Goal: Task Accomplishment & Management: Use online tool/utility

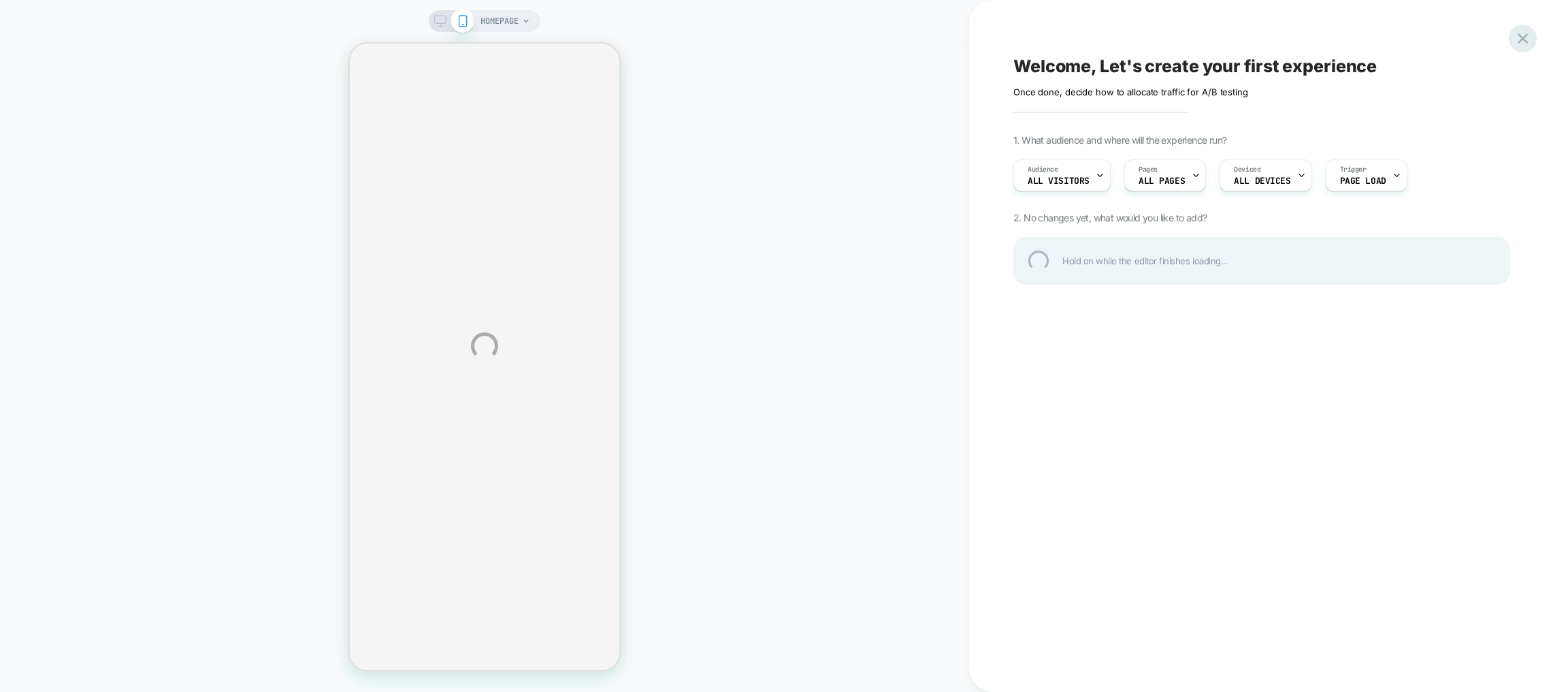
click at [1517, 38] on div at bounding box center [1522, 38] width 28 height 28
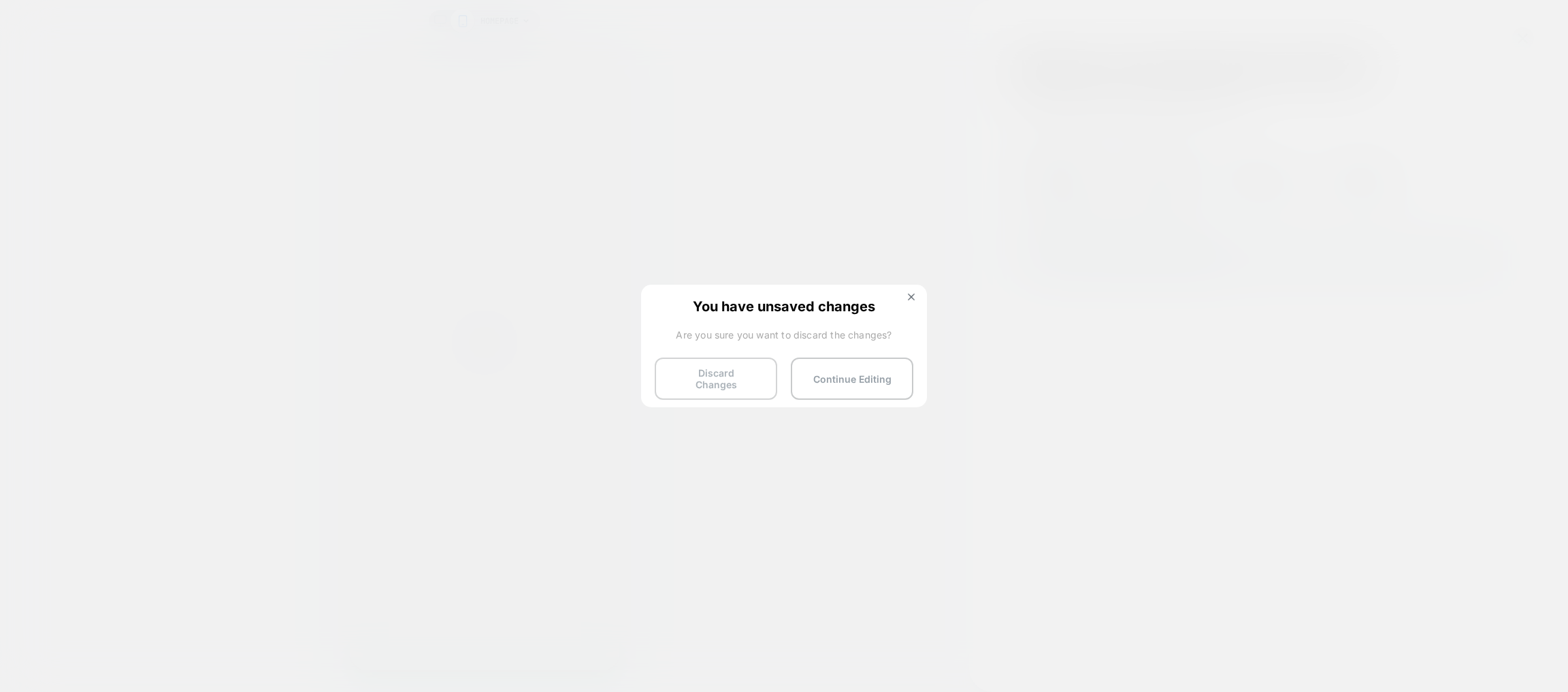
click at [756, 382] on button "Discard Changes" at bounding box center [716, 379] width 123 height 42
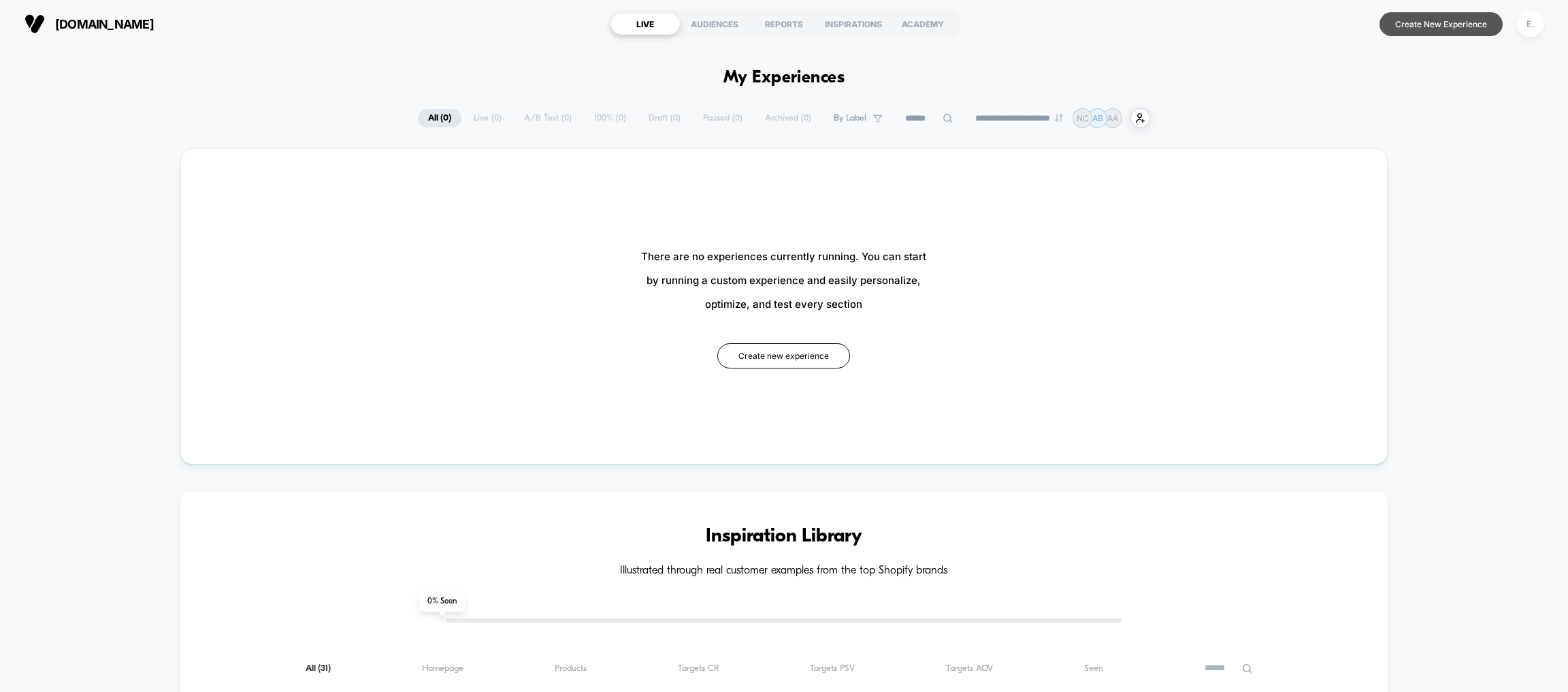
click at [1464, 15] on button "Create New Experience" at bounding box center [1441, 24] width 123 height 23
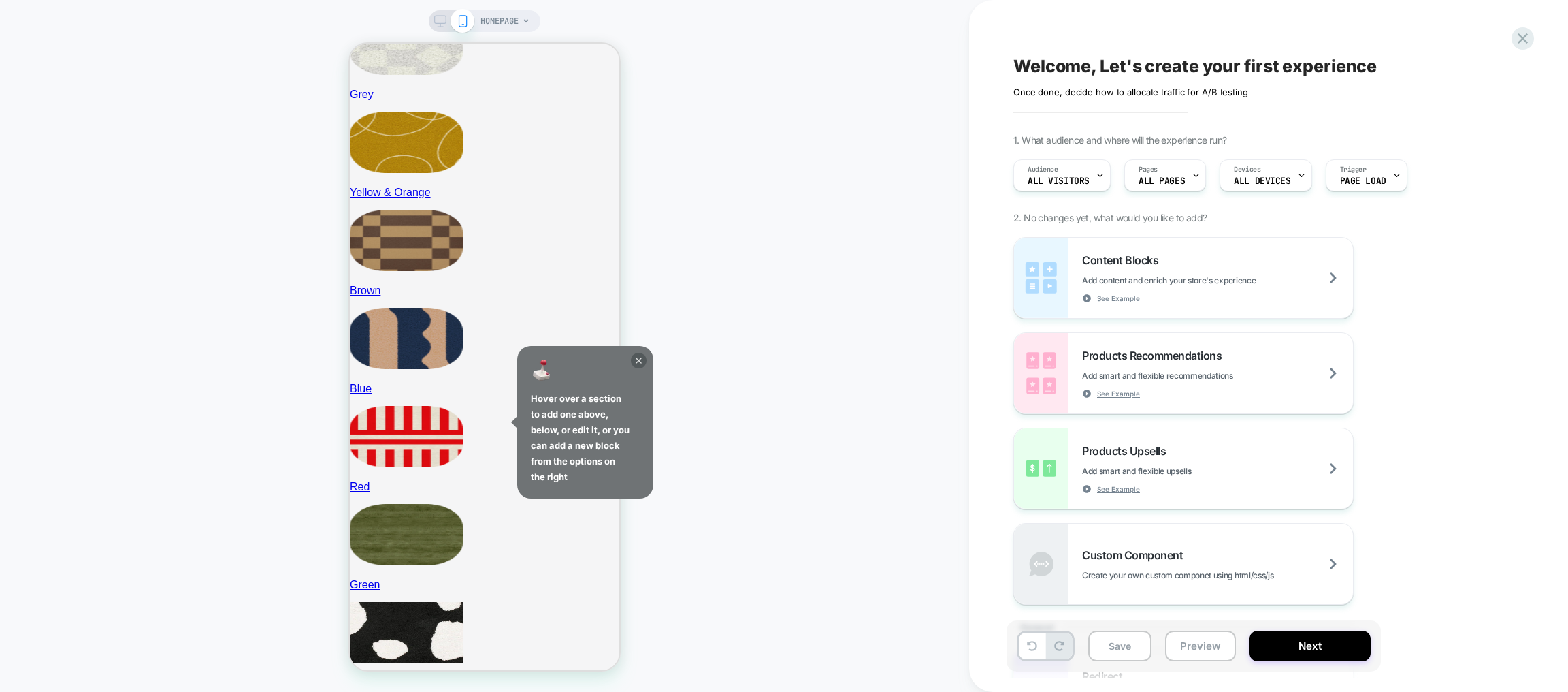
click at [639, 355] on icon at bounding box center [638, 360] width 15 height 15
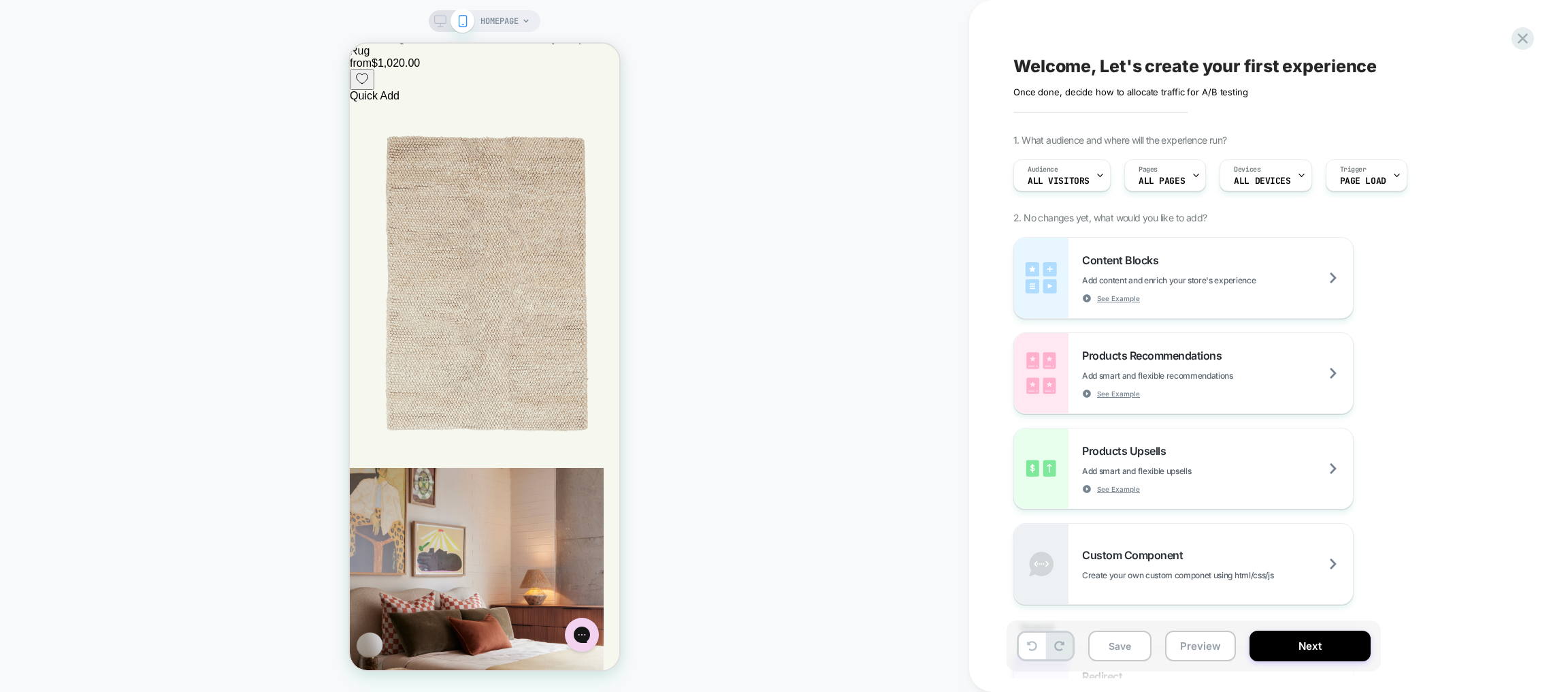
scroll to position [7241, 0]
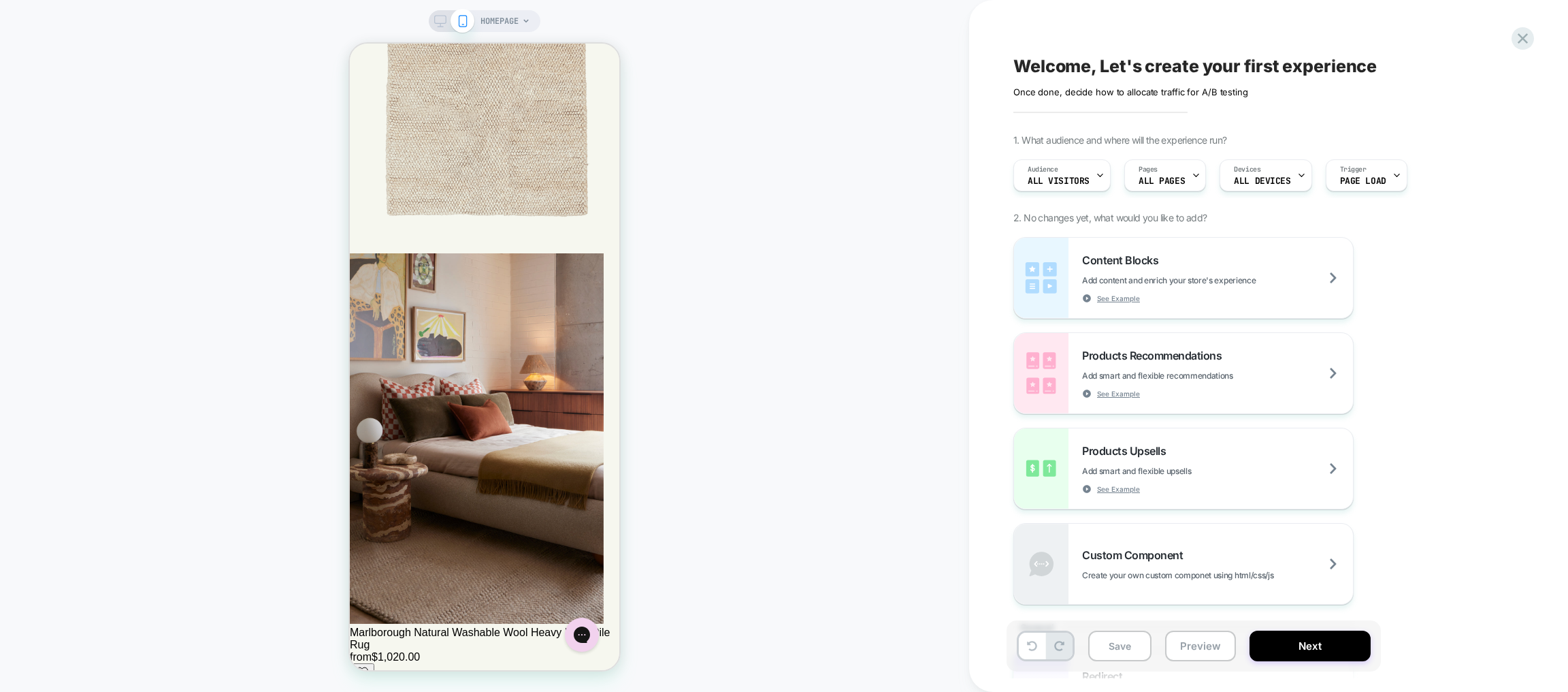
click at [487, 17] on span "HOMEPAGE" at bounding box center [499, 21] width 38 height 22
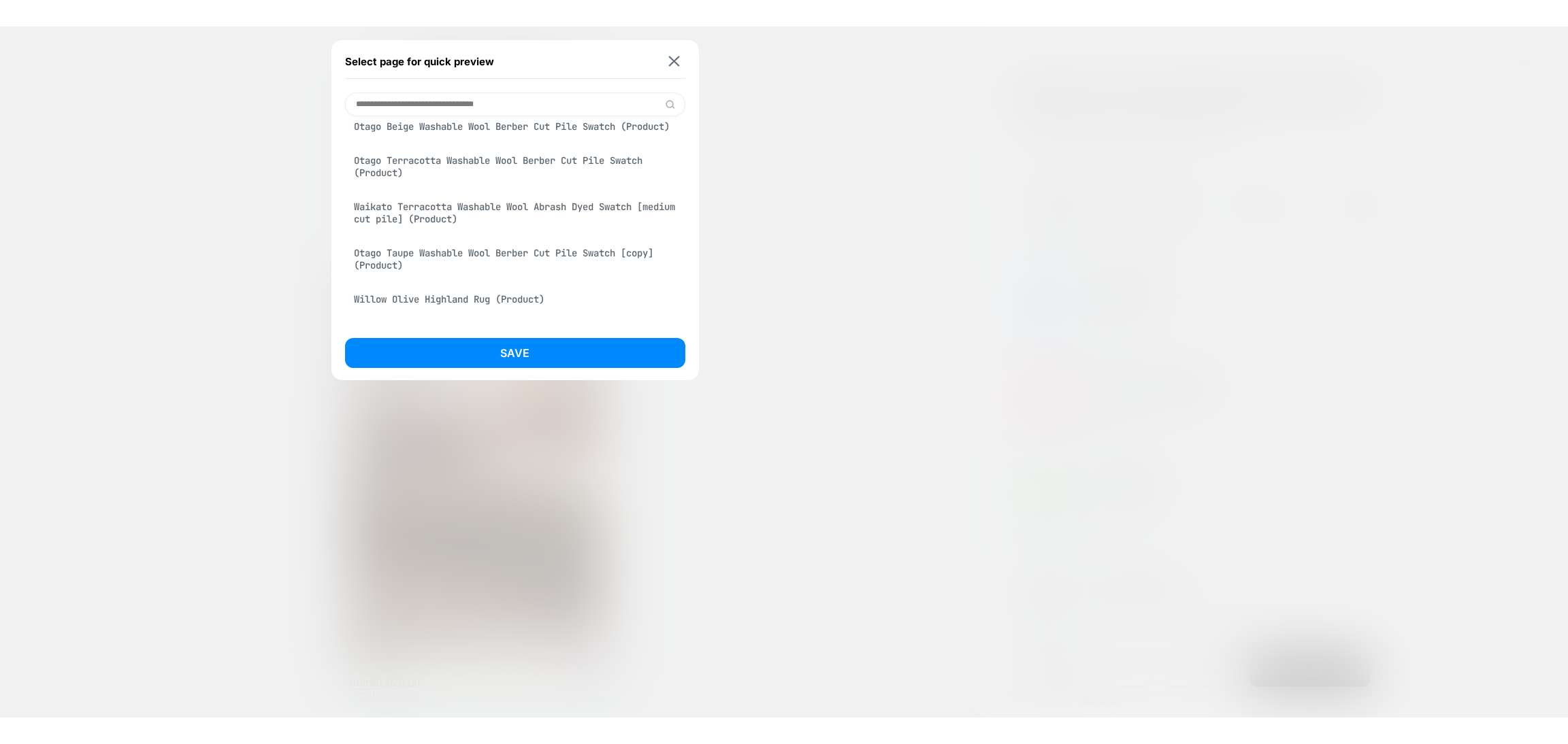
scroll to position [611, 0]
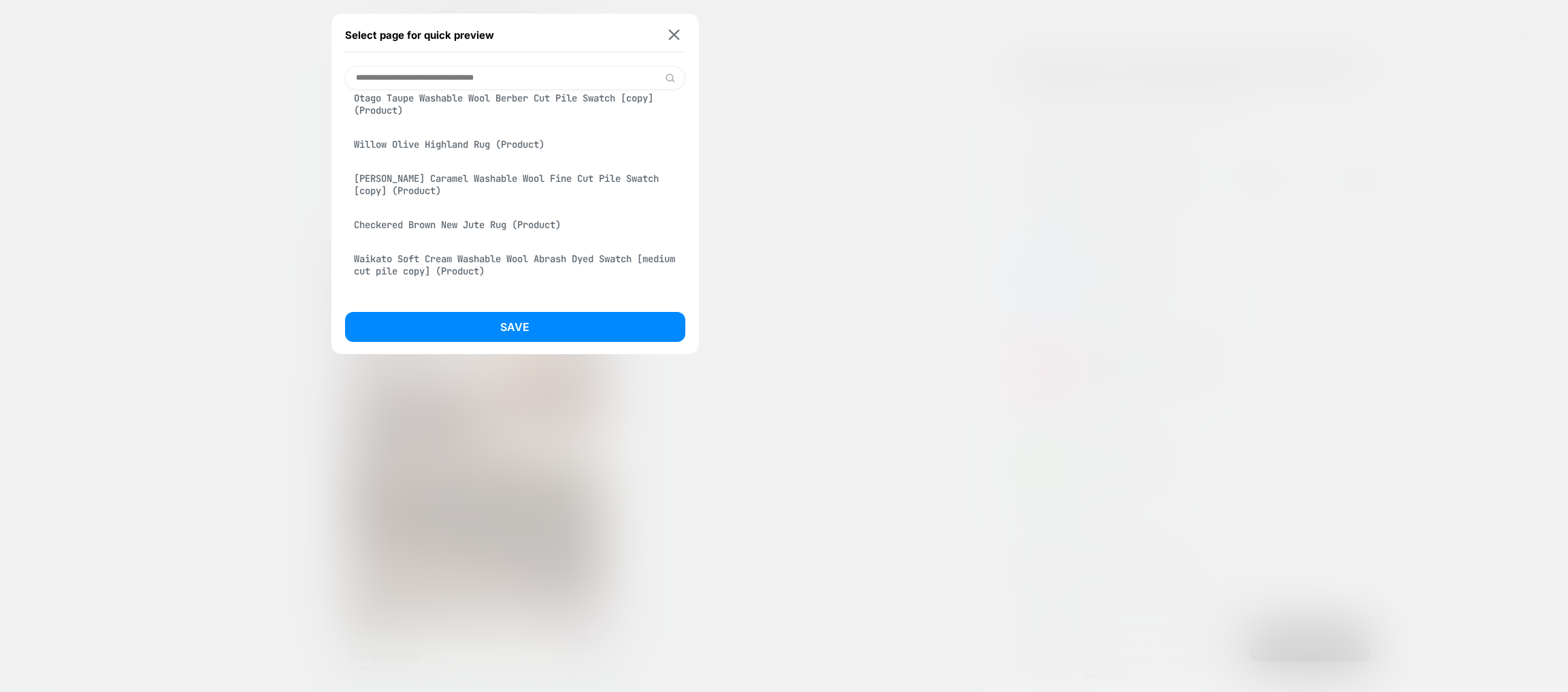
click at [423, 155] on div "Willow Olive Highland Rug (Product)" at bounding box center [515, 144] width 341 height 26
click at [500, 332] on button "Save" at bounding box center [515, 326] width 341 height 30
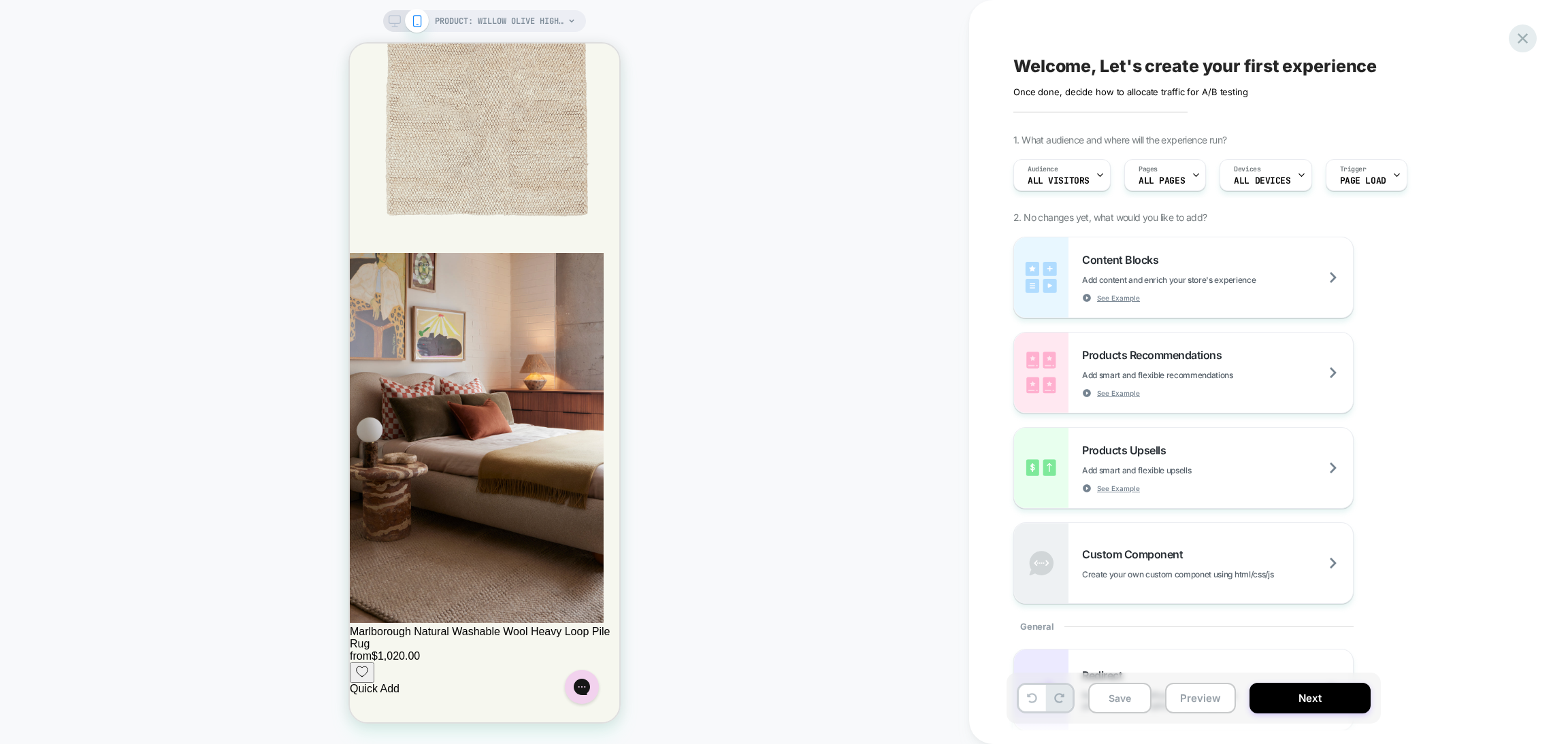
drag, startPoint x: 1514, startPoint y: 33, endPoint x: 1514, endPoint y: 40, distance: 7.0
click at [0, 0] on icon at bounding box center [0, 0] width 0 height 0
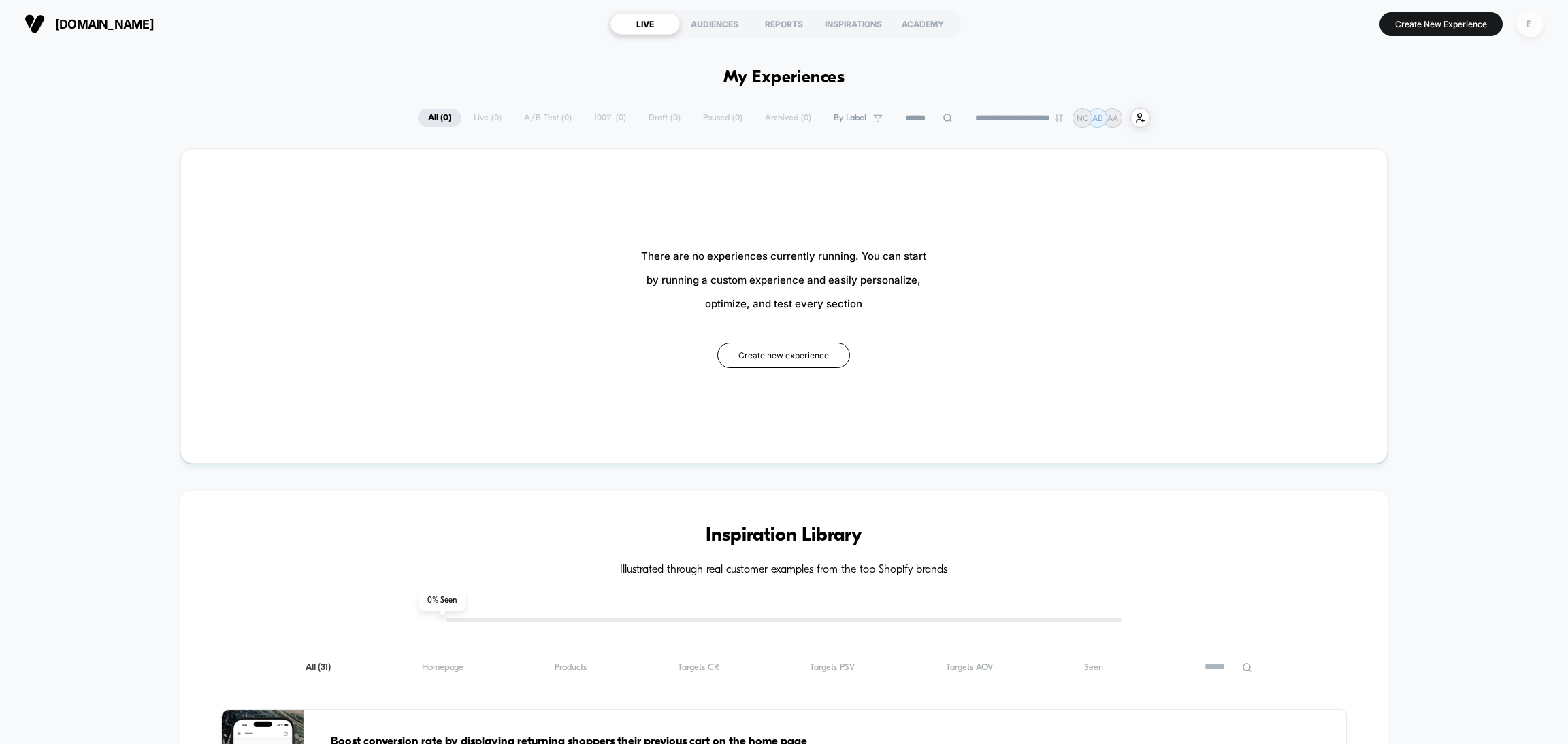
click at [1533, 26] on div "E." at bounding box center [1529, 23] width 26 height 26
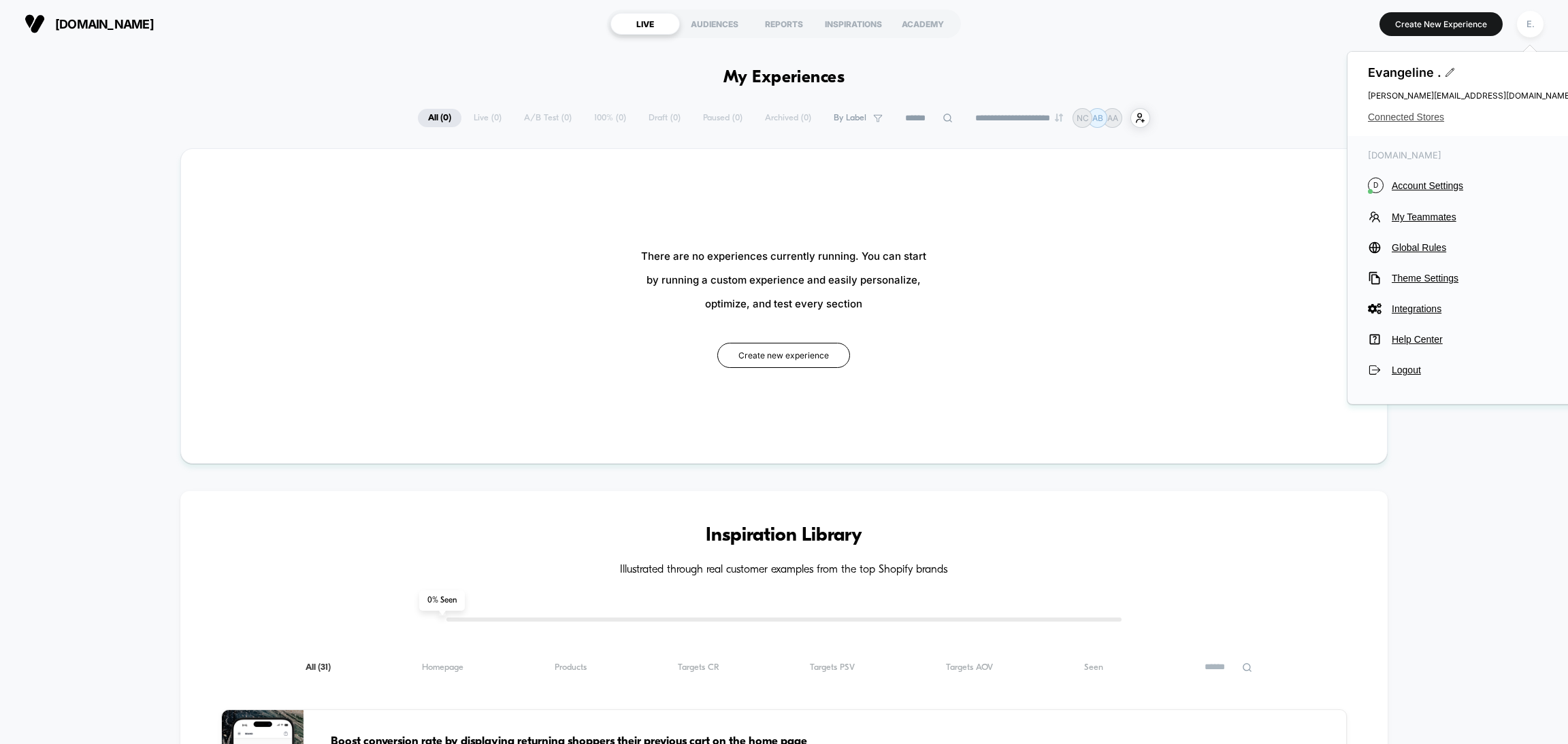
click at [1426, 117] on span "Connected Stores" at bounding box center [1470, 117] width 204 height 11
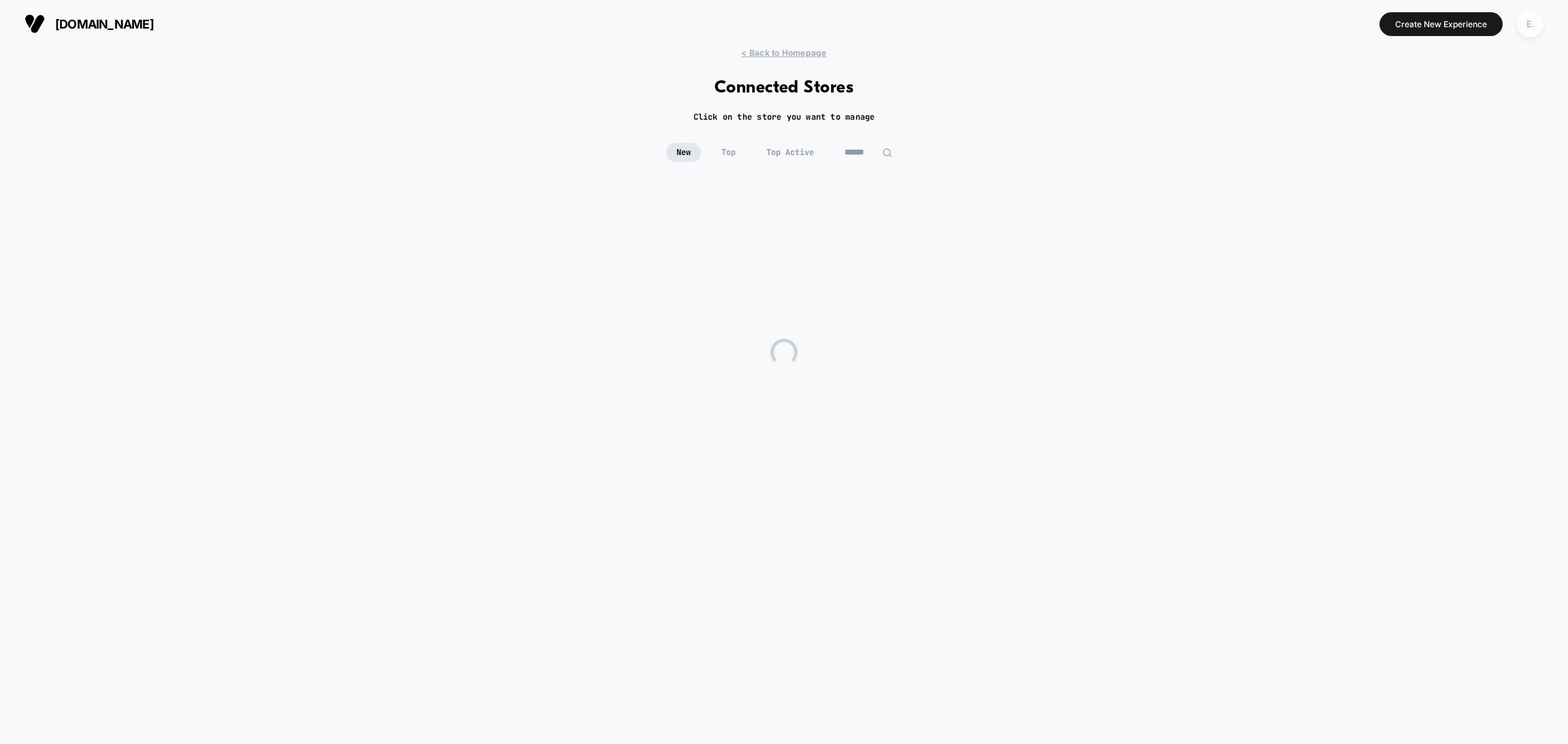
click at [1533, 20] on div "E." at bounding box center [1529, 23] width 26 height 26
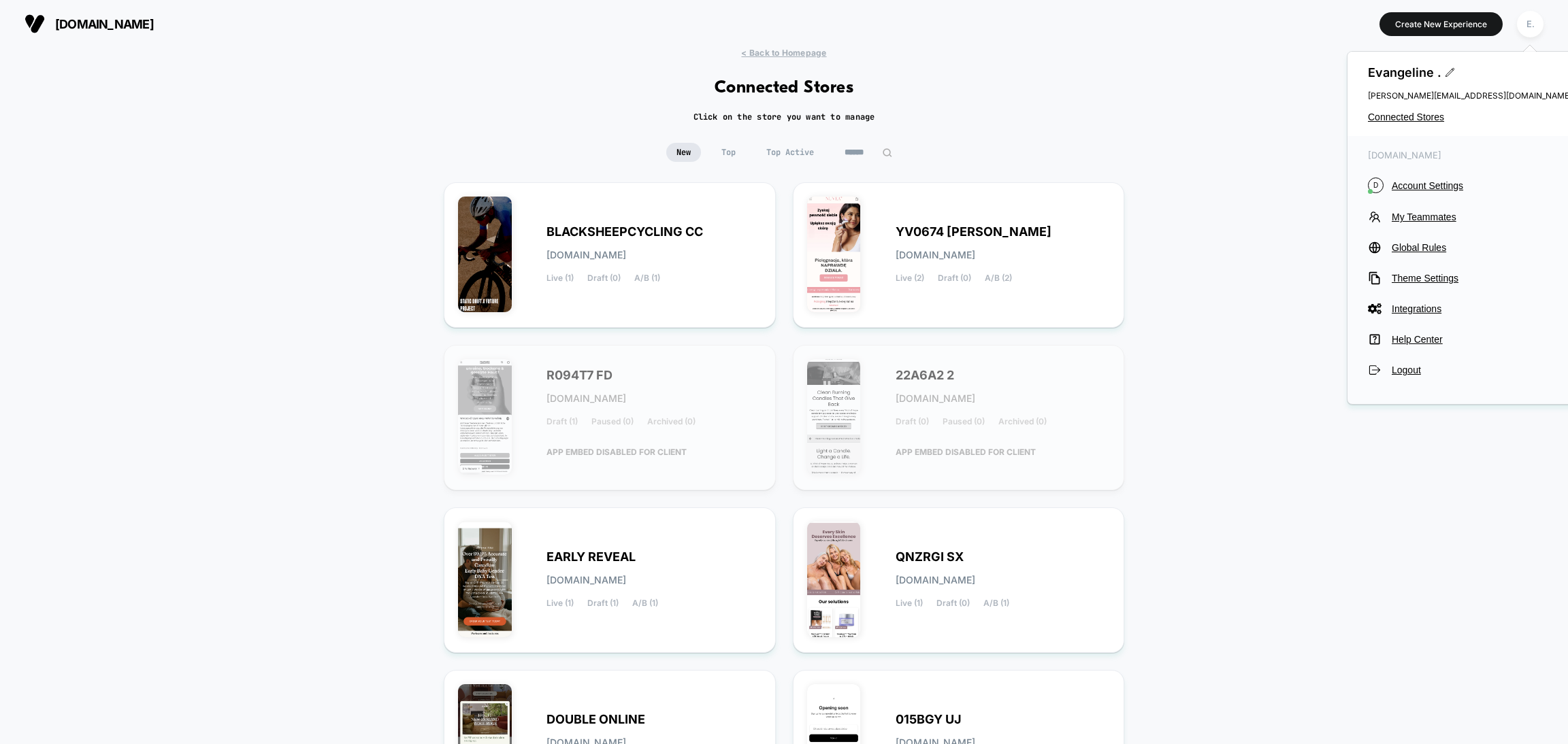
click at [1443, 198] on div "double.online D Account Settings My Teammates Global Rules Theme Settings Integ…" at bounding box center [1470, 264] width 245 height 255
click at [1442, 189] on span "Account Settings" at bounding box center [1482, 186] width 181 height 11
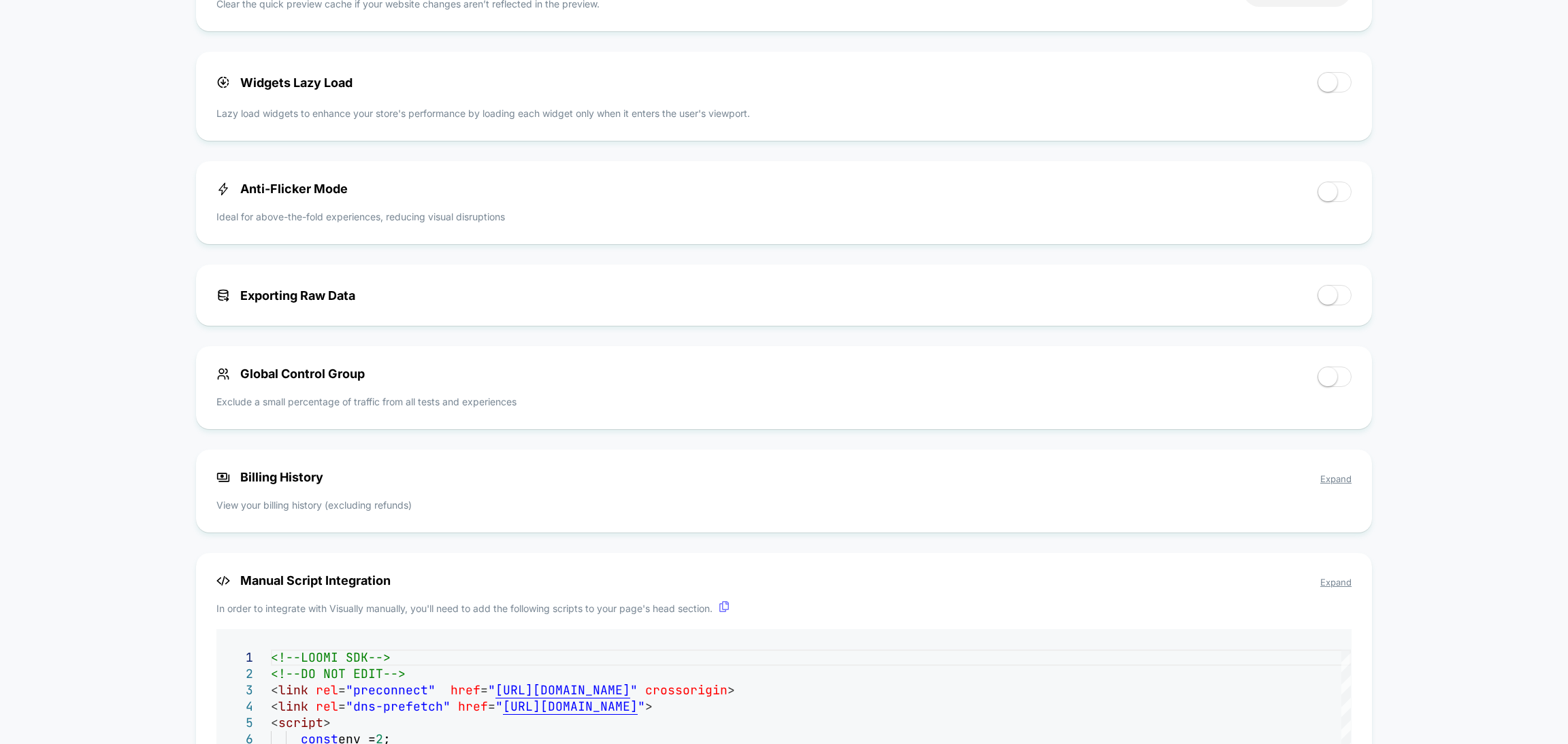
scroll to position [102, 0]
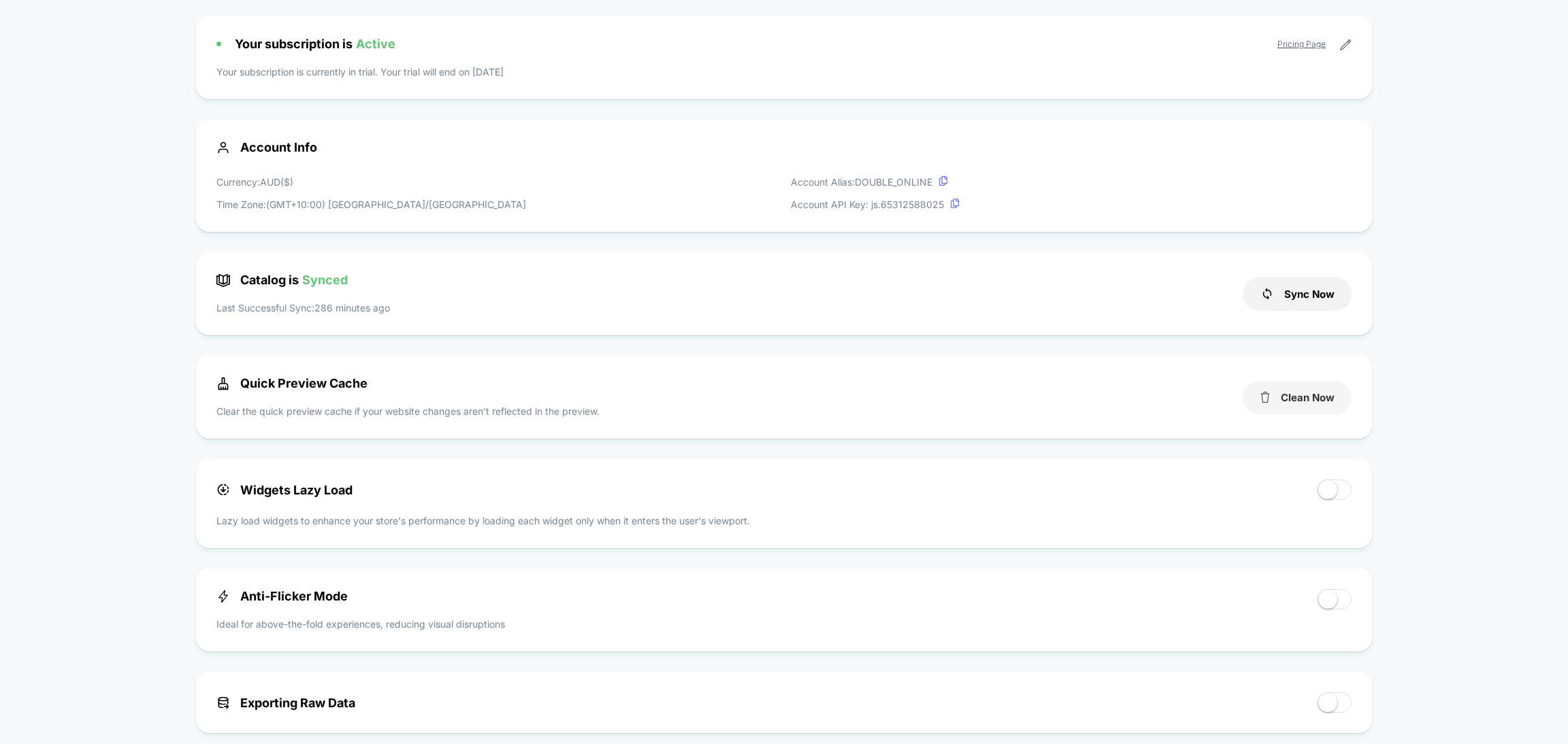
click at [1301, 408] on button "Clean Now" at bounding box center [1297, 397] width 109 height 33
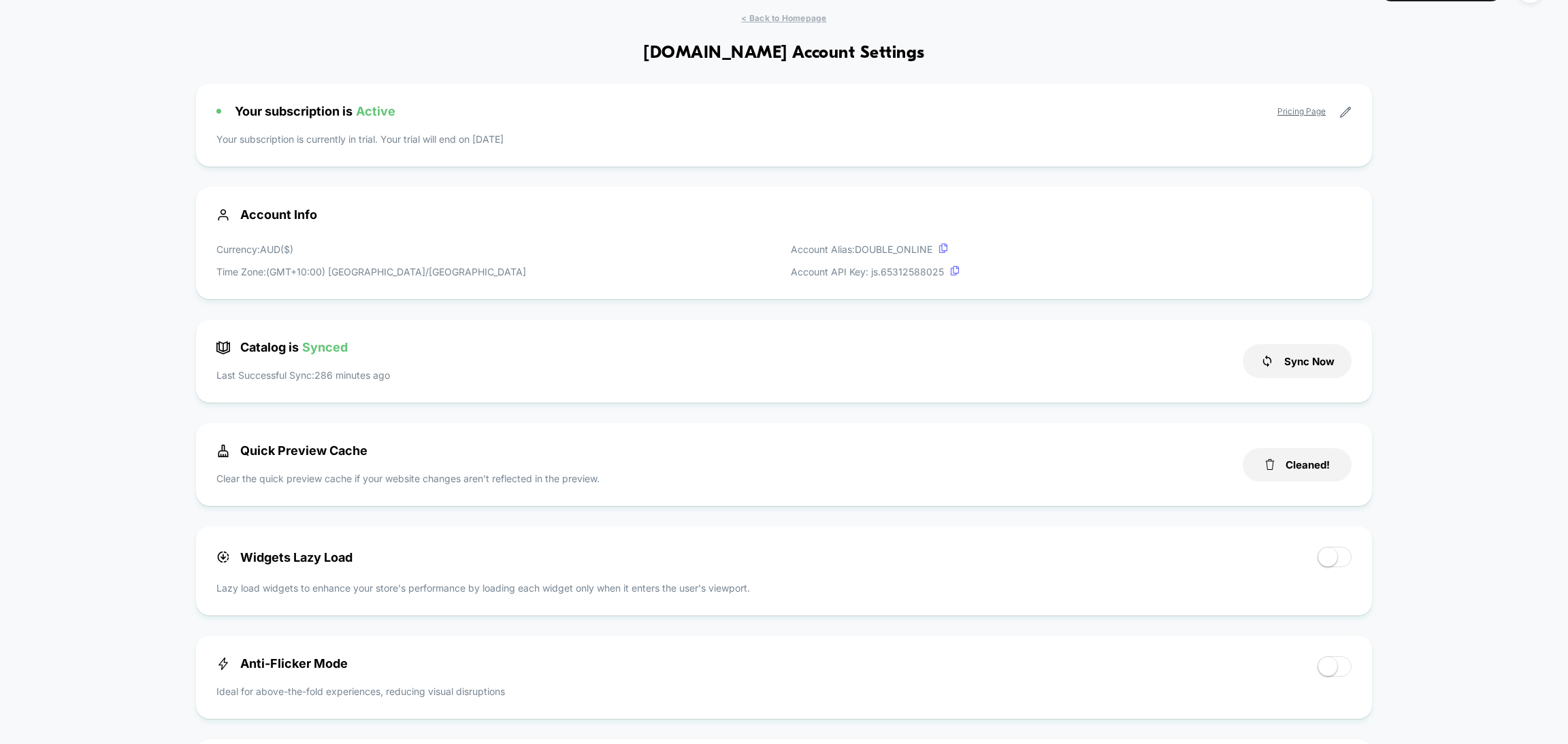
scroll to position [0, 0]
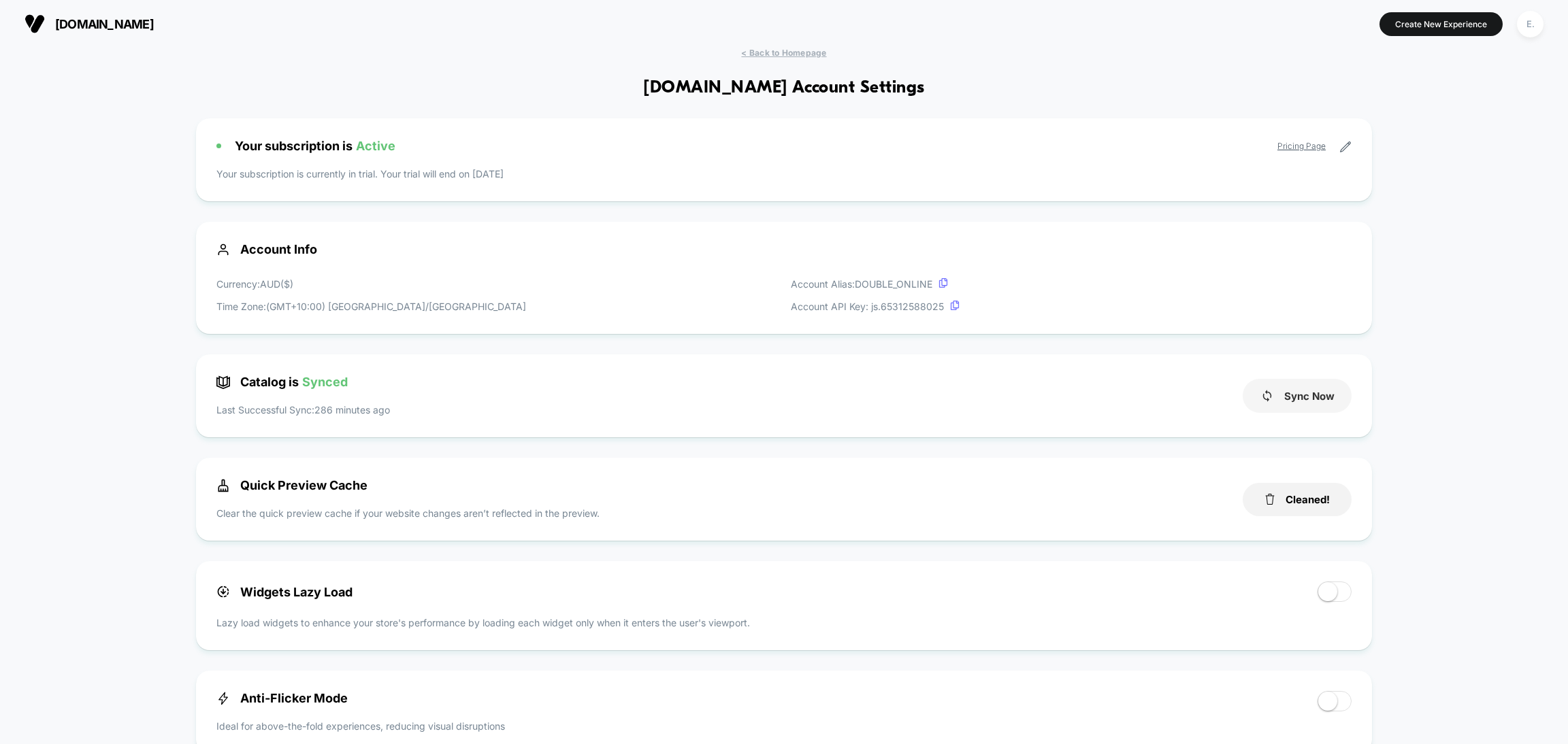
click at [1309, 393] on button "Sync Now" at bounding box center [1297, 396] width 109 height 34
click at [798, 54] on span "< Back to Homepage" at bounding box center [784, 52] width 85 height 10
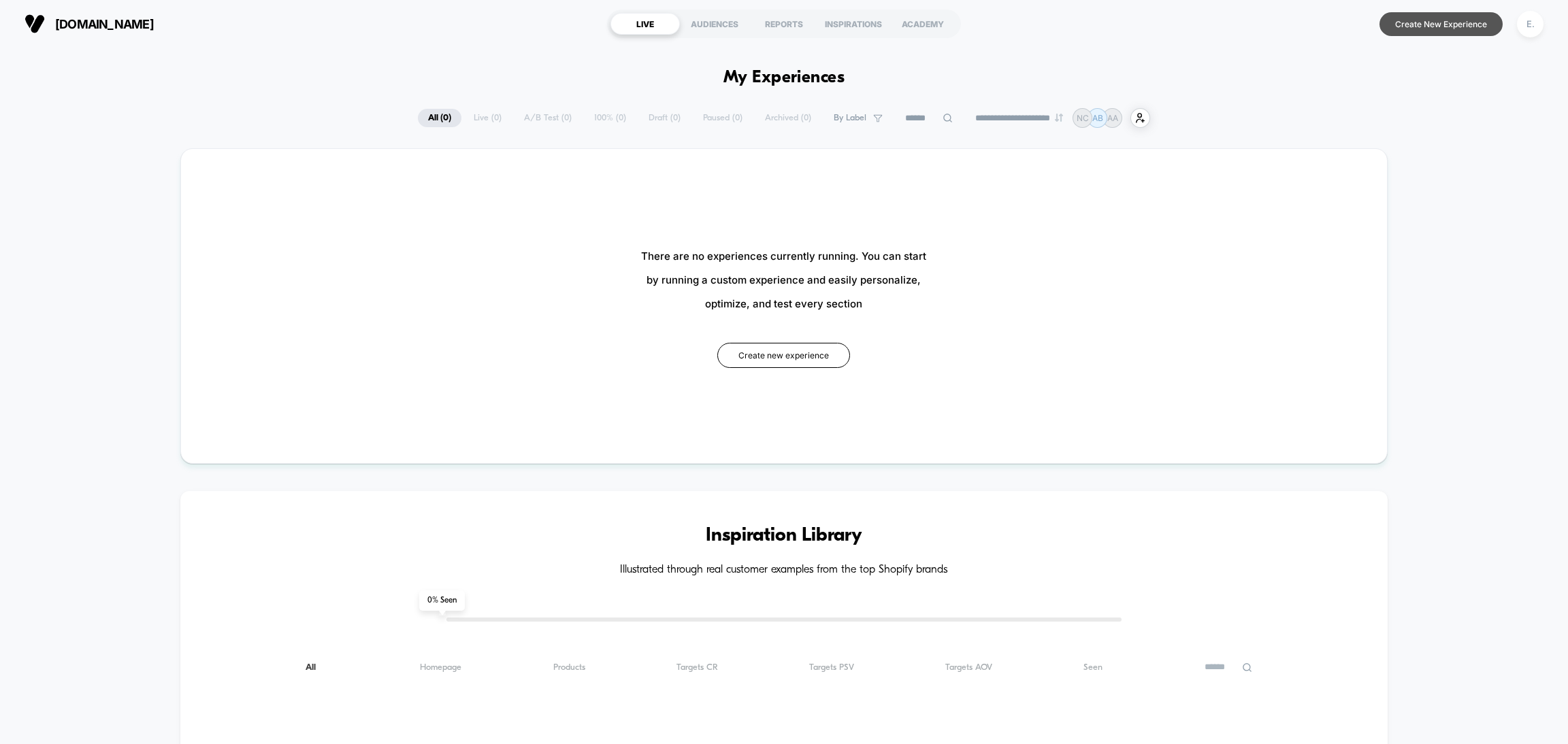
click at [1416, 25] on button "Create New Experience" at bounding box center [1441, 24] width 123 height 23
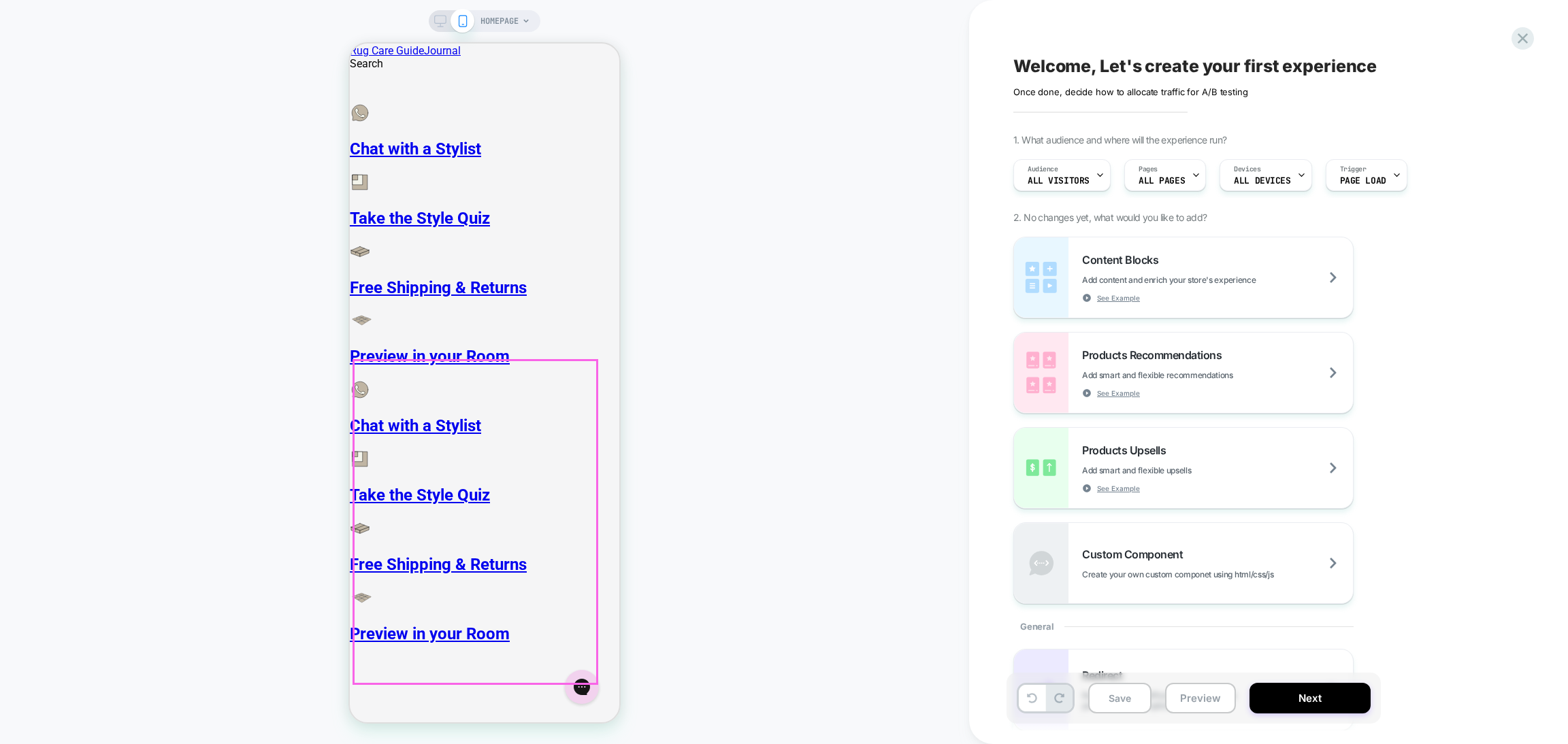
scroll to position [305, 0]
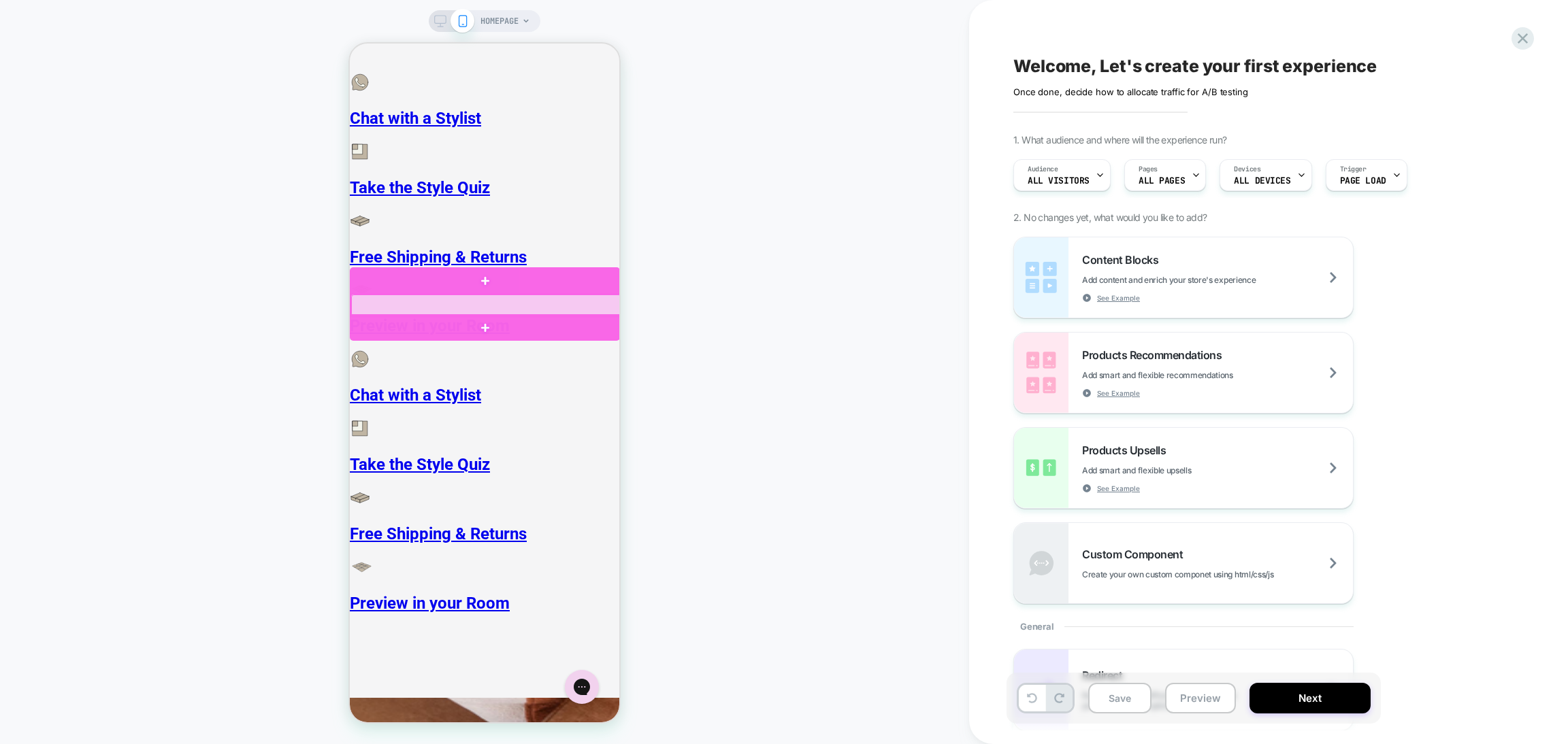
click at [358, 304] on div at bounding box center [486, 305] width 270 height 22
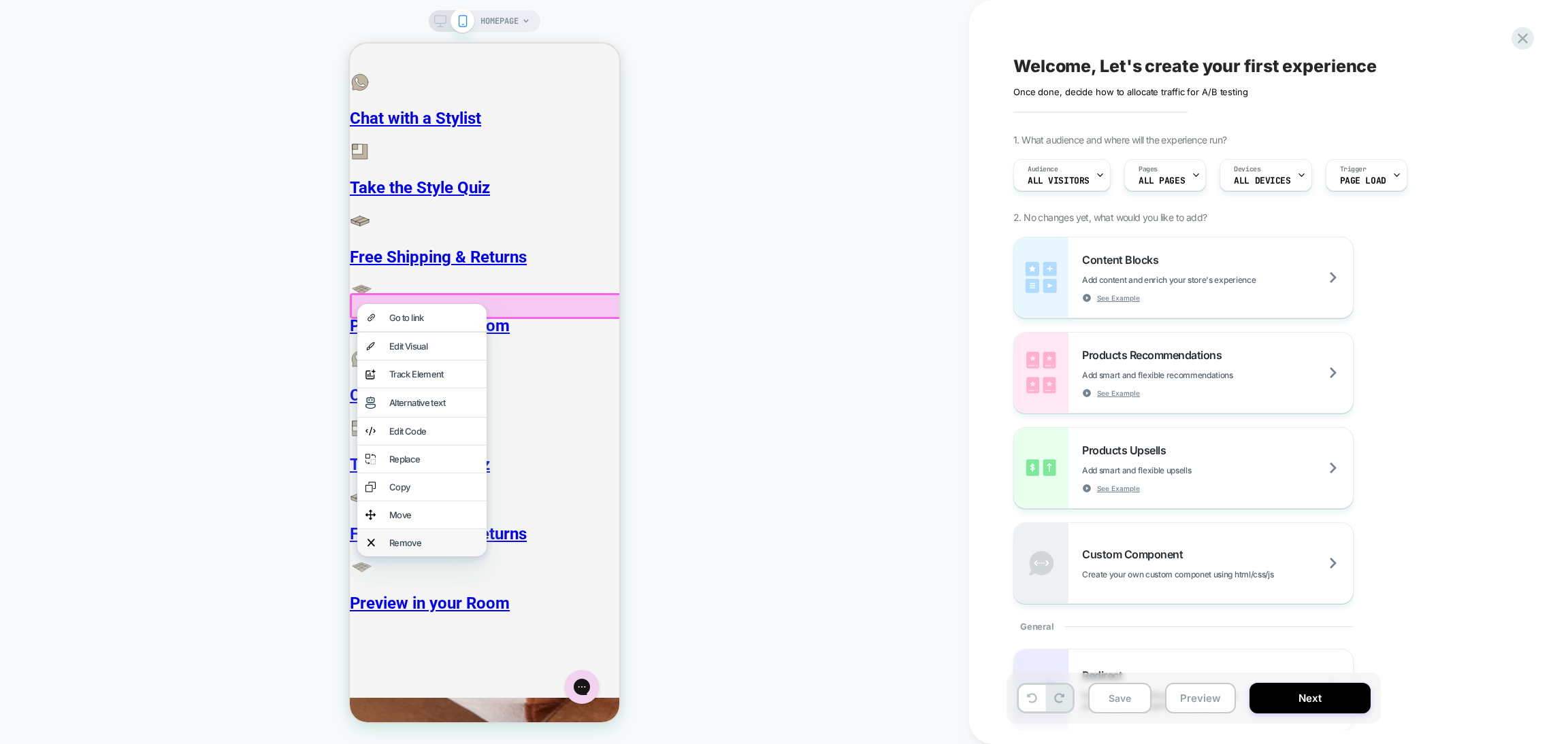
click at [407, 548] on div "Remove" at bounding box center [434, 543] width 89 height 11
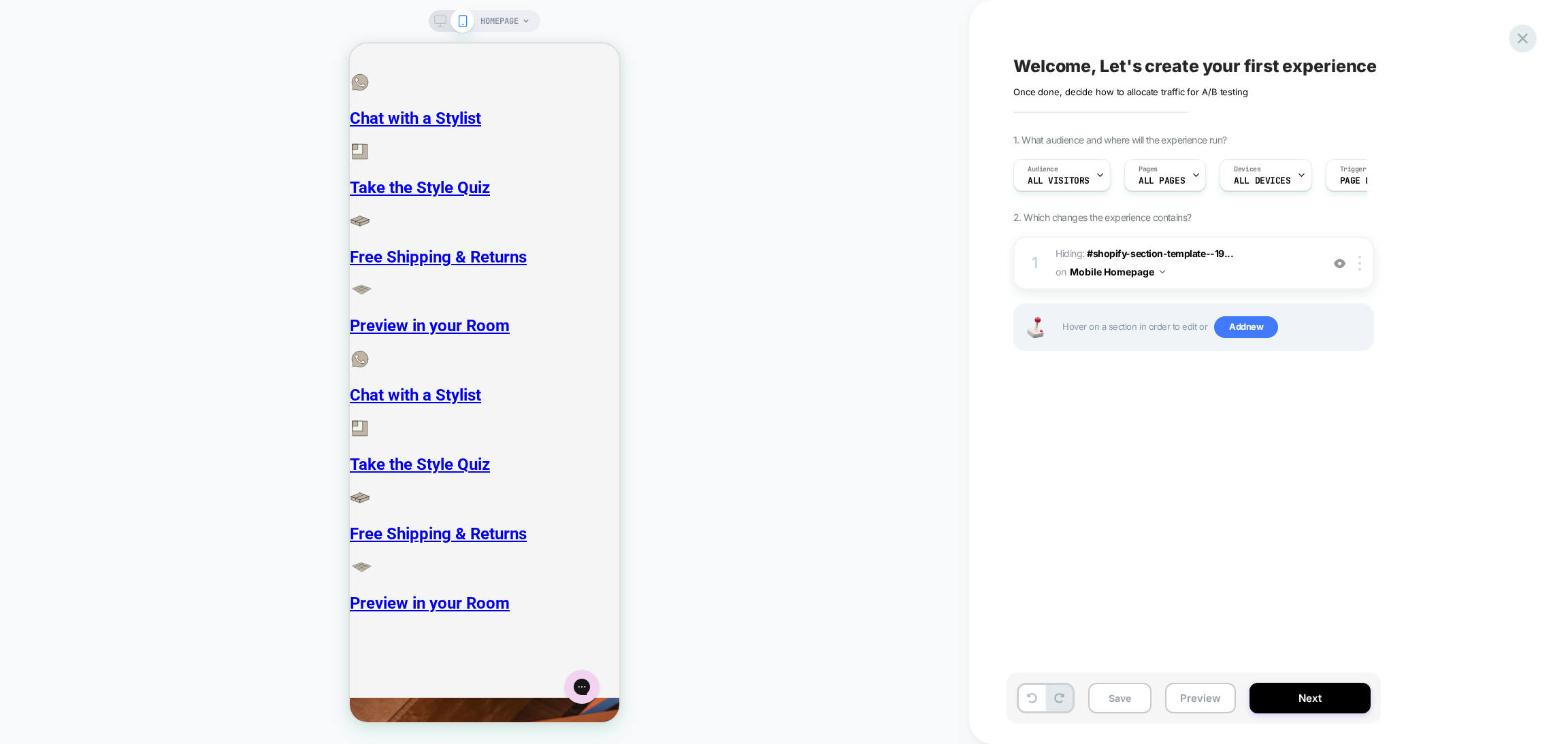
click at [1529, 40] on icon at bounding box center [1523, 38] width 18 height 18
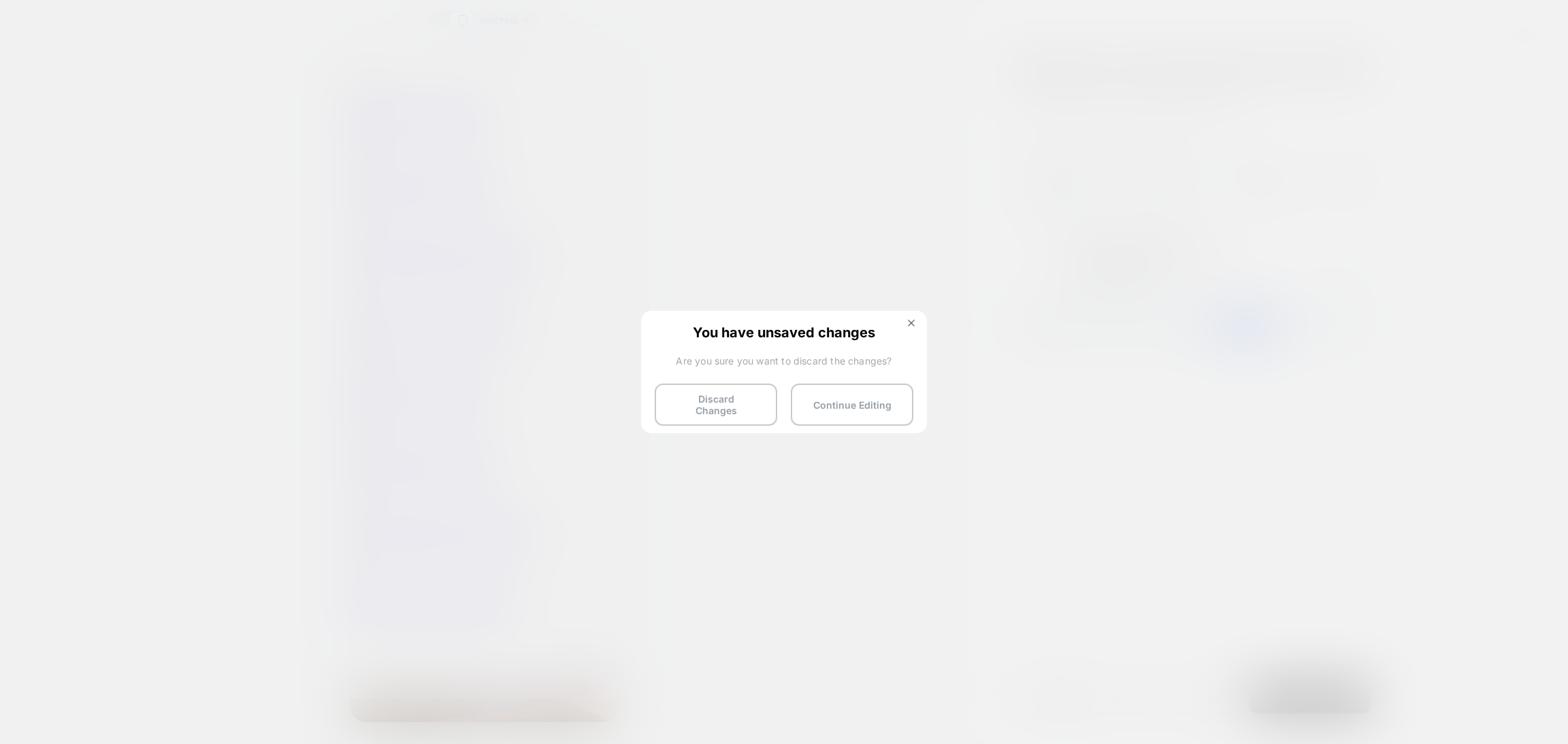
click at [871, 397] on button "Continue Editing" at bounding box center [853, 405] width 123 height 42
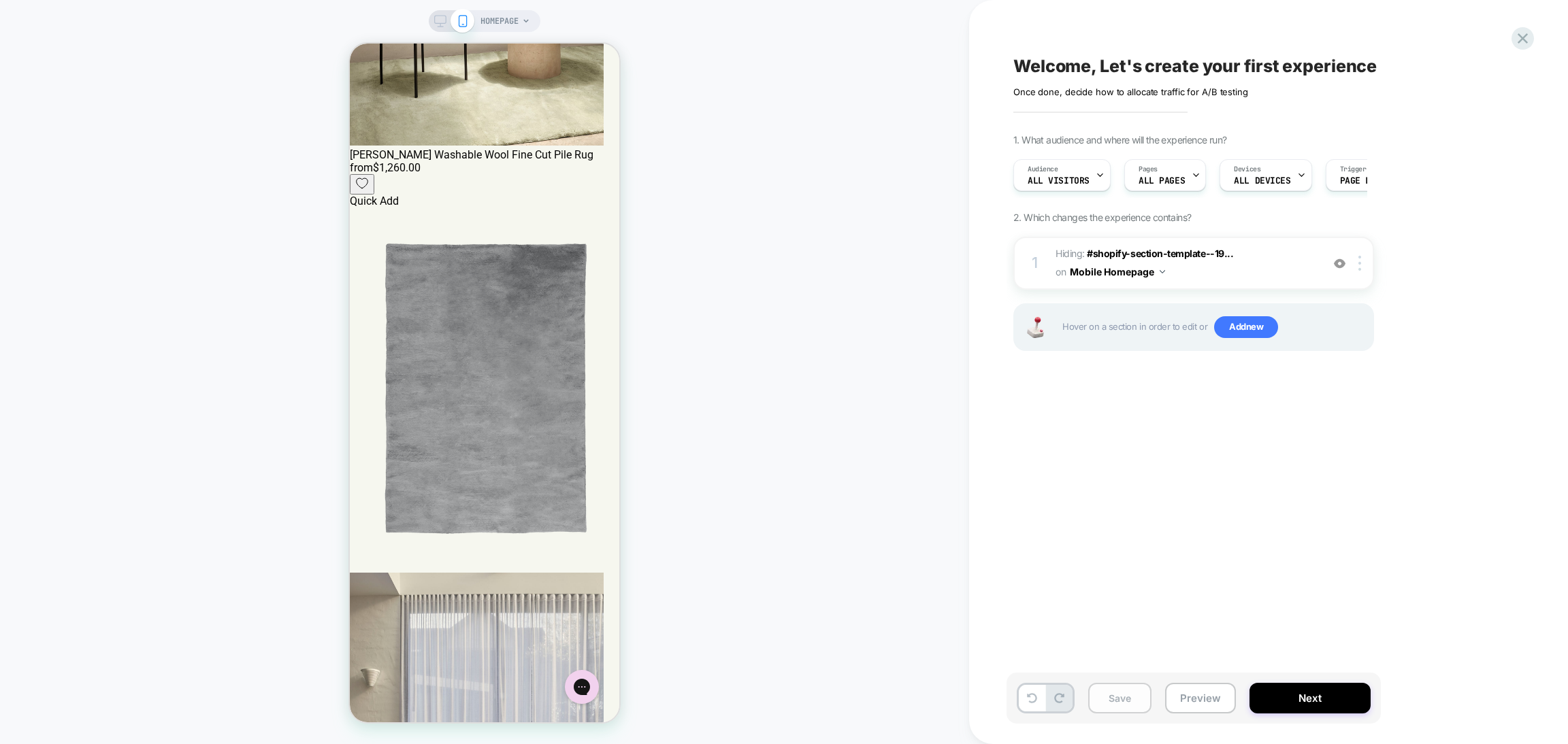
scroll to position [5613, 0]
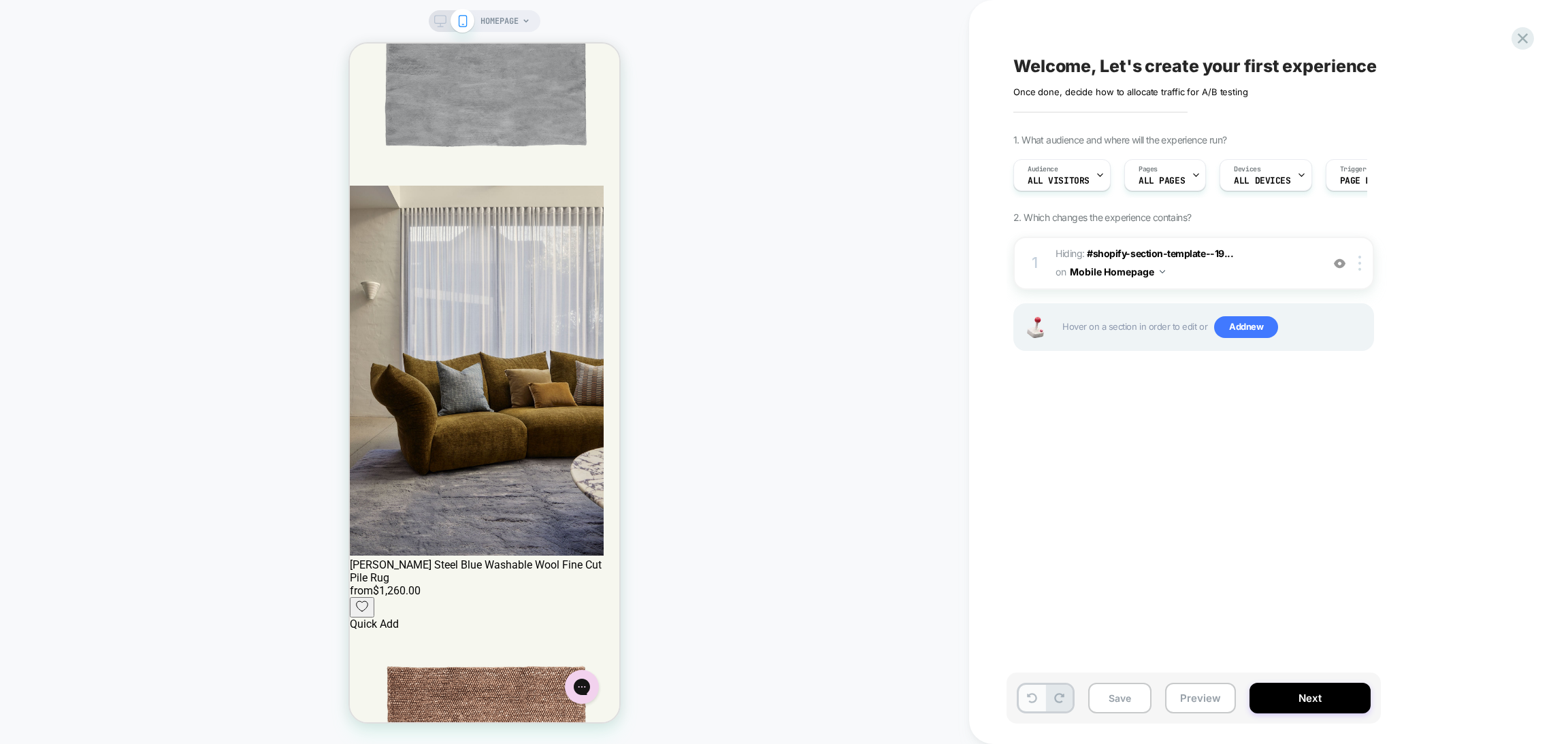
click at [1024, 691] on button at bounding box center [1031, 698] width 26 height 26
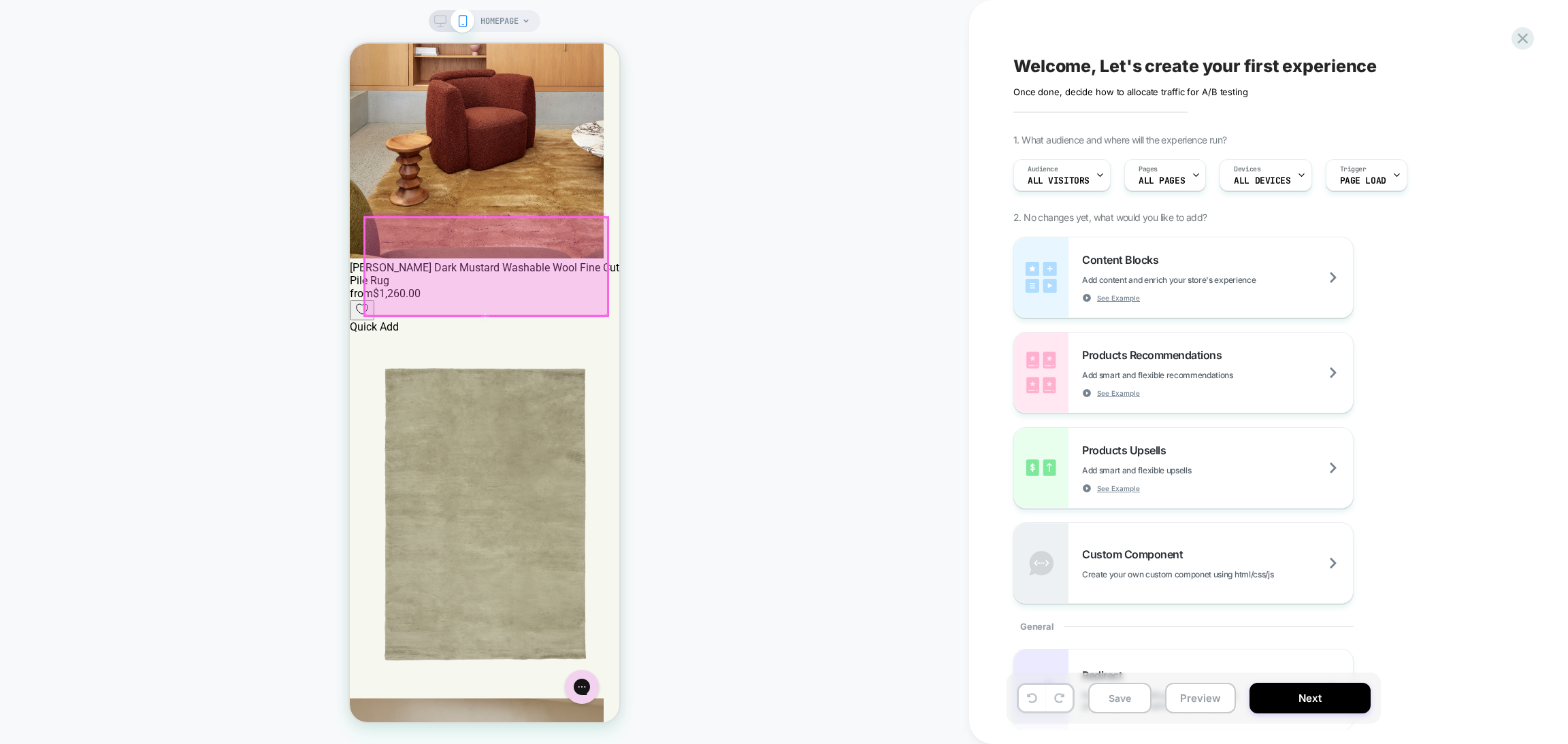
scroll to position [3877, 0]
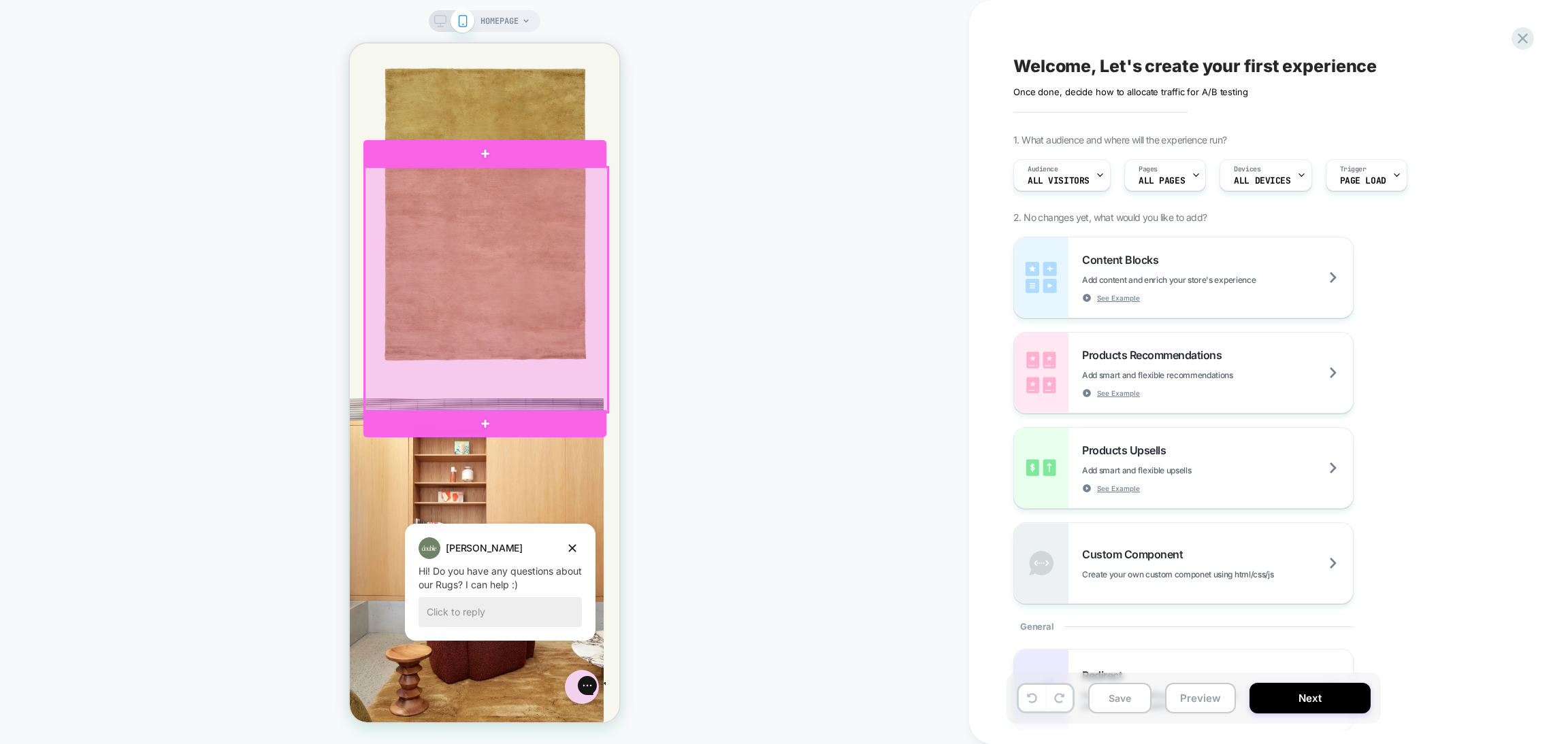
click at [368, 278] on div at bounding box center [486, 289] width 243 height 245
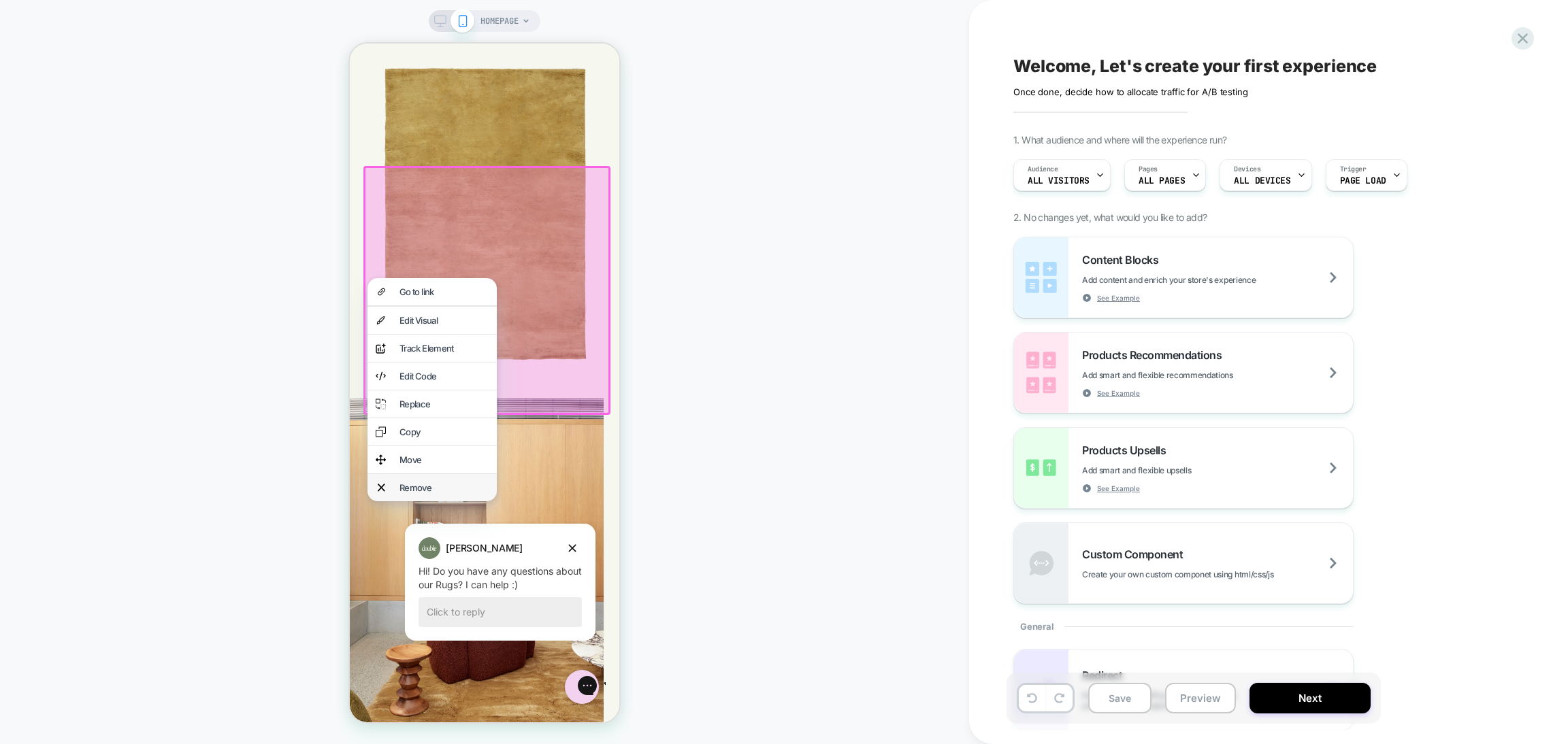
click at [415, 493] on div "Remove" at bounding box center [443, 488] width 89 height 11
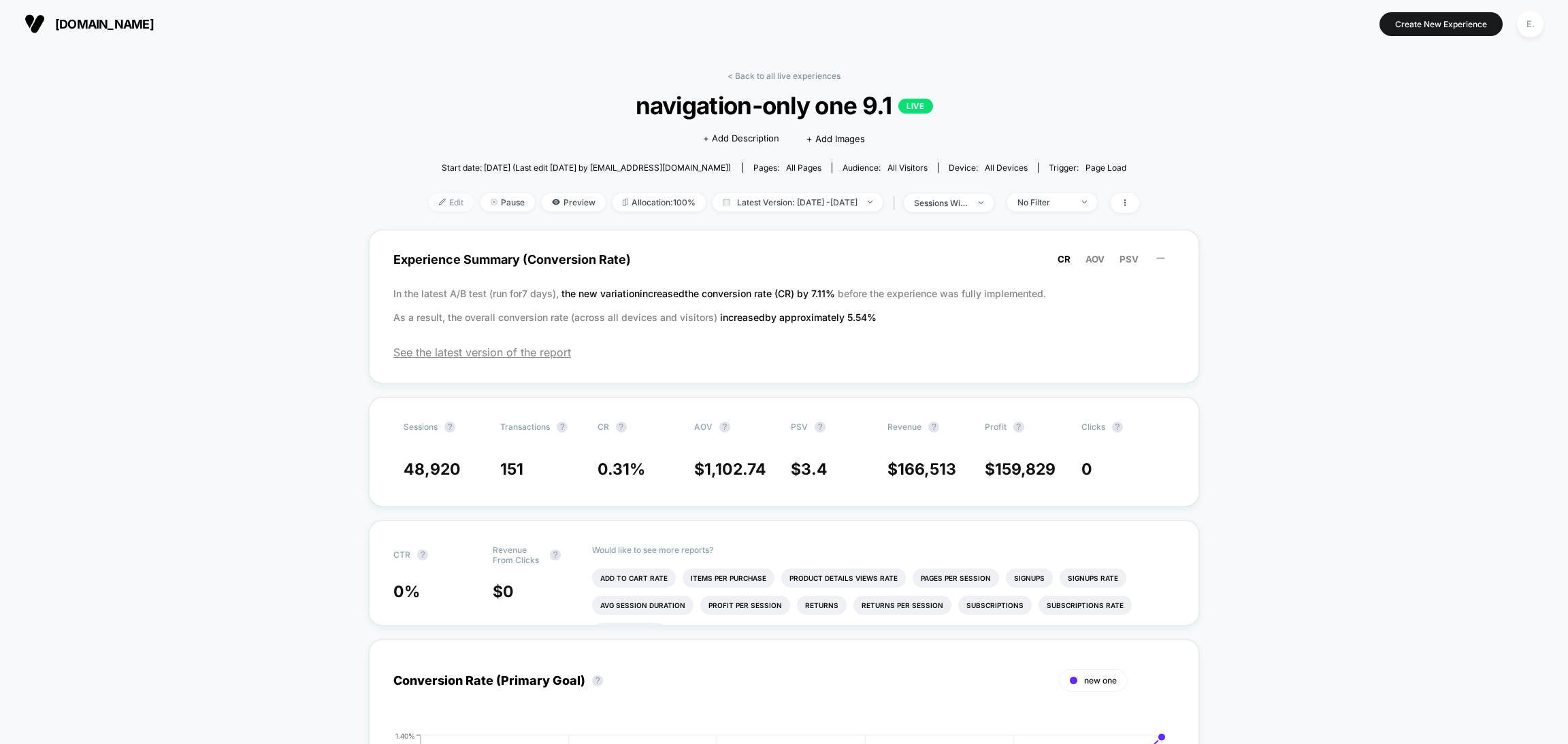
click at [439, 199] on img at bounding box center [443, 202] width 7 height 7
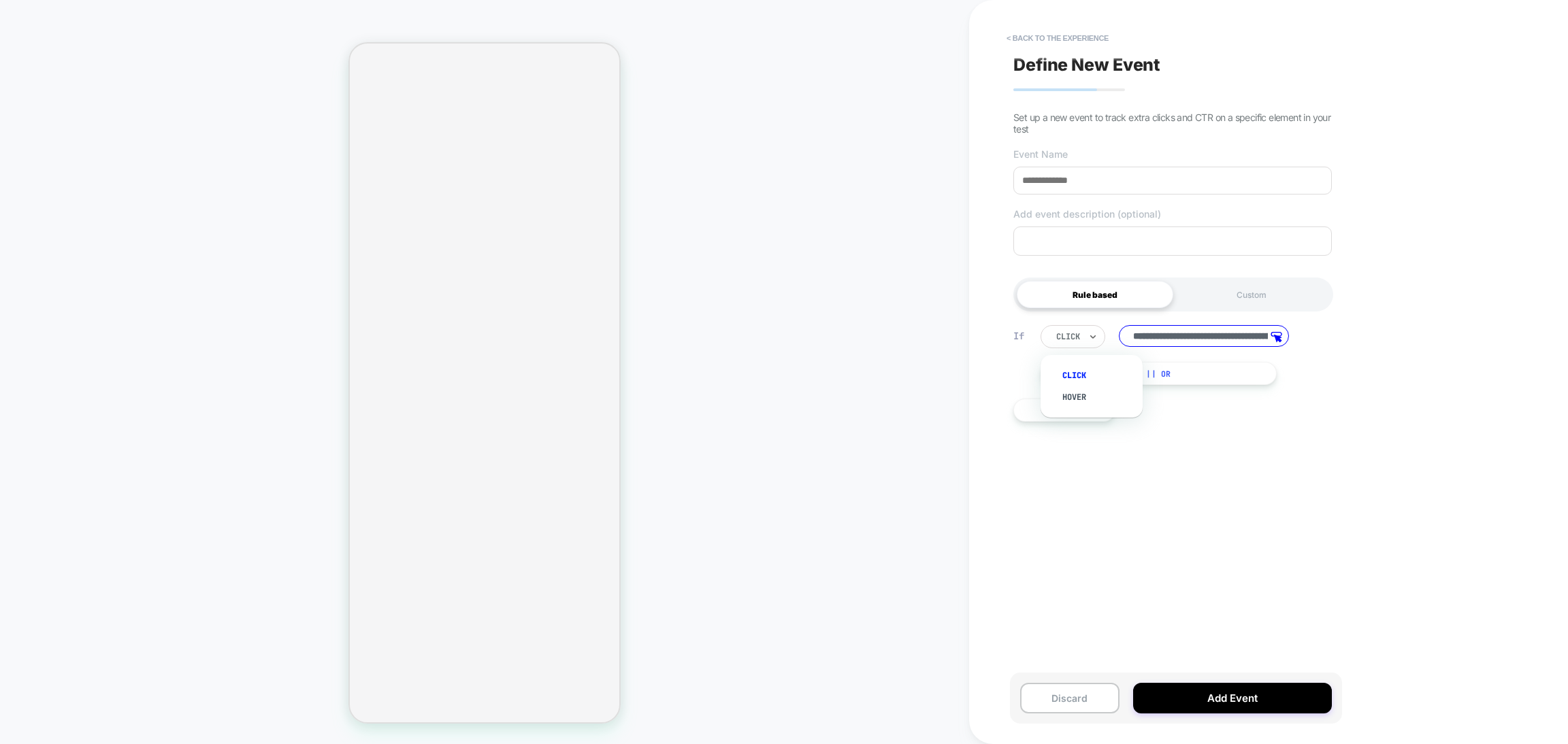
click at [1081, 342] on div "click" at bounding box center [1068, 337] width 26 height 15
click at [1122, 465] on div "**********" at bounding box center [1172, 372] width 332 height 717
click at [1230, 295] on div "Custom" at bounding box center [1251, 294] width 156 height 27
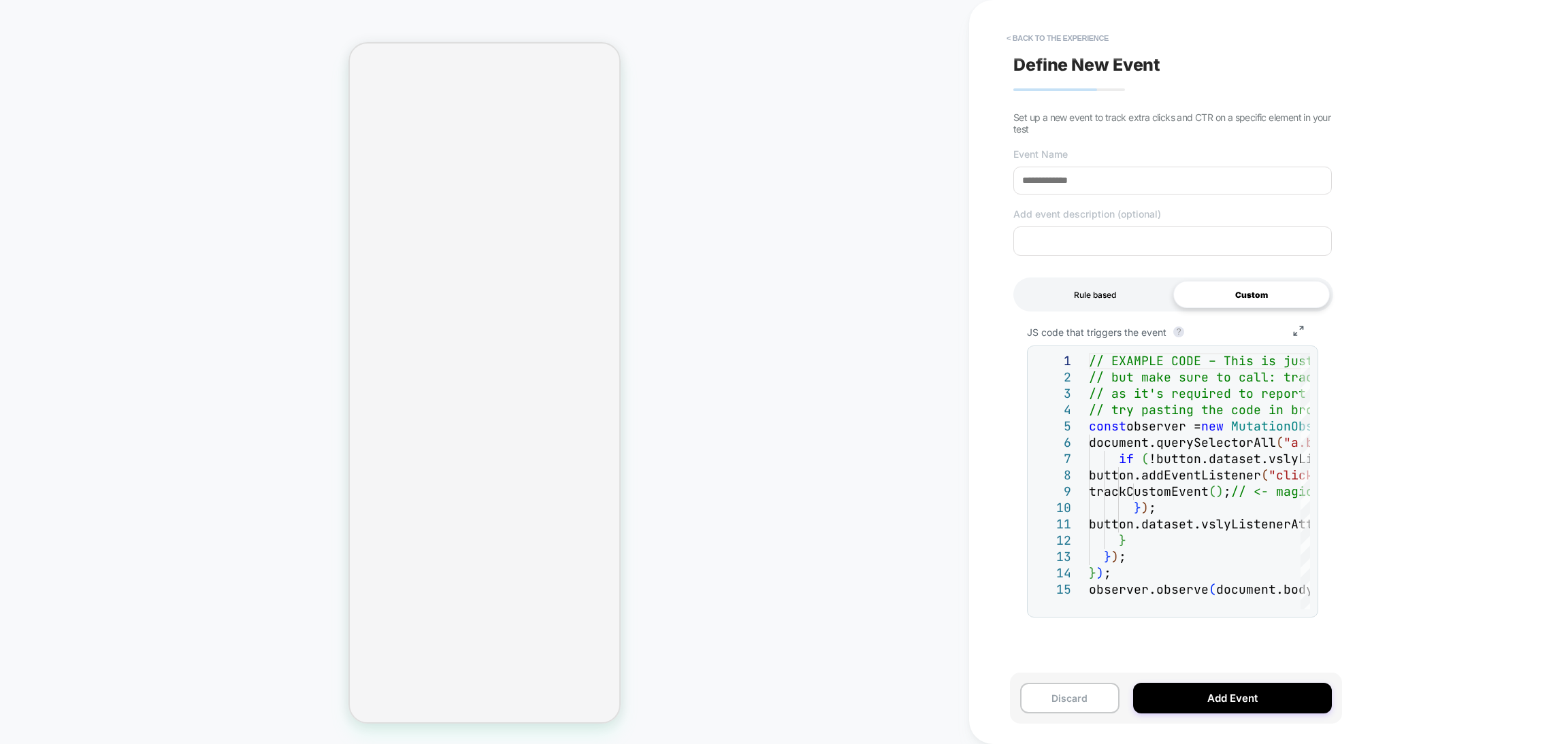
click at [1097, 297] on div "Rule based" at bounding box center [1095, 294] width 156 height 27
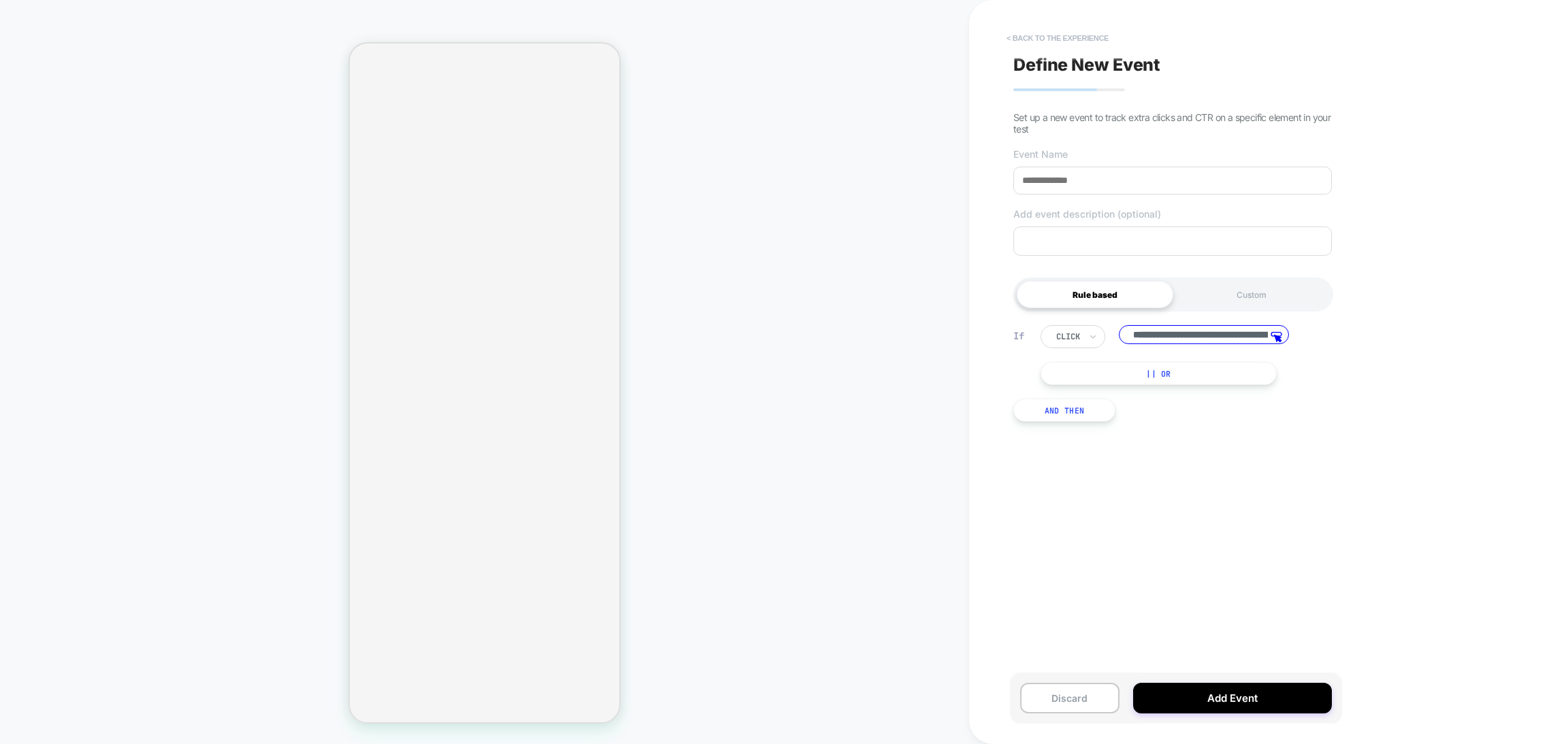
click at [1071, 45] on button "< back to the experience" at bounding box center [1058, 38] width 116 height 22
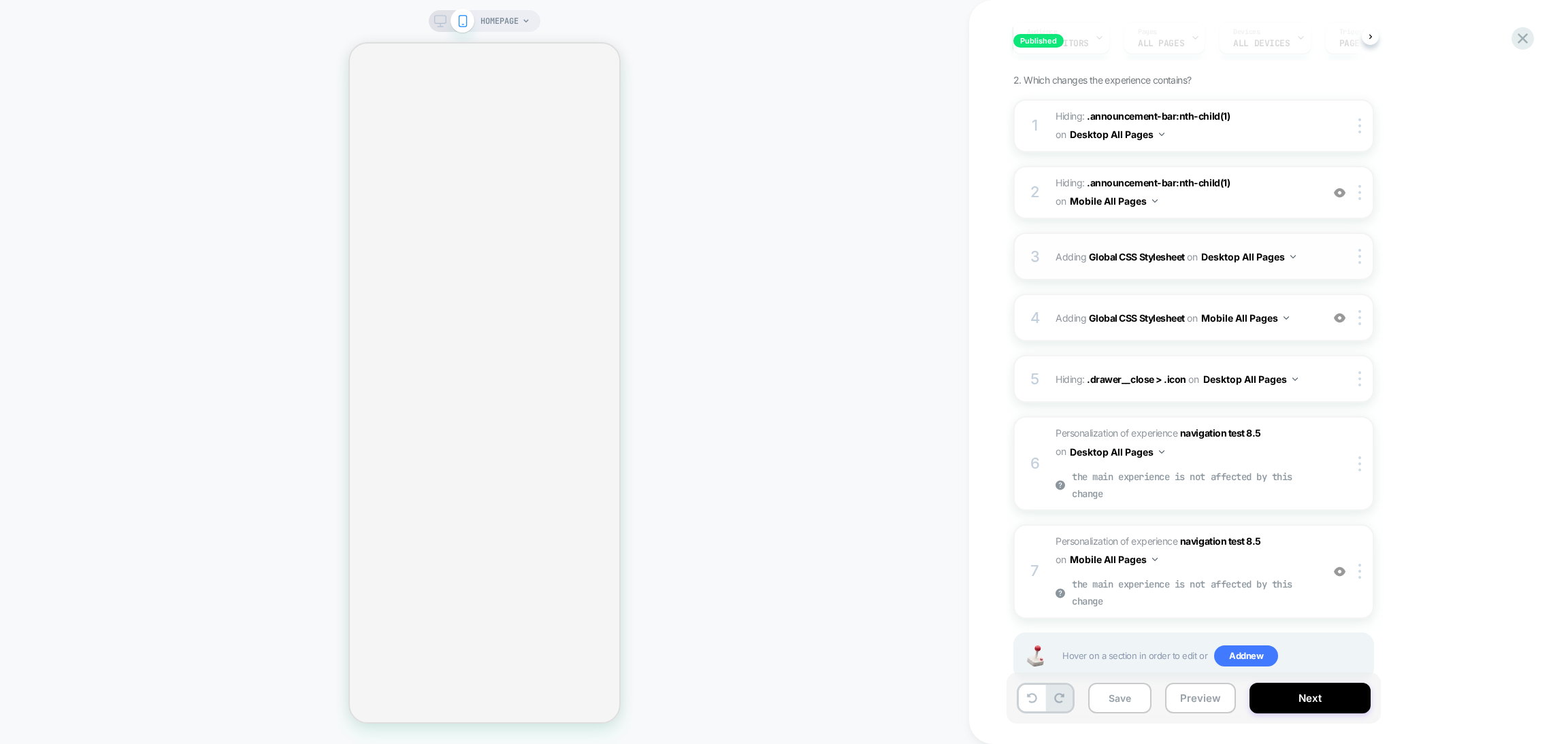
scroll to position [169, 0]
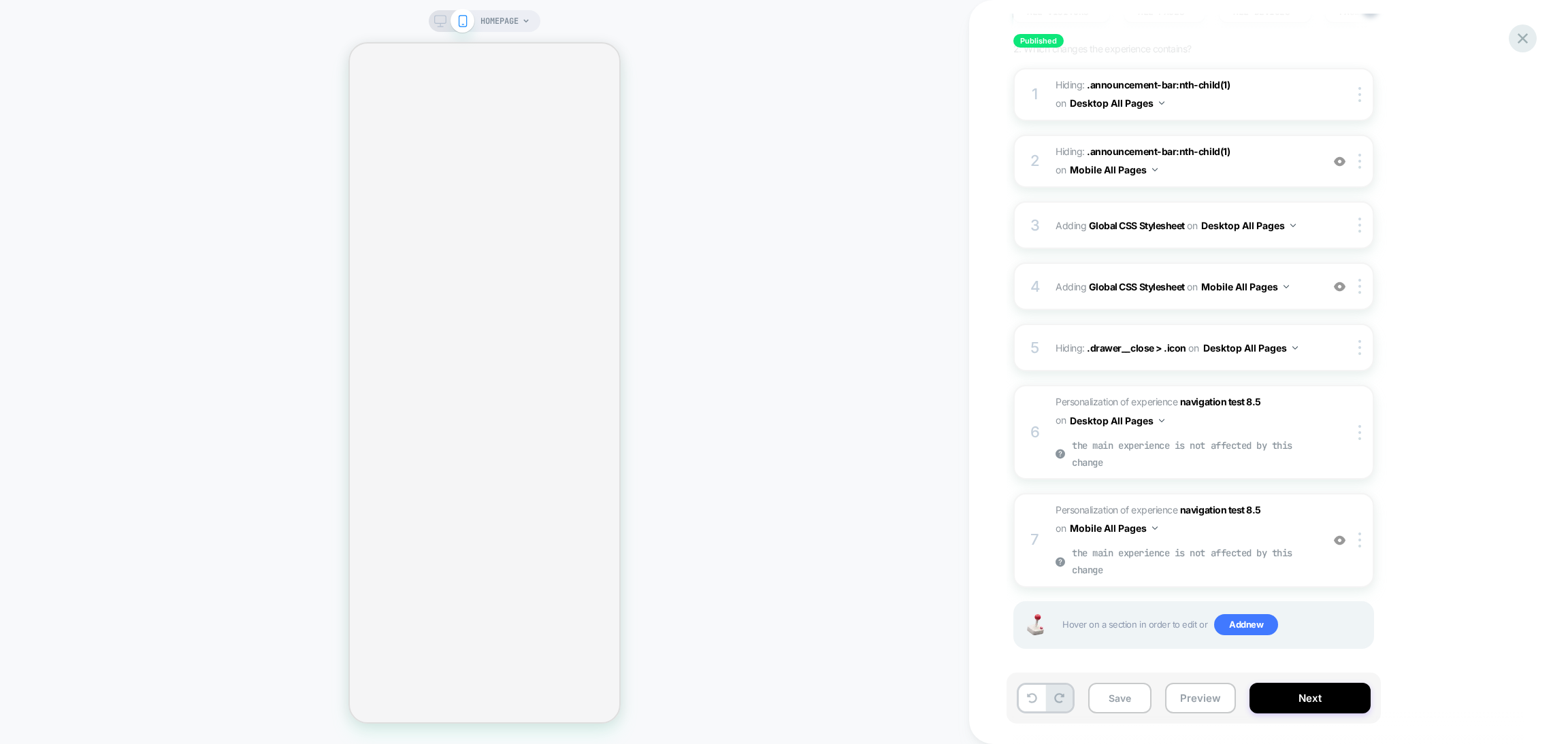
click at [1526, 38] on icon at bounding box center [1523, 38] width 18 height 18
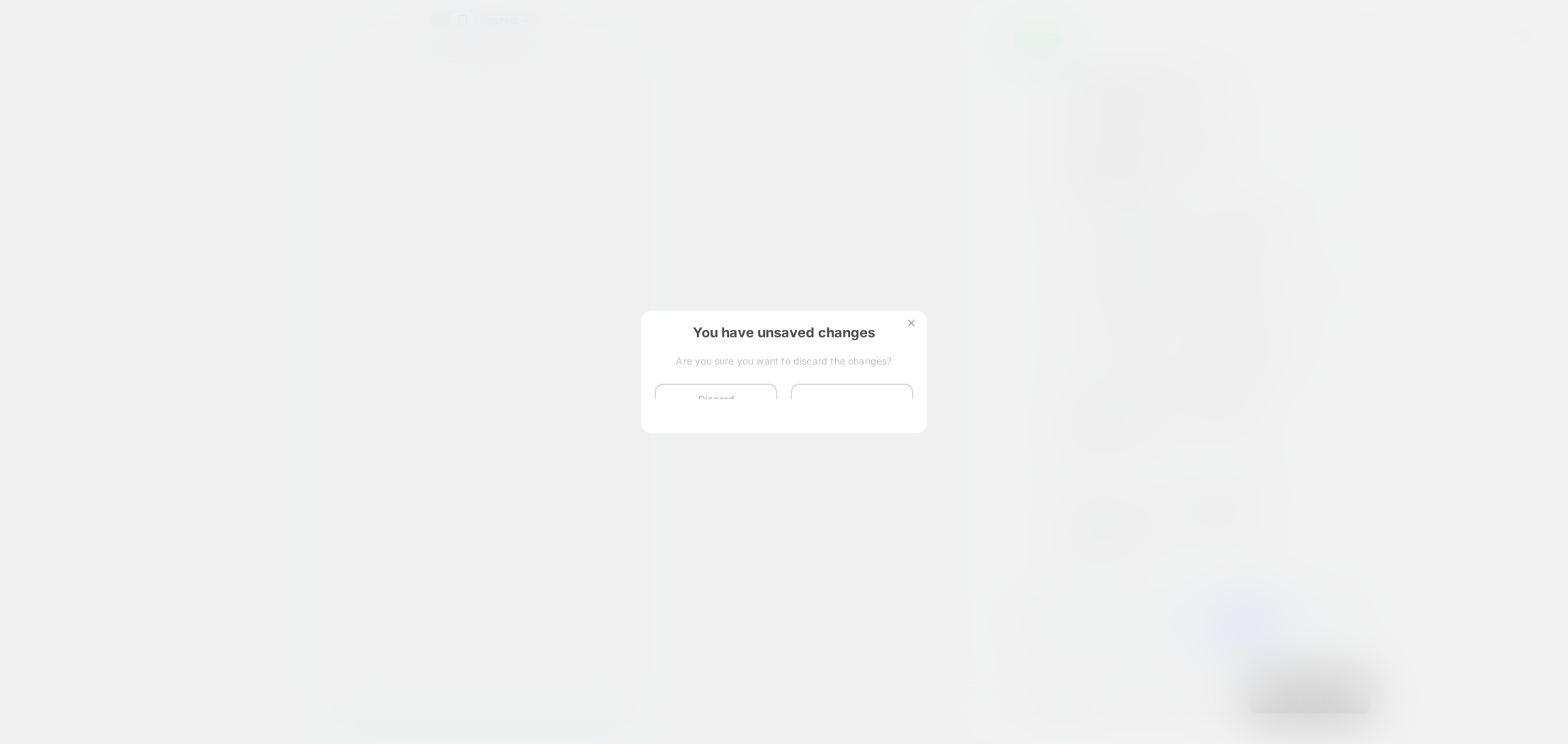
click at [692, 402] on button "Discard Changes" at bounding box center [716, 405] width 123 height 42
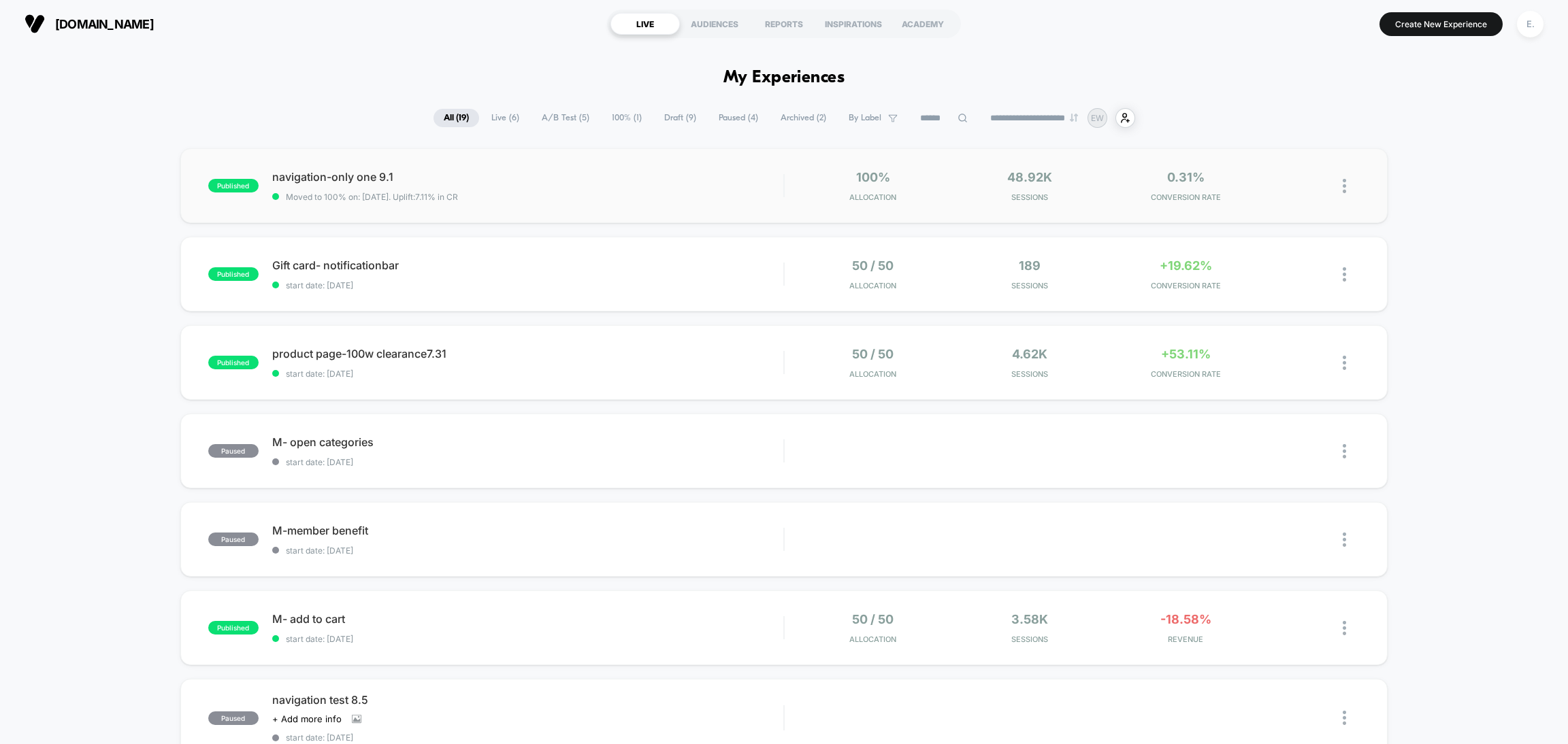
click at [584, 213] on div "published navigation-only one 9.1 Moved to 100% on: 9/3/2025 . Uplift: 7.11% in…" at bounding box center [784, 185] width 1208 height 75
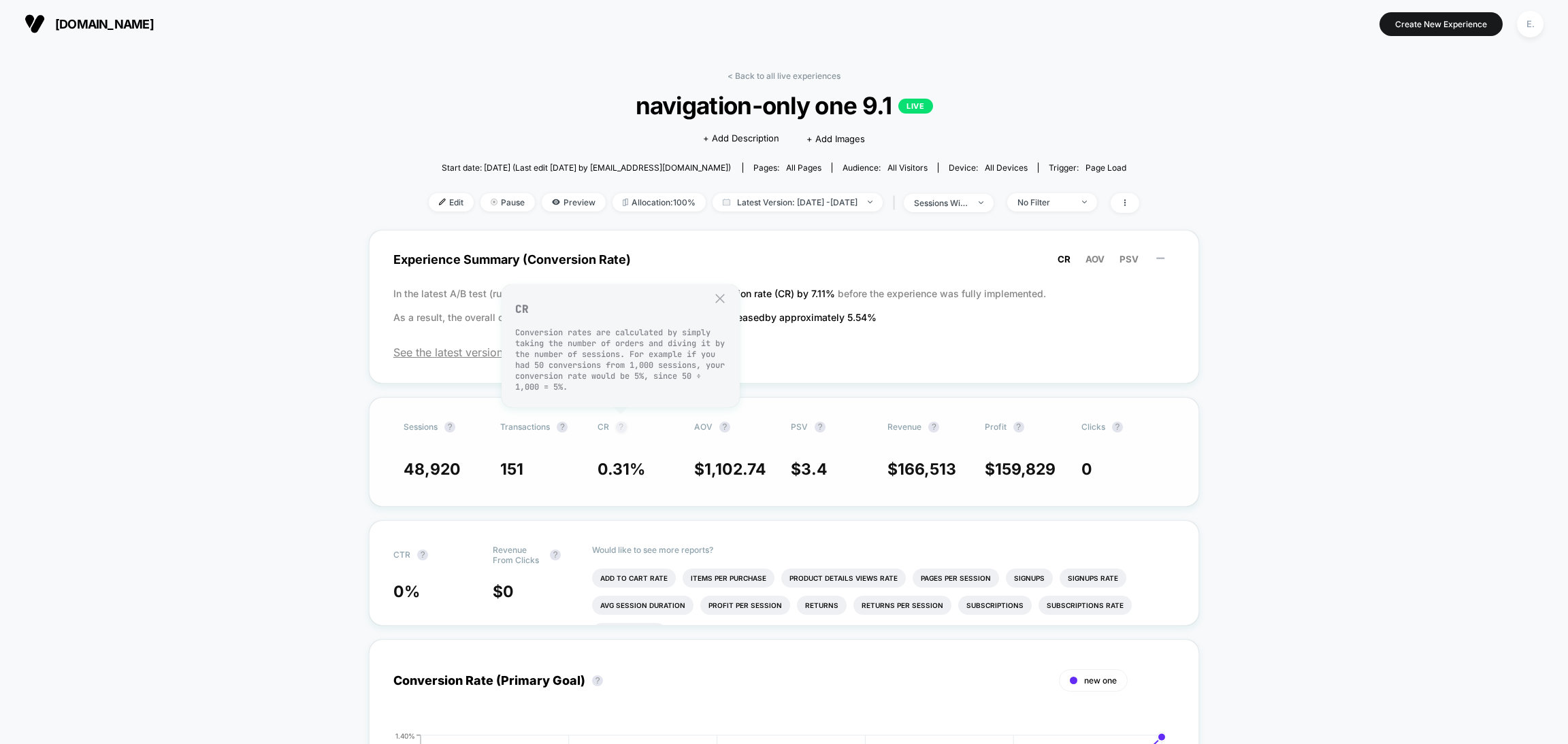
click at [620, 426] on button "?" at bounding box center [621, 427] width 11 height 11
click at [616, 426] on button "?" at bounding box center [621, 427] width 11 height 11
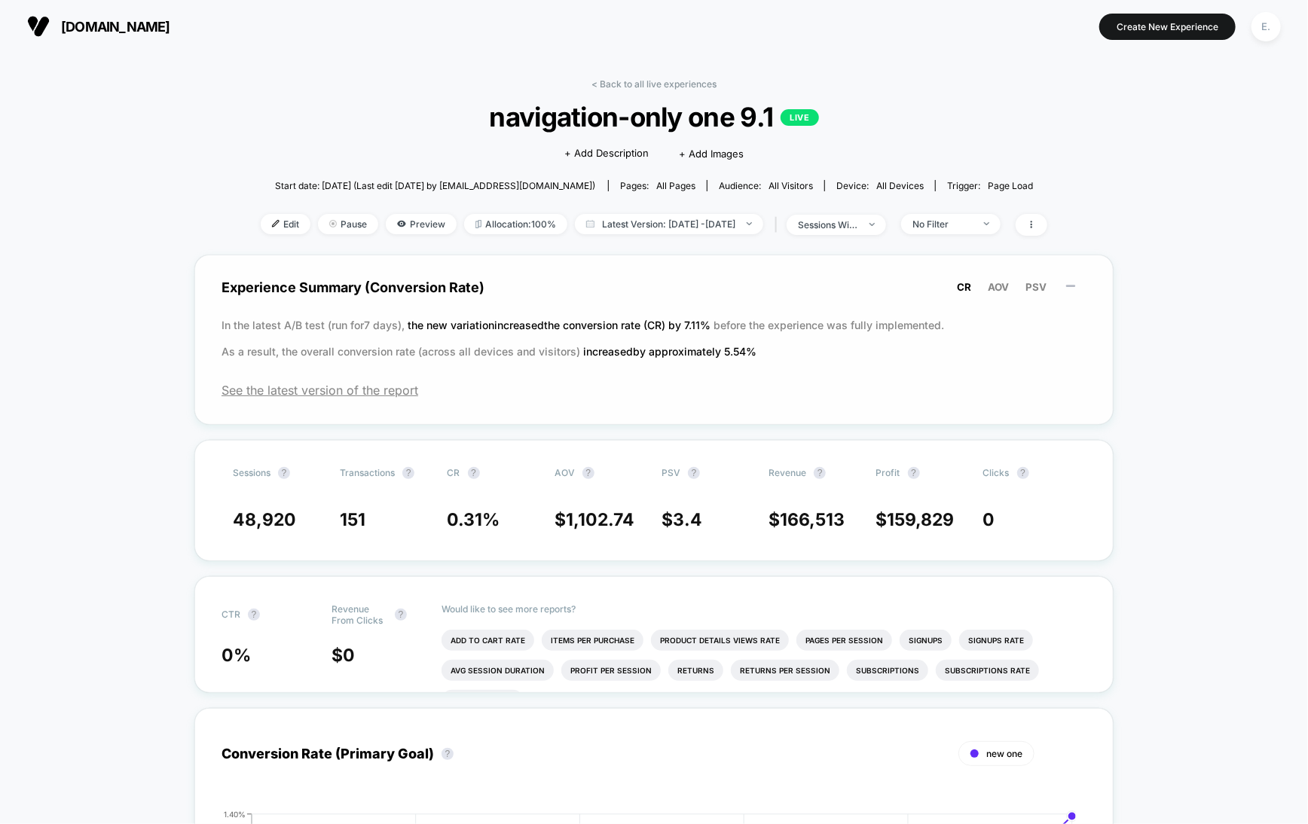
drag, startPoint x: 450, startPoint y: 343, endPoint x: 631, endPoint y: 345, distance: 180.8
click at [631, 345] on p "In the latest A/B test (run for 7 days), the new variation increased the conver…" at bounding box center [654, 338] width 865 height 53
drag, startPoint x: 658, startPoint y: 345, endPoint x: 825, endPoint y: 389, distance: 172.9
click at [825, 389] on div "Experience Summary (Conversion Rate) CR AOV PSV In the latest A/B test (run for…" at bounding box center [653, 340] width 919 height 170
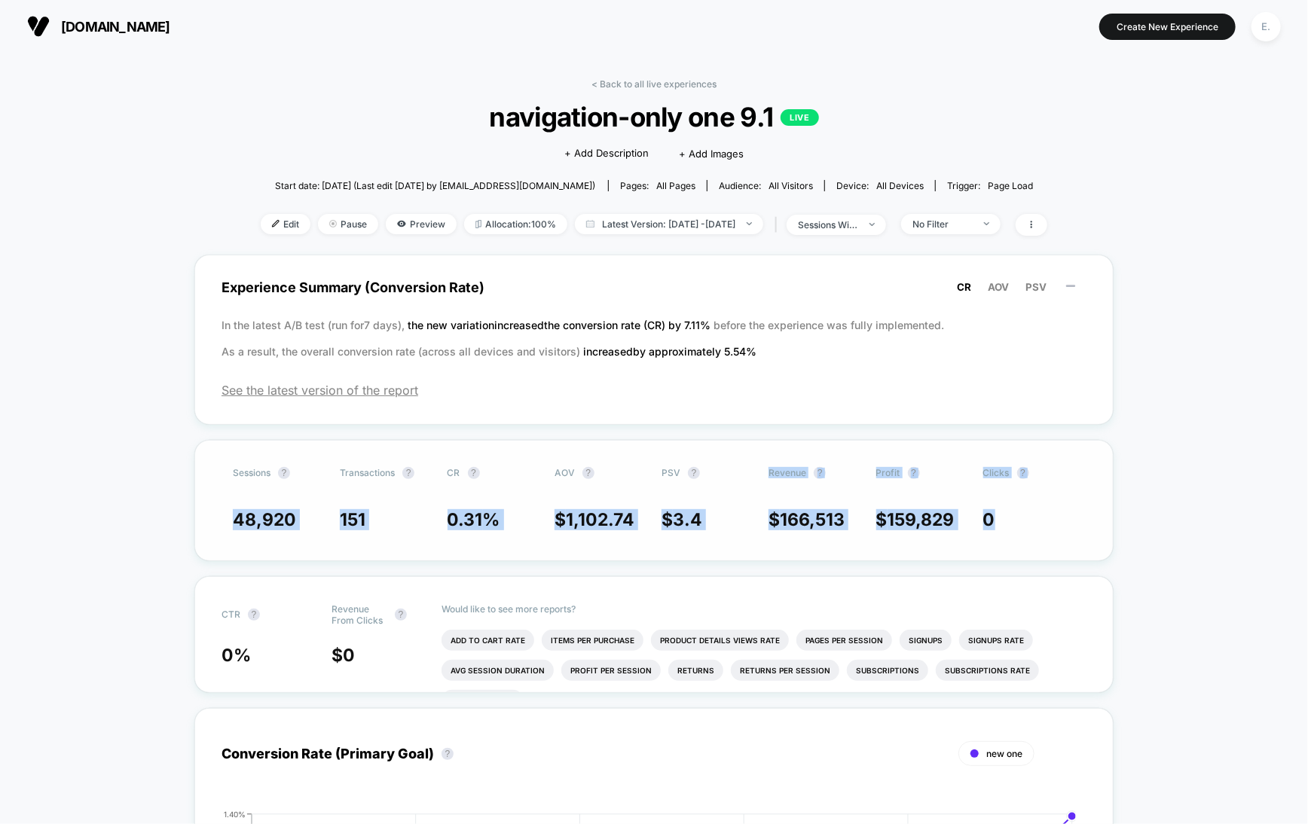
drag, startPoint x: 743, startPoint y: 447, endPoint x: 1019, endPoint y: 536, distance: 289.7
click at [1019, 536] on div "Sessions ? Transactions ? CR ? AOV ? PSV ? Revenue ? Profit ? Clicks ? 48,920 1…" at bounding box center [653, 500] width 919 height 121
click at [1032, 528] on span "0" at bounding box center [1029, 519] width 92 height 21
drag, startPoint x: 1061, startPoint y: 381, endPoint x: 138, endPoint y: 332, distance: 924.3
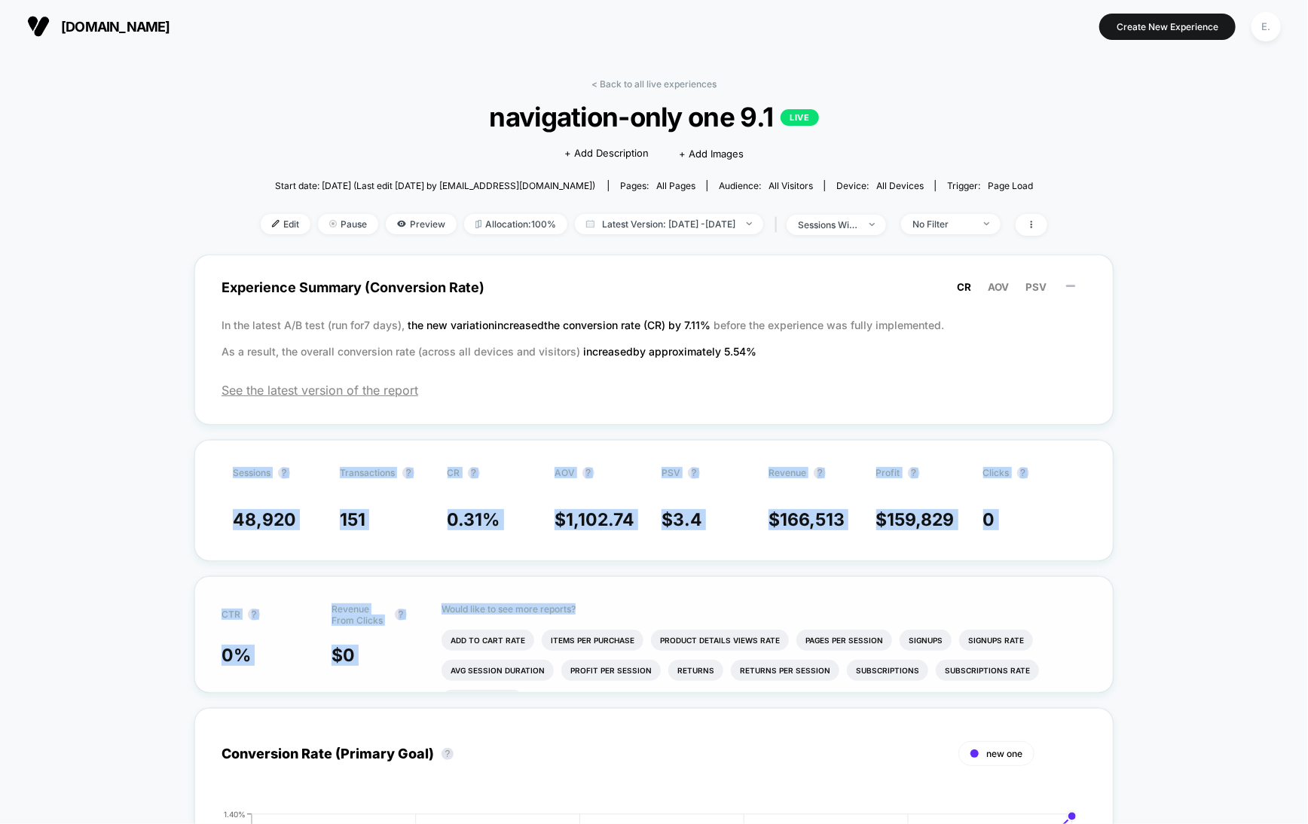
drag, startPoint x: 222, startPoint y: 454, endPoint x: 867, endPoint y: 588, distance: 658.9
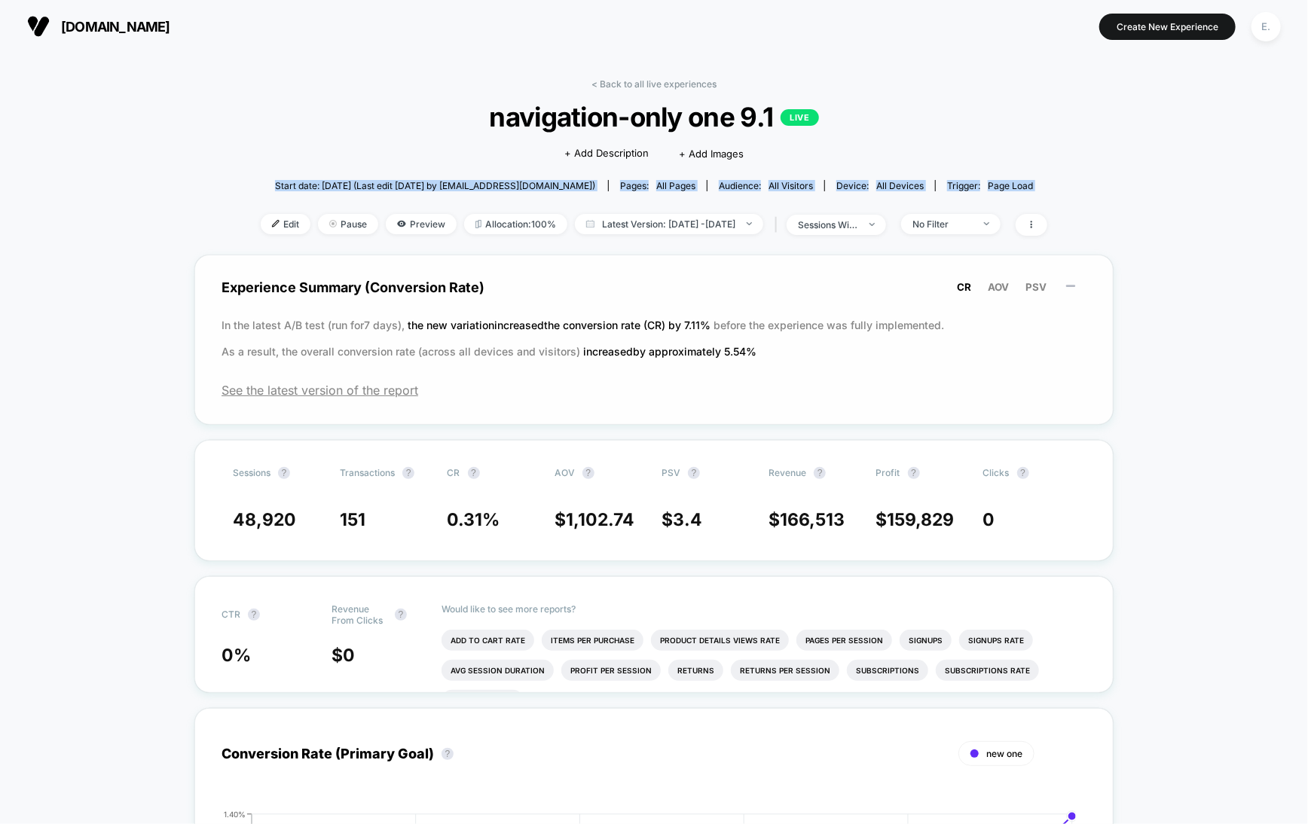
drag, startPoint x: 259, startPoint y: 209, endPoint x: 1038, endPoint y: 262, distance: 780.2
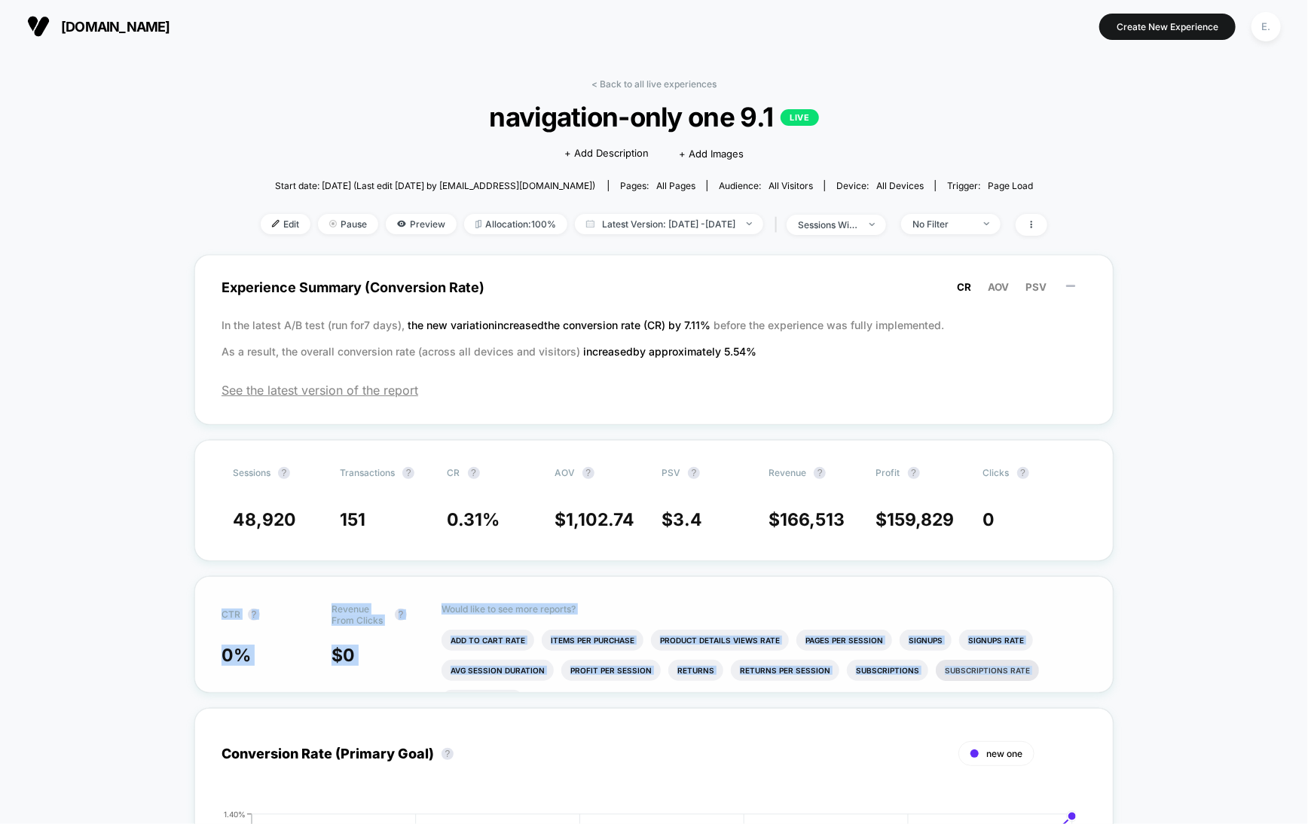
drag, startPoint x: 231, startPoint y: 624, endPoint x: 1001, endPoint y: 662, distance: 771.0
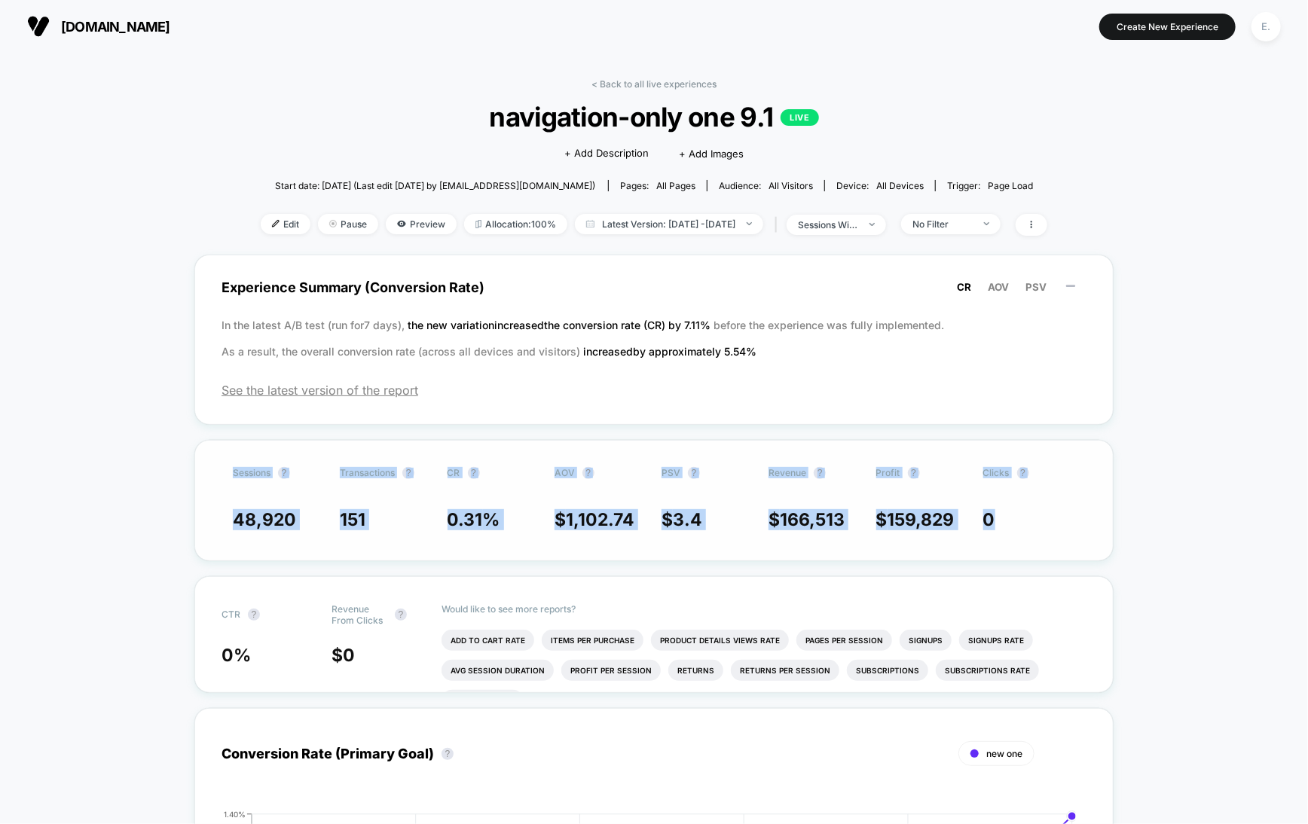
drag, startPoint x: 247, startPoint y: 467, endPoint x: 1022, endPoint y: 451, distance: 775.5
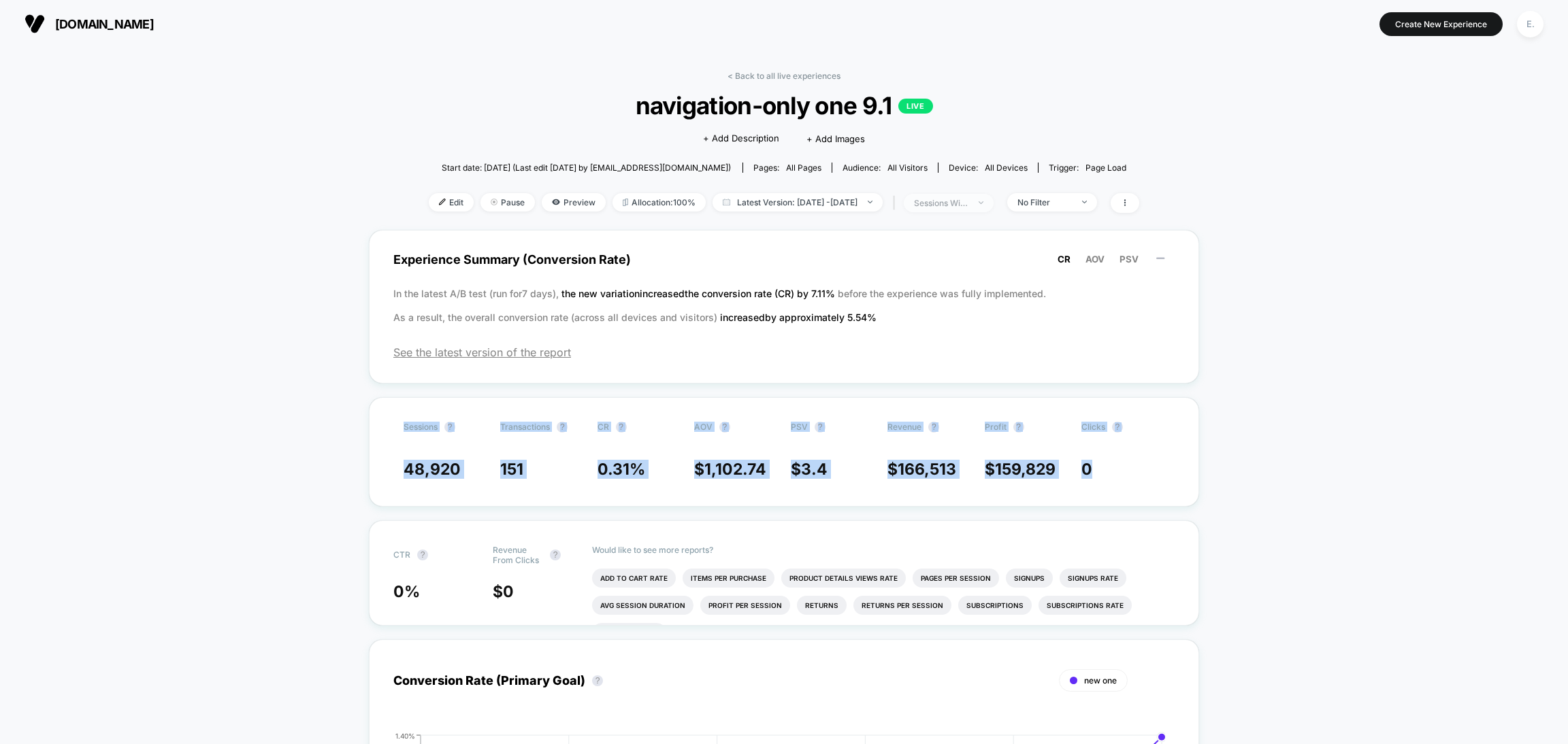
click at [948, 205] on div "sessions with impression" at bounding box center [941, 202] width 54 height 10
click at [912, 251] on span "Sessions" at bounding box center [921, 253] width 39 height 12
click at [943, 337] on button "Save" at bounding box center [961, 346] width 162 height 23
click at [968, 201] on div "sessions" at bounding box center [941, 202] width 54 height 10
click at [962, 278] on span "Sessions with impressions" at bounding box center [959, 280] width 115 height 12
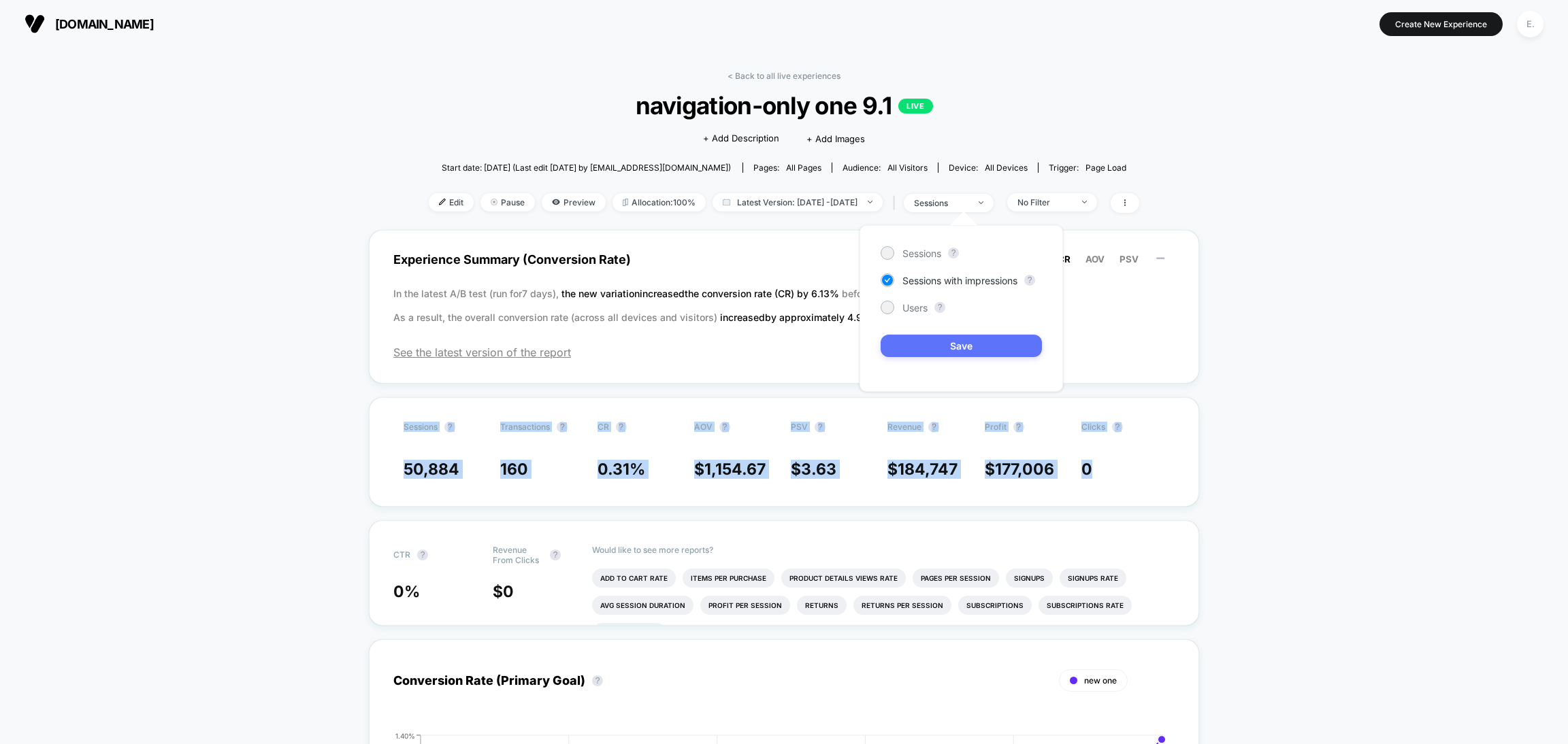
click at [977, 353] on button "Save" at bounding box center [961, 346] width 162 height 23
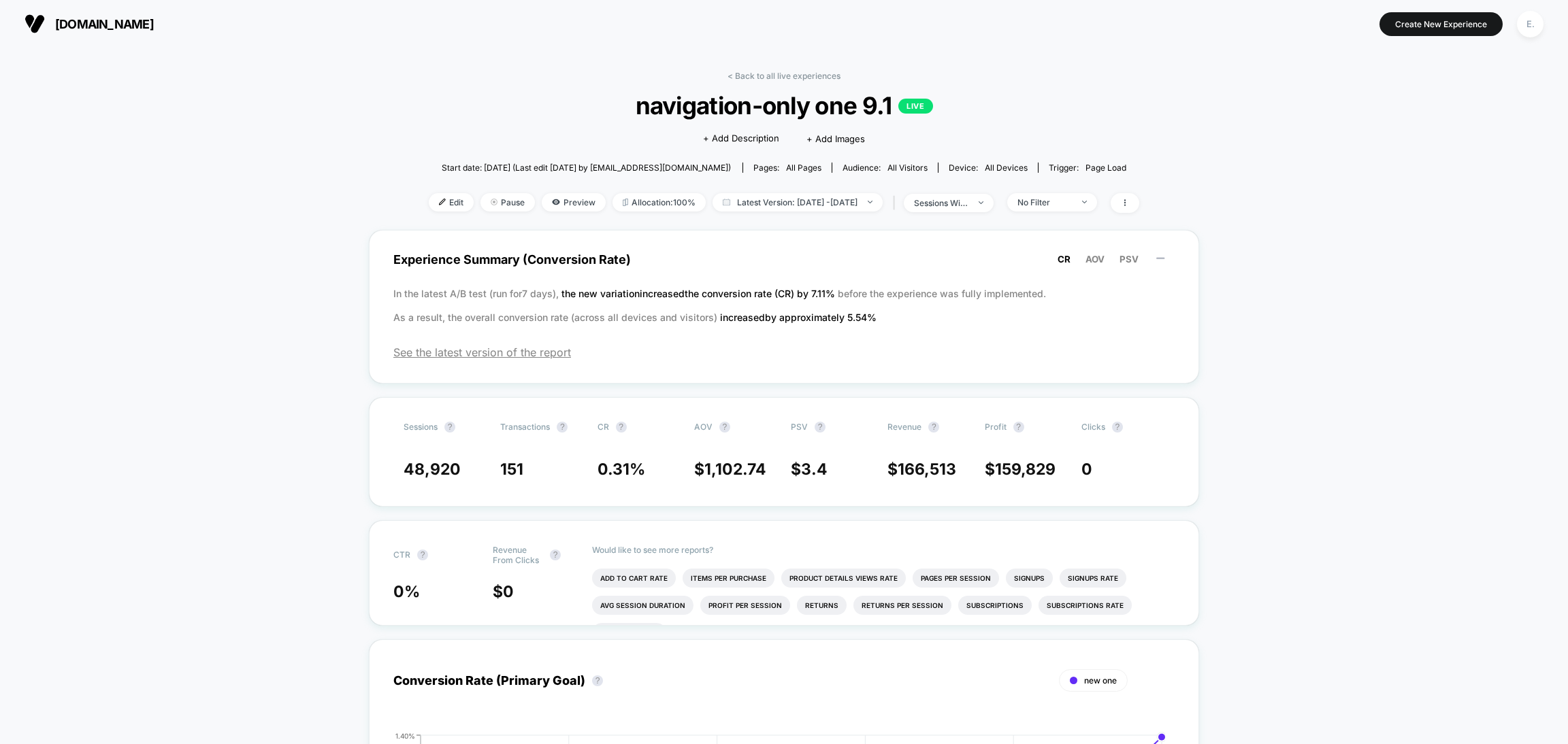
click at [773, 206] on span "Latest Version: Sep 3, 2025 - Sep 8, 2025" at bounding box center [798, 202] width 170 height 18
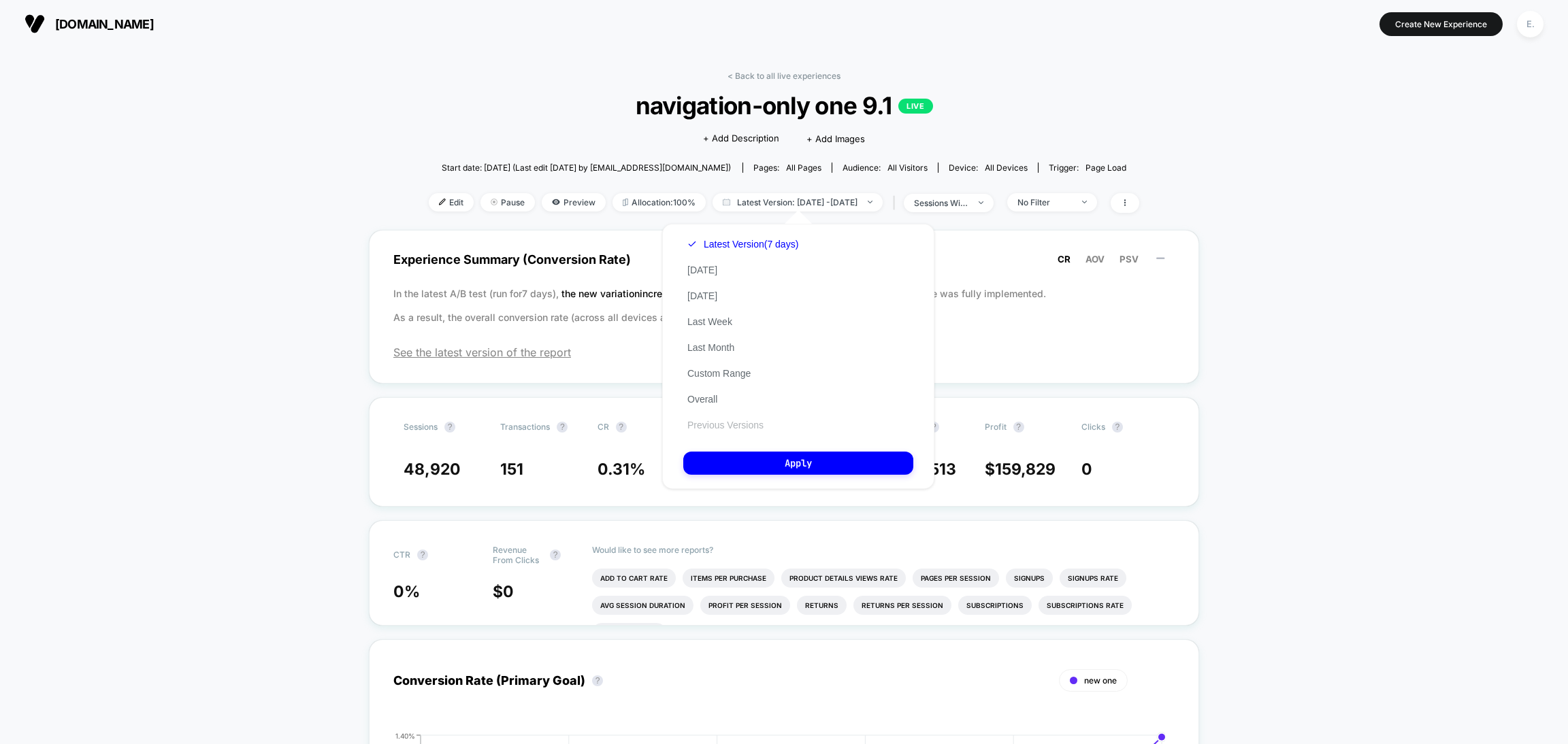
click at [744, 428] on button "Previous Versions" at bounding box center [724, 425] width 84 height 13
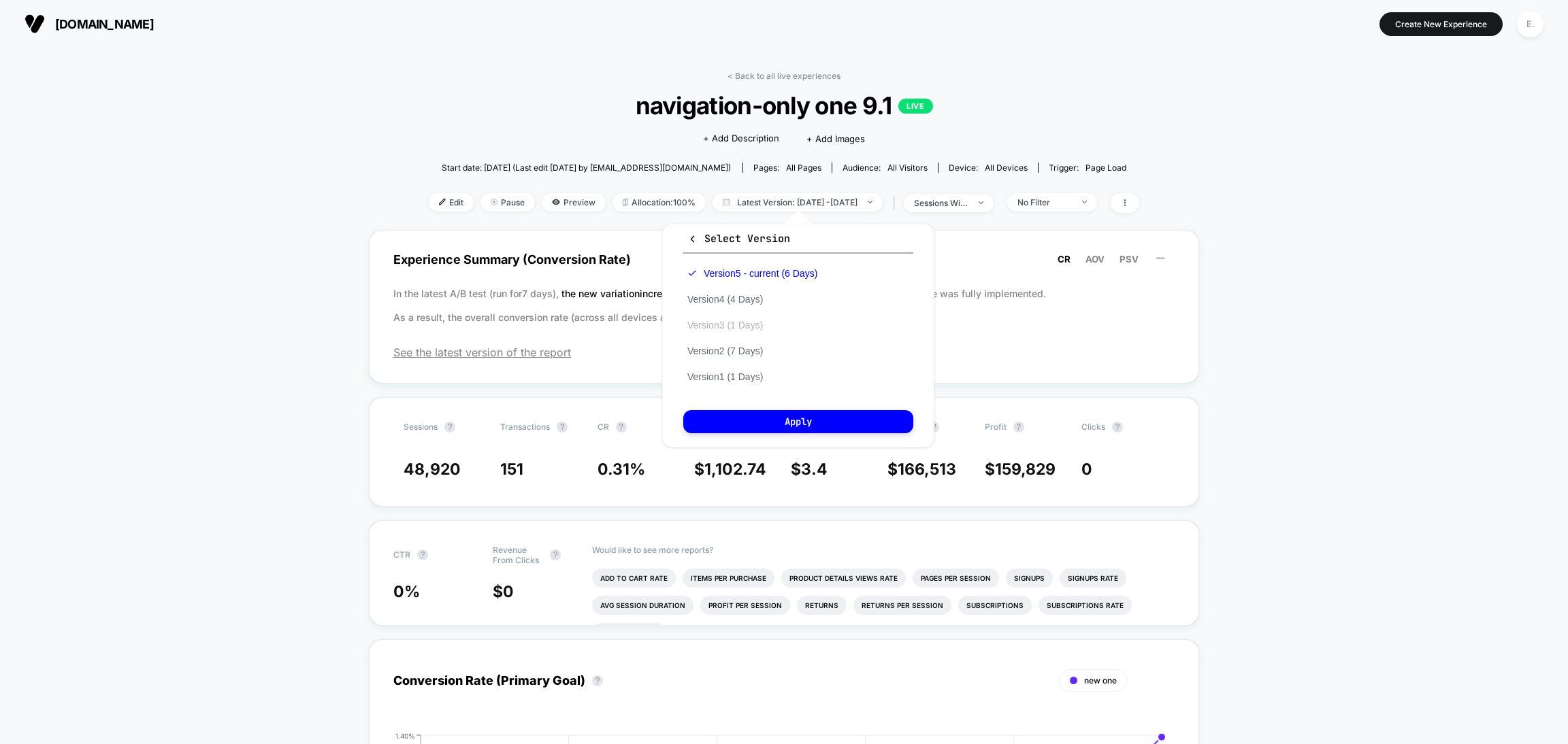
click at [721, 327] on button "Version 3 (1 Days)" at bounding box center [724, 325] width 84 height 13
click at [789, 429] on button "Apply" at bounding box center [798, 422] width 230 height 23
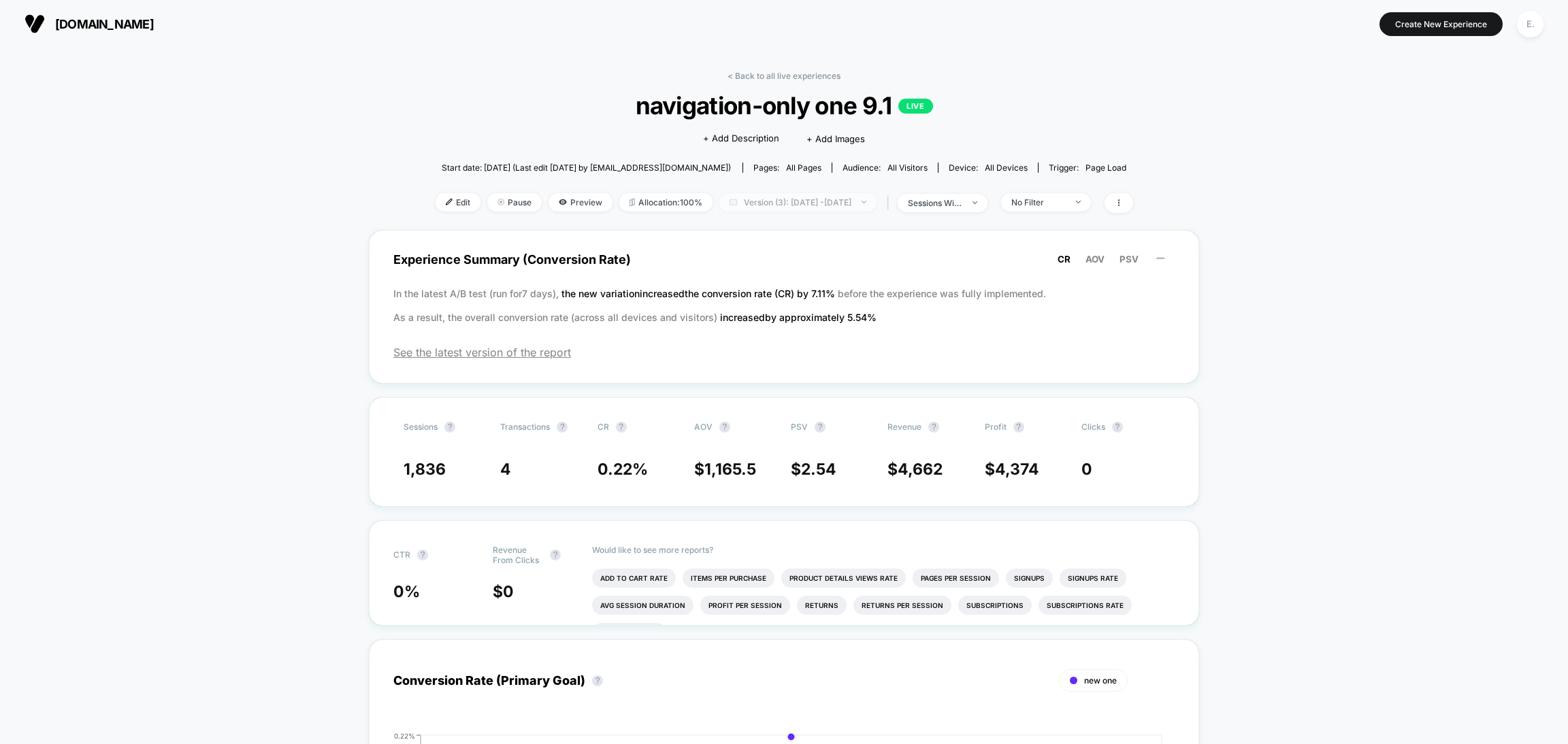
click at [868, 203] on span "Version (3): Sep 1, 2025 - Sep 1, 2025" at bounding box center [798, 202] width 157 height 18
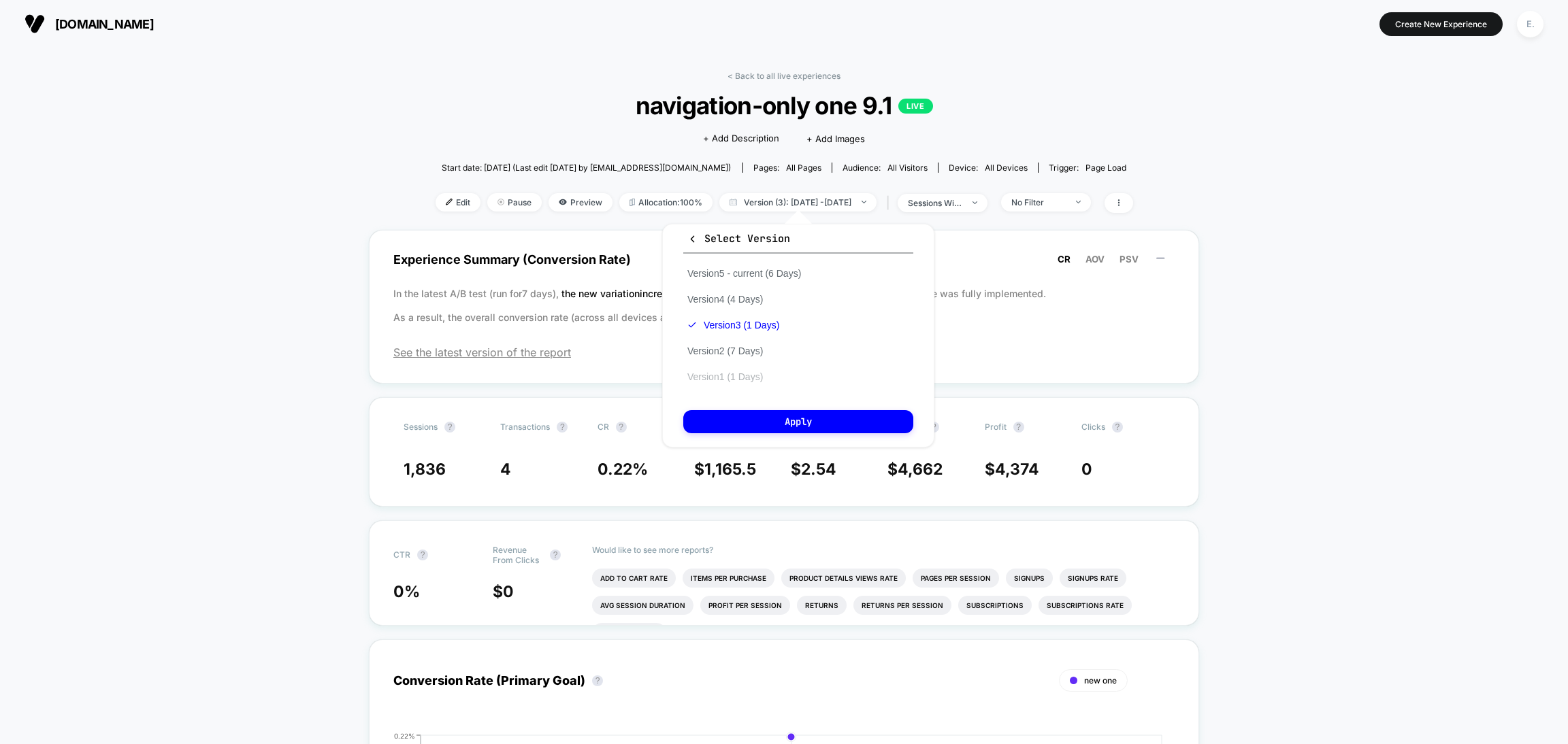
click at [750, 377] on button "Version 1 (1 Days)" at bounding box center [724, 377] width 84 height 13
click at [761, 426] on button "Apply" at bounding box center [798, 422] width 230 height 23
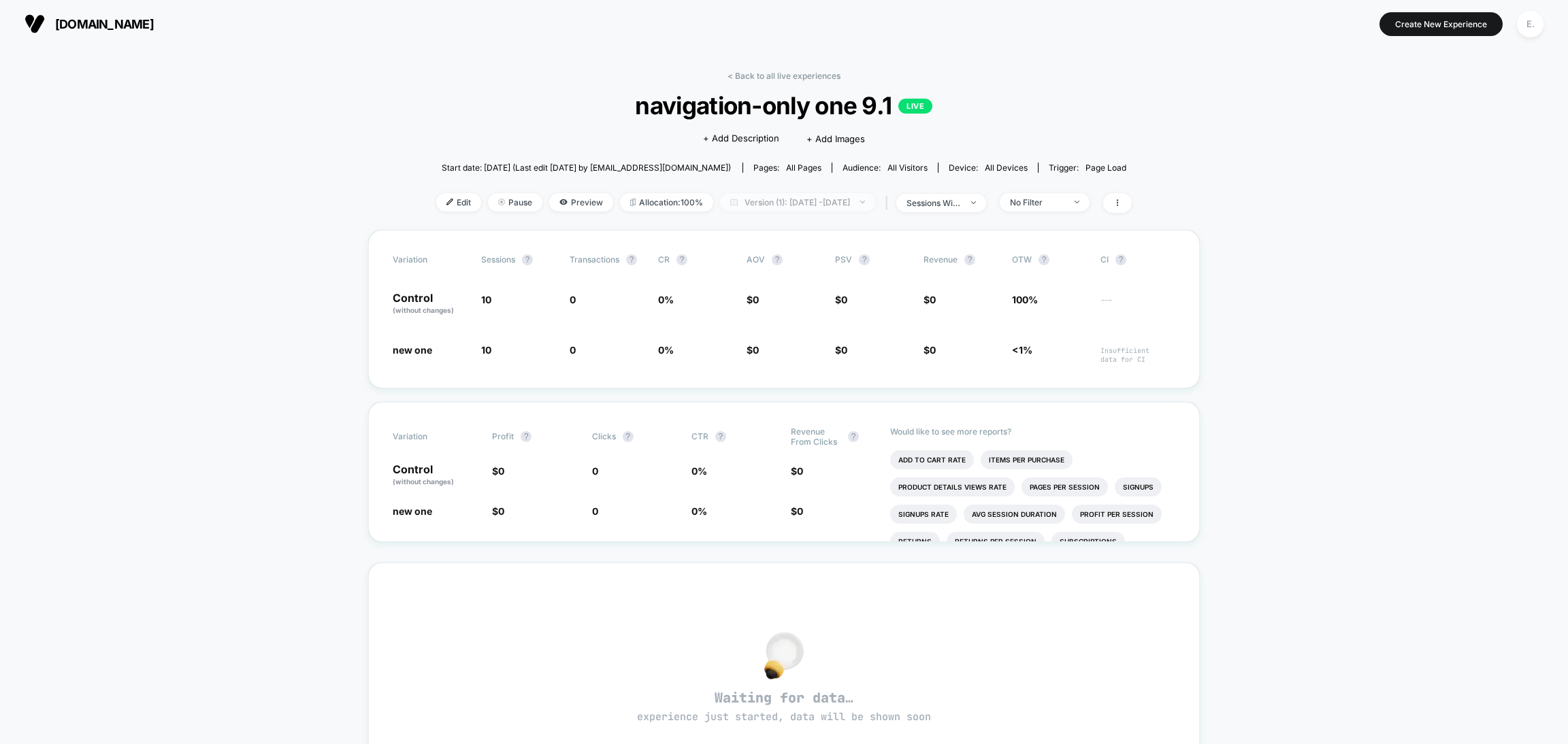
click at [832, 198] on span "Version (1): Aug 26, 2025 - Aug 26, 2025" at bounding box center [798, 202] width 155 height 18
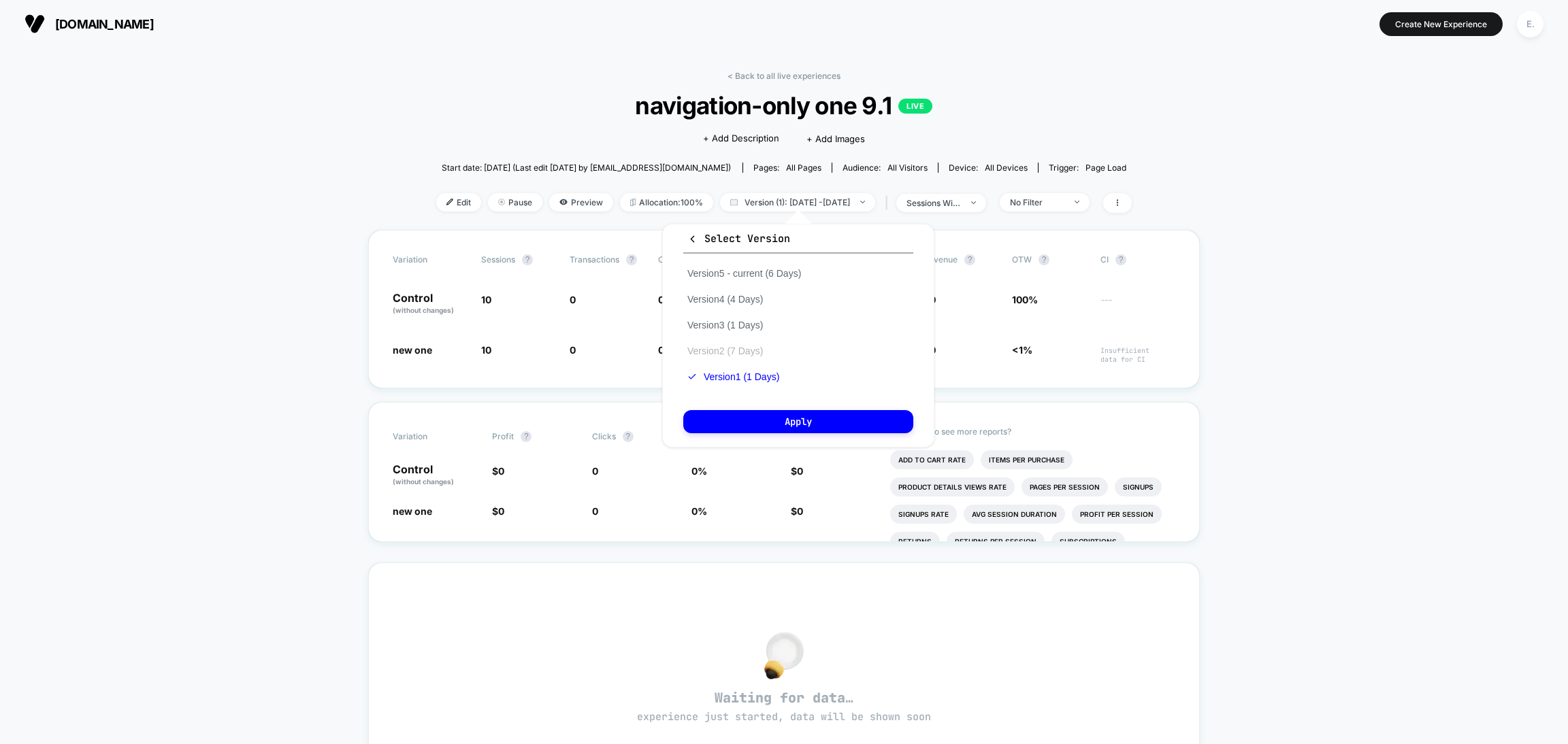
click at [720, 351] on button "Version 2 (7 Days)" at bounding box center [724, 351] width 84 height 13
click at [750, 416] on button "Apply" at bounding box center [798, 422] width 230 height 23
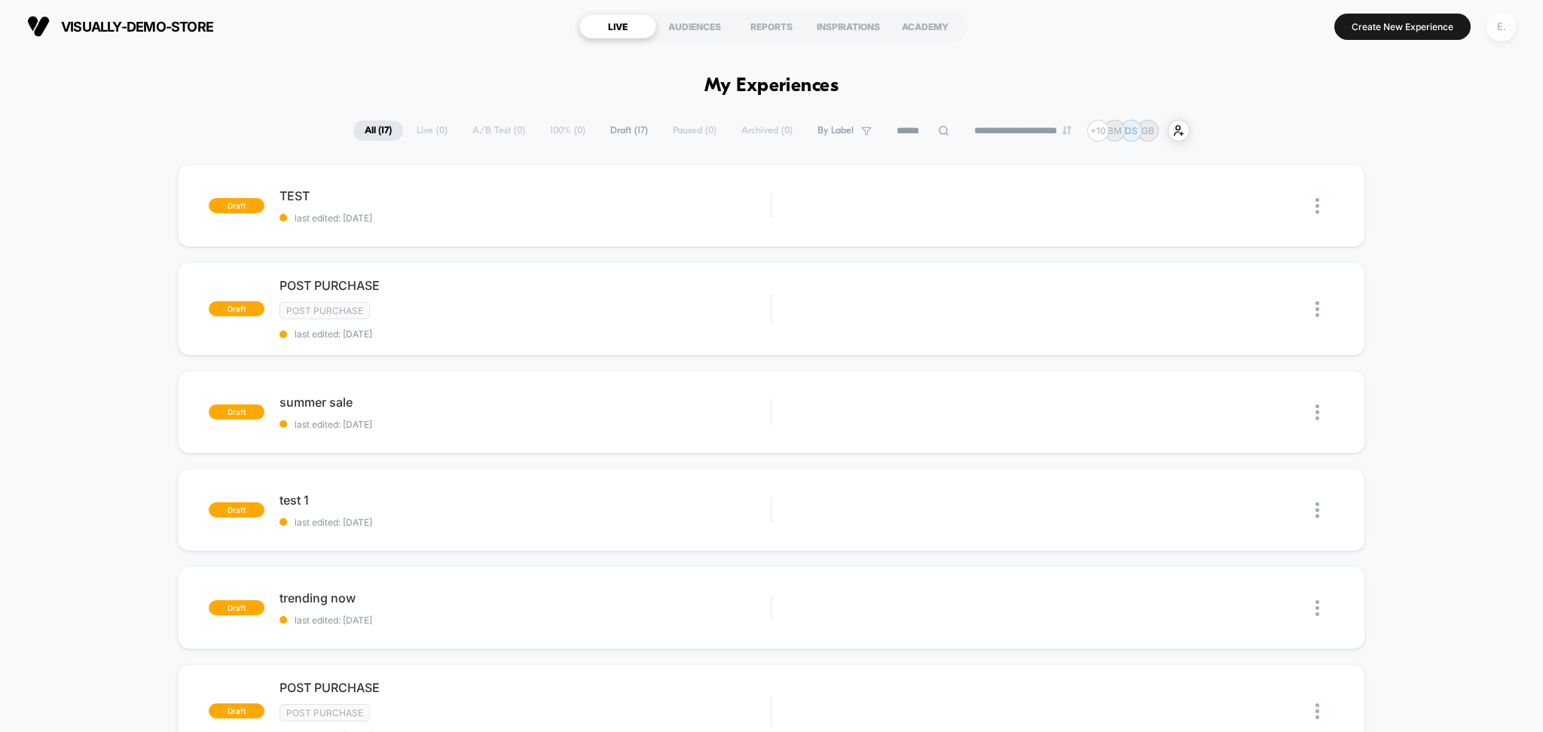
click at [1496, 29] on div "E." at bounding box center [1501, 26] width 29 height 29
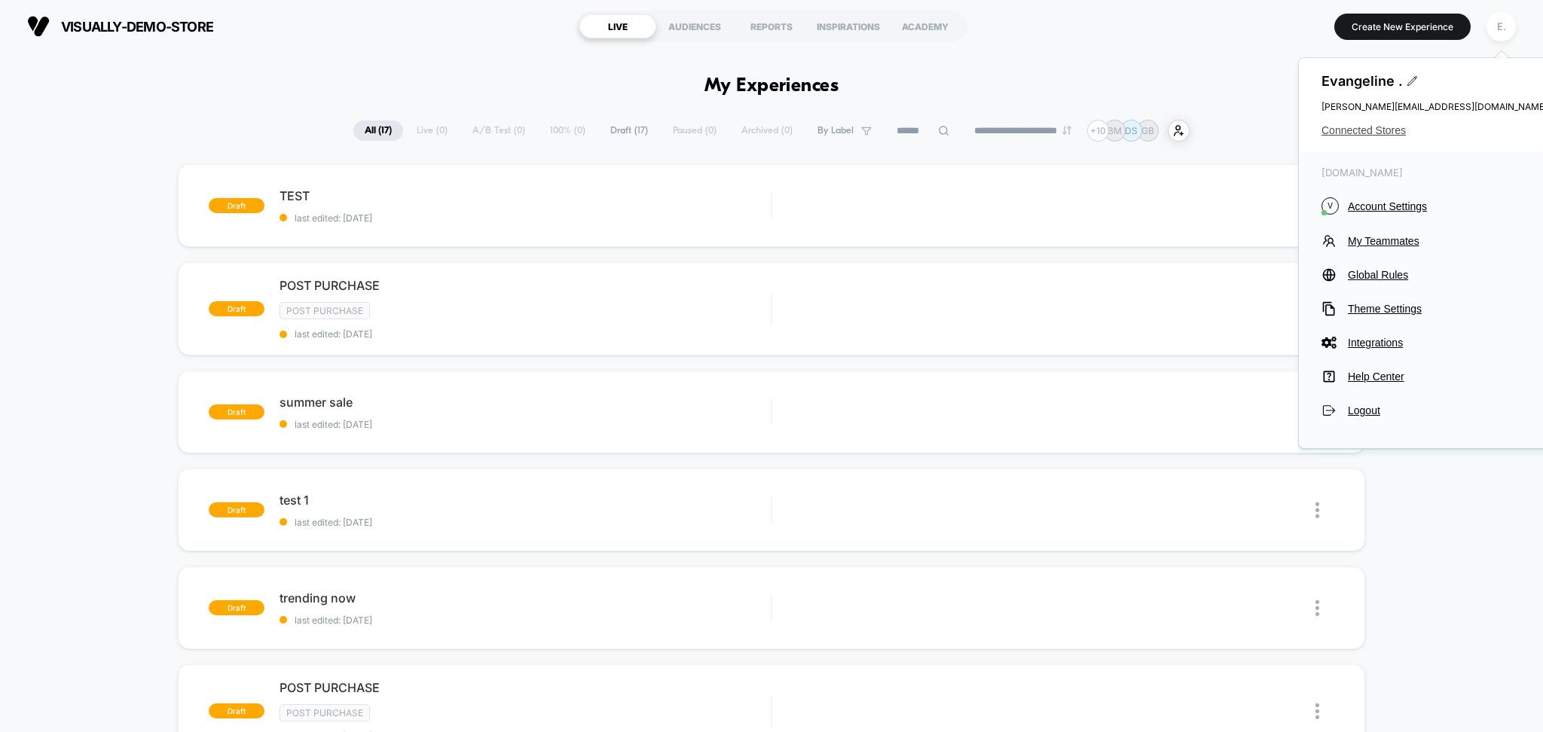
click at [1384, 127] on span "Connected Stores" at bounding box center [1435, 130] width 226 height 12
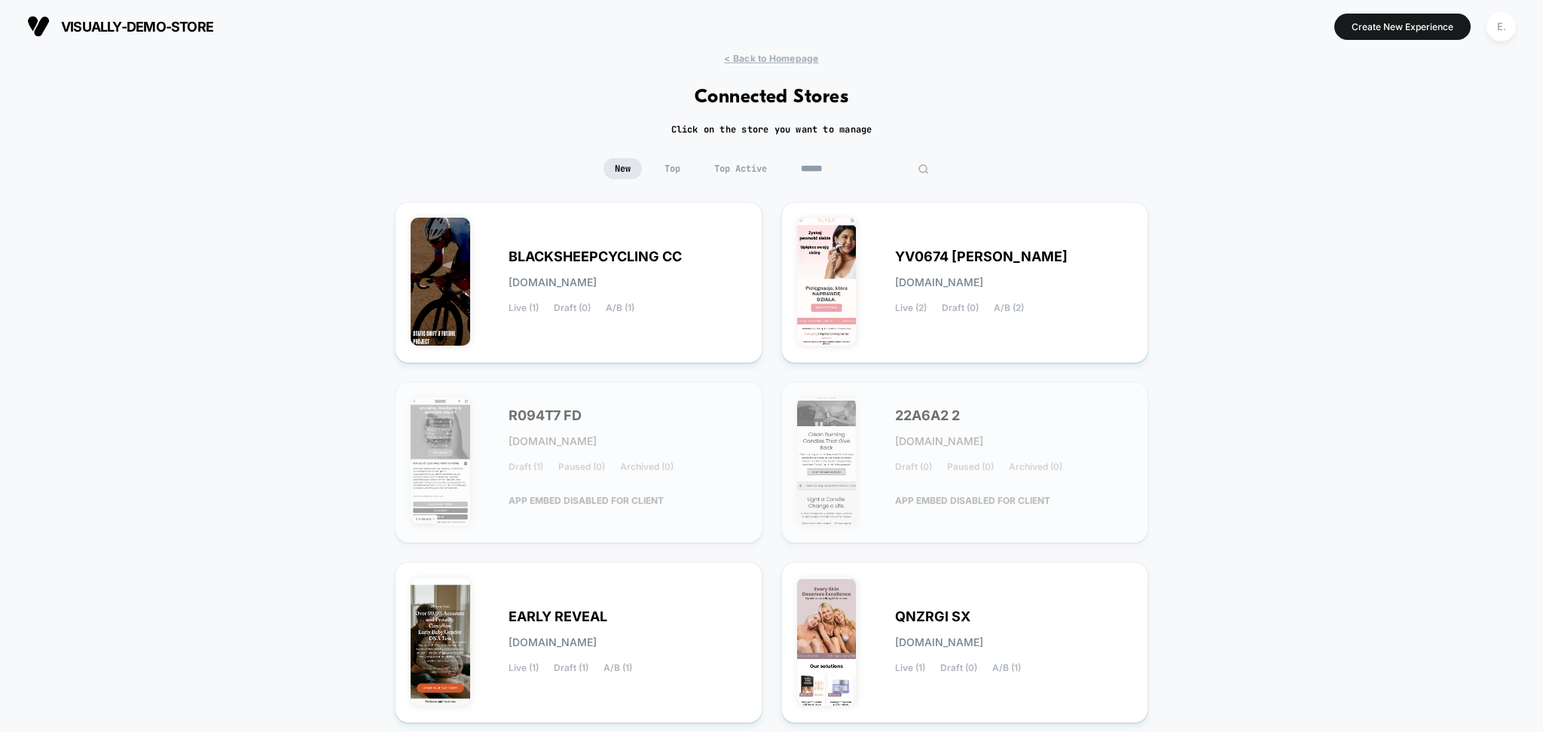
click at [858, 172] on input at bounding box center [865, 168] width 151 height 21
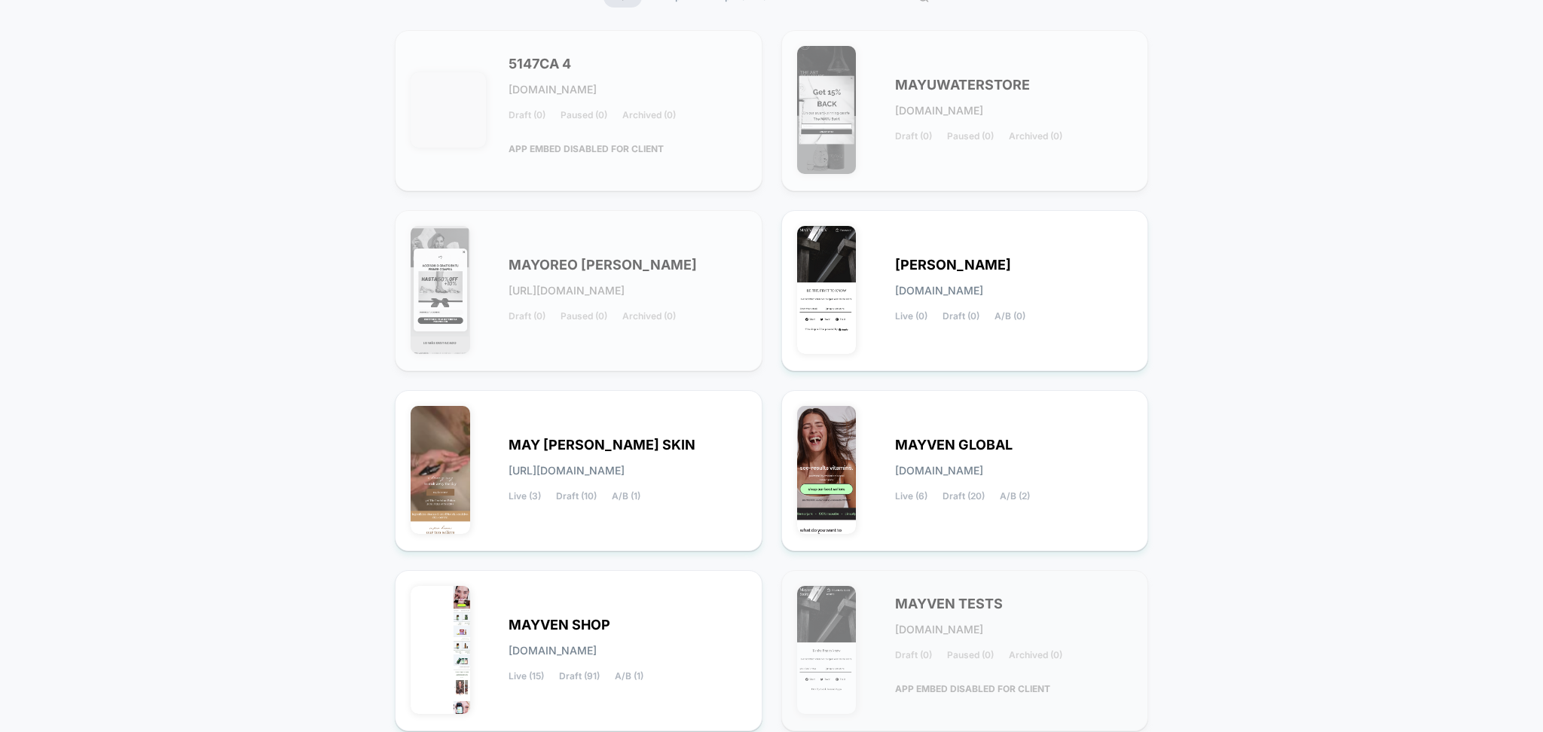
scroll to position [200, 0]
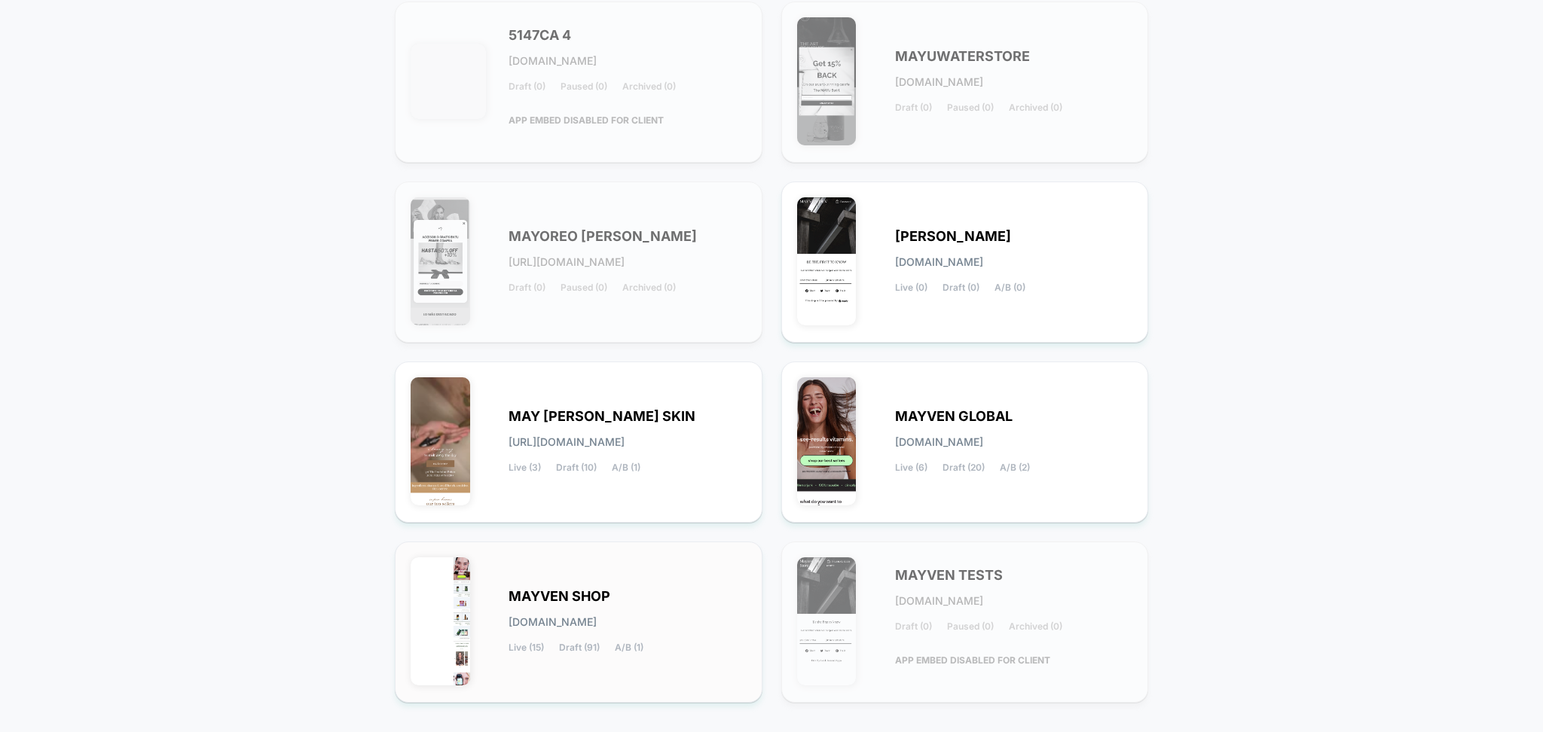
type input "***"
click at [694, 626] on div "MAYVEN SHOP mayven-shop.myshopify.com Live (15) Draft (91) A/B (1)" at bounding box center [628, 622] width 238 height 62
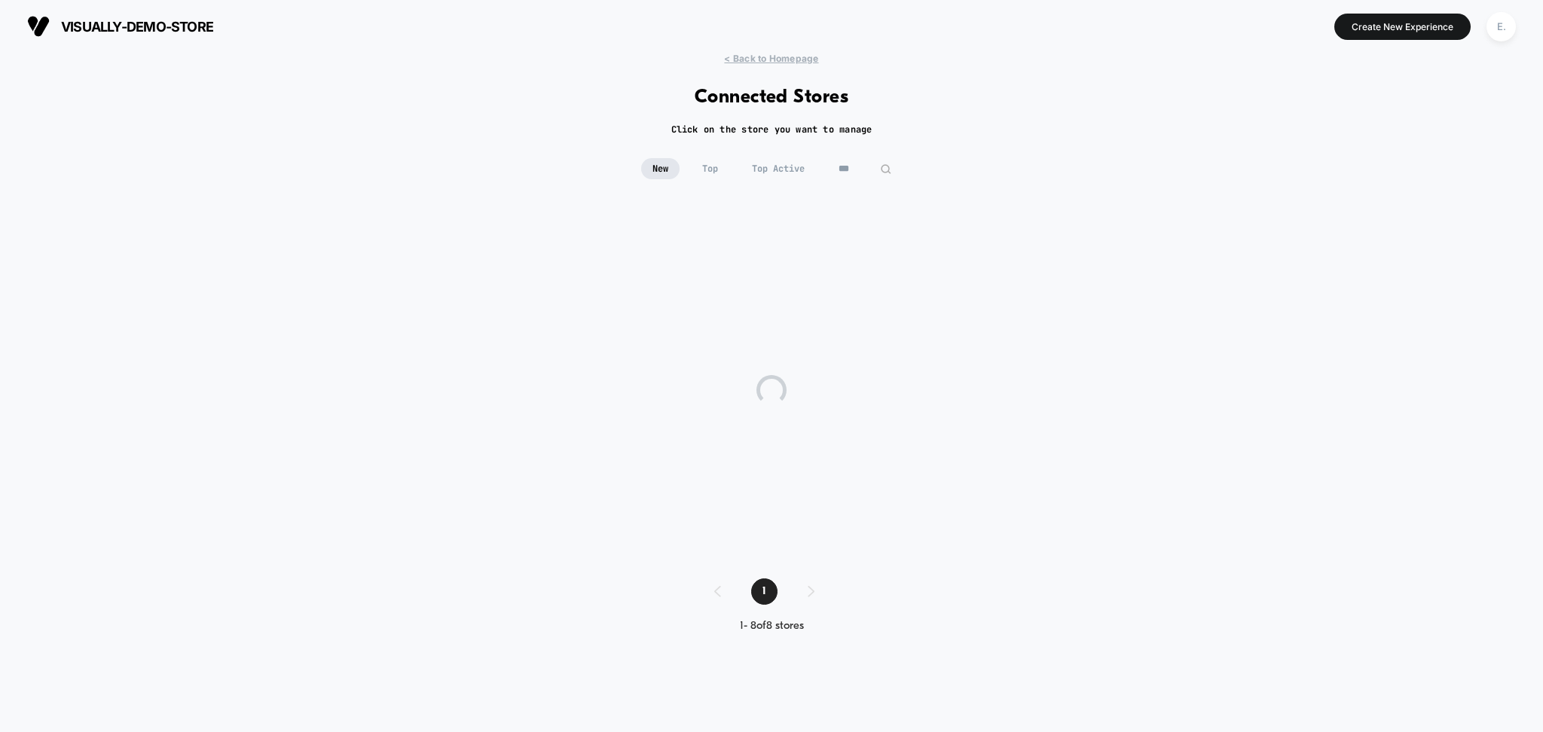
scroll to position [0, 0]
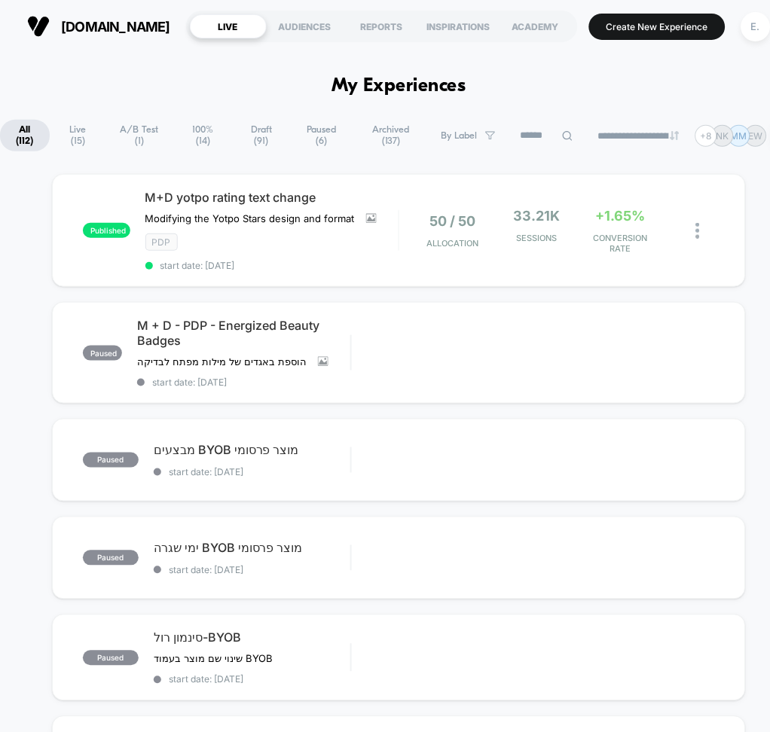
click at [85, 139] on span "Live ( 15 )" at bounding box center [78, 136] width 52 height 32
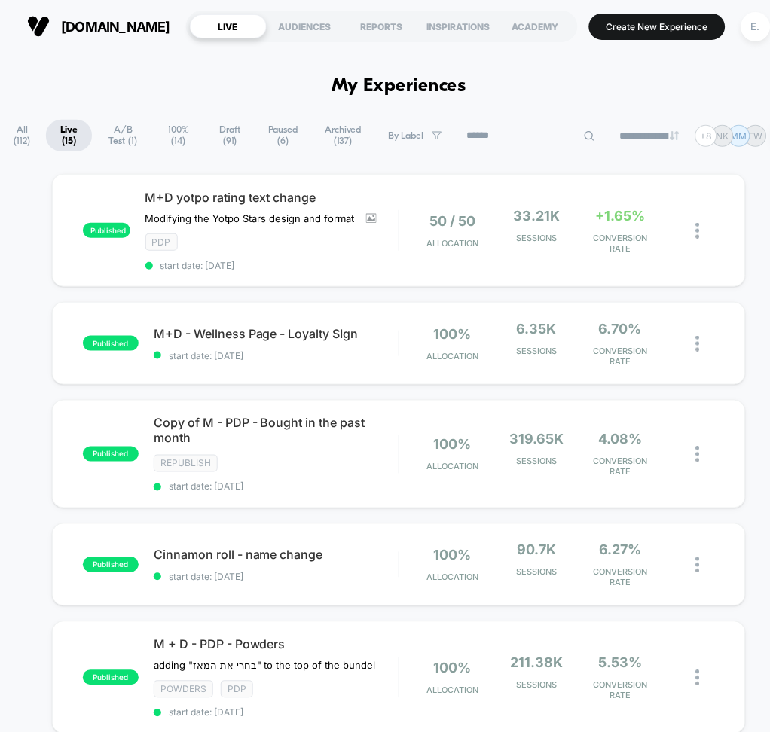
click at [521, 142] on input at bounding box center [531, 136] width 151 height 18
click at [14, 133] on span "All ( 112 )" at bounding box center [22, 136] width 44 height 32
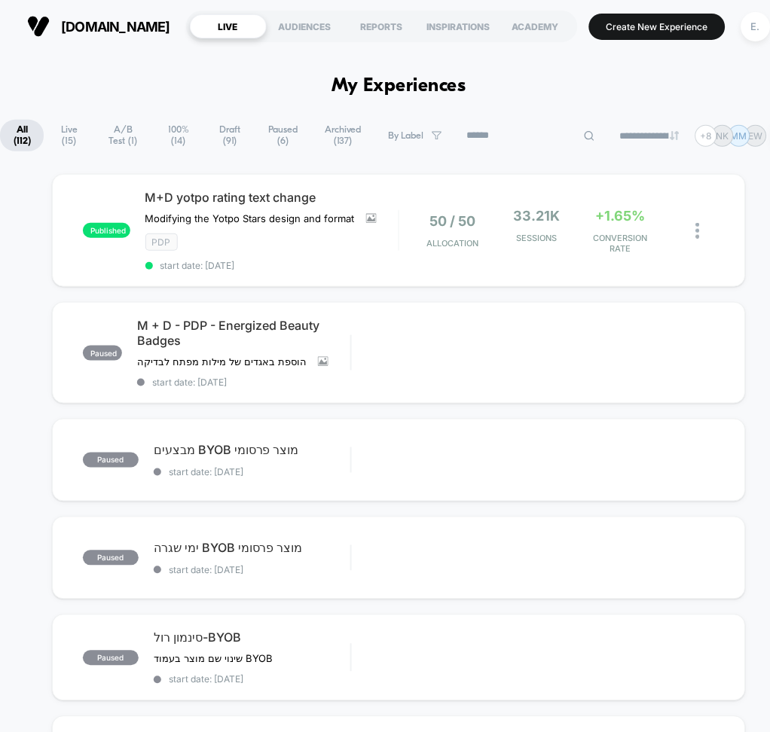
click at [520, 128] on input at bounding box center [531, 136] width 151 height 18
type input "******"
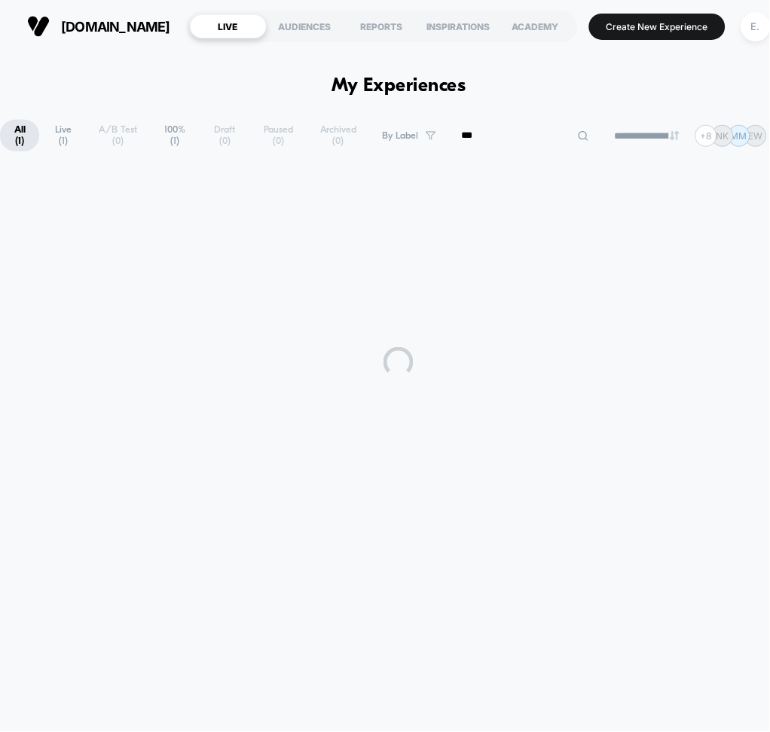
type input "****"
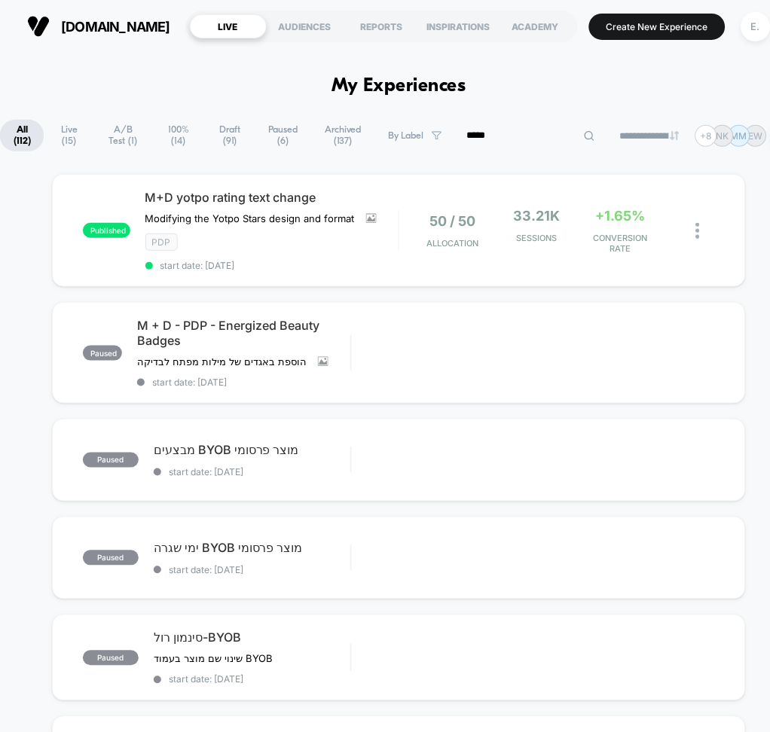
type input "******"
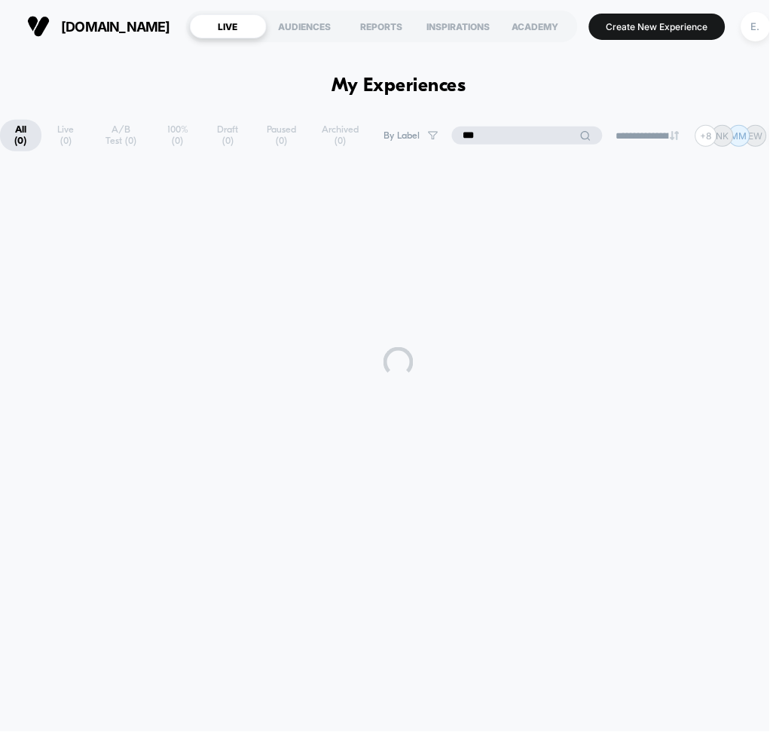
type input "****"
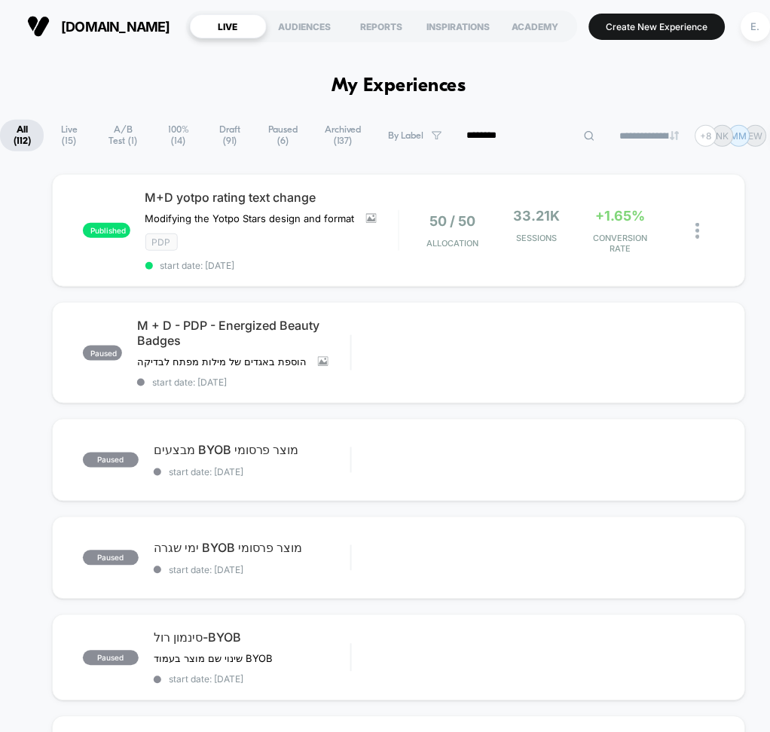
type input "*********"
type input "*"
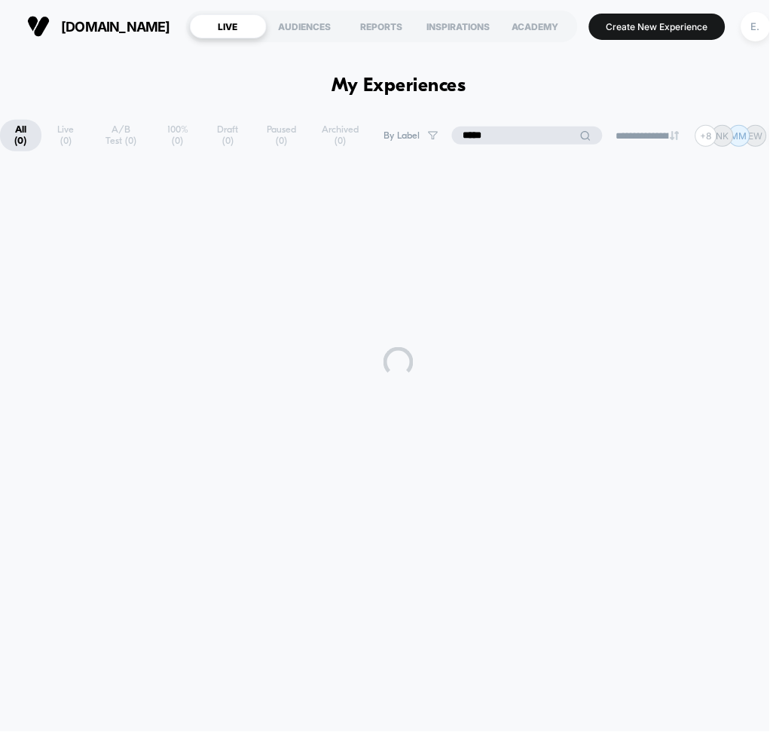
type input "******"
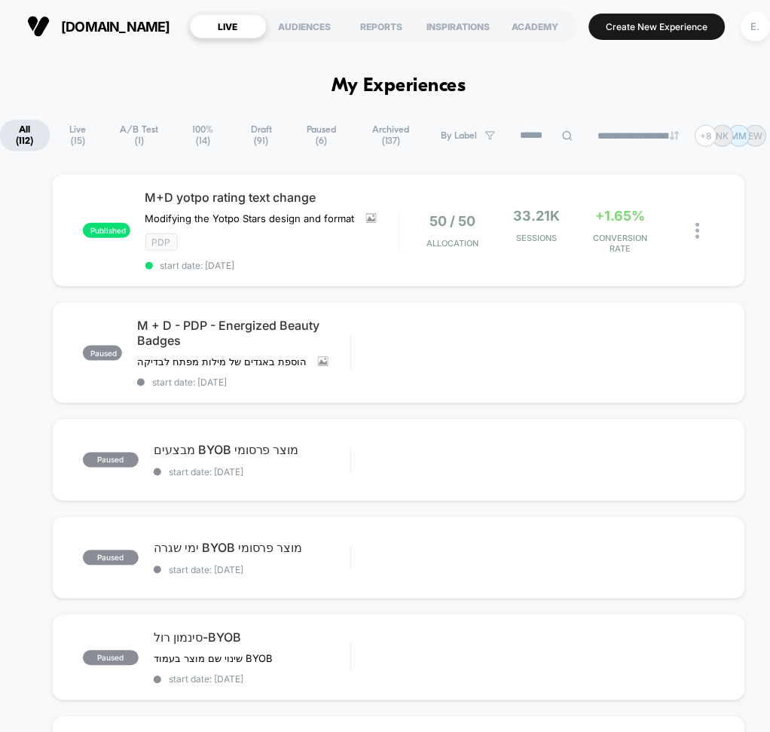
click at [74, 132] on span "Live ( 15 )" at bounding box center [78, 136] width 52 height 32
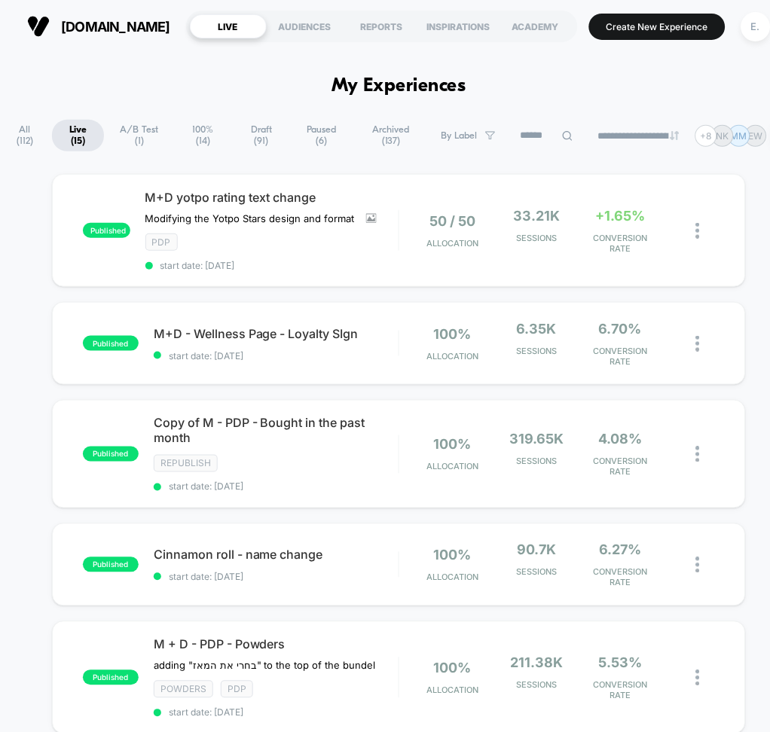
click at [756, 24] on button "E." at bounding box center [756, 26] width 38 height 31
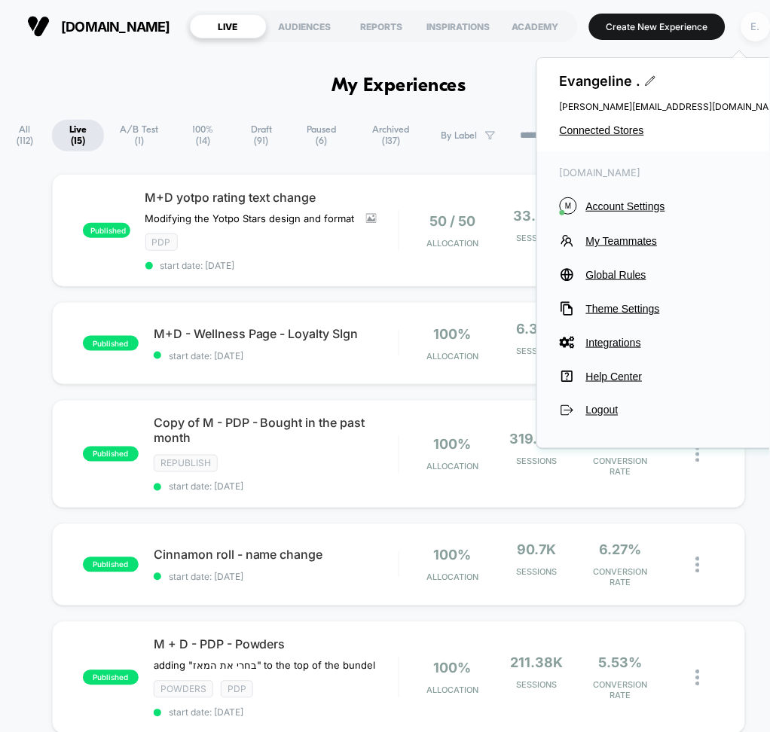
click at [741, 29] on div "E." at bounding box center [755, 26] width 29 height 29
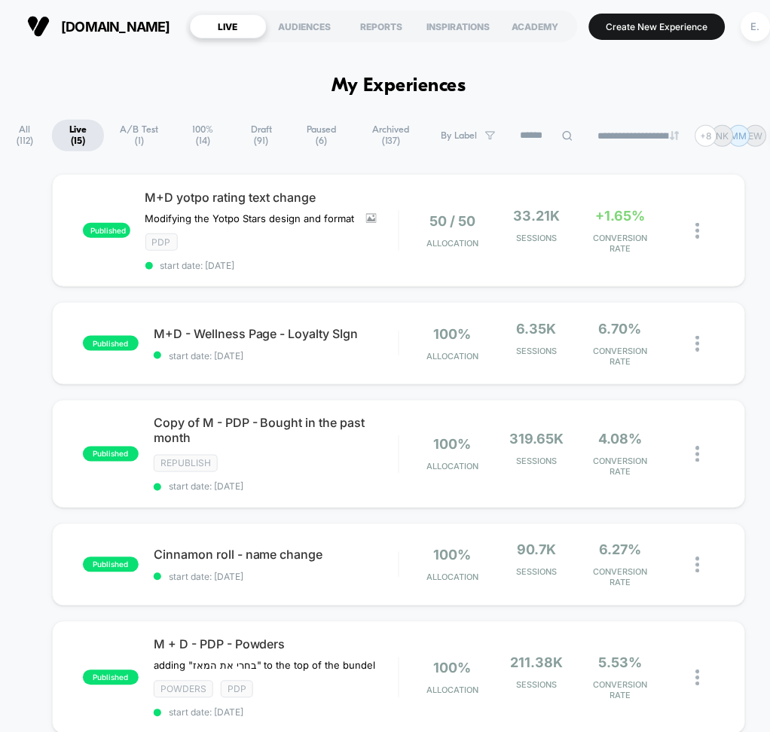
click at [738, 42] on div "E." at bounding box center [756, 27] width 38 height 38
click at [741, 32] on div "E." at bounding box center [755, 26] width 29 height 29
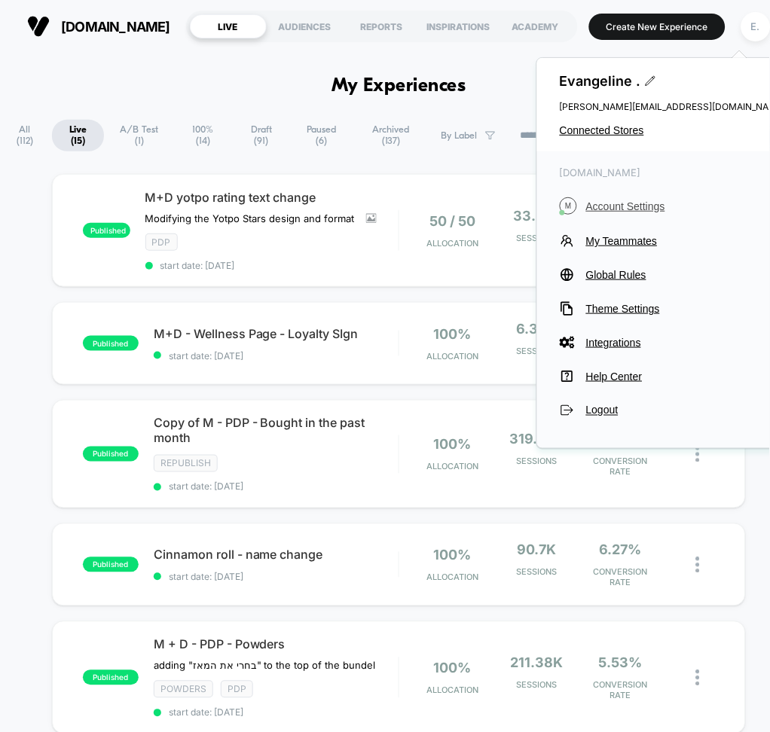
click at [622, 204] on span "Account Settings" at bounding box center [686, 206] width 200 height 12
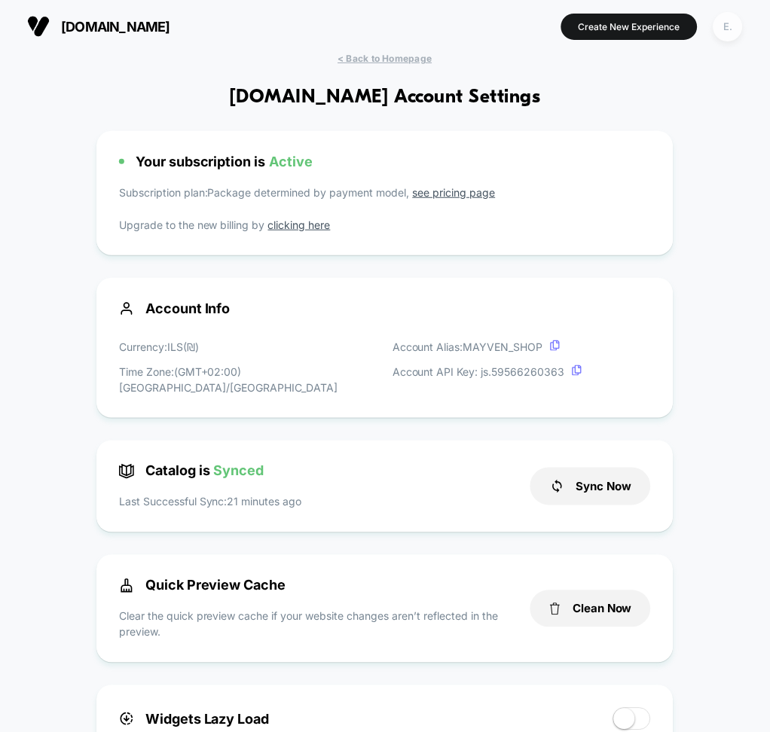
click at [725, 24] on div "E." at bounding box center [728, 26] width 29 height 29
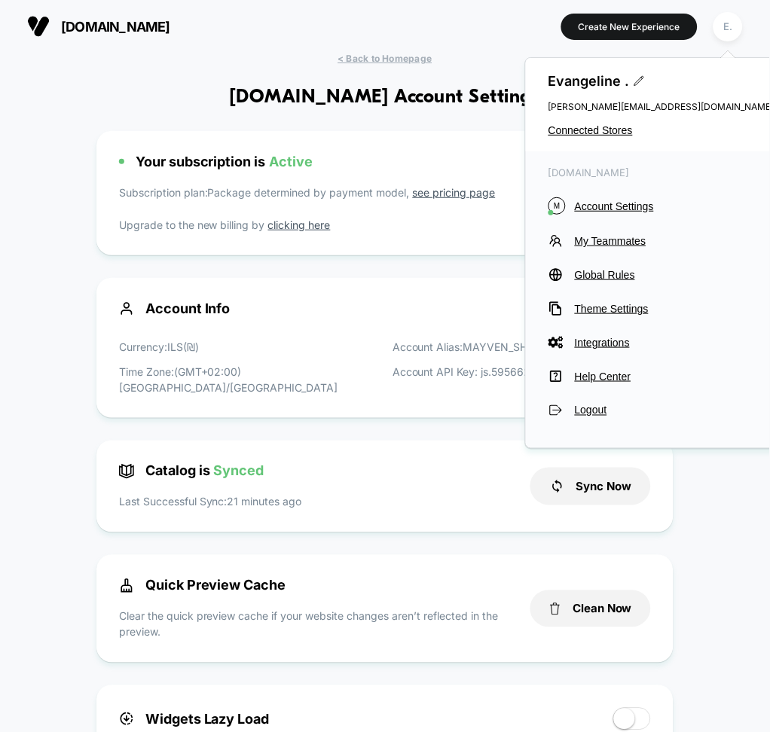
click at [608, 139] on div "Evangeline . evangeline@visually.io Connected Stores" at bounding box center [661, 104] width 271 height 93
click at [610, 127] on span "Connected Stores" at bounding box center [662, 130] width 226 height 12
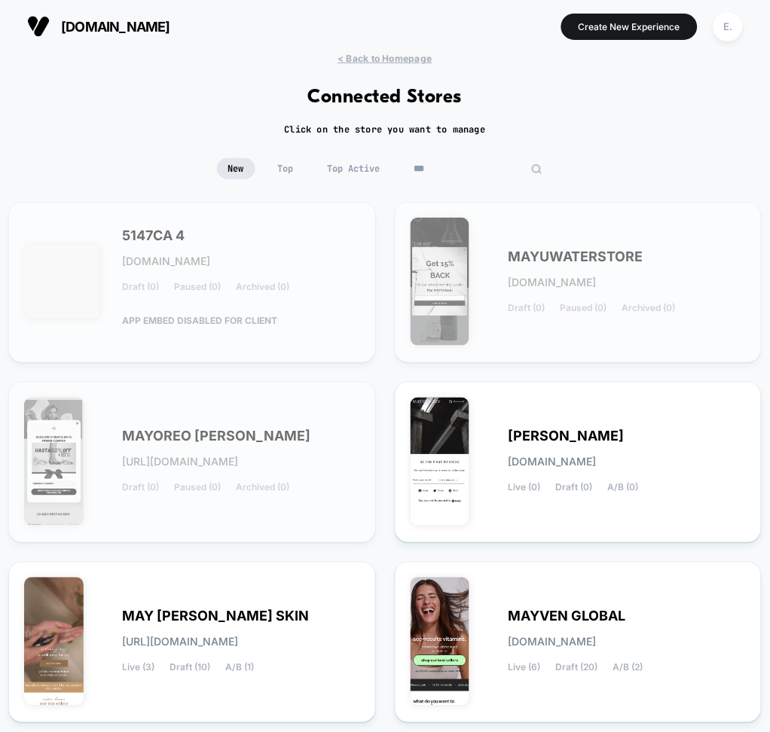
click at [465, 163] on input "***" at bounding box center [478, 168] width 151 height 21
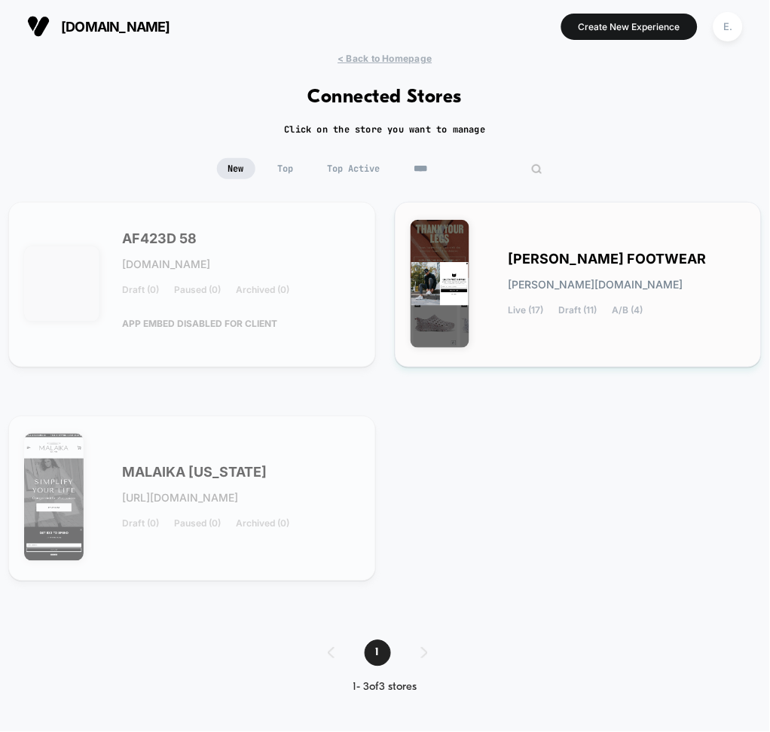
type input "****"
click at [581, 295] on div "KANE FOOTWEAR kane-footwear.myshopify.com Live (17) Draft (11) A/B (4)" at bounding box center [628, 285] width 238 height 62
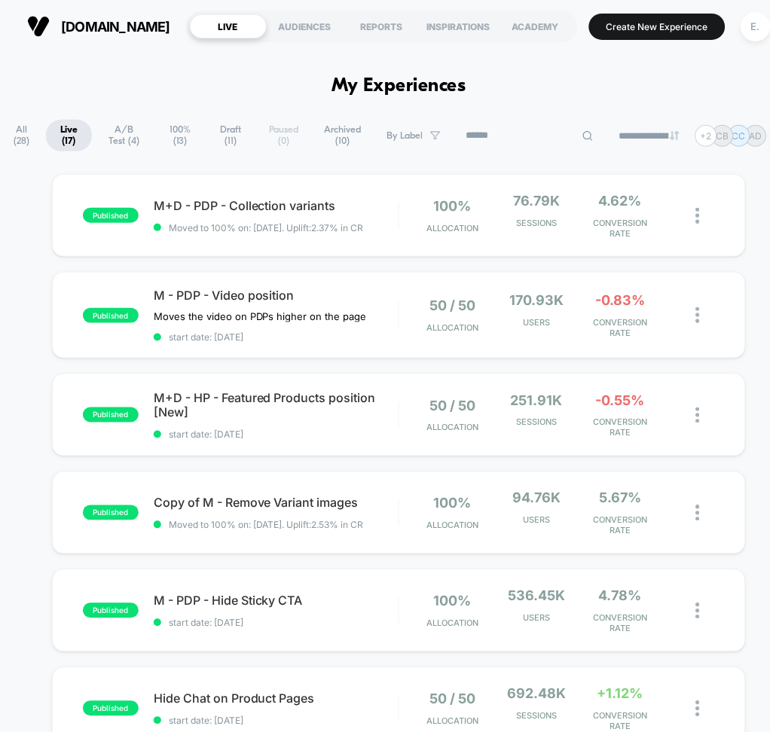
click at [534, 131] on input at bounding box center [529, 136] width 151 height 18
type input "******"
type input "*********"
type input "******"
type input "*******"
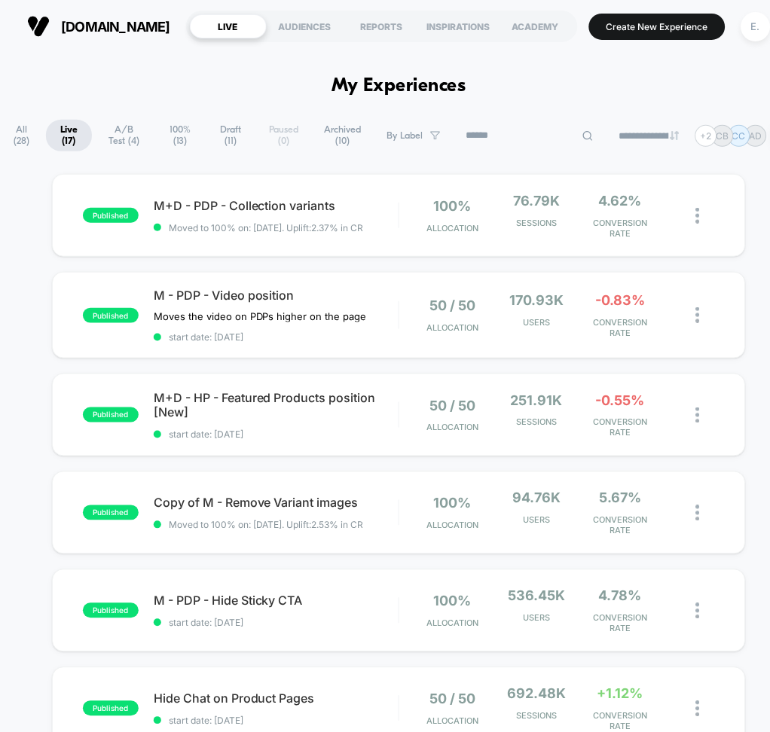
type input "*"
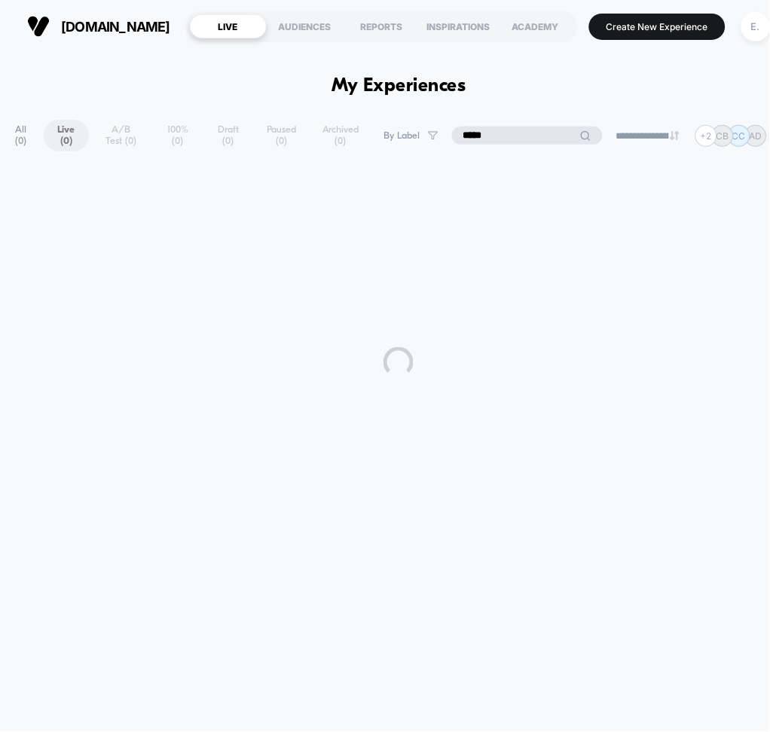
type input "******"
type input "*"
type input "*****"
type input "*******"
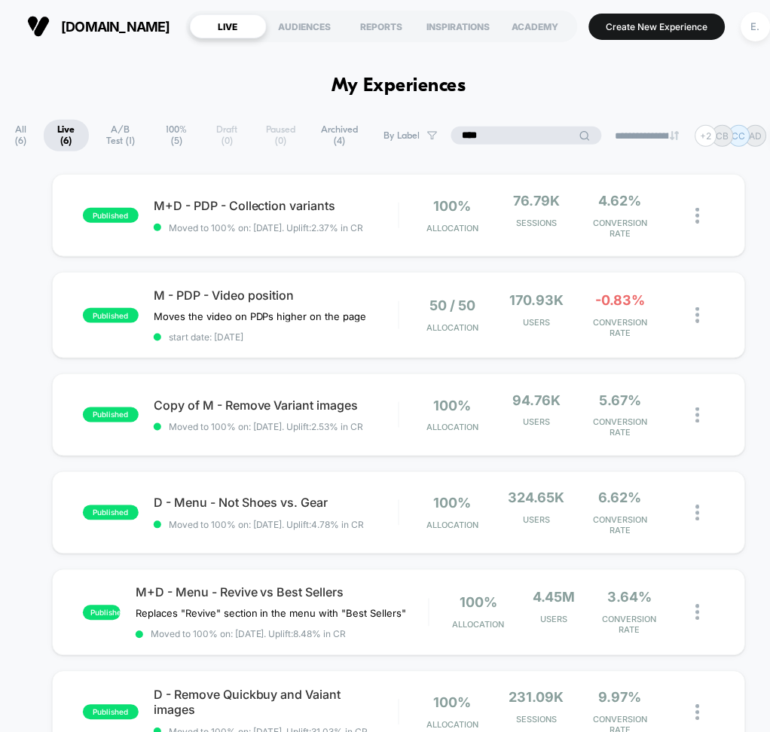
type input "*****"
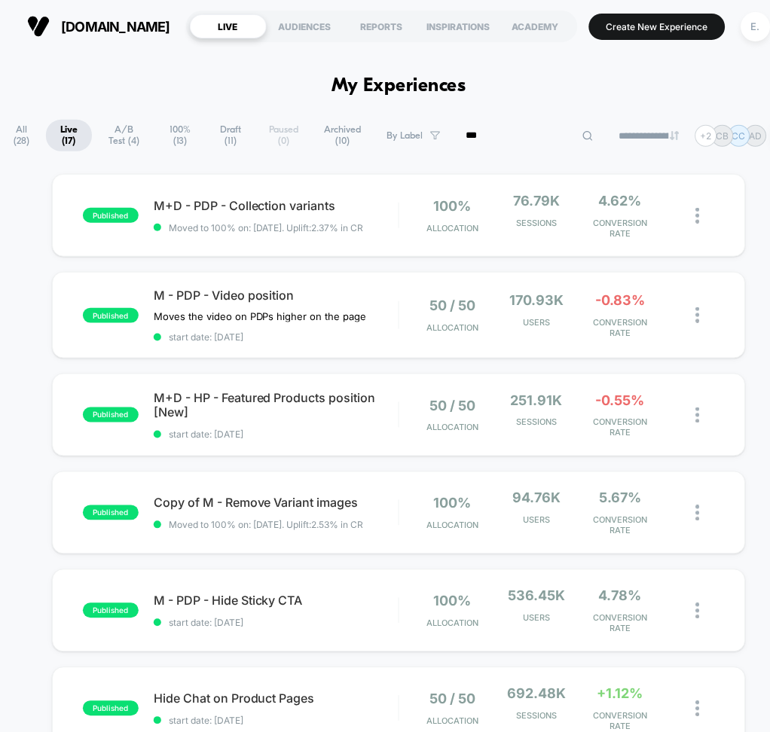
type input "****"
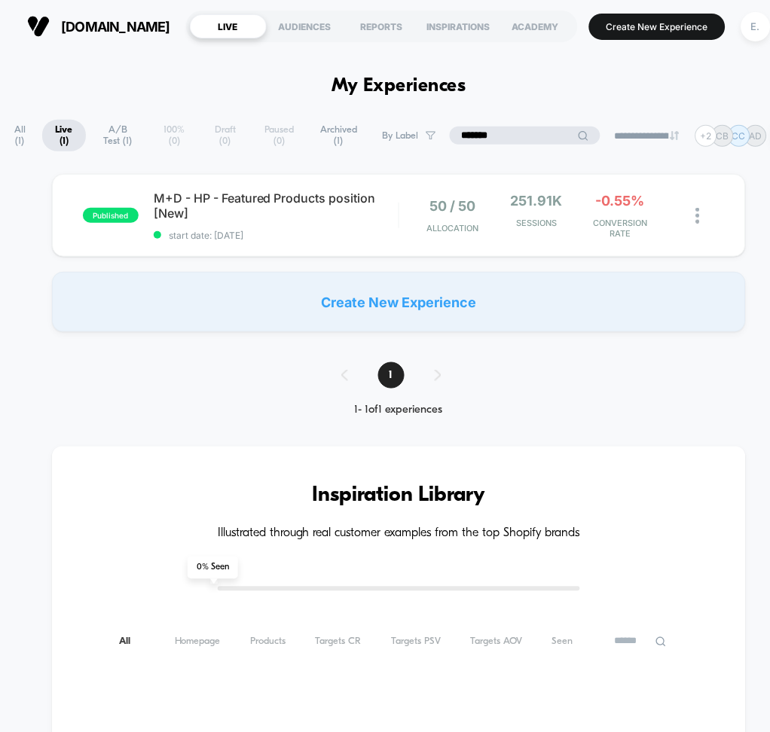
type input "********"
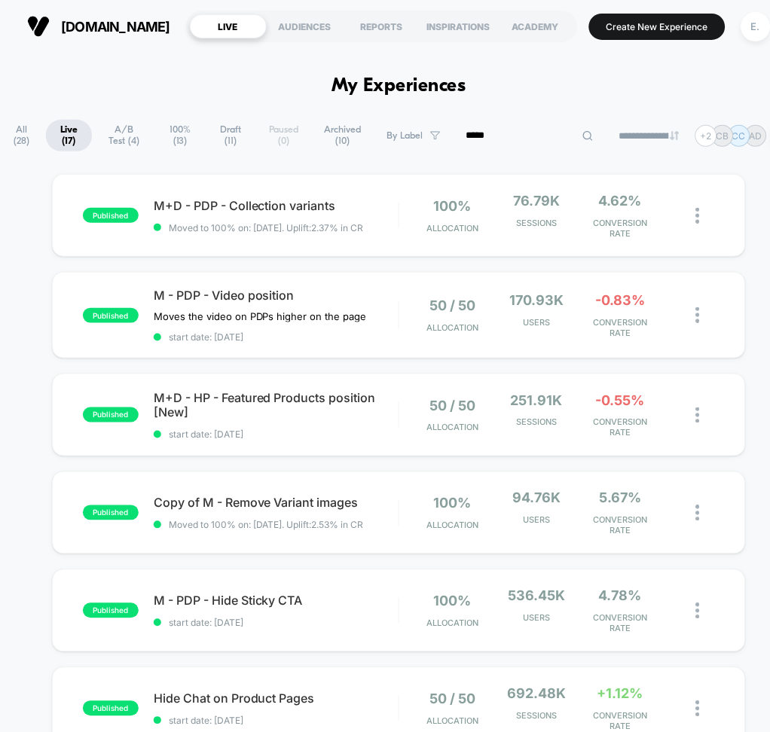
type input "******"
type input "**********"
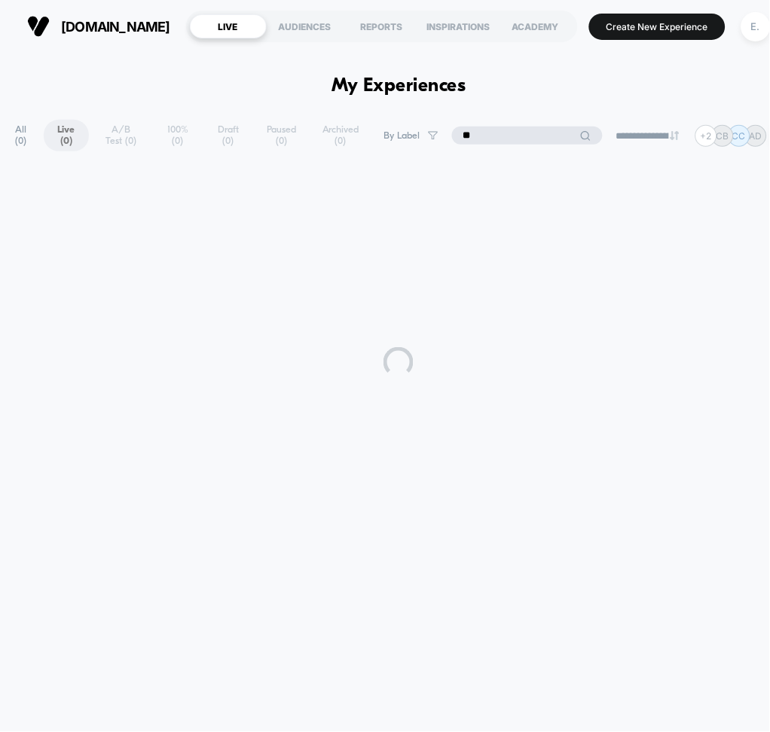
type input "***"
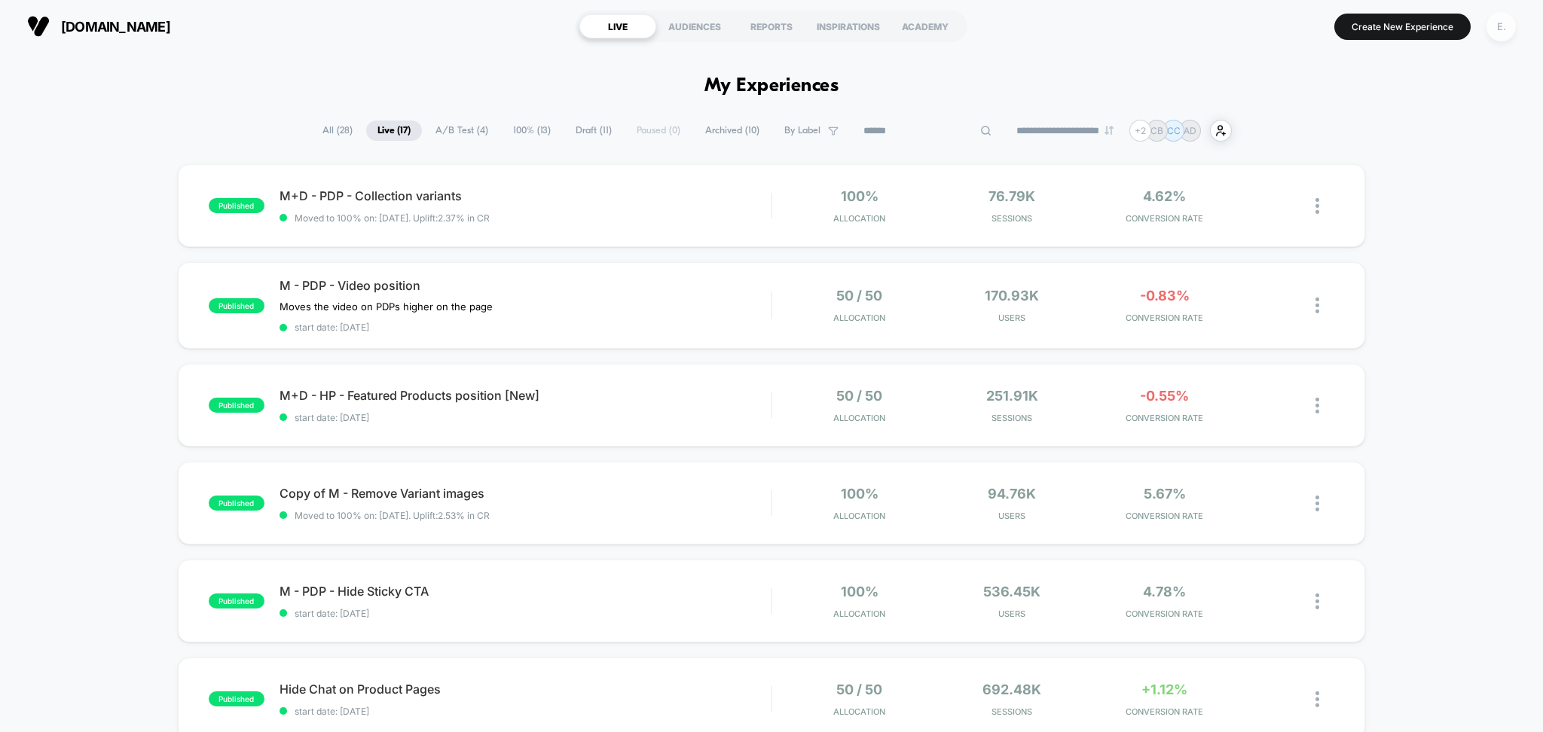
click at [1513, 23] on div "E." at bounding box center [1501, 26] width 29 height 29
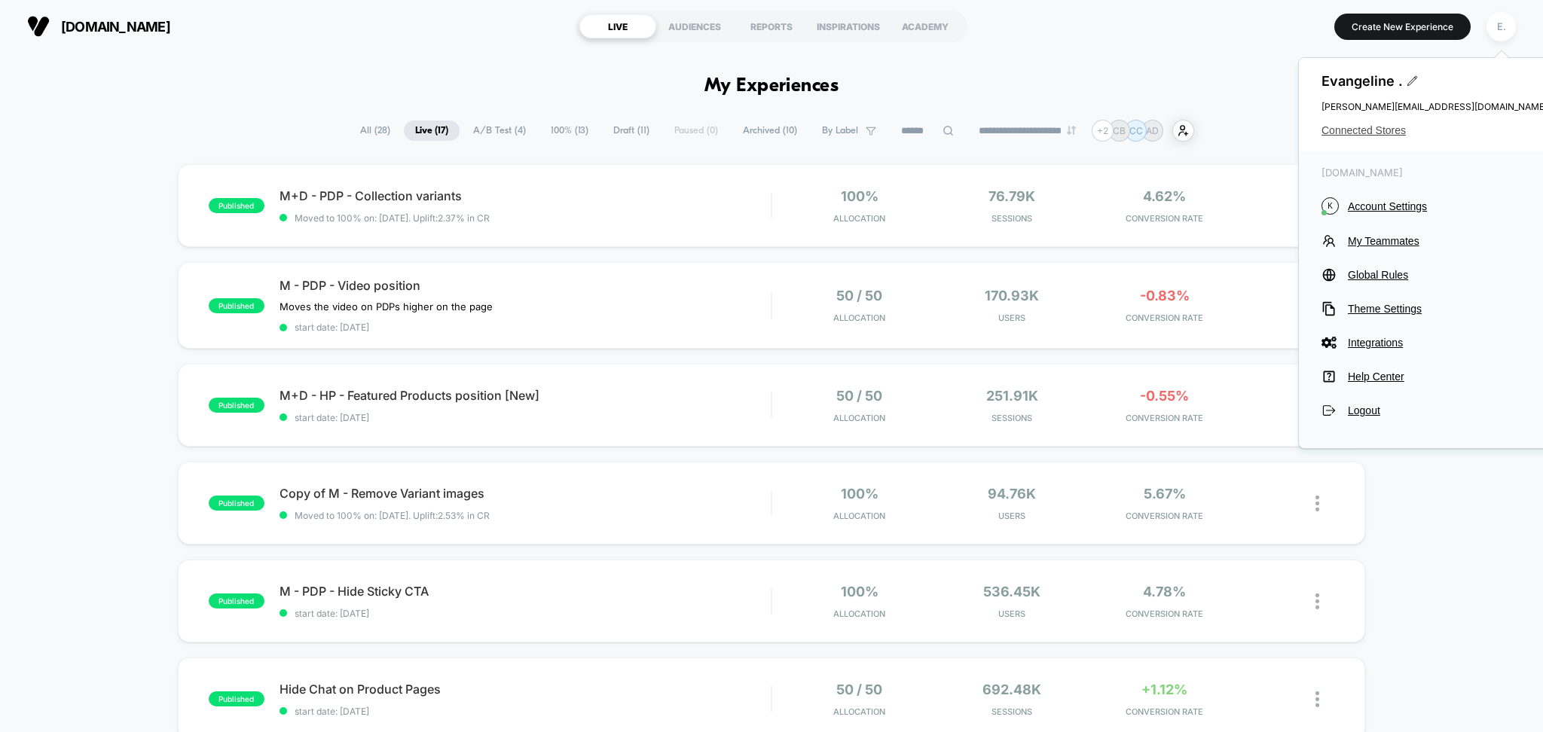
click at [1391, 127] on span "Connected Stores" at bounding box center [1435, 130] width 226 height 12
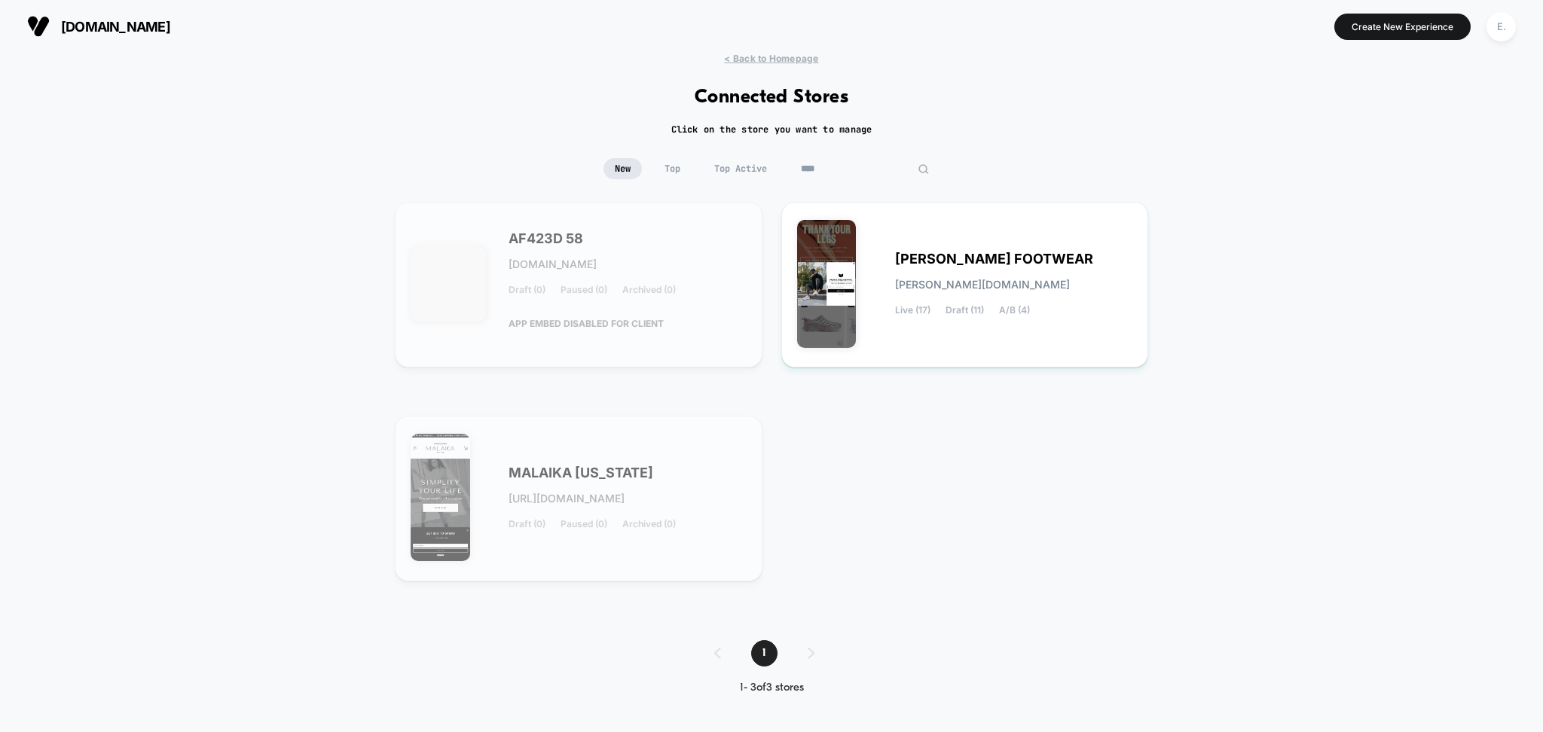
click at [863, 174] on input "****" at bounding box center [865, 168] width 151 height 21
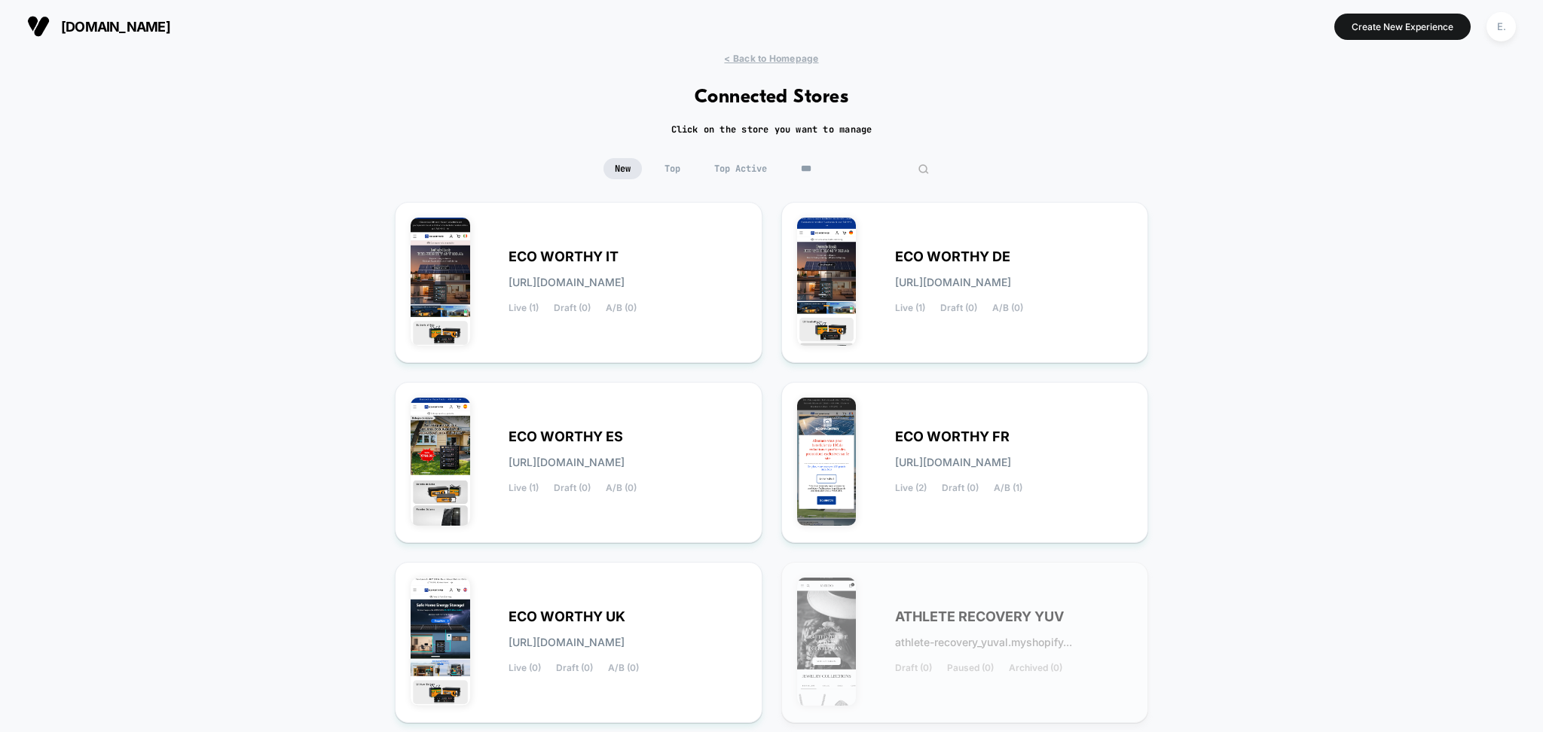
type input "***"
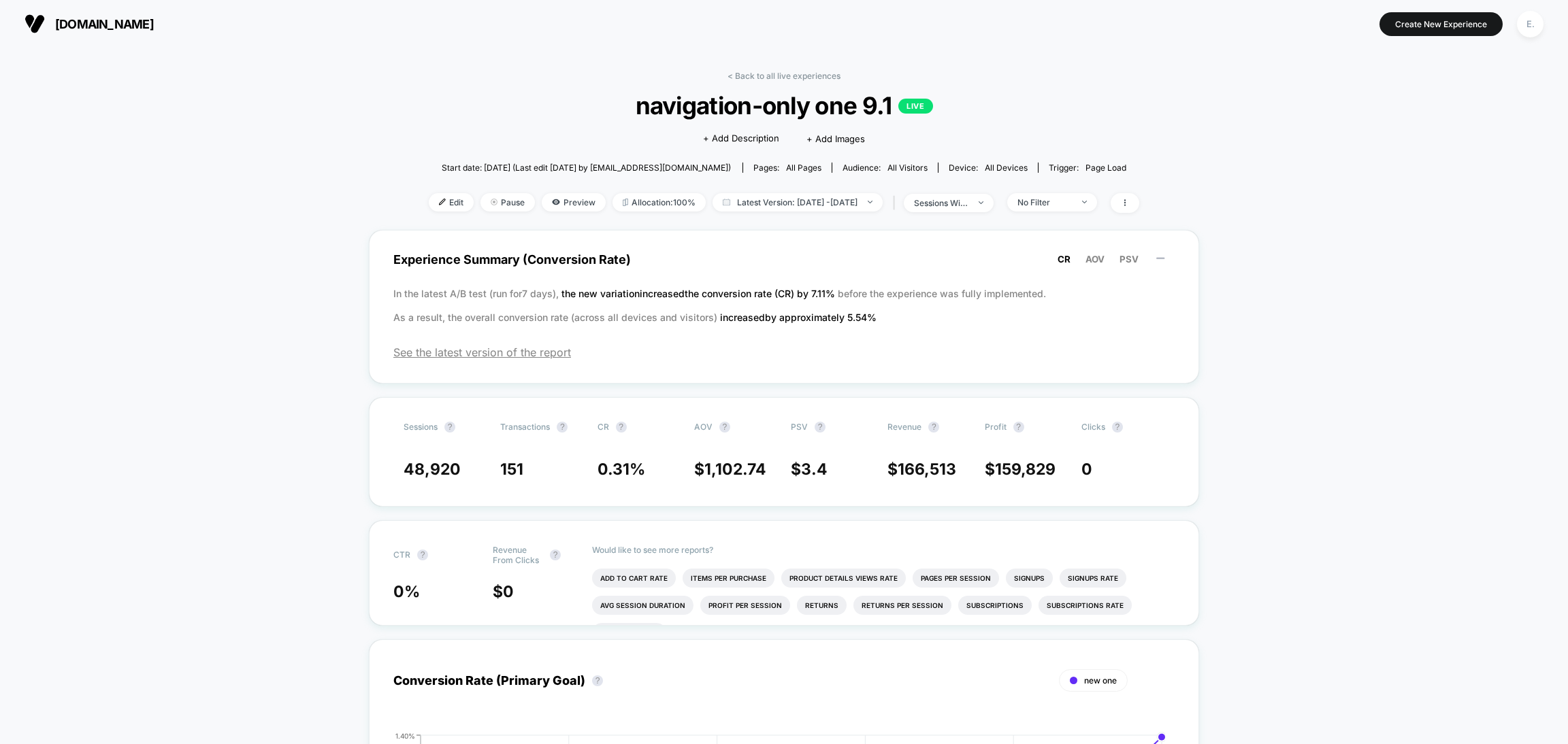
click at [754, 85] on div "< Back to all live experiences navigation-only one 9.1 LIVE Click to edit exper…" at bounding box center [784, 150] width 711 height 159
click at [753, 79] on link "< Back to all live experiences" at bounding box center [783, 75] width 113 height 10
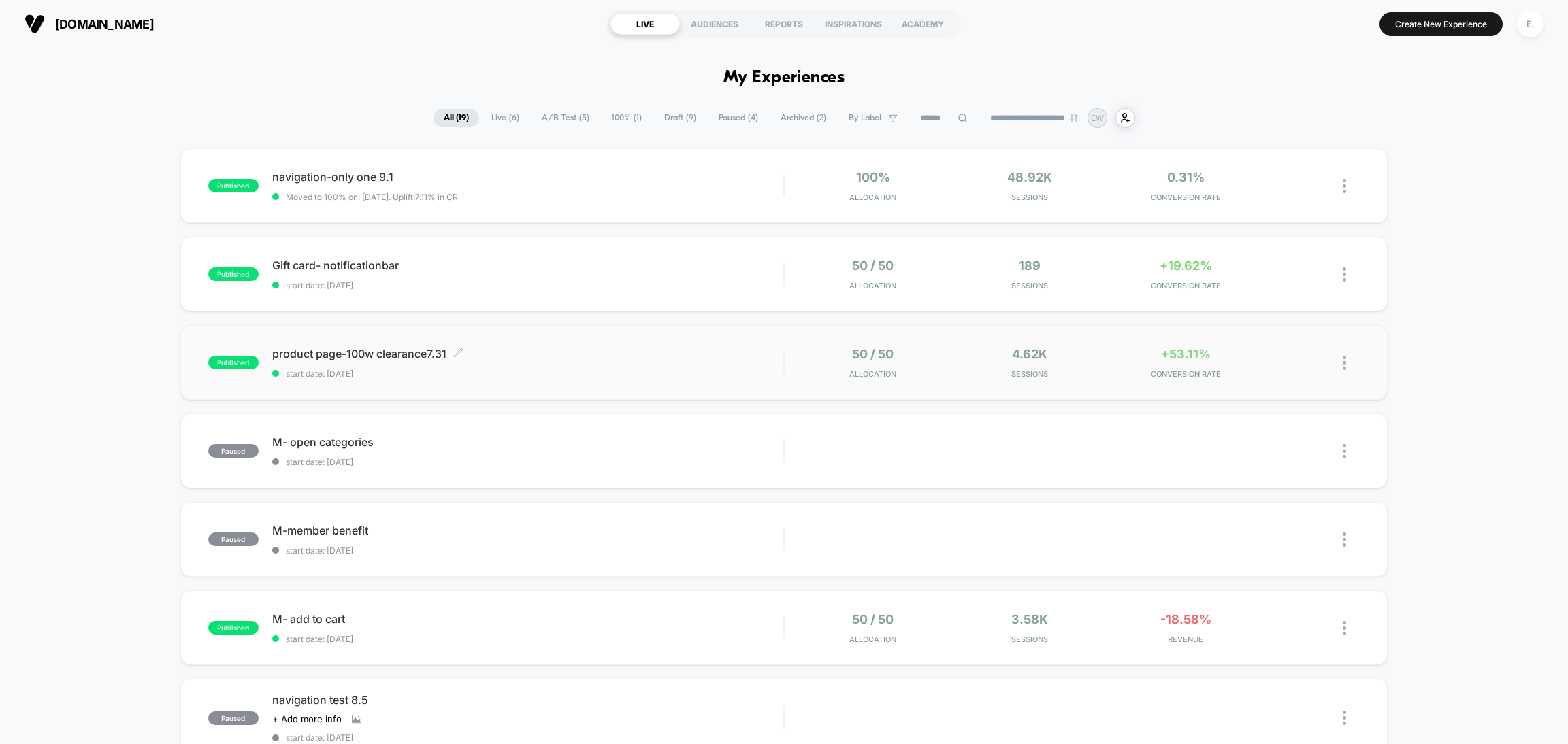
click at [532, 364] on div "product page-100w clearance7.31 Click to edit experience details Click to edit …" at bounding box center [527, 362] width 511 height 32
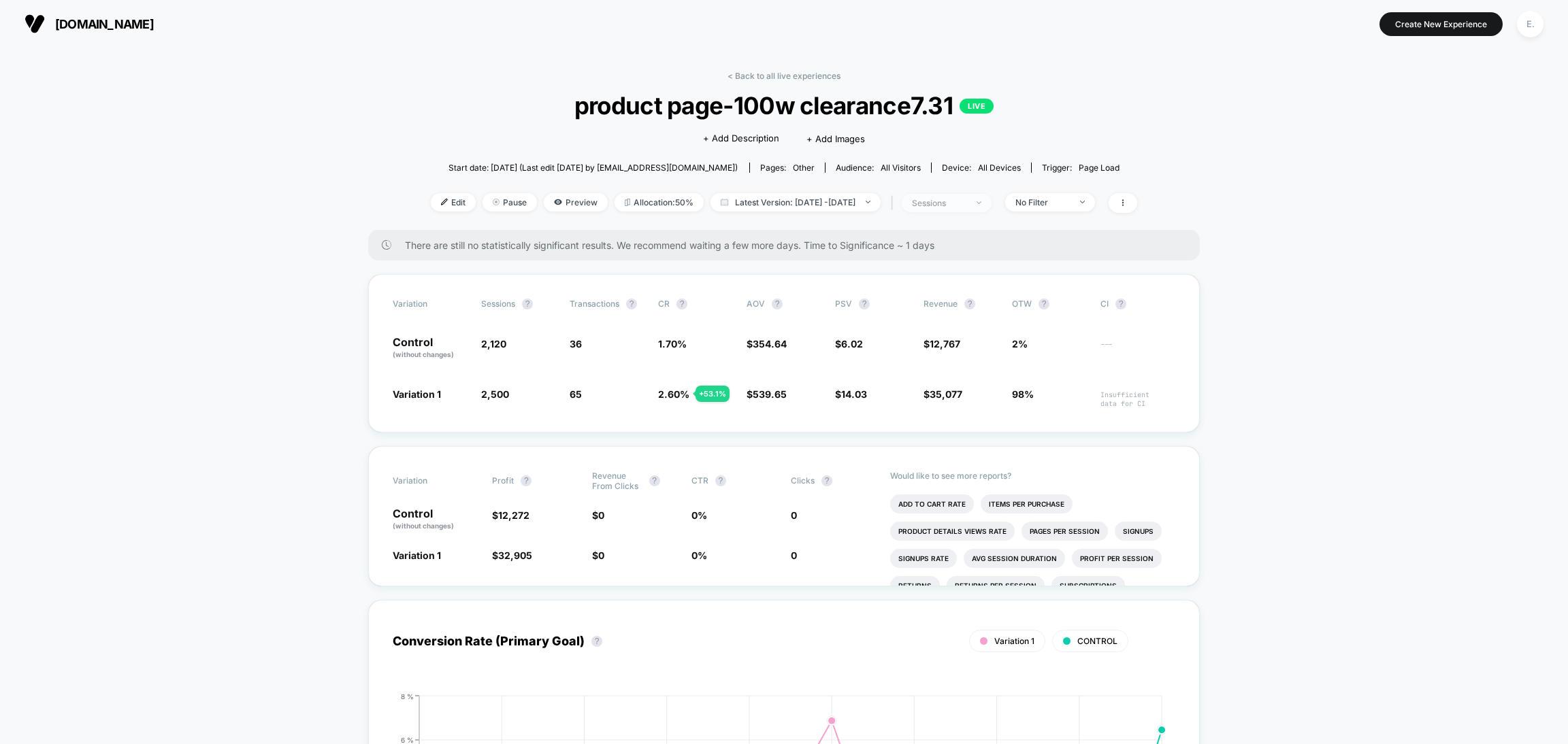
click at [992, 209] on span "sessions" at bounding box center [946, 203] width 89 height 18
drag, startPoint x: 973, startPoint y: 278, endPoint x: 962, endPoint y: 287, distance: 14.2
click at [973, 285] on span "Sessions with impressions" at bounding box center [959, 280] width 115 height 12
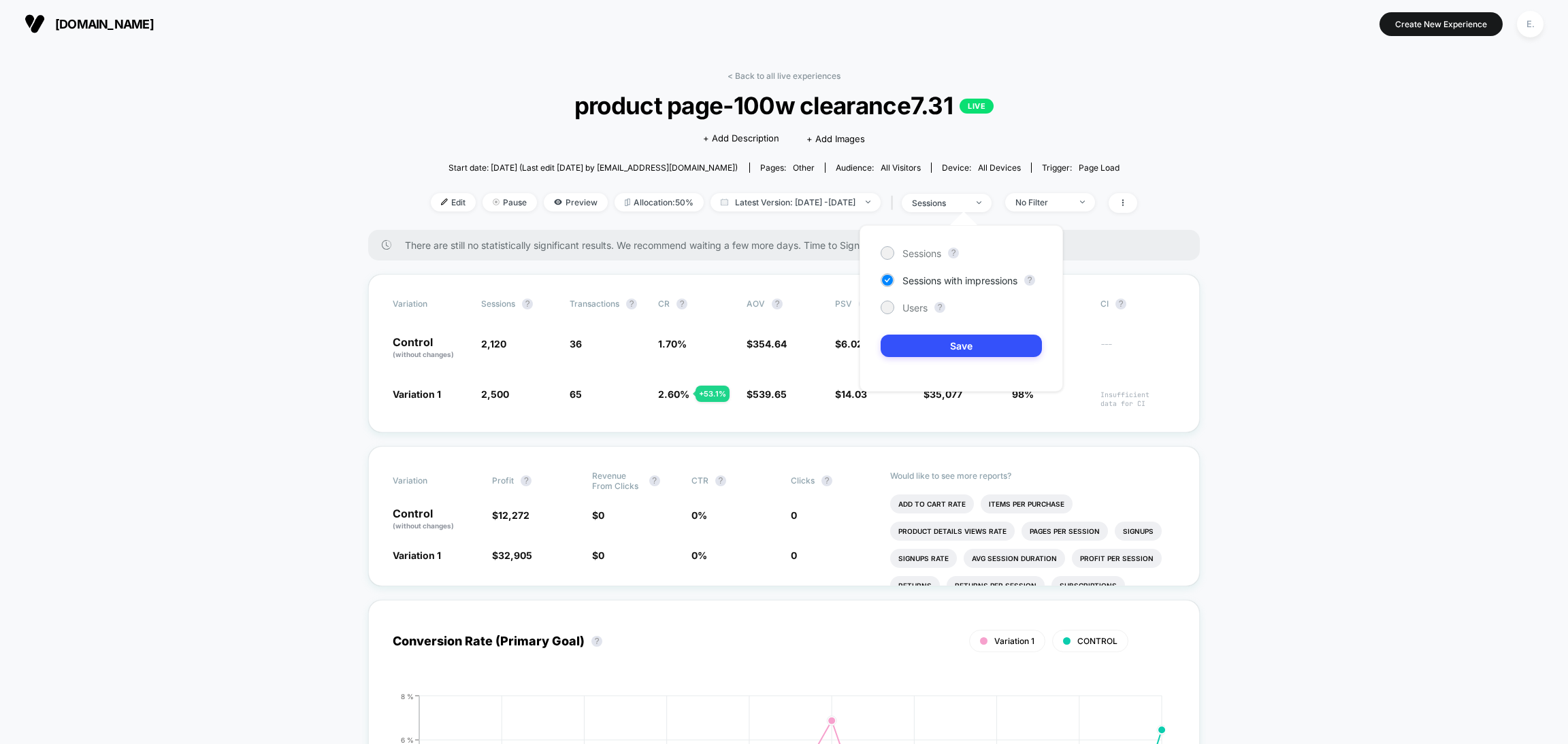
click at [971, 358] on div "Sessions ? Sessions with impressions ? Users ? Save" at bounding box center [961, 308] width 203 height 167
click at [973, 349] on button "Save" at bounding box center [961, 346] width 162 height 23
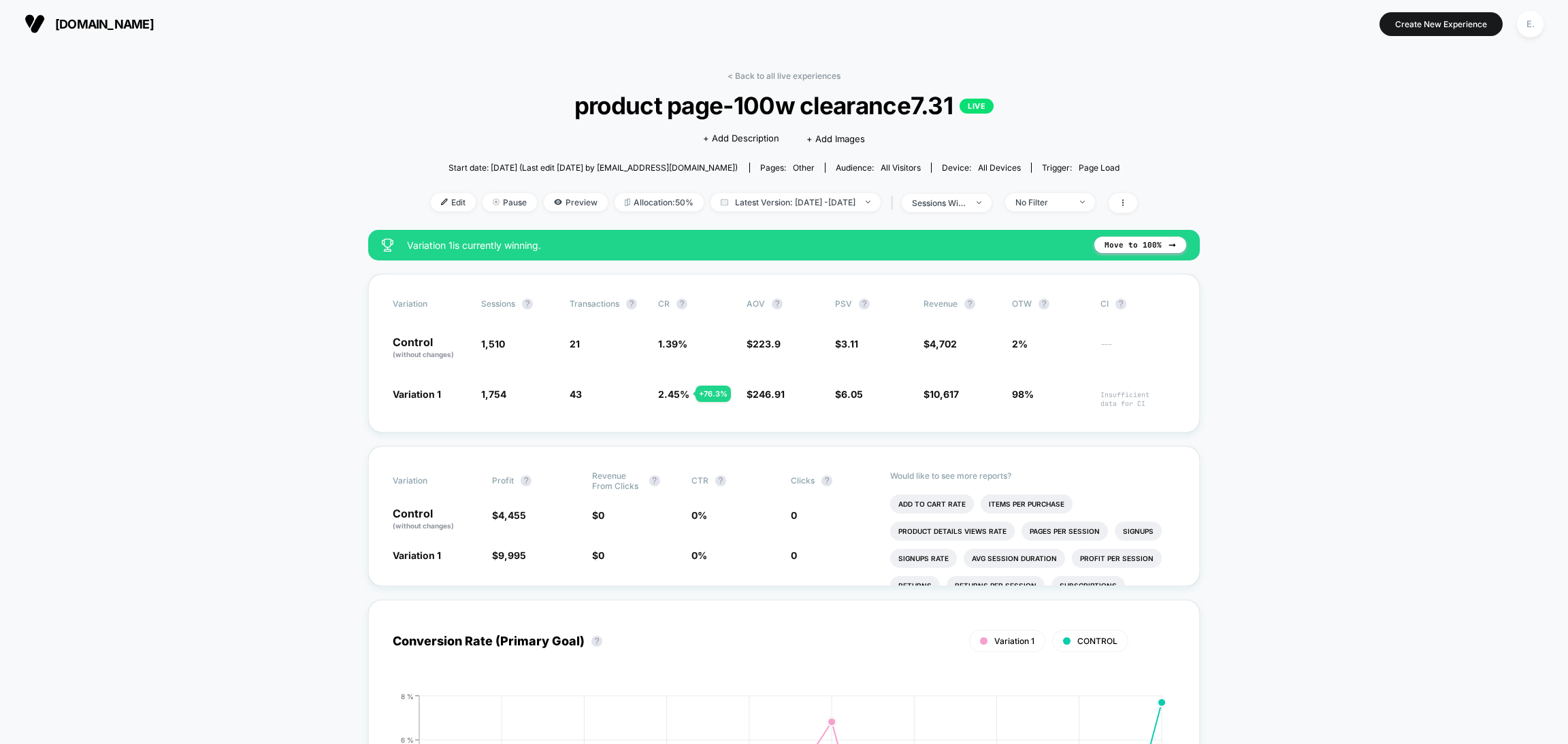
click at [794, 81] on div "< Back to all live experiences product page-100w clearance7.31 LIVE Click to ed…" at bounding box center [784, 150] width 706 height 159
click at [789, 73] on link "< Back to all live experiences" at bounding box center [783, 75] width 113 height 10
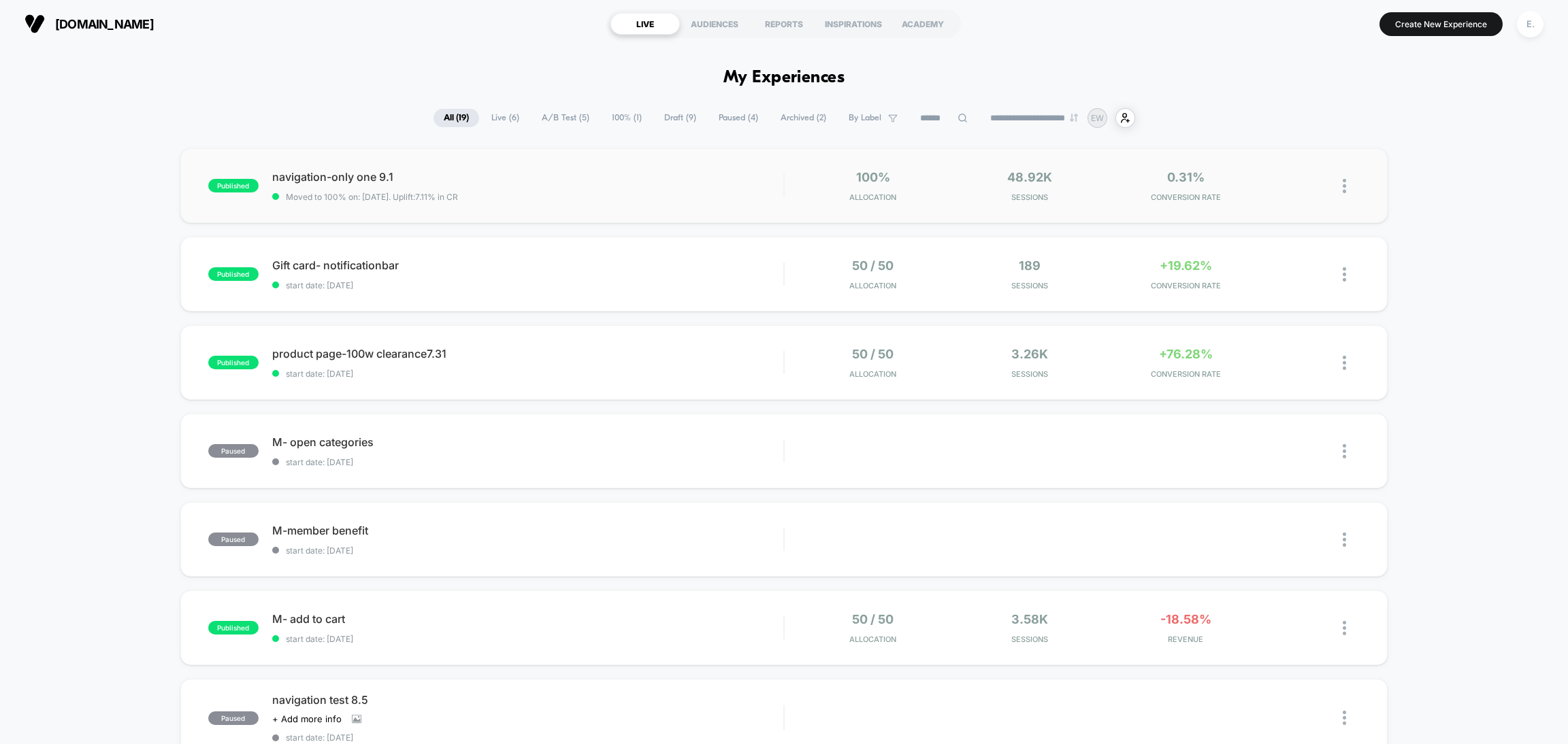
click at [644, 197] on span "Moved to 100% on: [DATE] . Uplift: 7.11% in CR" at bounding box center [527, 196] width 511 height 10
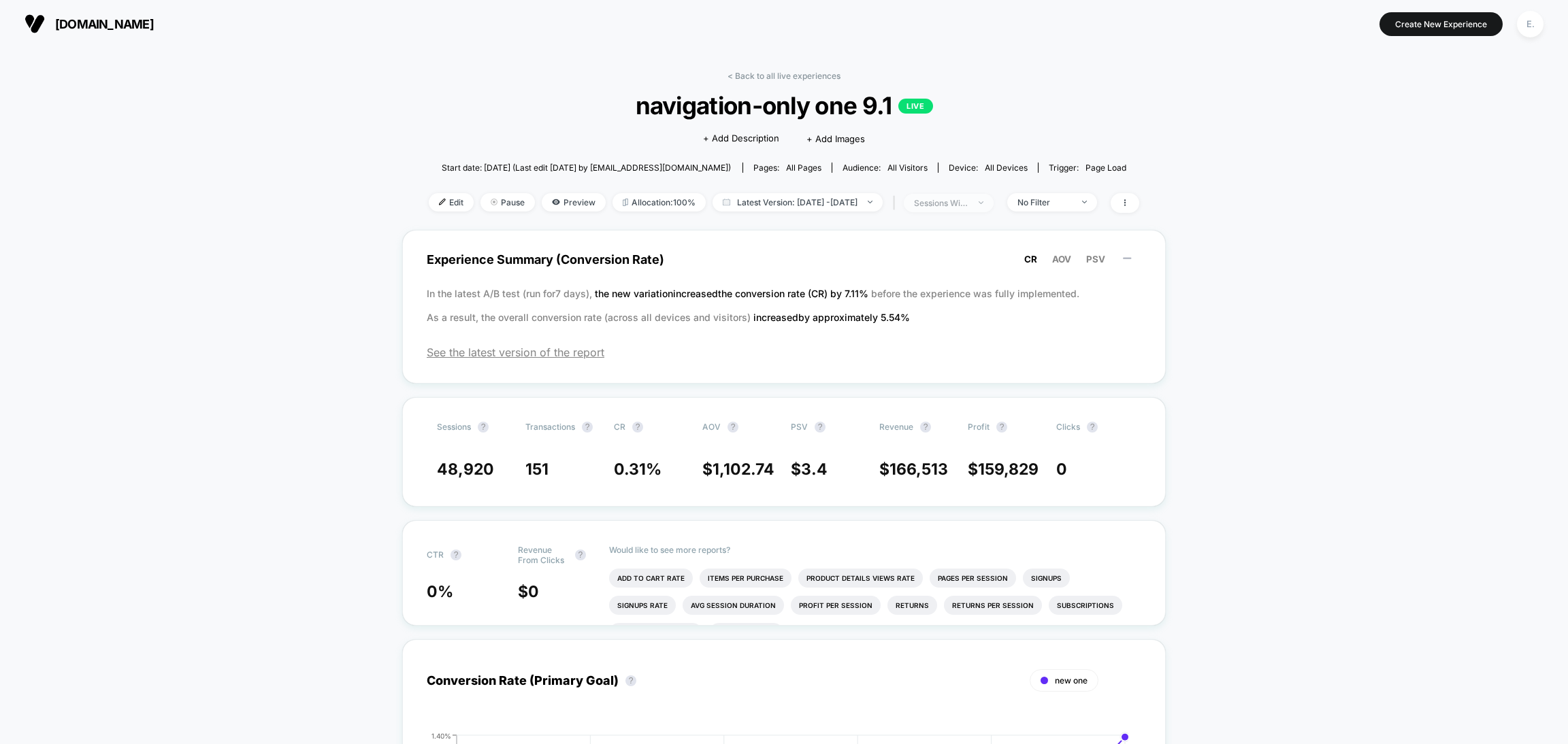
click at [966, 194] on span "sessions with impression" at bounding box center [948, 203] width 89 height 18
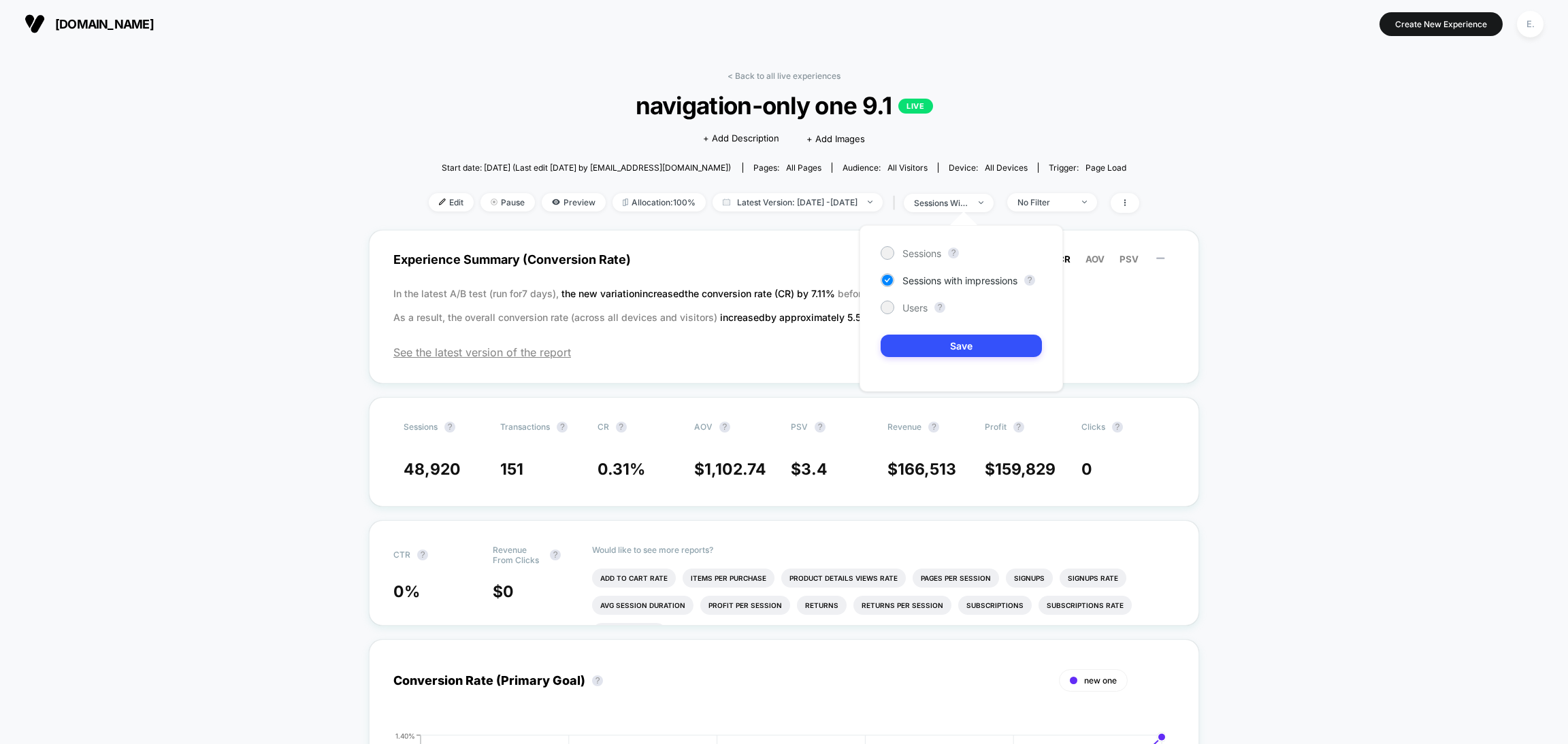
click at [752, 92] on span "navigation-only one 9.1 LIVE" at bounding box center [784, 106] width 639 height 29
click at [753, 73] on link "< Back to all live experiences" at bounding box center [783, 75] width 113 height 10
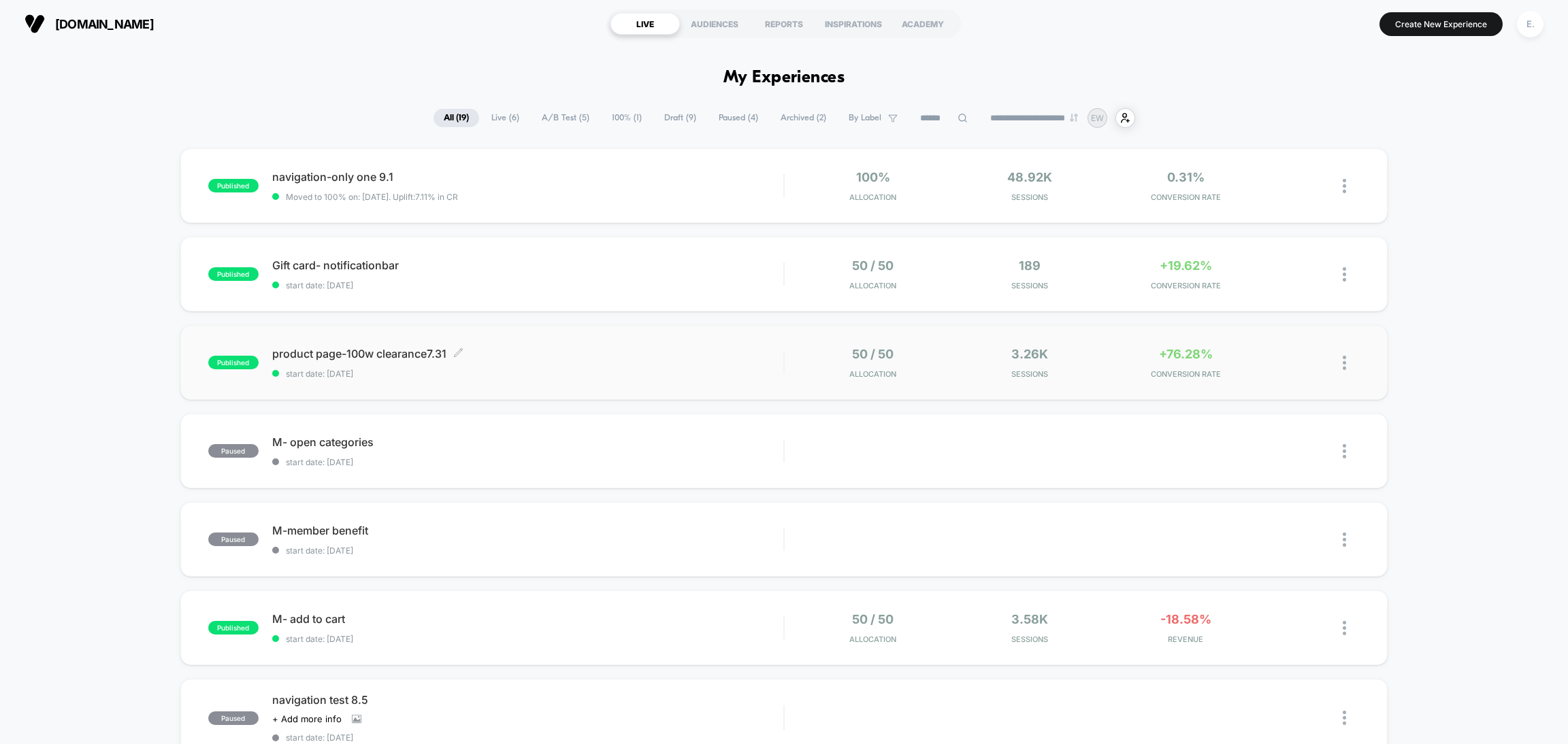
click at [585, 374] on span "start date: [DATE]" at bounding box center [527, 373] width 511 height 10
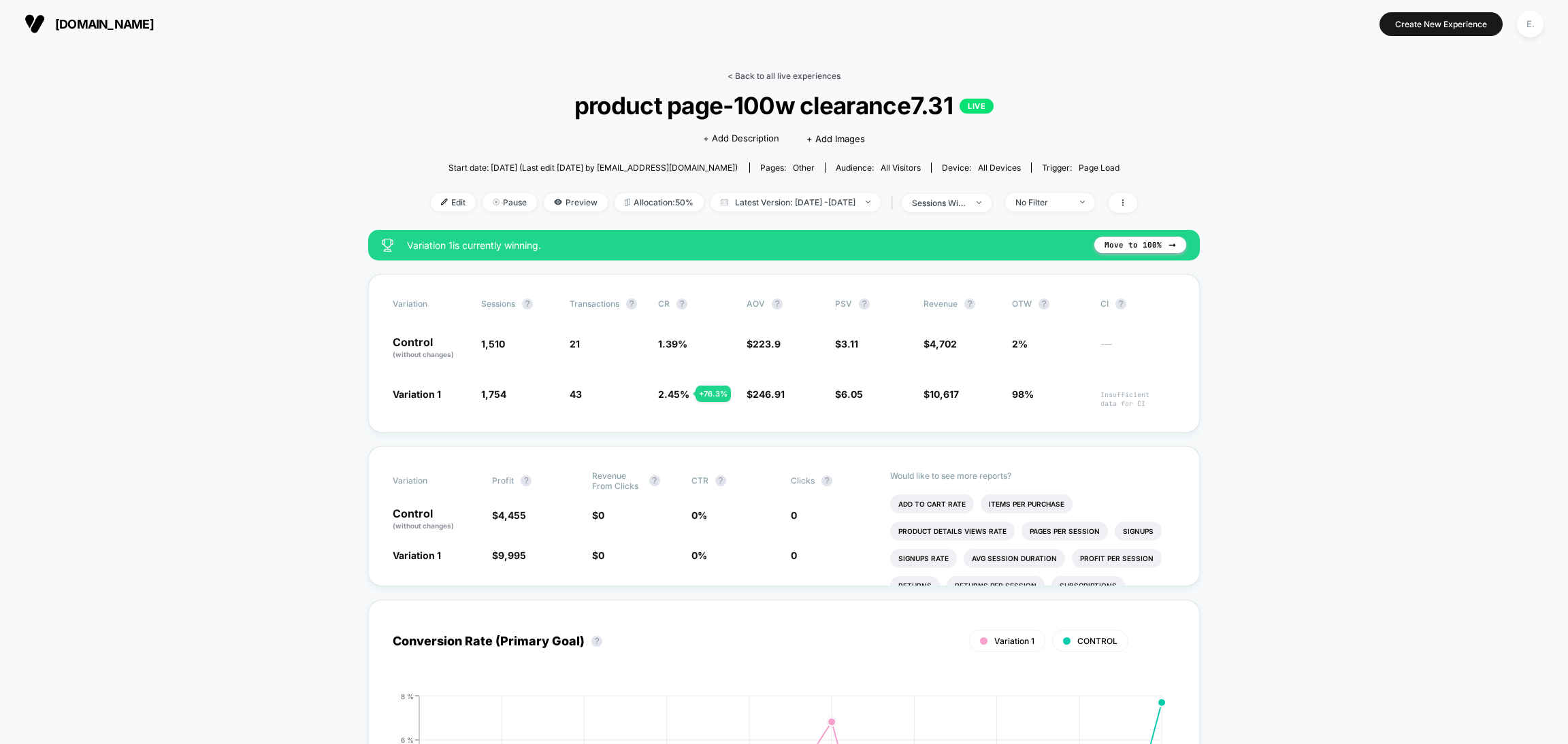
click at [777, 78] on link "< Back to all live experiences" at bounding box center [783, 75] width 113 height 10
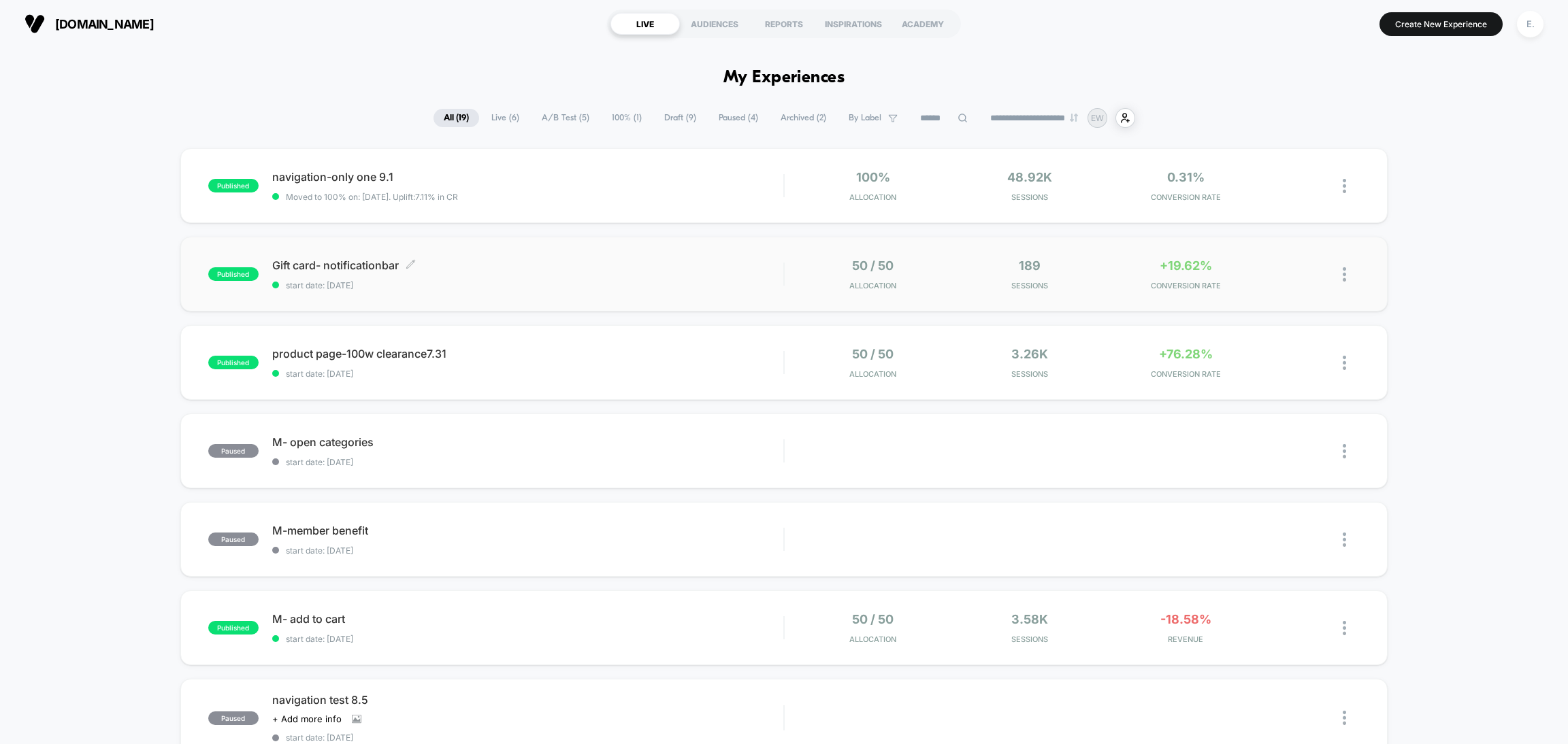
click at [660, 270] on span "Gift card- notificationbar Click to edit experience details" at bounding box center [527, 265] width 511 height 14
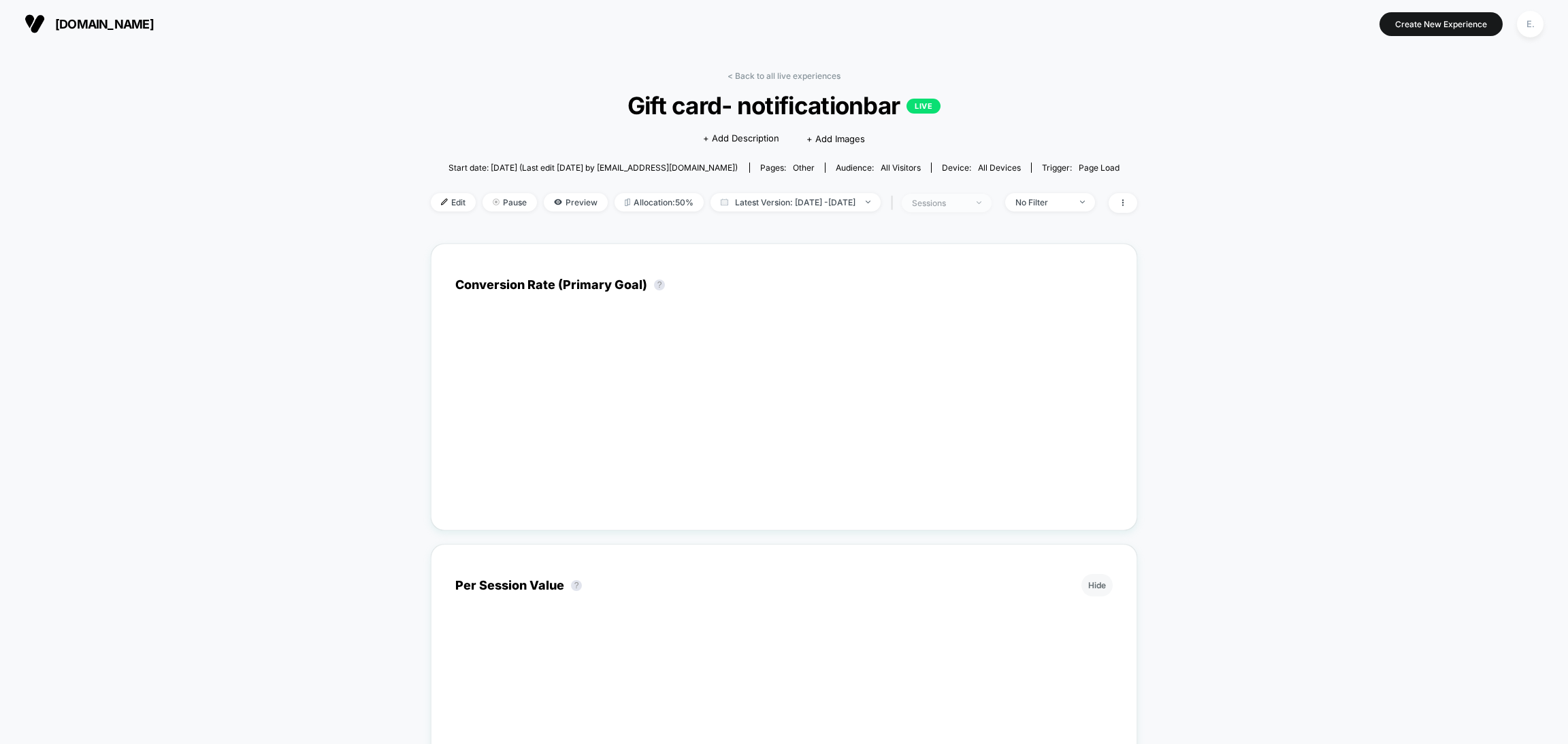
click at [948, 205] on div "sessions" at bounding box center [939, 202] width 54 height 10
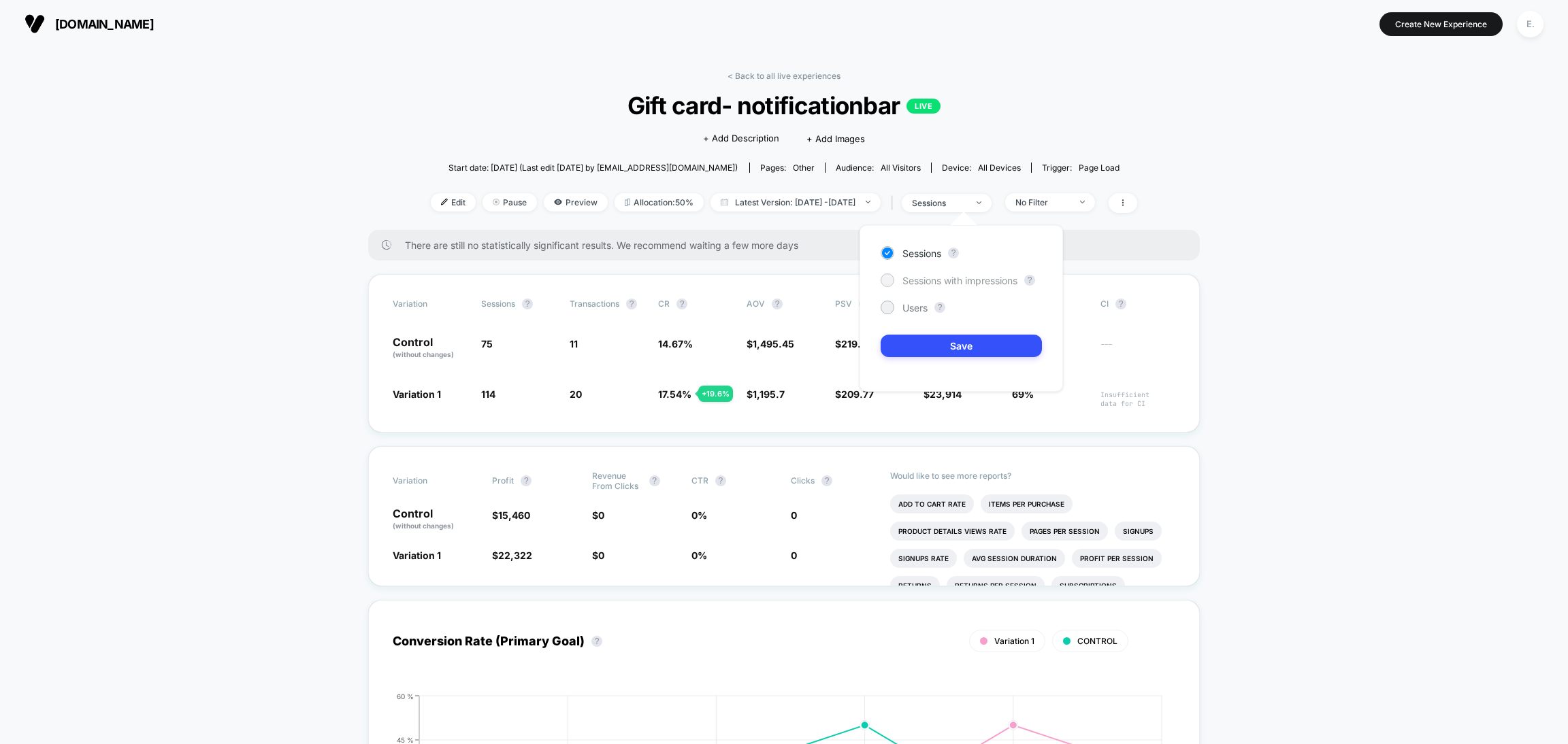
click at [921, 277] on span "Sessions with impressions" at bounding box center [959, 280] width 115 height 12
click at [934, 351] on button "Save" at bounding box center [961, 346] width 162 height 23
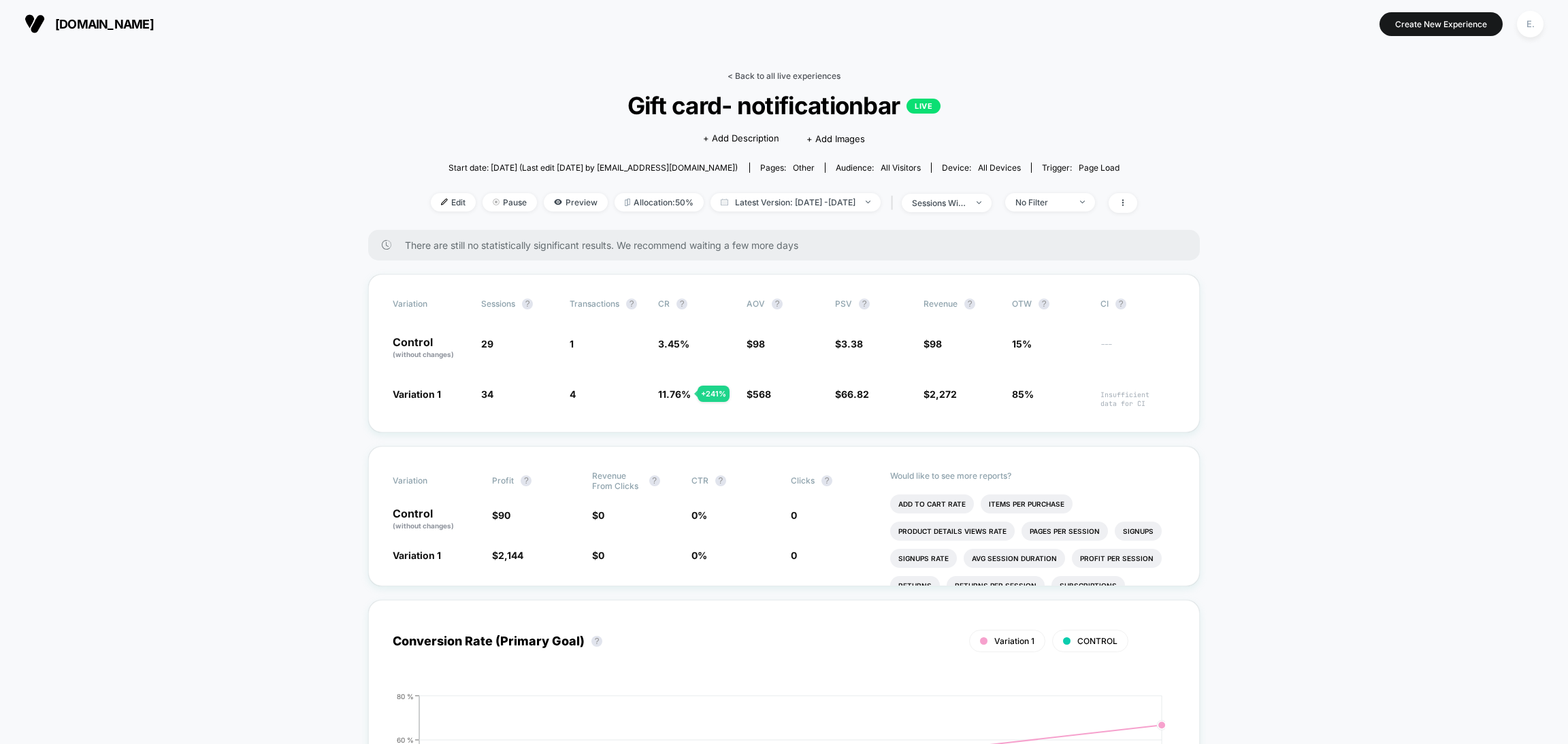
click at [818, 79] on link "< Back to all live experiences" at bounding box center [783, 75] width 113 height 10
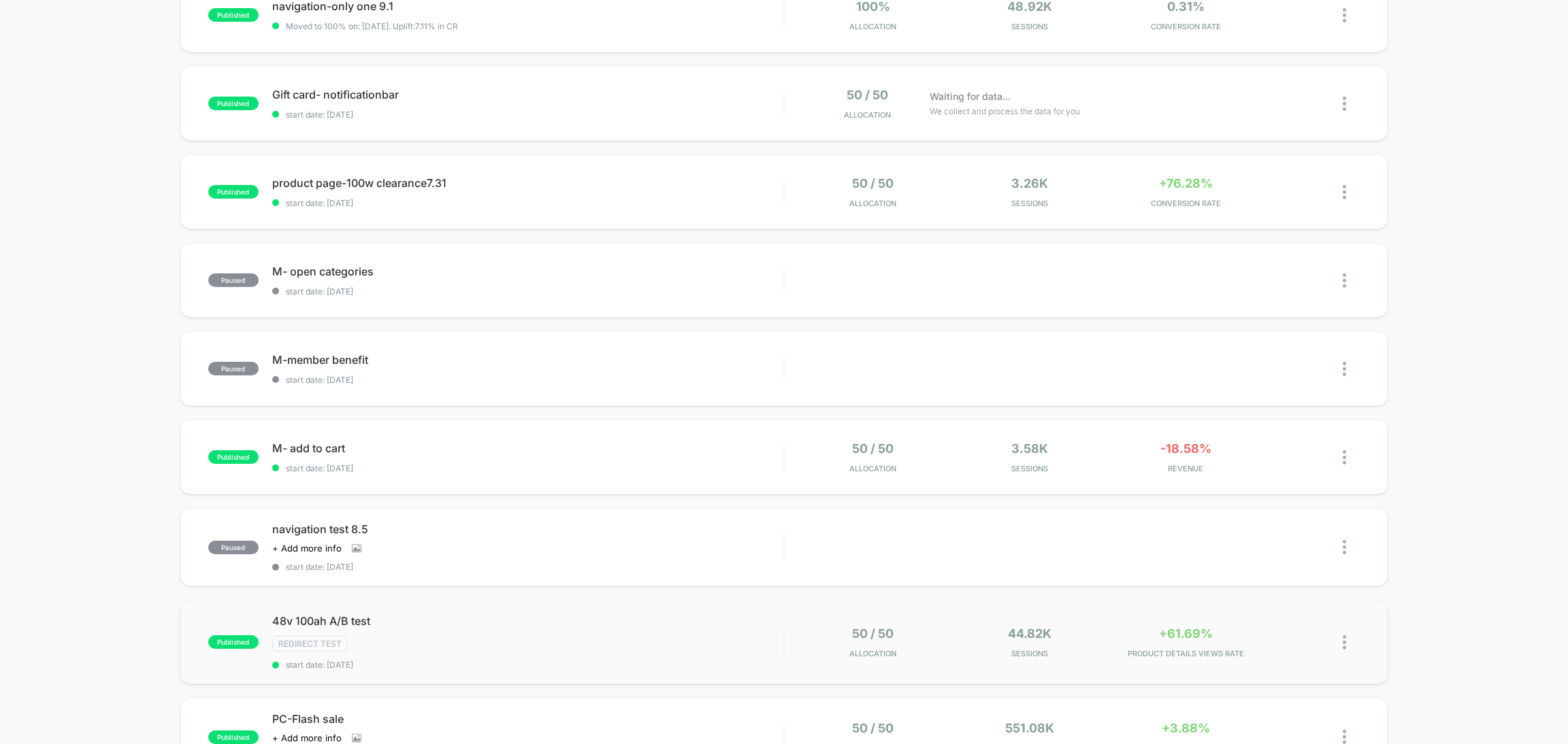
scroll to position [305, 0]
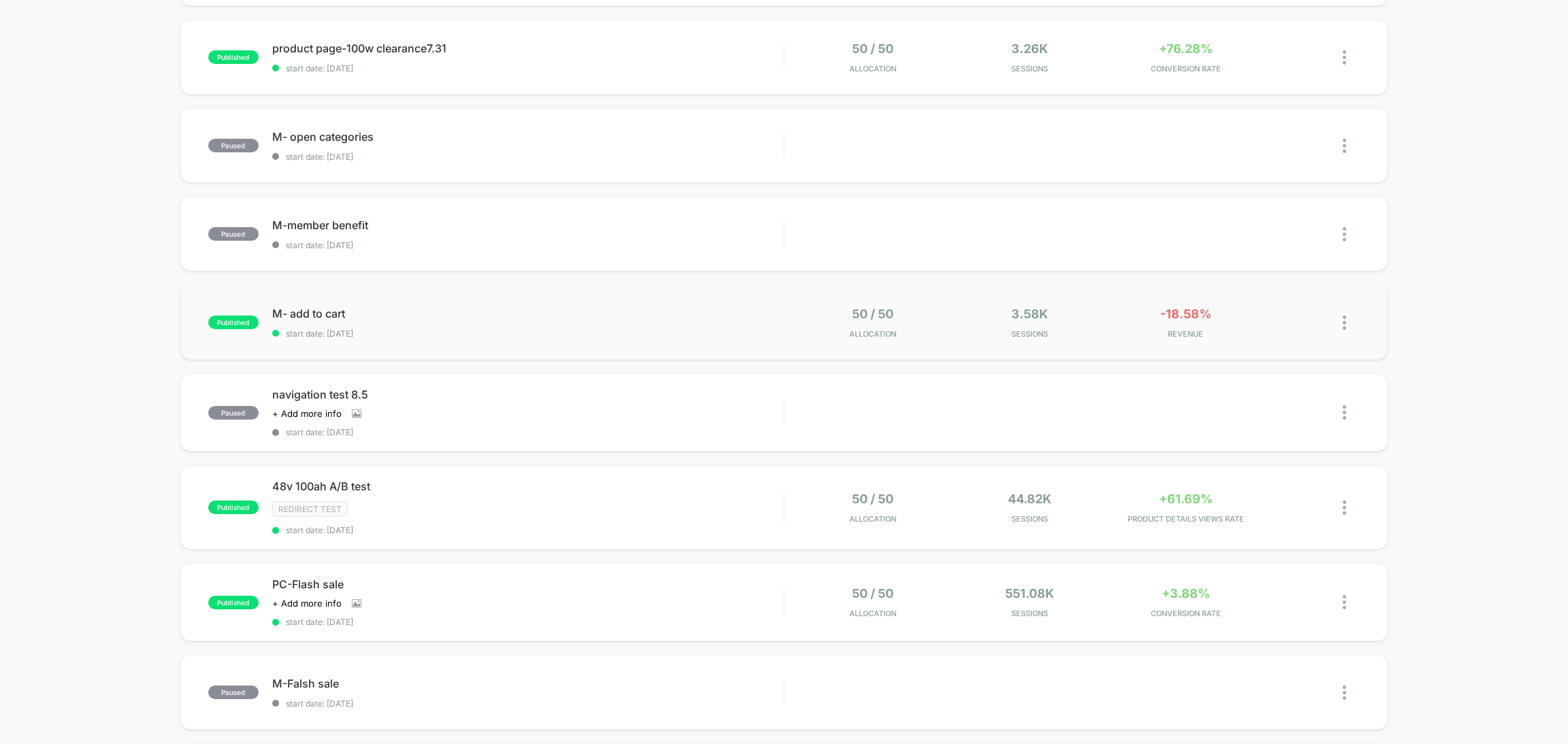
click at [566, 337] on div "published M- add to cart start date: [DATE] 50 / 50 Allocation 3.58k Sessions -…" at bounding box center [784, 322] width 1208 height 75
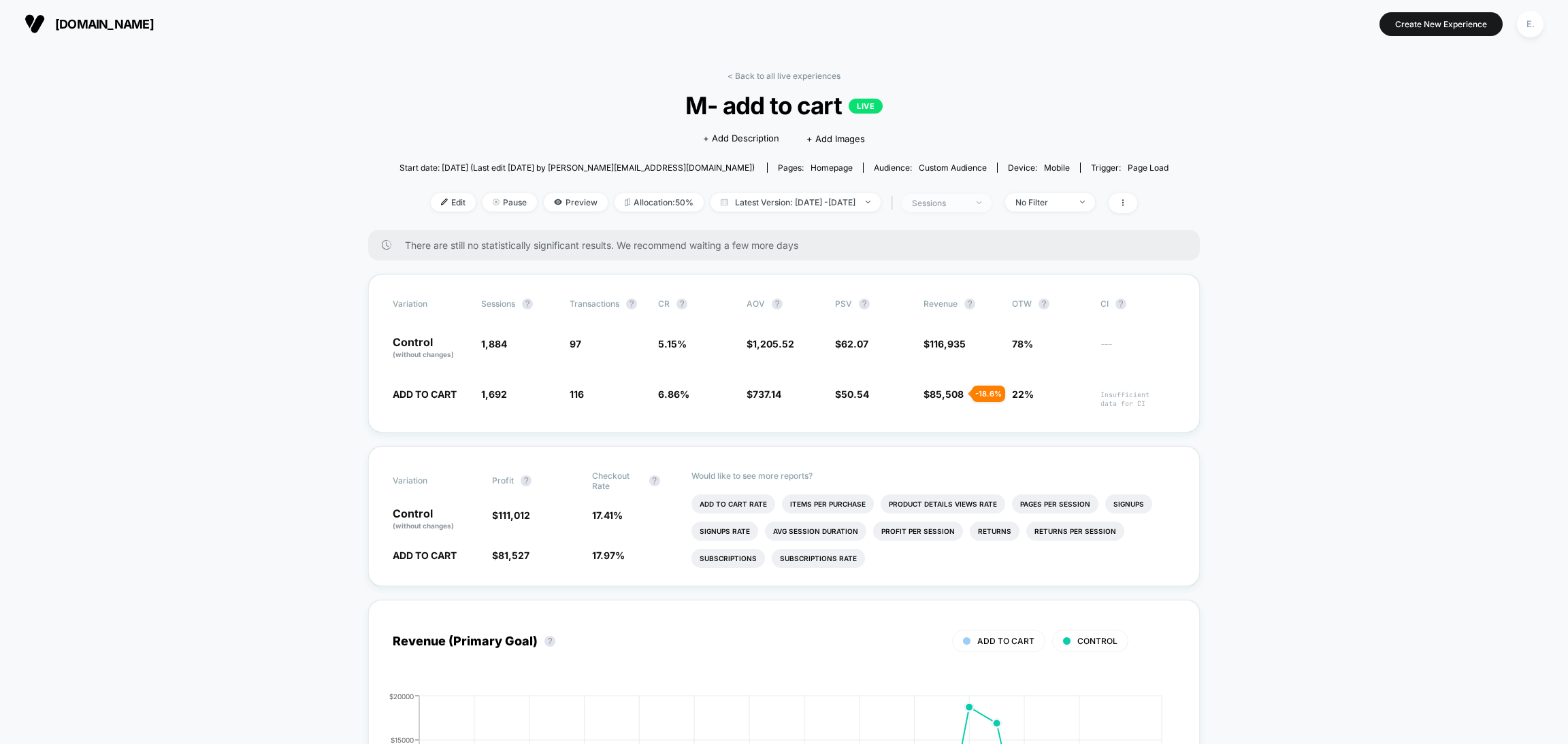
click at [960, 203] on div "sessions" at bounding box center [939, 202] width 54 height 10
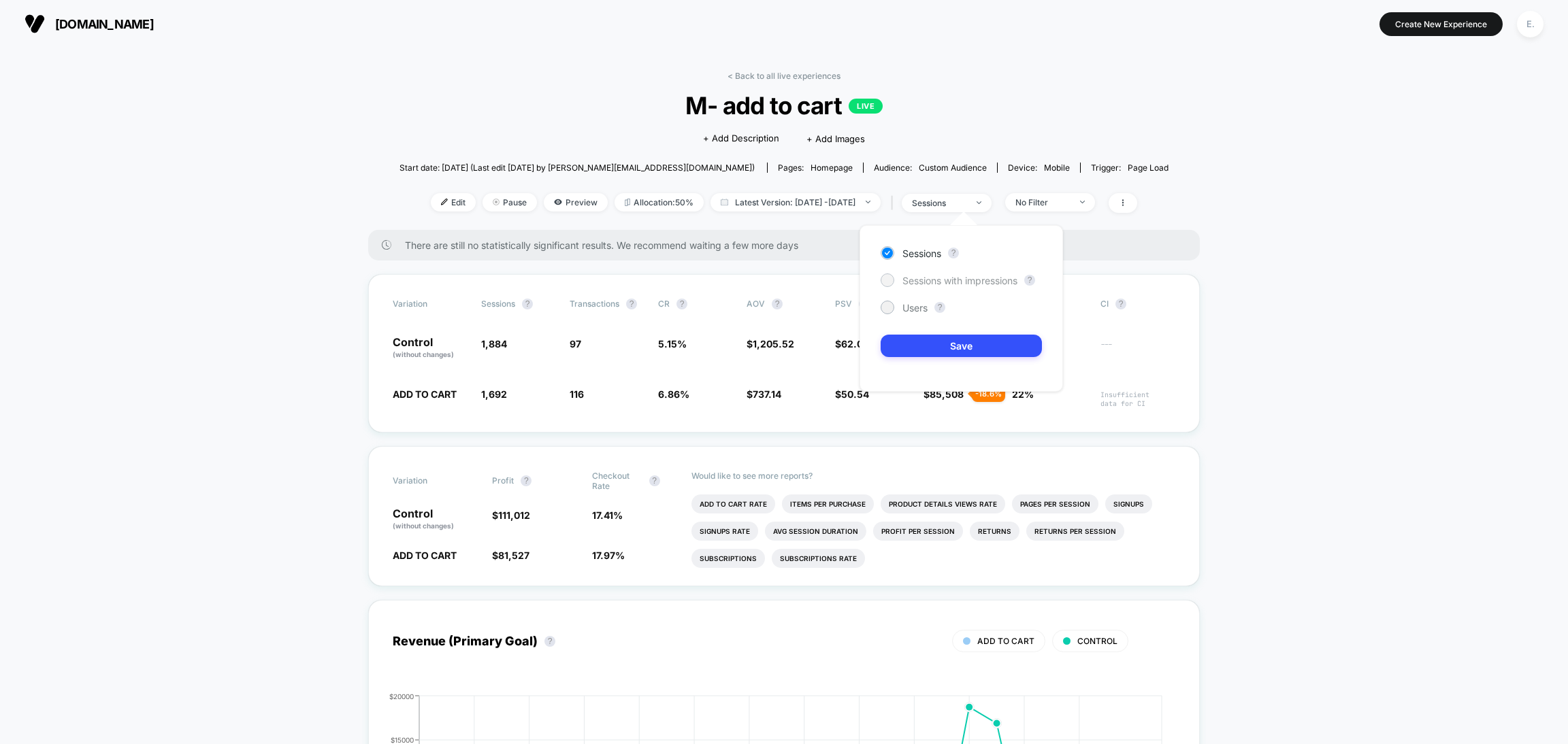
click at [929, 274] on div "Sessions with impressions" at bounding box center [948, 280] width 136 height 14
click at [943, 347] on button "Save" at bounding box center [961, 346] width 162 height 23
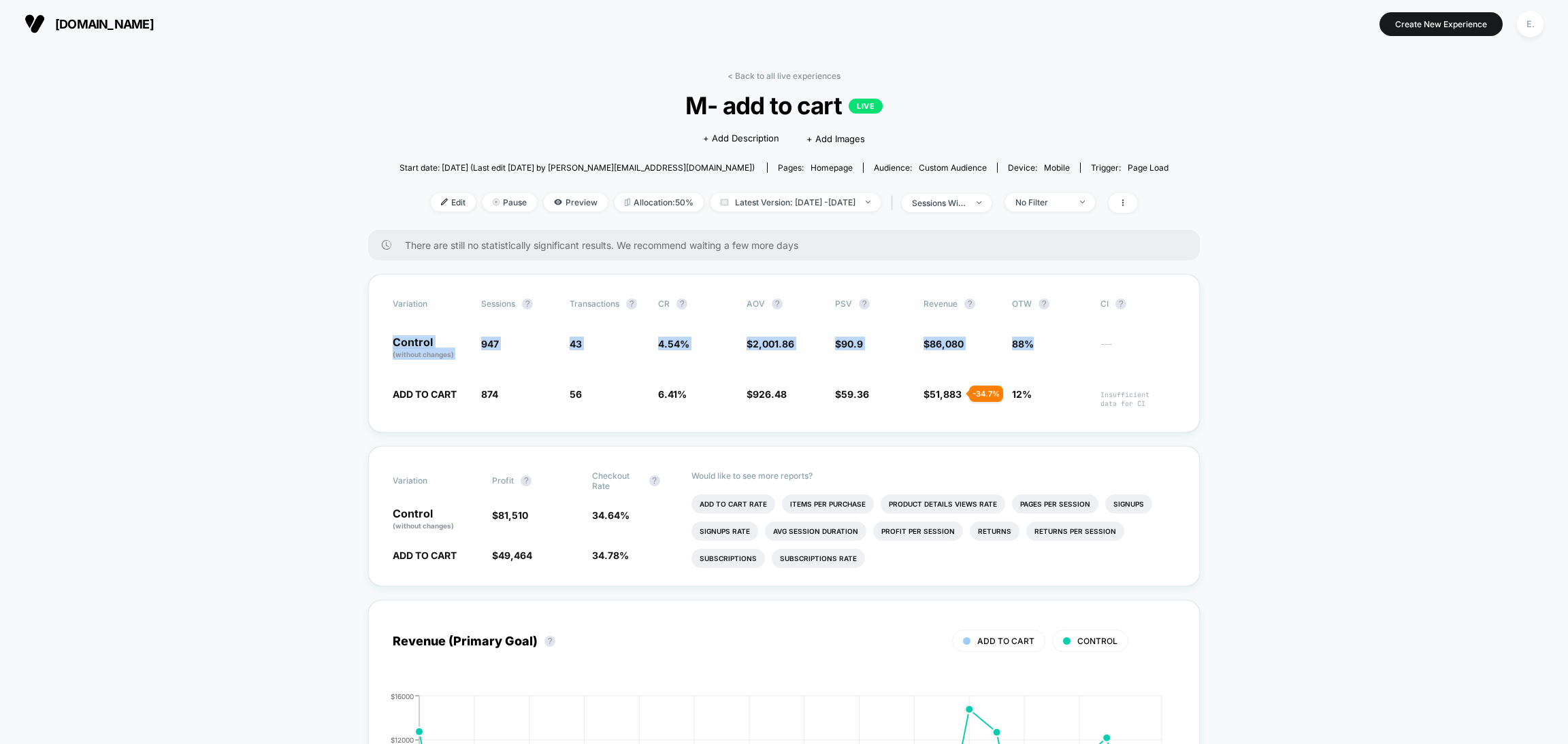
drag, startPoint x: 388, startPoint y: 330, endPoint x: 1069, endPoint y: 339, distance: 681.1
click at [1069, 339] on div "Variation Sessions ? Transactions ? CR ? AOV ? PSV ? Revenue ? OTW ? CI ? Contr…" at bounding box center [784, 354] width 832 height 159
click at [487, 300] on span "Sessions" at bounding box center [499, 303] width 34 height 10
drag, startPoint x: 378, startPoint y: 287, endPoint x: 563, endPoint y: 306, distance: 186.0
click at [563, 306] on div "Variation Sessions ? Transactions ? CR ? AOV ? PSV ? Revenue ? OTW ? CI ? Contr…" at bounding box center [784, 354] width 832 height 159
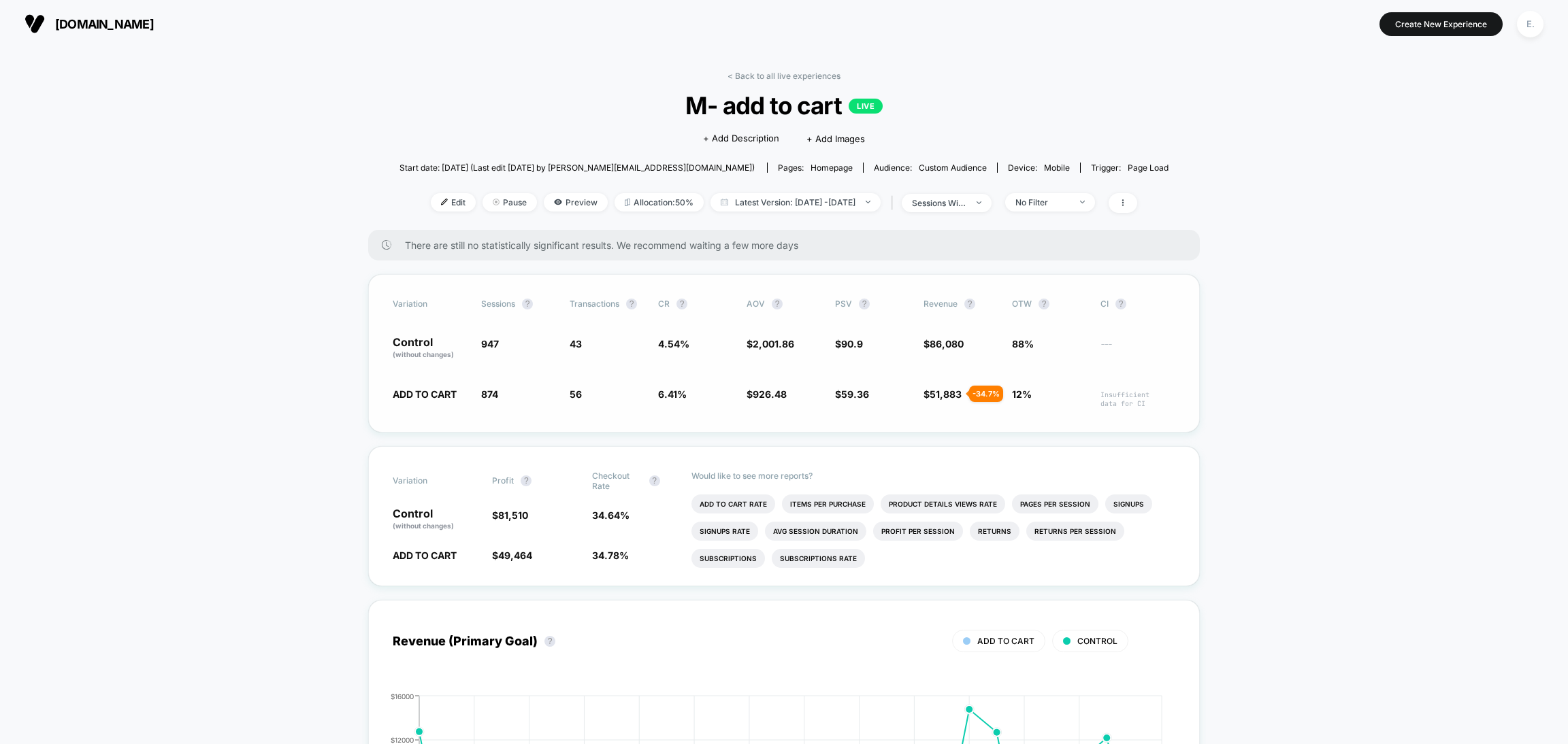
click at [538, 322] on div "Variation Sessions ? Transactions ? CR ? AOV ? PSV ? Revenue ? OTW ? CI ? Contr…" at bounding box center [784, 354] width 832 height 159
drag, startPoint x: 476, startPoint y: 298, endPoint x: 1136, endPoint y: 329, distance: 660.7
click at [1136, 329] on div "Variation Sessions ? Transactions ? CR ? AOV ? PSV ? Revenue ? OTW ? CI ? Contr…" at bounding box center [784, 354] width 832 height 159
copy div "Sessions ? Transactions ? CR ? AOV ? PSV ? Revenue ? OTW ? CI ? Control (withou…"
click at [1528, 24] on div "E." at bounding box center [1529, 23] width 26 height 26
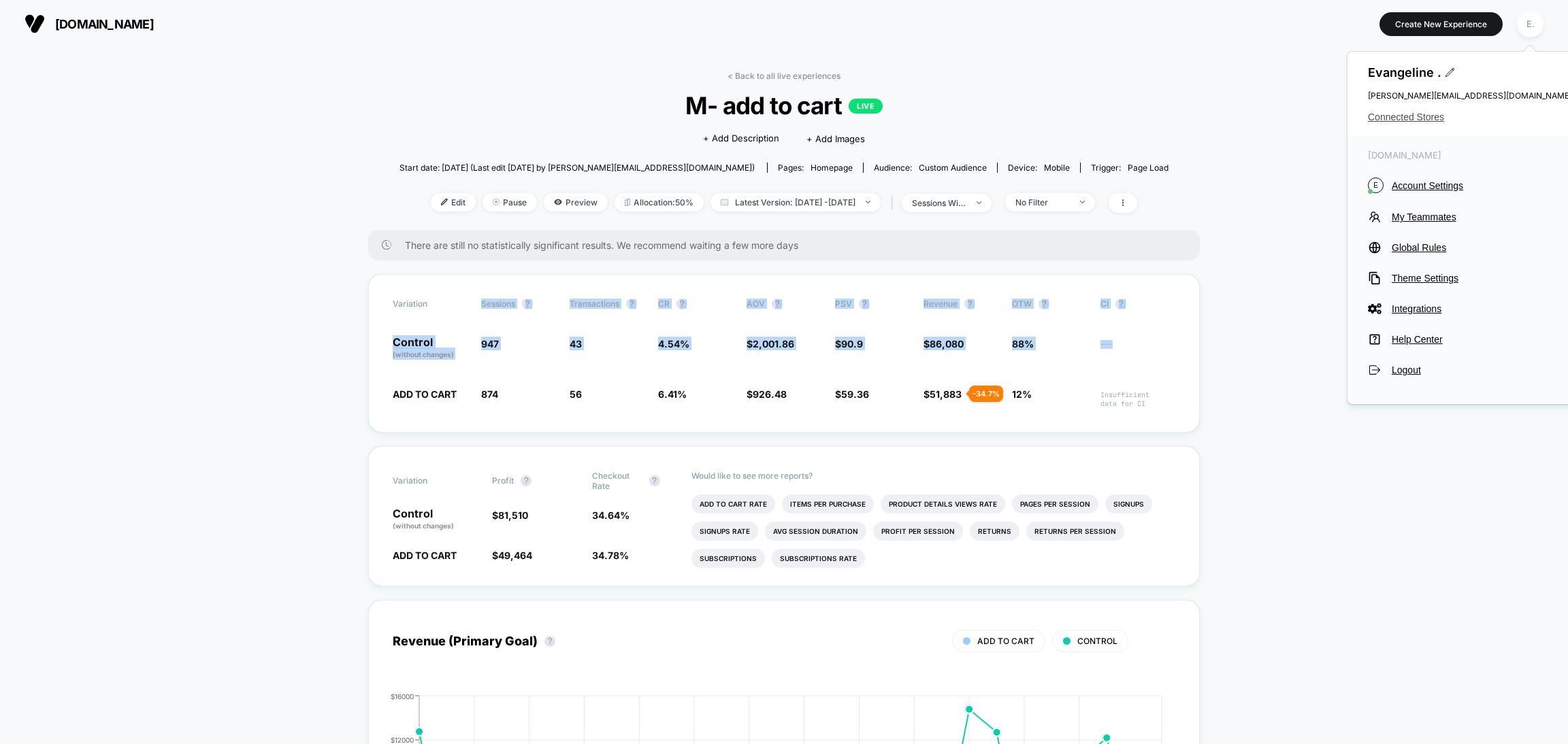
click at [1429, 122] on span "Connected Stores" at bounding box center [1470, 117] width 204 height 11
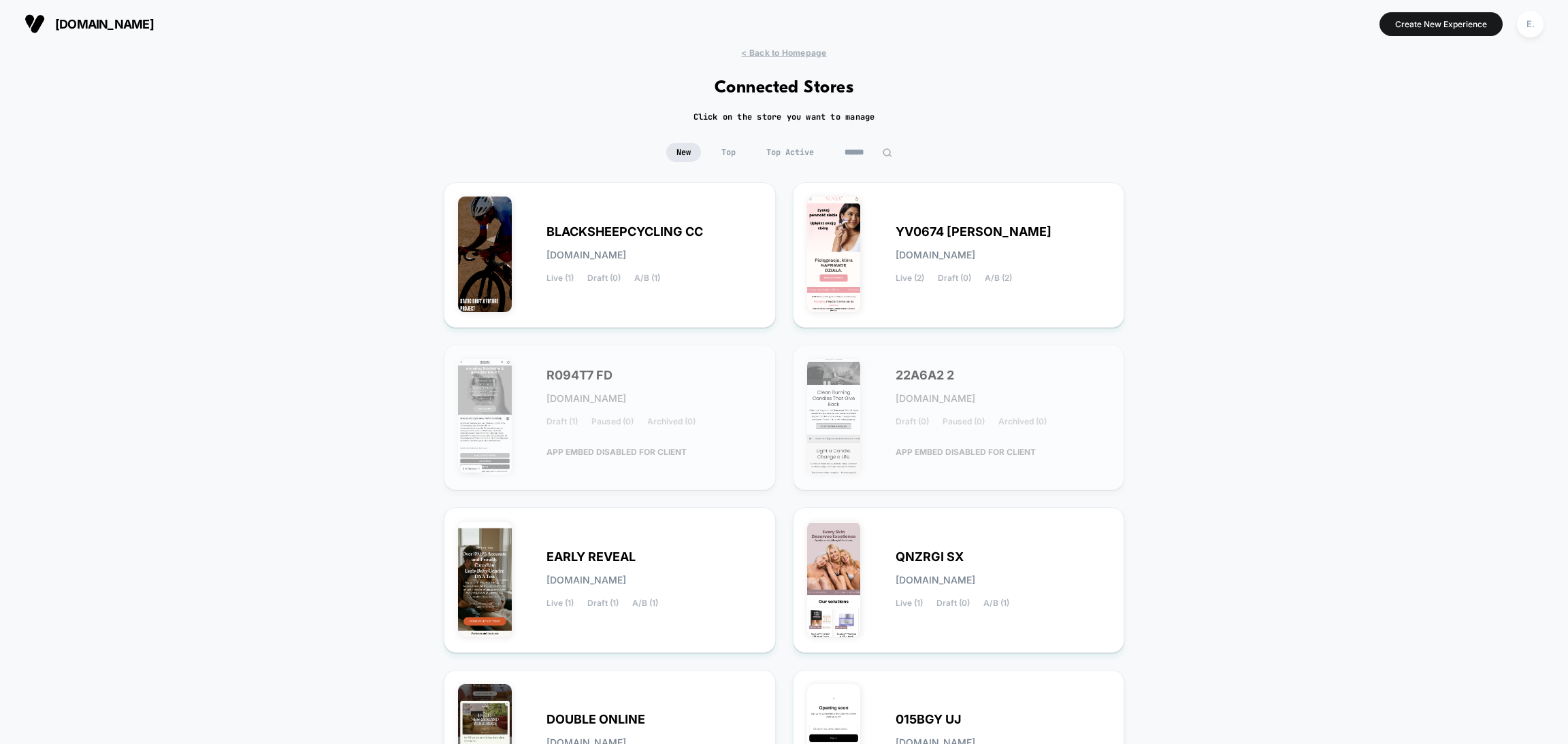
click at [863, 135] on div "< Back to Homepage Connected Stores Click on the store you want to manage New T…" at bounding box center [784, 562] width 1568 height 1028
drag, startPoint x: 867, startPoint y: 151, endPoint x: 868, endPoint y: 159, distance: 8.1
click at [868, 159] on input at bounding box center [868, 152] width 68 height 19
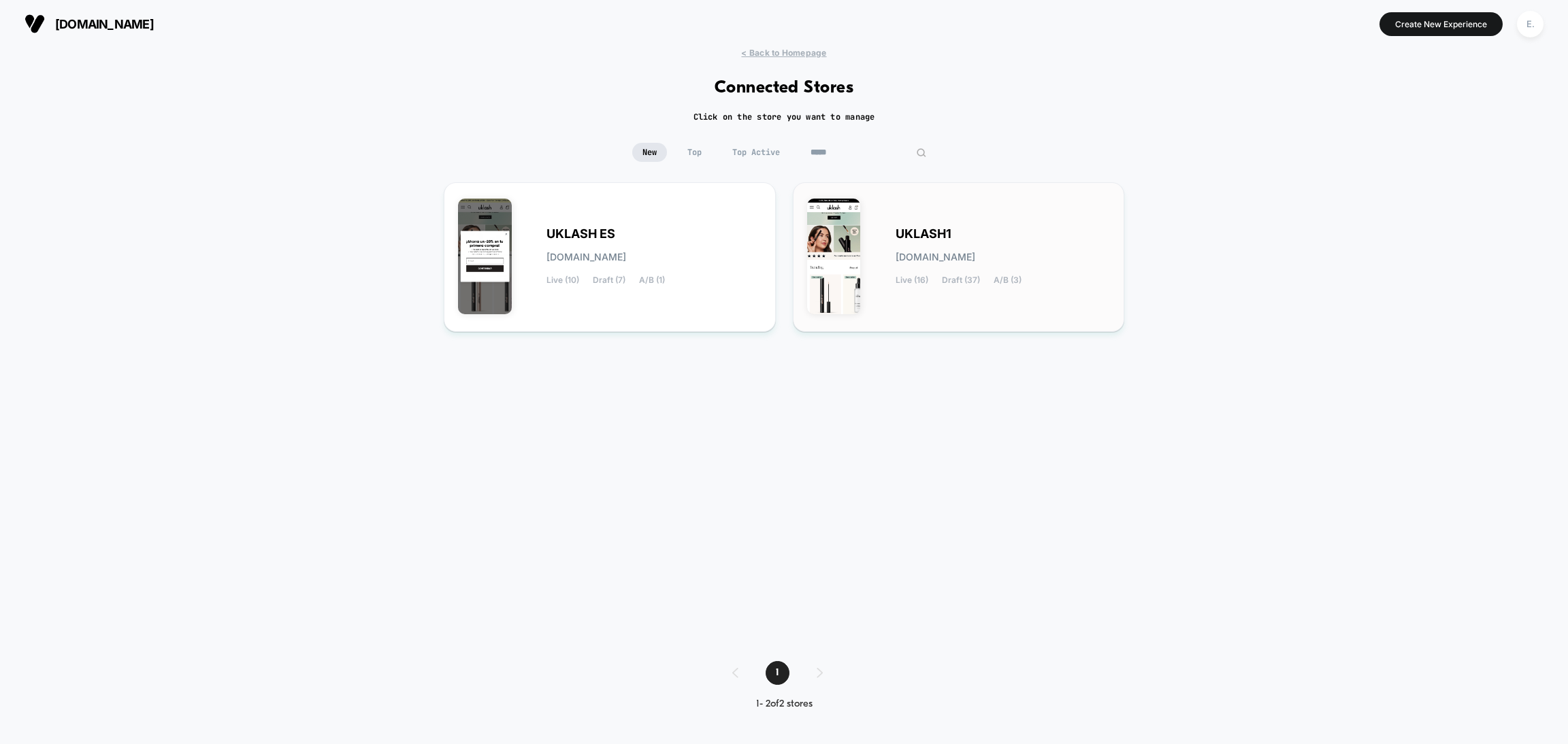
type input "*****"
click at [1024, 217] on div "UKLASH1 uklash1.myshopify.com Live (16) Draft (37) A/B (3)" at bounding box center [959, 257] width 303 height 121
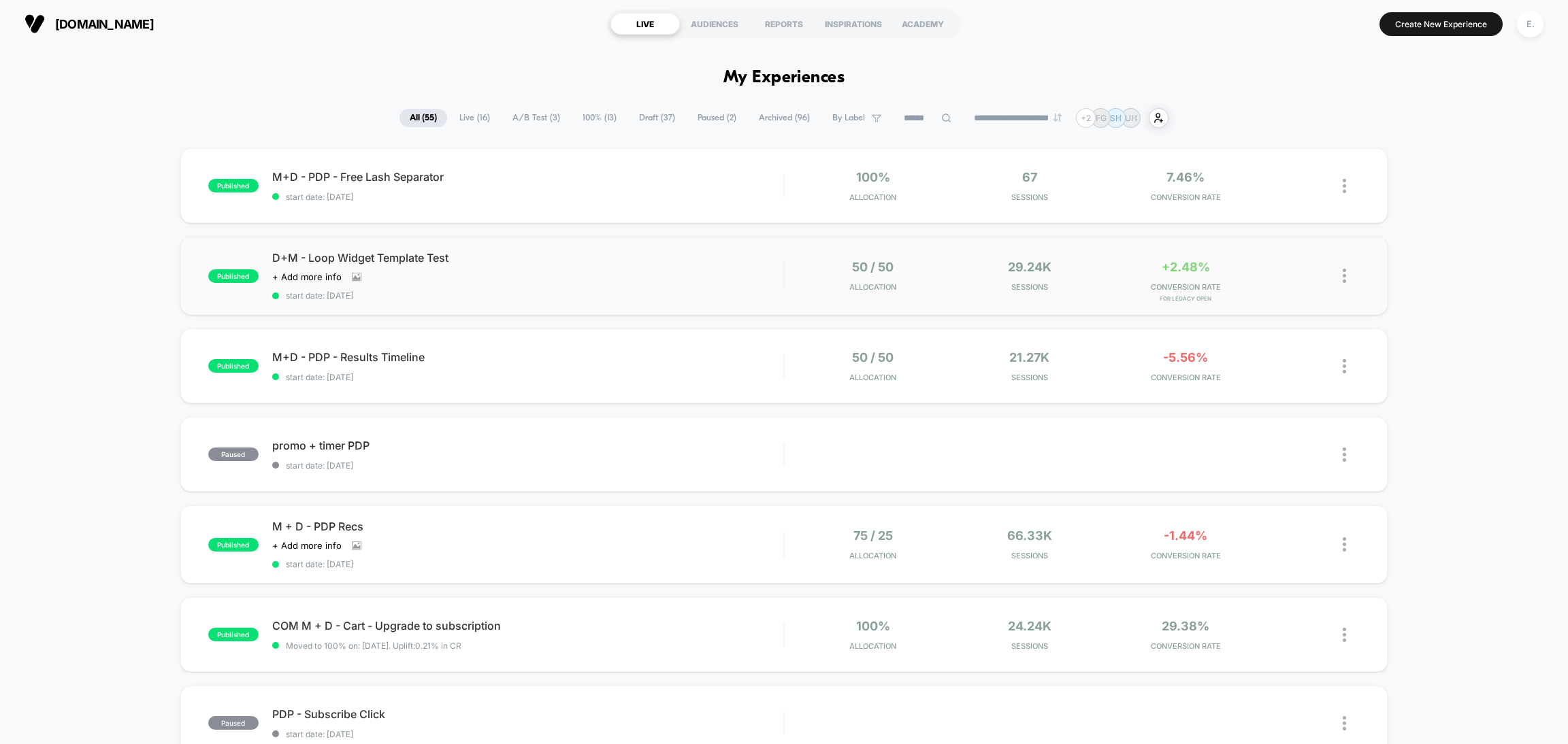
click at [797, 283] on div "50 / 50 Allocation 29.24k Sessions +2.48% CONVERSION RATE for Legacy open" at bounding box center [1072, 275] width 575 height 32
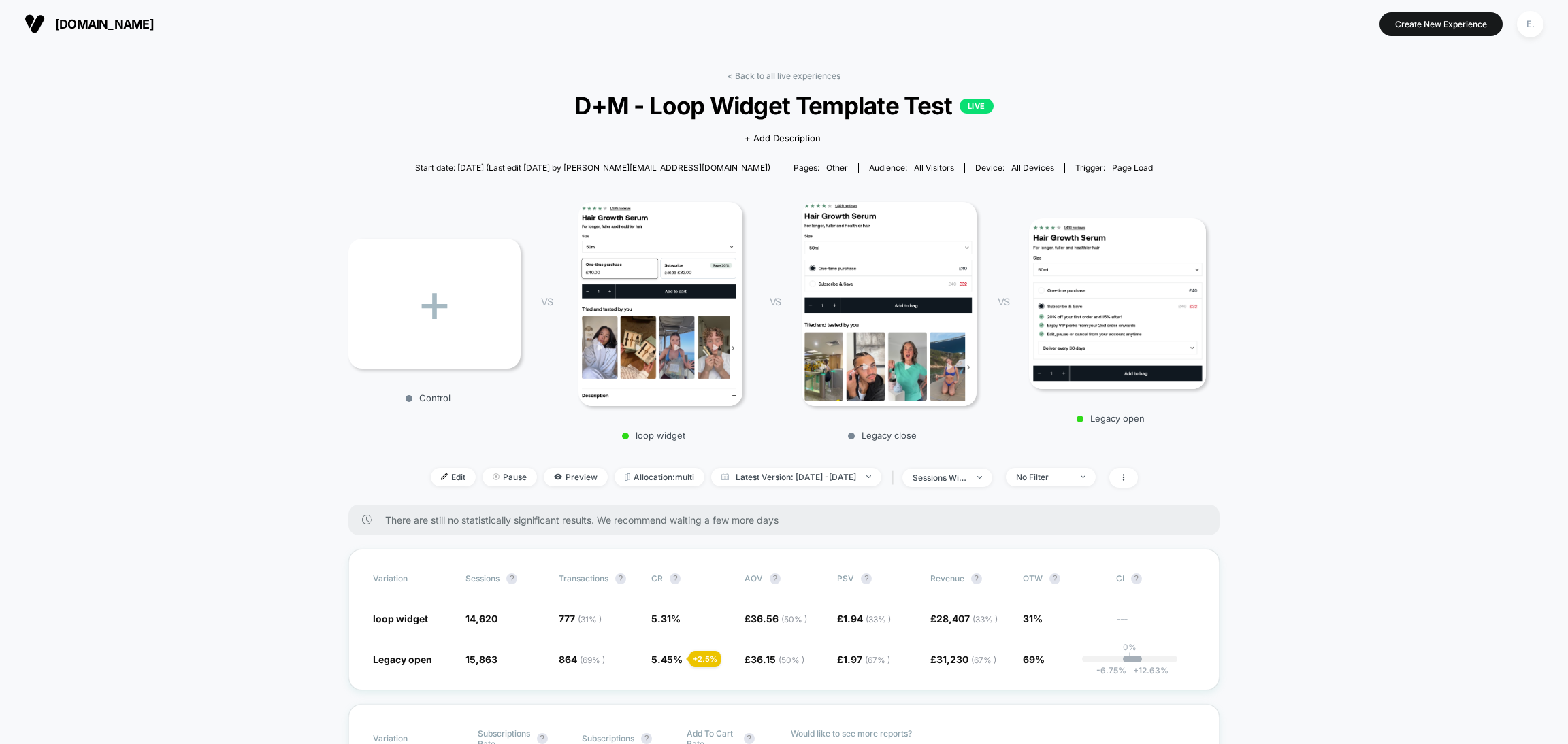
click at [1526, 10] on button "E." at bounding box center [1530, 23] width 34 height 28
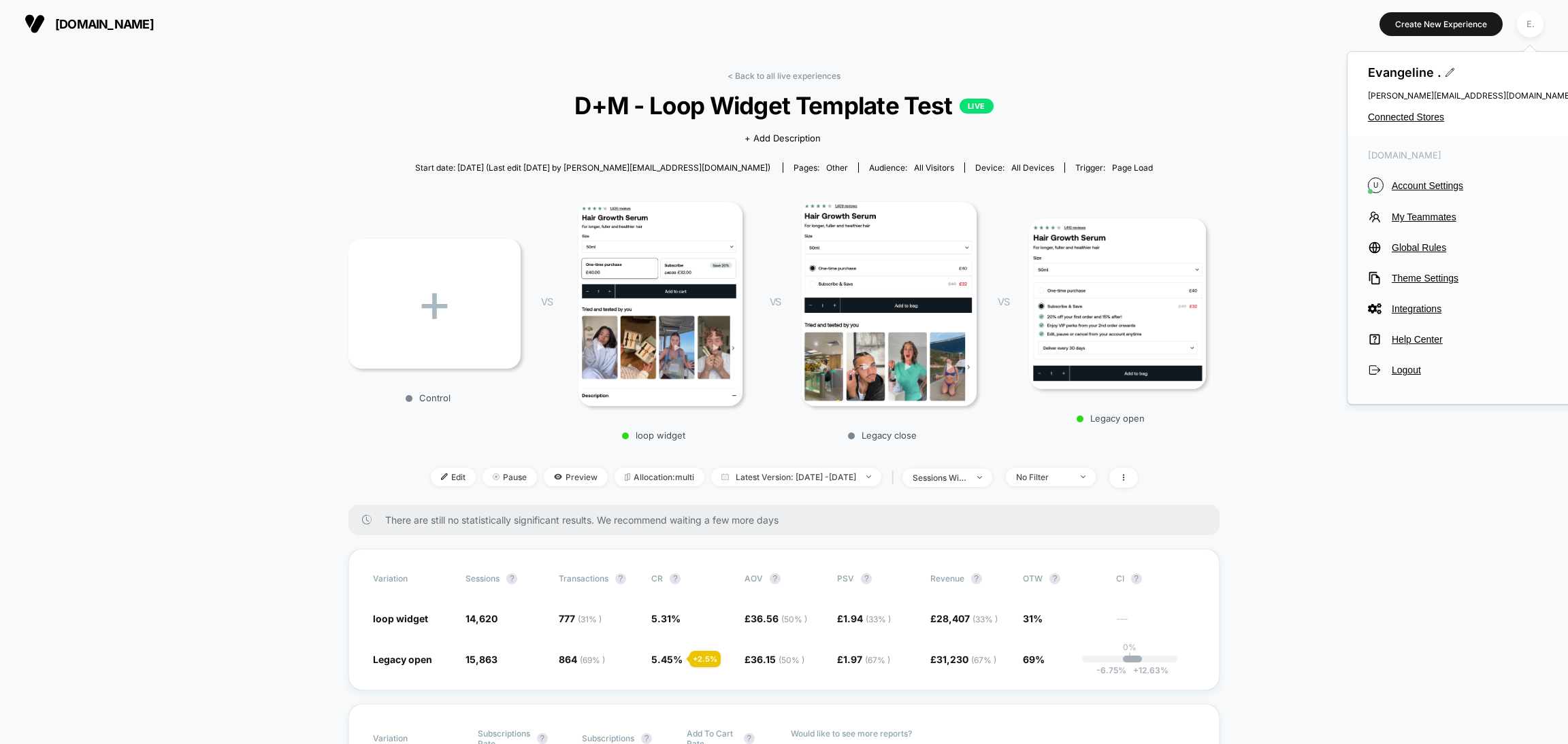
click at [1526, 45] on div at bounding box center [1529, 49] width 14 height 7
click at [1428, 187] on span "Account Settings" at bounding box center [1482, 186] width 181 height 11
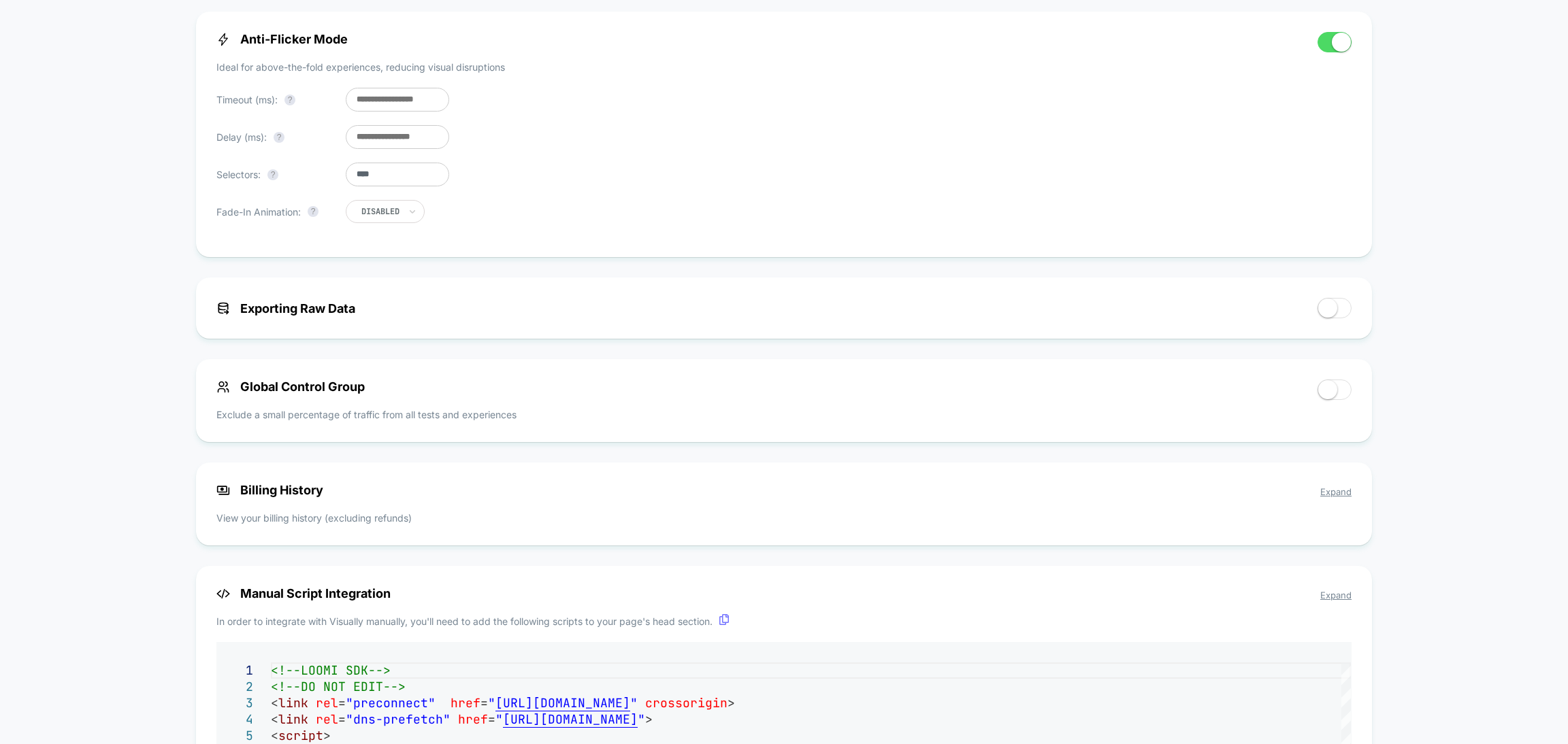
scroll to position [611, 0]
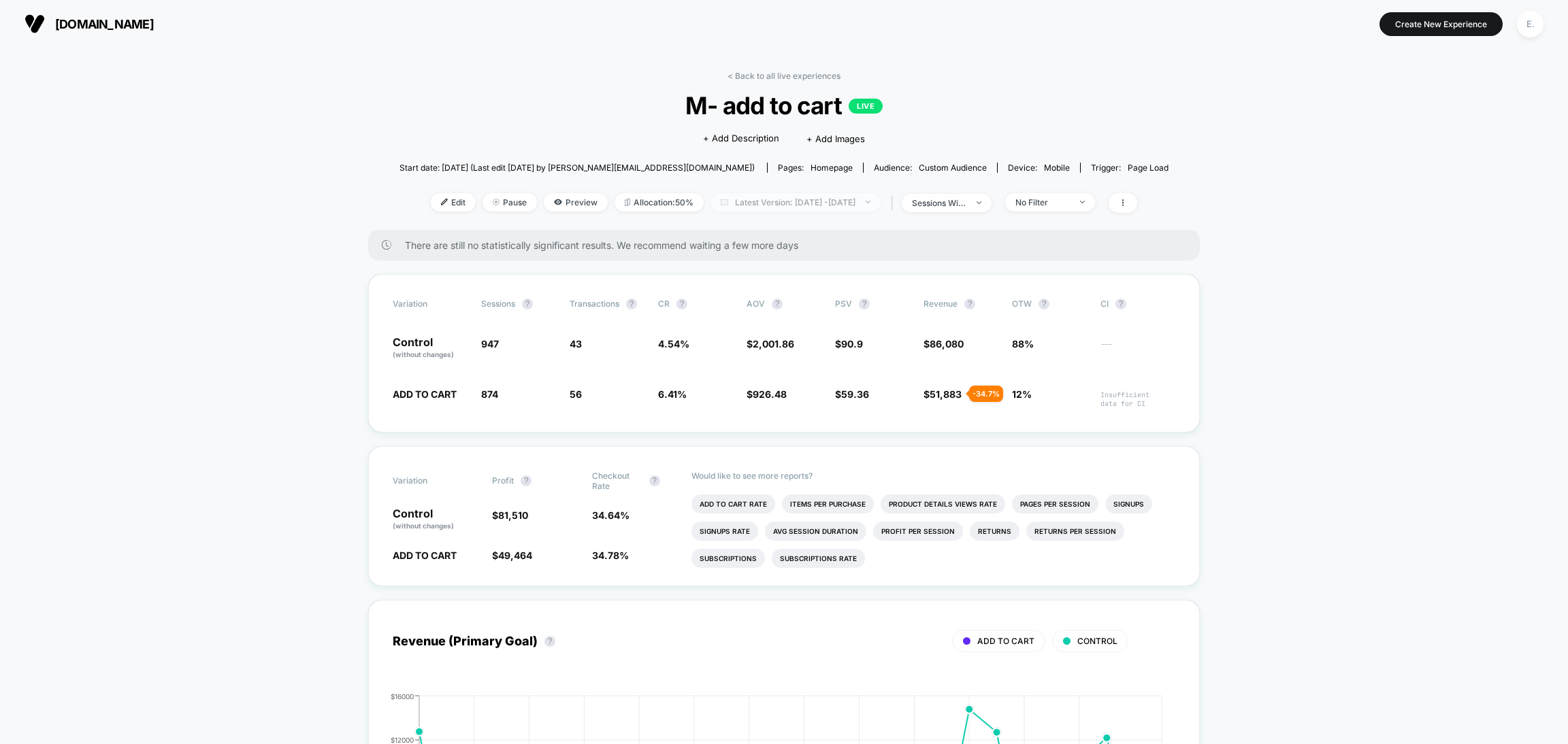
click at [788, 198] on span "Latest Version: [DATE] - [DATE]" at bounding box center [796, 202] width 170 height 18
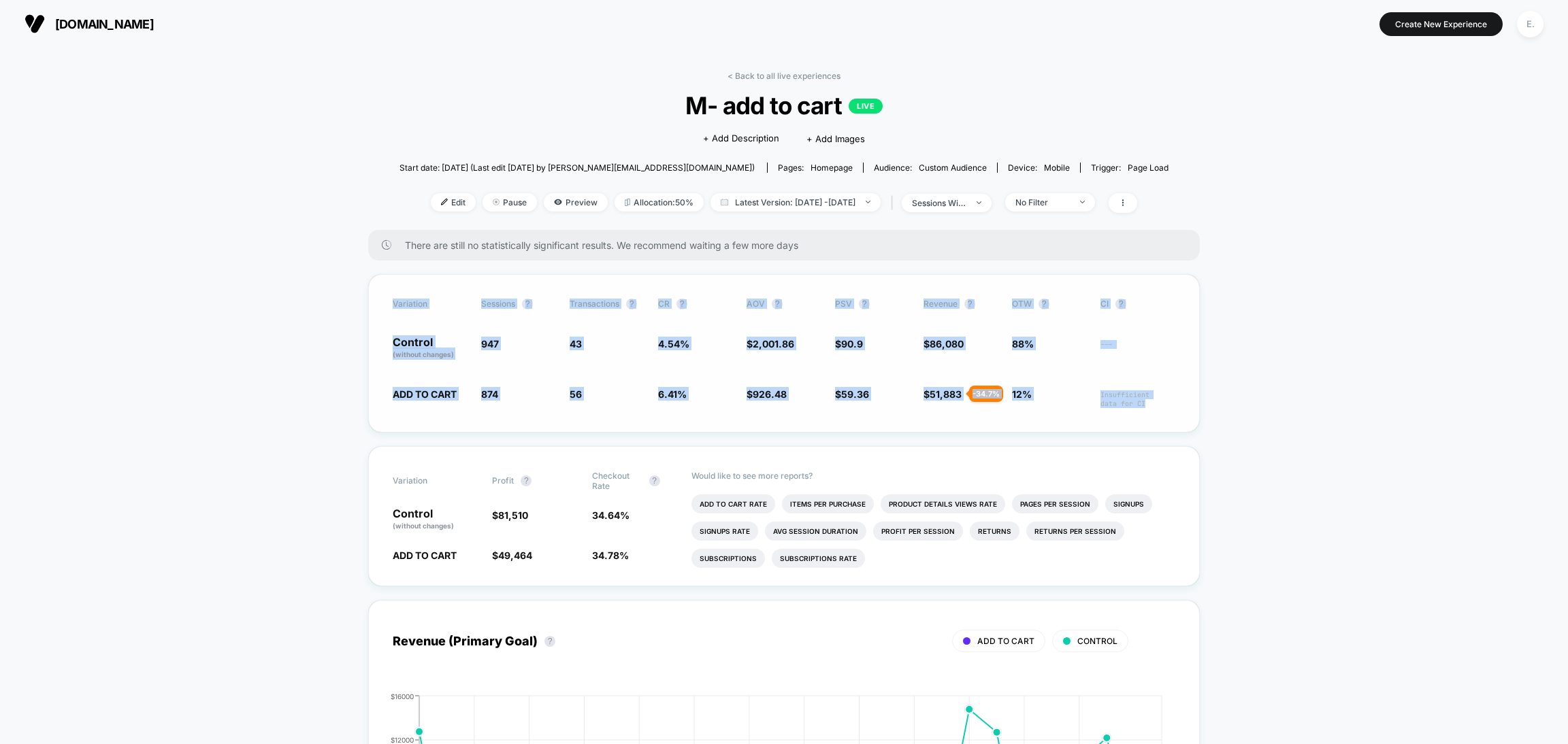
drag, startPoint x: 350, startPoint y: 280, endPoint x: 1158, endPoint y: 407, distance: 817.9
copy div "Variation Sessions ? Transactions ? CR ? AOV ? PSV ? Revenue ? OTW ? CI ? Contr…"
drag, startPoint x: 383, startPoint y: 294, endPoint x: 1089, endPoint y: 331, distance: 707.0
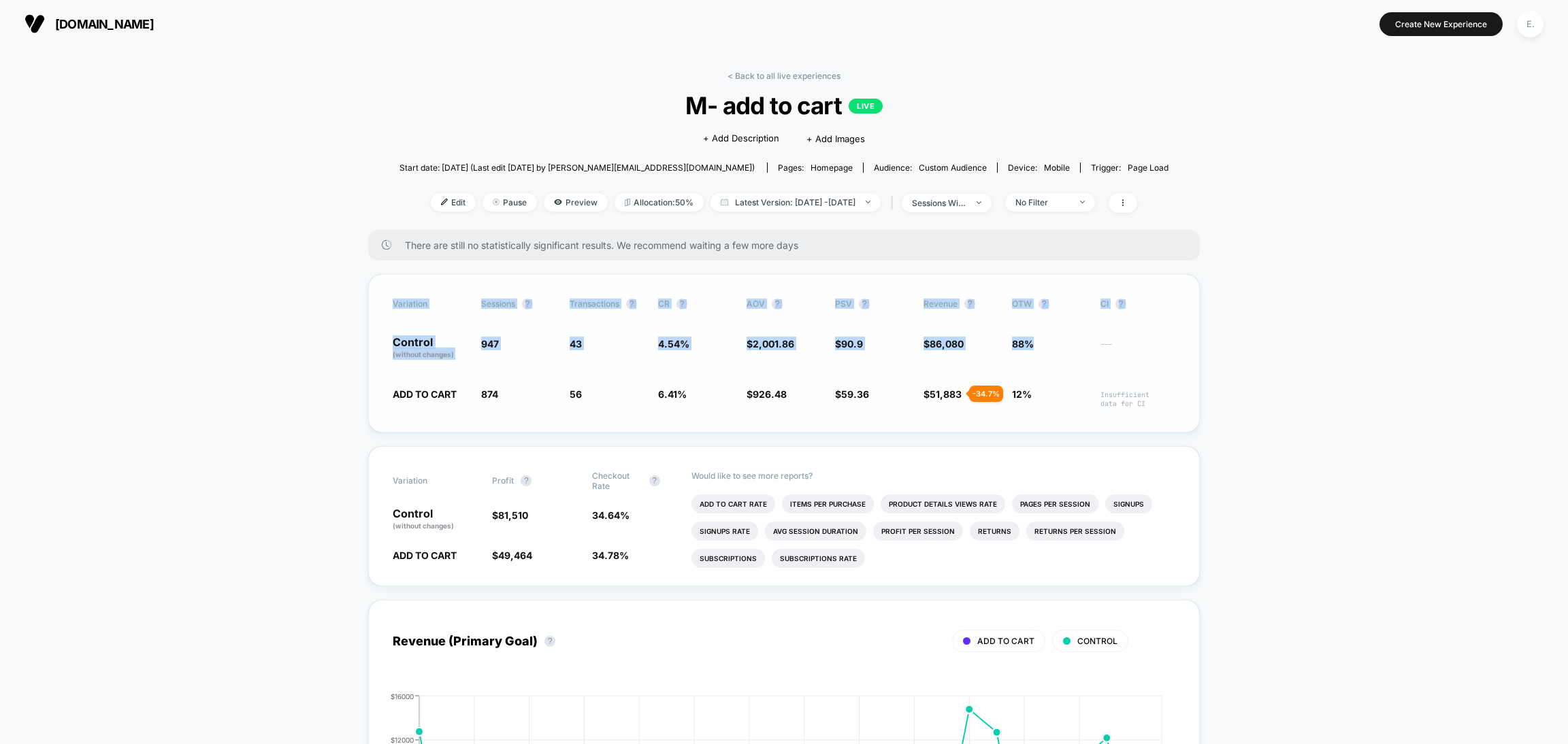
click at [1089, 331] on div "Variation Sessions ? Transactions ? CR ? AOV ? PSV ? Revenue ? OTW ? CI ? Contr…" at bounding box center [784, 354] width 832 height 159
copy div "Variation Sessions ? Transactions ? CR ? AOV ? PSV ? Revenue ? OTW ? CI ? Contr…"
click at [402, 342] on p "Control (without changes)" at bounding box center [430, 349] width 75 height 23
drag, startPoint x: 479, startPoint y: 296, endPoint x: 503, endPoint y: 300, distance: 24.3
click at [503, 300] on div "Variation Sessions ? Transactions ? CR ? AOV ? PSV ? Revenue ? OTW ? CI ? Contr…" at bounding box center [784, 354] width 832 height 159
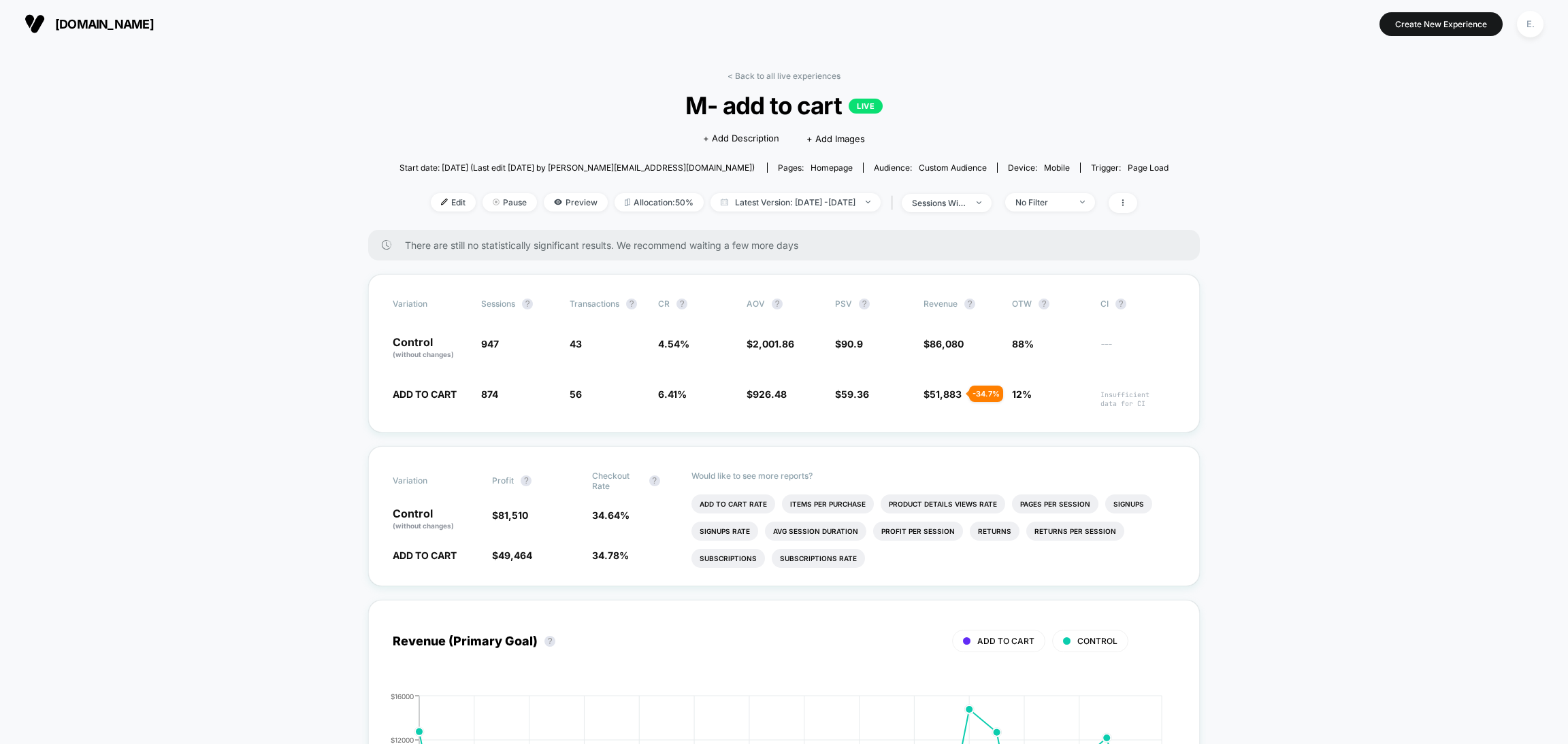
click at [1078, 257] on div "There are still no statistically significant results. We recommend waiting a fe…" at bounding box center [784, 246] width 832 height 31
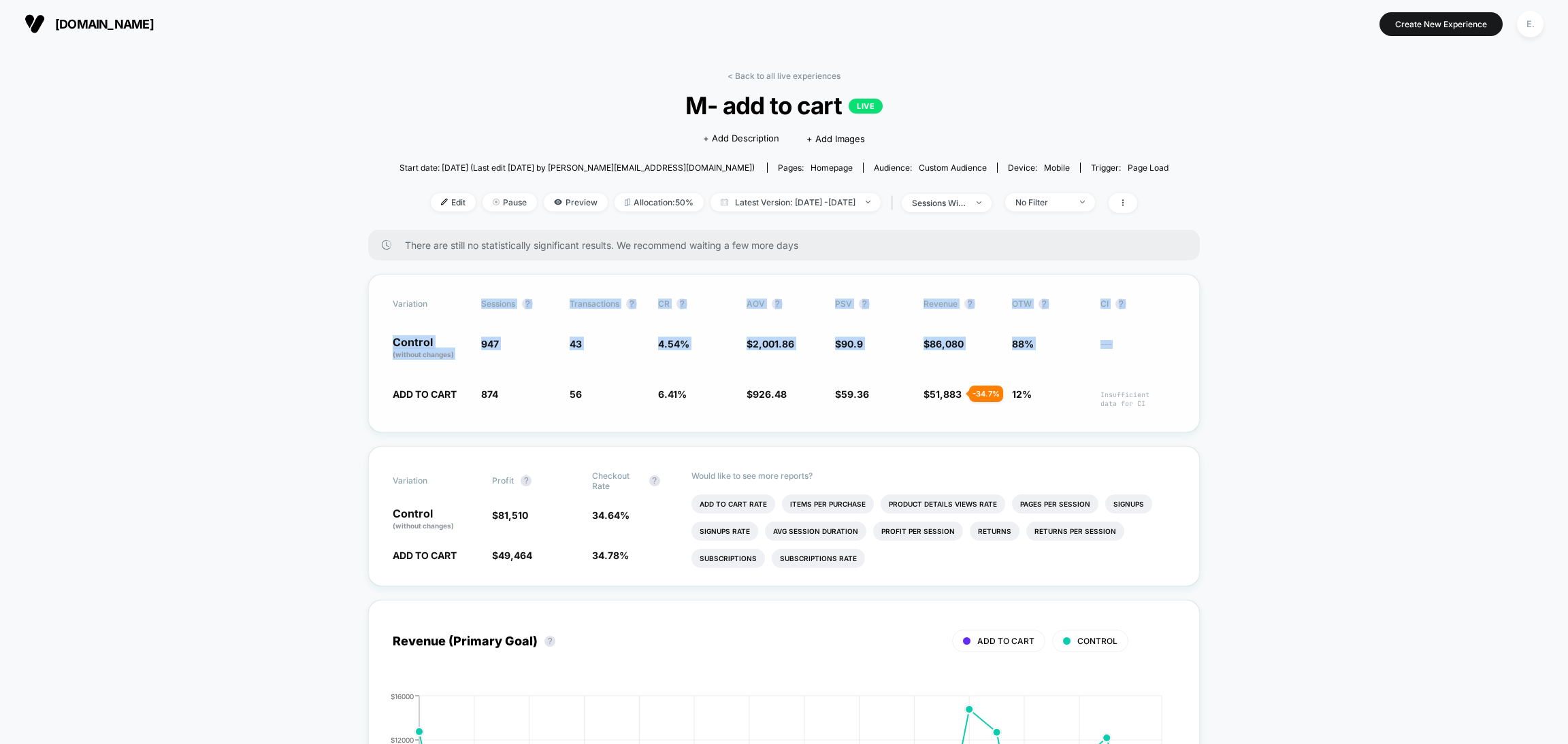
drag, startPoint x: 472, startPoint y: 295, endPoint x: 1178, endPoint y: 344, distance: 707.7
click at [1178, 344] on div "Variation Sessions ? Transactions ? CR ? AOV ? PSV ? Revenue ? OTW ? CI ? Contr…" at bounding box center [784, 354] width 832 height 159
copy div "Sessions ? Transactions ? CR ? AOV ? PSV ? Revenue ? OTW ? CI ? Control (withou…"
click at [390, 315] on div "Variation Sessions ? Transactions ? CR ? AOV ? PSV ? Revenue ? OTW ? CI ? Contr…" at bounding box center [784, 354] width 832 height 159
drag, startPoint x: 369, startPoint y: 295, endPoint x: 1177, endPoint y: 402, distance: 815.1
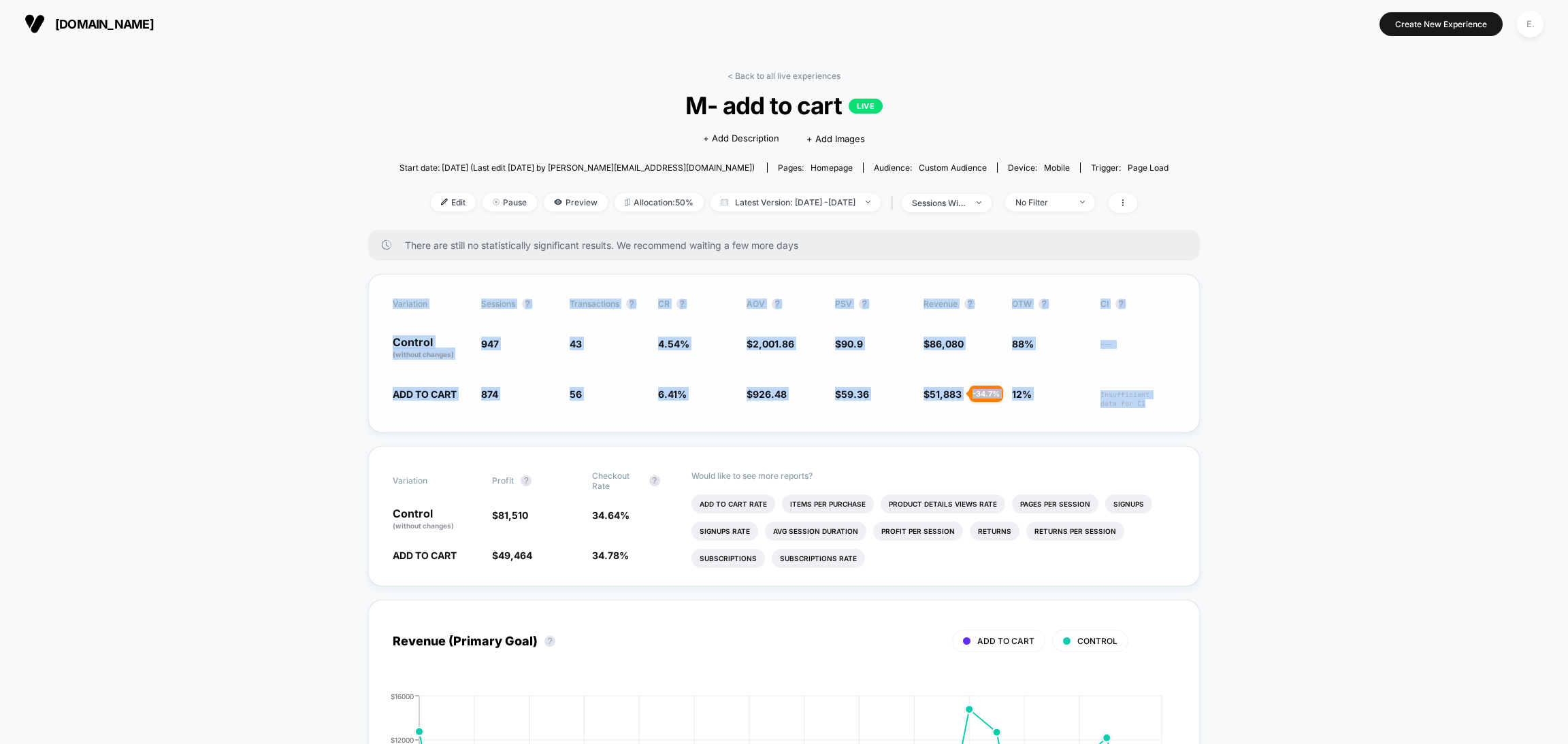
click at [1177, 402] on div "Variation Sessions ? Transactions ? CR ? AOV ? PSV ? Revenue ? OTW ? CI ? Contr…" at bounding box center [784, 354] width 832 height 159
copy div "Variation Sessions ? Transactions ? CR ? AOV ? PSV ? Revenue ? OTW ? CI ? Contr…"
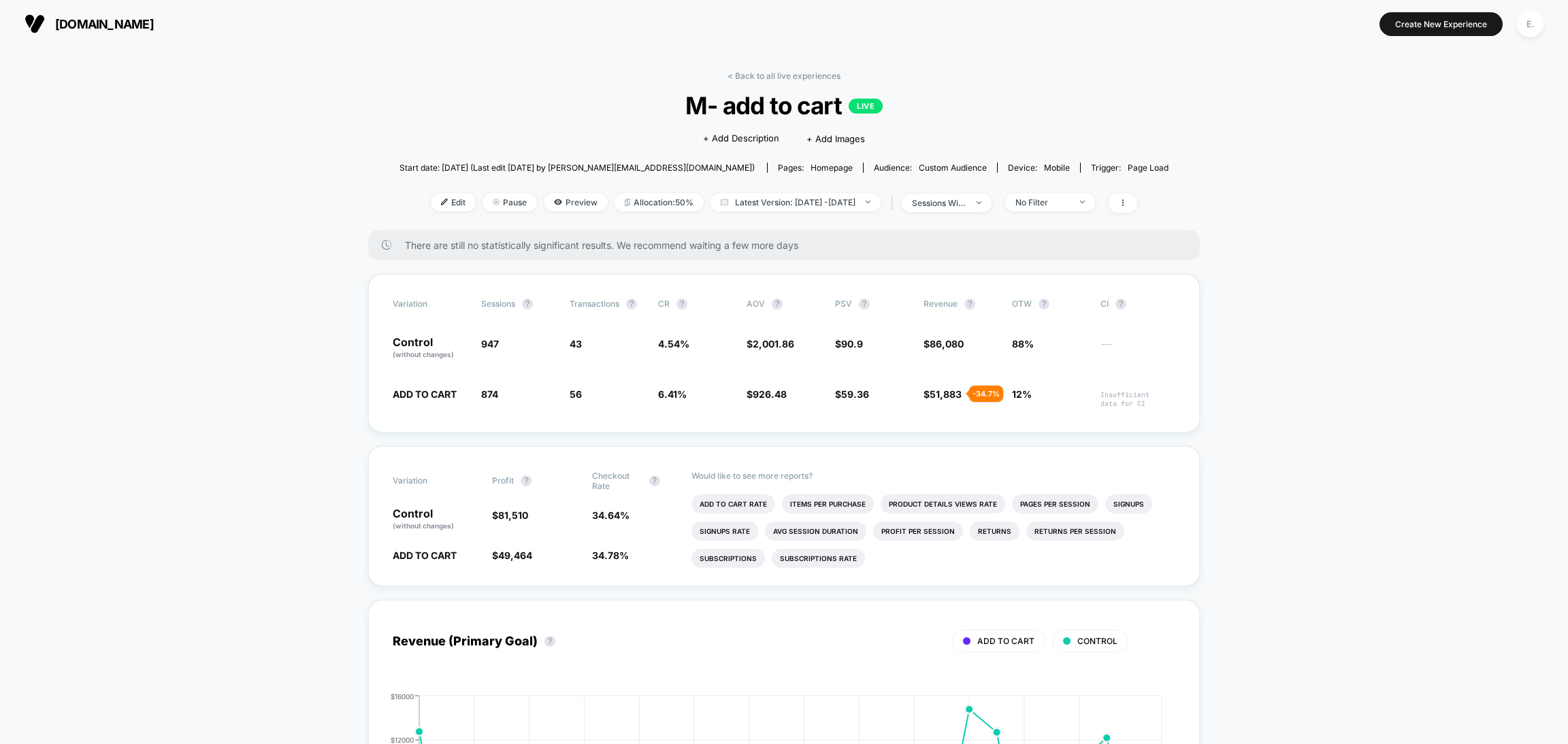
click at [994, 251] on div "There are still no statistically significant results. We recommend waiting a fe…" at bounding box center [784, 246] width 832 height 31
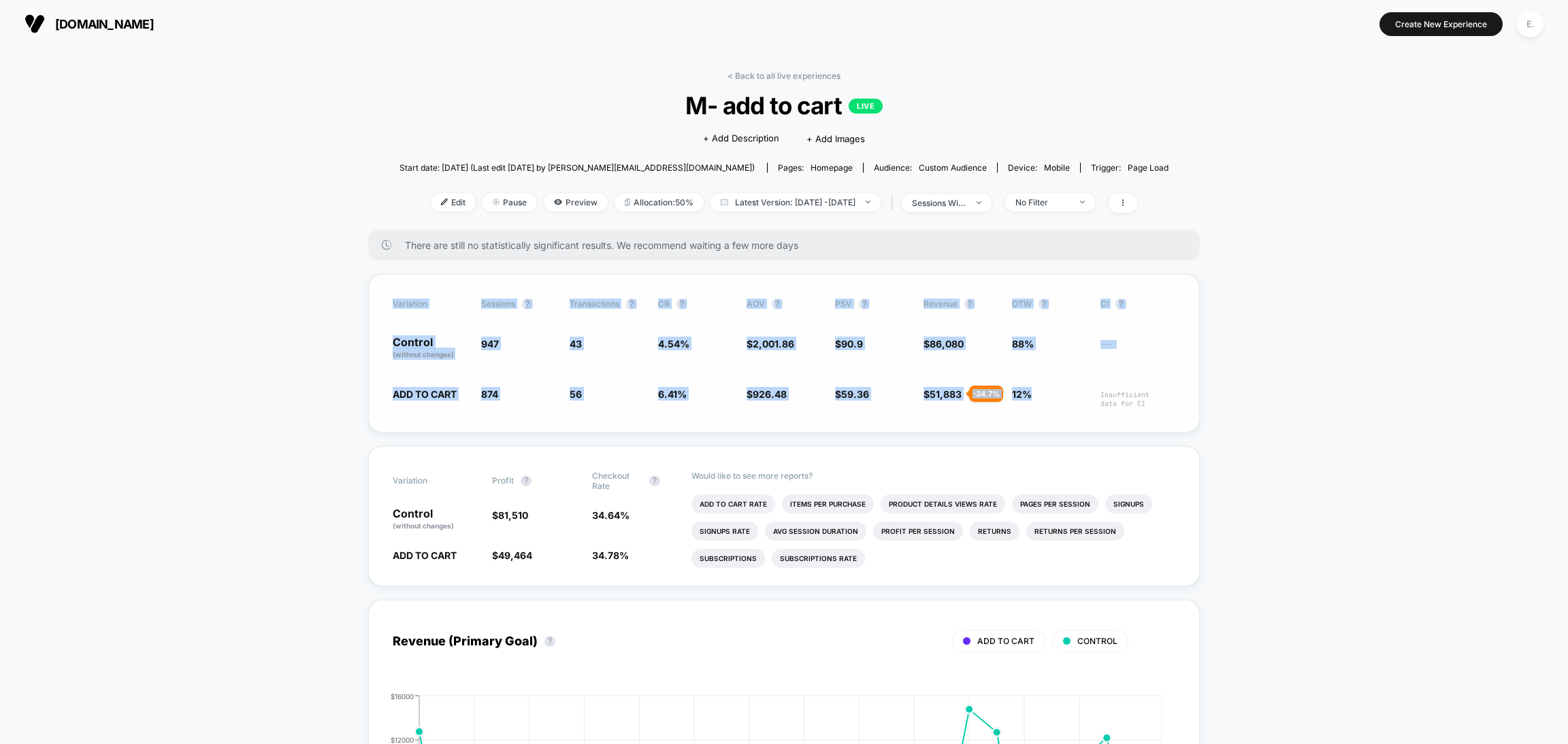
drag, startPoint x: 381, startPoint y: 291, endPoint x: 1062, endPoint y: 409, distance: 691.1
click at [1062, 409] on div "Variation Sessions ? Transactions ? CR ? AOV ? PSV ? Revenue ? OTW ? CI ? Contr…" at bounding box center [784, 354] width 832 height 159
copy div "Variation Sessions ? Transactions ? CR ? AOV ? PSV ? Revenue ? OTW ? CI ? Contr…"
click at [431, 198] on span "Edit" at bounding box center [453, 202] width 45 height 18
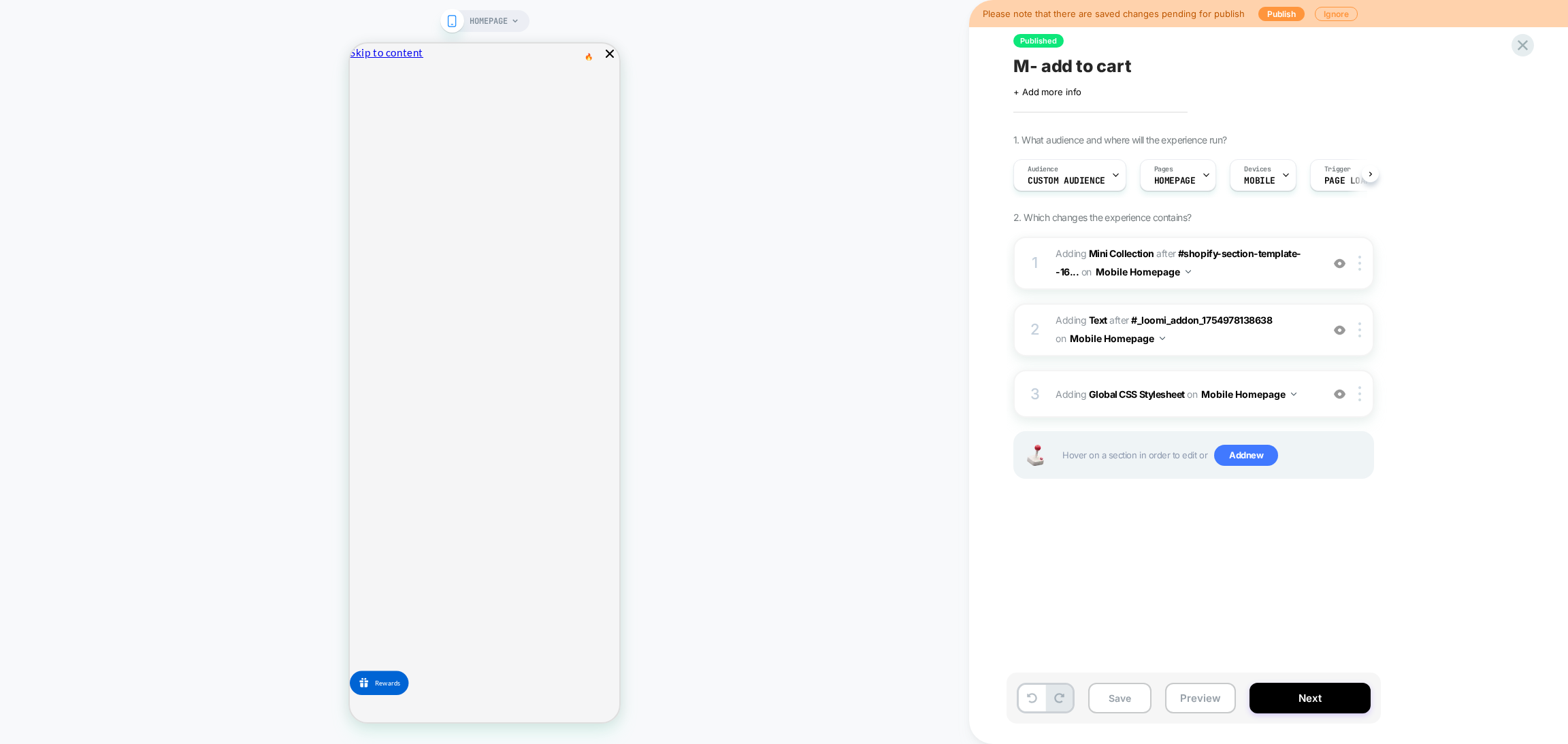
scroll to position [0, 1]
drag, startPoint x: 599, startPoint y: 73, endPoint x: 580, endPoint y: 120, distance: 50.7
click at [360, 117] on button "Close" at bounding box center [355, 125] width 11 height 15
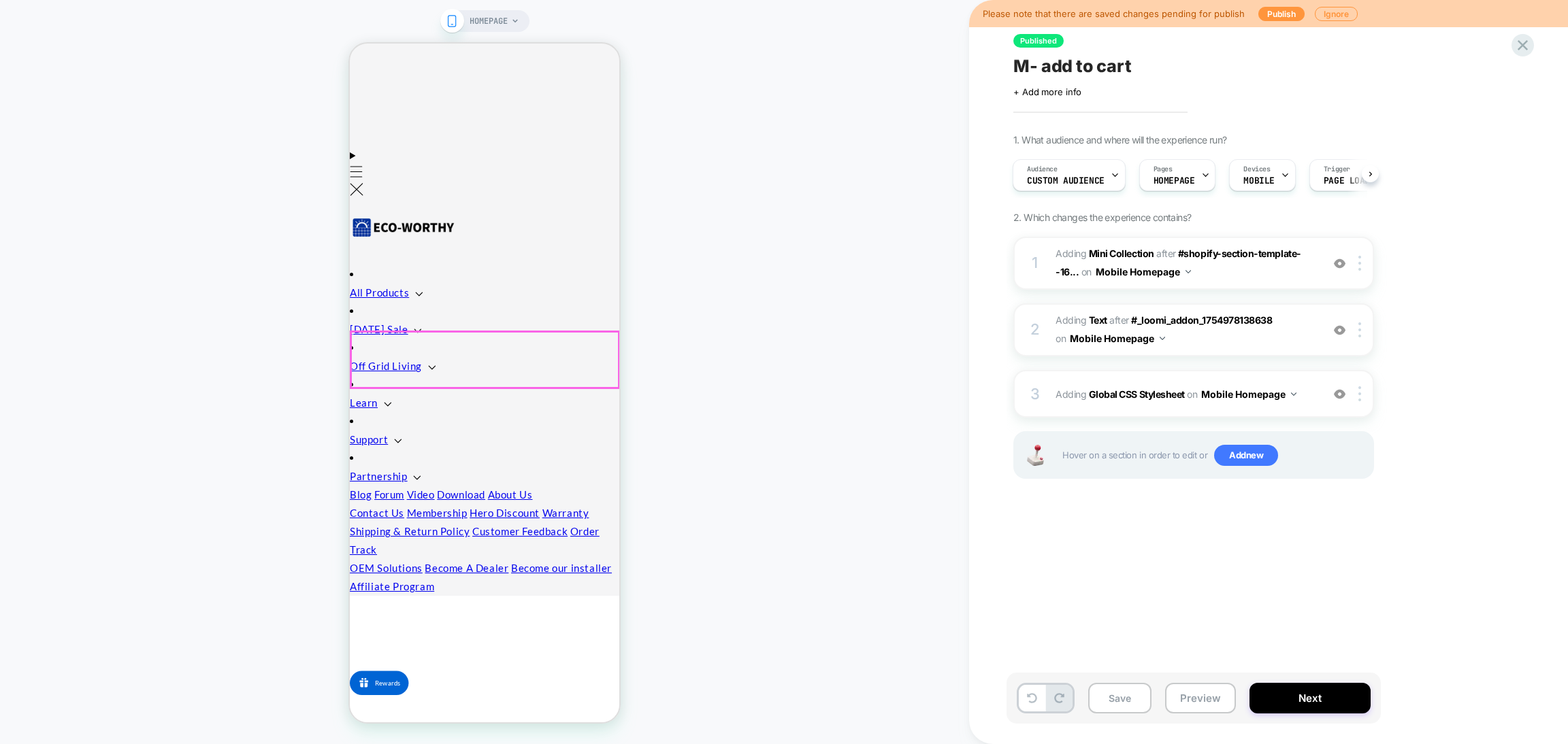
scroll to position [714, 0]
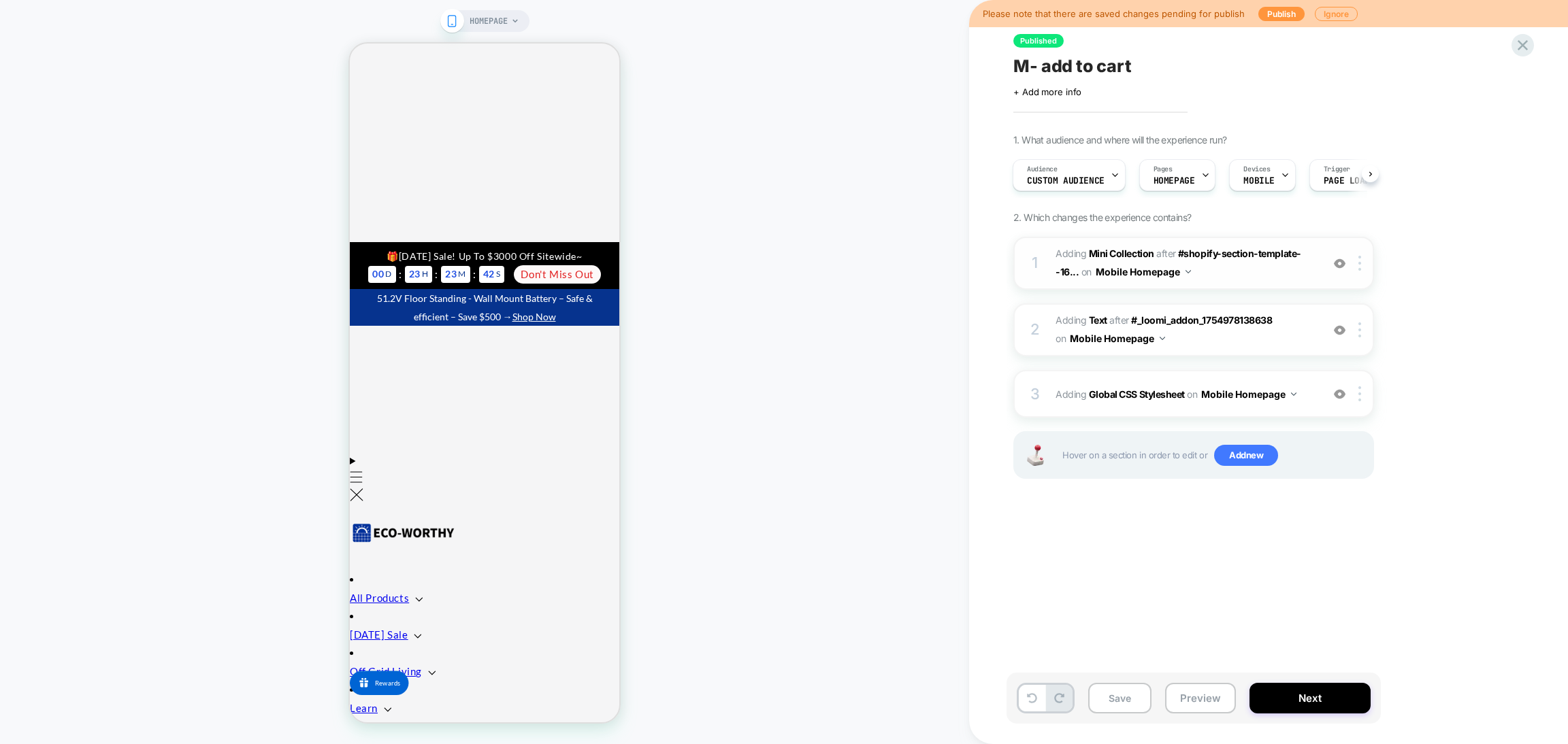
click at [1339, 261] on img at bounding box center [1339, 264] width 12 height 12
click at [0, 0] on img at bounding box center [0, 0] width 0 height 0
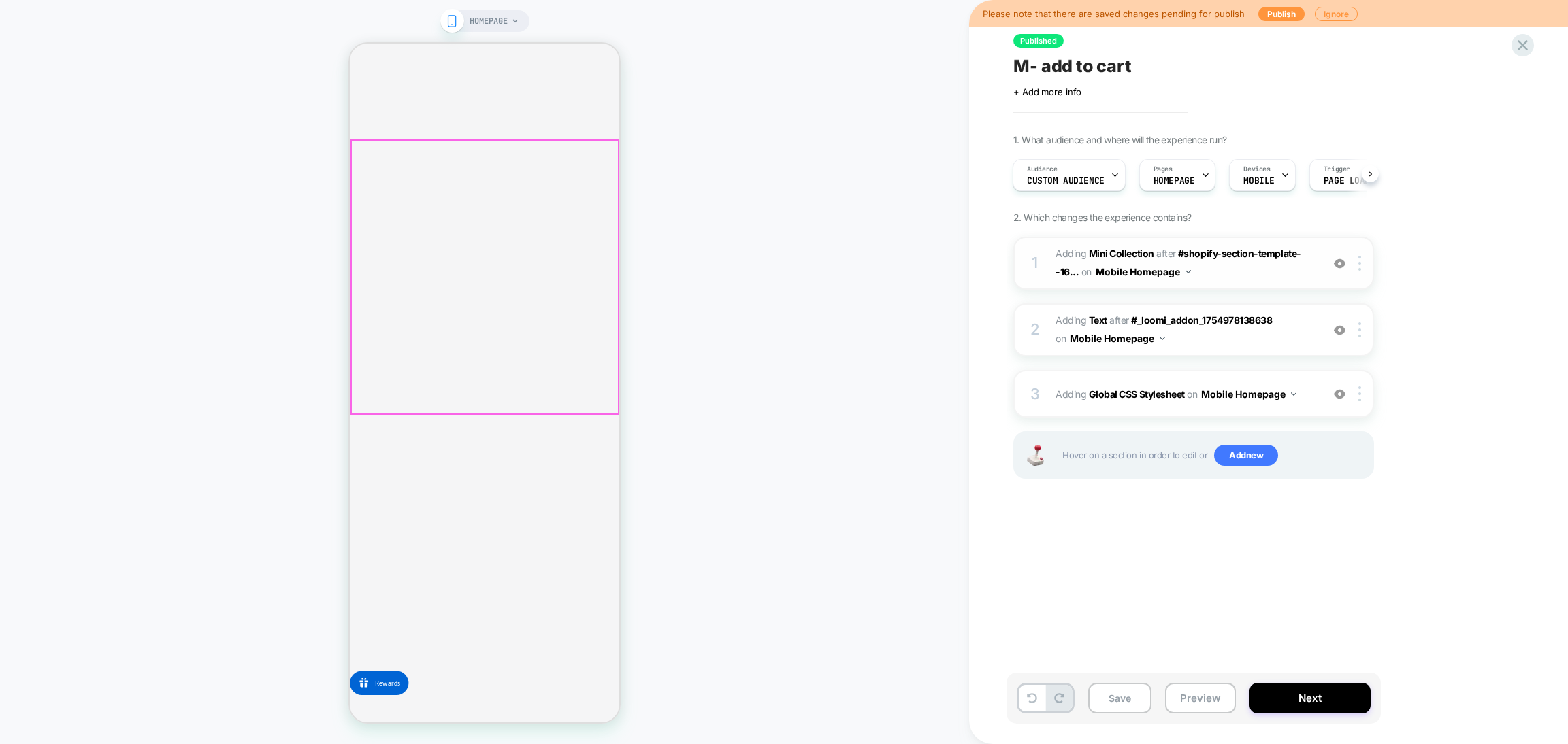
scroll to position [0, 0]
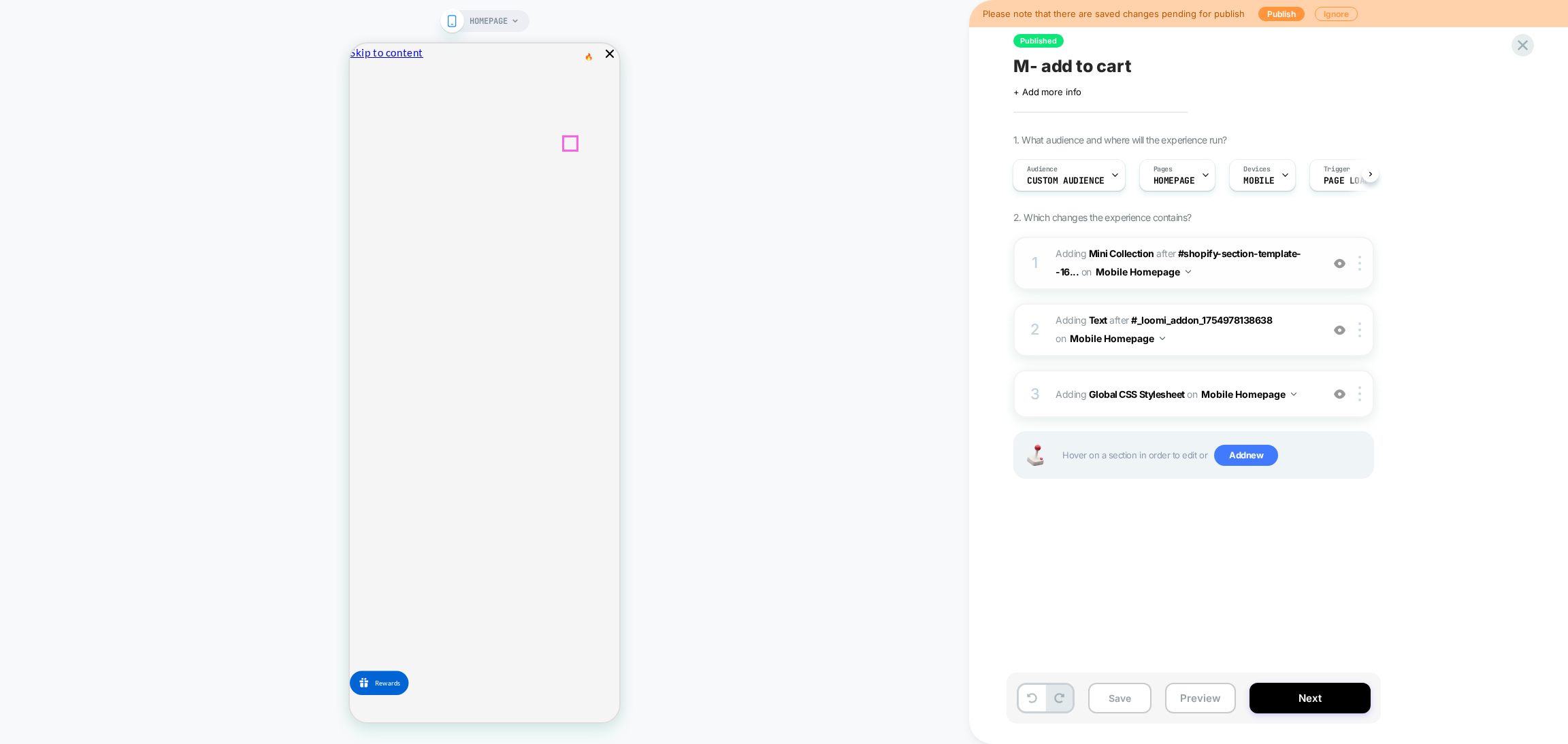
click at [355, 128] on icon "Close" at bounding box center [355, 128] width 0 height 0
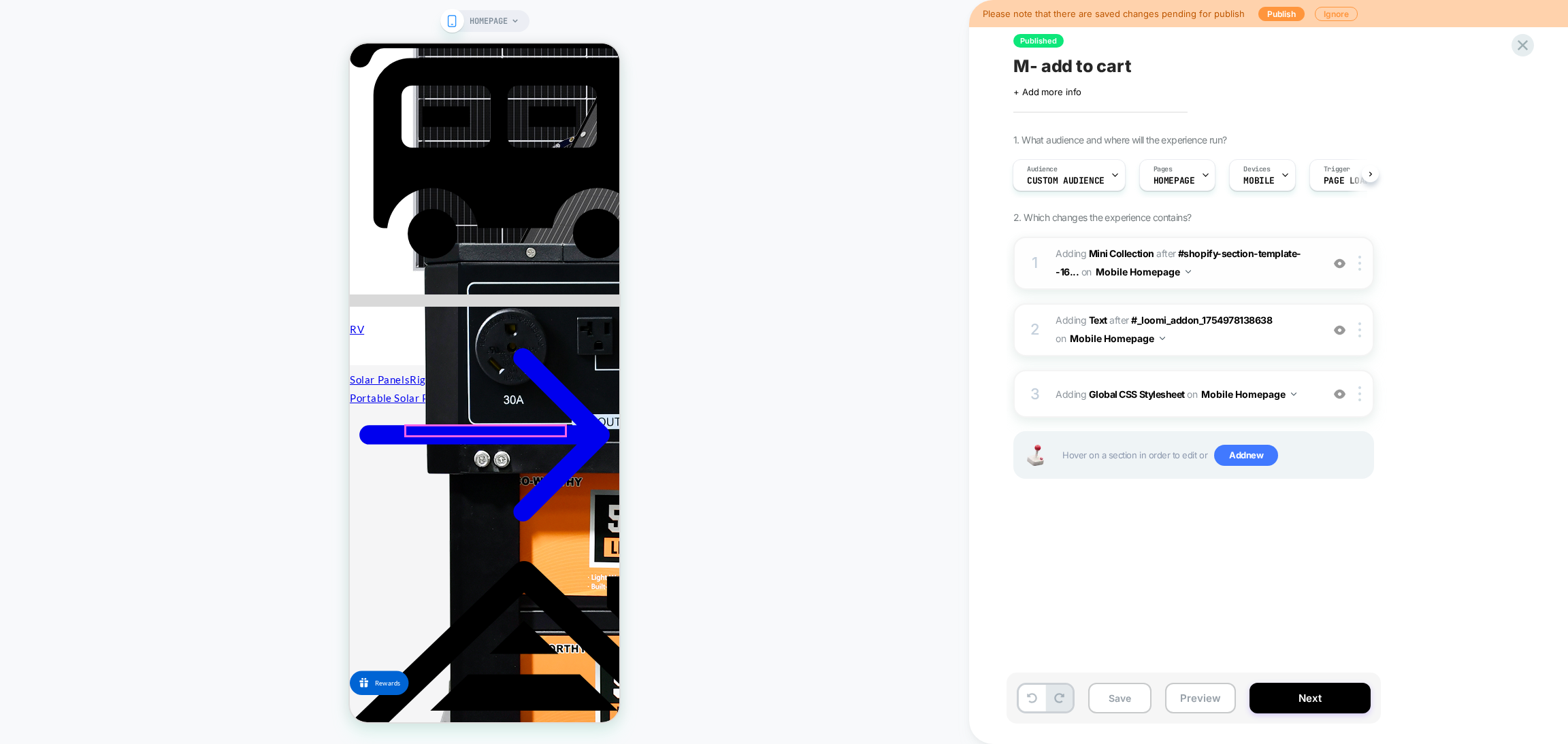
scroll to position [2472, 0]
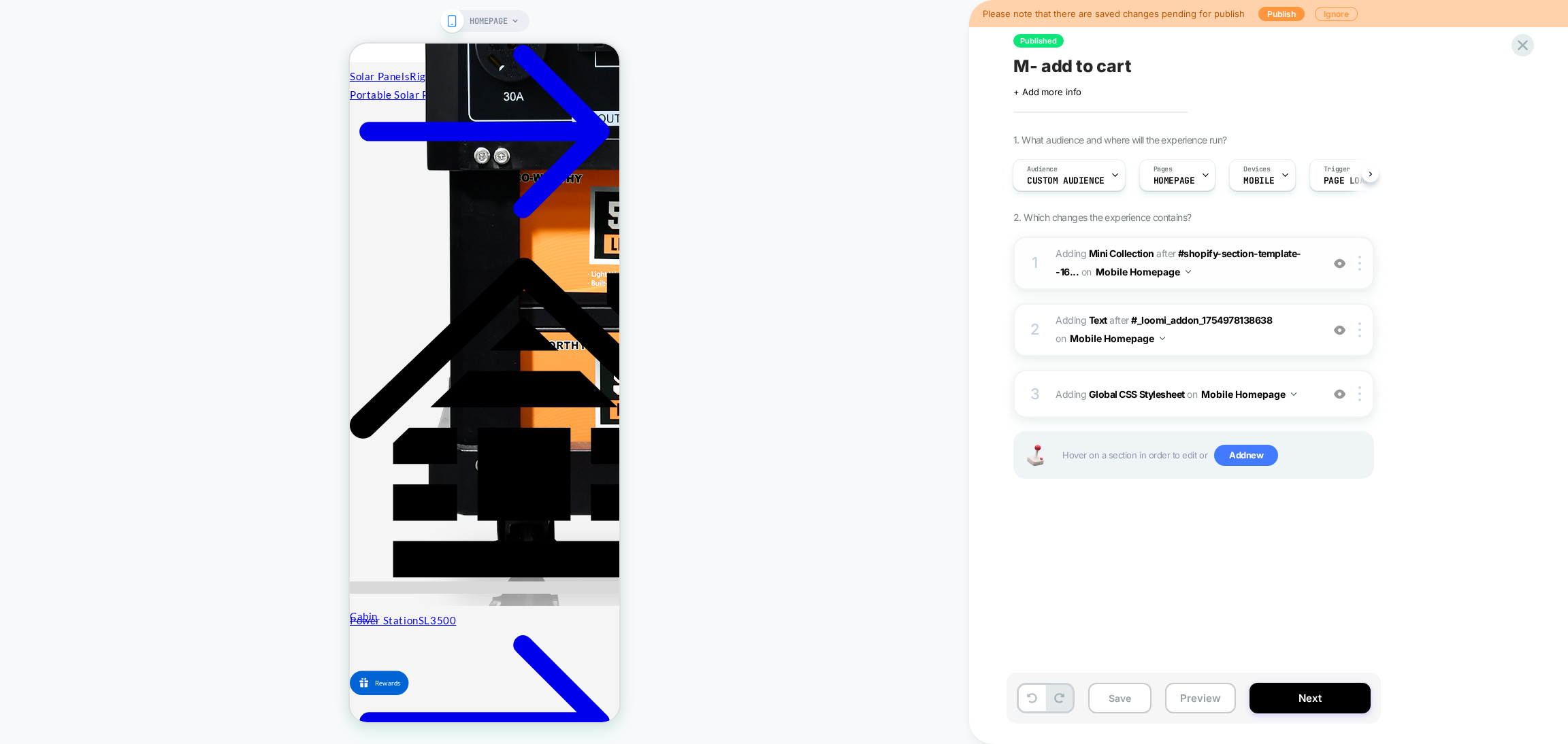
click at [1266, 277] on span "#_loomi_addon_1754978138638 Adding Mini Collection AFTER #shopify-section-templ…" at bounding box center [1185, 263] width 259 height 37
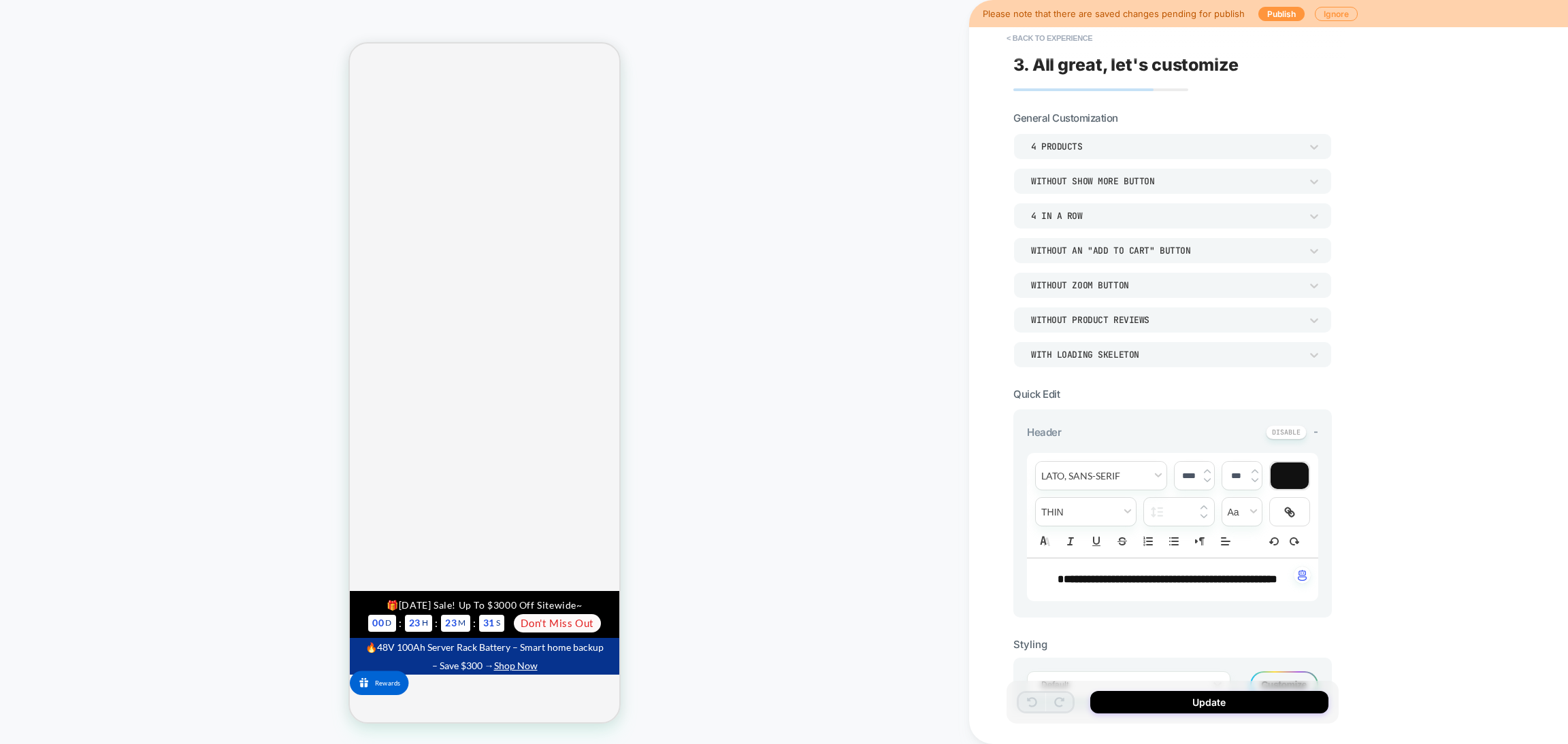
scroll to position [357, 0]
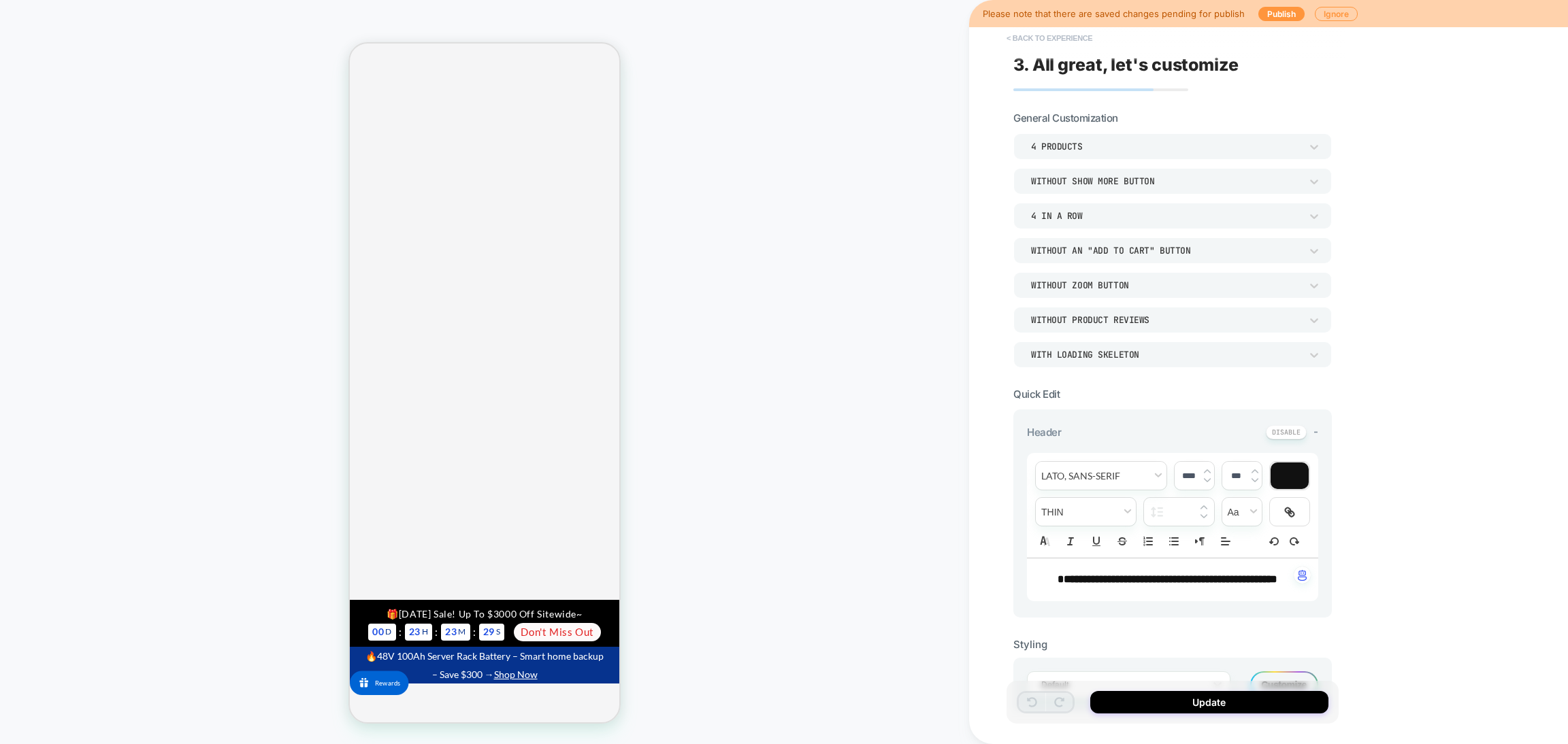
click at [1061, 38] on button "< Back to experience" at bounding box center [1050, 38] width 99 height 22
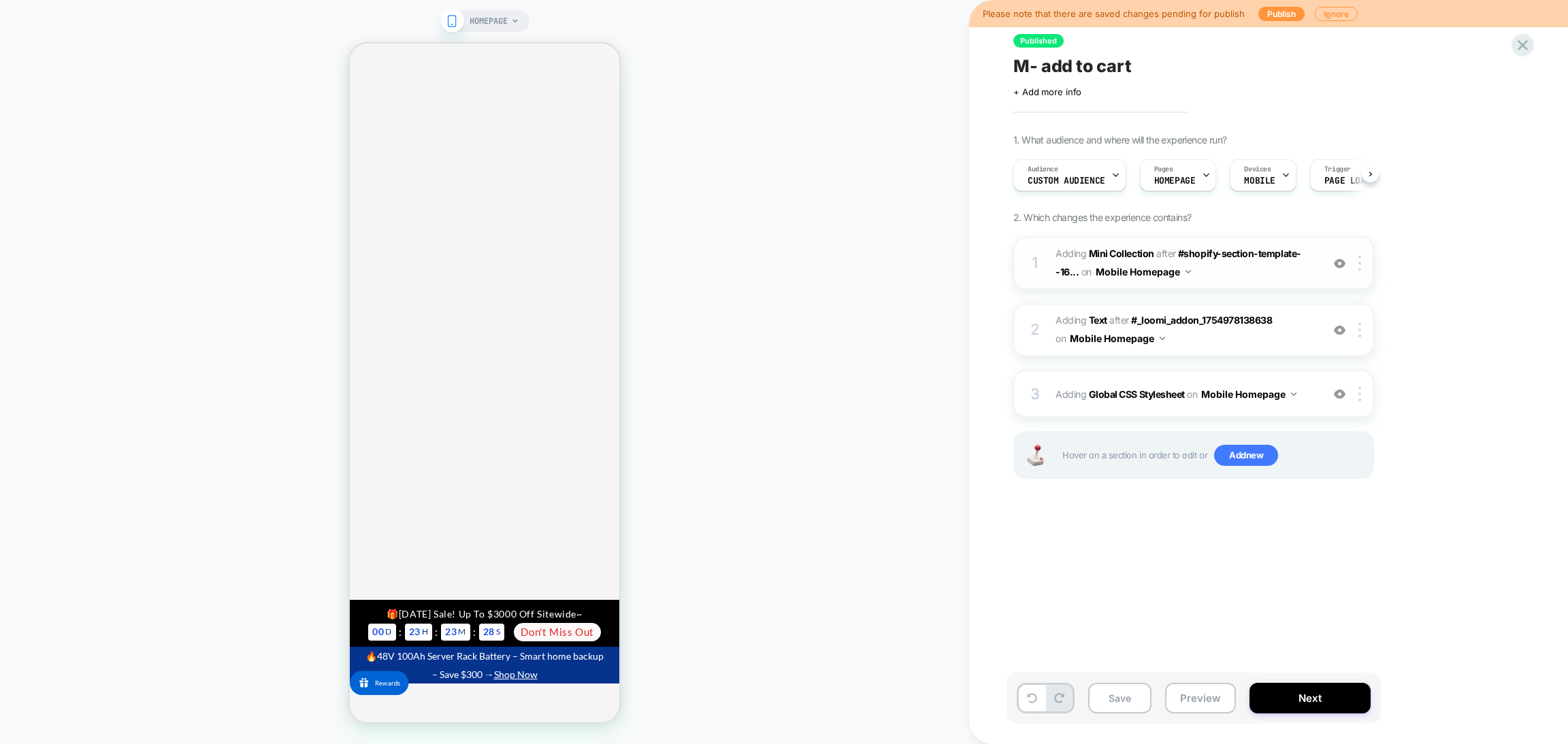
scroll to position [0, 1]
click at [0, 0] on img at bounding box center [0, 0] width 0 height 0
click at [1340, 261] on img at bounding box center [1339, 264] width 12 height 12
click at [1346, 332] on div at bounding box center [1339, 330] width 23 height 15
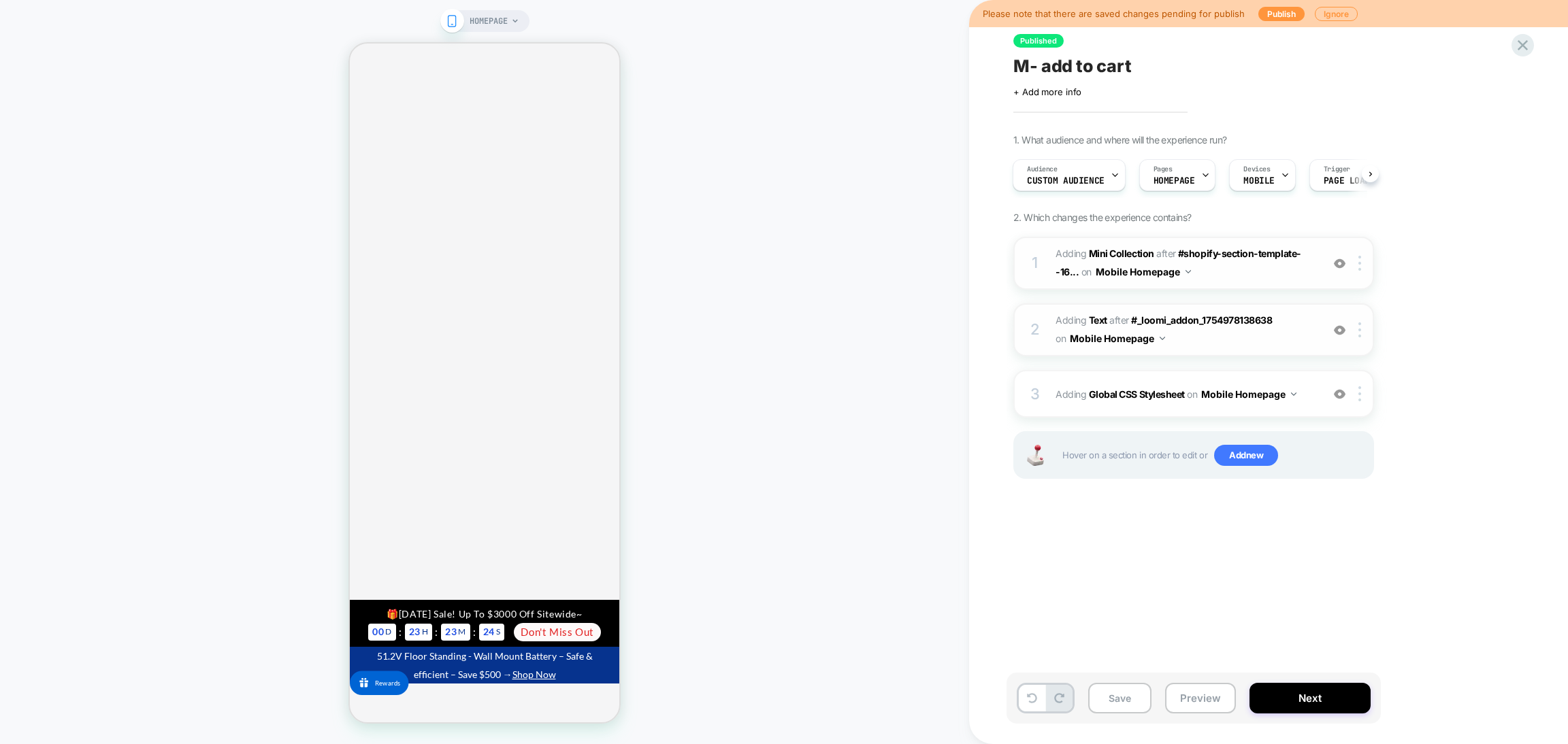
click at [1346, 332] on div at bounding box center [1339, 330] width 23 height 15
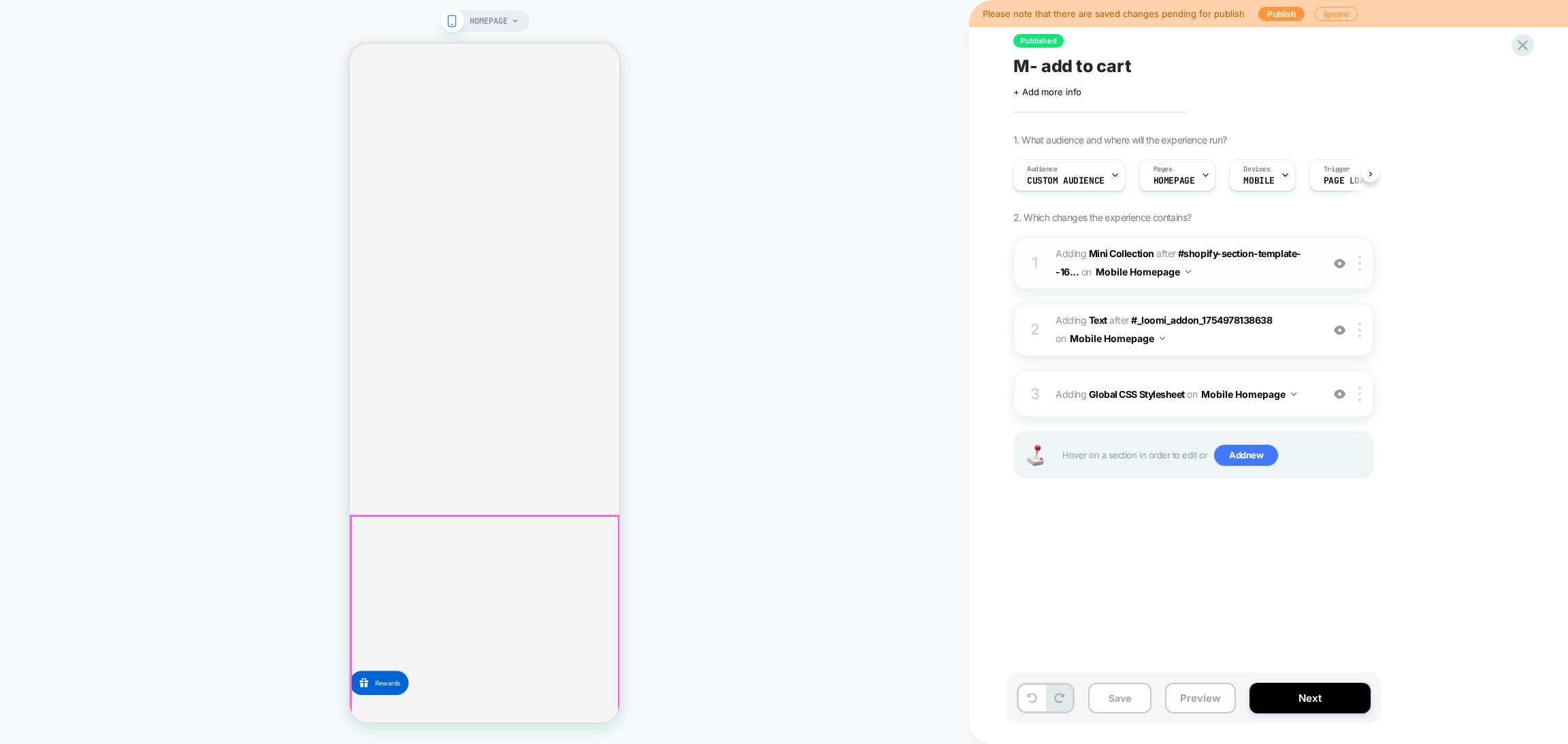
scroll to position [0, 0]
click at [1100, 179] on span "Custom Audience" at bounding box center [1066, 181] width 78 height 10
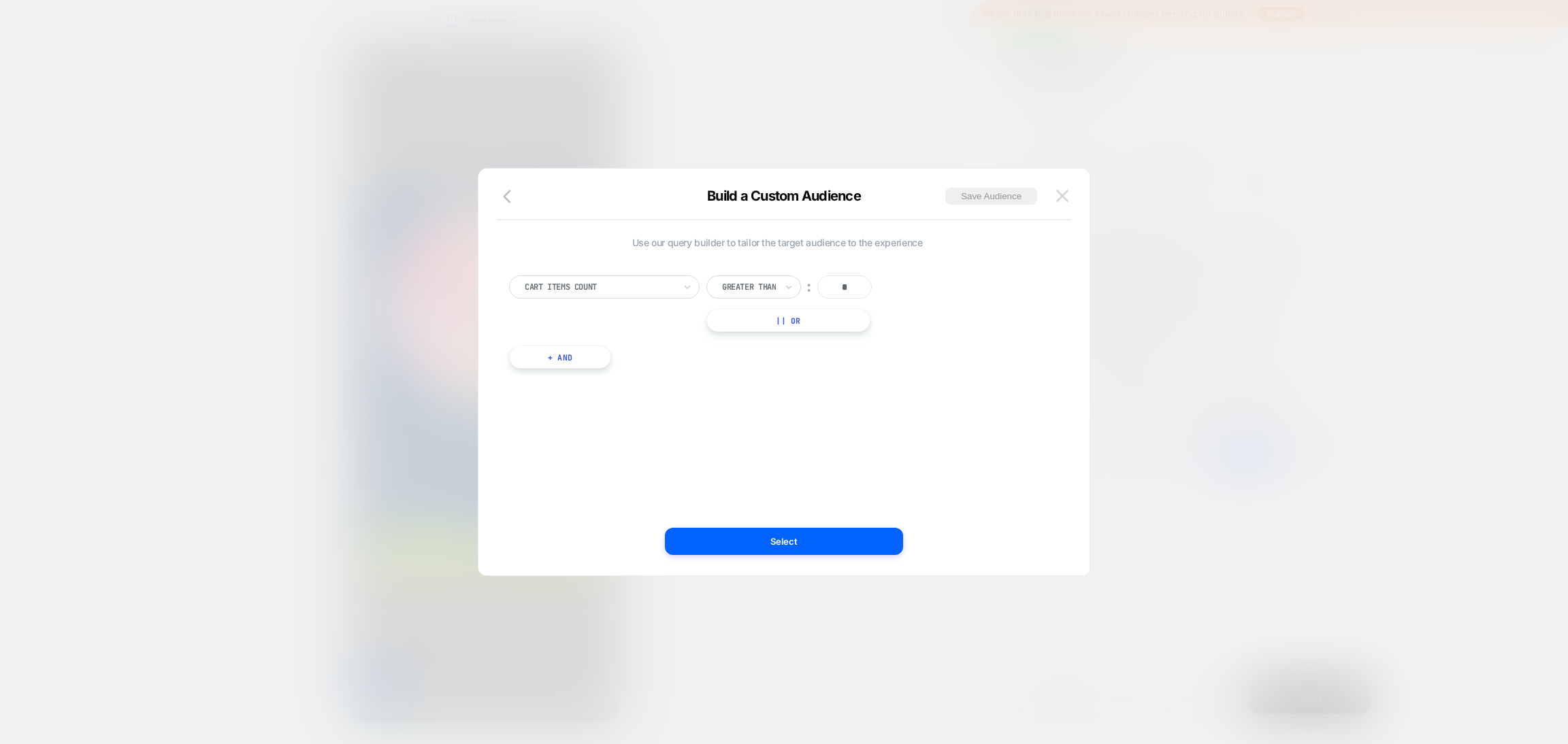
click at [1067, 191] on img at bounding box center [1062, 195] width 13 height 12
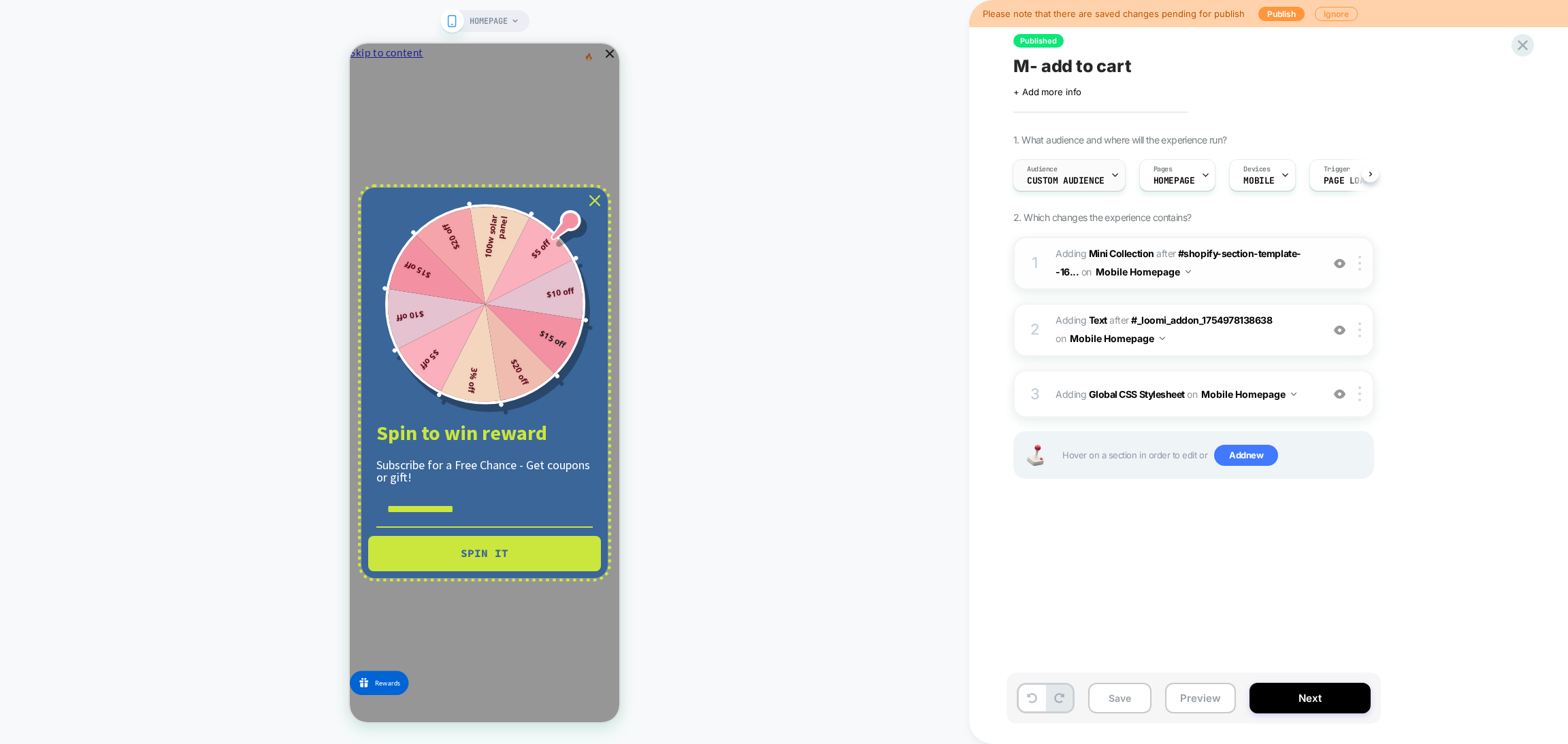
click at [1114, 175] on icon at bounding box center [1115, 175] width 5 height 3
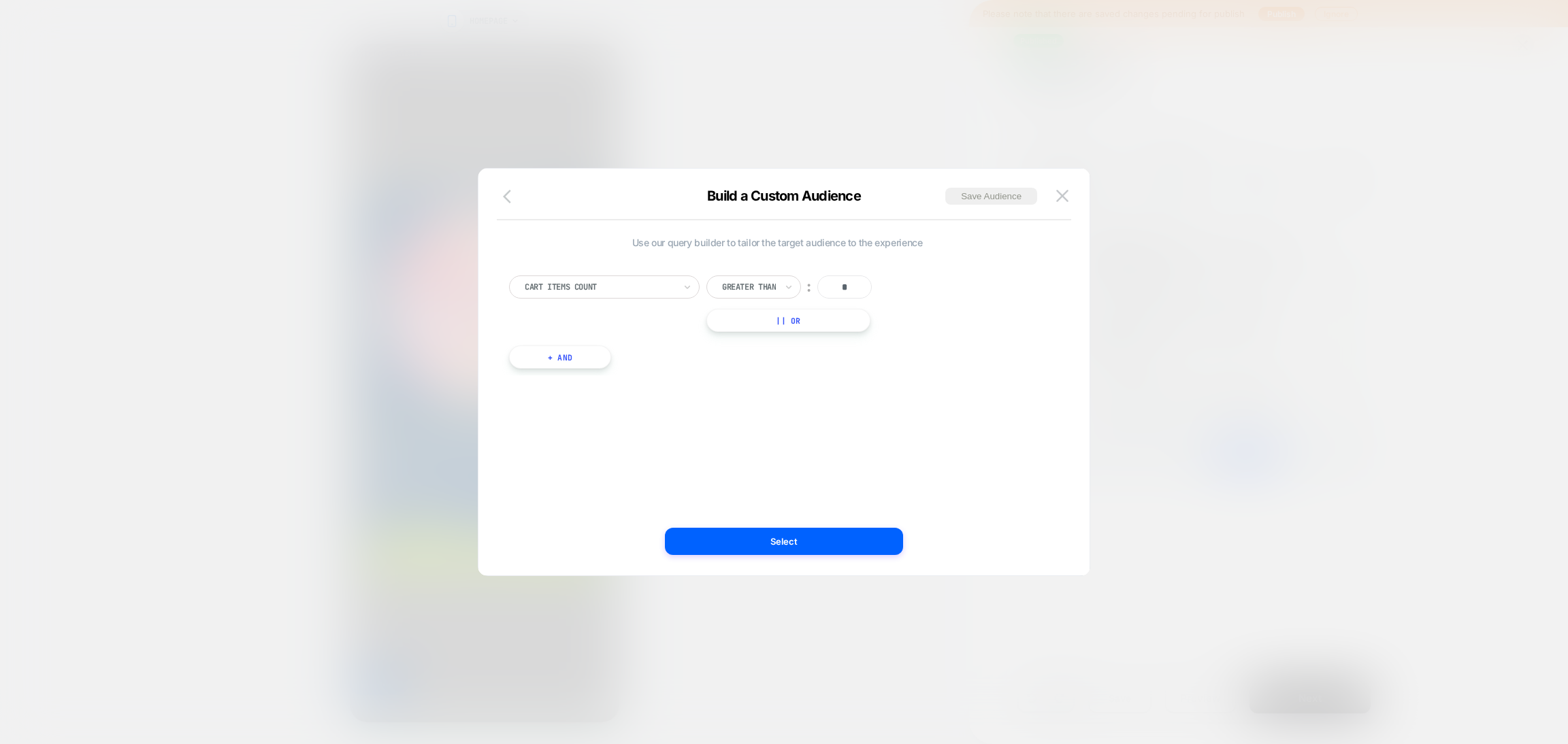
click at [0, 0] on icon "button" at bounding box center [0, 0] width 0 height 0
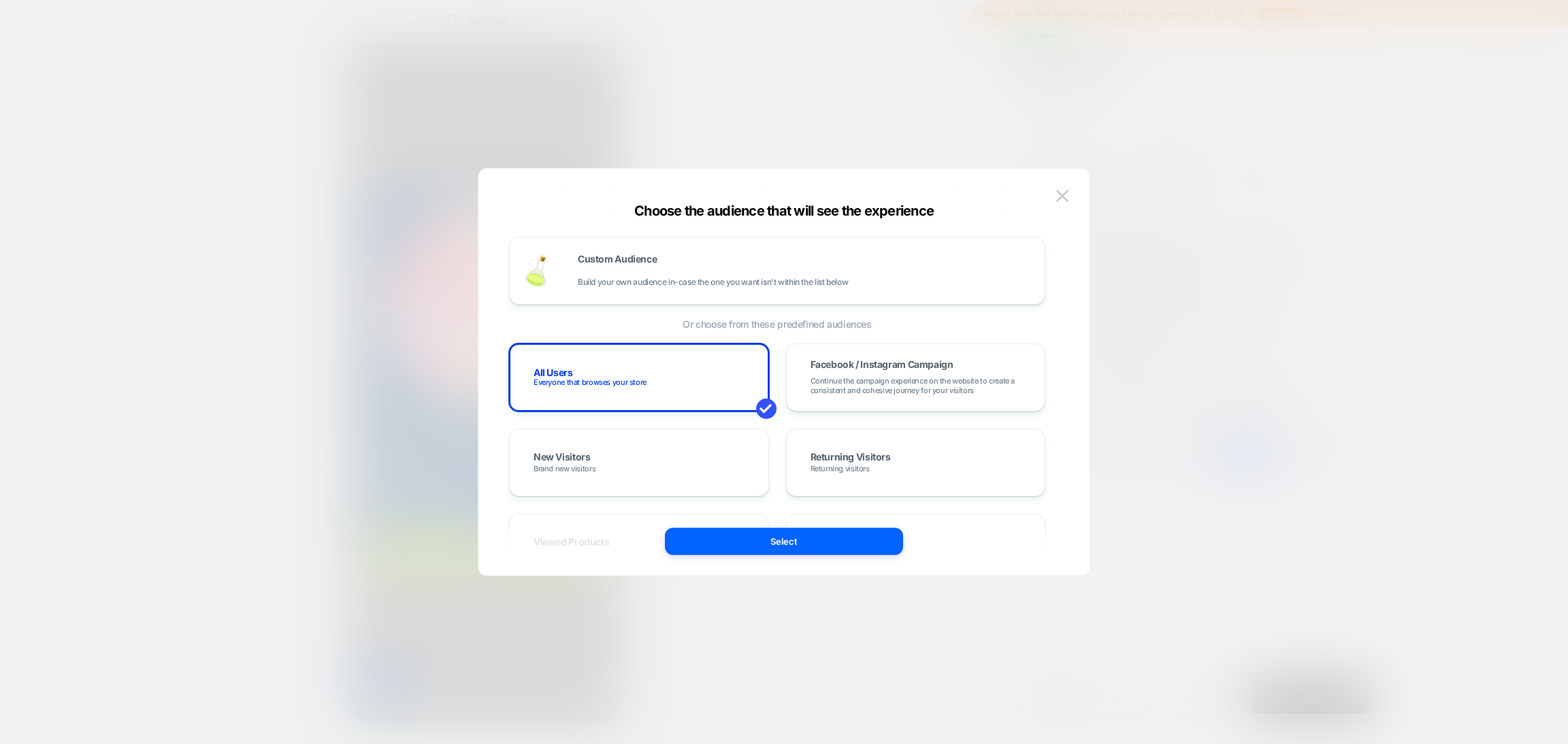
click at [0, 0] on div "Choose the audience that will see the experience Custom Audience Build your own…" at bounding box center [0, 0] width 0 height 0
click at [0, 0] on img at bounding box center [0, 0] width 0 height 0
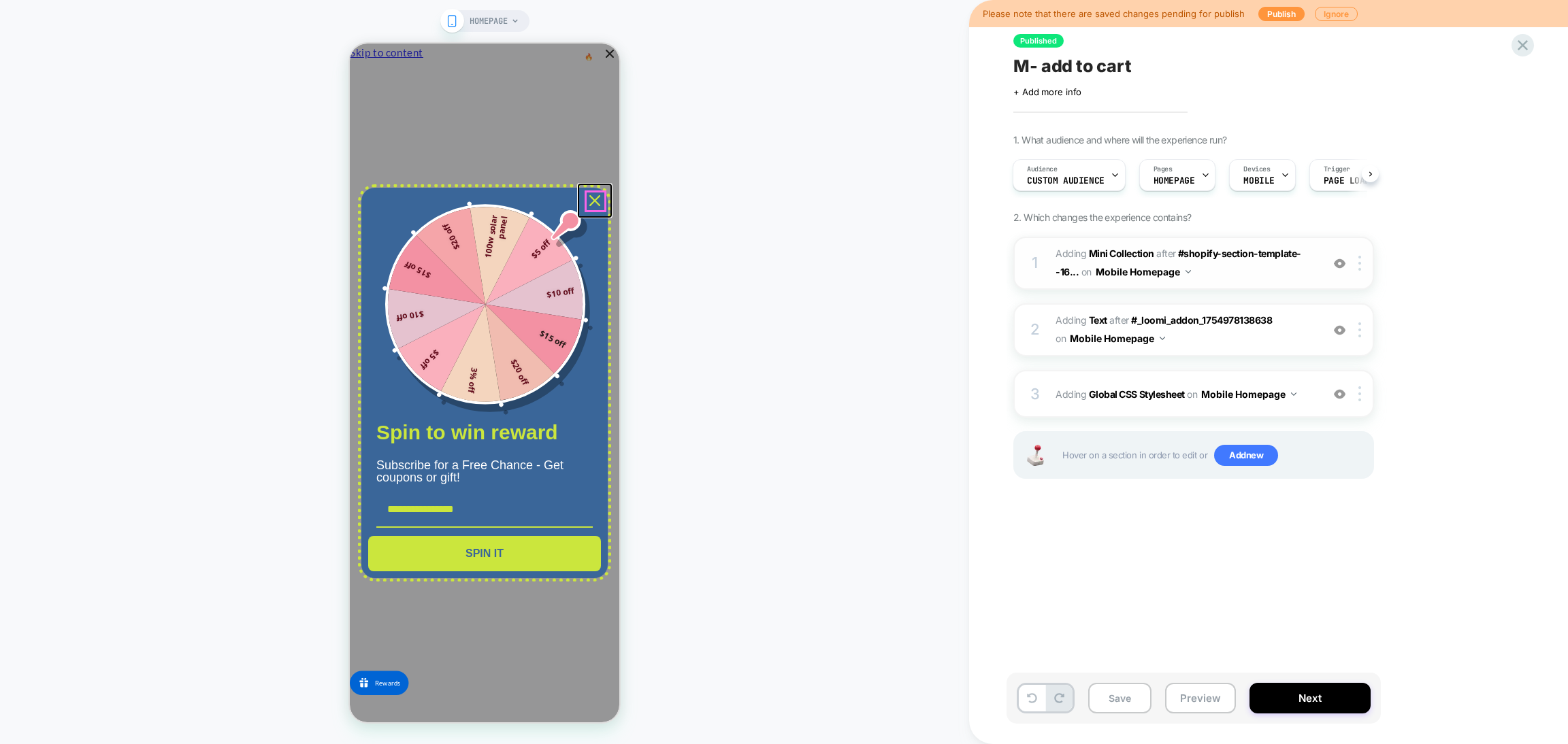
click at [603, 198] on div "Close" at bounding box center [594, 200] width 22 height 22
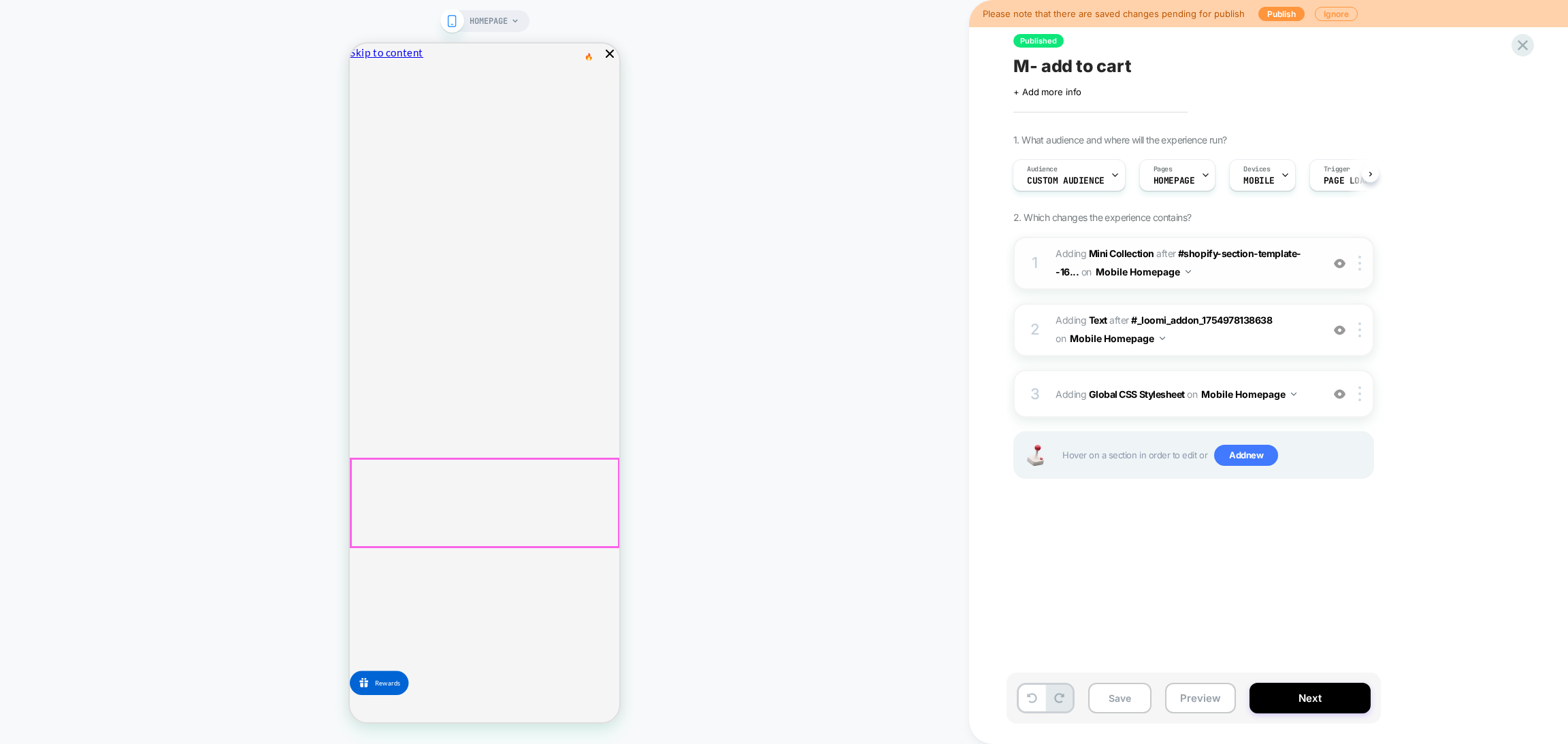
scroll to position [408, 0]
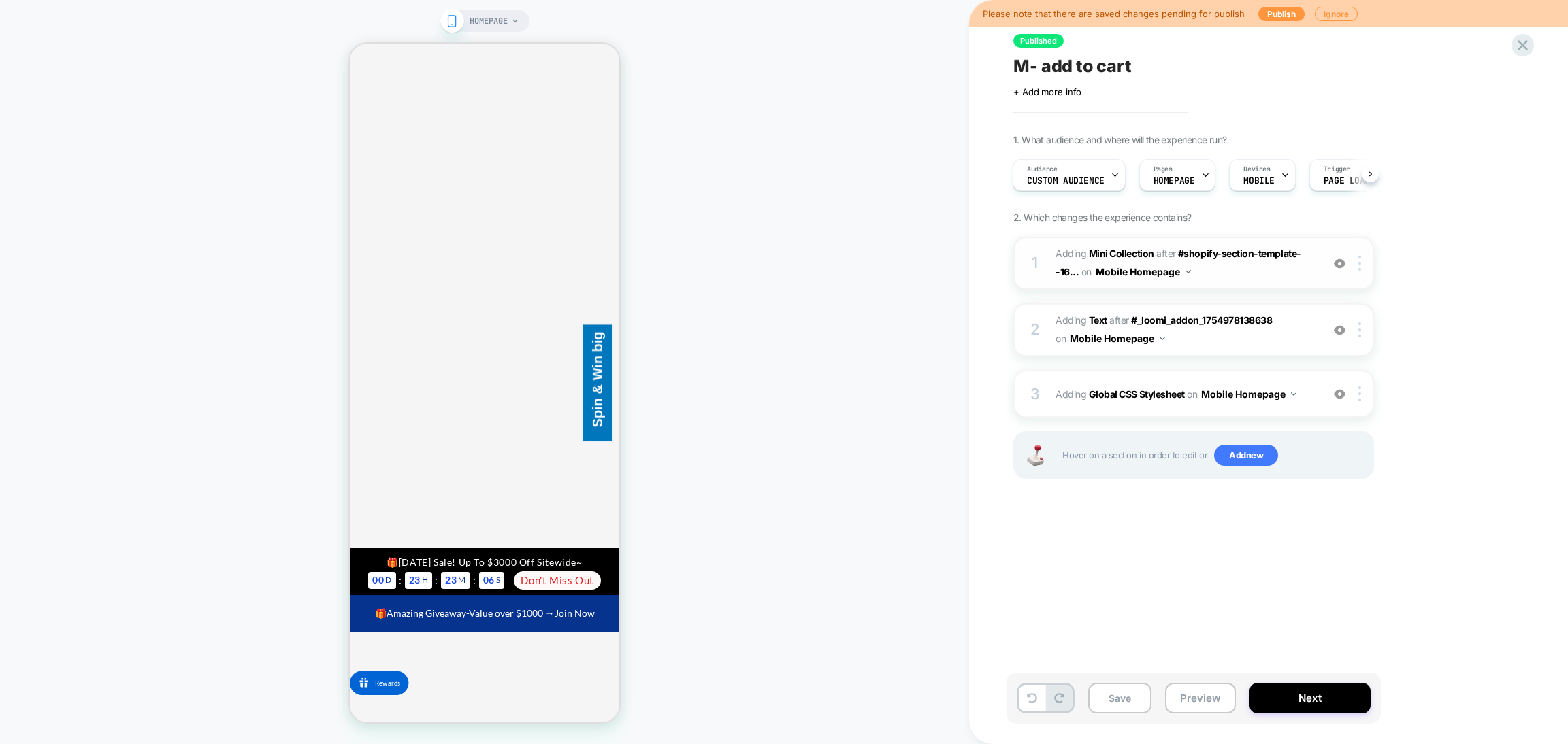
click at [0, 0] on span "#_loomi_addon_1754978138638 Adding Mini Collection AFTER #shopify-section-templ…" at bounding box center [0, 0] width 0 height 0
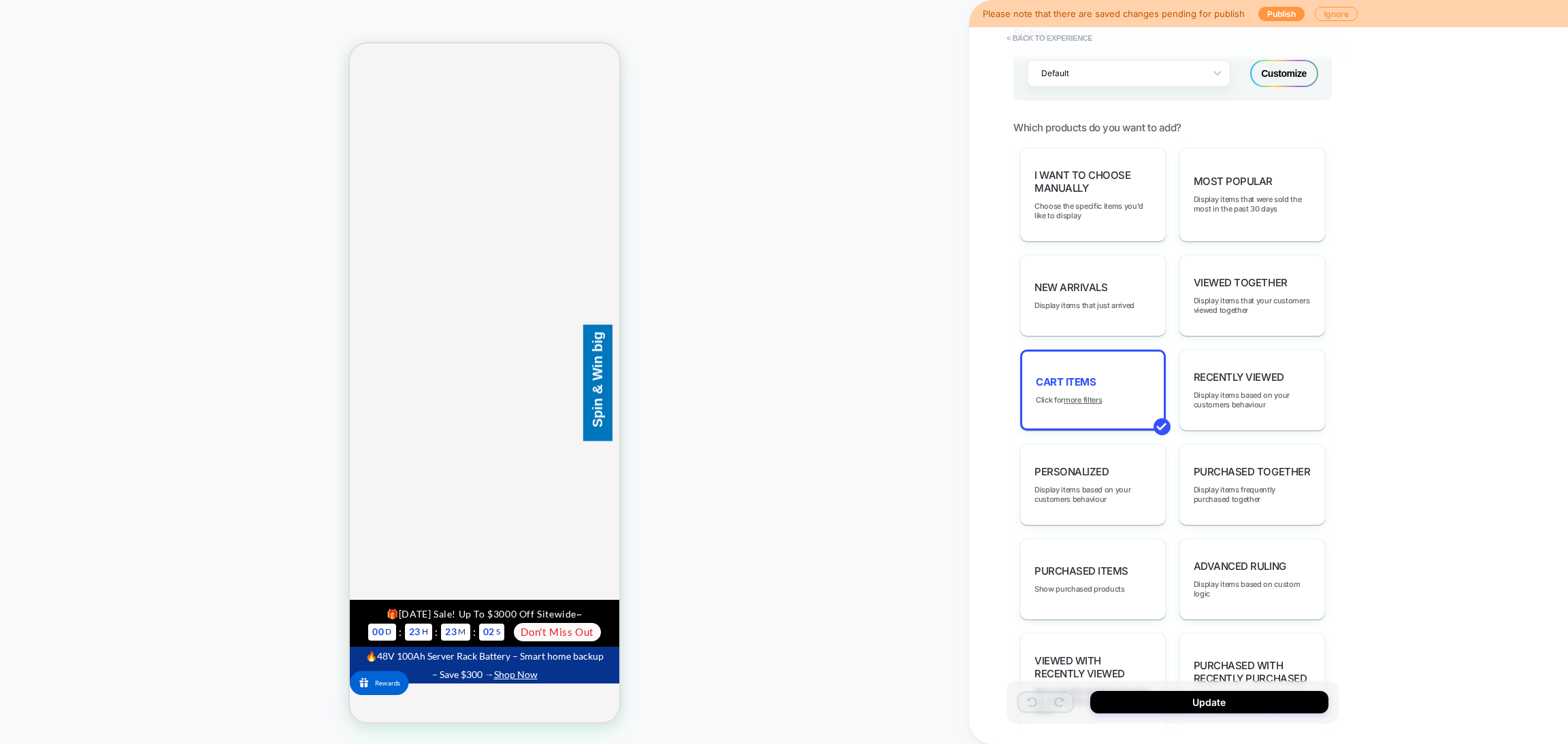
scroll to position [305, 0]
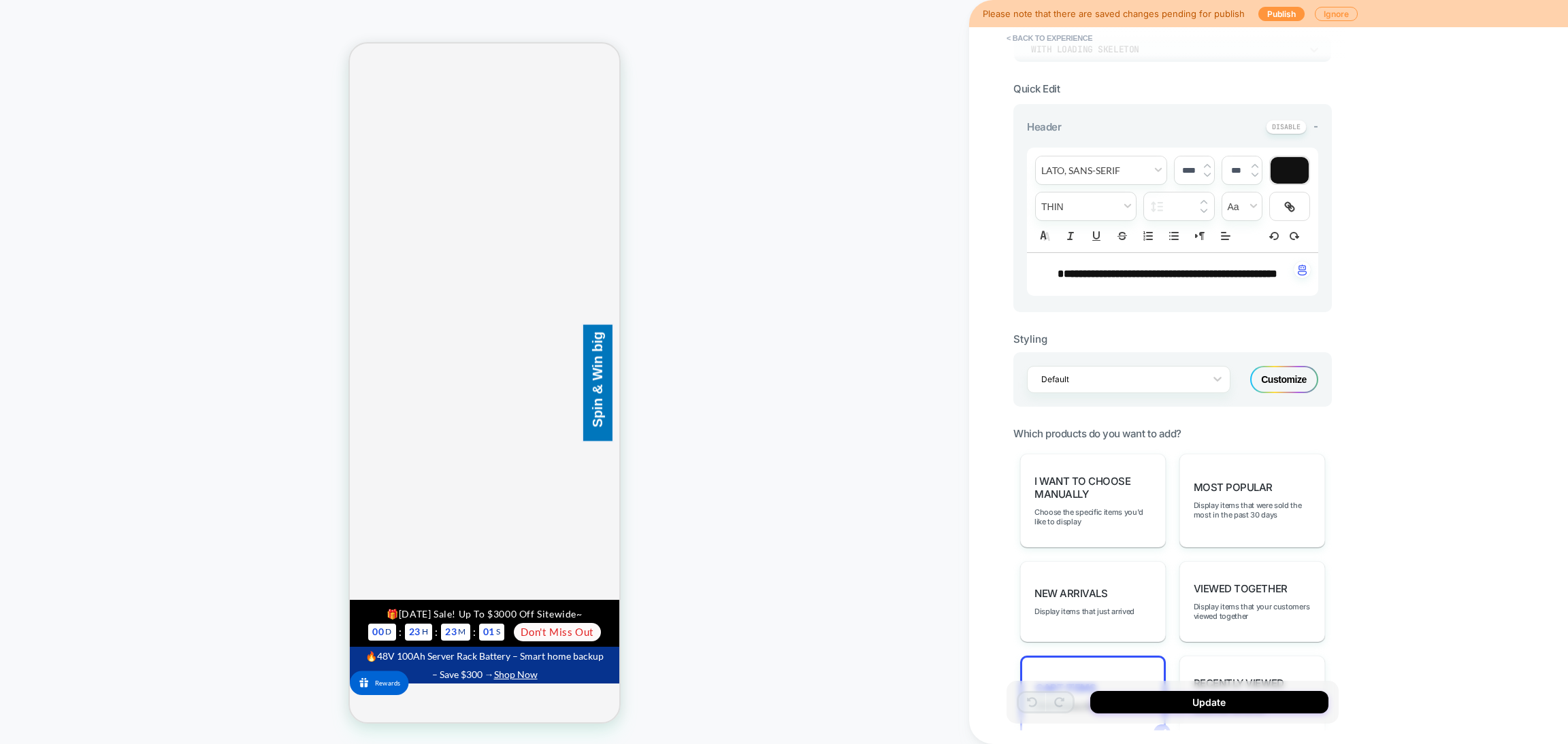
click at [1280, 393] on div "Customize" at bounding box center [1283, 379] width 68 height 27
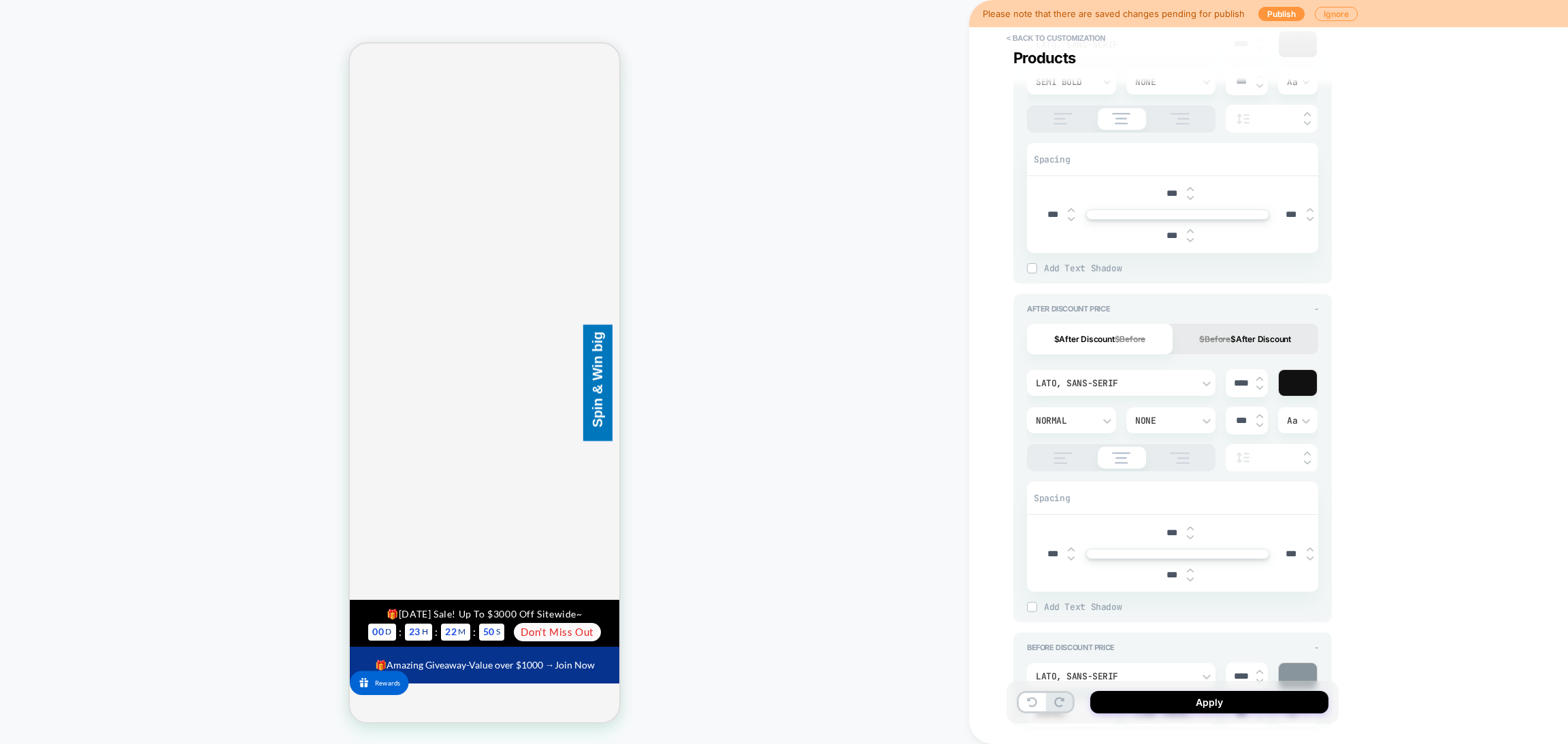
scroll to position [714, 0]
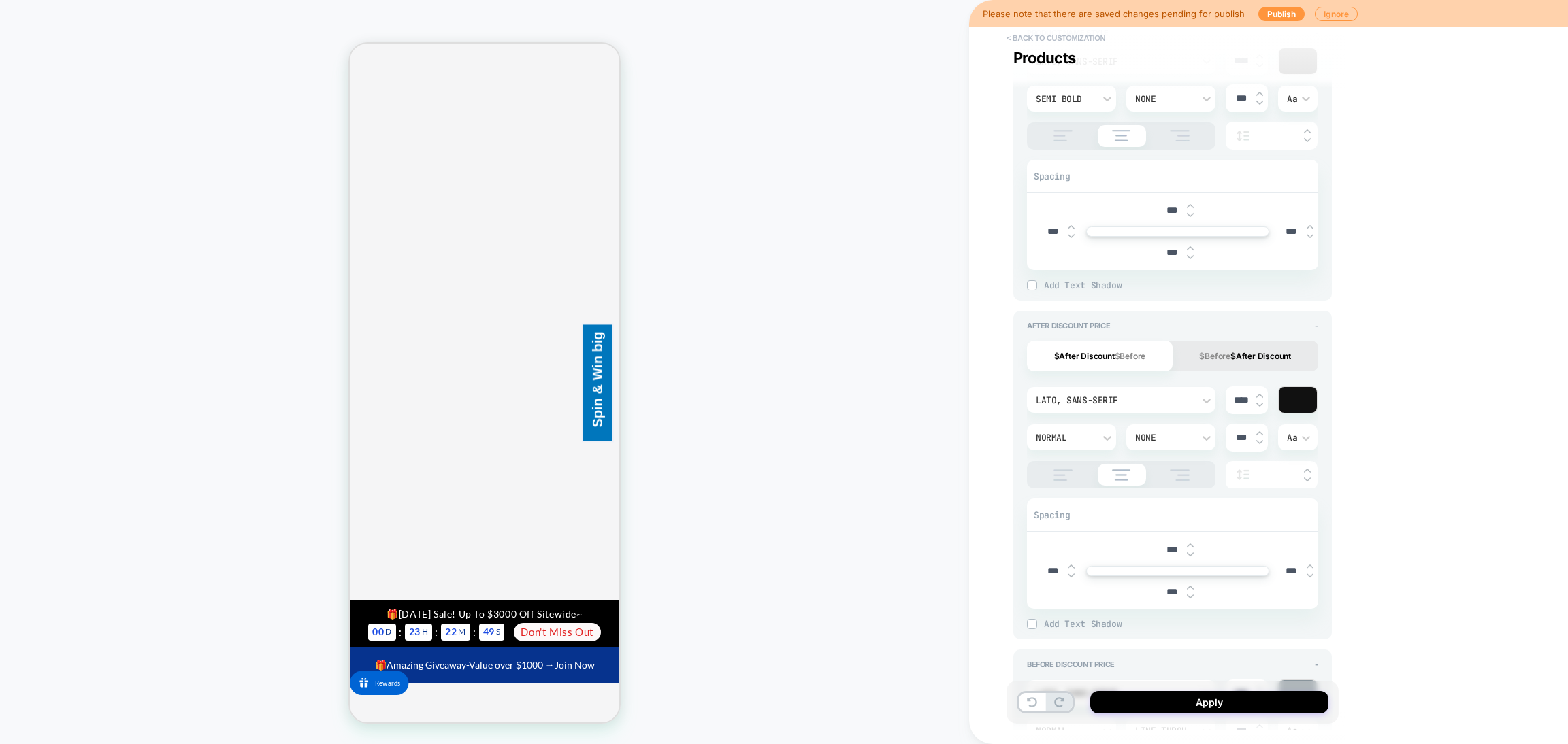
click at [1096, 36] on button "< Back to customization" at bounding box center [1056, 38] width 112 height 22
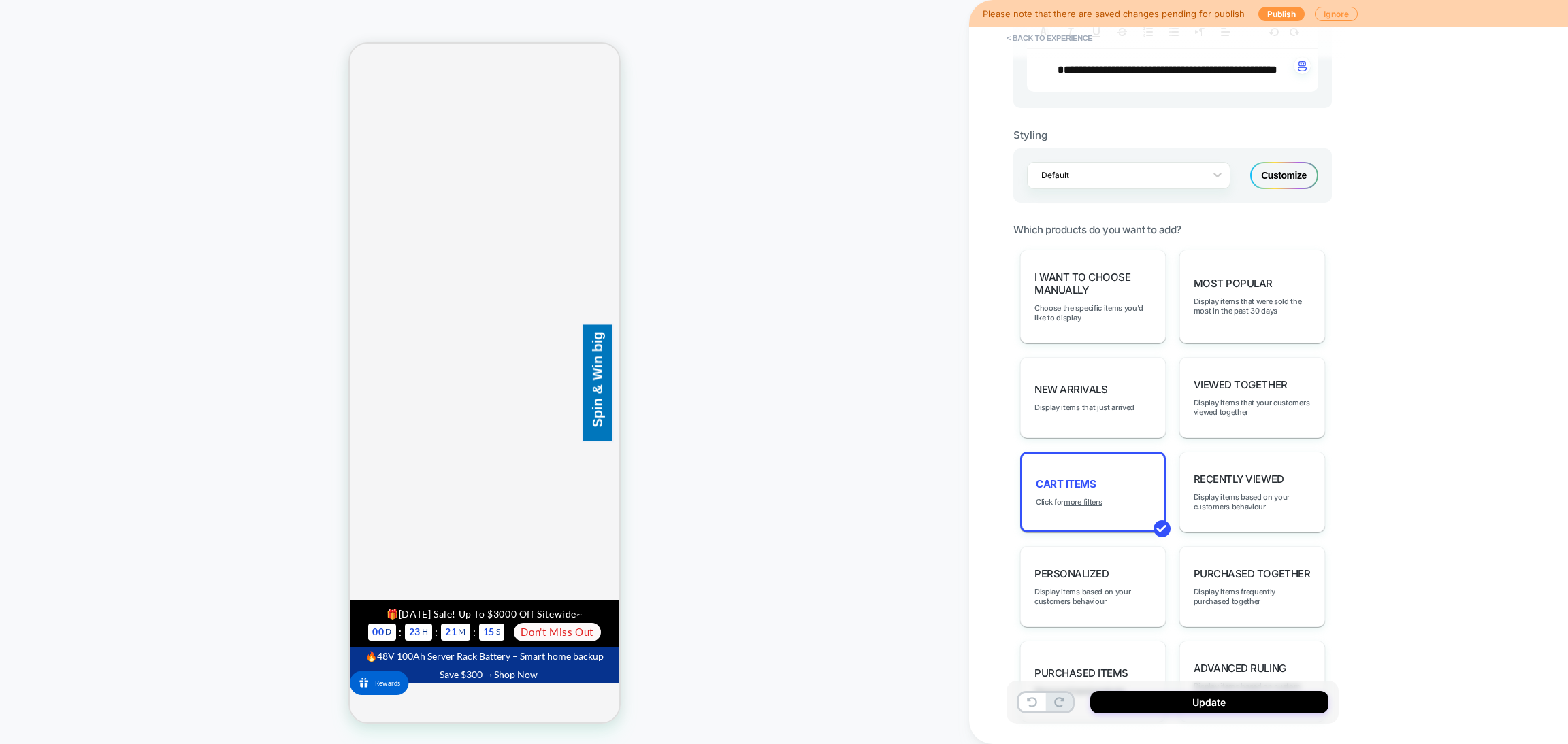
scroll to position [693, 0]
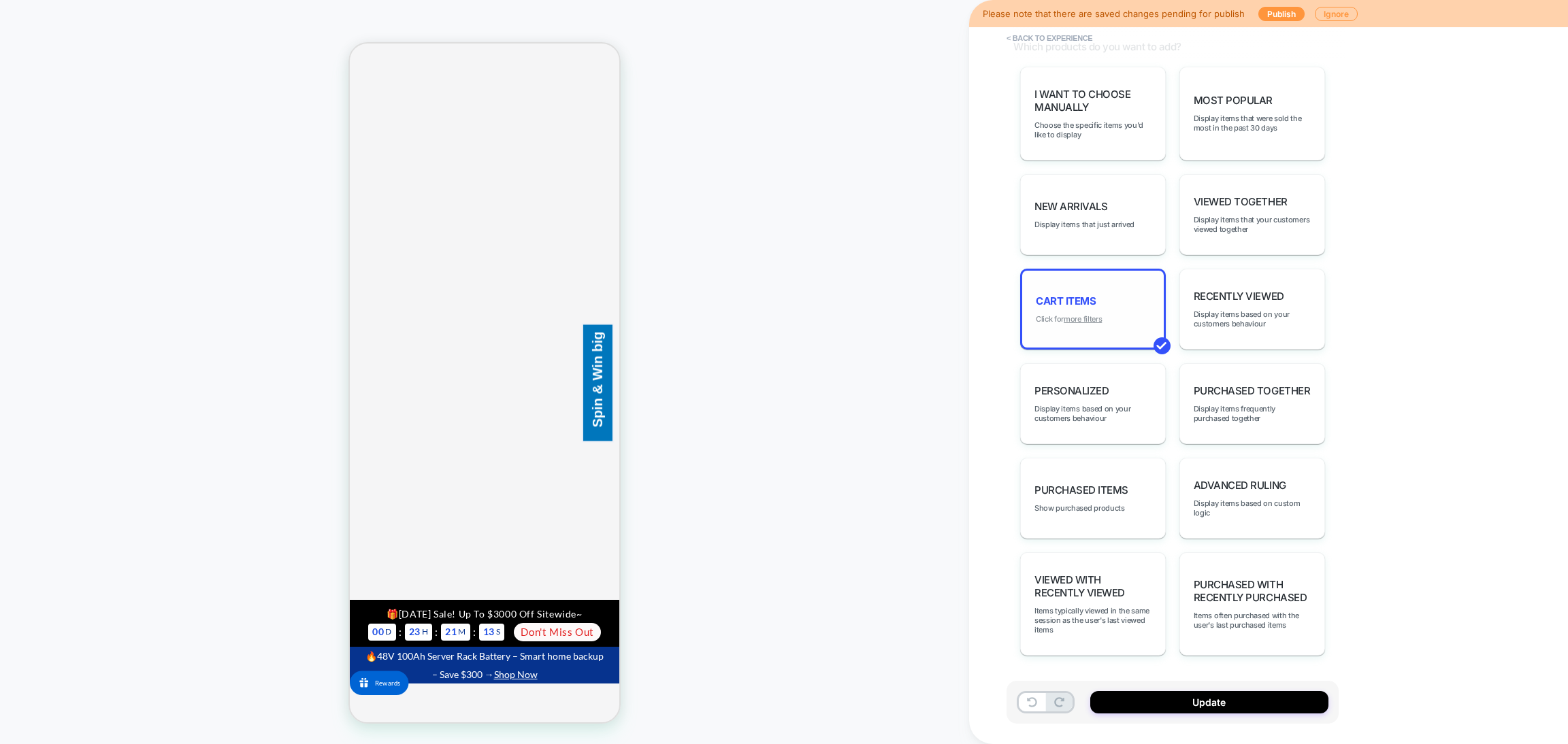
click at [0, 0] on u "more filters" at bounding box center [0, 0] width 0 height 0
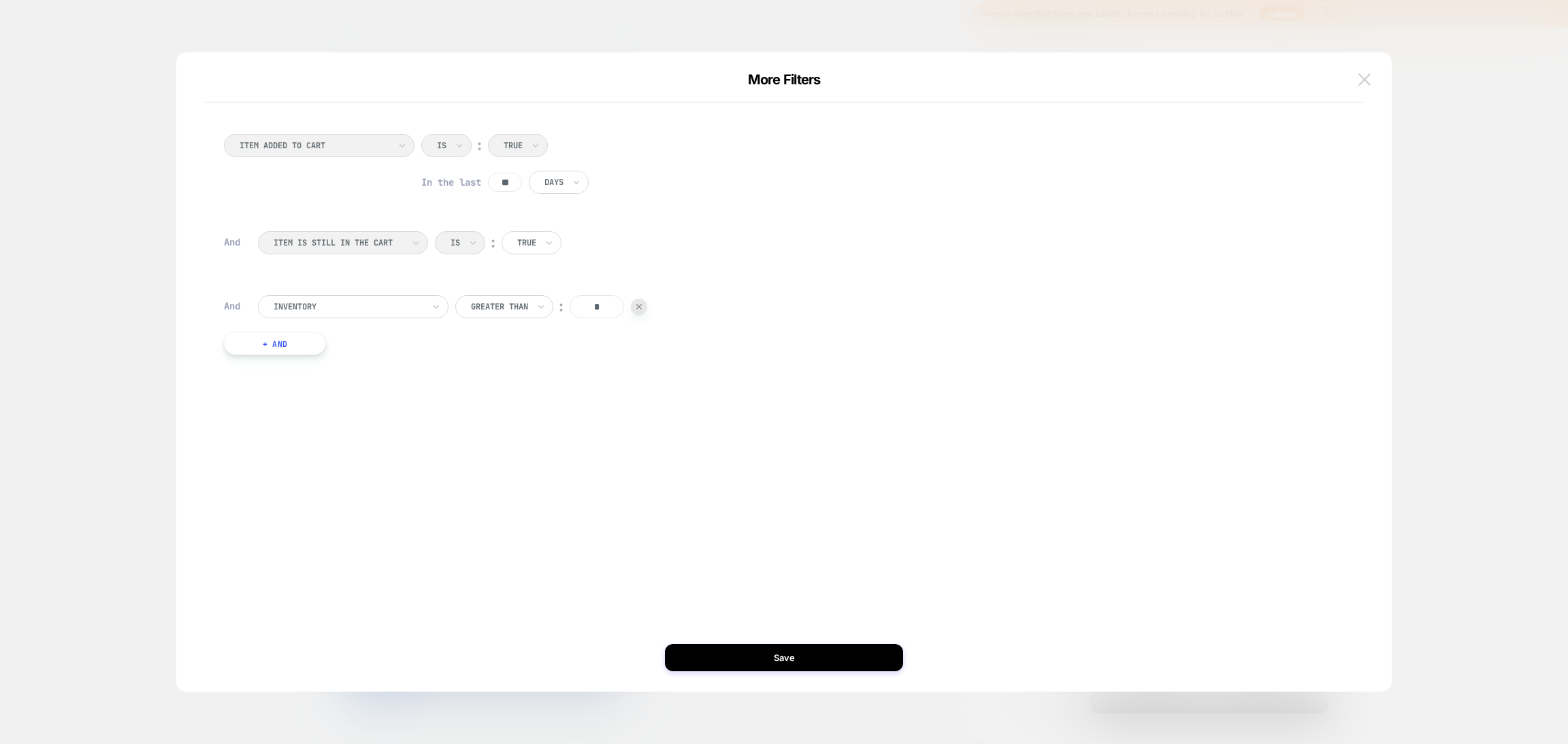
click at [1358, 79] on img at bounding box center [1365, 79] width 13 height 12
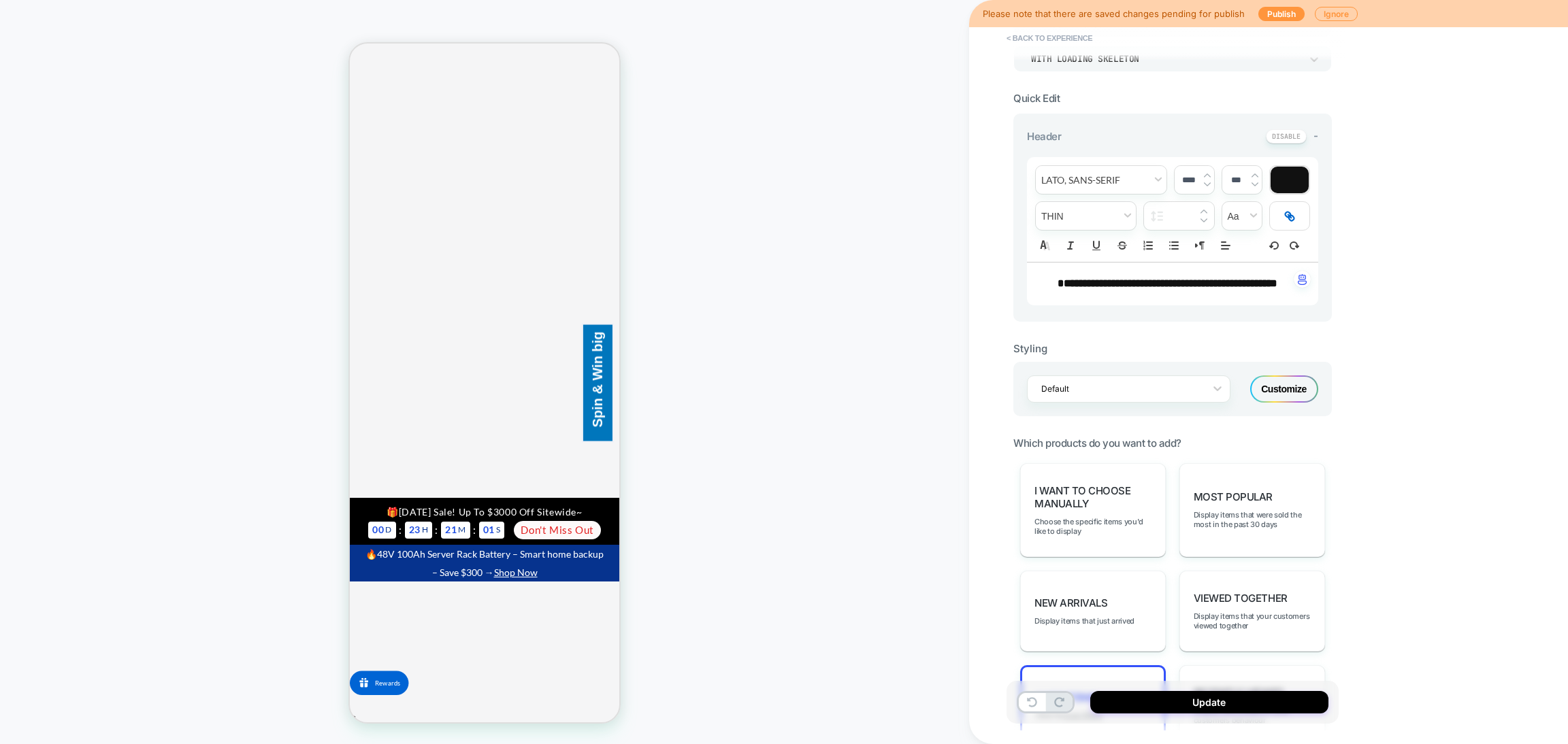
scroll to position [81, 0]
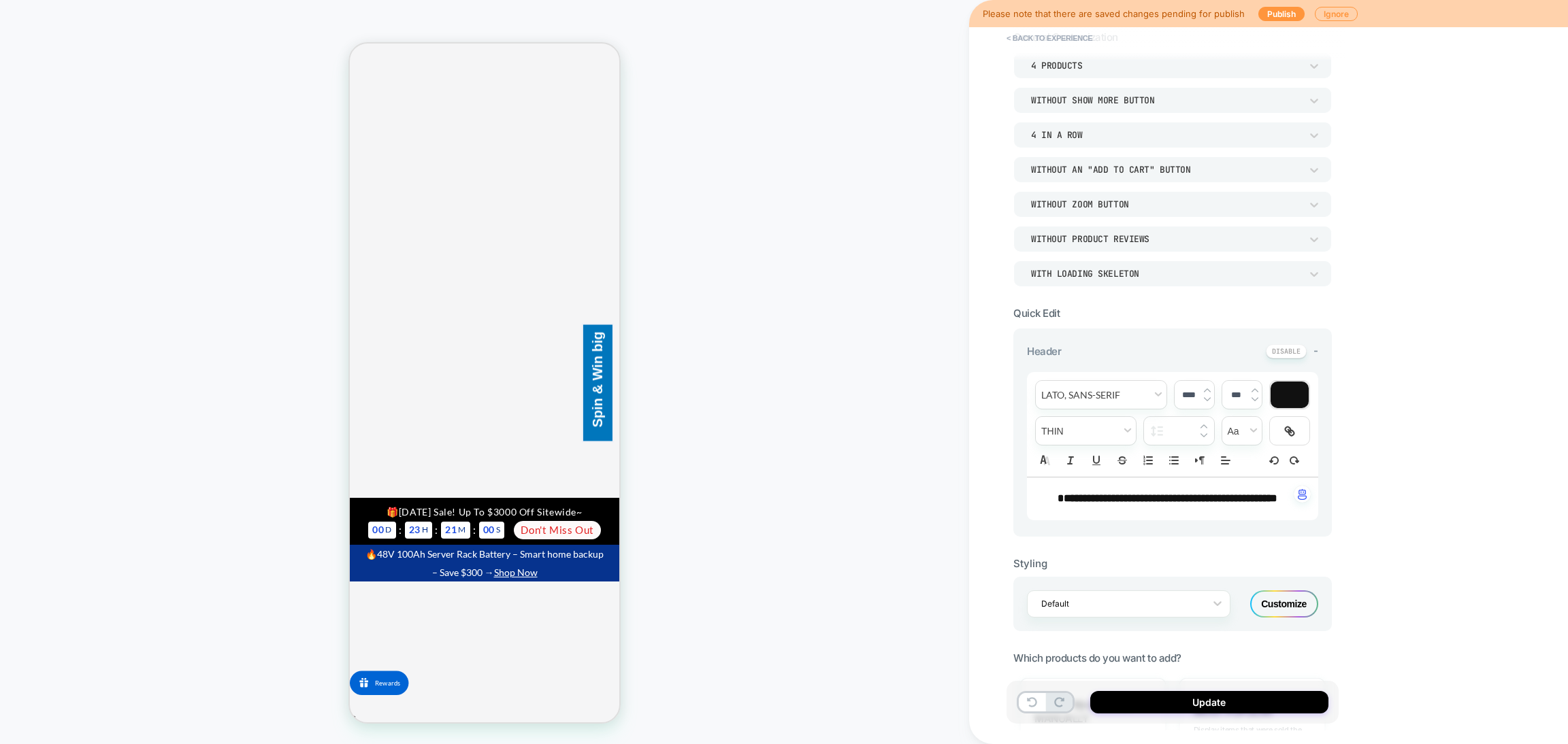
click at [0, 0] on div "Default Customize" at bounding box center [0, 0] width 0 height 0
click at [1274, 618] on div "Customize" at bounding box center [1283, 604] width 68 height 27
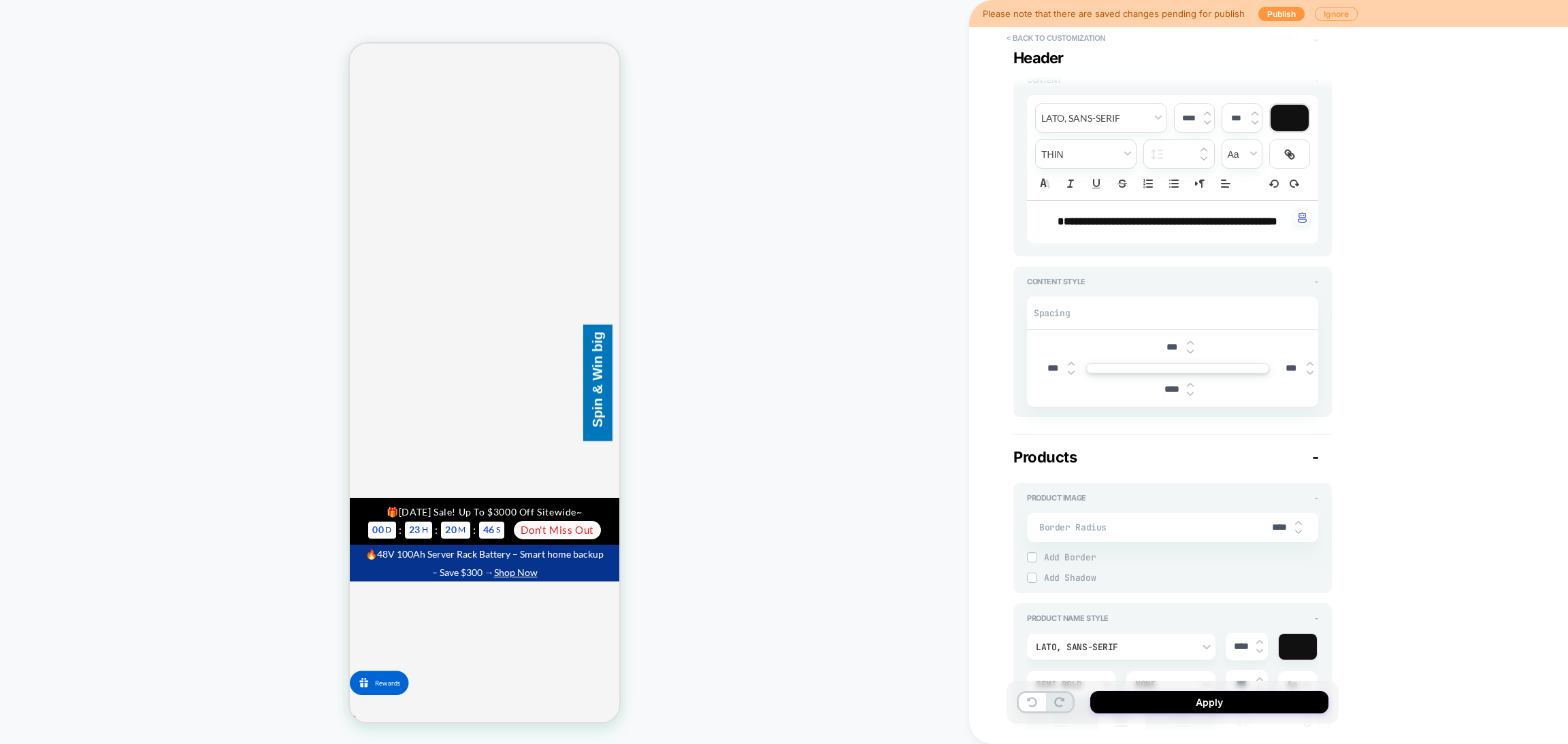
scroll to position [0, 0]
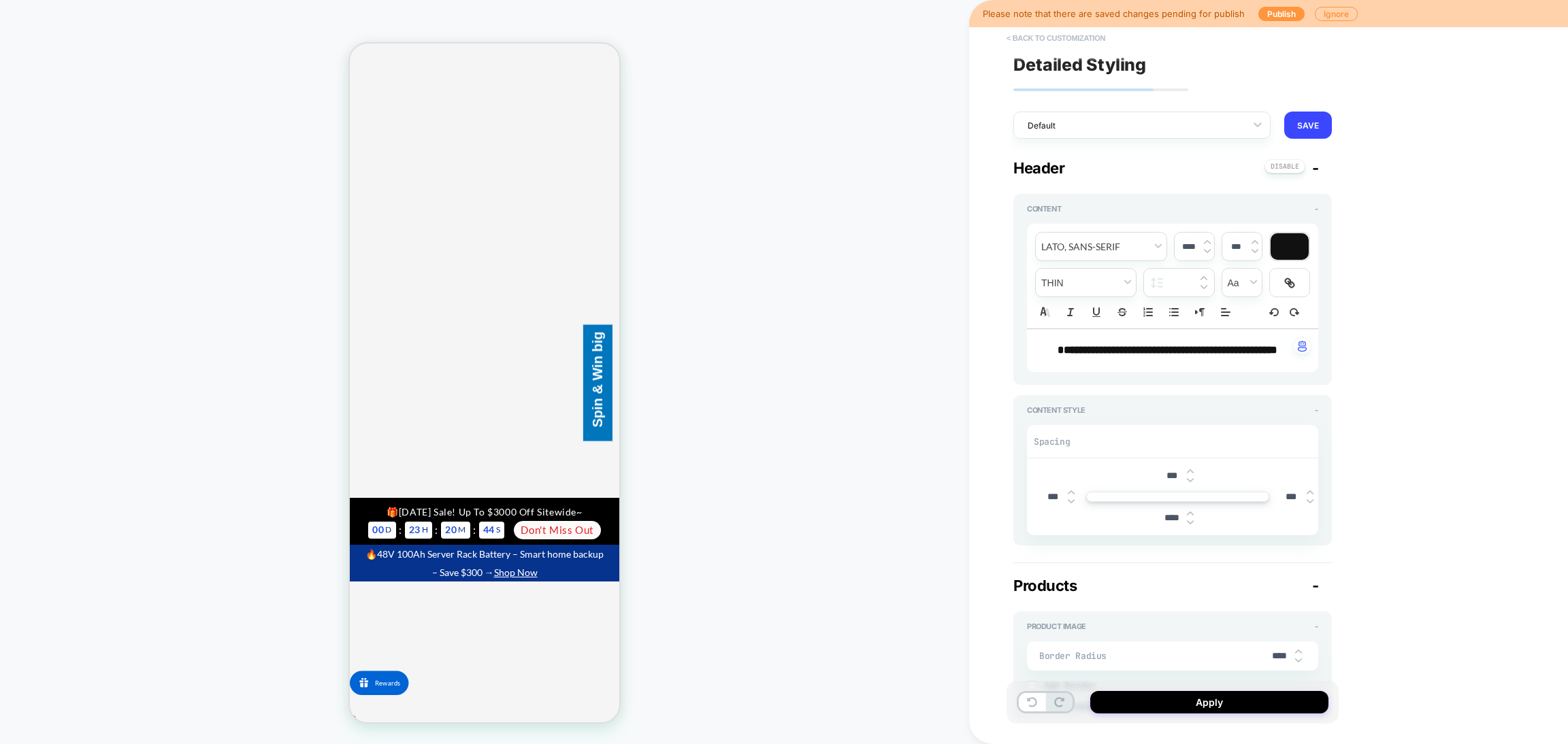
click at [1031, 37] on button "< Back to customization" at bounding box center [1056, 38] width 112 height 22
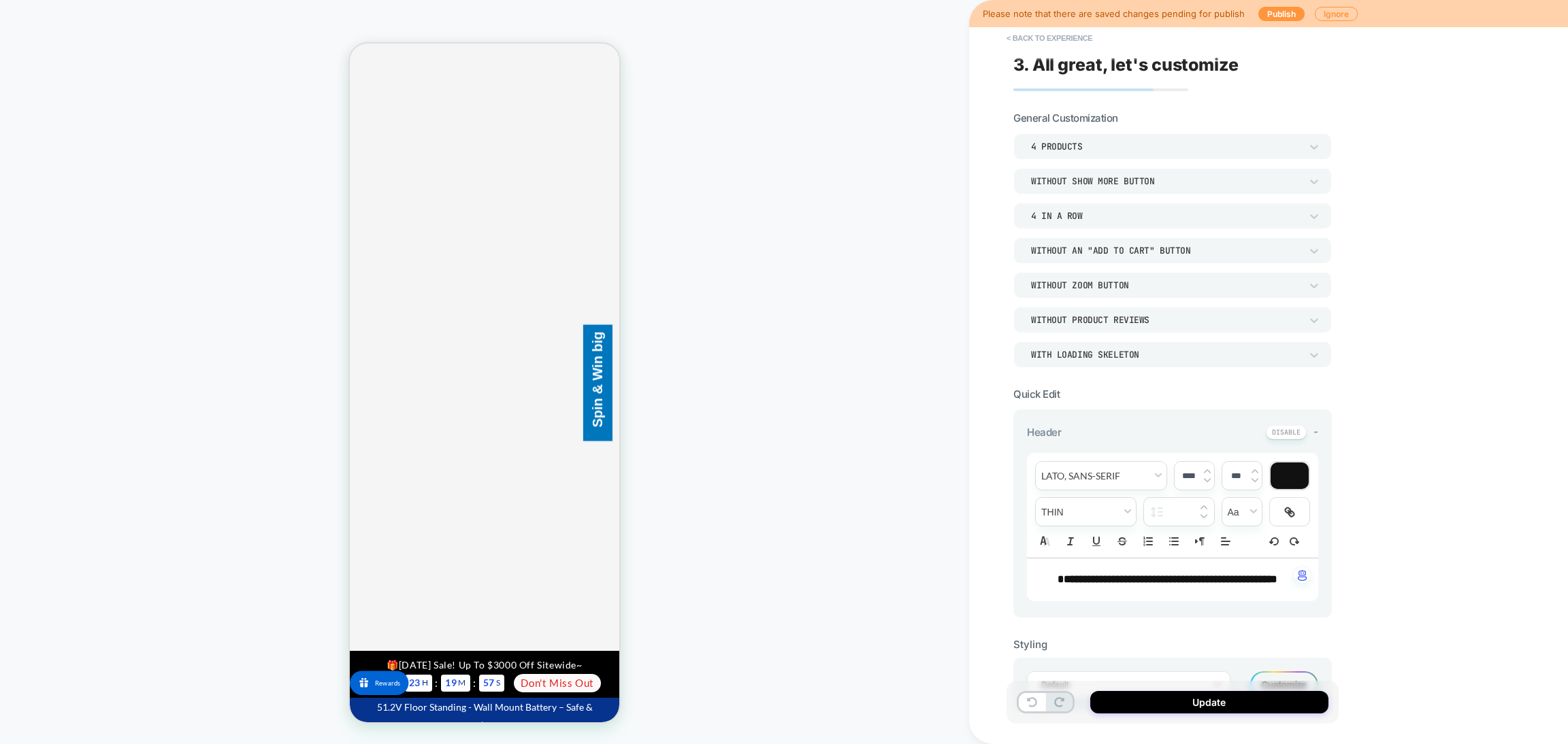
scroll to position [509, 0]
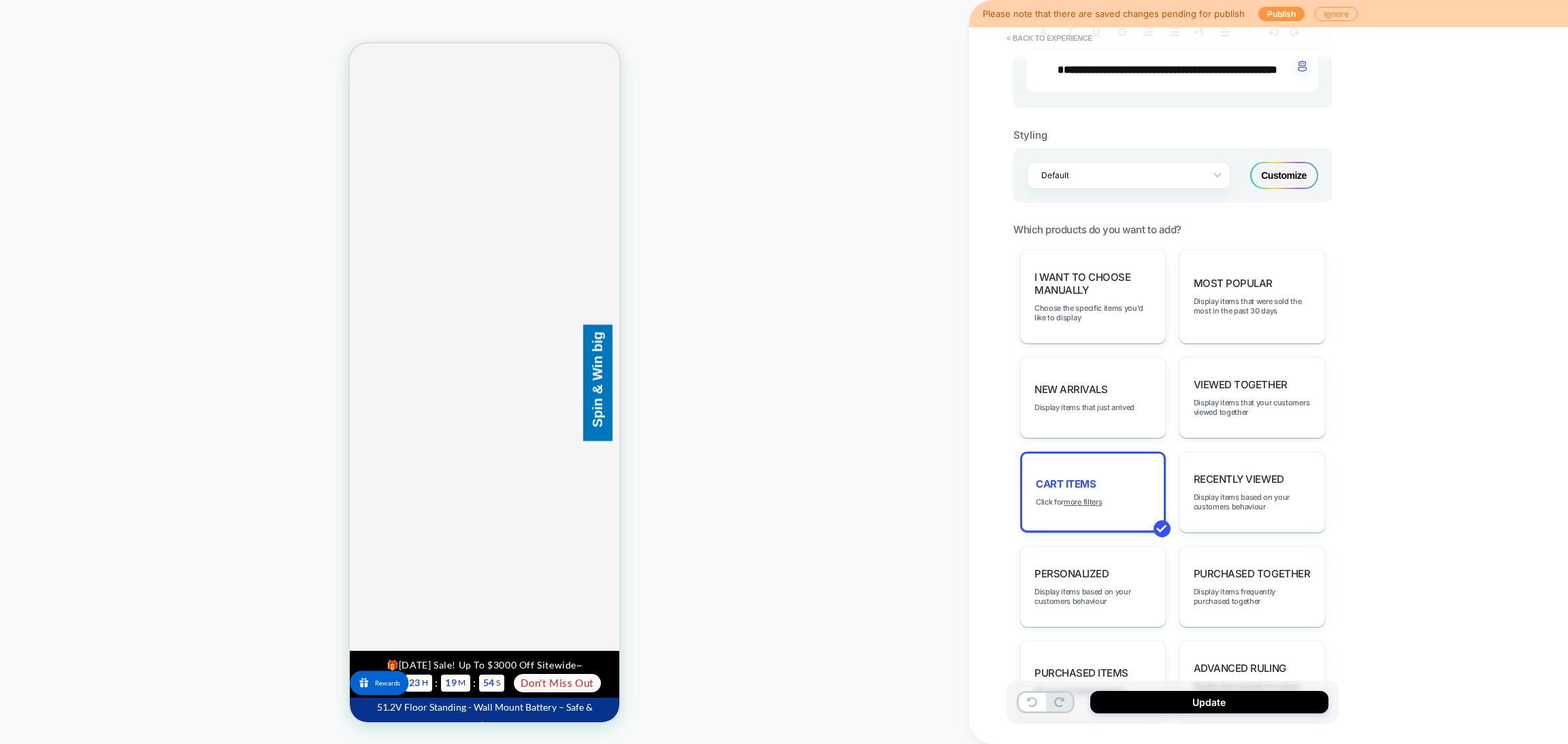
click at [1281, 189] on div "Customize" at bounding box center [1283, 175] width 68 height 27
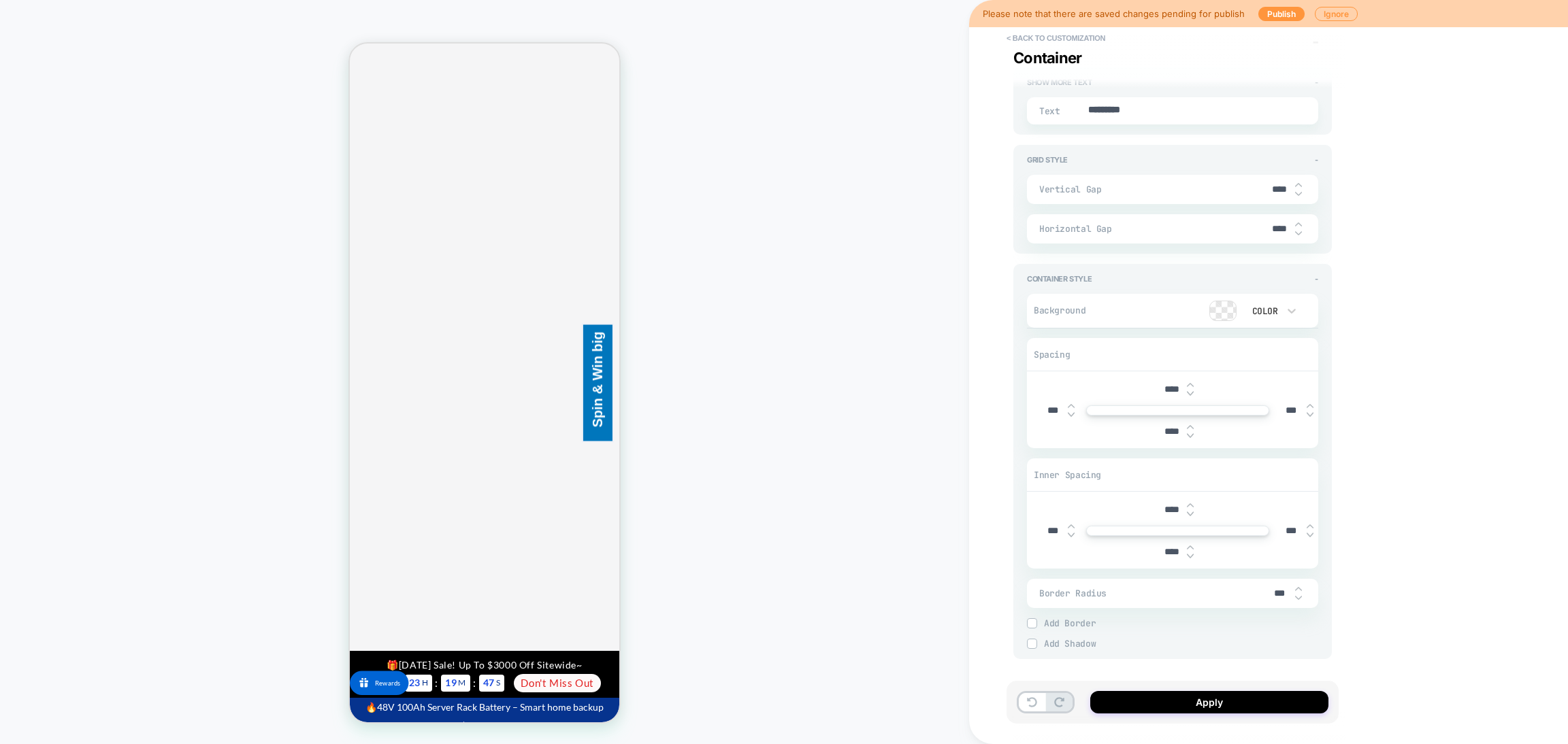
scroll to position [2271, 0]
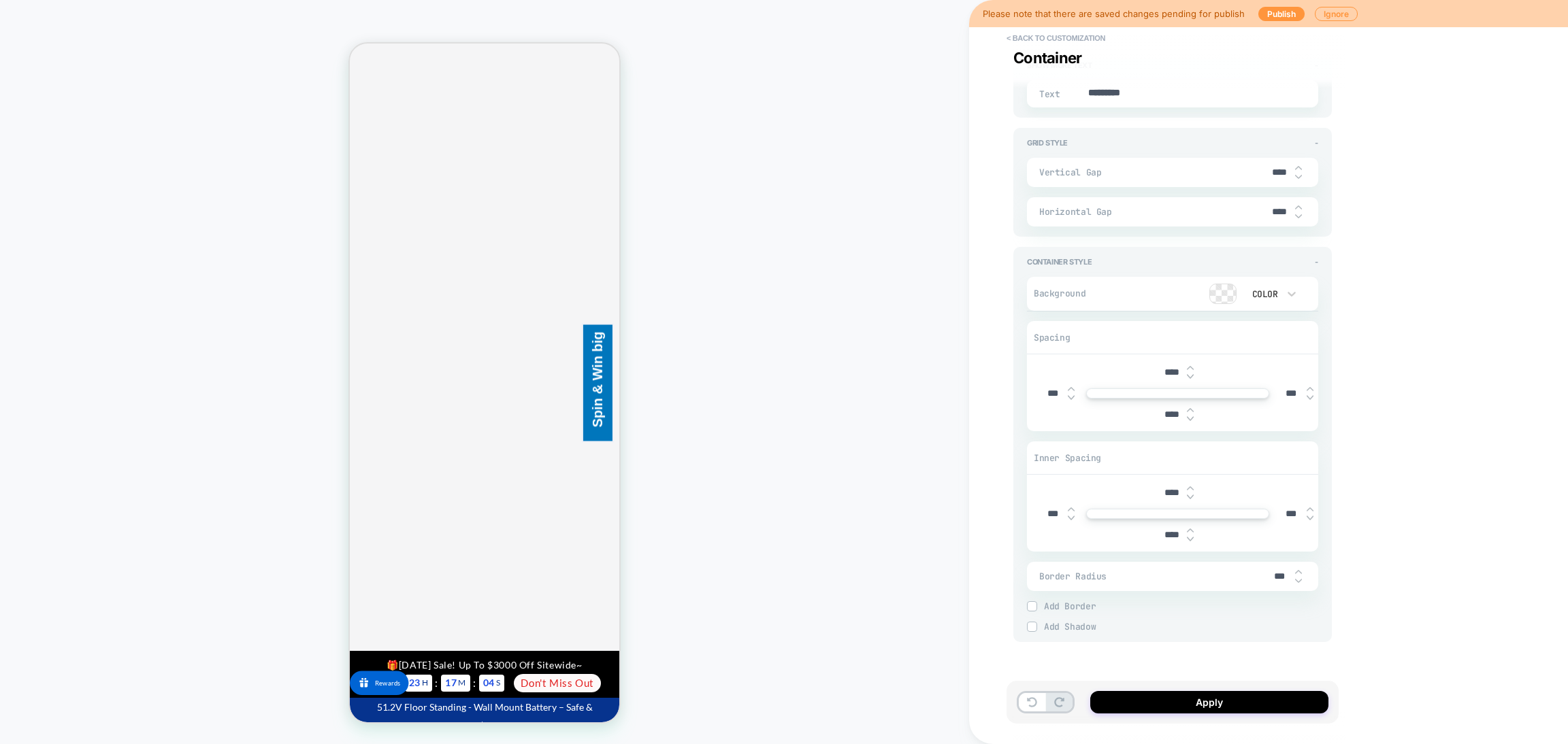
type textarea "*"
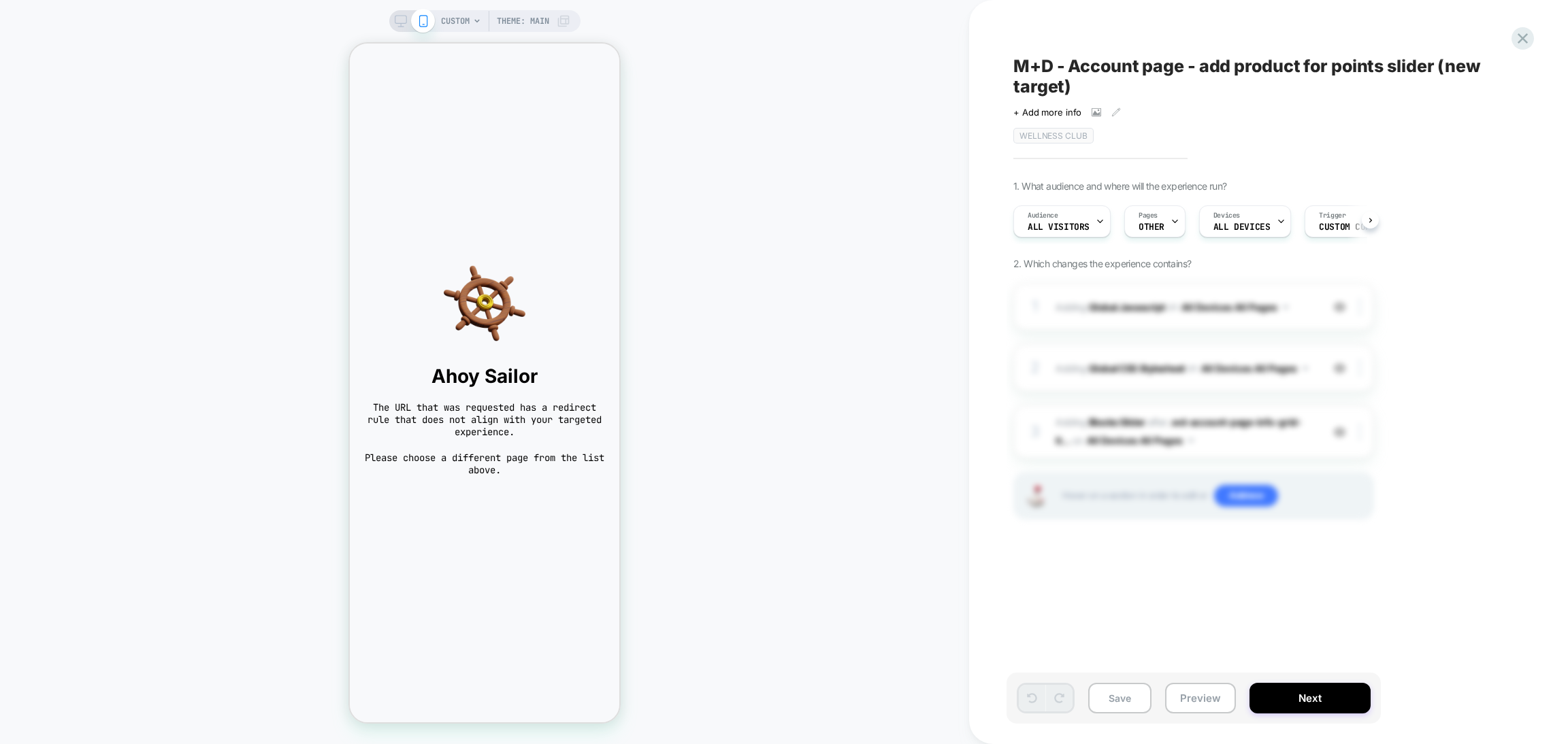
scroll to position [0, 1]
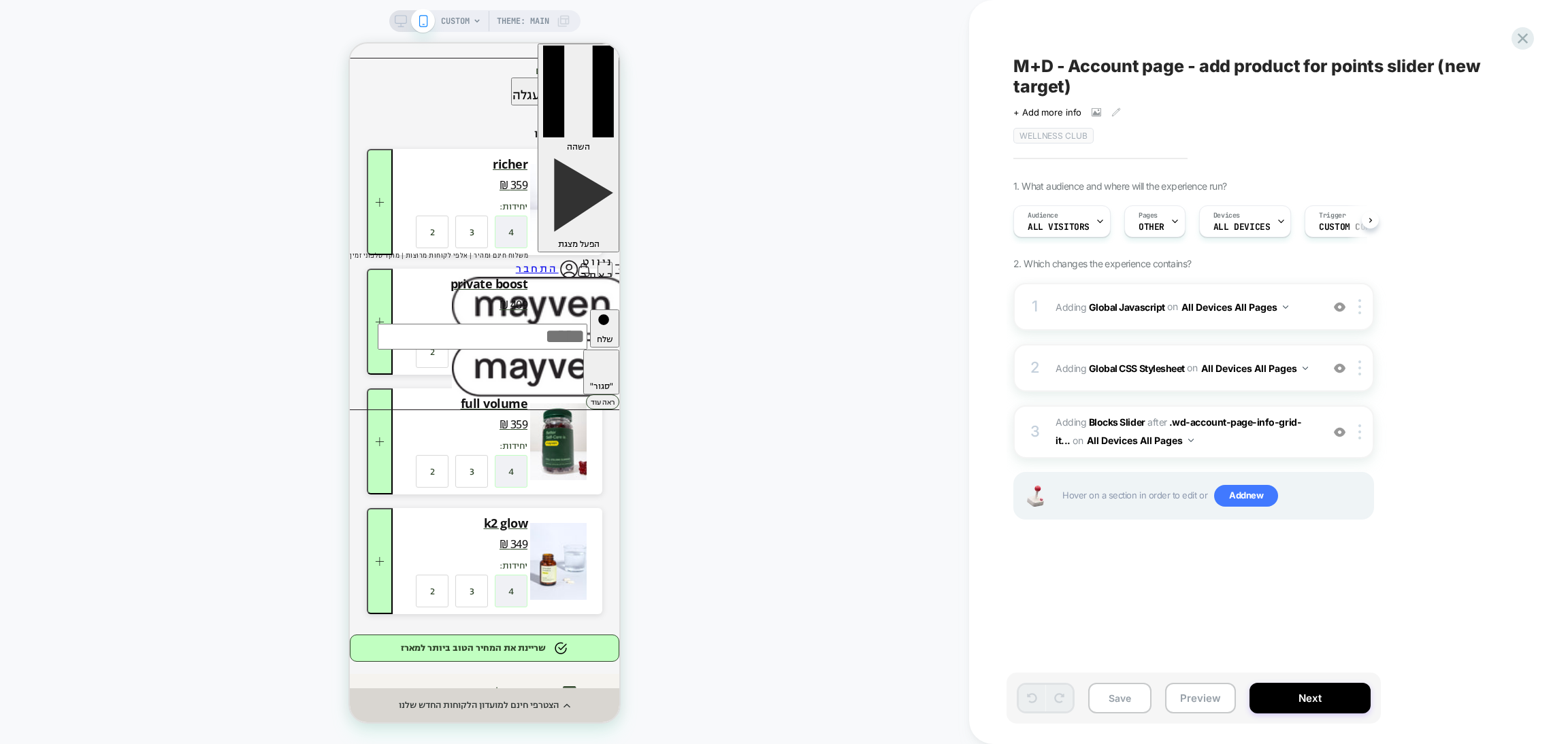
scroll to position [0, 1]
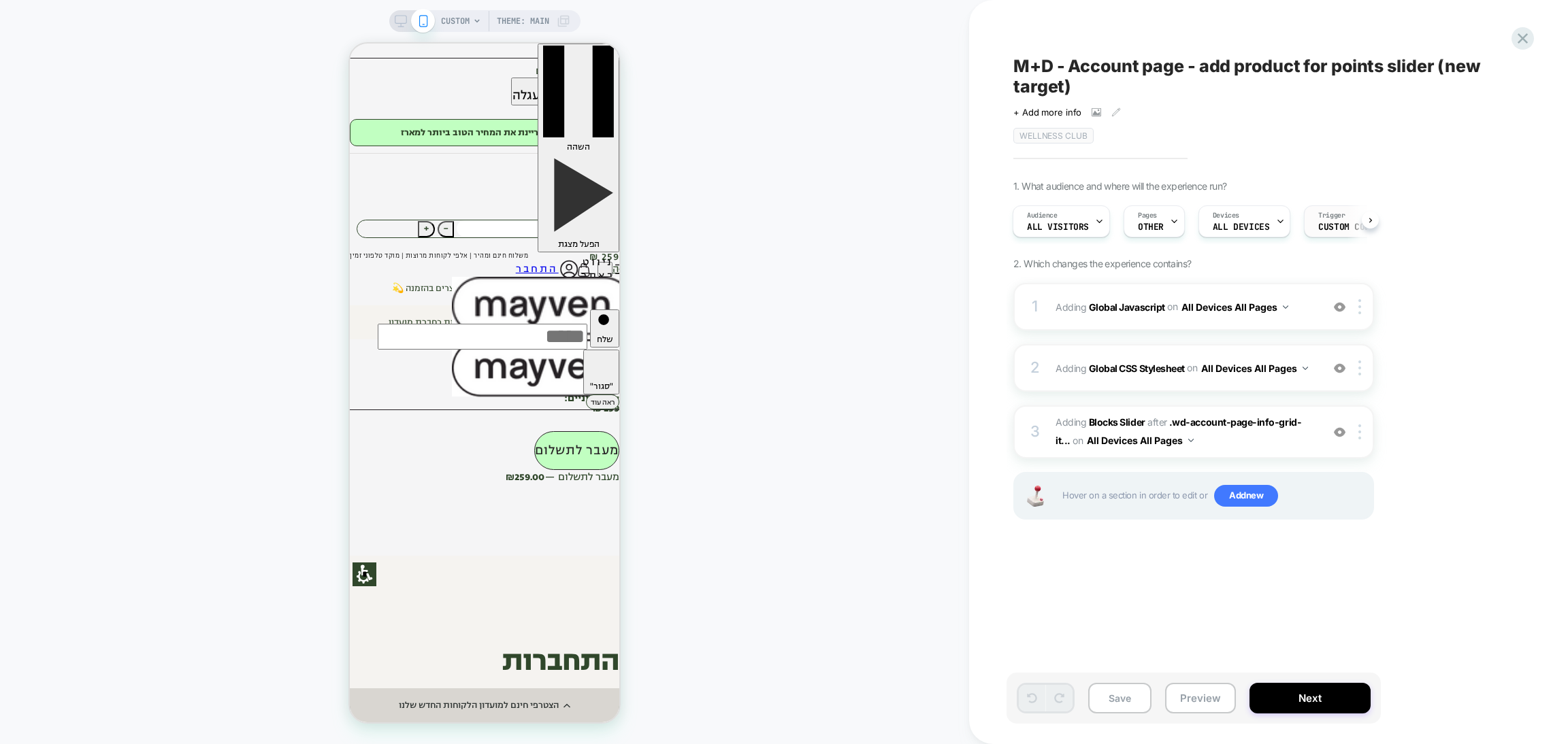
click at [1345, 213] on div "Trigger Custom Code" at bounding box center [1346, 221] width 84 height 31
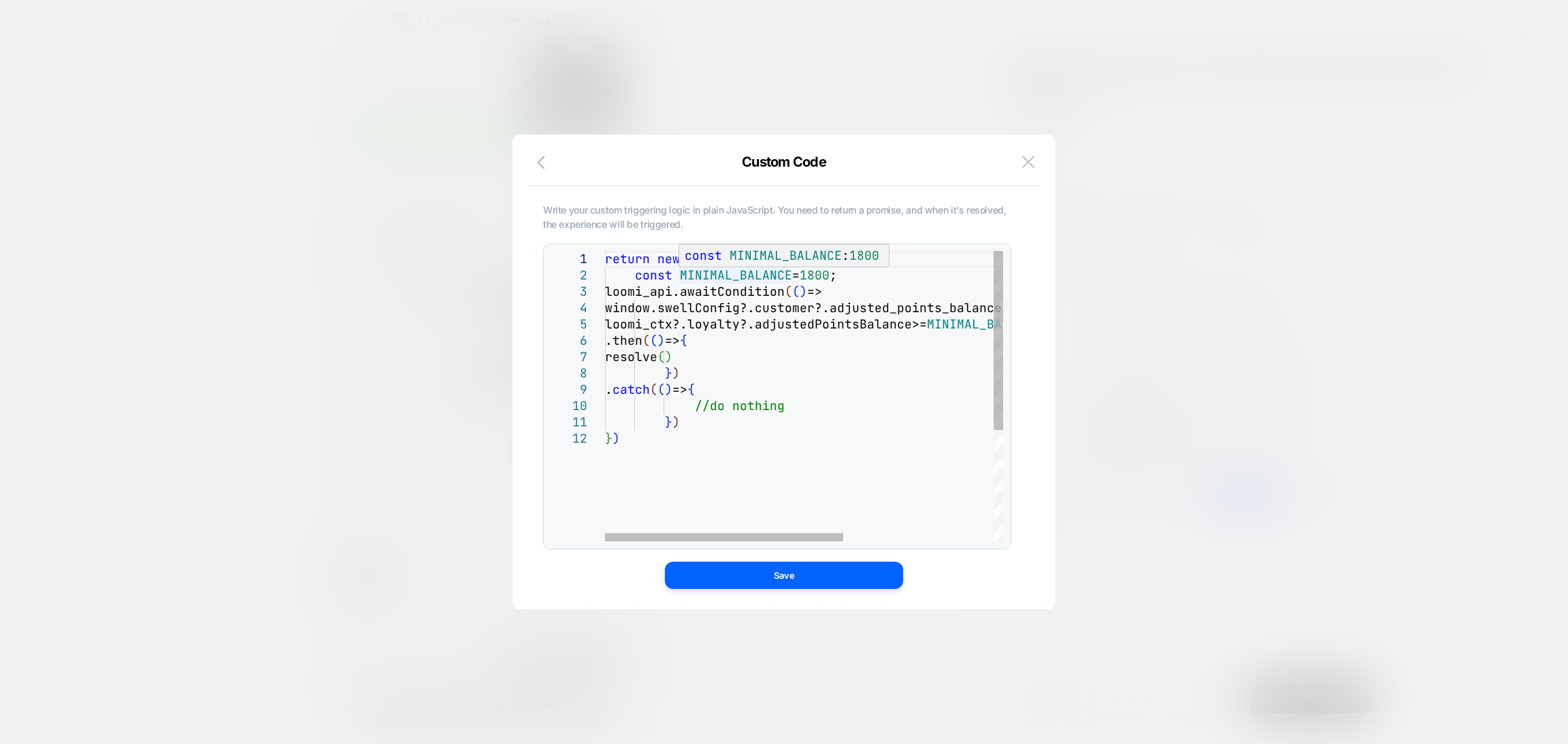
click at [826, 278] on div "return new Promise ( resolve => { const MINIMAL_BALANCE = 1800 ; loomi_api.awai…" at bounding box center [929, 486] width 649 height 470
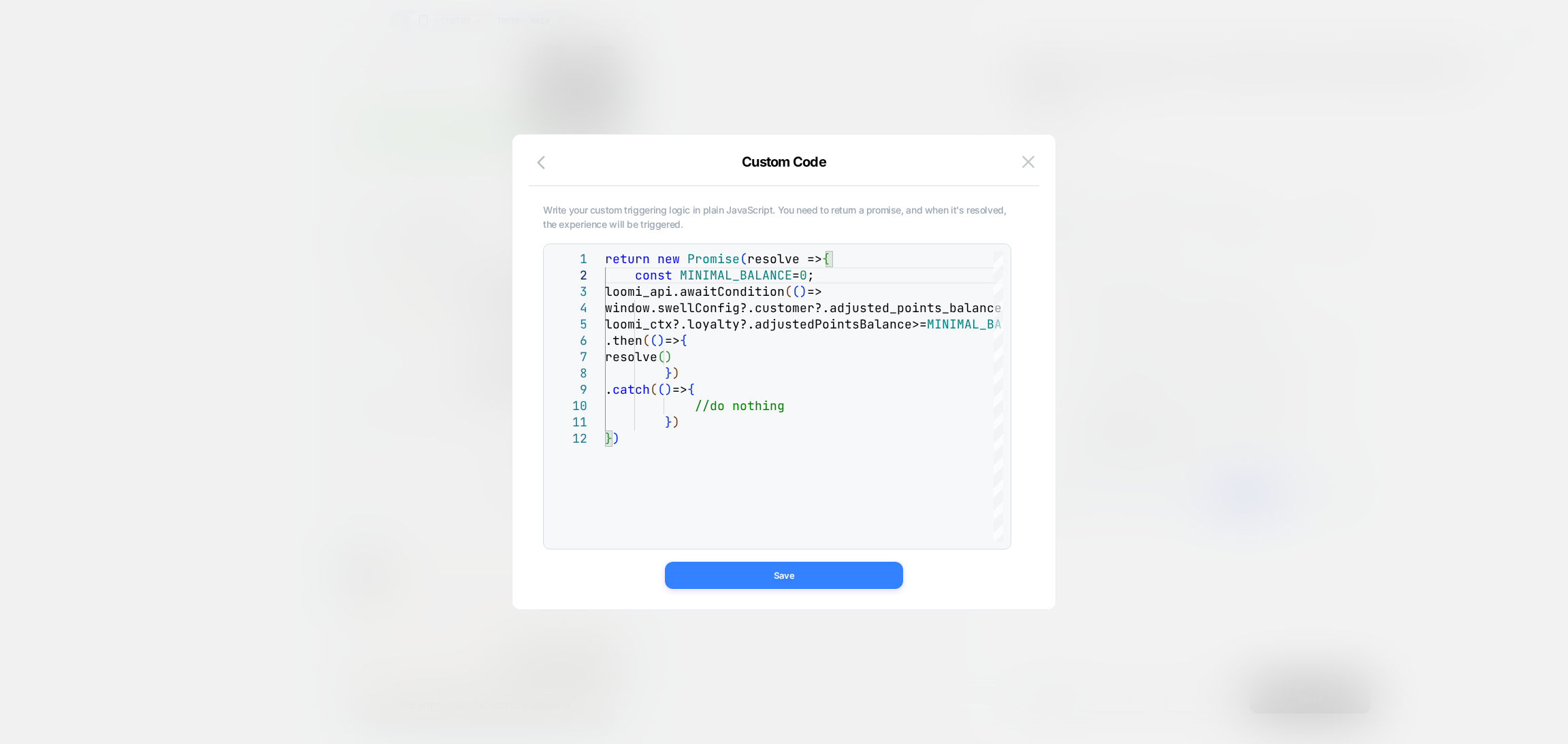
type textarea "**********"
click at [0, 0] on button "Save" at bounding box center [0, 0] width 0 height 0
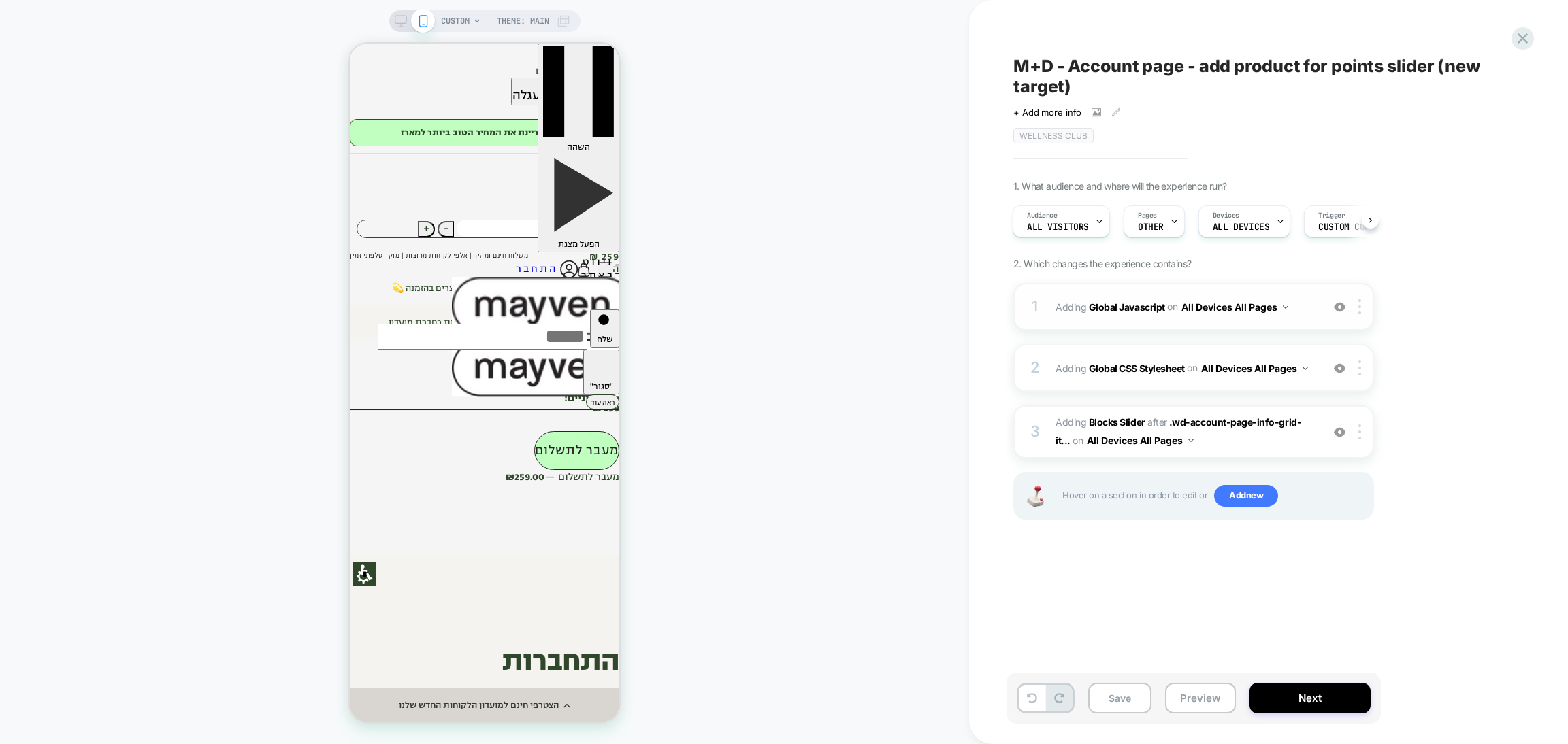
click at [1136, 321] on div "1 Adding Global Javascript on All Devices All Pages Add Before Add After Target…" at bounding box center [1193, 306] width 360 height 48
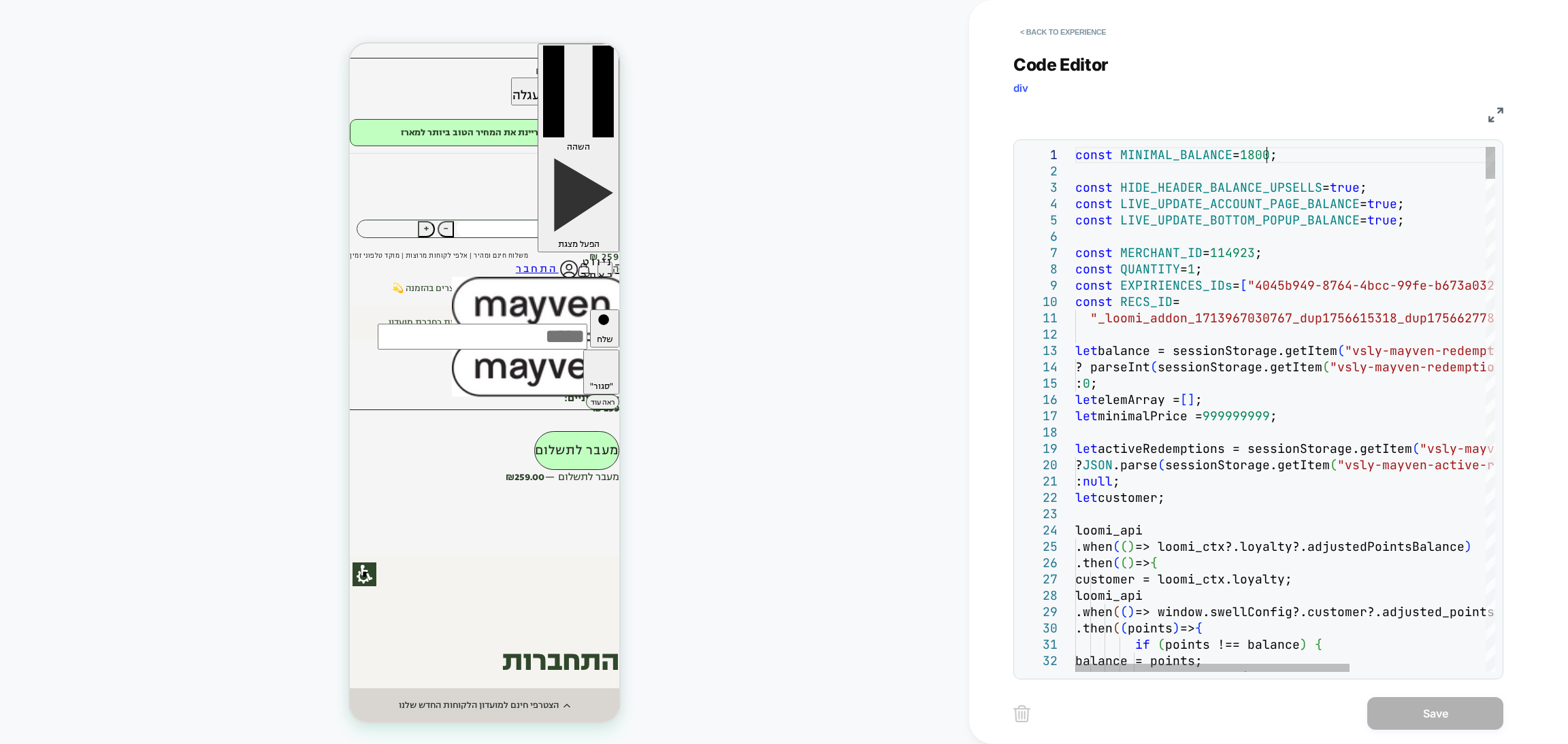
click at [269, 441] on div "const MINIMAL_BALANCE = 1800 ; const HIDE_HEADER_BALANCE_UPSELLS = true ; const…" at bounding box center [135, 476] width 269 height 71
type textarea "**********"
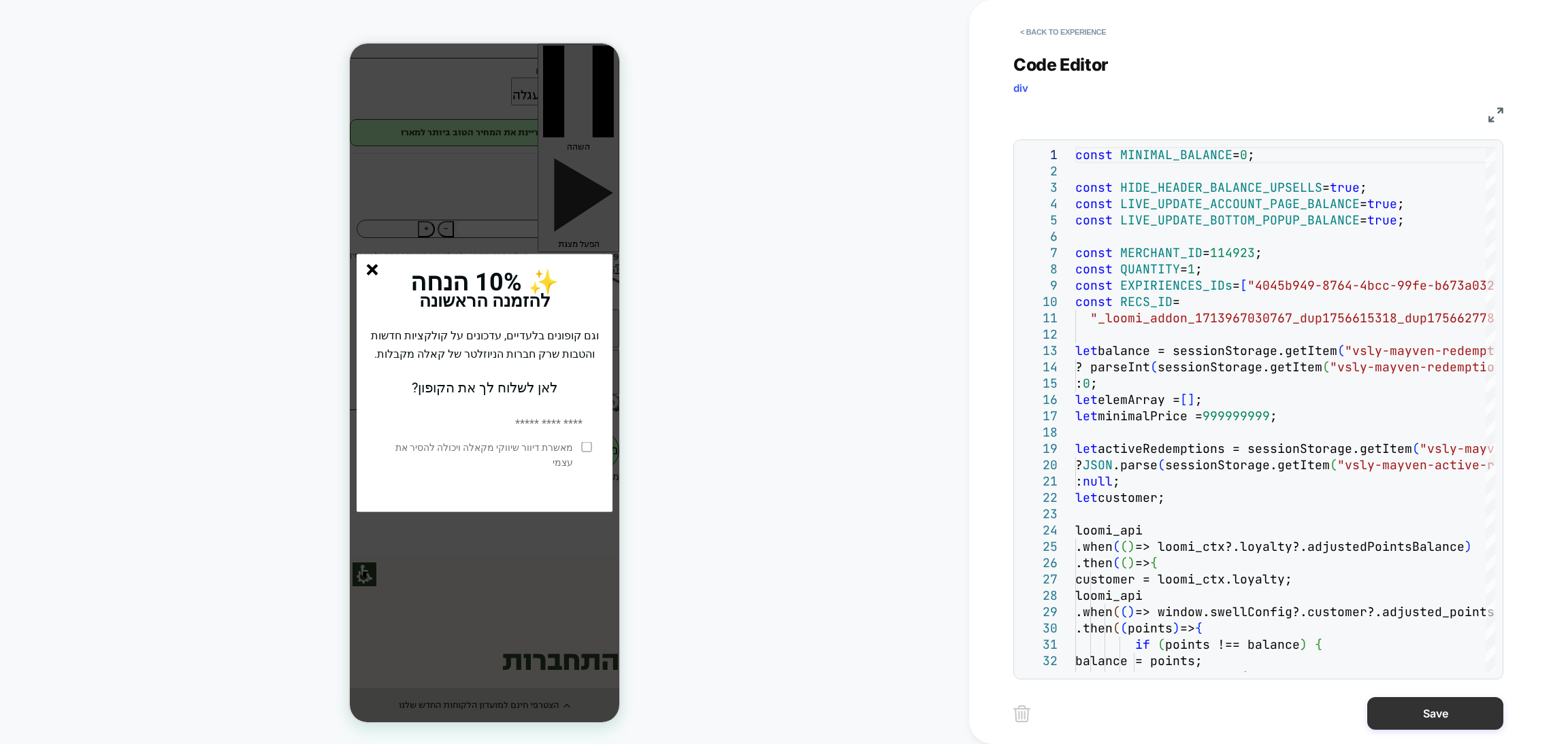
click at [1436, 714] on button "Save" at bounding box center [1435, 713] width 136 height 33
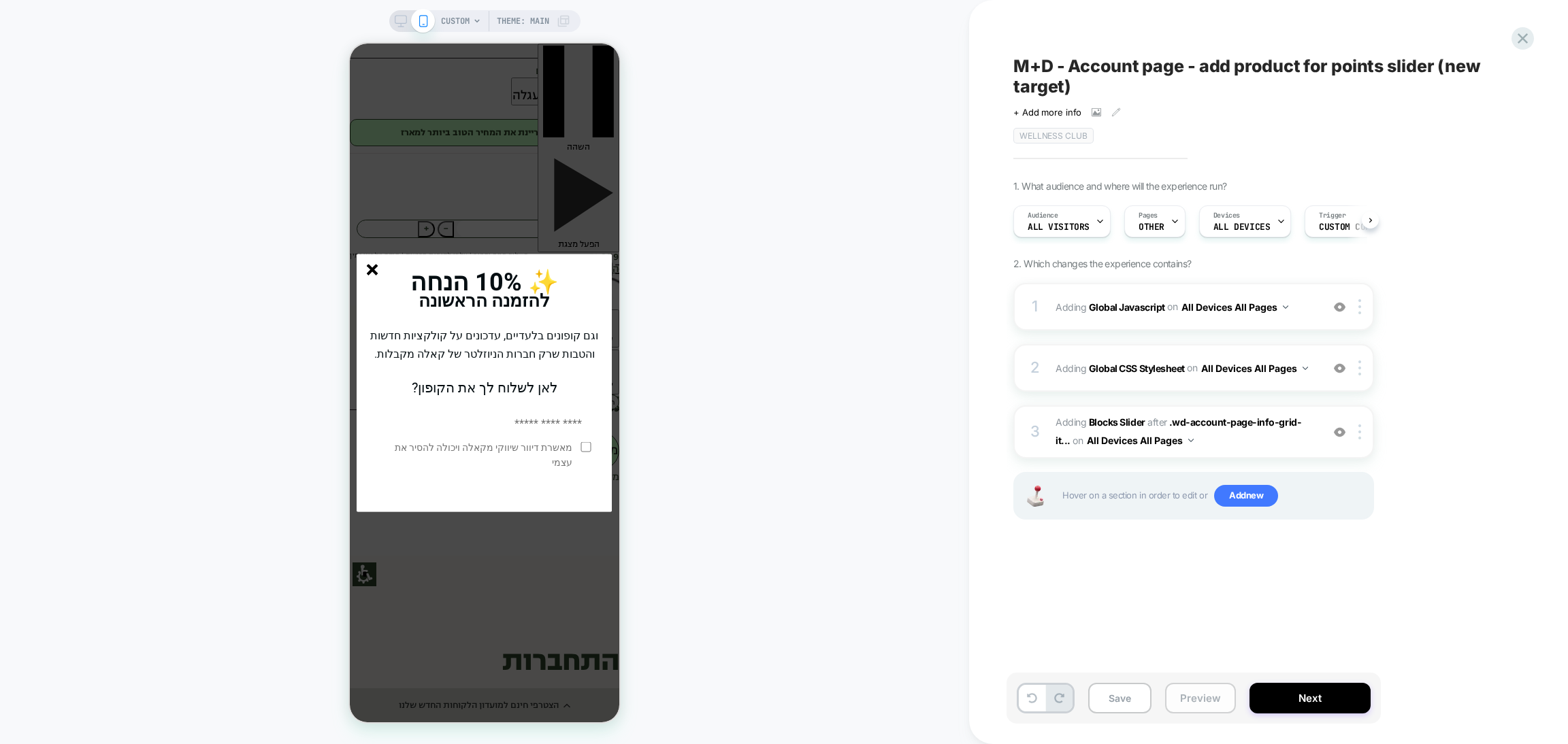
scroll to position [0, 1]
click at [1189, 704] on button "Preview" at bounding box center [1200, 698] width 70 height 31
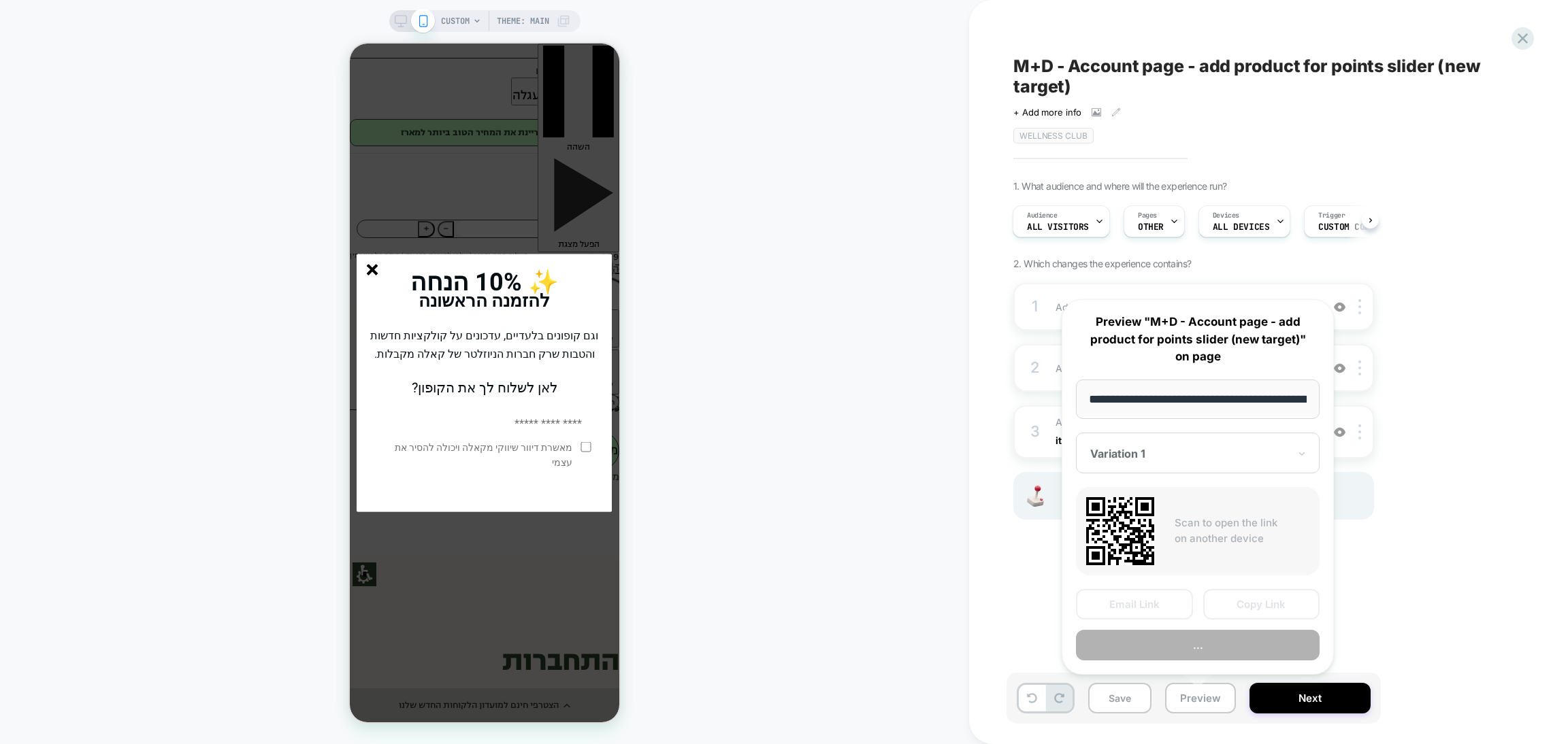
scroll to position [0, 76]
click at [0, 0] on button "Preview" at bounding box center [0, 0] width 0 height 0
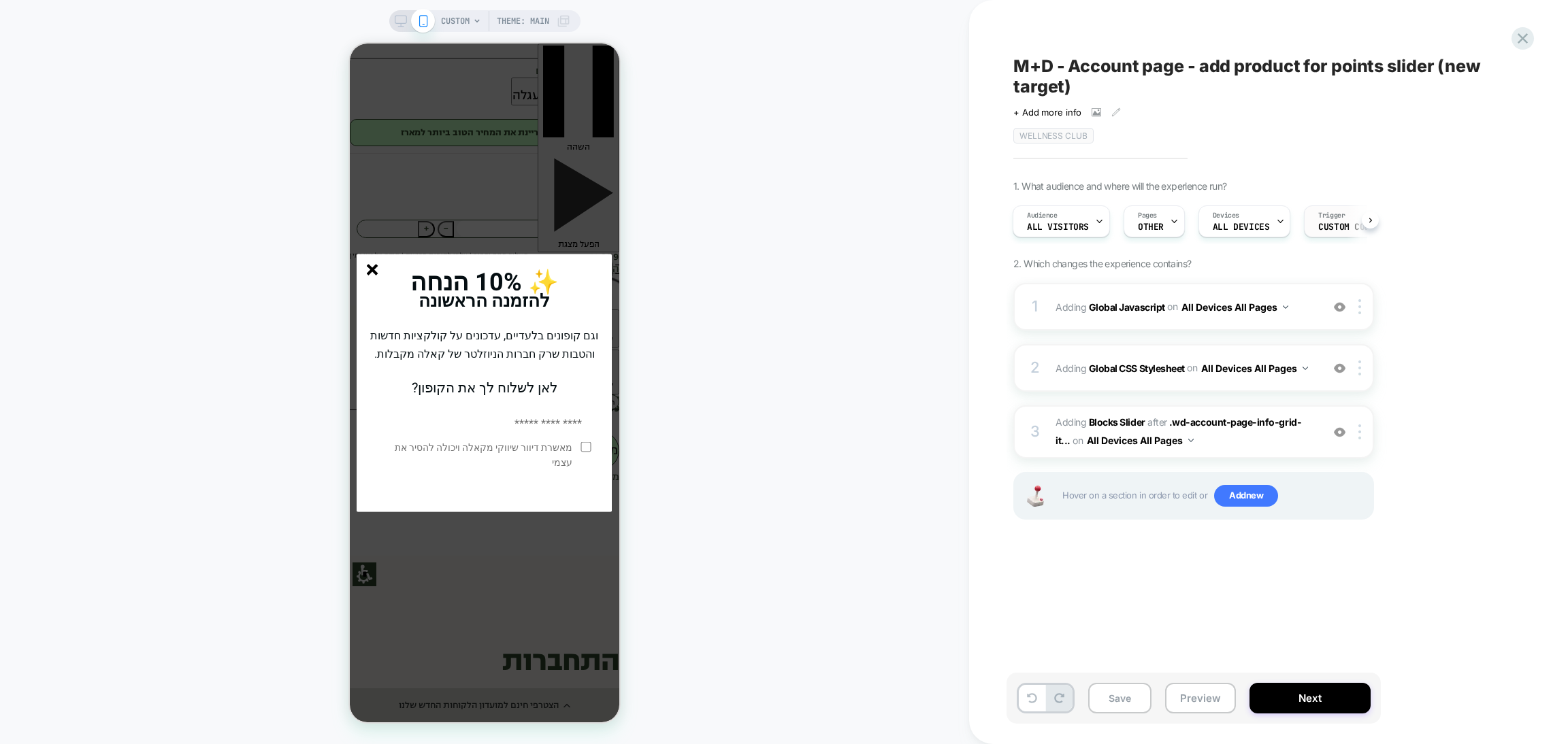
click at [0, 0] on span "Custom Code" at bounding box center [0, 0] width 0 height 0
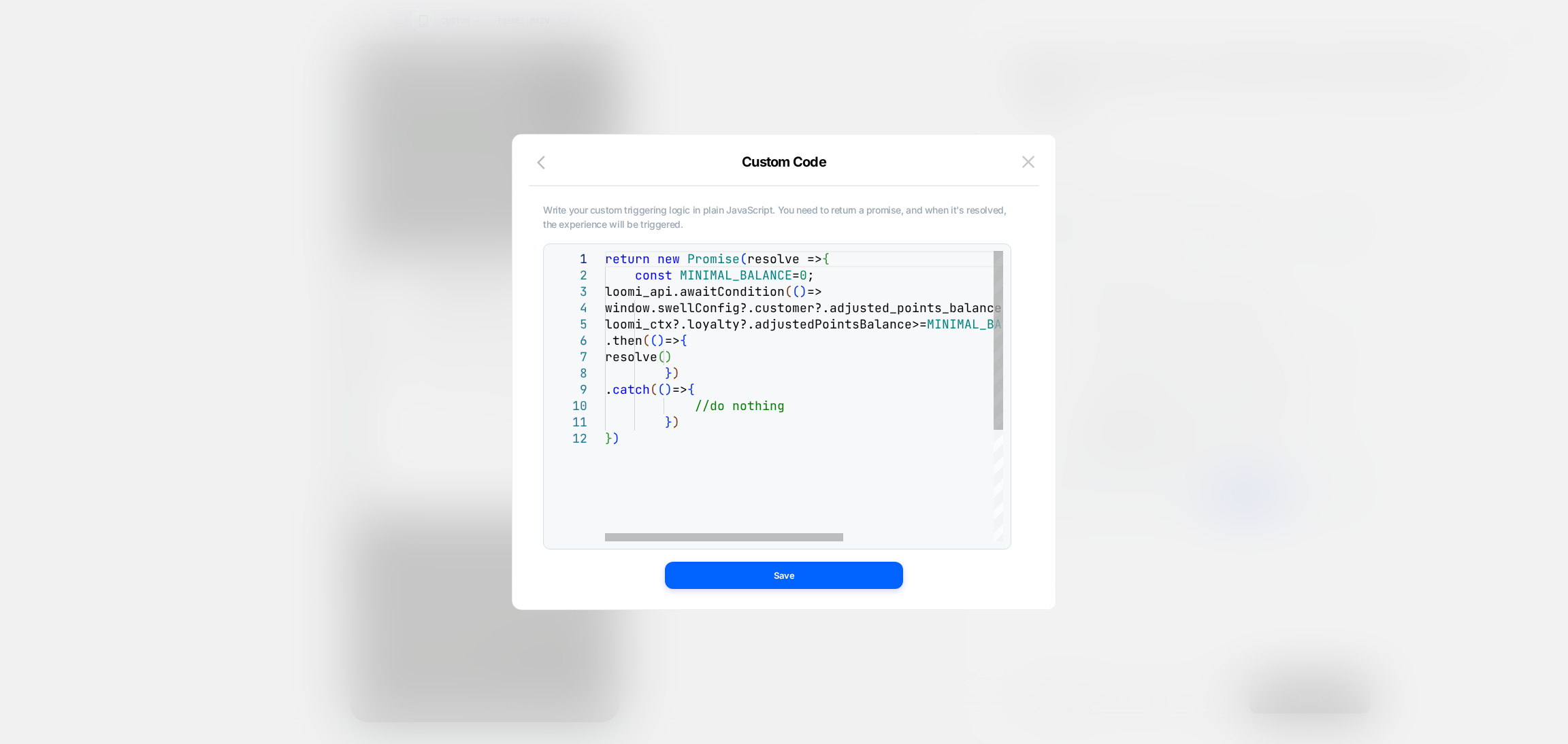
scroll to position [0, 0]
click at [817, 275] on div "return new Promise ( resolve => { const MINIMAL_BALANCE = 0 ; loomi_api.awaitCo…" at bounding box center [929, 486] width 649 height 470
type textarea "**********"
click at [872, 559] on div "Write your custom triggering logic in plain JavaScript. You need to return a pr…" at bounding box center [777, 406] width 468 height 407
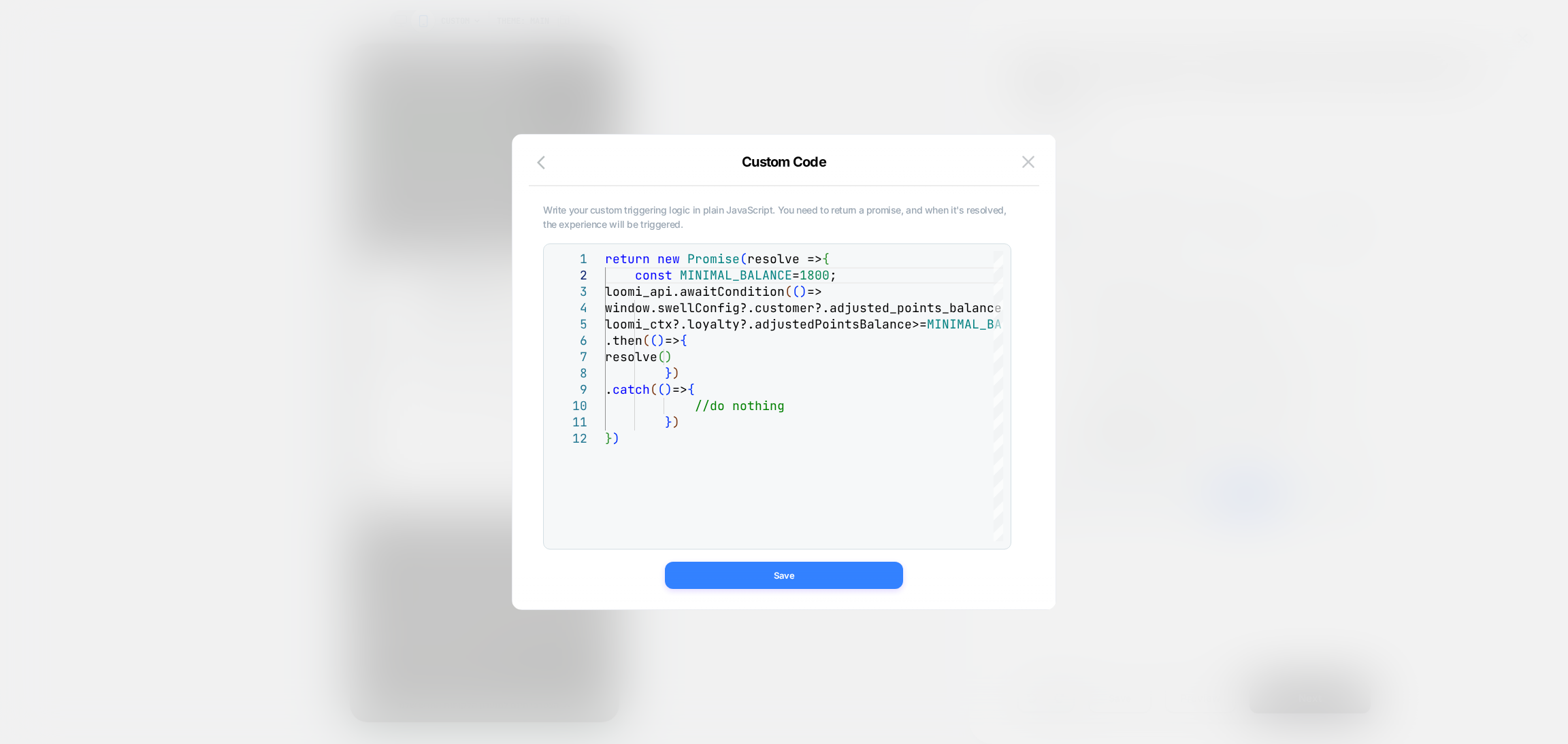
click at [241, 394] on button "Save" at bounding box center [134, 380] width 214 height 27
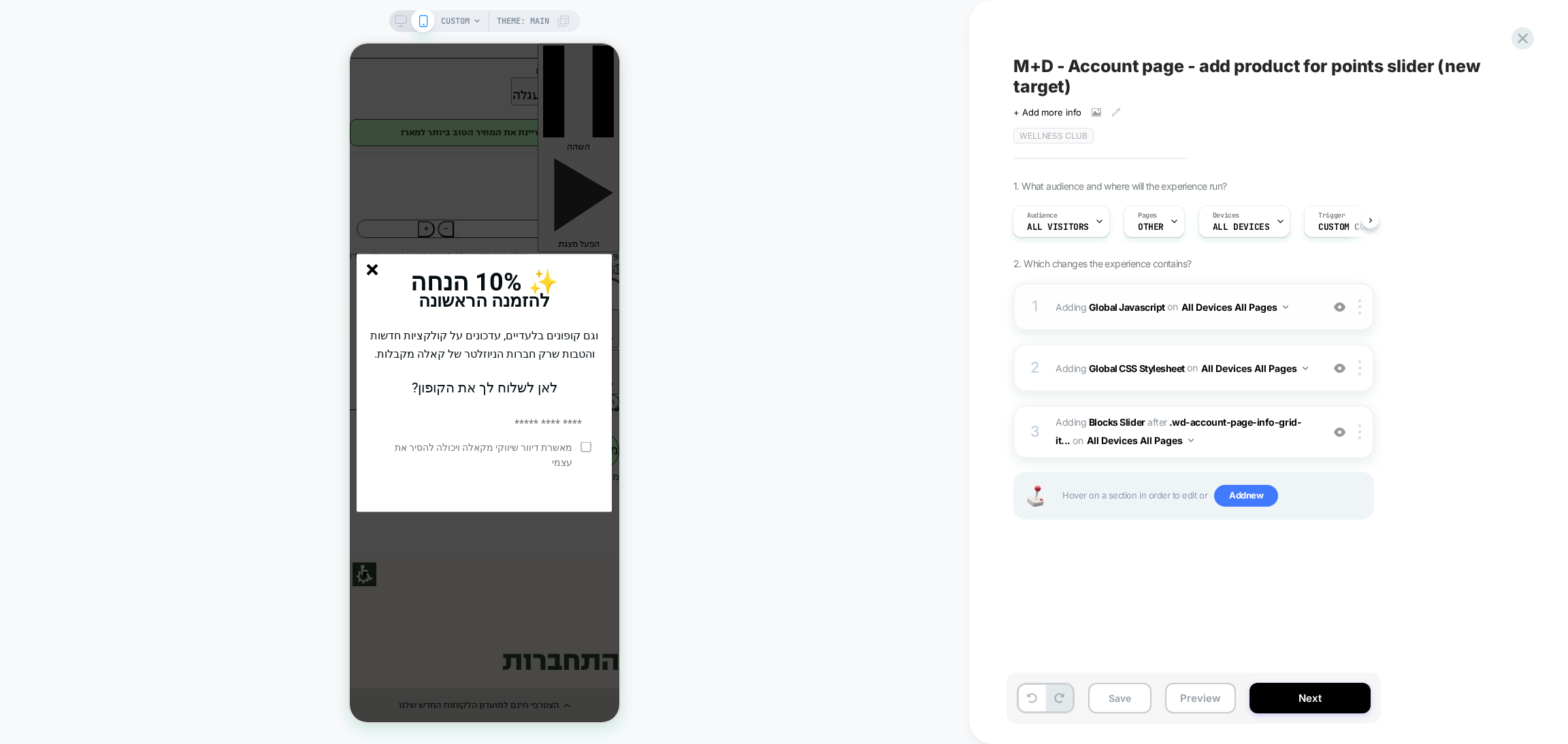
click at [0, 0] on div "1 Adding Global Javascript on All Devices All Pages Add Before Add After Target…" at bounding box center [0, 0] width 0 height 0
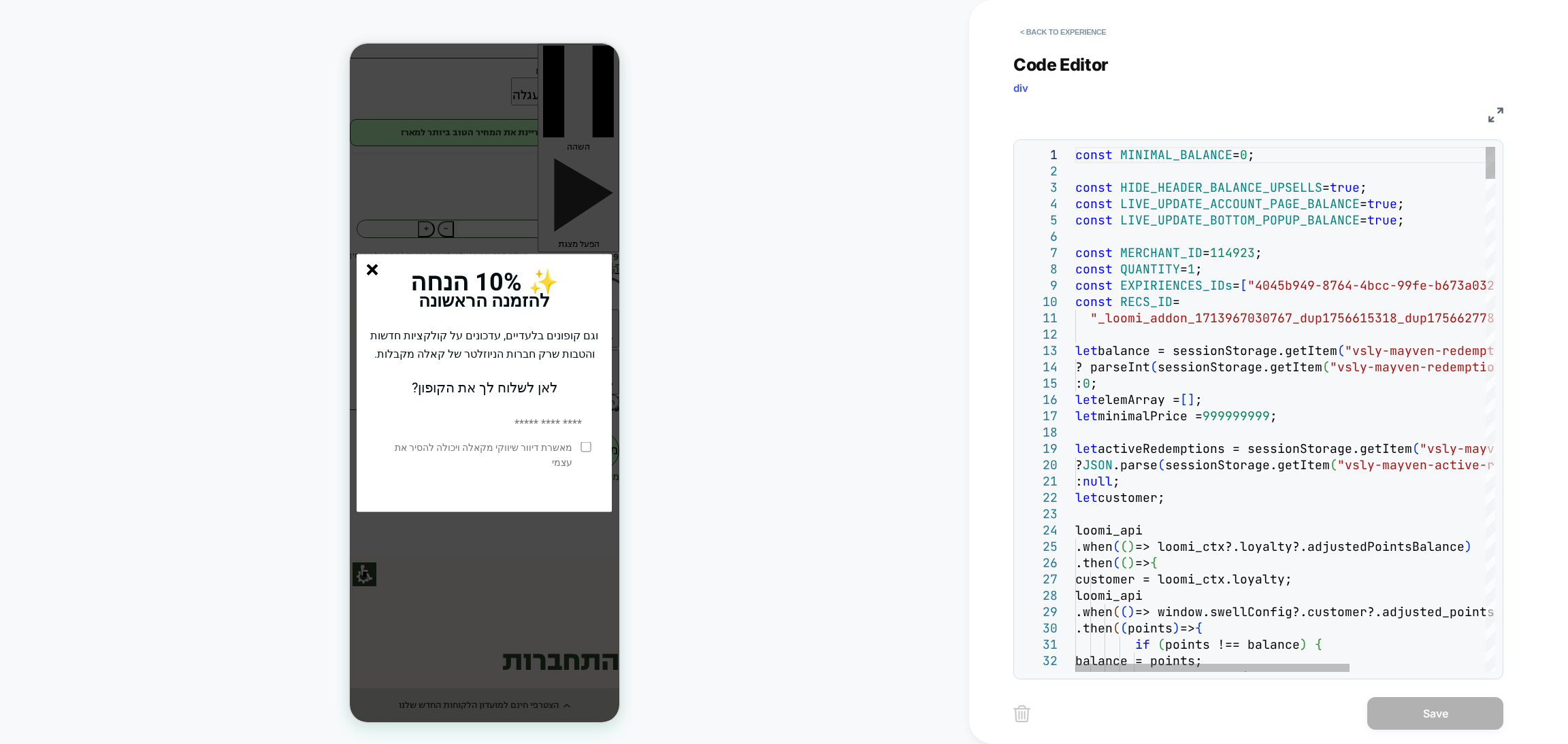
type textarea "**********"
click at [1443, 721] on button "Save" at bounding box center [1435, 713] width 136 height 33
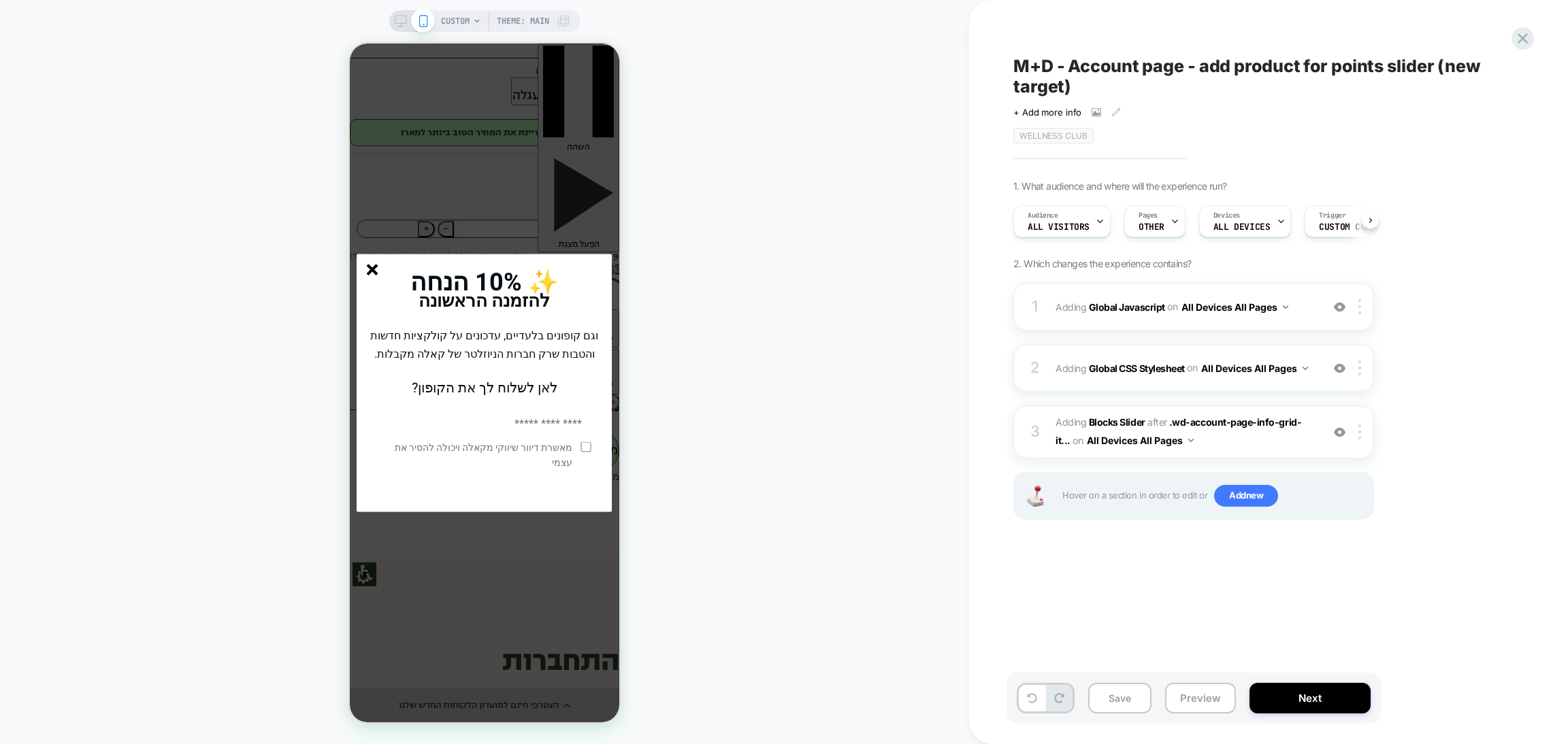
scroll to position [0, 1]
click at [369, 265] on icon "סגור" at bounding box center [372, 270] width 12 height 12
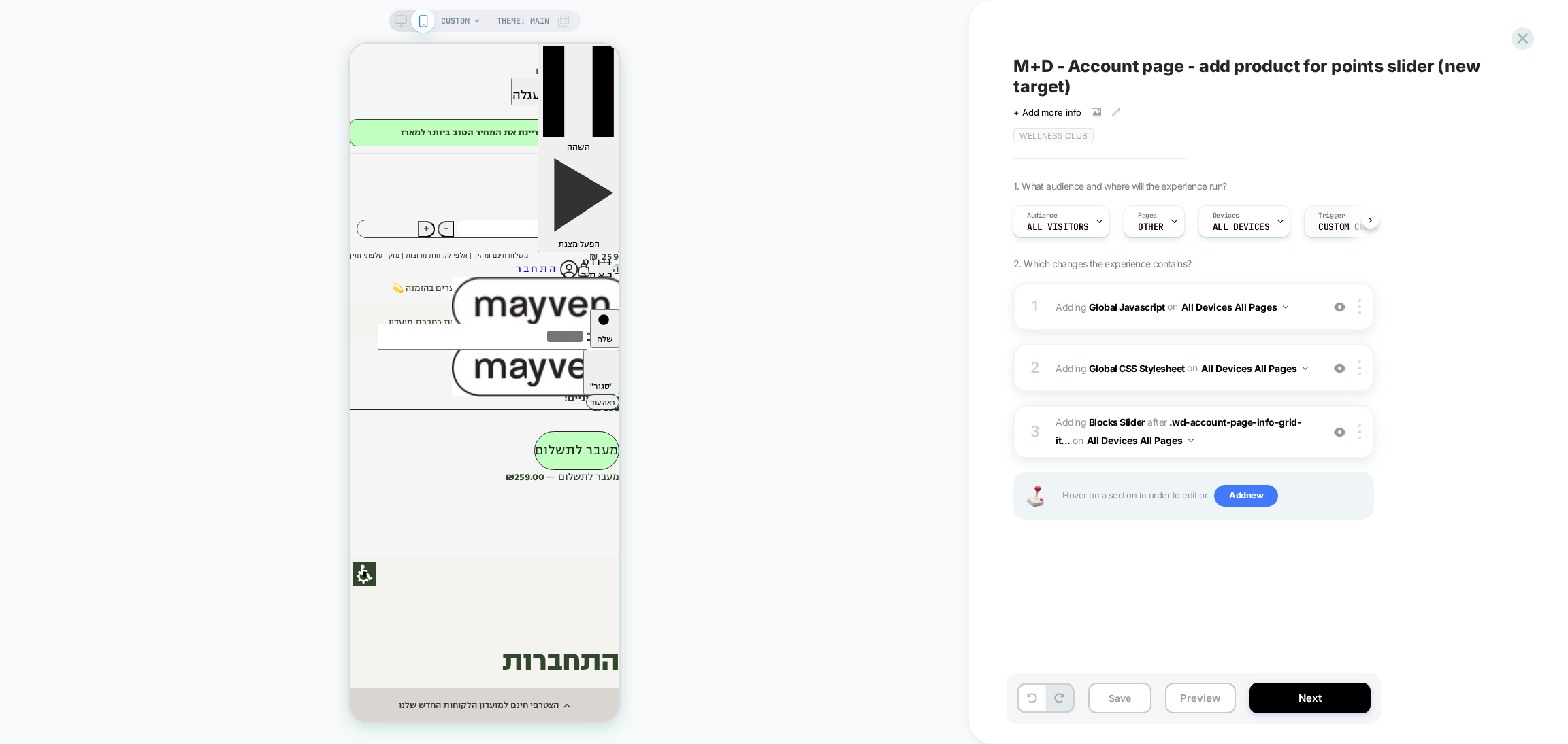
click at [1336, 228] on span "Custom Code" at bounding box center [1346, 227] width 57 height 10
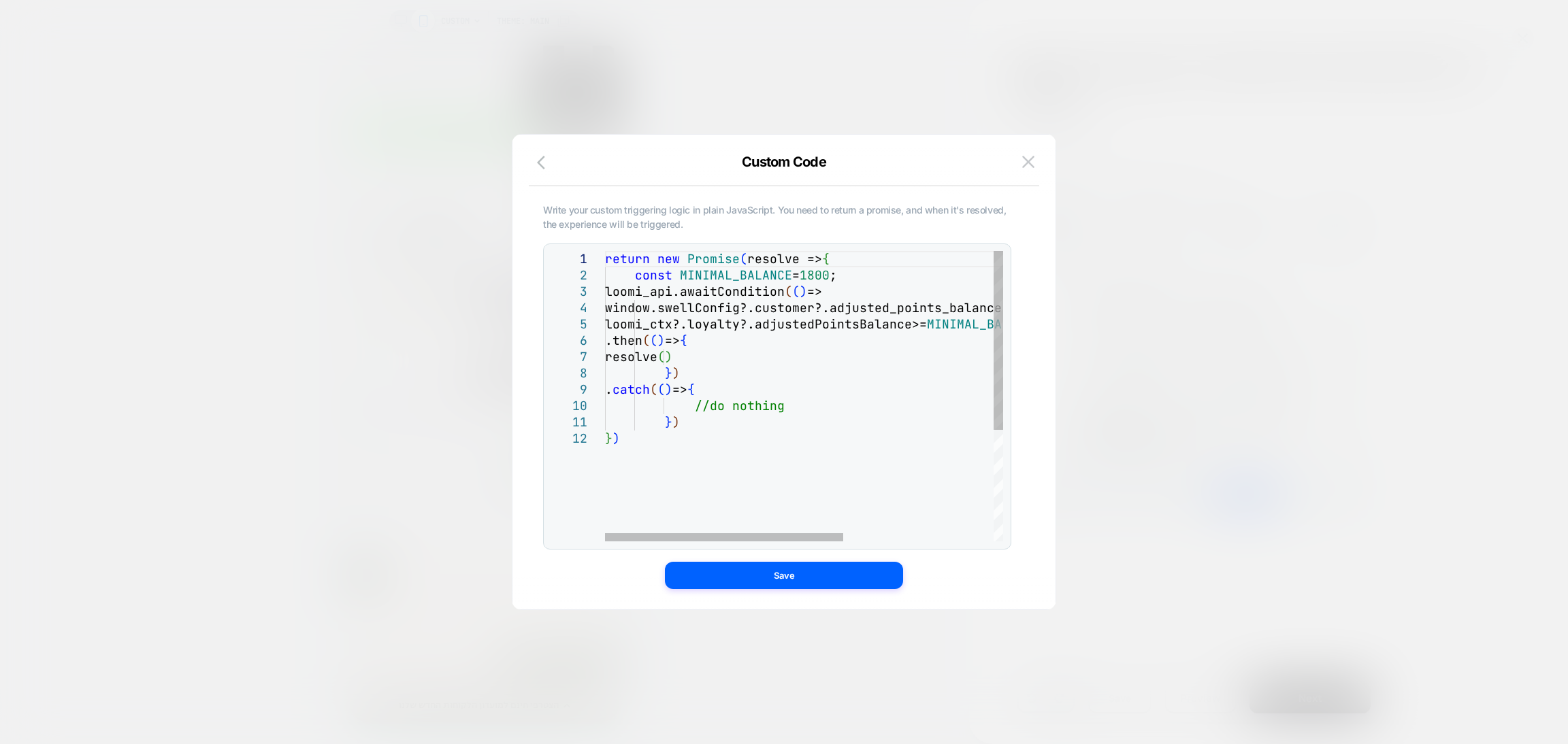
scroll to position [0, 0]
drag, startPoint x: 810, startPoint y: 277, endPoint x: 843, endPoint y: 277, distance: 33.0
click at [843, 277] on div "return new Promise ( resolve => { const MINIMAL_BALANCE = 1800 ; loomi_api.awai…" at bounding box center [929, 486] width 649 height 470
click at [1022, 160] on img at bounding box center [1029, 162] width 13 height 12
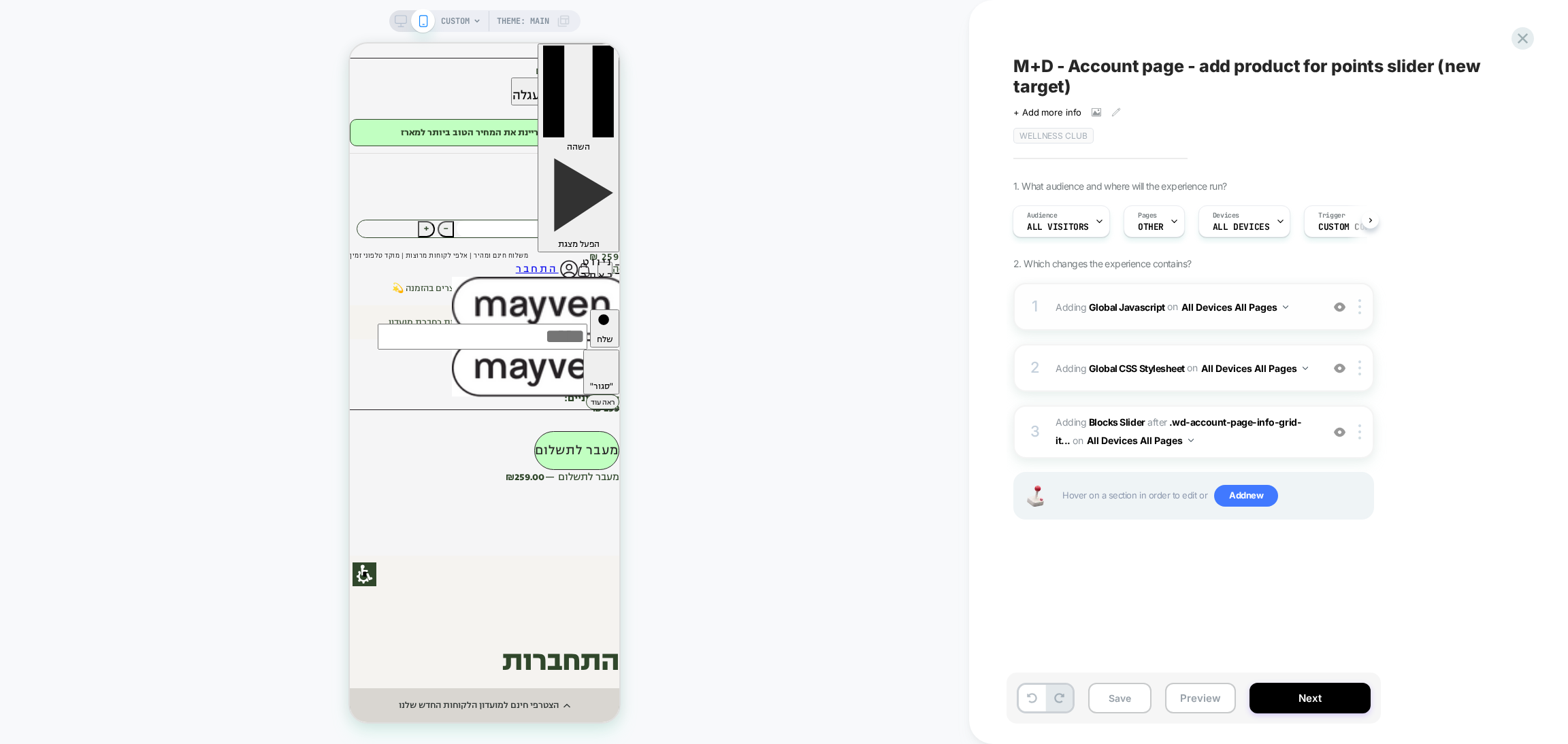
click at [1238, 327] on div "1 Adding Global Javascript on All Devices All Pages Add Before Add After Target…" at bounding box center [1193, 306] width 360 height 48
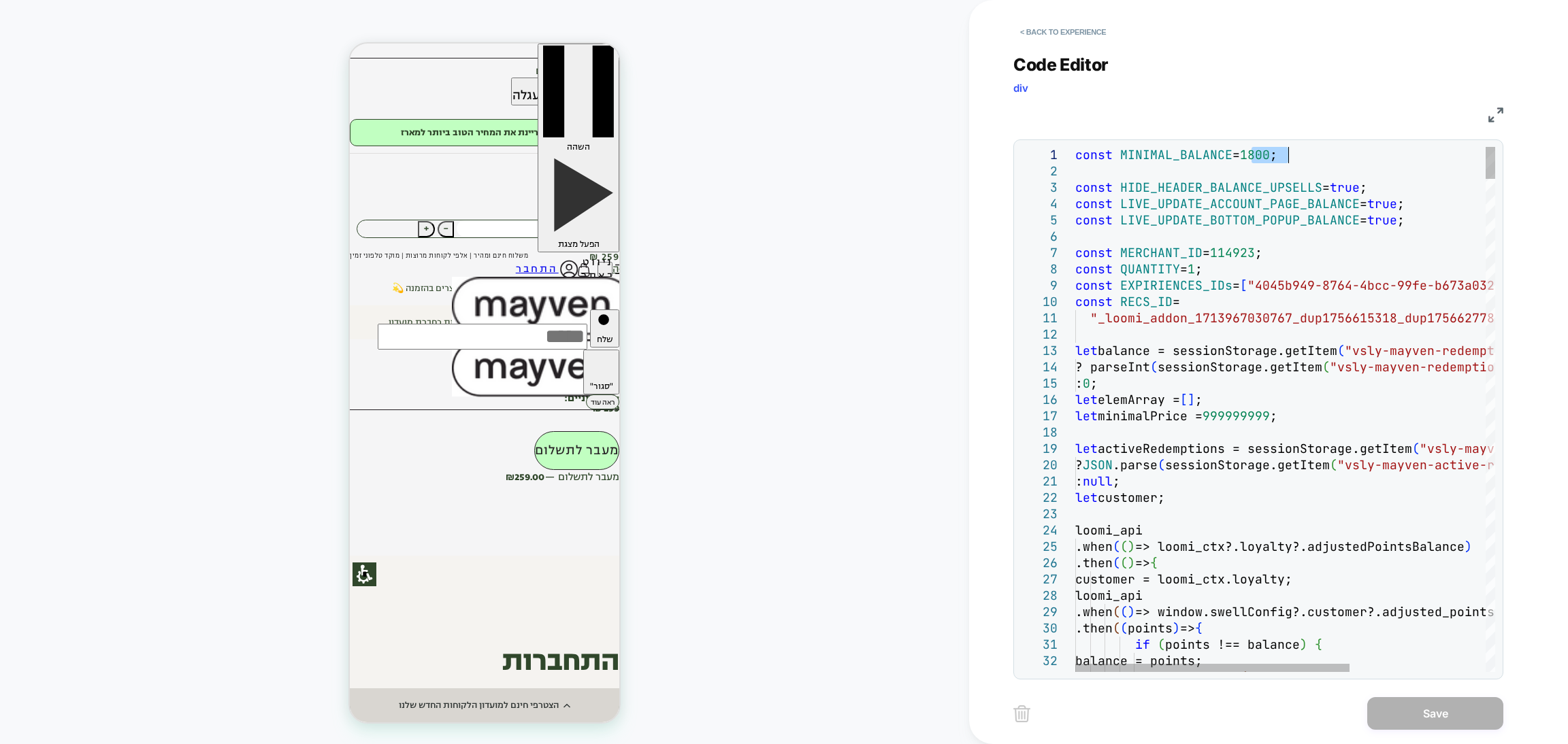
drag, startPoint x: 1248, startPoint y: 160, endPoint x: 1288, endPoint y: 160, distance: 40.0
click at [1293, 141] on div "1 2 3 4 5 6 7 8 9 10 11 12 13 14 15 16 17 18 19 20 21 22 23 24 25 26 27 28 29 3…" at bounding box center [1258, 409] width 490 height 540
click at [1062, 37] on button "< Back to experience" at bounding box center [1063, 32] width 99 height 22
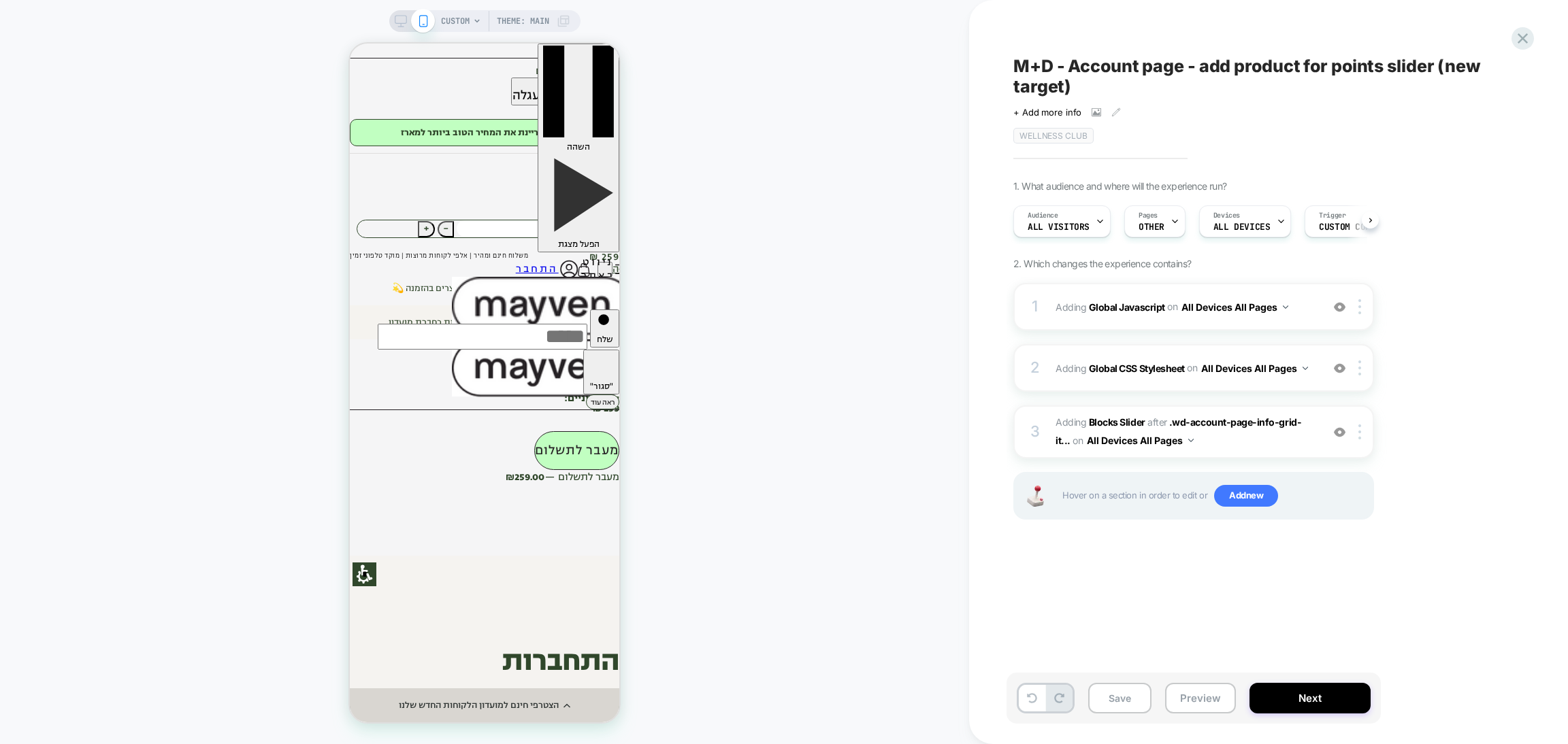
scroll to position [0, 1]
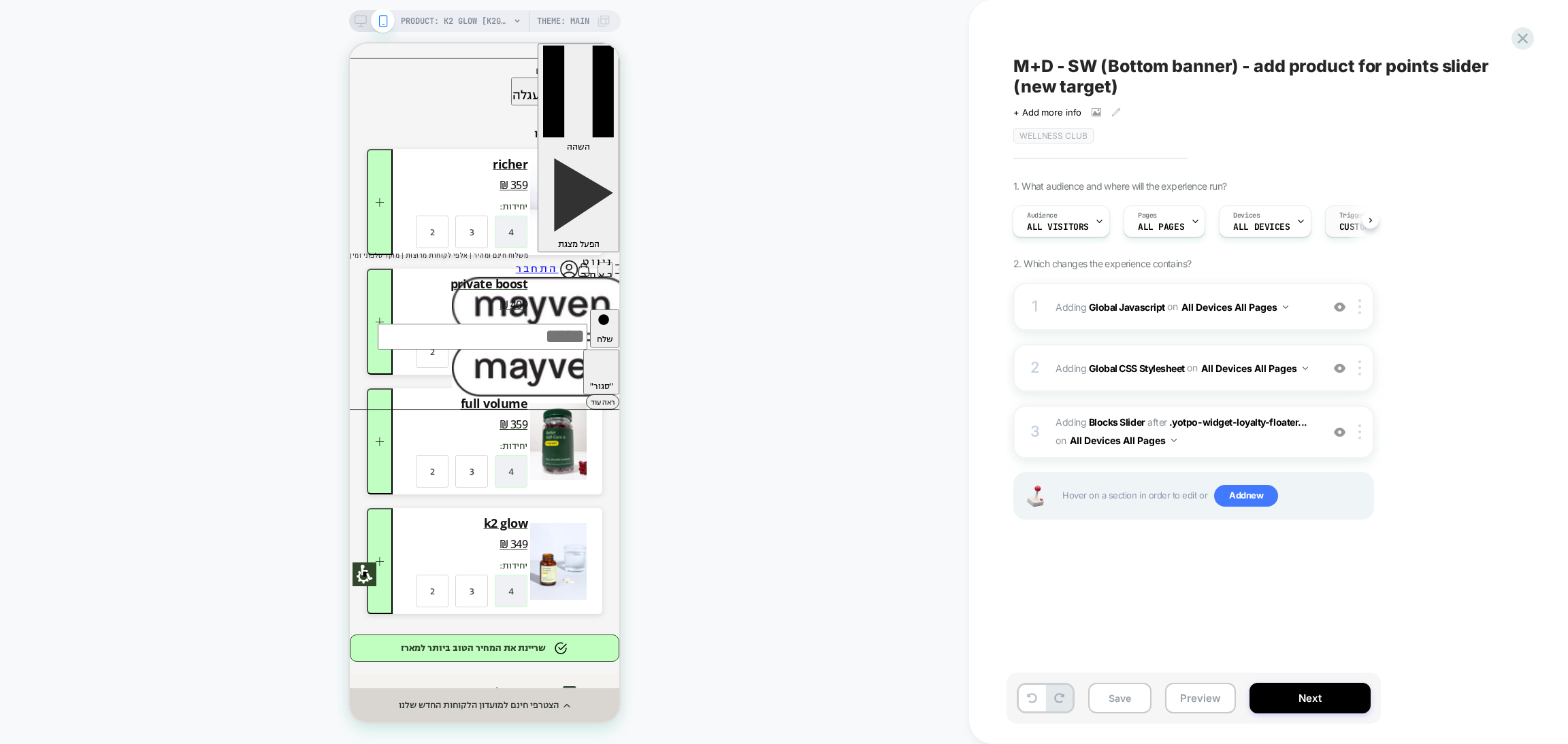
click at [0, 0] on div "Trigger Custom Code" at bounding box center [0, 0] width 0 height 0
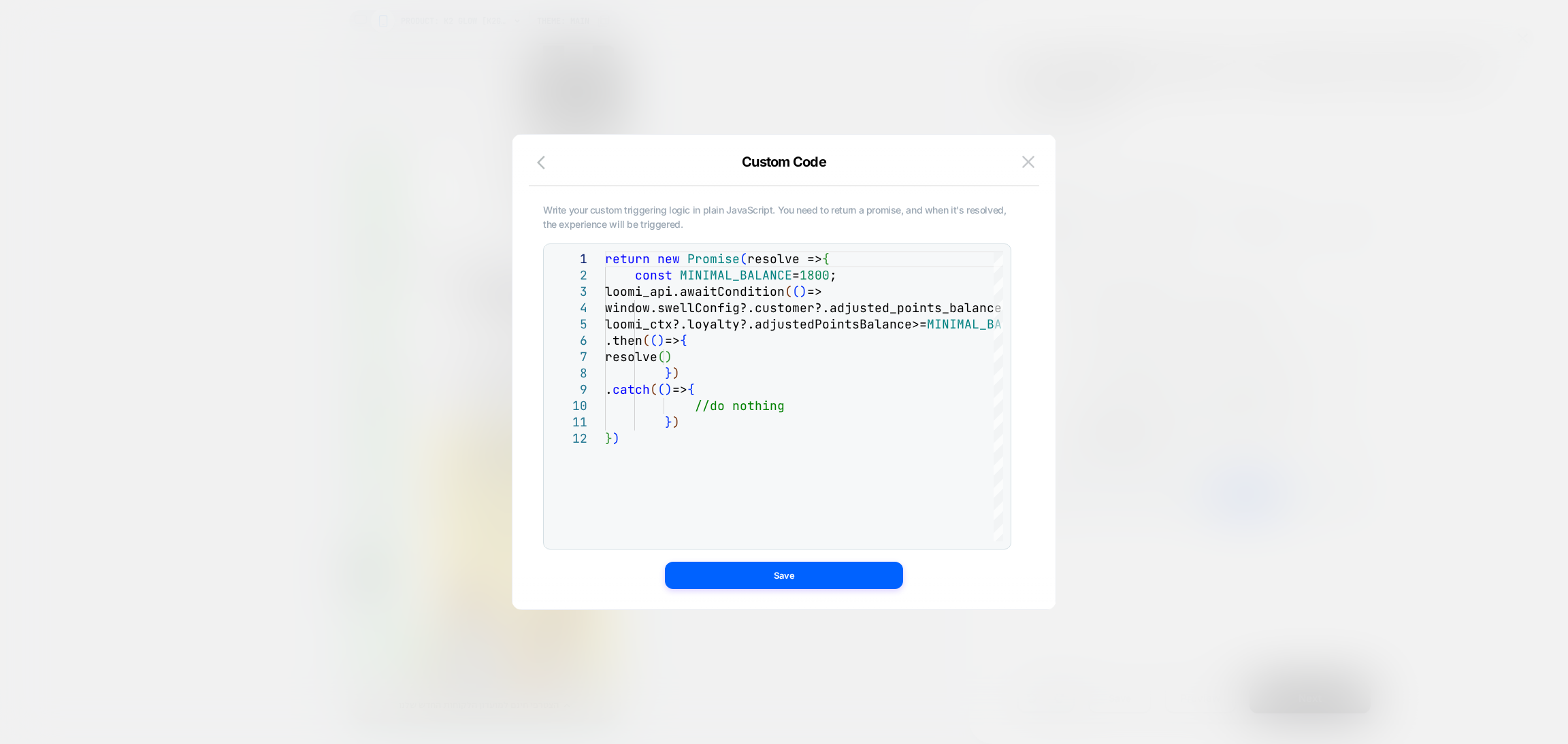
click at [529, 161] on div "Custom Code" at bounding box center [783, 170] width 543 height 33
click at [1031, 159] on img at bounding box center [1029, 162] width 13 height 12
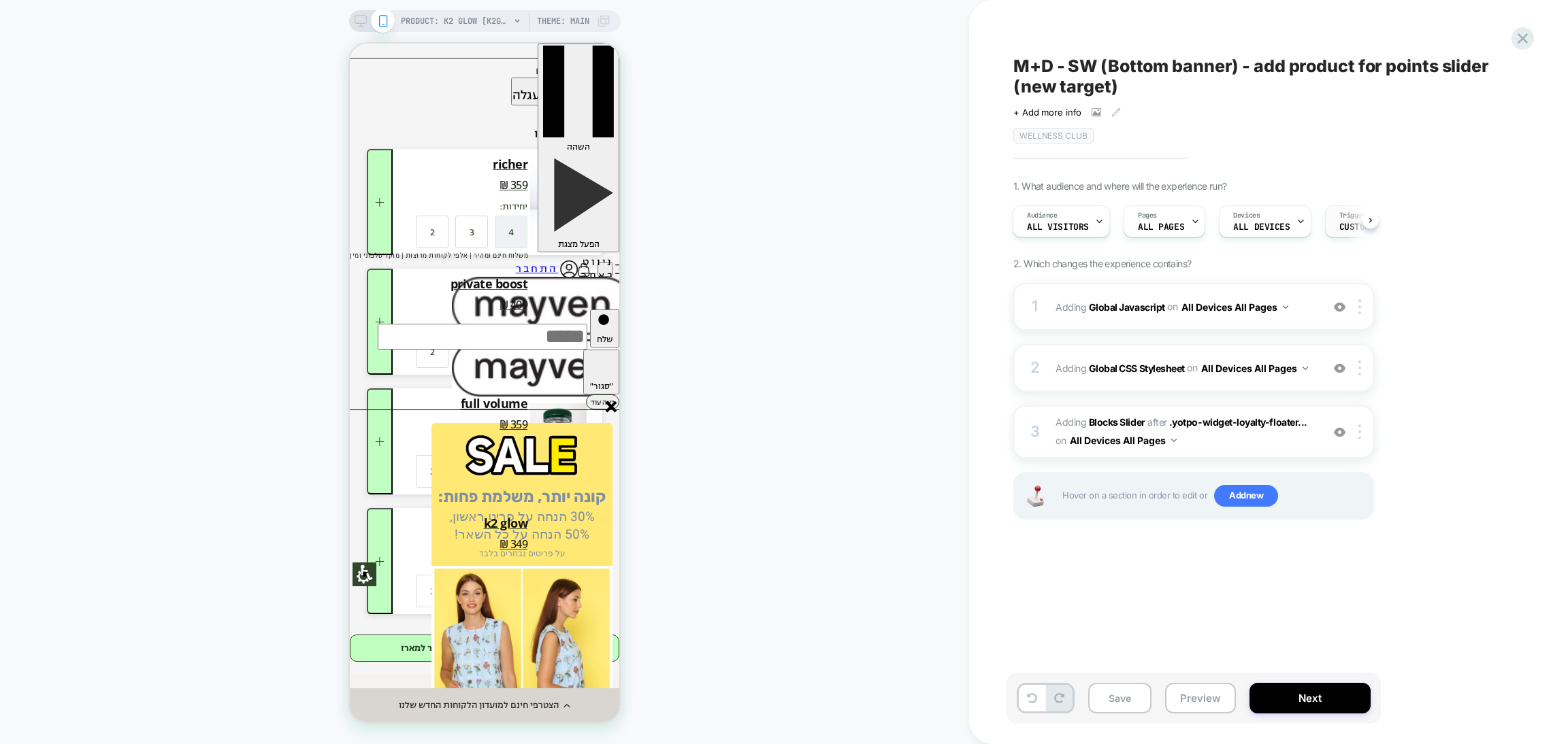
click at [0, 0] on div "Trigger Custom Code" at bounding box center [0, 0] width 0 height 0
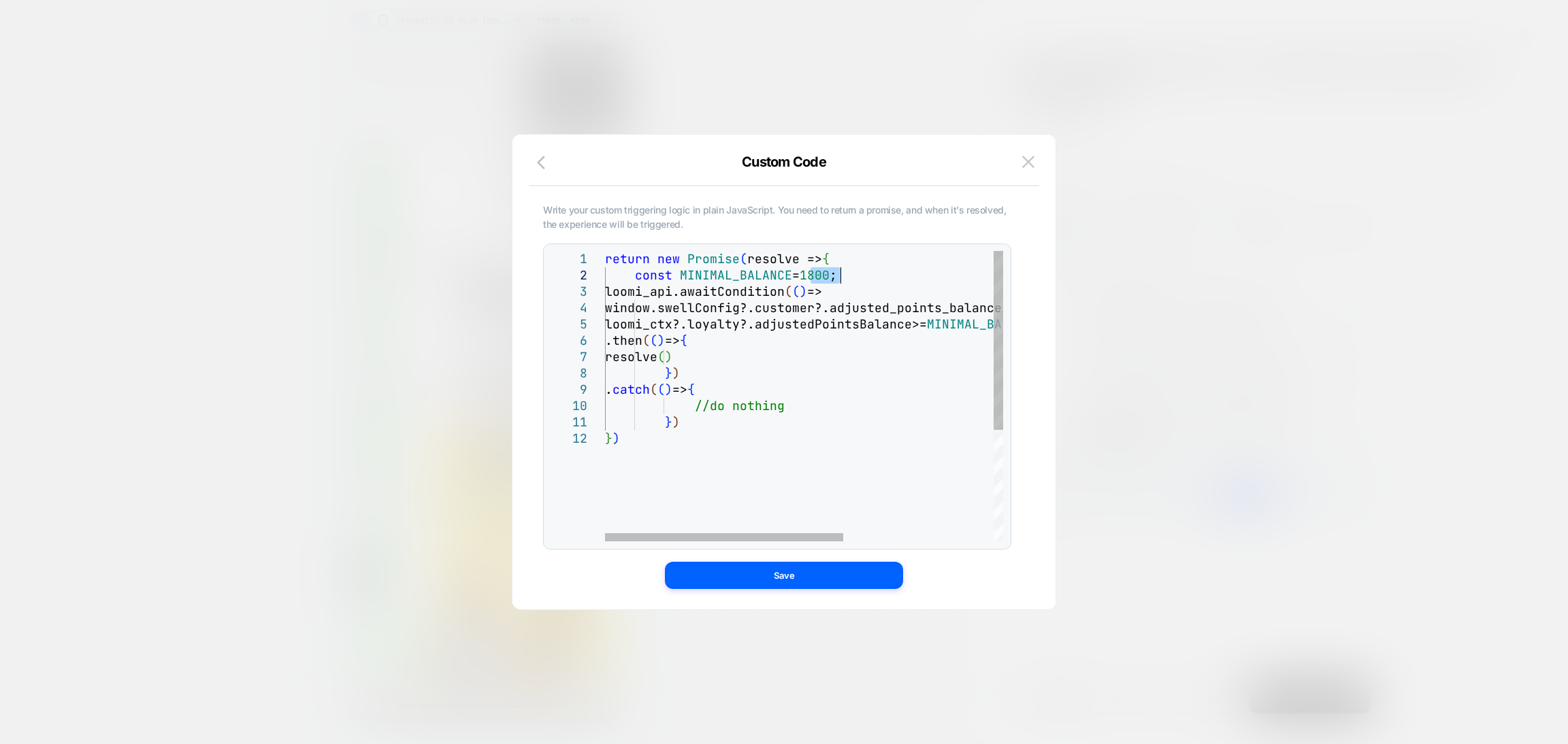
drag, startPoint x: 810, startPoint y: 278, endPoint x: 841, endPoint y: 277, distance: 31.0
click at [841, 277] on div "return new Promise ( resolve => { const MINIMAL_BALANCE = 1800 ; loomi_api.awai…" at bounding box center [929, 486] width 649 height 470
click at [174, 189] on img at bounding box center [157, 195] width 33 height 13
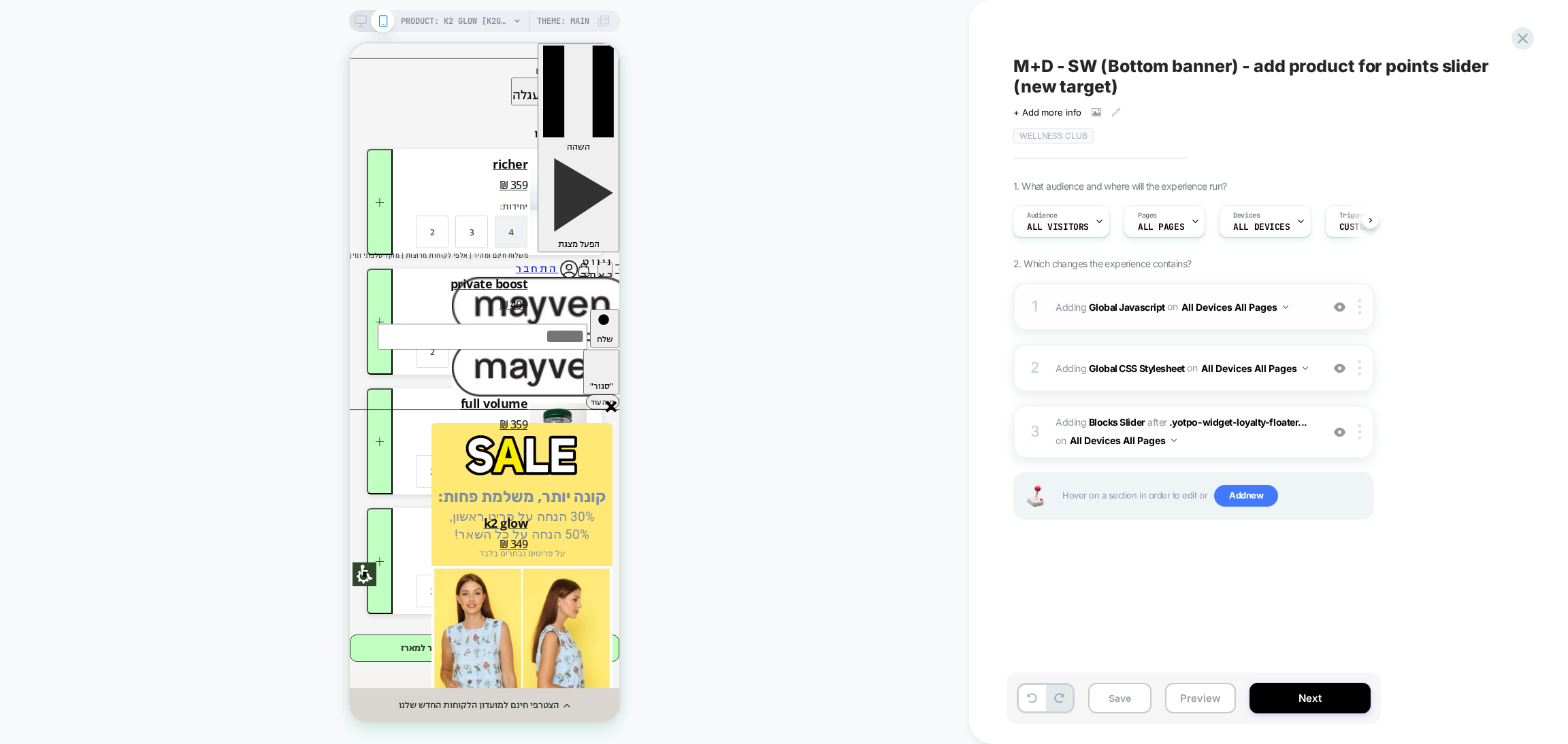
click at [0, 0] on div "1 Adding Global Javascript on All Devices All Pages Add Before Add After Target…" at bounding box center [0, 0] width 0 height 0
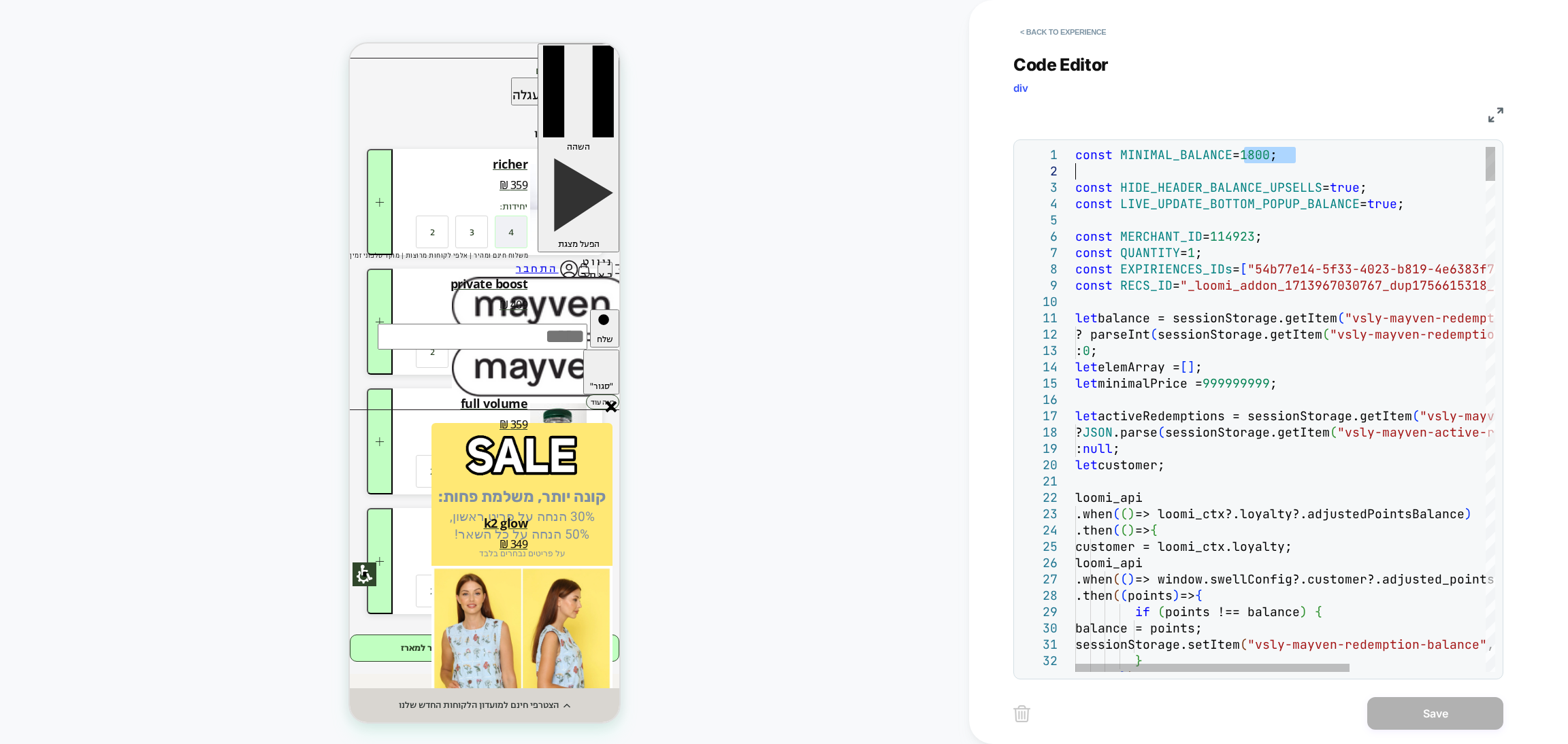
drag, startPoint x: 1246, startPoint y: 161, endPoint x: 1285, endPoint y: 169, distance: 39.8
click at [0, 0] on div "const MINIMAL_BALANCE = 1800 ; const HIDE_HEADER_BALANCE_UPSELLS = true ; const…" at bounding box center [0, 0] width 0 height 0
click at [1060, 42] on div "Code Editor div JS 1 2 3 4 5 6 7 8 9 10 11 12 13 14 15 16 17 18 19 20 21 22 23 …" at bounding box center [1258, 358] width 490 height 642
click at [1056, 33] on button "< Back to experience" at bounding box center [1063, 32] width 99 height 22
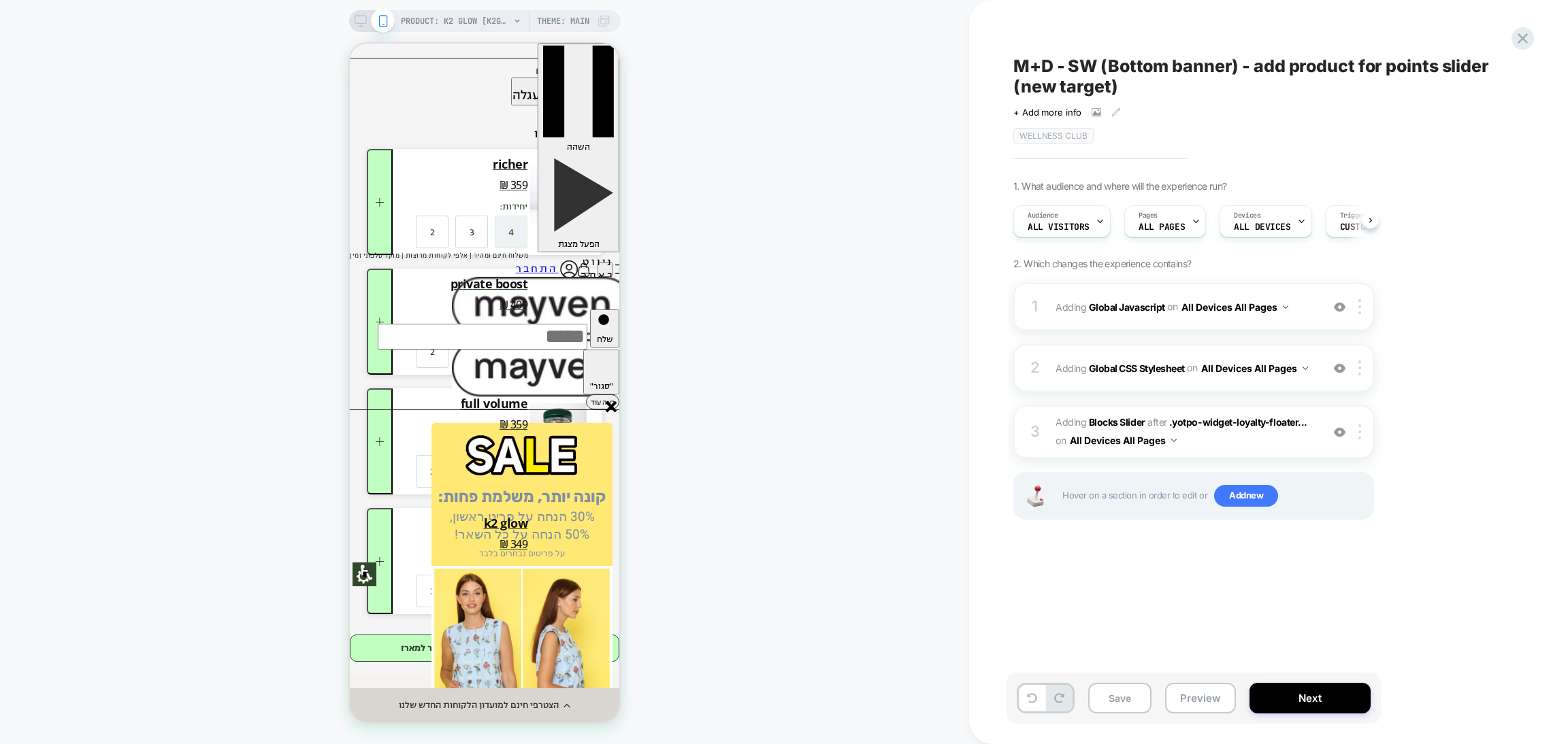
scroll to position [0, 1]
click at [611, 404] on icon "סגור" at bounding box center [611, 407] width 12 height 12
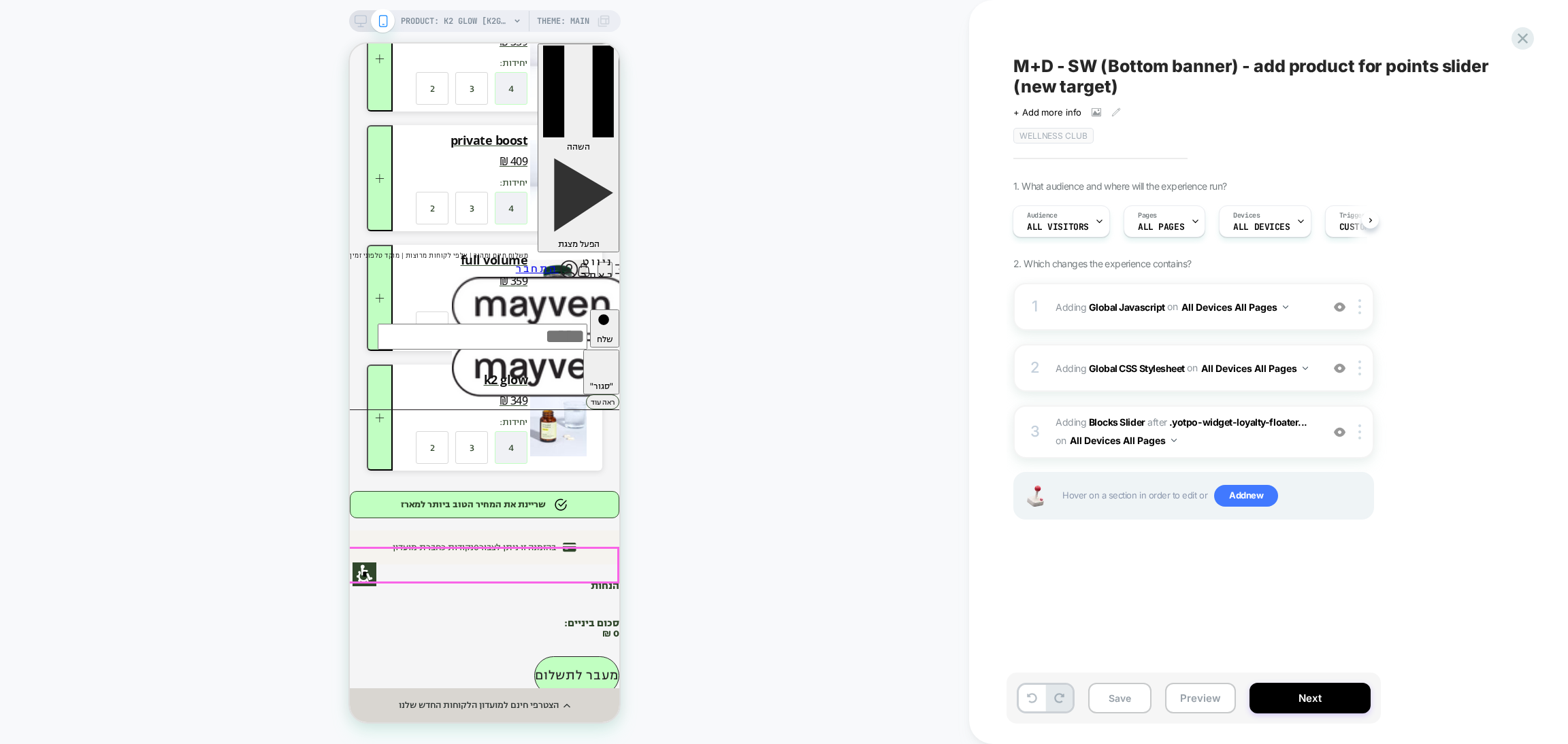
scroll to position [305, 0]
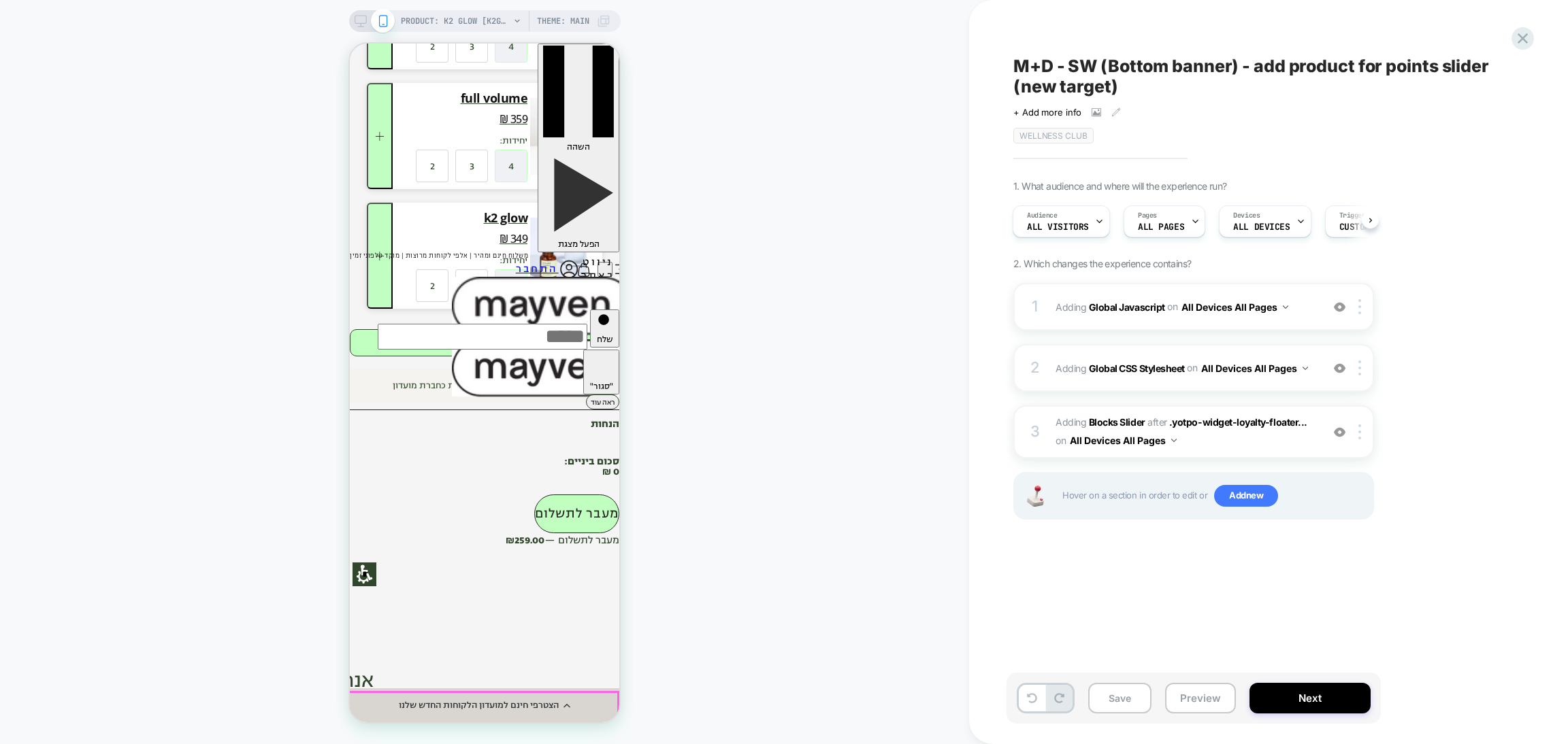
click at [390, 716] on div "הצטרפי חינם למועדון הלקוחות החדש שלנו" at bounding box center [484, 706] width 269 height 34
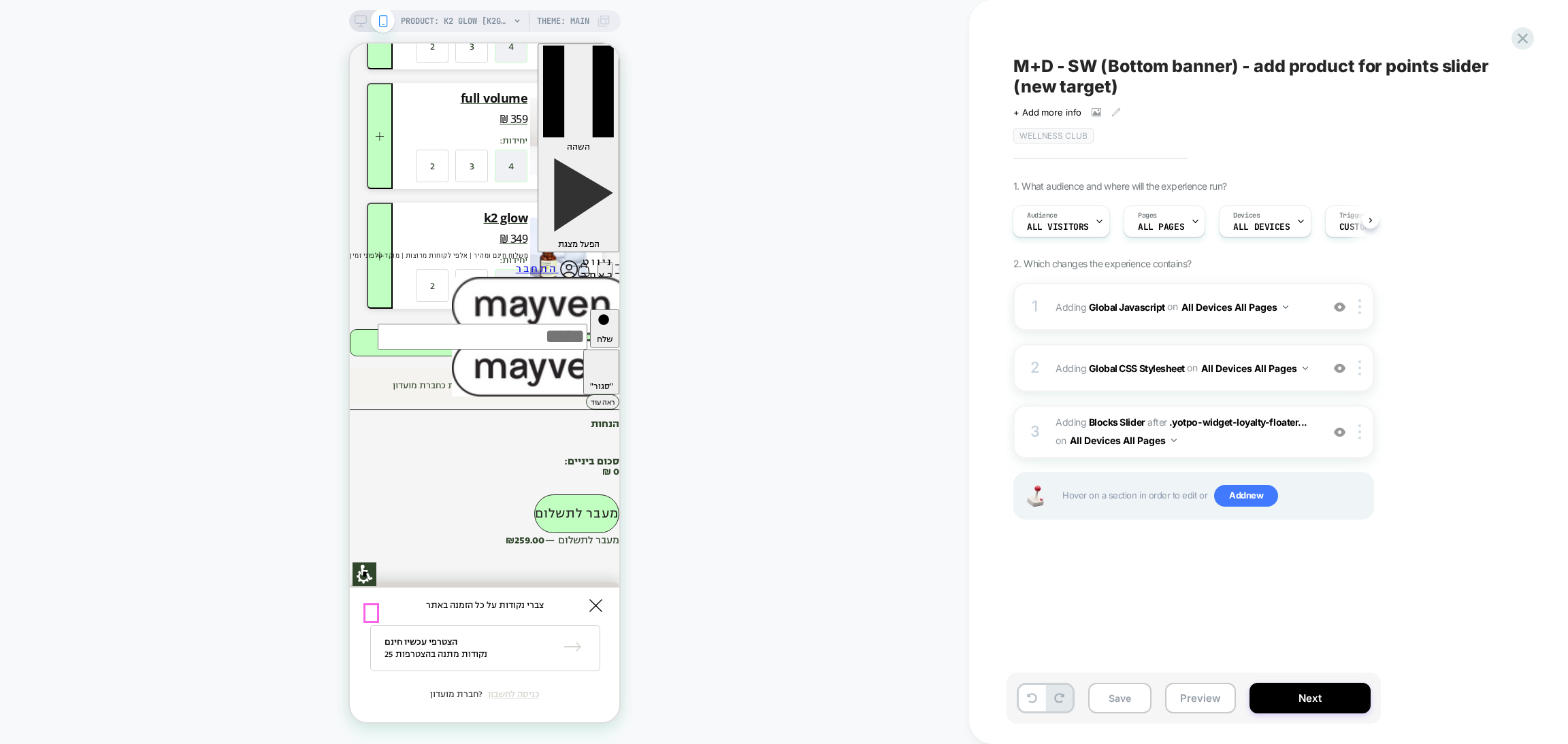
click at [590, 609] on rect at bounding box center [596, 606] width 13 height 13
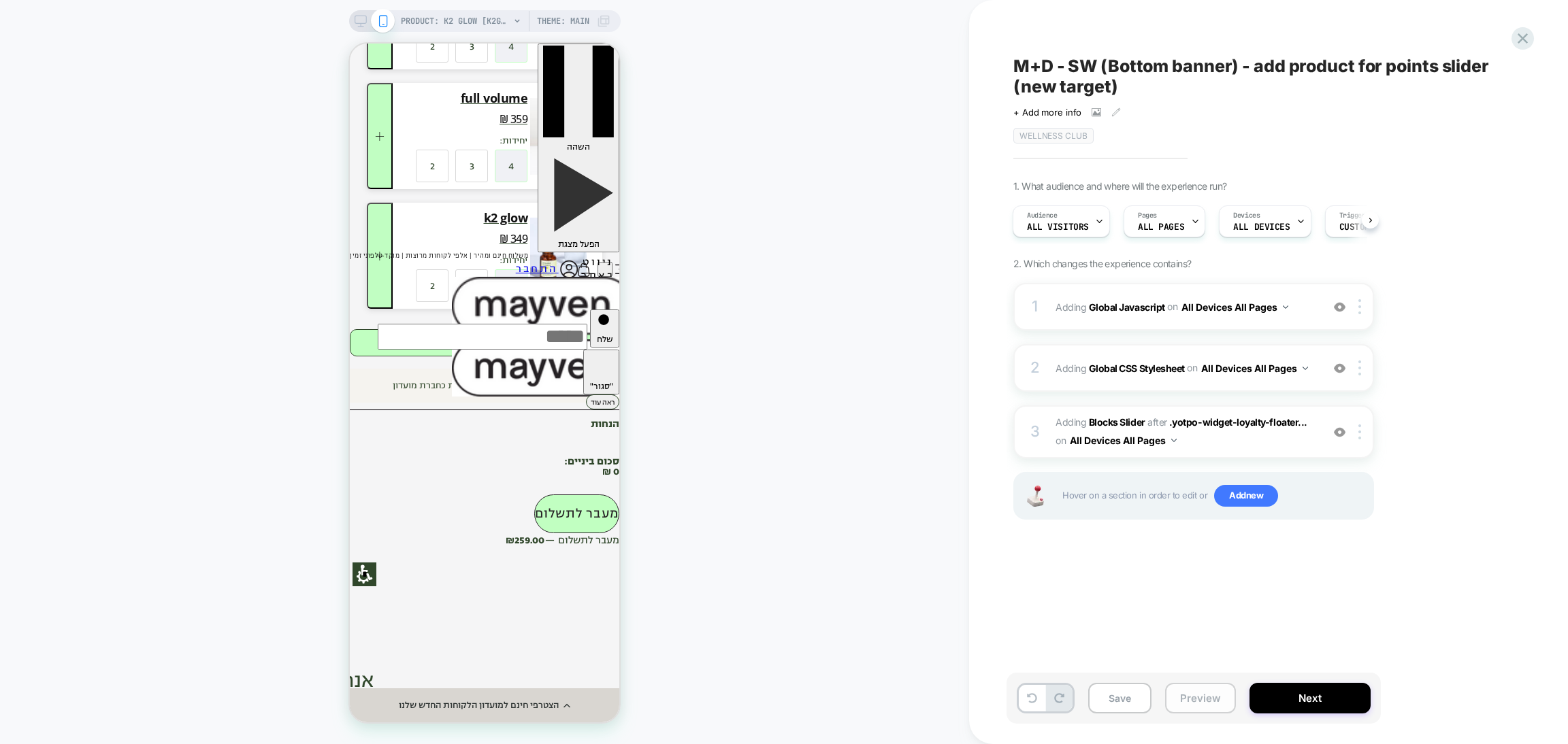
click at [1187, 686] on button "Preview" at bounding box center [1200, 698] width 70 height 31
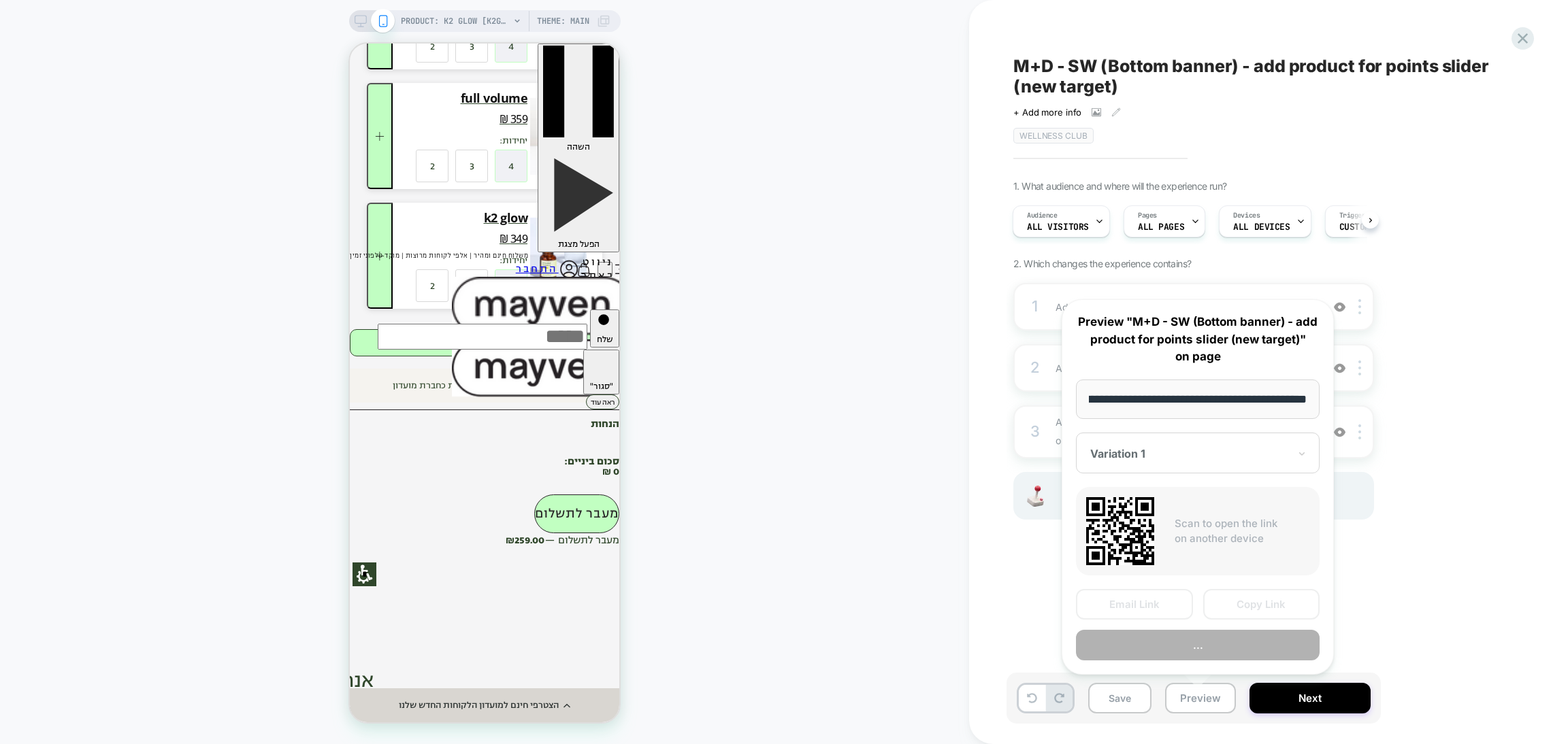
scroll to position [0, 0]
click at [0, 0] on button "Preview" at bounding box center [0, 0] width 0 height 0
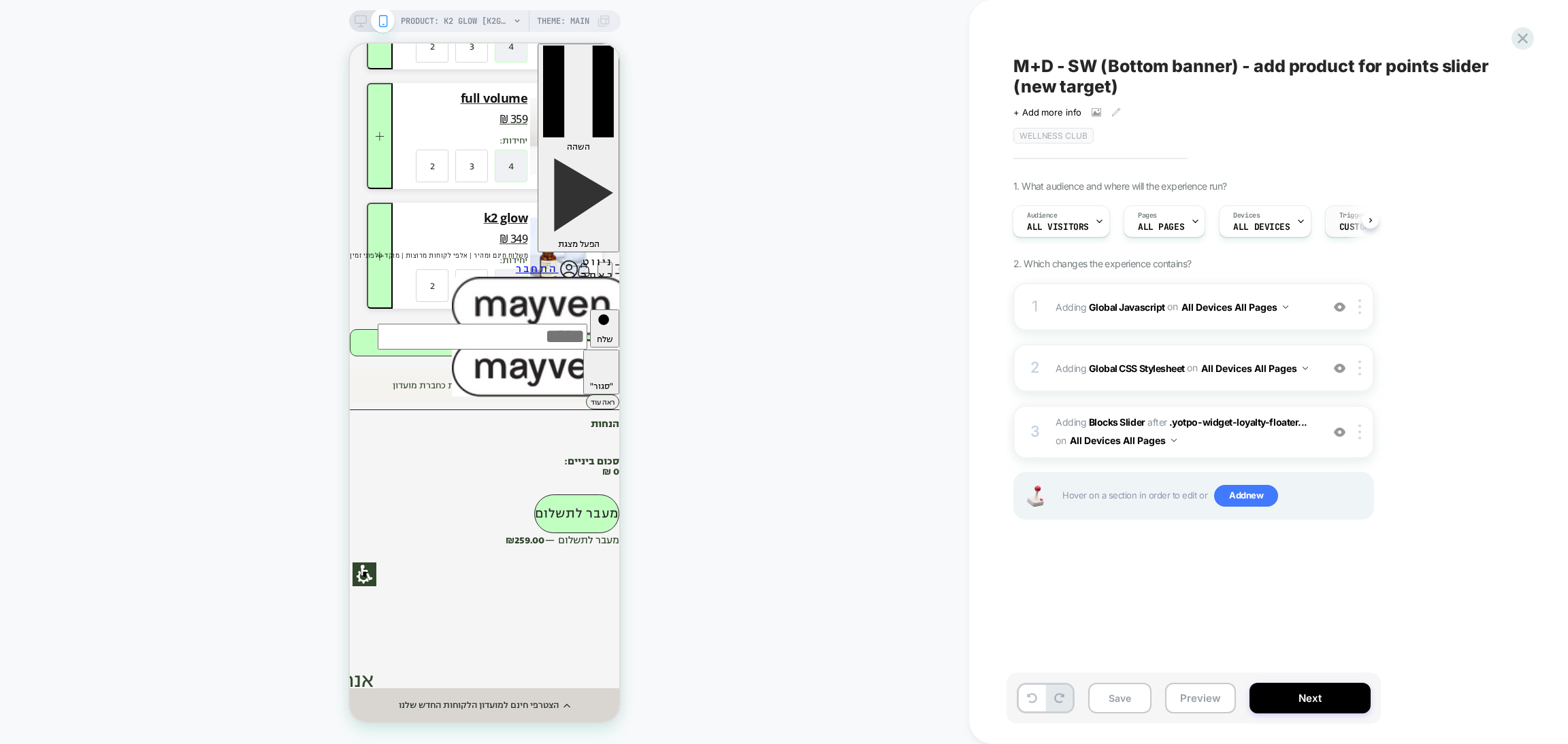
click at [0, 0] on span "Custom Code" at bounding box center [0, 0] width 0 height 0
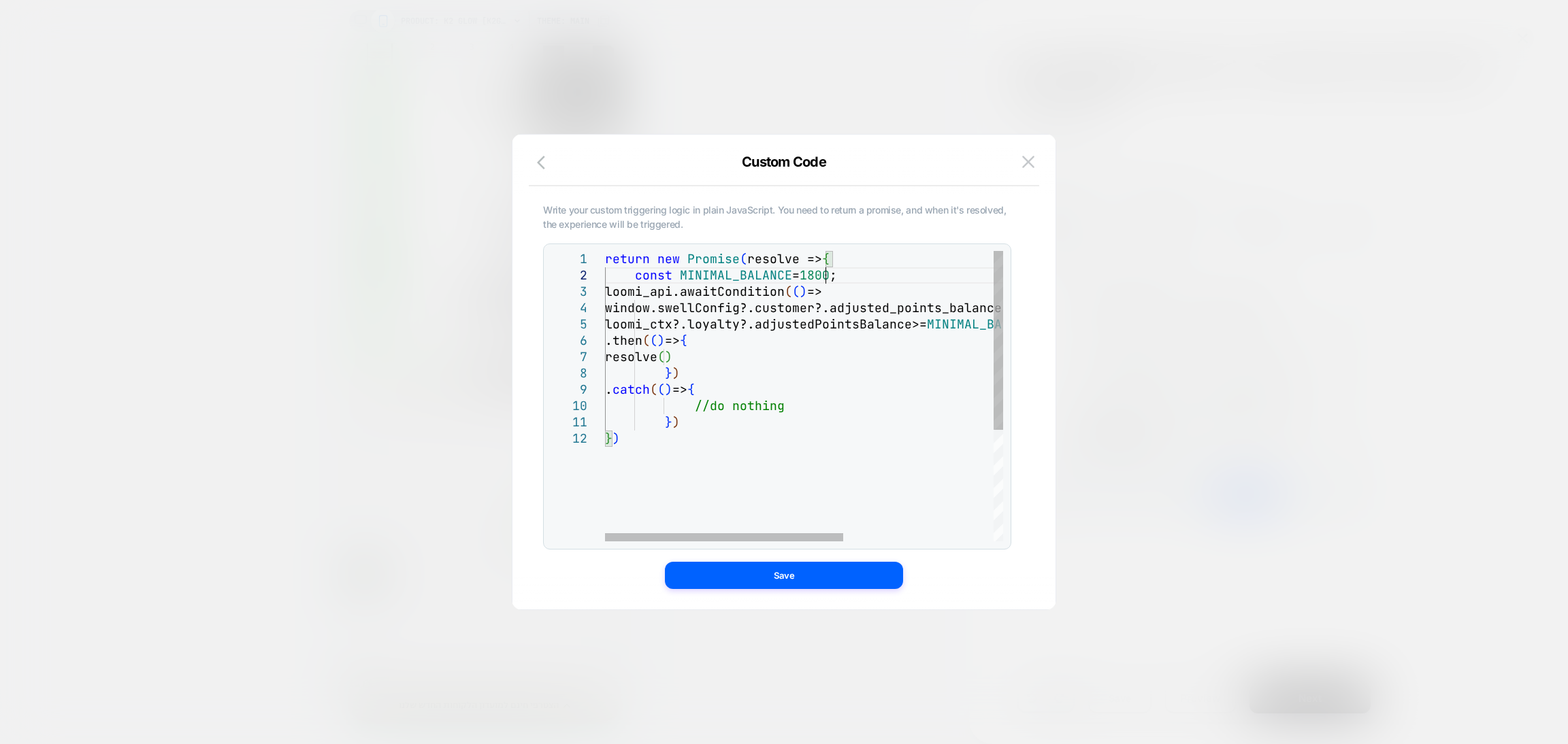
click at [826, 275] on div "return new Promise ( resolve => { const MINIMAL_BALANCE = 1800 ; loomi_api.awai…" at bounding box center [929, 486] width 649 height 470
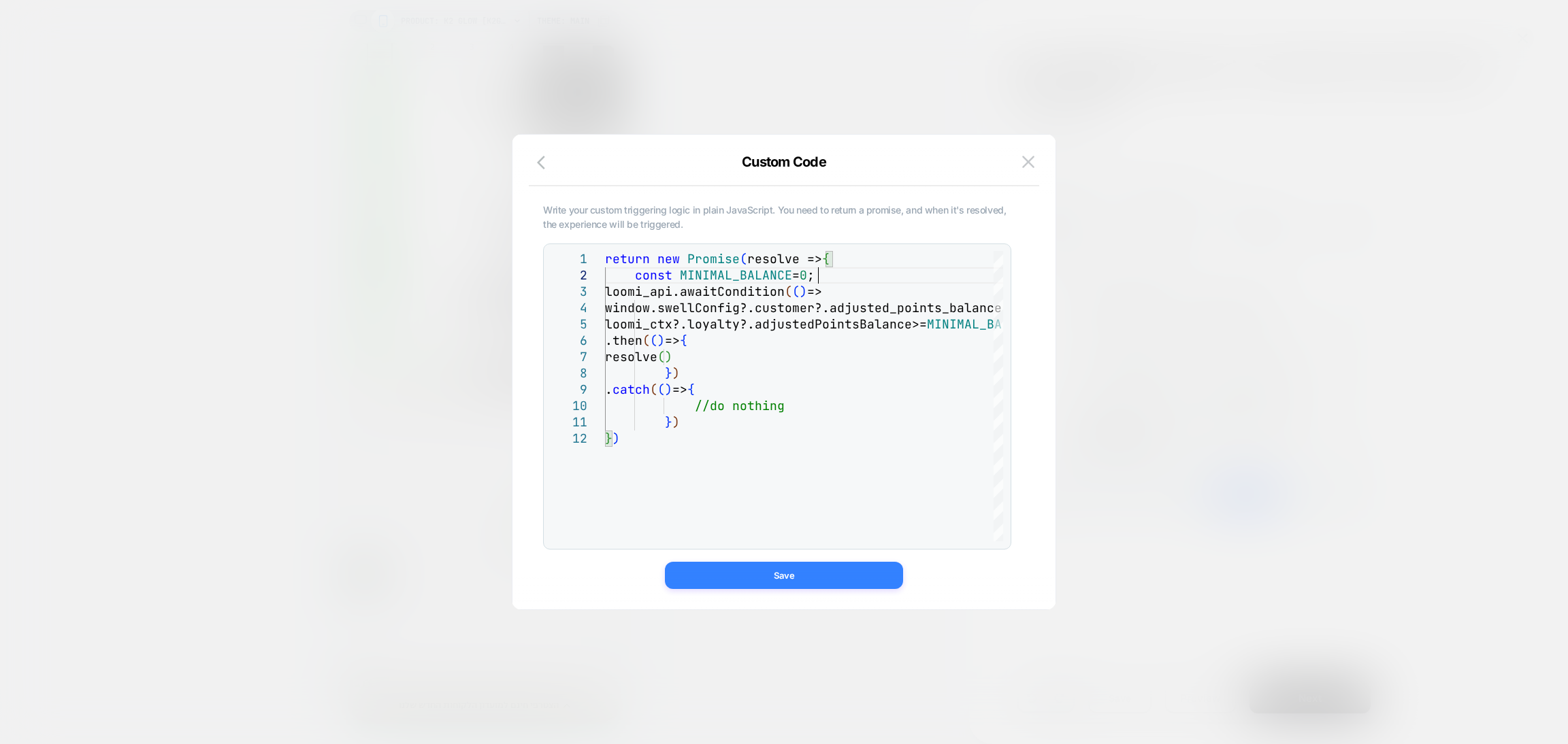
type textarea "**********"
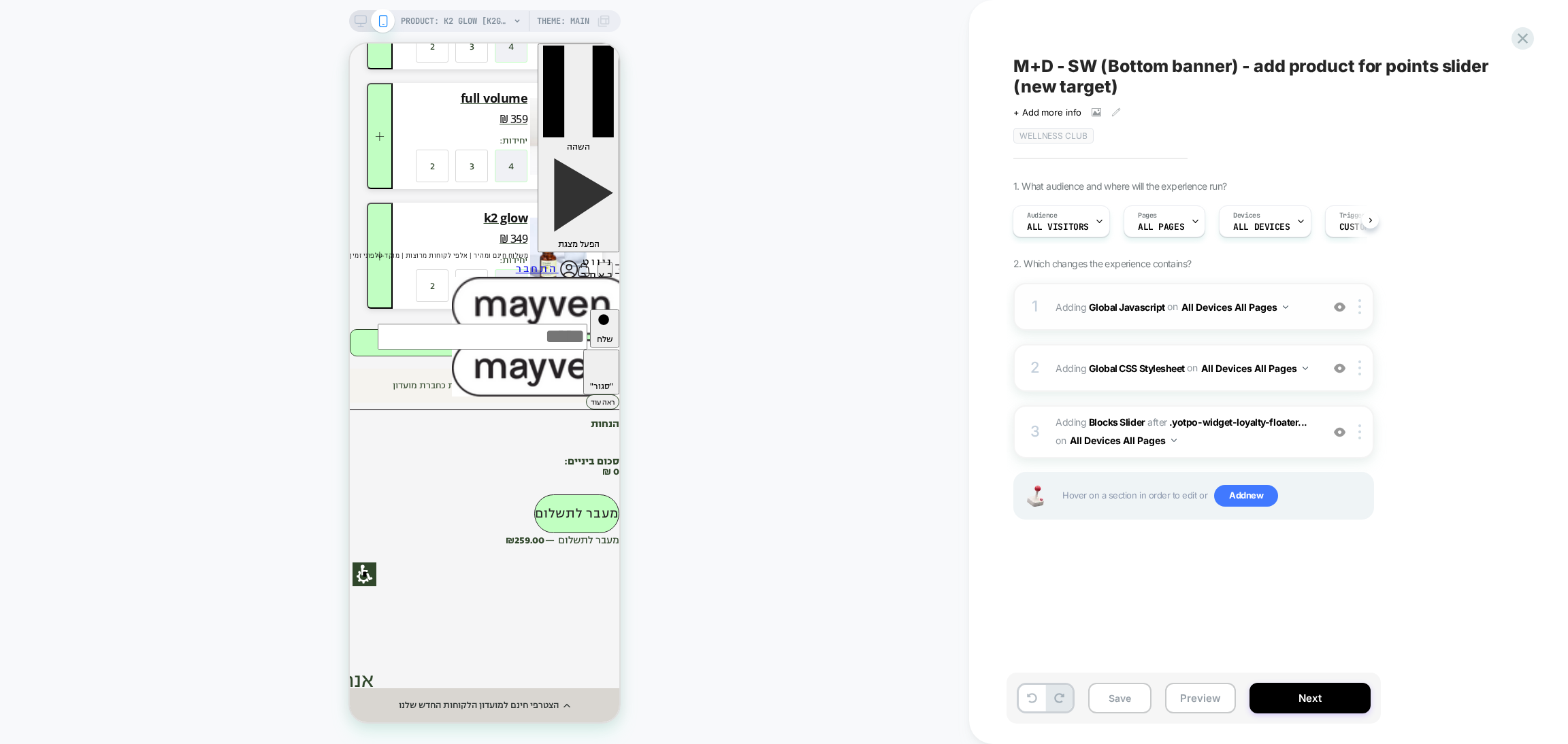
click at [1222, 327] on div "1 Adding Global Javascript on All Devices All Pages Add Before Add After Target…" at bounding box center [1193, 306] width 360 height 48
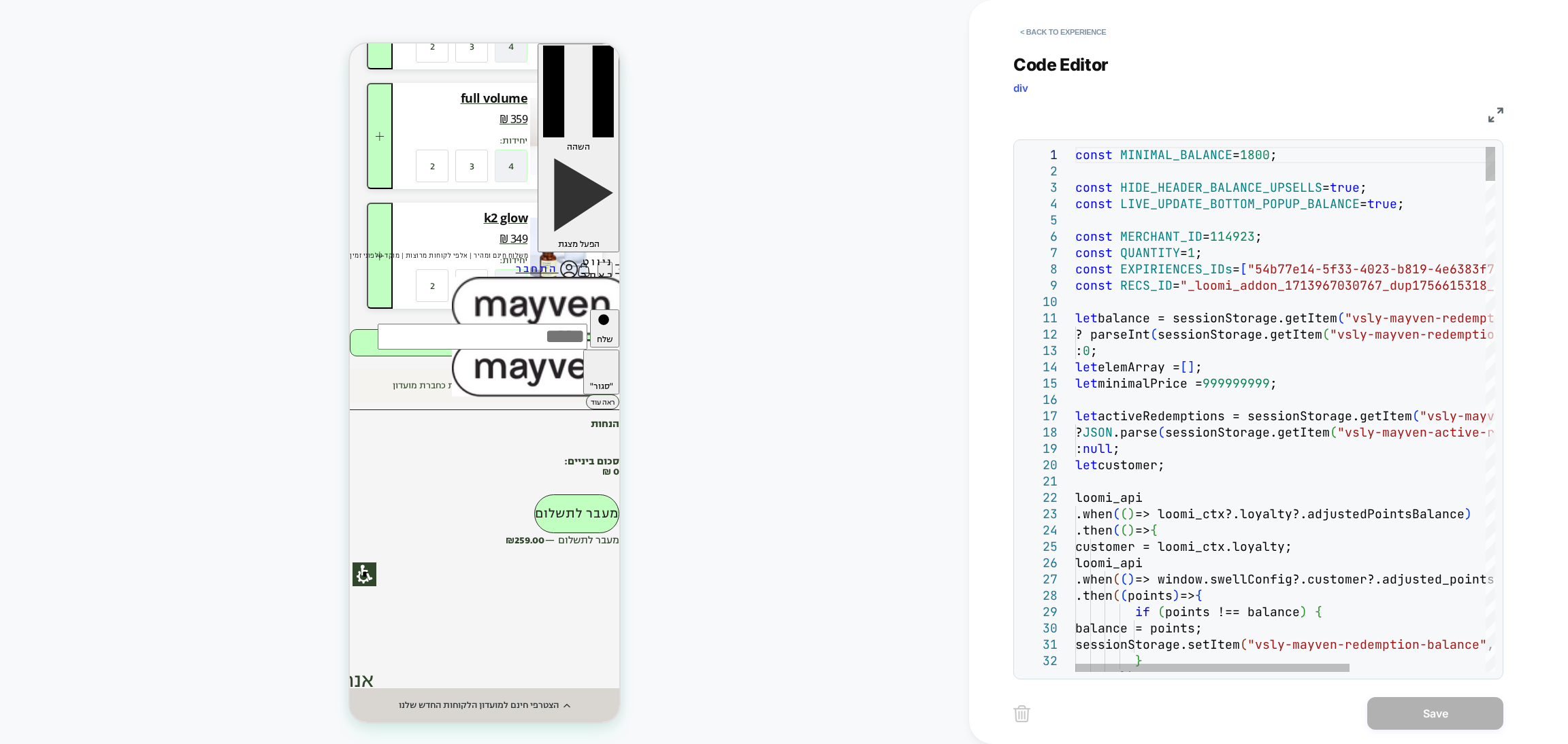
type textarea "**********"
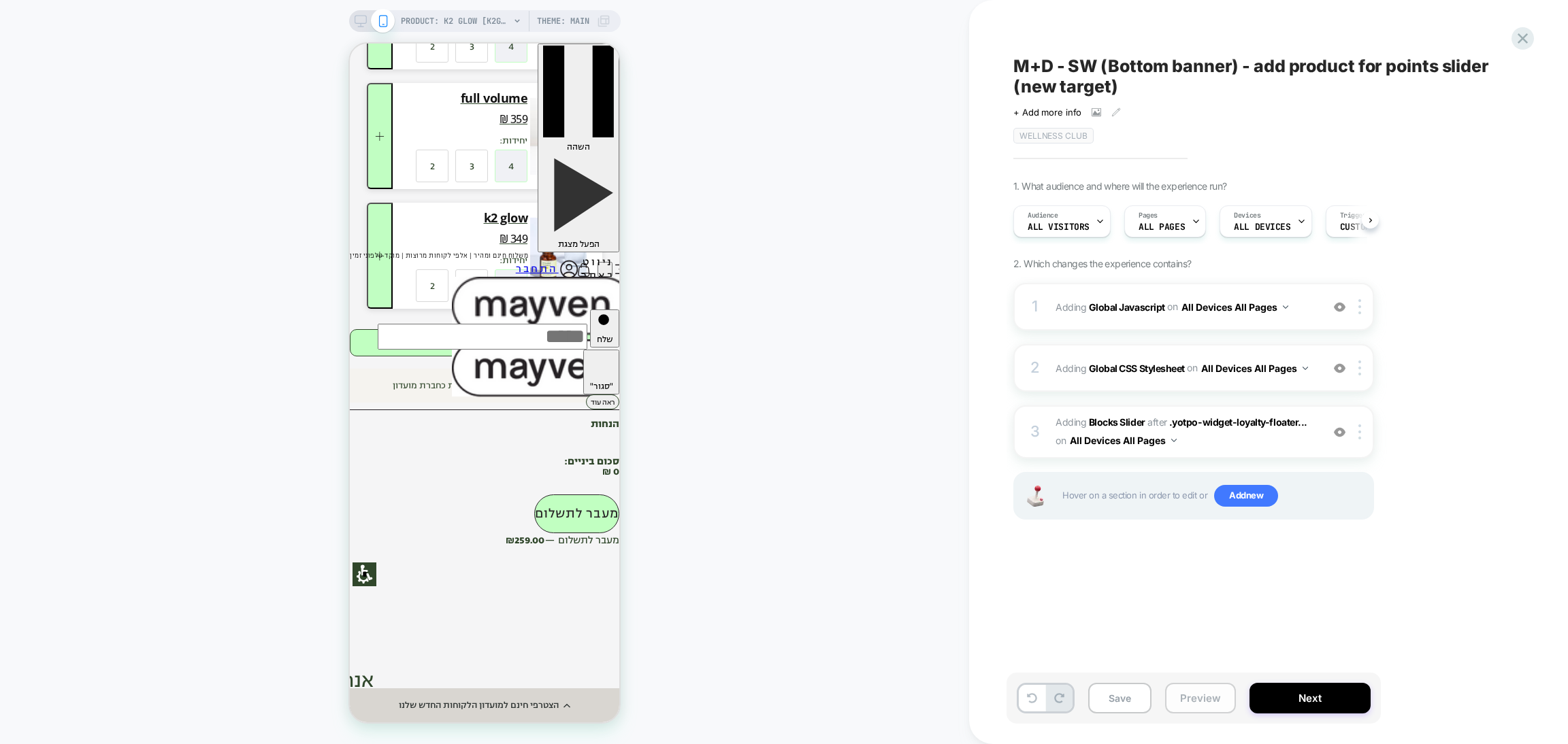
scroll to position [0, 1]
click at [1206, 699] on button "Preview" at bounding box center [1200, 698] width 70 height 31
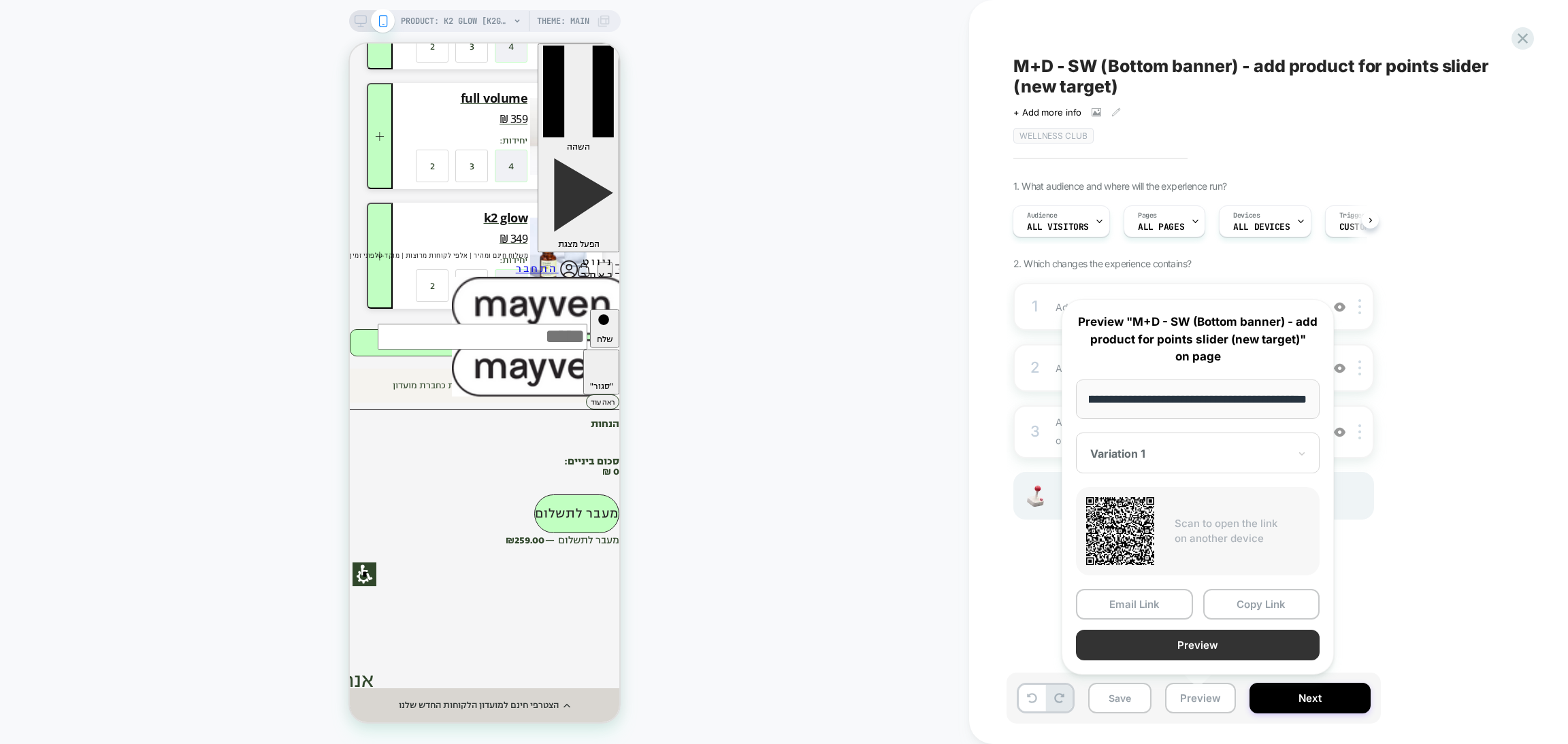
scroll to position [0, 0]
click at [1199, 637] on button "Preview" at bounding box center [1198, 646] width 244 height 31
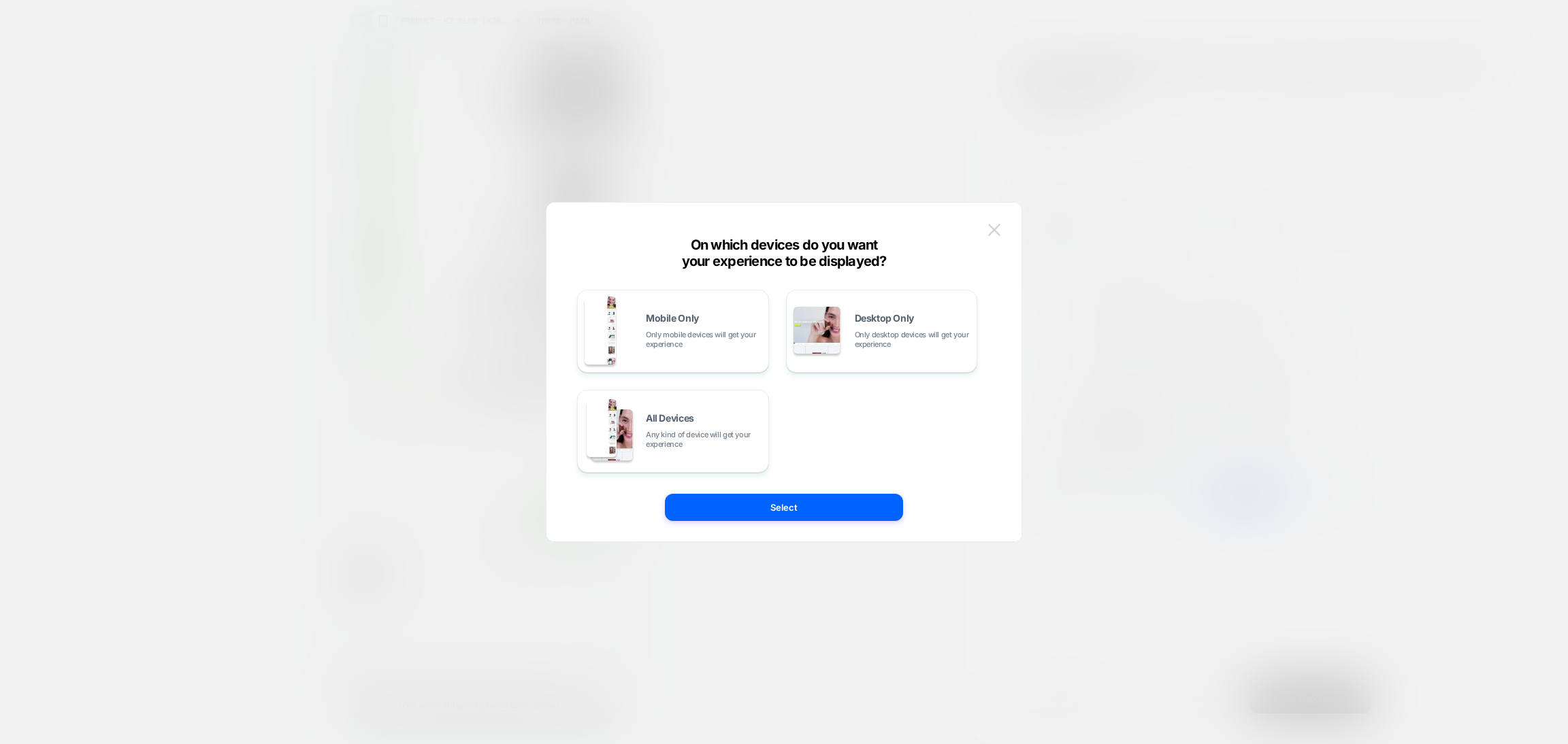
click at [993, 236] on button at bounding box center [994, 229] width 21 height 21
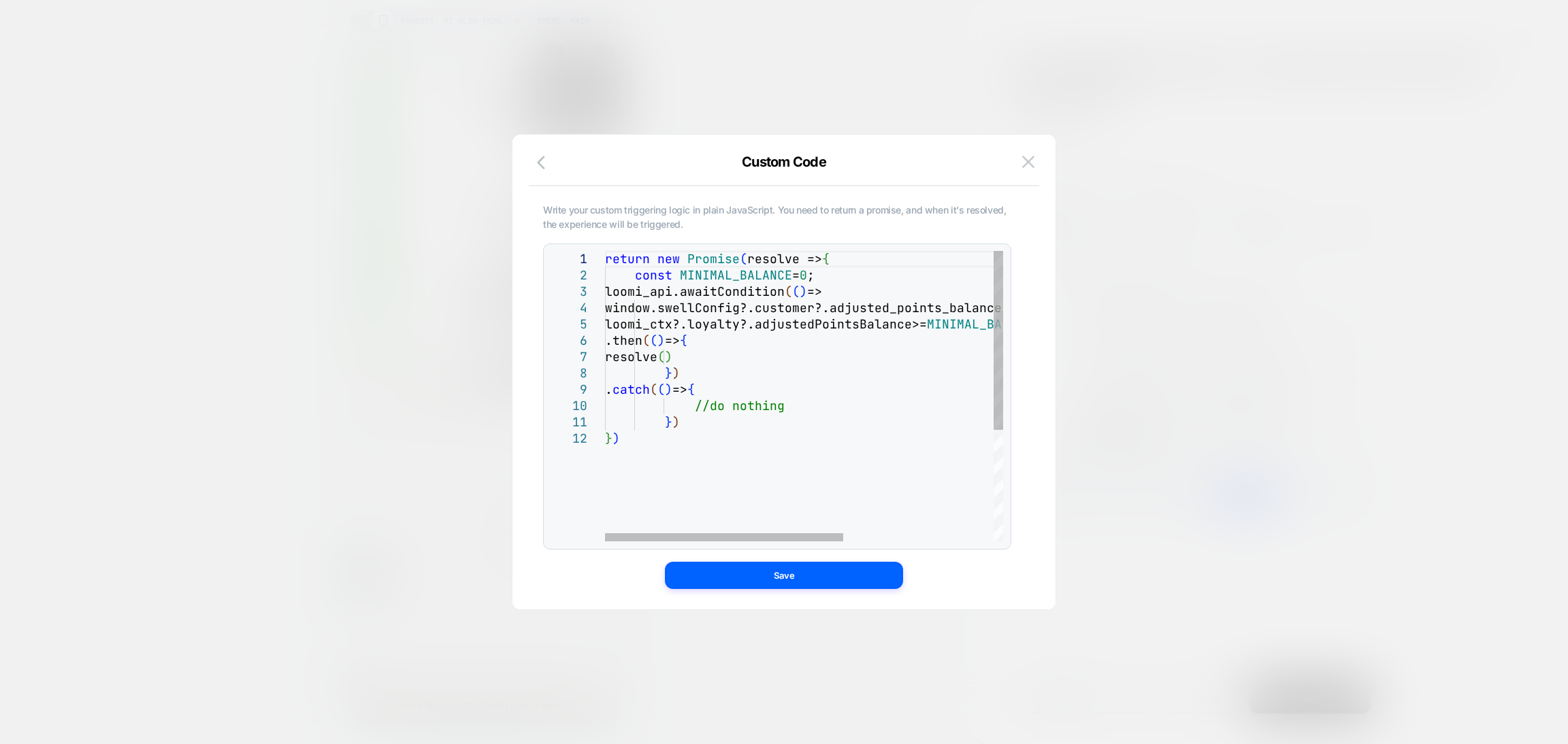
click at [809, 275] on div "return new Promise ( resolve => { const MINIMAL_BALANCE = 0 ; loomi_api.awaitCo…" at bounding box center [929, 486] width 649 height 470
type textarea "**********"
click at [831, 591] on div "Write your custom triggering logic in plain JavaScript. You need to return a pr…" at bounding box center [784, 378] width 502 height 461
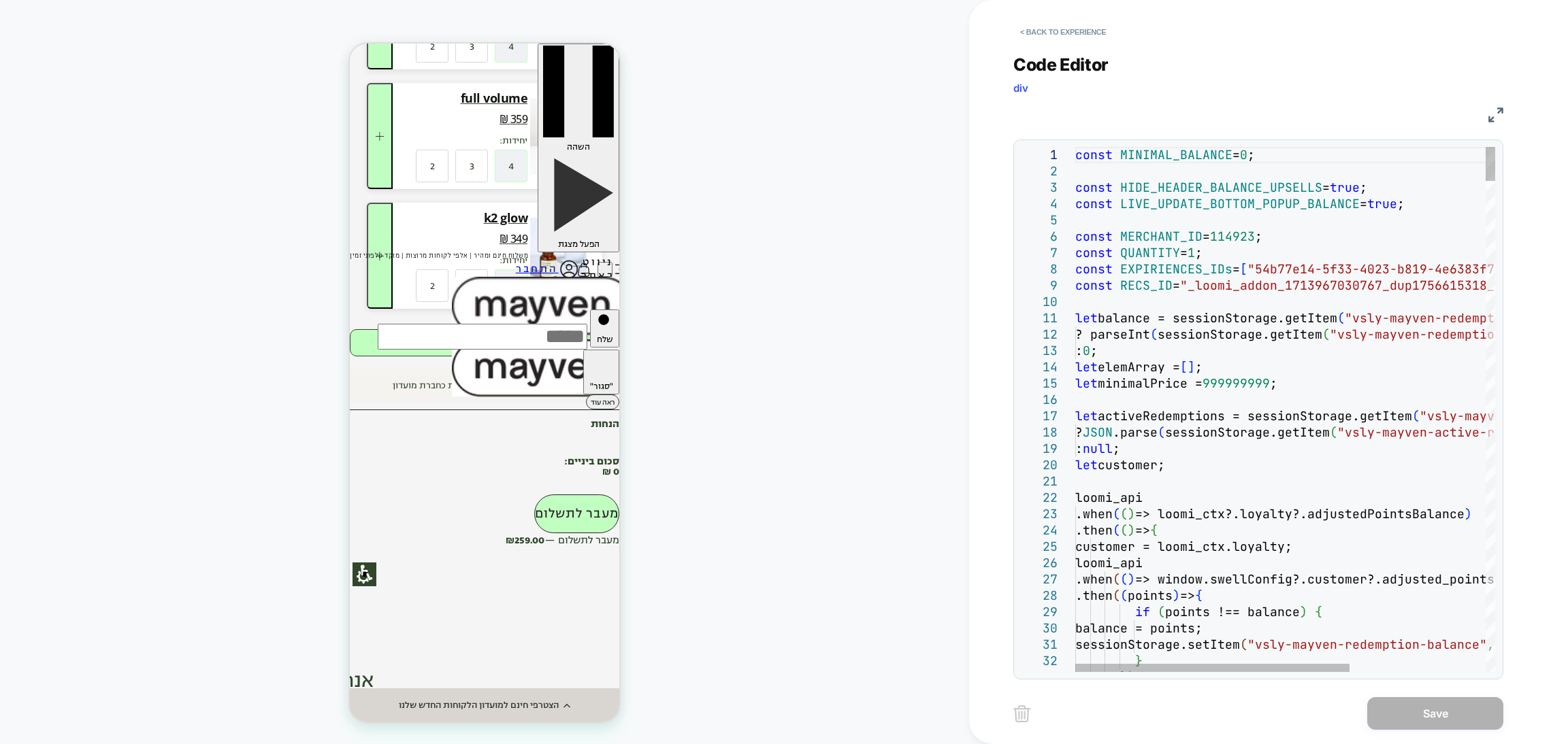
type textarea "**********"
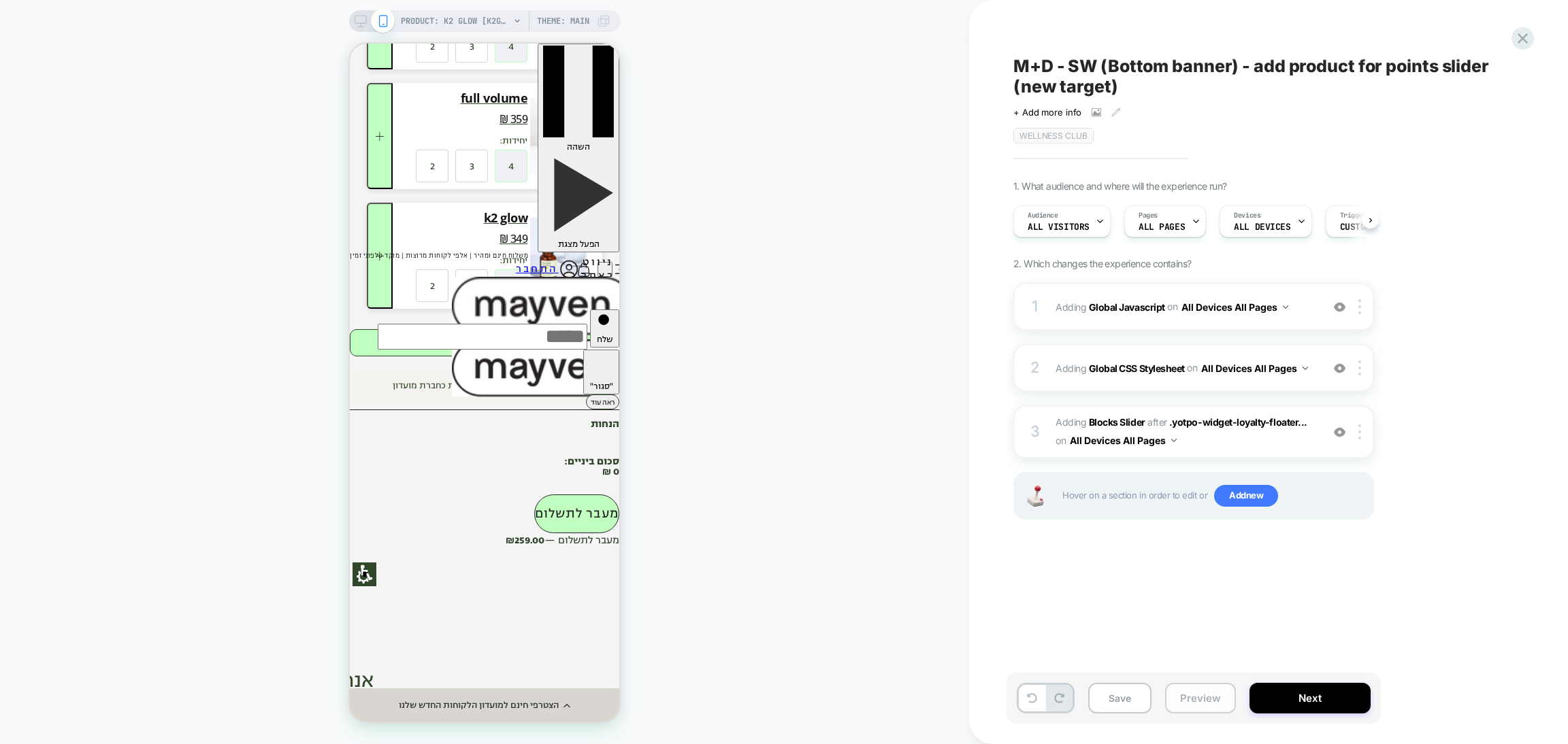
scroll to position [0, 1]
click at [1183, 702] on button "Preview" at bounding box center [1200, 698] width 70 height 31
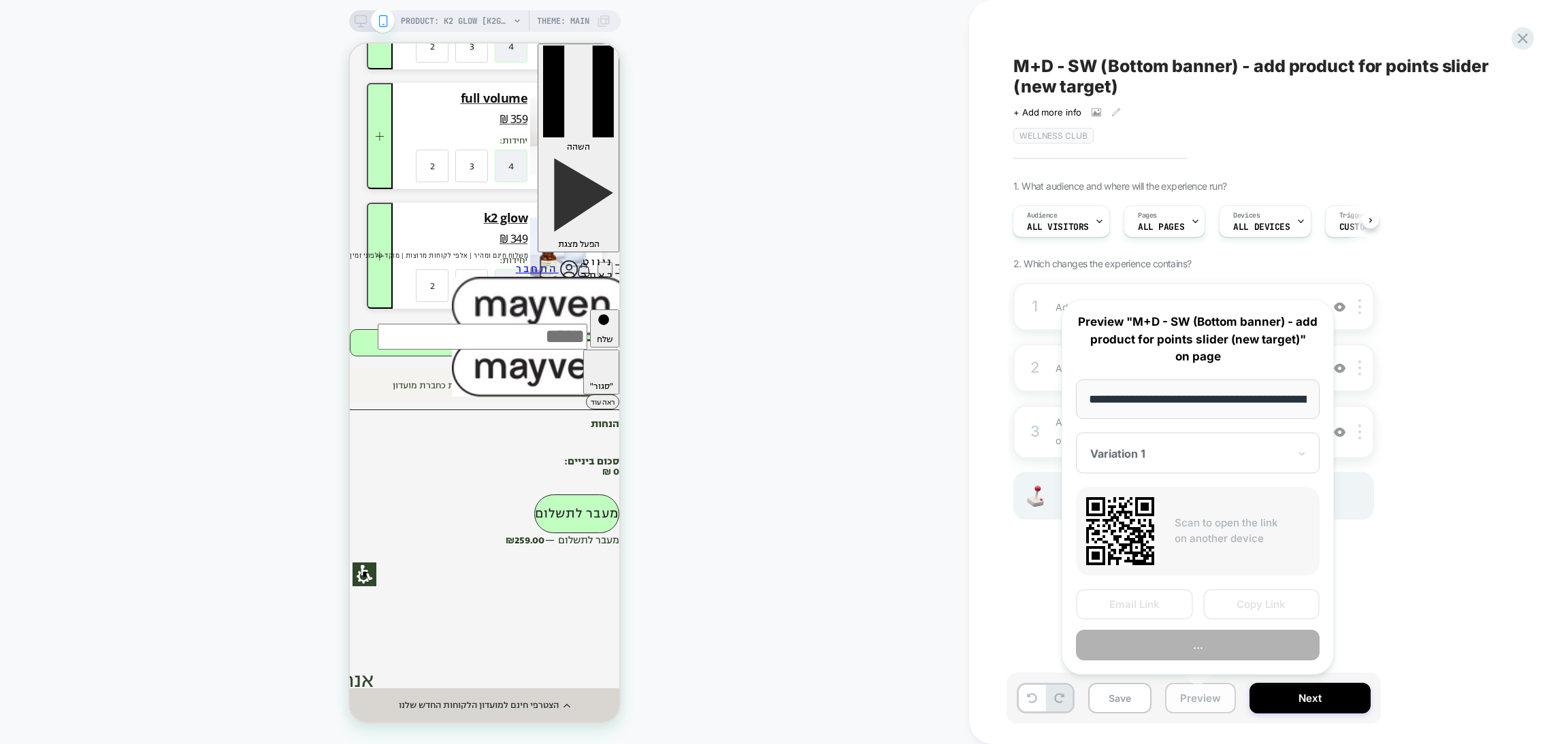
scroll to position [0, 122]
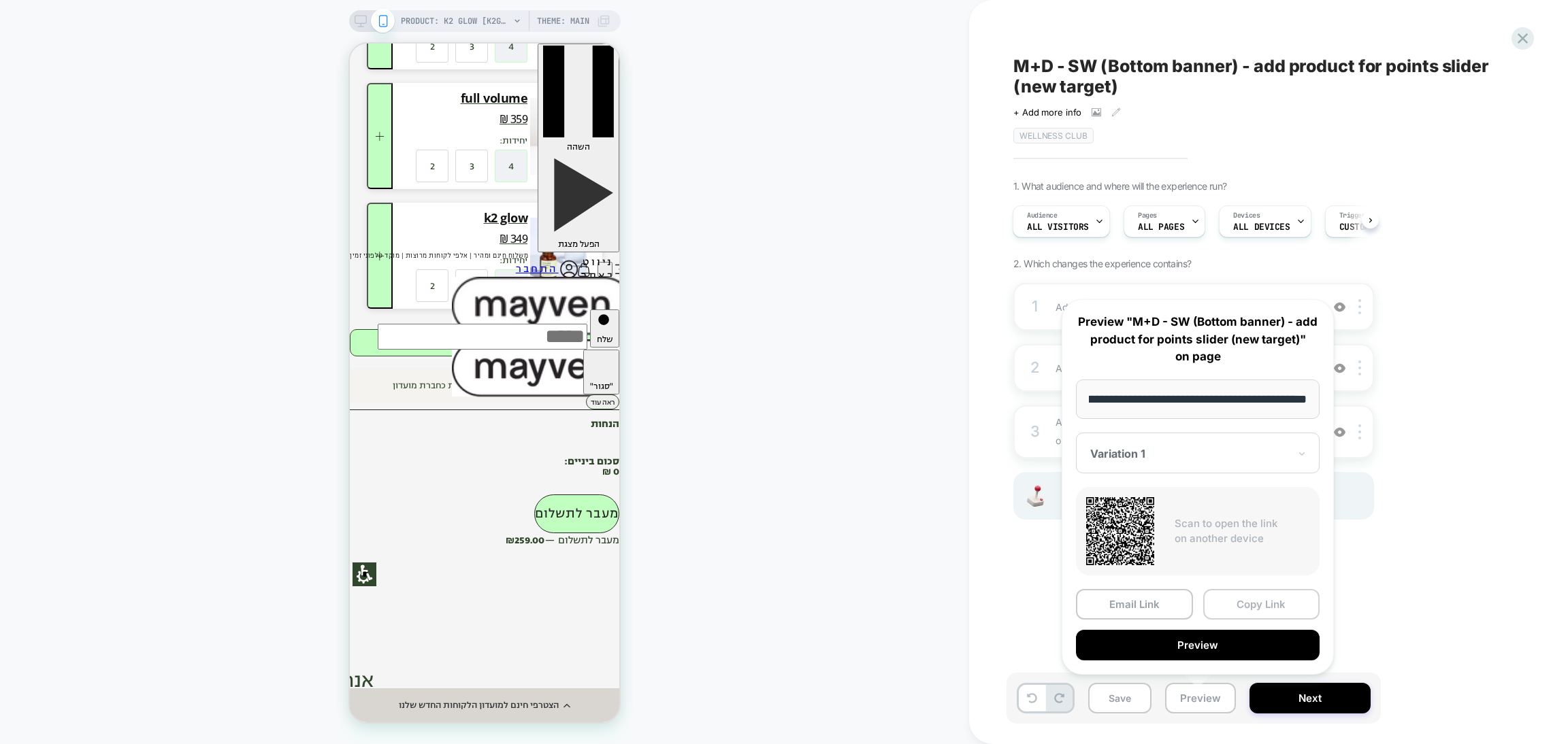
click at [1238, 602] on button "Copy Link" at bounding box center [1262, 605] width 117 height 31
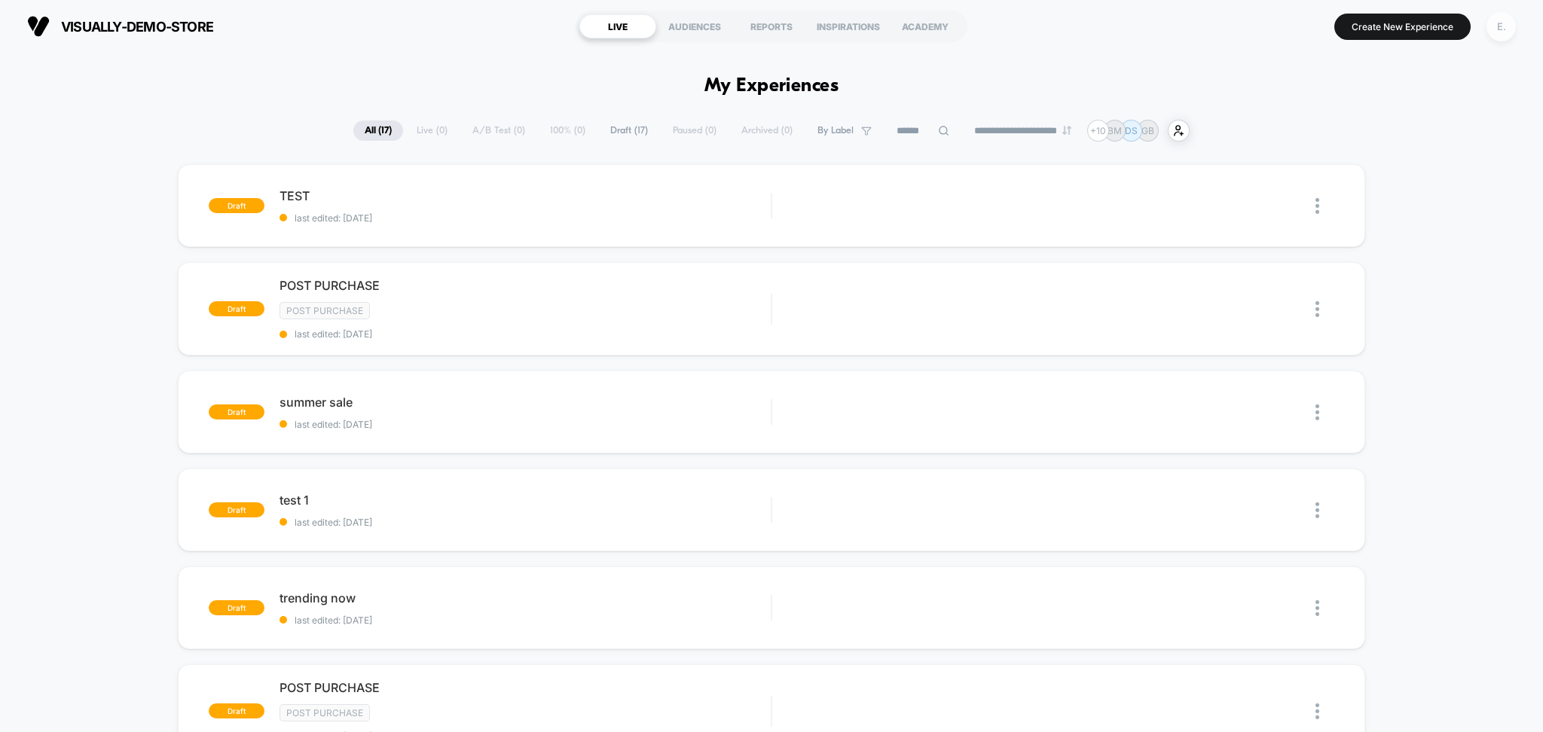
click at [1502, 28] on div "E." at bounding box center [1501, 26] width 29 height 29
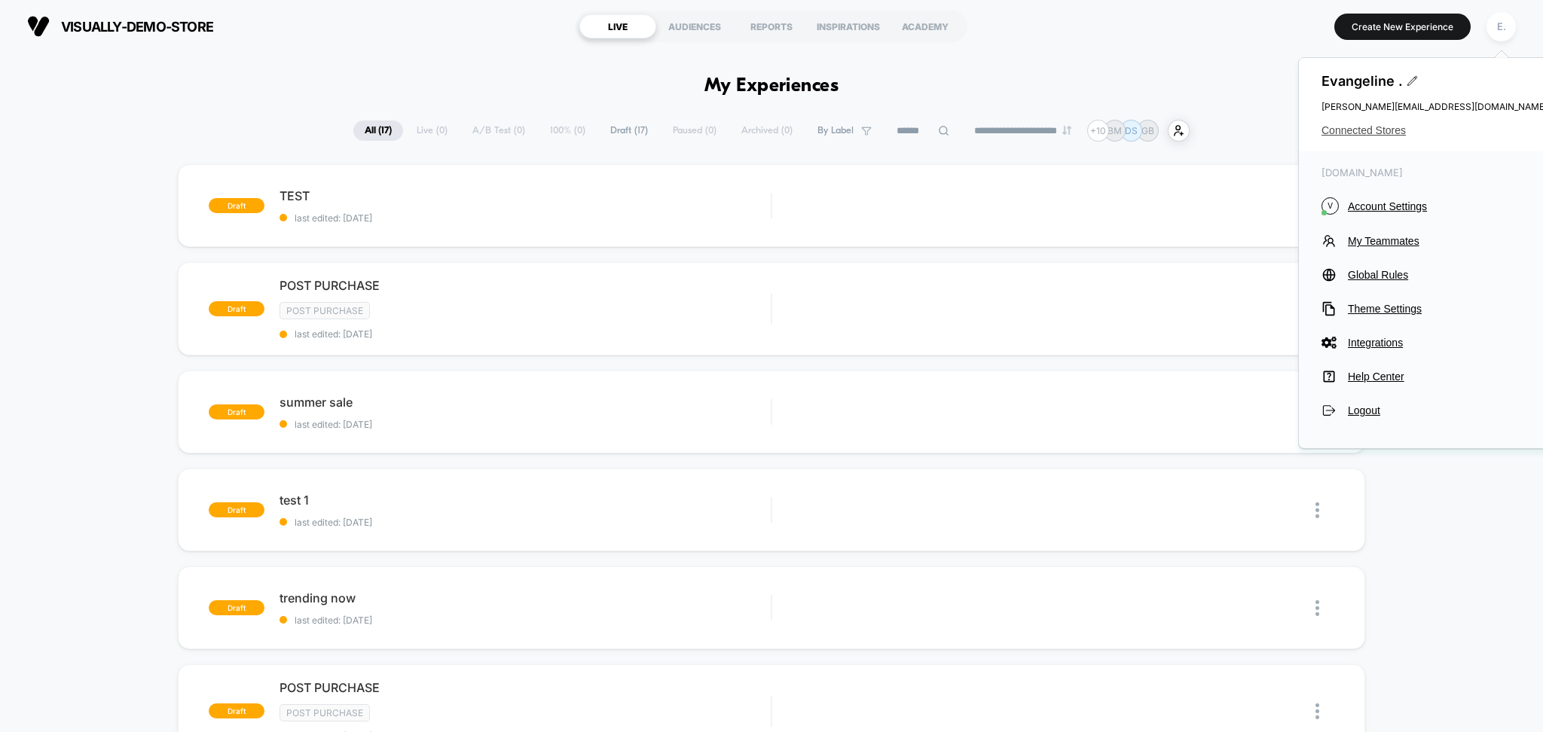
click at [1414, 133] on span "Connected Stores" at bounding box center [1435, 130] width 226 height 12
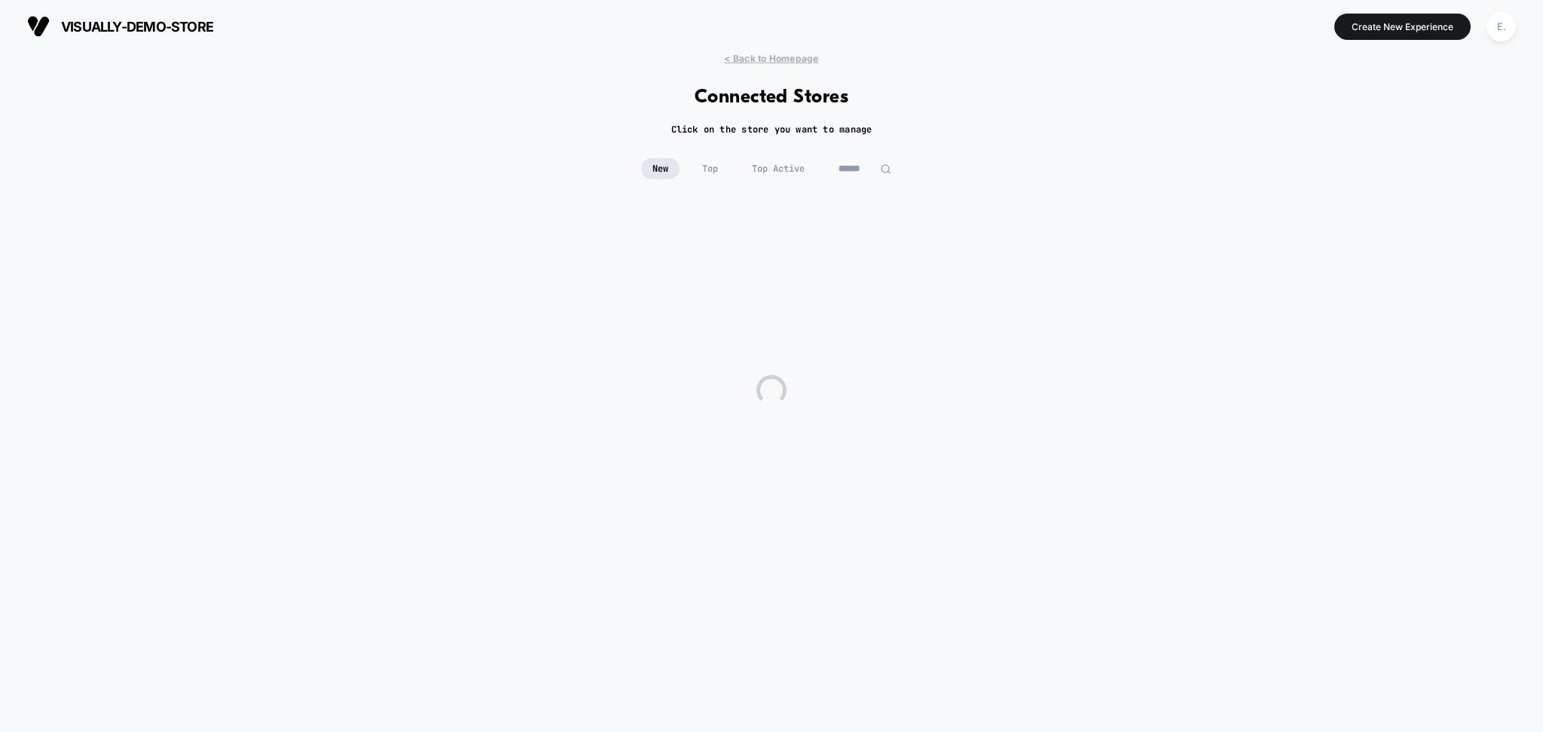
click at [887, 145] on div "< Back to Homepage Connected Stores Click on the store you want to manage New T…" at bounding box center [771, 385] width 1543 height 665
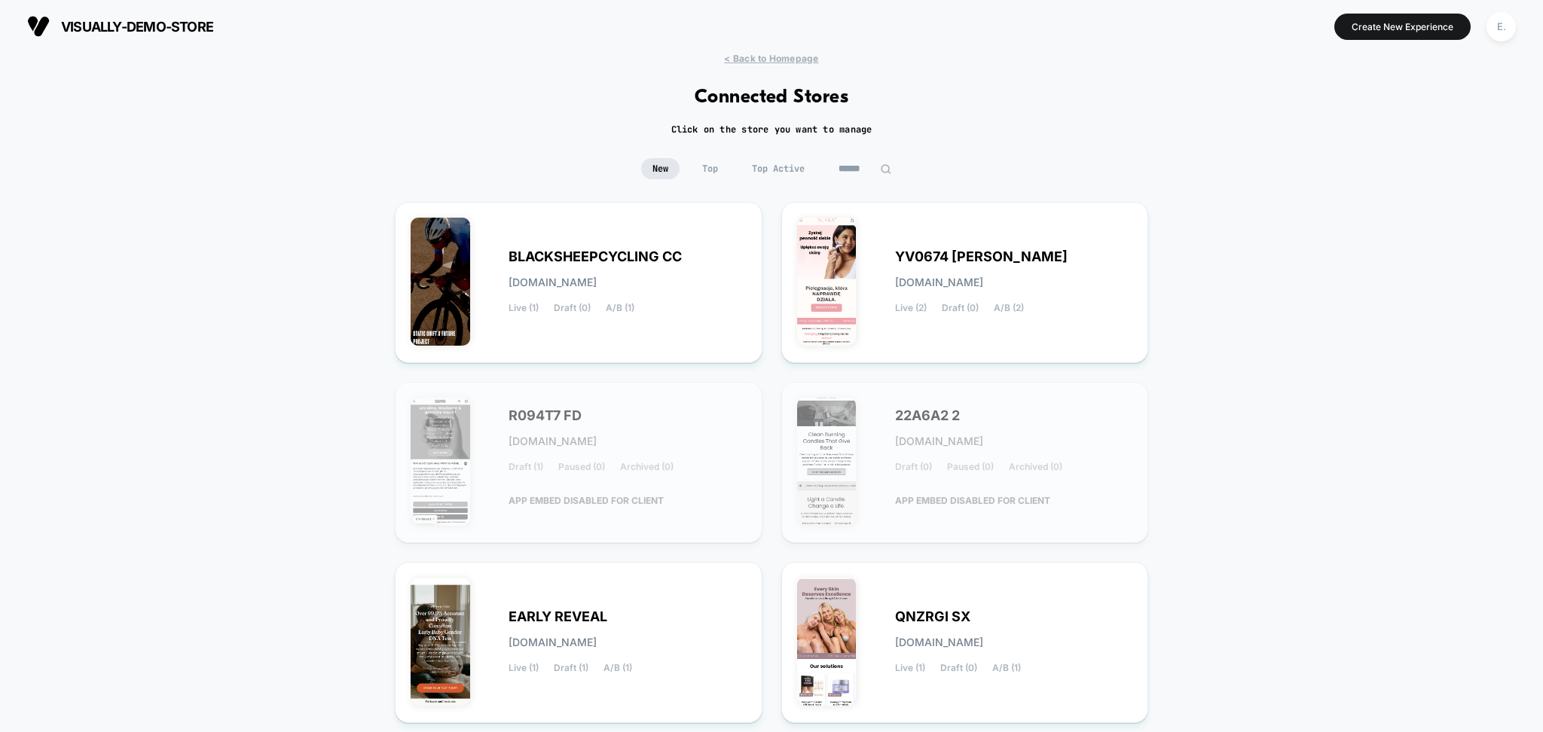
click at [853, 173] on input at bounding box center [864, 168] width 75 height 21
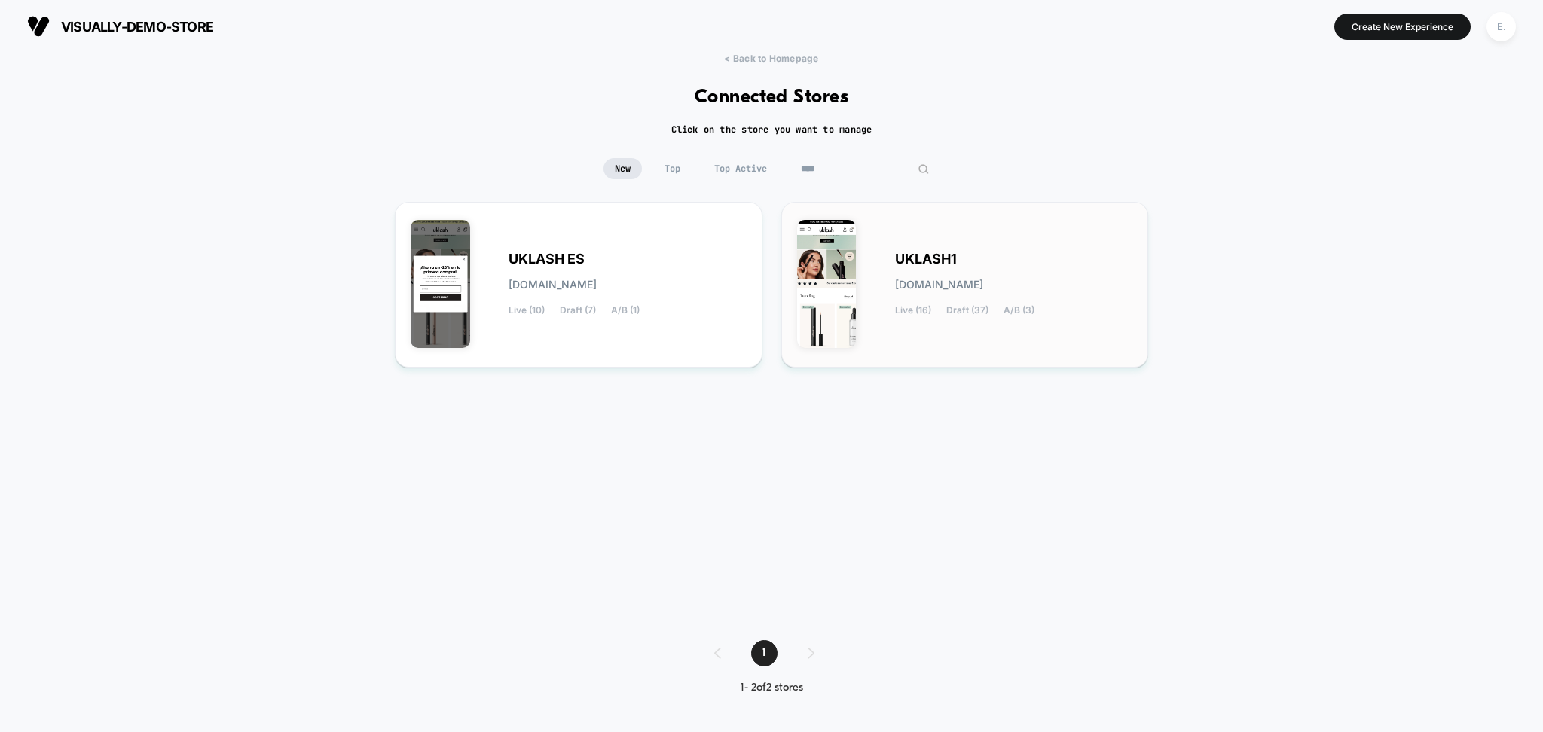
type input "****"
click at [961, 311] on span "Draft (37)" at bounding box center [967, 310] width 42 height 11
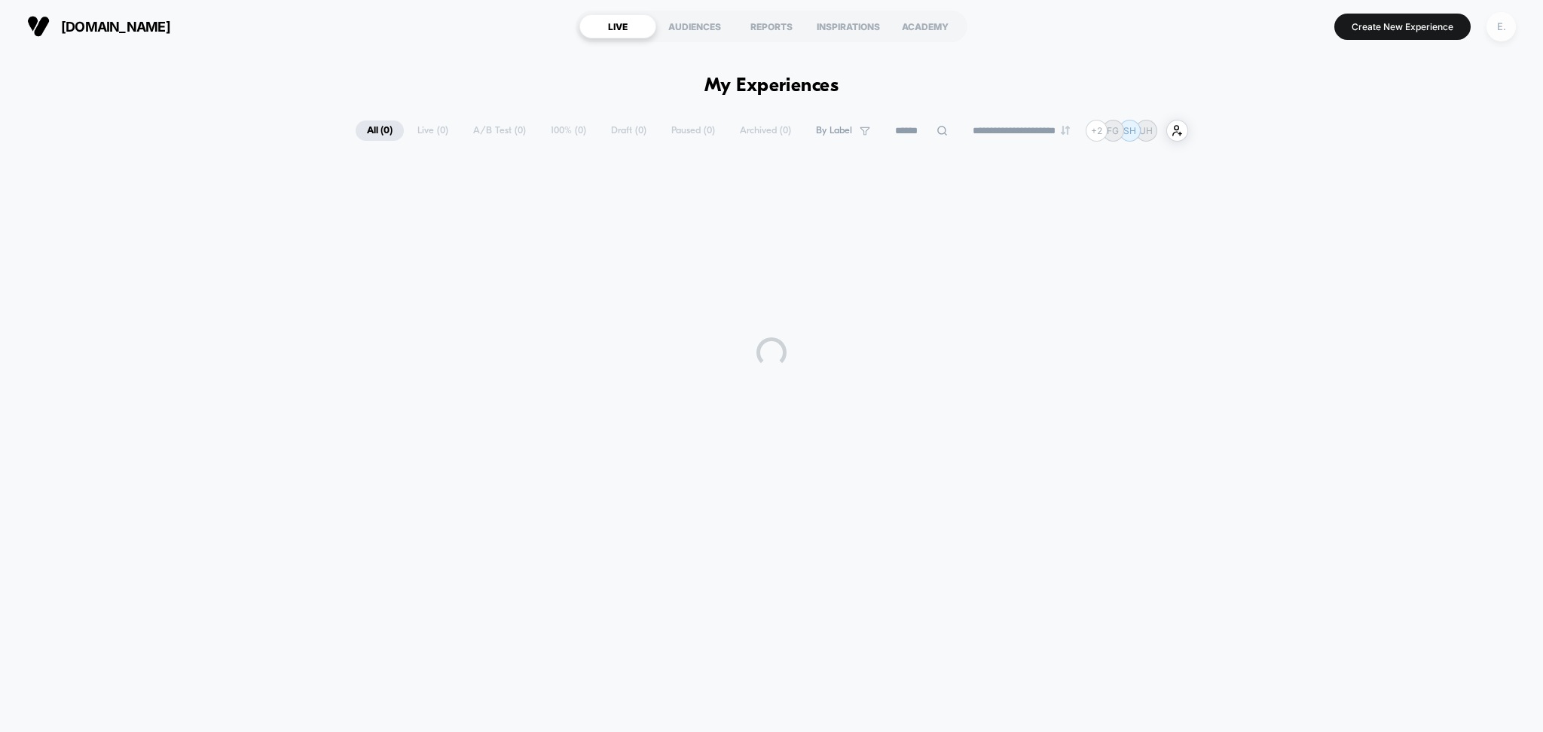
click at [1508, 26] on div "E." at bounding box center [1501, 26] width 29 height 29
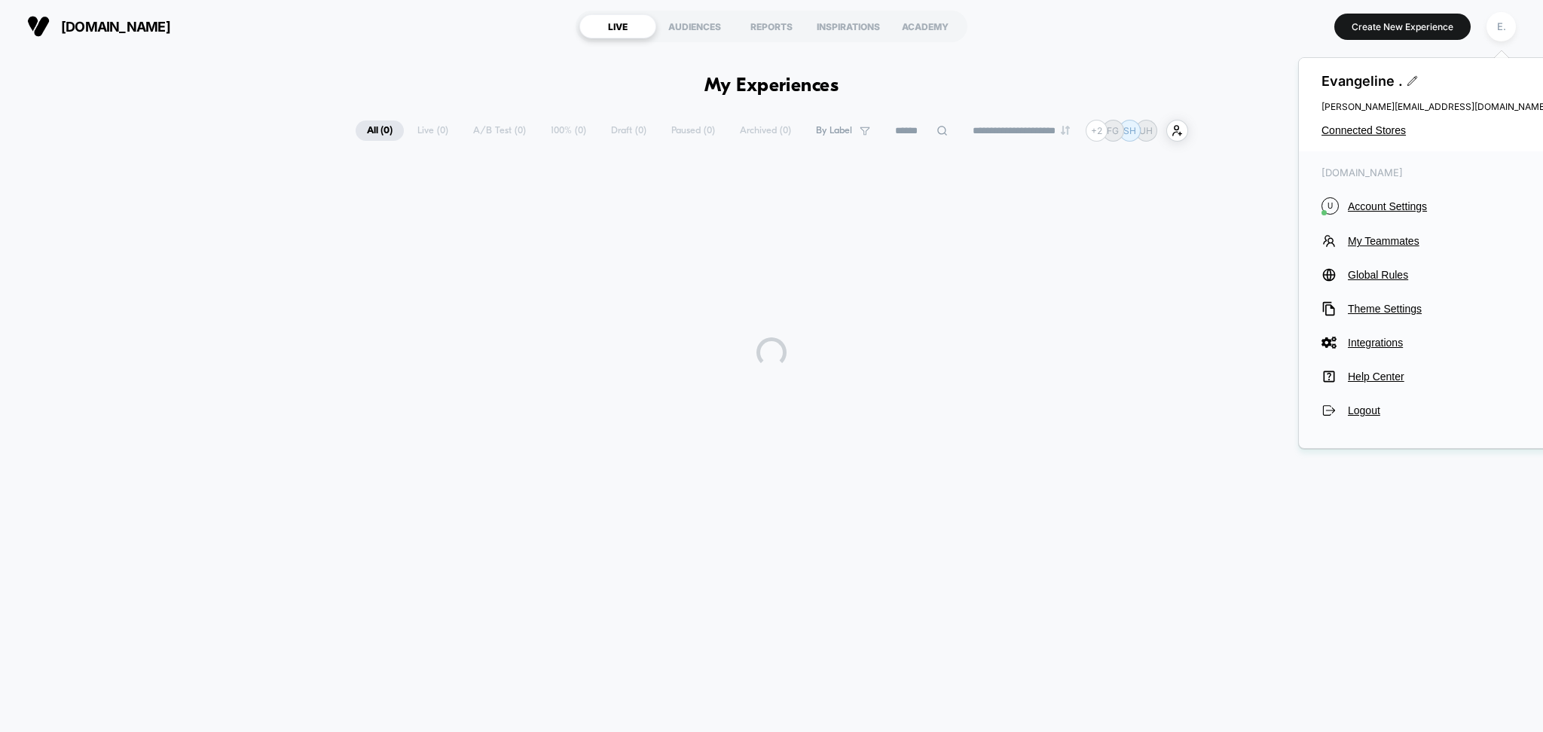
click at [1386, 217] on div "[DOMAIN_NAME] U Account Settings My Teammates Global Rules Theme Settings Integ…" at bounding box center [1434, 292] width 271 height 282
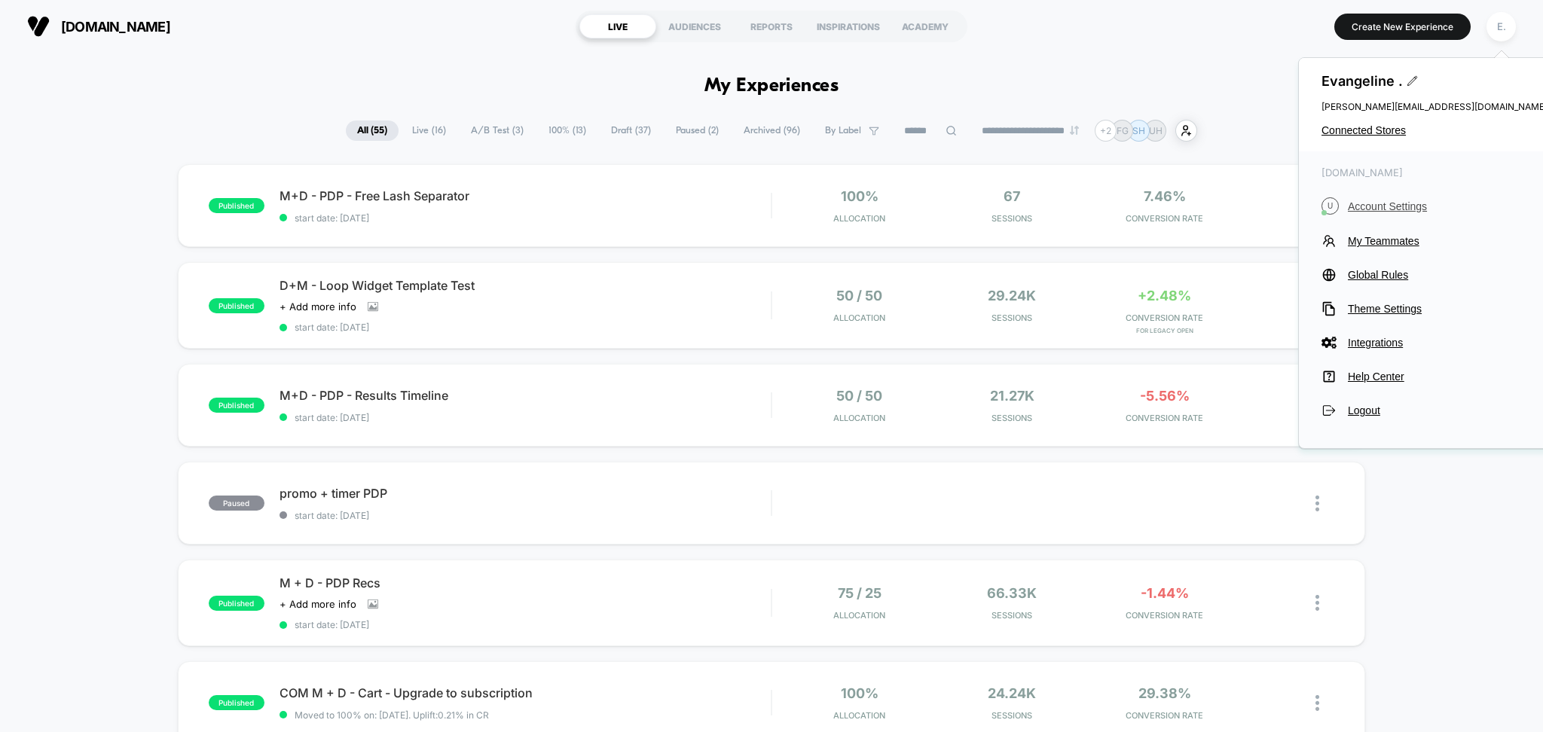
click at [1383, 206] on span "Account Settings" at bounding box center [1448, 206] width 200 height 12
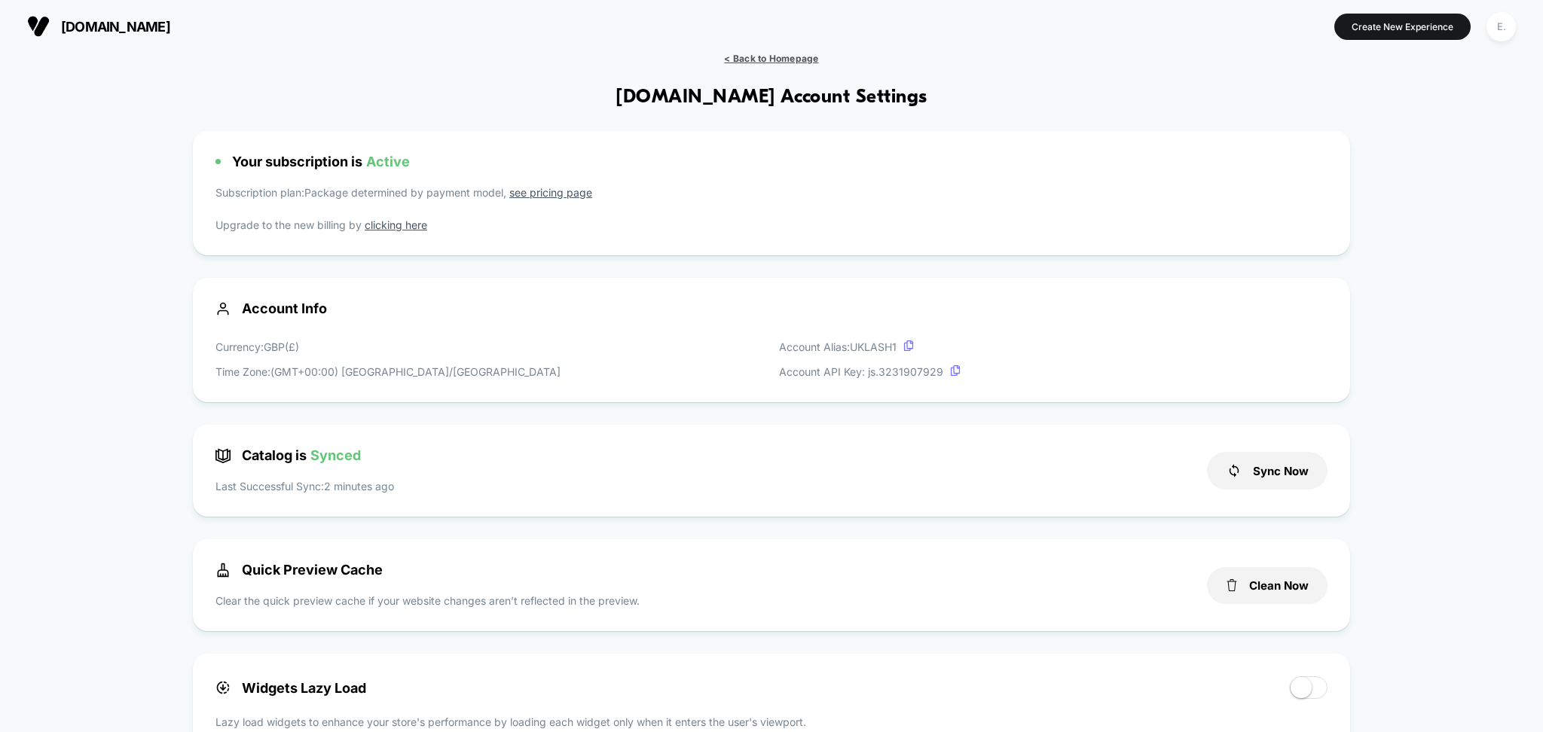
click at [749, 60] on span "< Back to Homepage" at bounding box center [771, 58] width 94 height 11
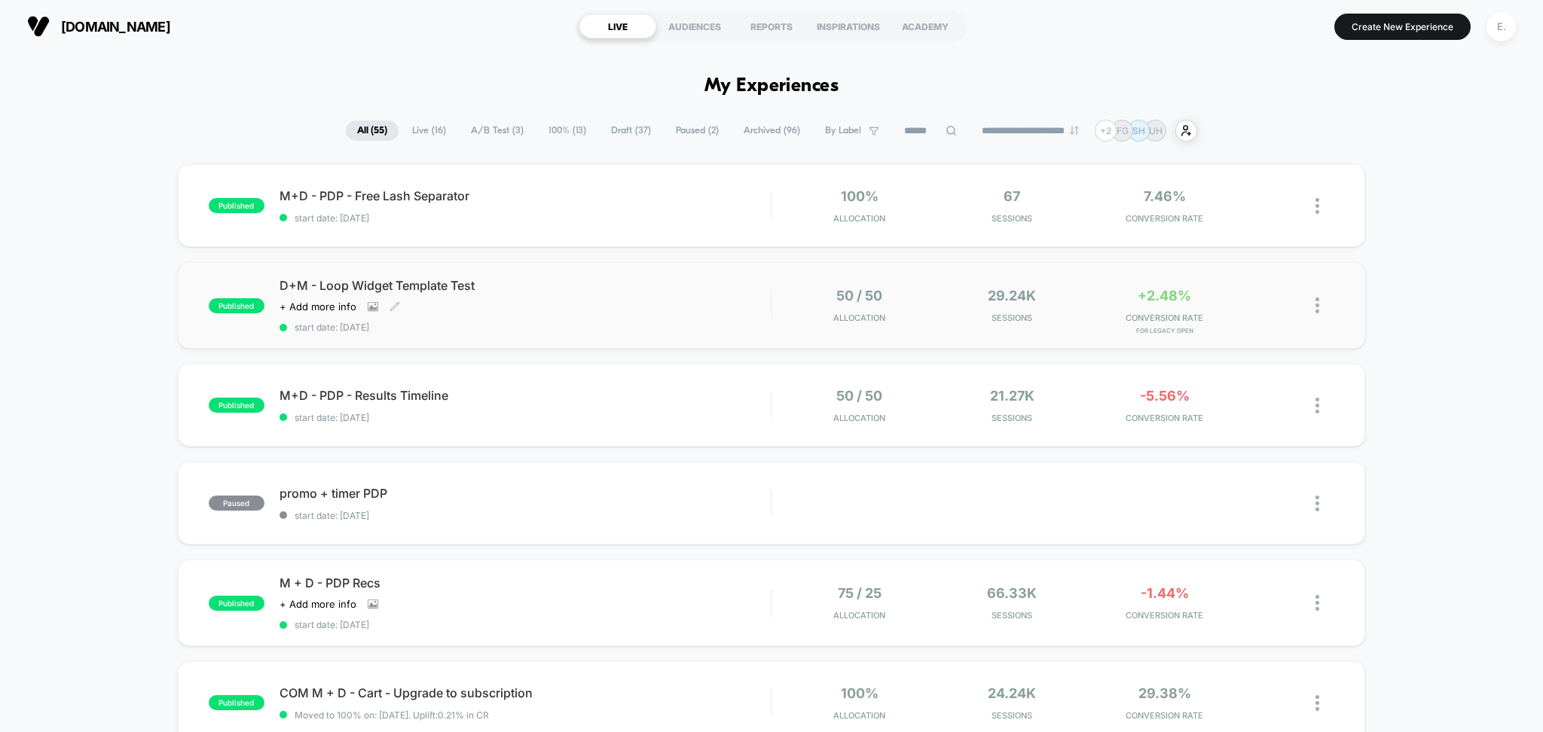
click at [611, 313] on div "Click to view images Click to edit experience details + Add more info" at bounding box center [452, 307] width 344 height 12
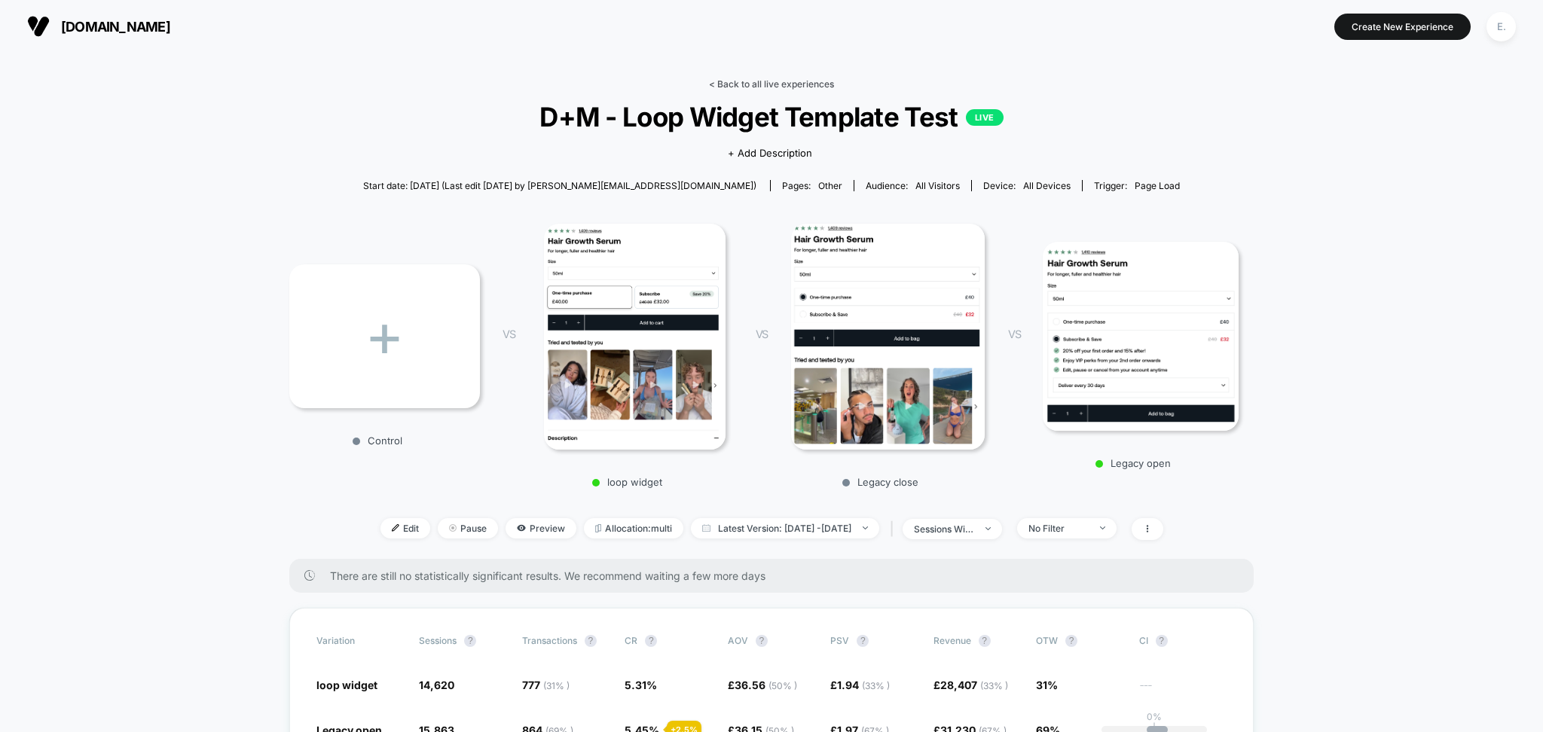
click at [785, 78] on link "< Back to all live experiences" at bounding box center [771, 83] width 125 height 11
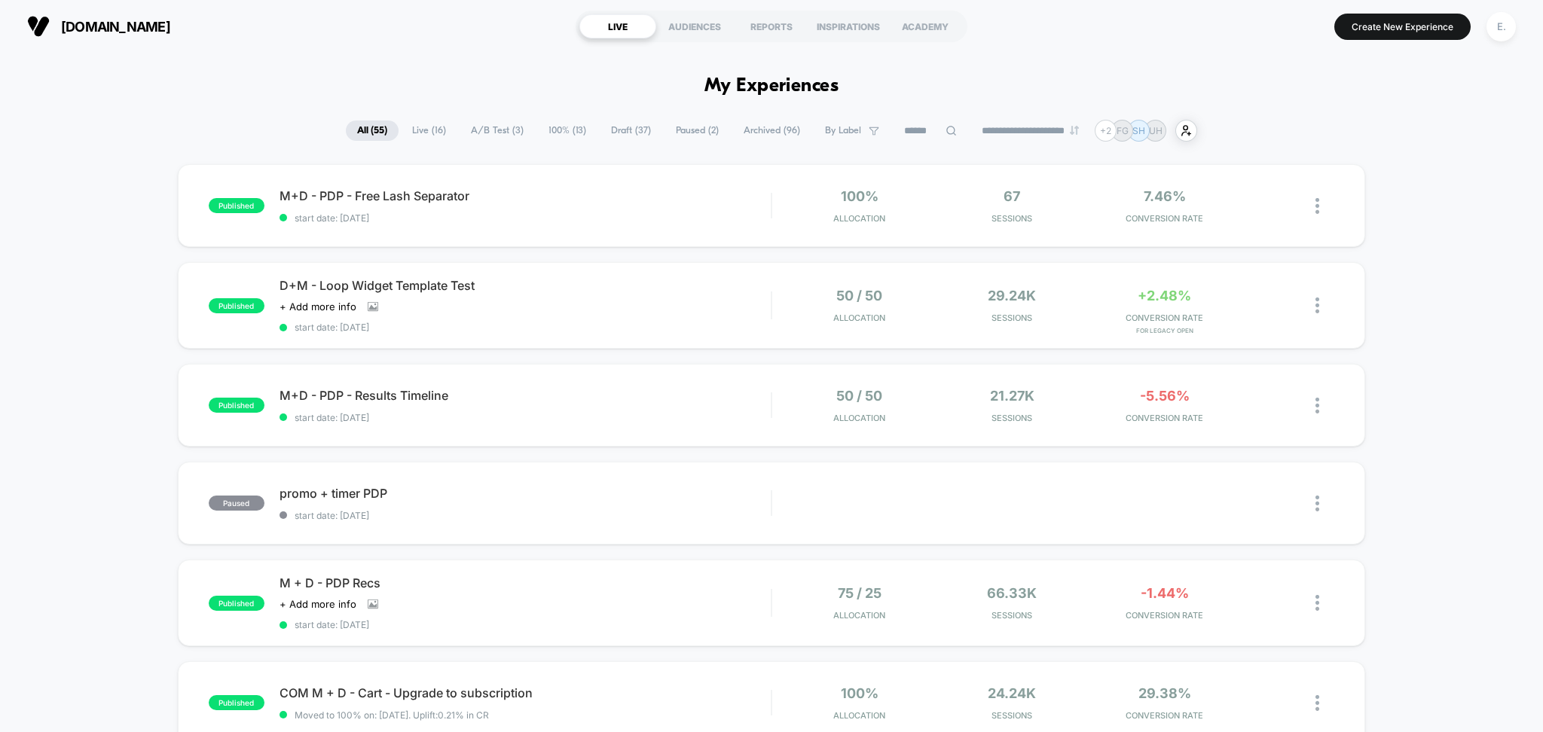
click at [1450, 27] on button "Create New Experience" at bounding box center [1402, 27] width 136 height 26
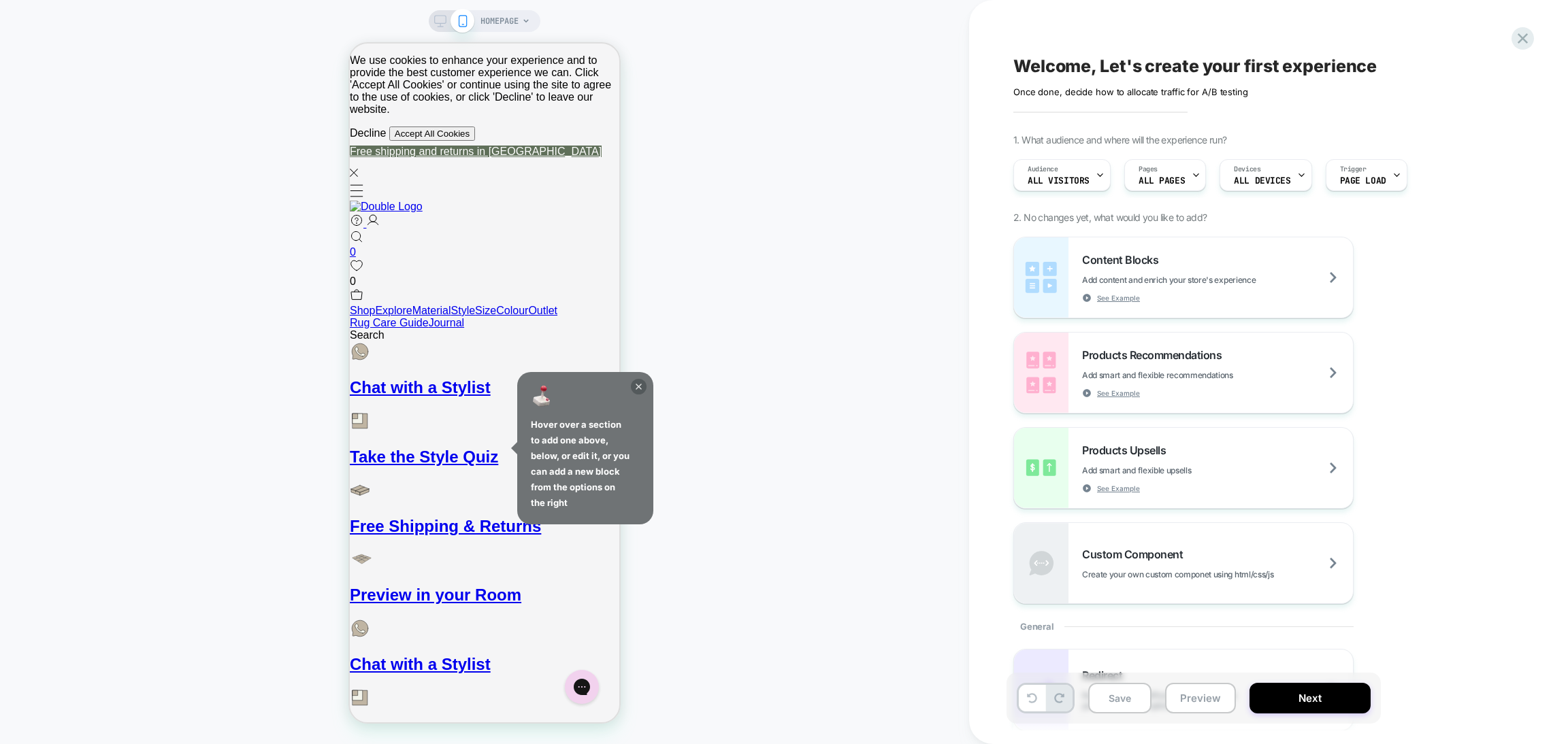
click at [633, 385] on icon at bounding box center [638, 386] width 15 height 15
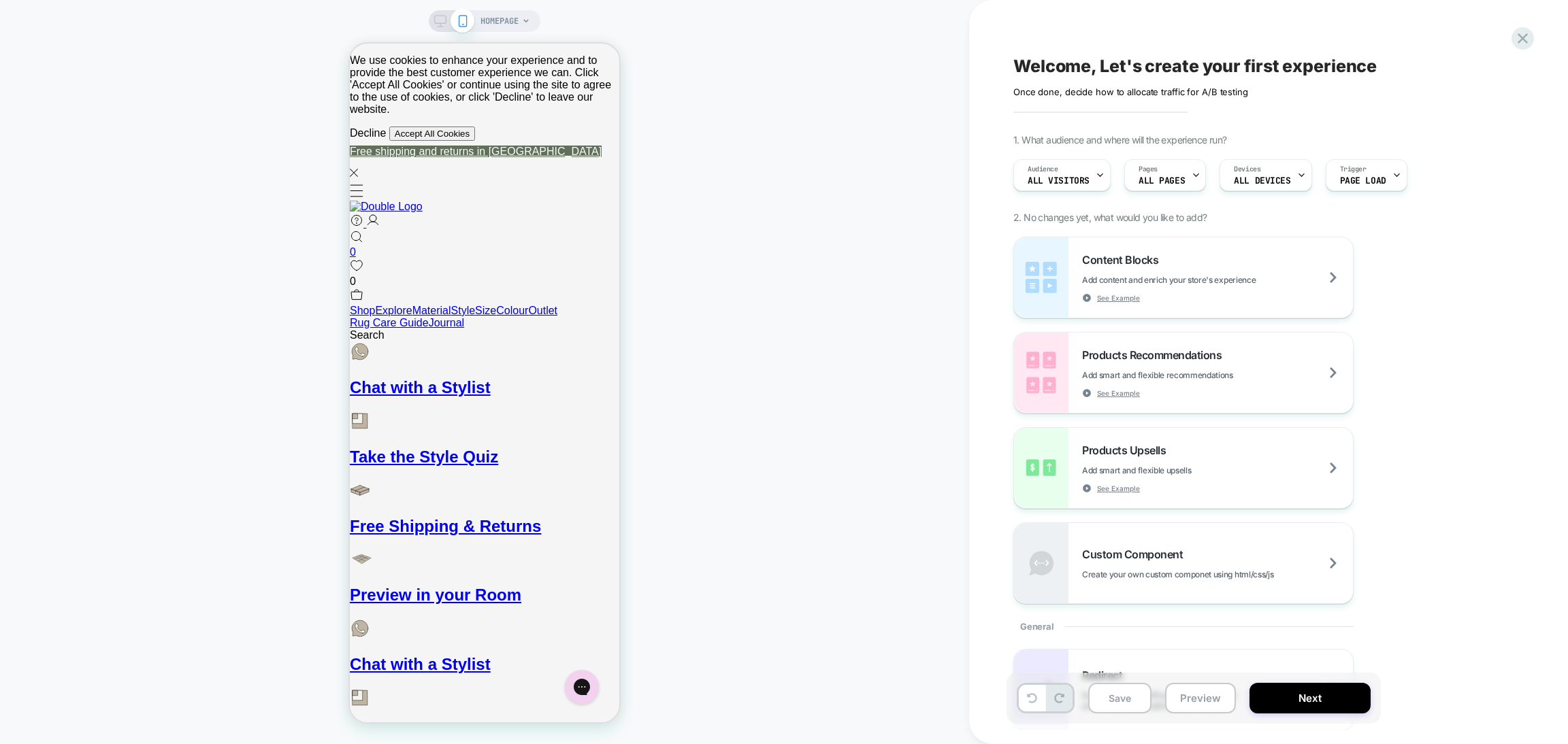
click at [512, 28] on span "HOMEPAGE" at bounding box center [499, 21] width 38 height 22
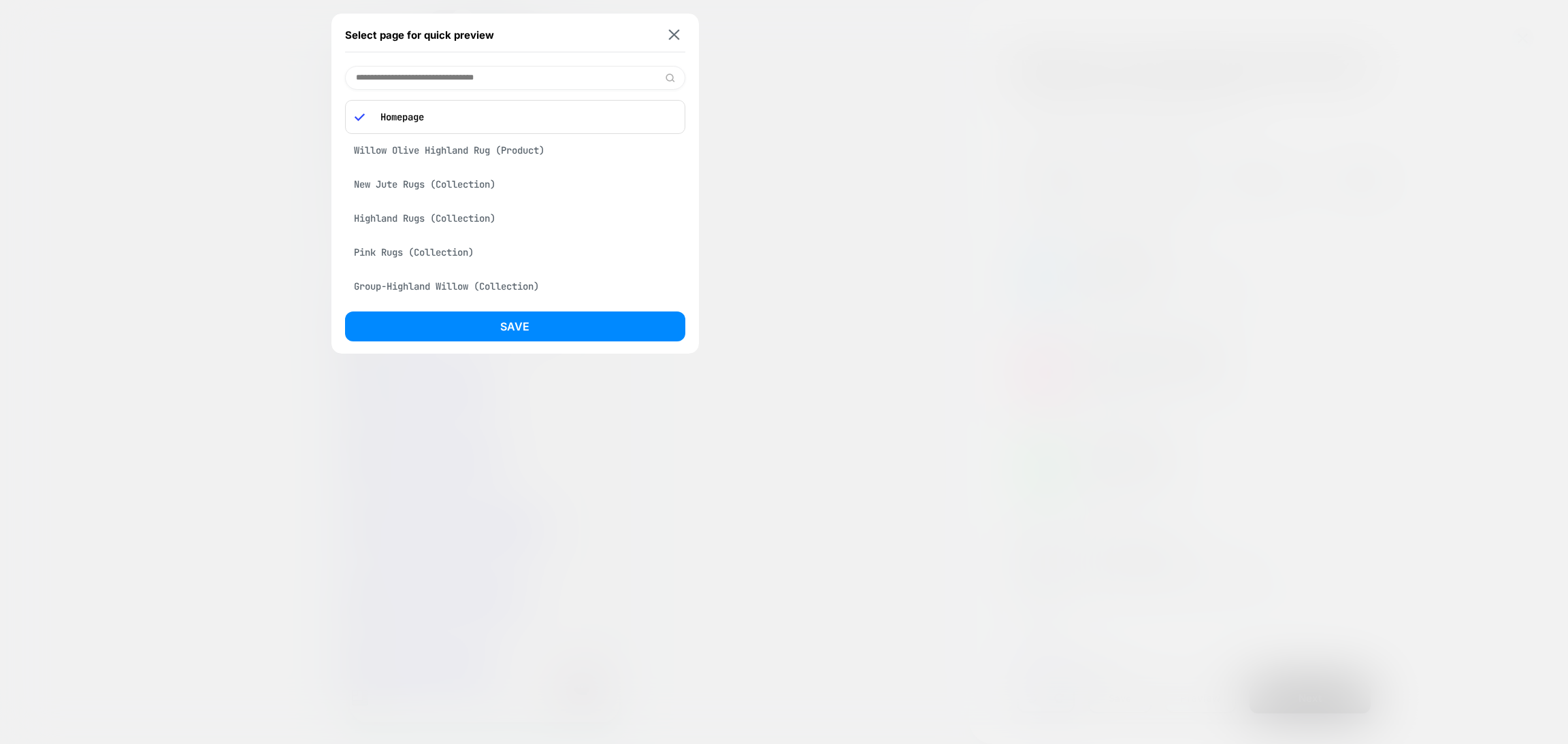
click at [490, 141] on div "Willow Olive Highland Rug (Product)" at bounding box center [515, 150] width 341 height 26
click at [492, 334] on button "Save" at bounding box center [515, 326] width 341 height 30
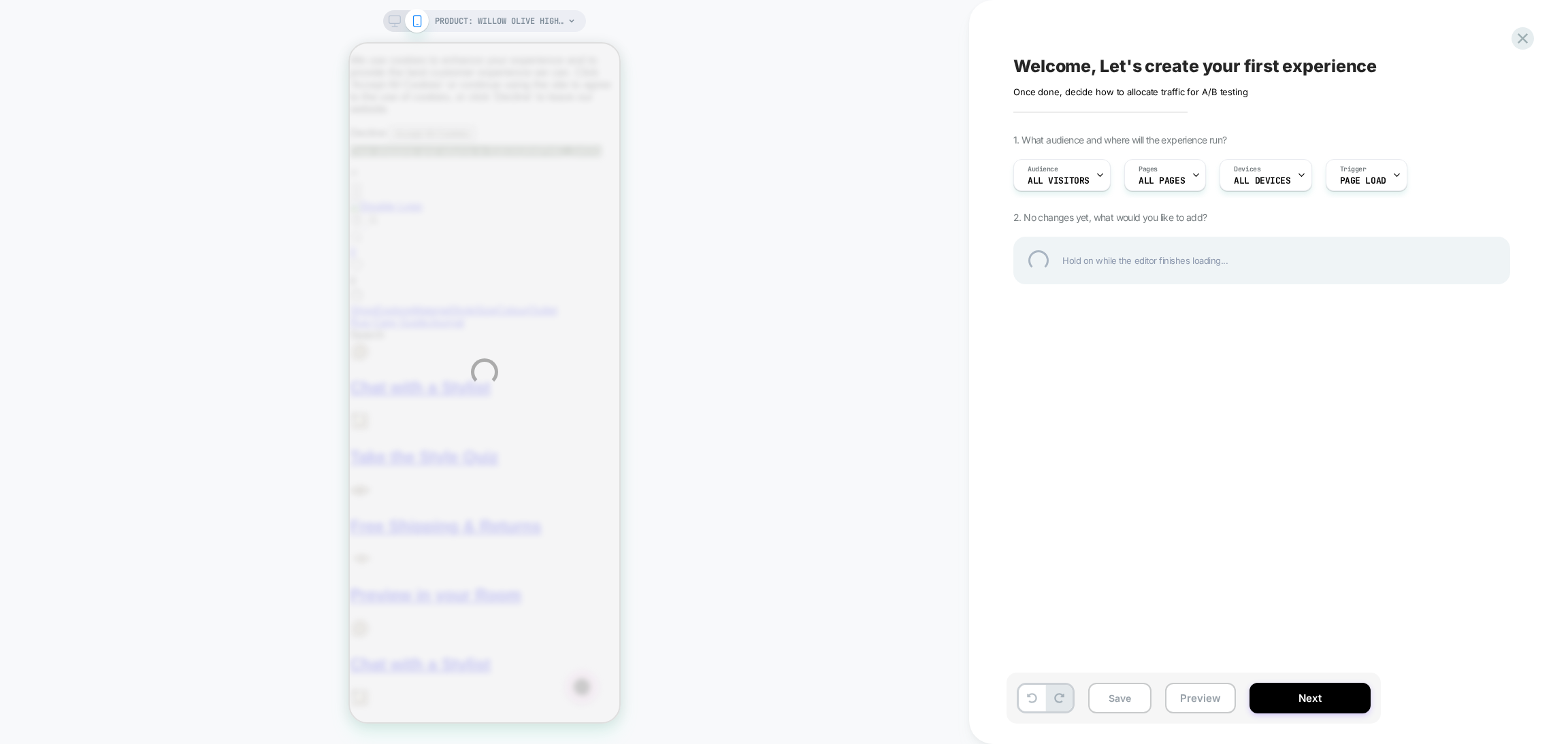
click at [481, 9] on div "PRODUCT: Willow Olive Highland Rug PRODUCT: Willow Olive Highland Rug Welcome, …" at bounding box center [784, 372] width 1568 height 744
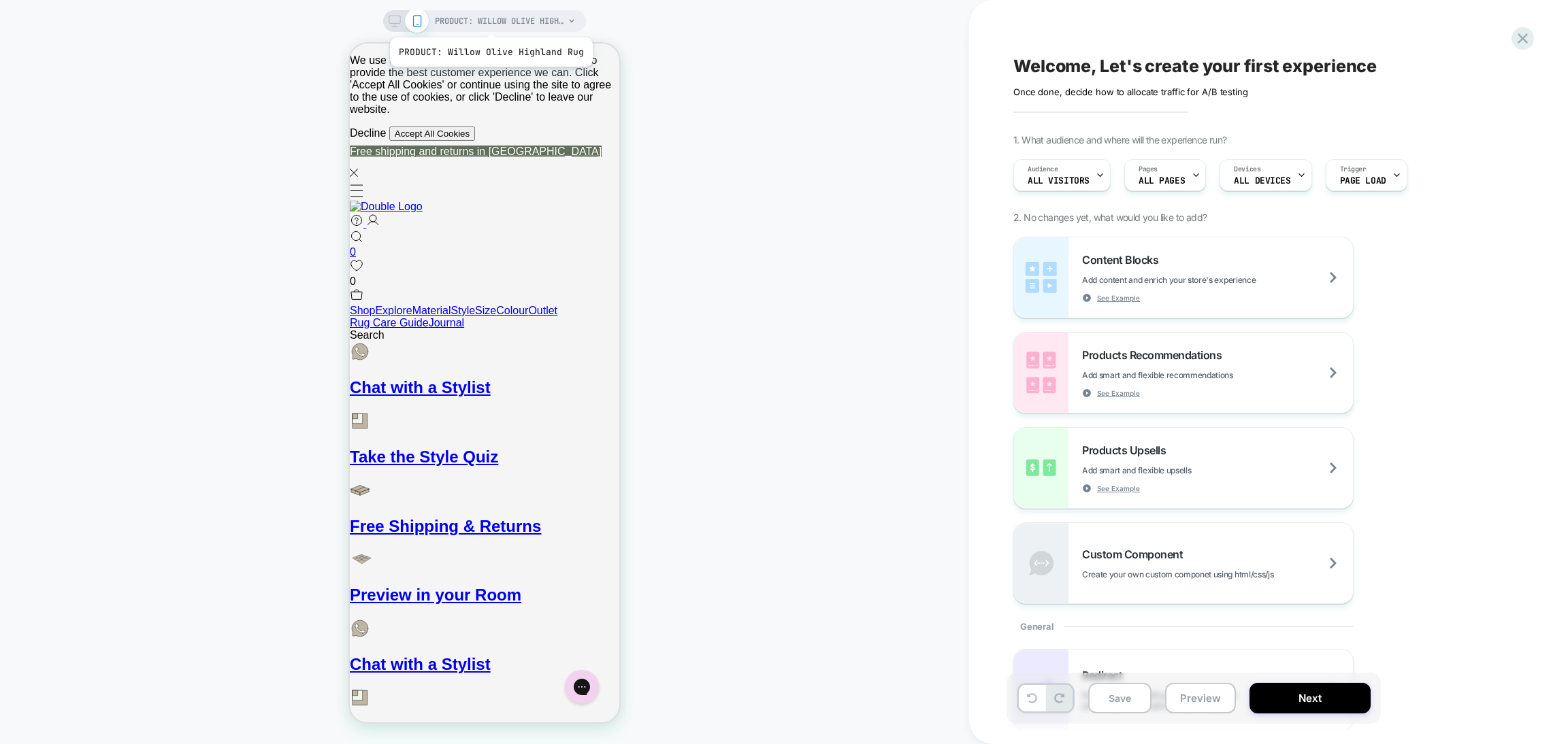
click at [490, 21] on span "PRODUCT: Willow Olive Highland Rug" at bounding box center [499, 21] width 129 height 22
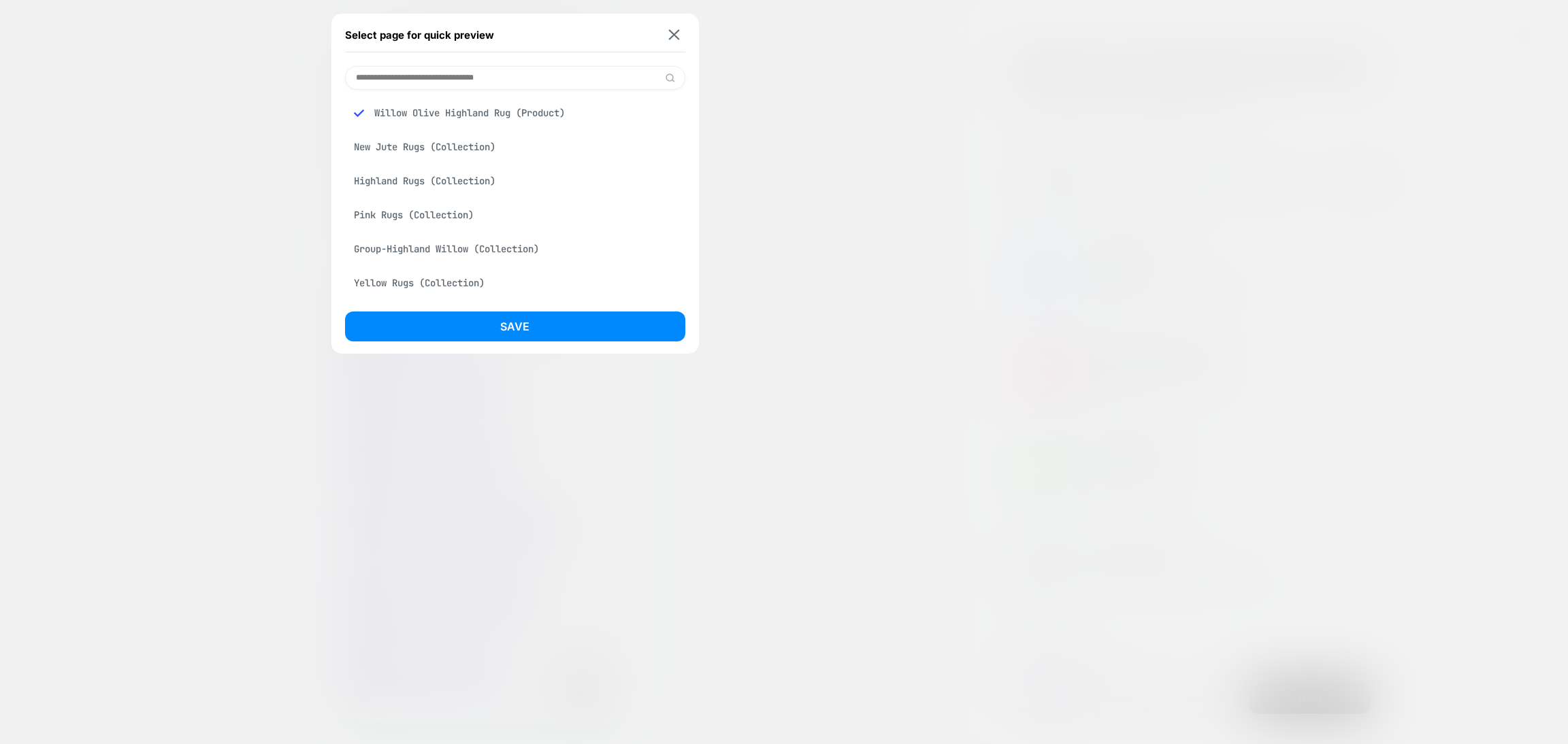
click at [461, 77] on input at bounding box center [515, 78] width 341 height 23
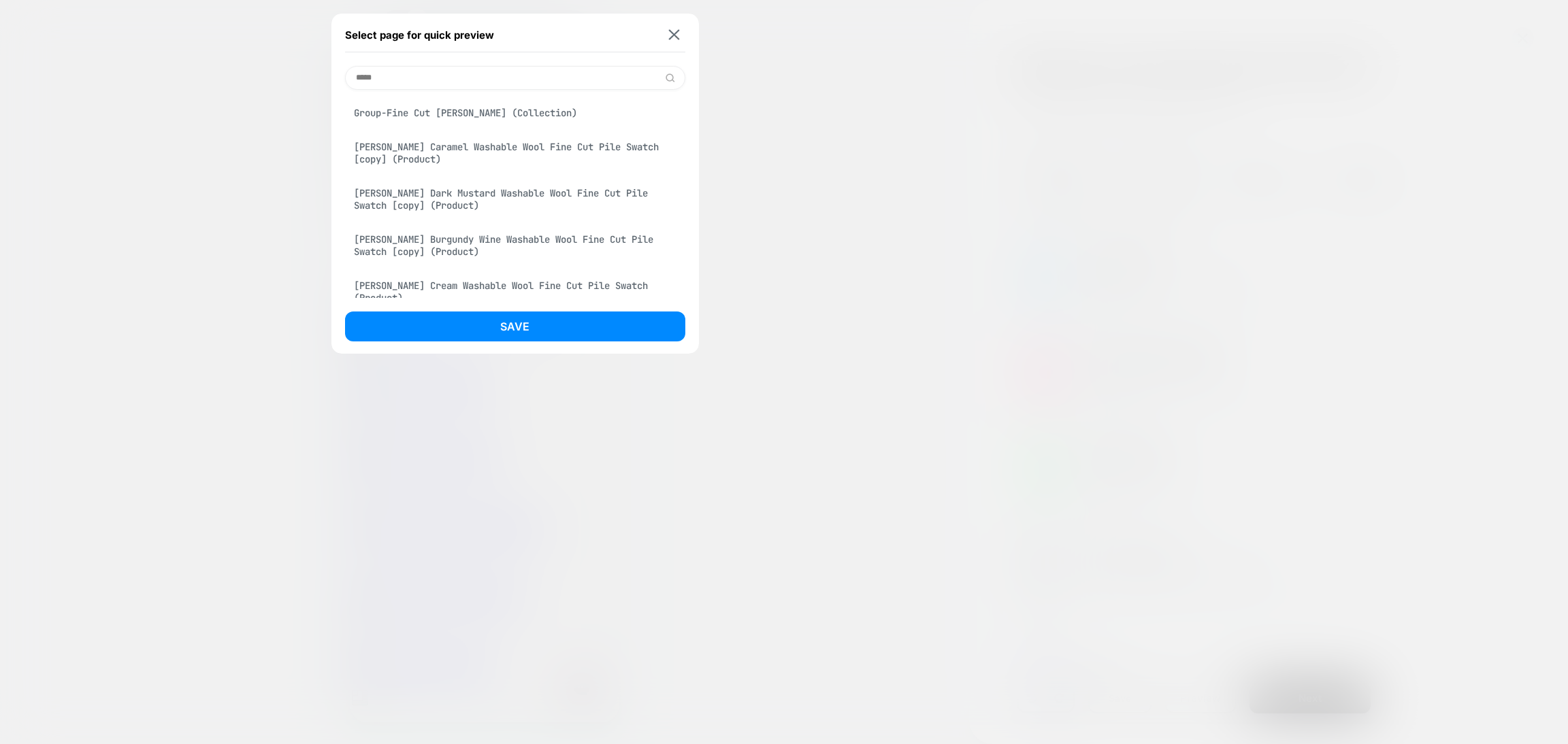
click at [423, 102] on div "Group-Fine Cut [PERSON_NAME] (Collection)" at bounding box center [515, 113] width 341 height 26
click at [418, 84] on input "*****" at bounding box center [515, 78] width 341 height 23
paste input "**********"
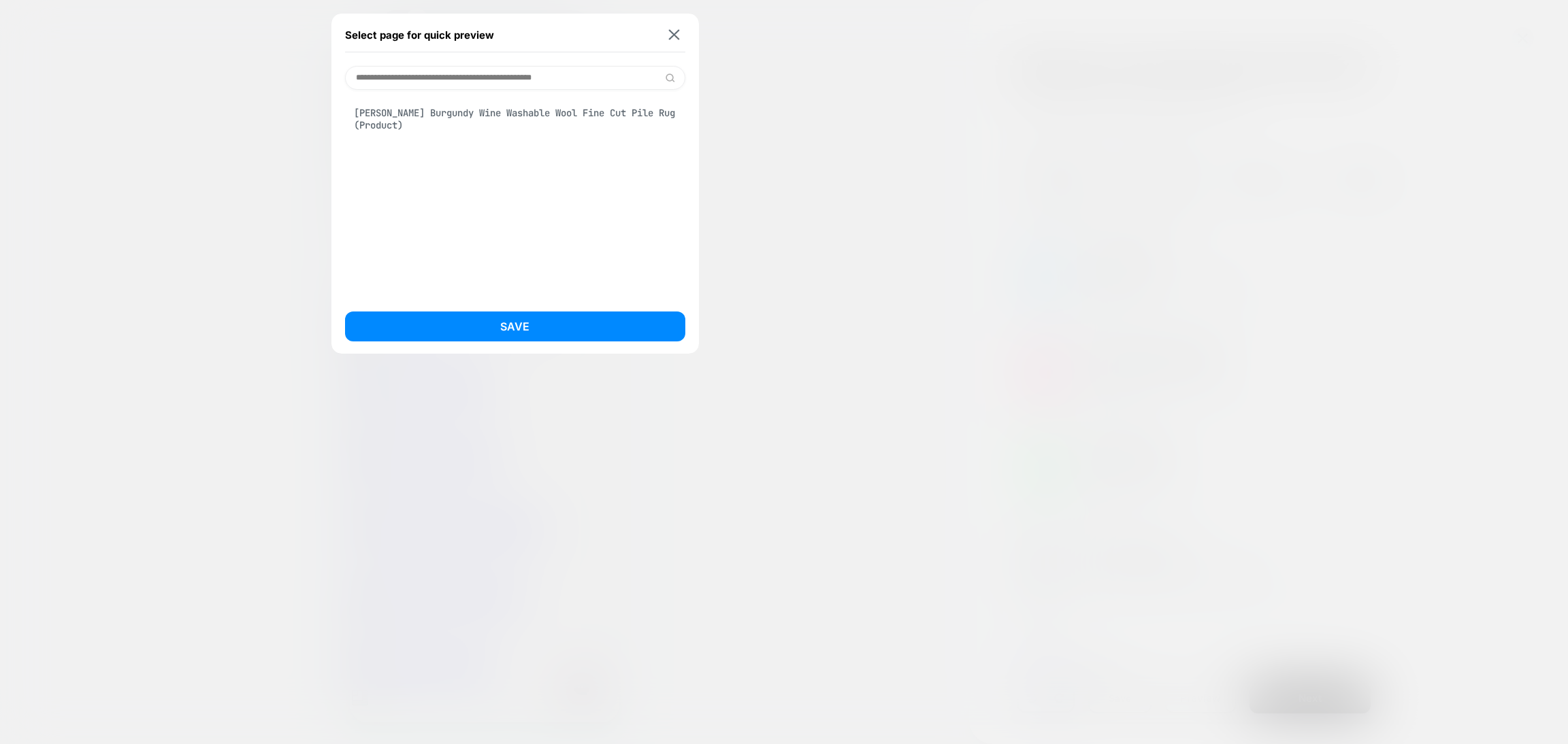
type input "**********"
click at [415, 123] on div "[PERSON_NAME] Burgundy Wine Washable Wool Fine Cut Pile Rug (Product)" at bounding box center [515, 119] width 341 height 38
click at [525, 327] on button "Save" at bounding box center [515, 326] width 341 height 30
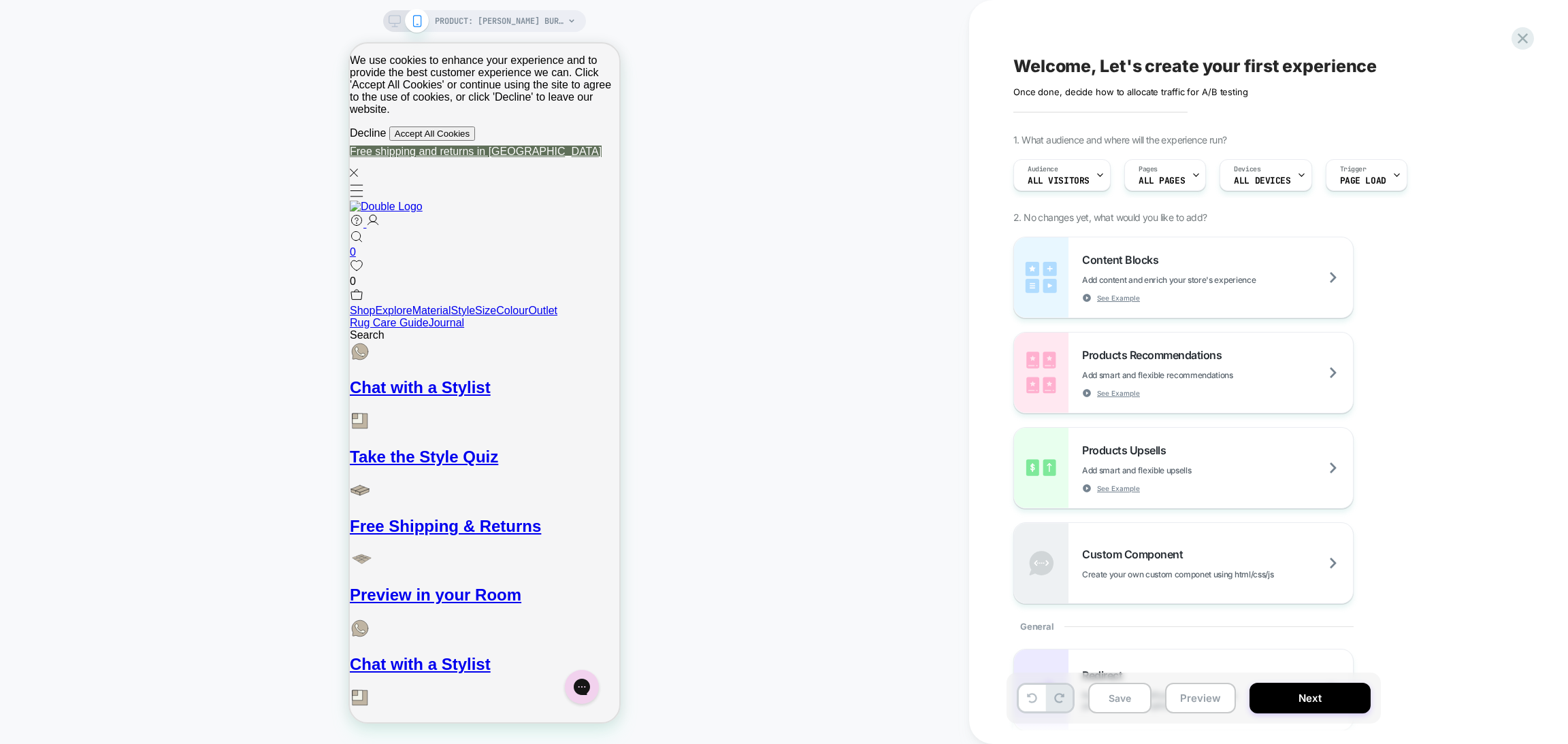
click at [692, 277] on div "PRODUCT: Nelson Burgundy Wine Washable Wool Fine Cut Pile Rug PRODUCT: Nelson B…" at bounding box center [484, 372] width 969 height 717
click at [727, 118] on div "PRODUCT: Nelson Burgundy Wine Washable Wool Fine Cut Pile Rug PRODUCT: Nelson B…" at bounding box center [484, 372] width 969 height 717
click at [299, 107] on div "PRODUCT: Nelson Burgundy Wine Washable Wool Fine Cut Pile Rug PRODUCT: Nelson B…" at bounding box center [484, 372] width 969 height 717
click at [680, 175] on div "PRODUCT: Nelson Burgundy Wine Washable Wool Fine Cut Pile Rug PRODUCT: Nelson B…" at bounding box center [484, 372] width 969 height 717
click at [739, 324] on div "PRODUCT: Nelson Burgundy Wine Washable Wool Fine Cut Pile Rug PRODUCT: Nelson B…" at bounding box center [484, 372] width 969 height 717
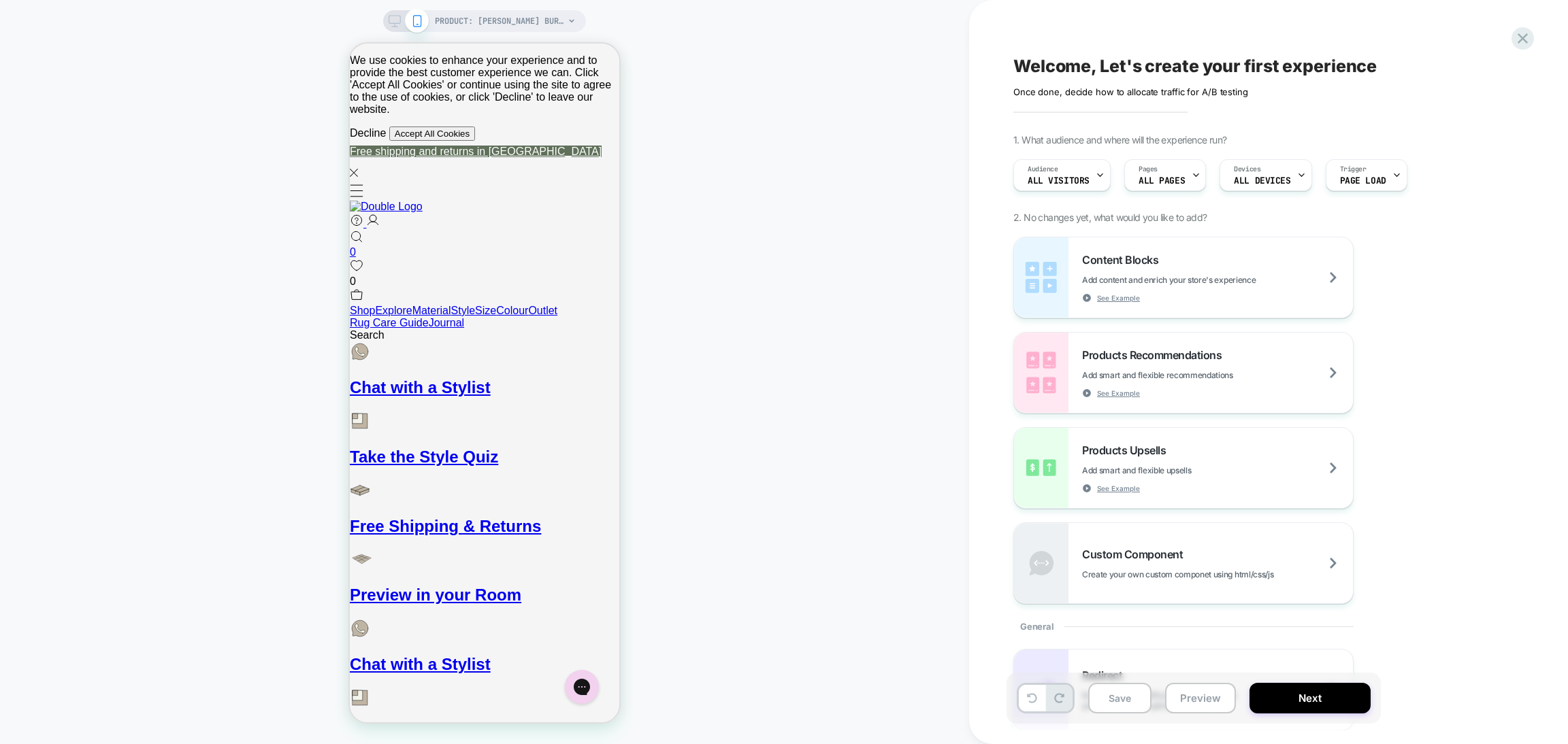
click at [745, 212] on div "PRODUCT: Nelson Burgundy Wine Washable Wool Fine Cut Pile Rug PRODUCT: Nelson B…" at bounding box center [484, 372] width 969 height 717
click at [708, 190] on div "PRODUCT: Nelson Burgundy Wine Washable Wool Fine Cut Pile Rug PRODUCT: Nelson B…" at bounding box center [484, 372] width 969 height 717
drag, startPoint x: 221, startPoint y: 99, endPoint x: 250, endPoint y: 95, distance: 29.3
click at [221, 98] on div "PRODUCT: Nelson Burgundy Wine Washable Wool Fine Cut Pile Rug PRODUCT: Nelson B…" at bounding box center [484, 372] width 969 height 717
click at [658, 23] on div "PRODUCT: Nelson Burgundy Wine Washable Wool Fine Cut Pile Rug PRODUCT: Nelson B…" at bounding box center [484, 372] width 969 height 717
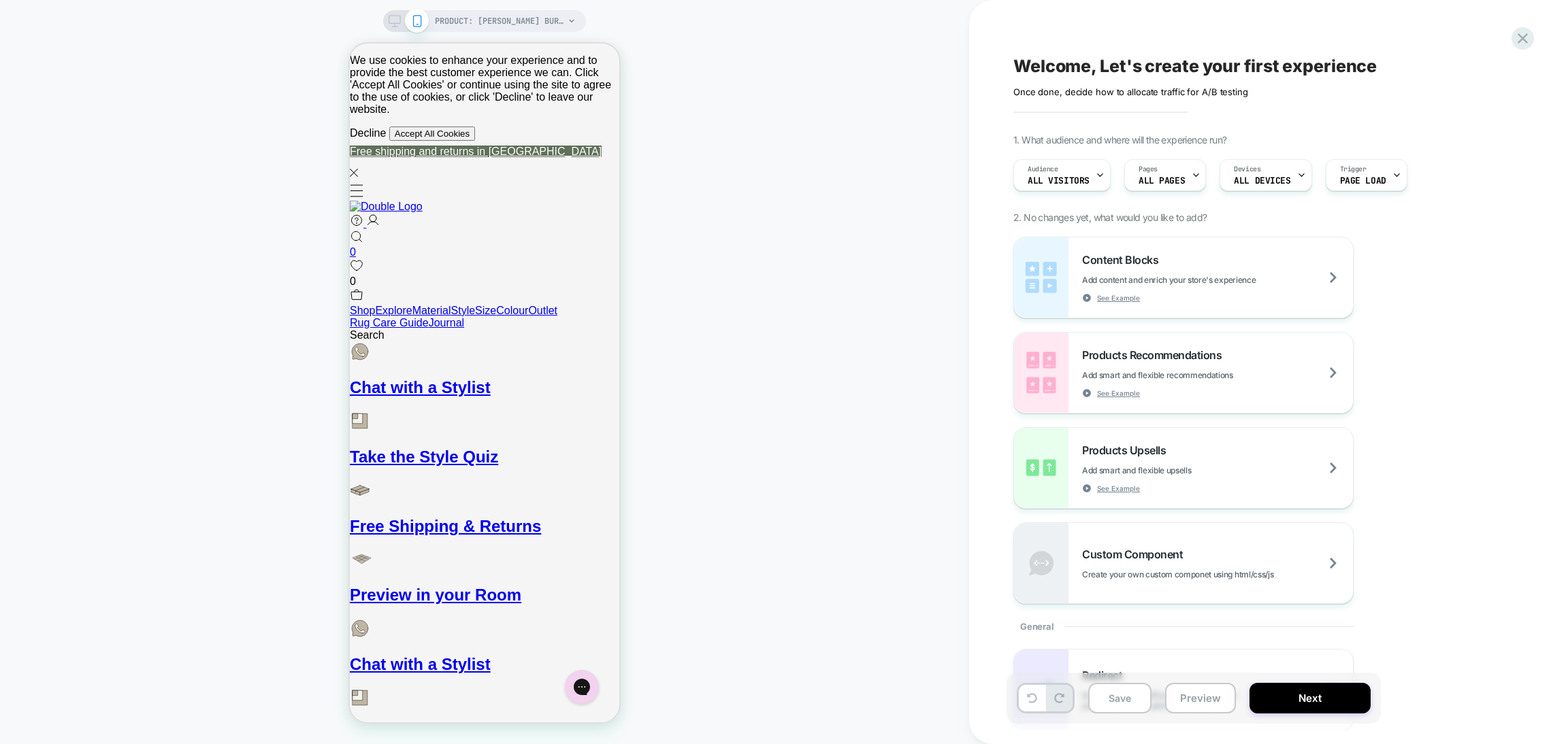
click at [624, 81] on div "PRODUCT: Nelson Burgundy Wine Washable Wool Fine Cut Pile Rug PRODUCT: Nelson B…" at bounding box center [484, 372] width 969 height 717
click at [300, 316] on div "PRODUCT: Nelson Burgundy Wine Washable Wool Fine Cut Pile Rug PRODUCT: Nelson B…" at bounding box center [484, 372] width 969 height 717
click at [308, 320] on div "PRODUCT: Nelson Burgundy Wine Washable Wool Fine Cut Pile Rug PRODUCT: Nelson B…" at bounding box center [484, 372] width 969 height 717
click at [1520, 33] on icon at bounding box center [1523, 38] width 18 height 18
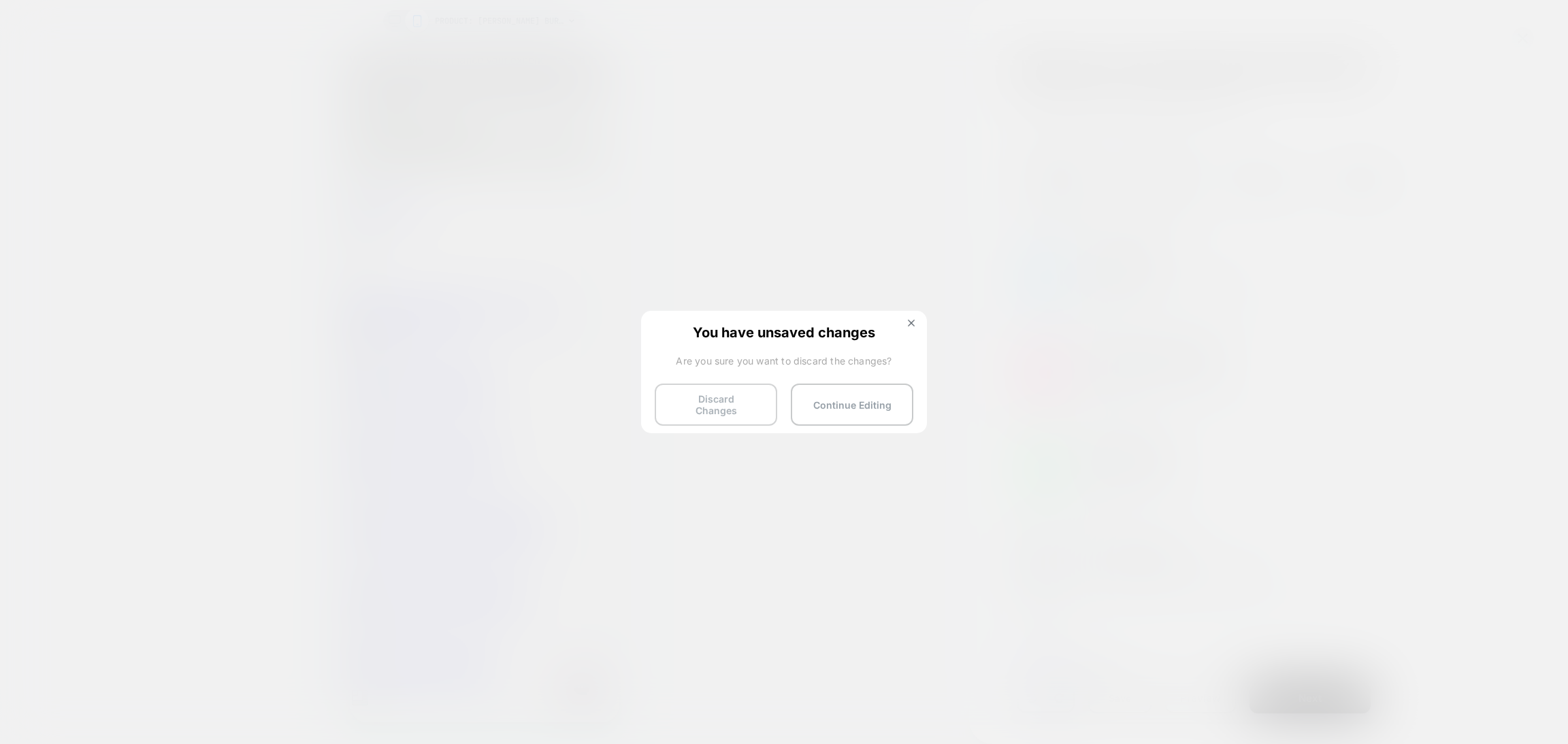
click at [718, 399] on button "Discard Changes" at bounding box center [716, 405] width 123 height 42
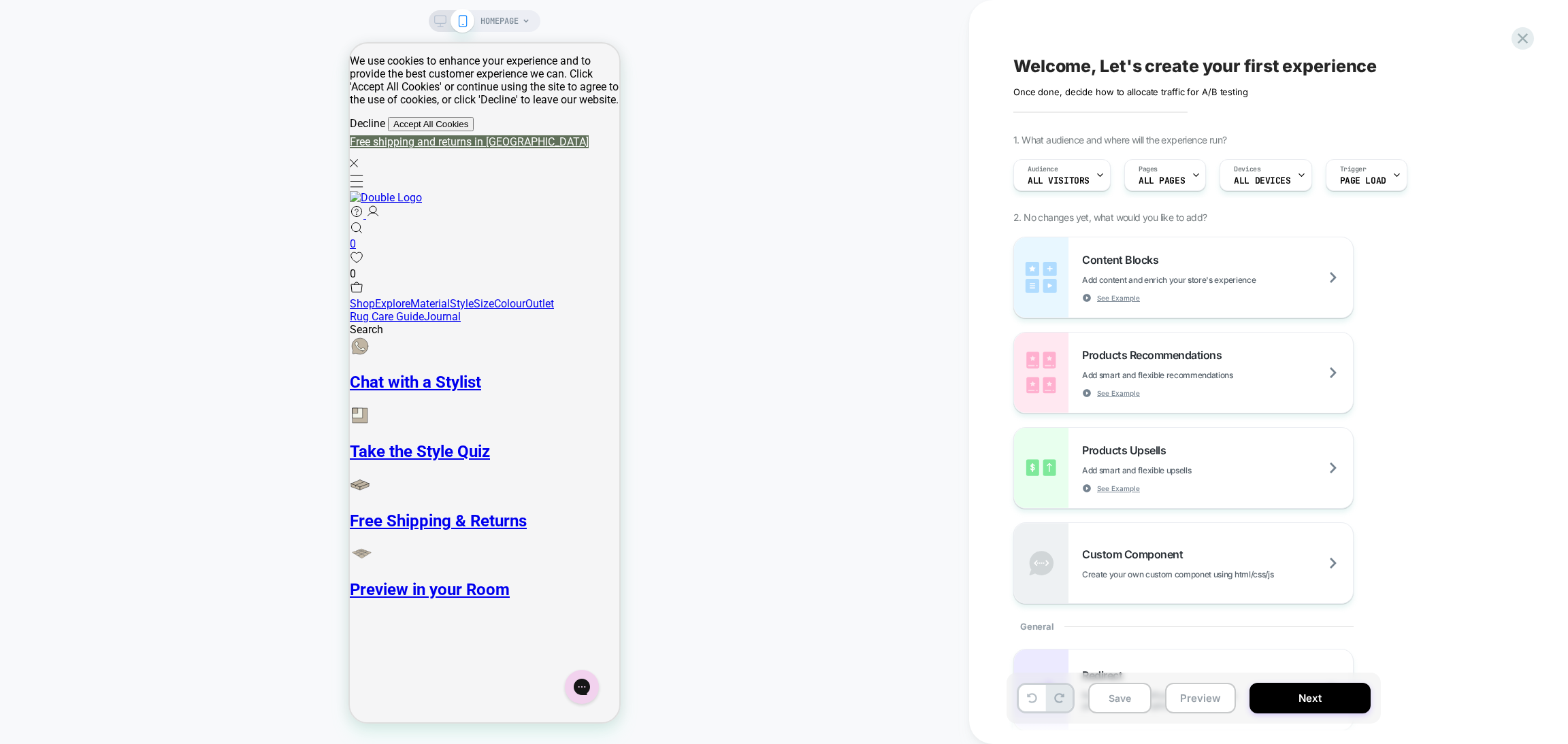
click at [526, 17] on icon at bounding box center [526, 21] width 8 height 8
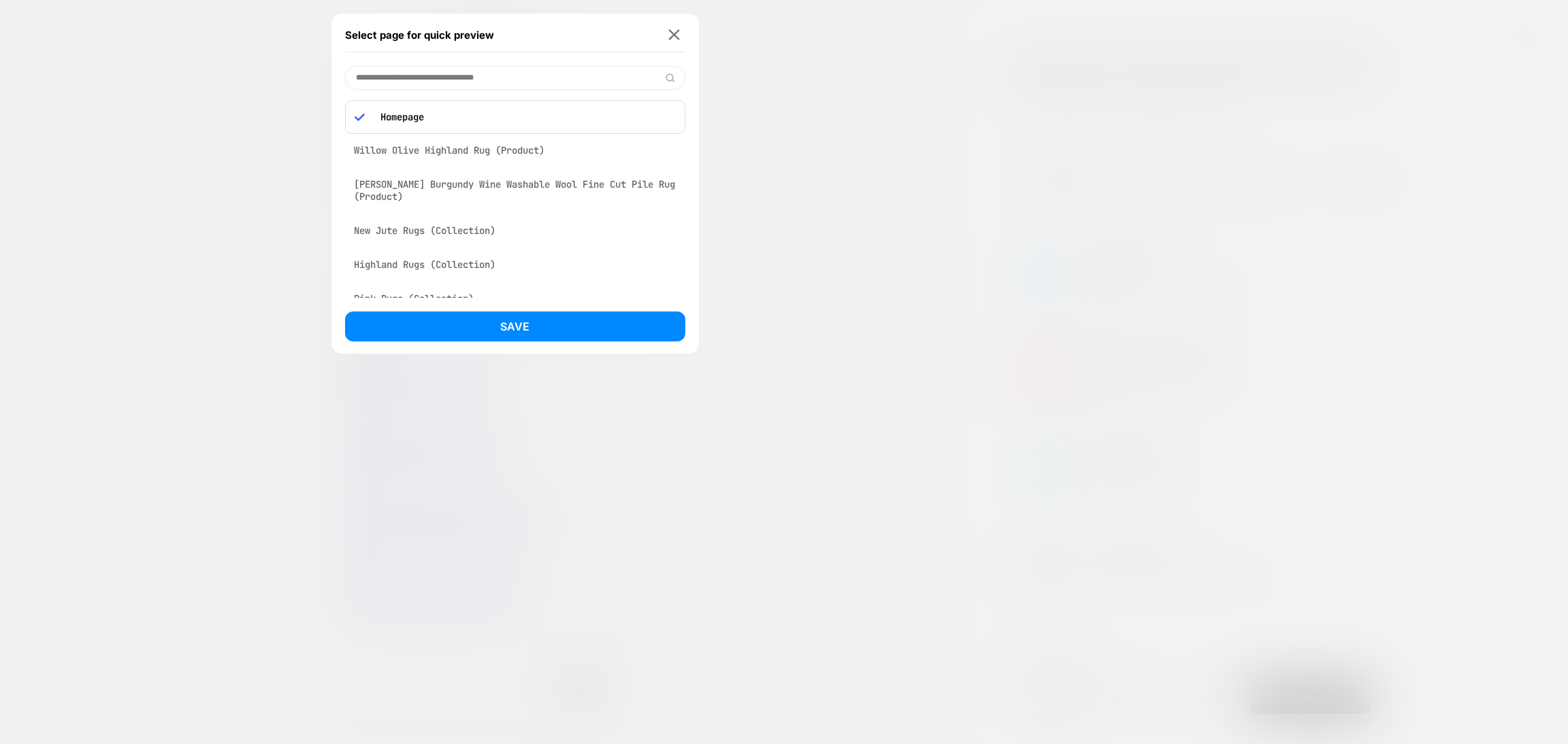
click at [548, 154] on div "Willow Olive Highland Rug (Product)" at bounding box center [515, 150] width 341 height 26
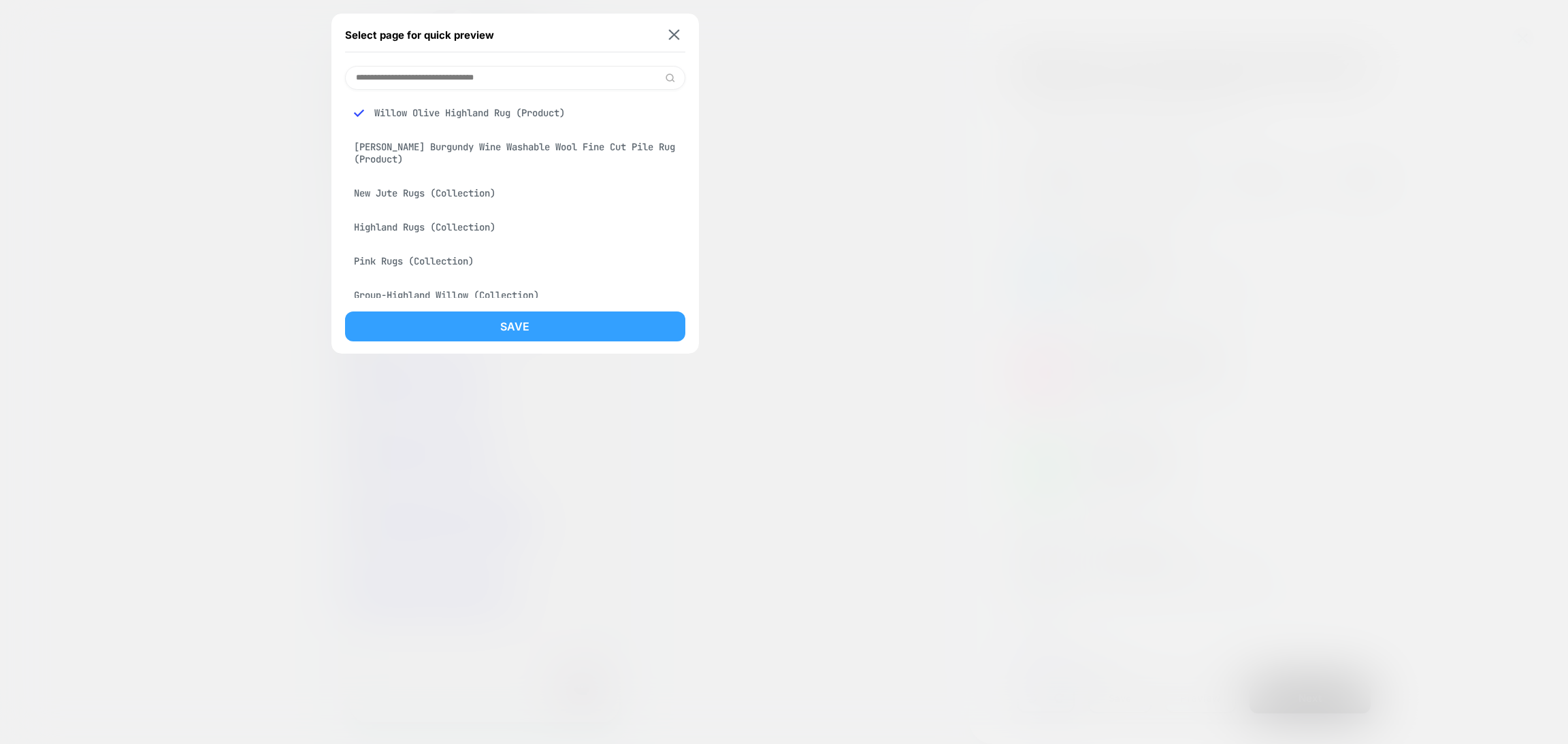
click at [587, 334] on button "Save" at bounding box center [515, 326] width 341 height 30
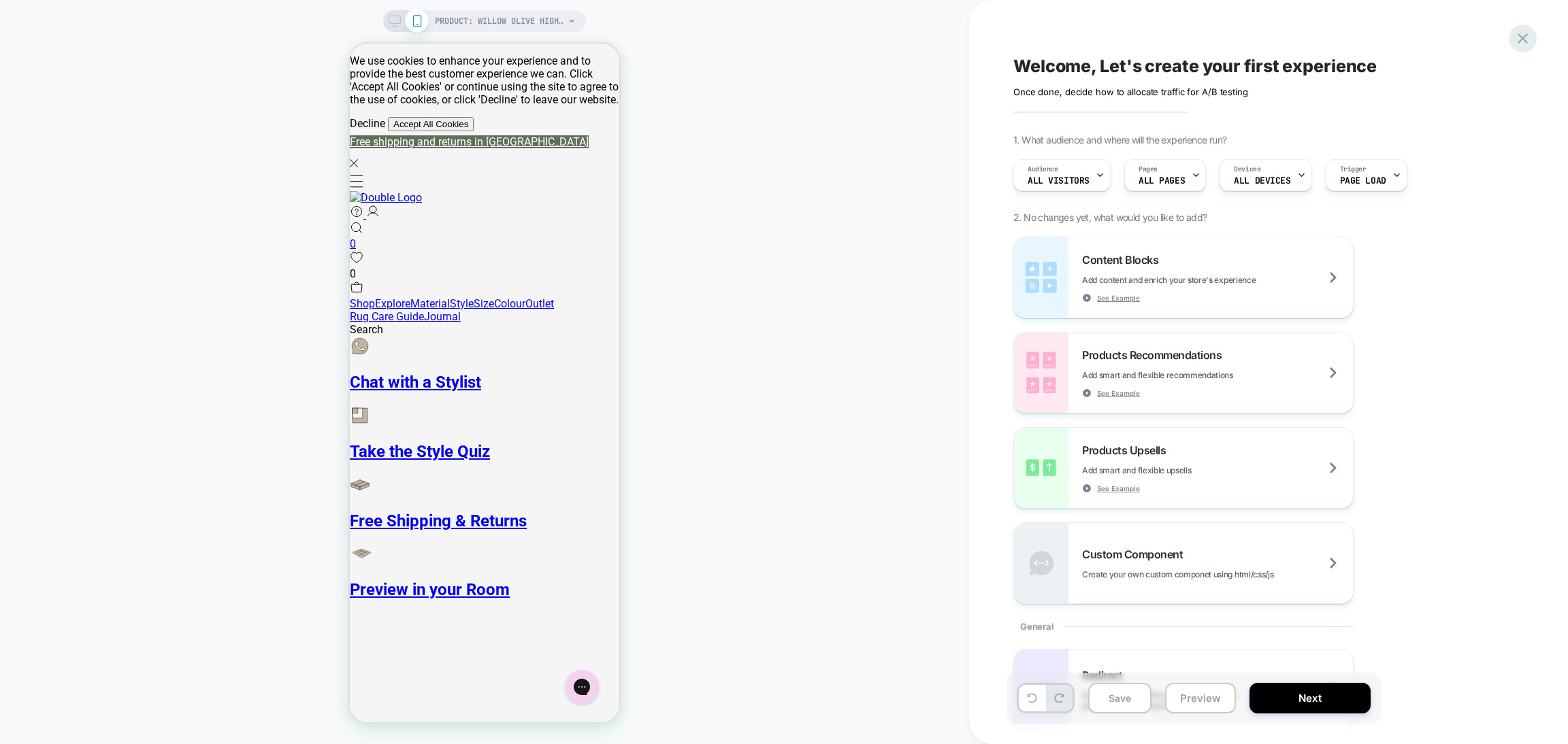
click at [1526, 30] on icon at bounding box center [1523, 38] width 18 height 18
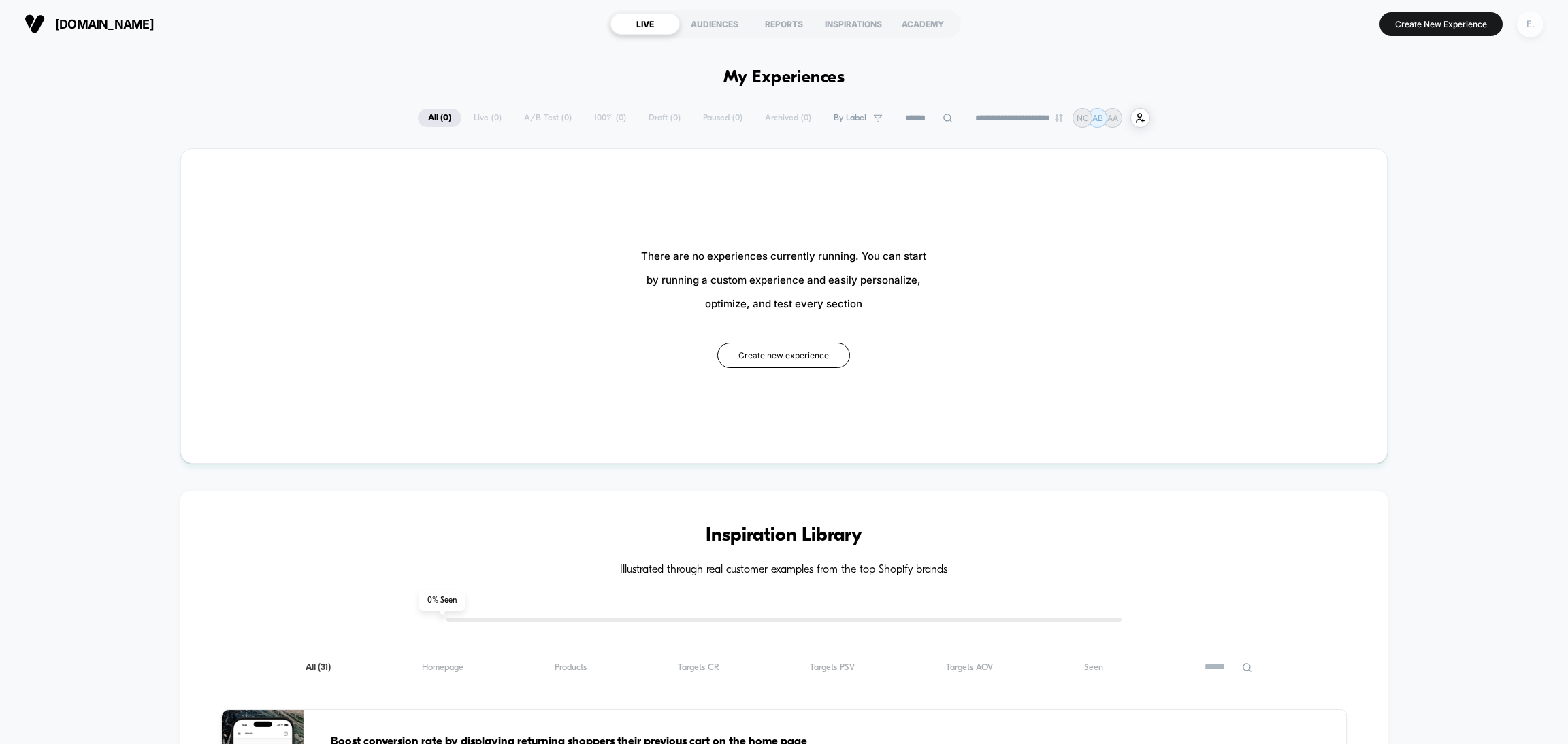
click at [1528, 26] on div "E." at bounding box center [1529, 23] width 26 height 26
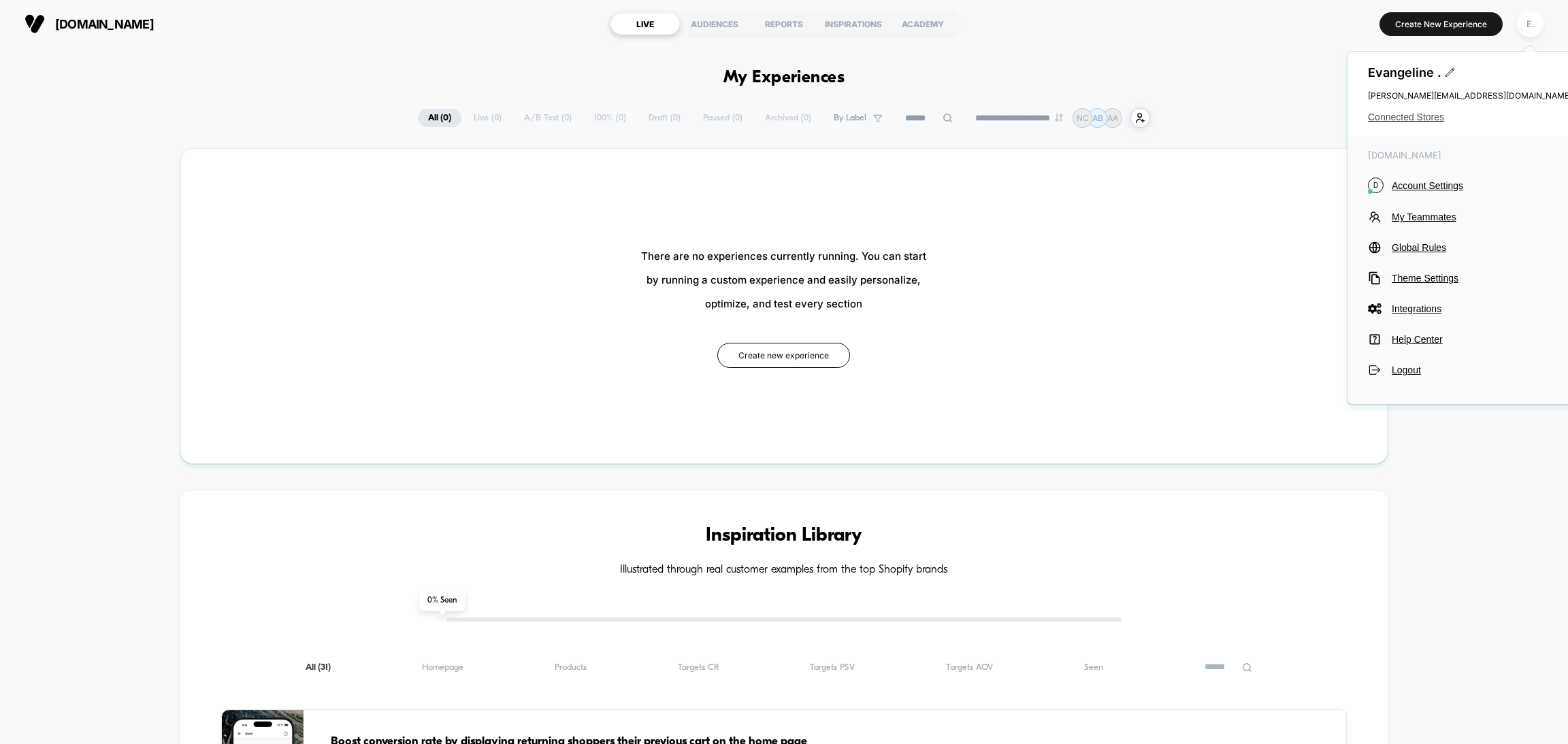
click at [1436, 116] on span "Connected Stores" at bounding box center [1470, 117] width 204 height 11
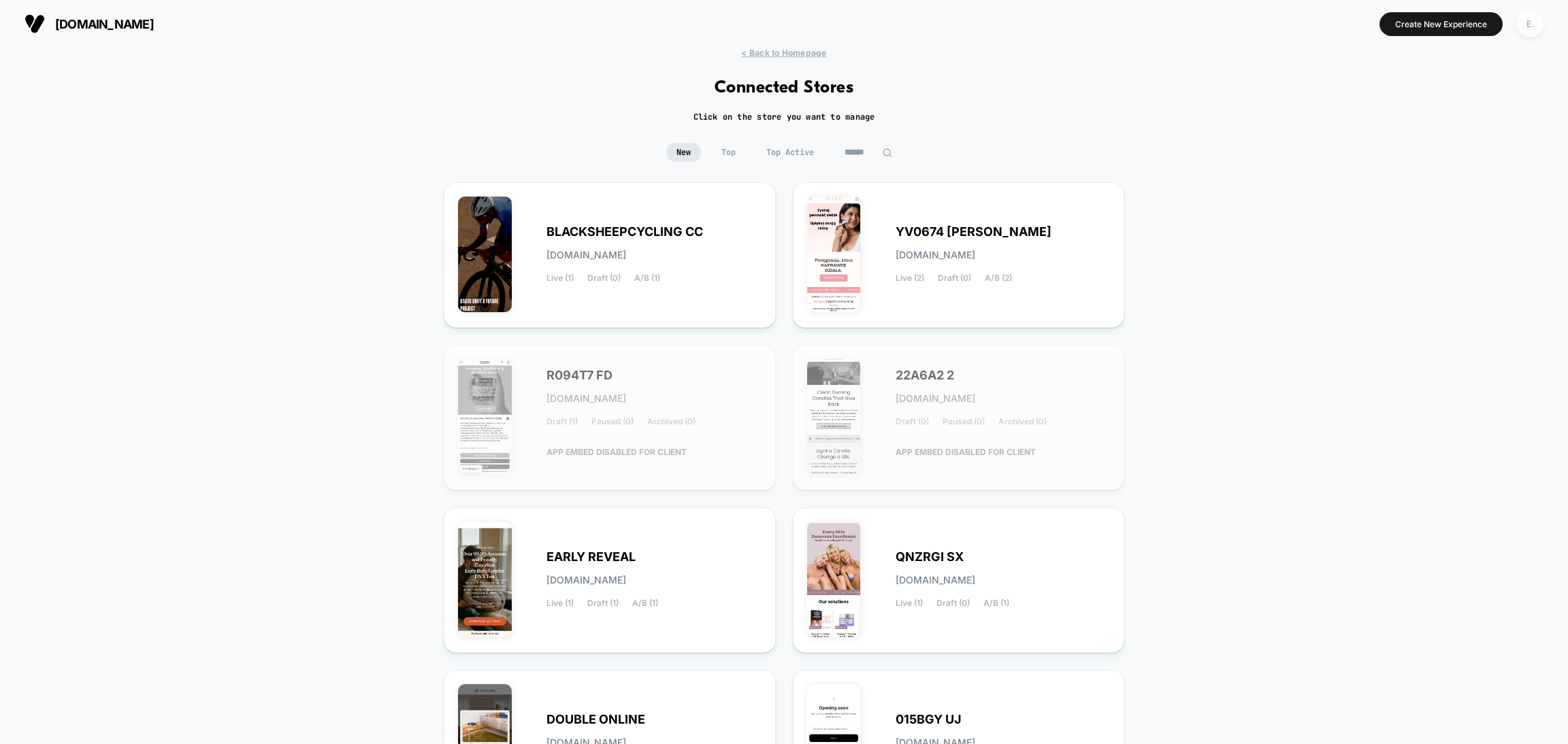
click at [1533, 29] on div "E." at bounding box center [1529, 23] width 26 height 26
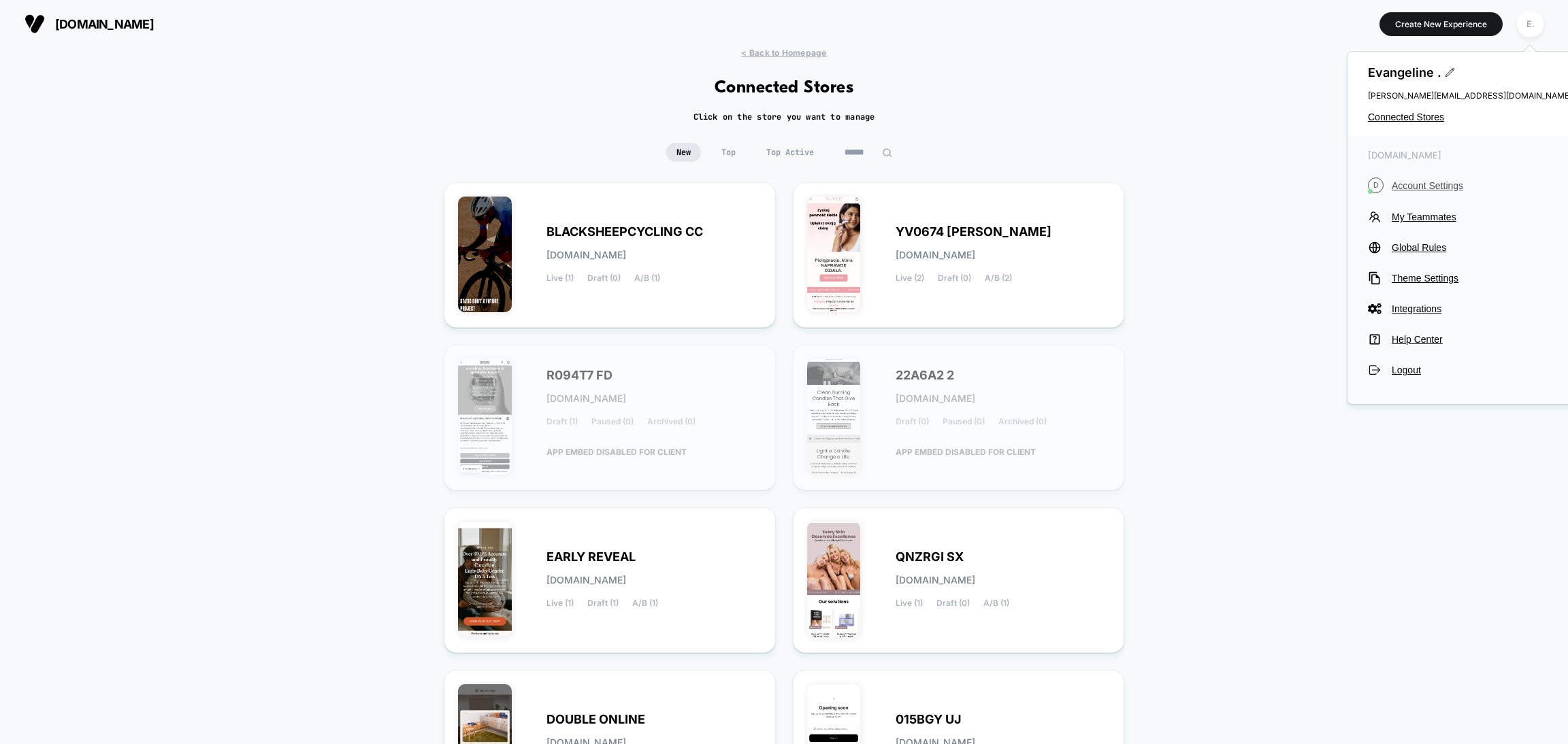
click at [1445, 189] on span "Account Settings" at bounding box center [1482, 186] width 181 height 11
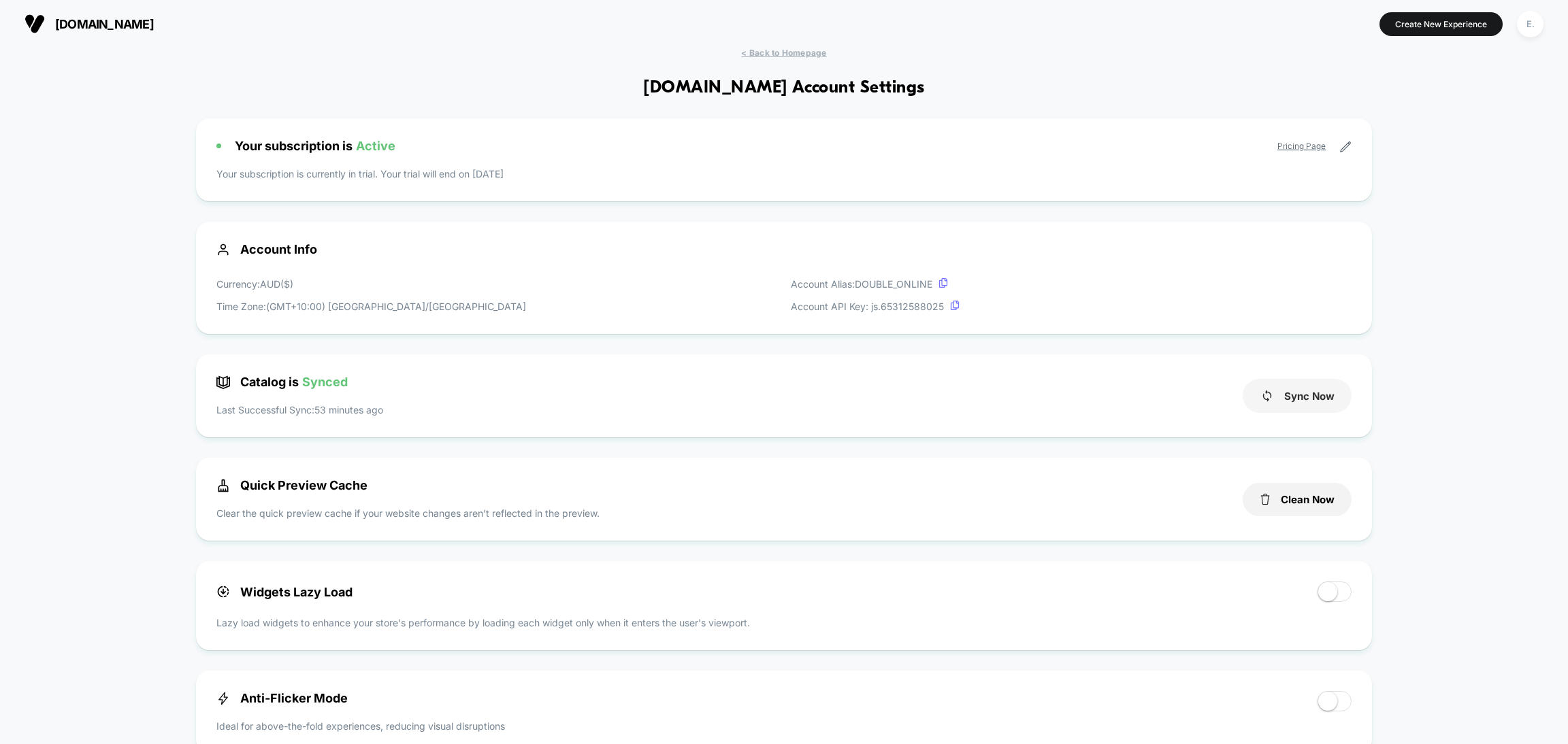
click at [1296, 405] on button "Sync Now" at bounding box center [1297, 396] width 109 height 34
click at [1307, 498] on button "Clean Now" at bounding box center [1297, 499] width 109 height 33
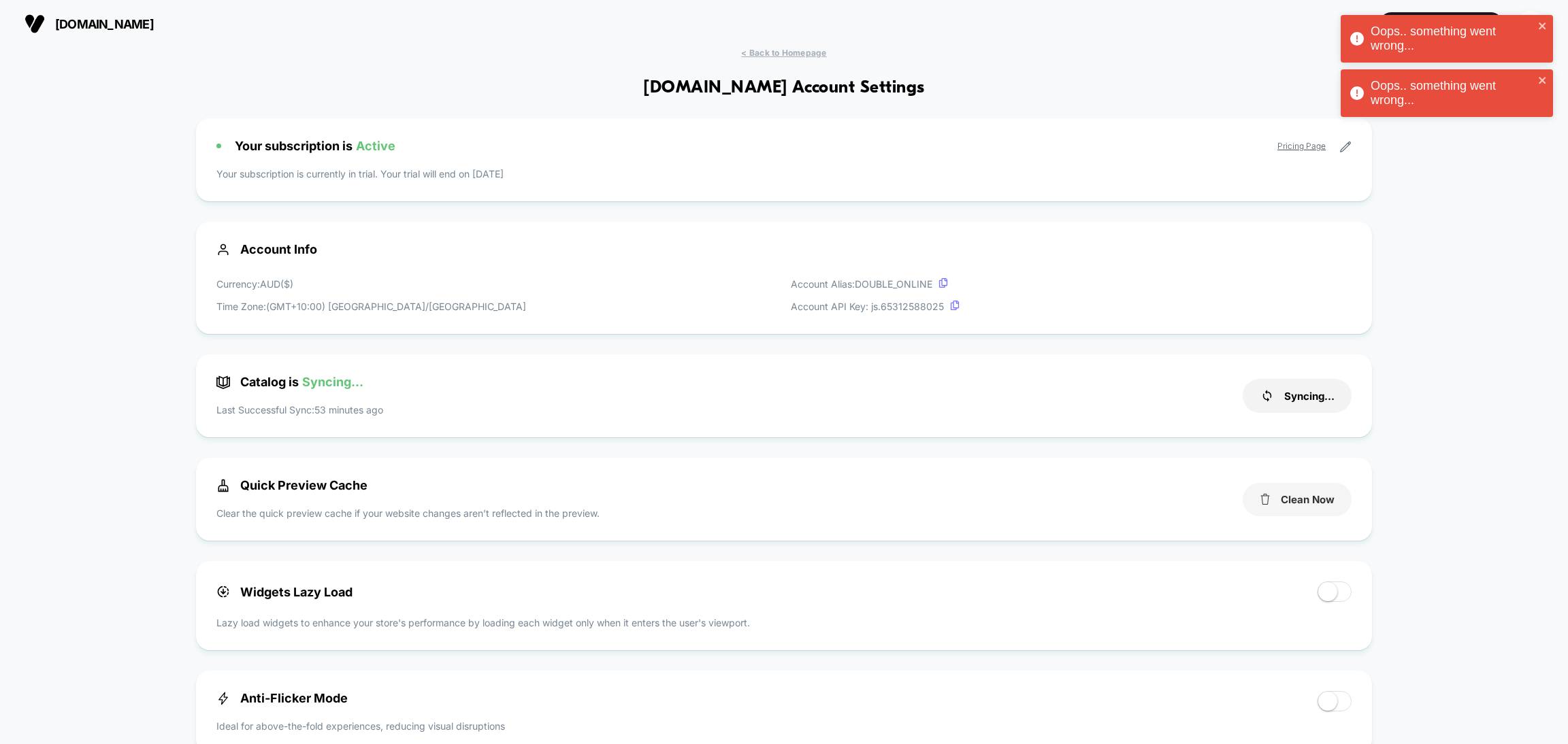
click at [1302, 508] on button "Clean Now" at bounding box center [1297, 499] width 109 height 33
click at [807, 41] on div "double.online Create New Experience E." at bounding box center [784, 23] width 1568 height 48
click at [801, 49] on span "< Back to Homepage" at bounding box center [784, 52] width 85 height 10
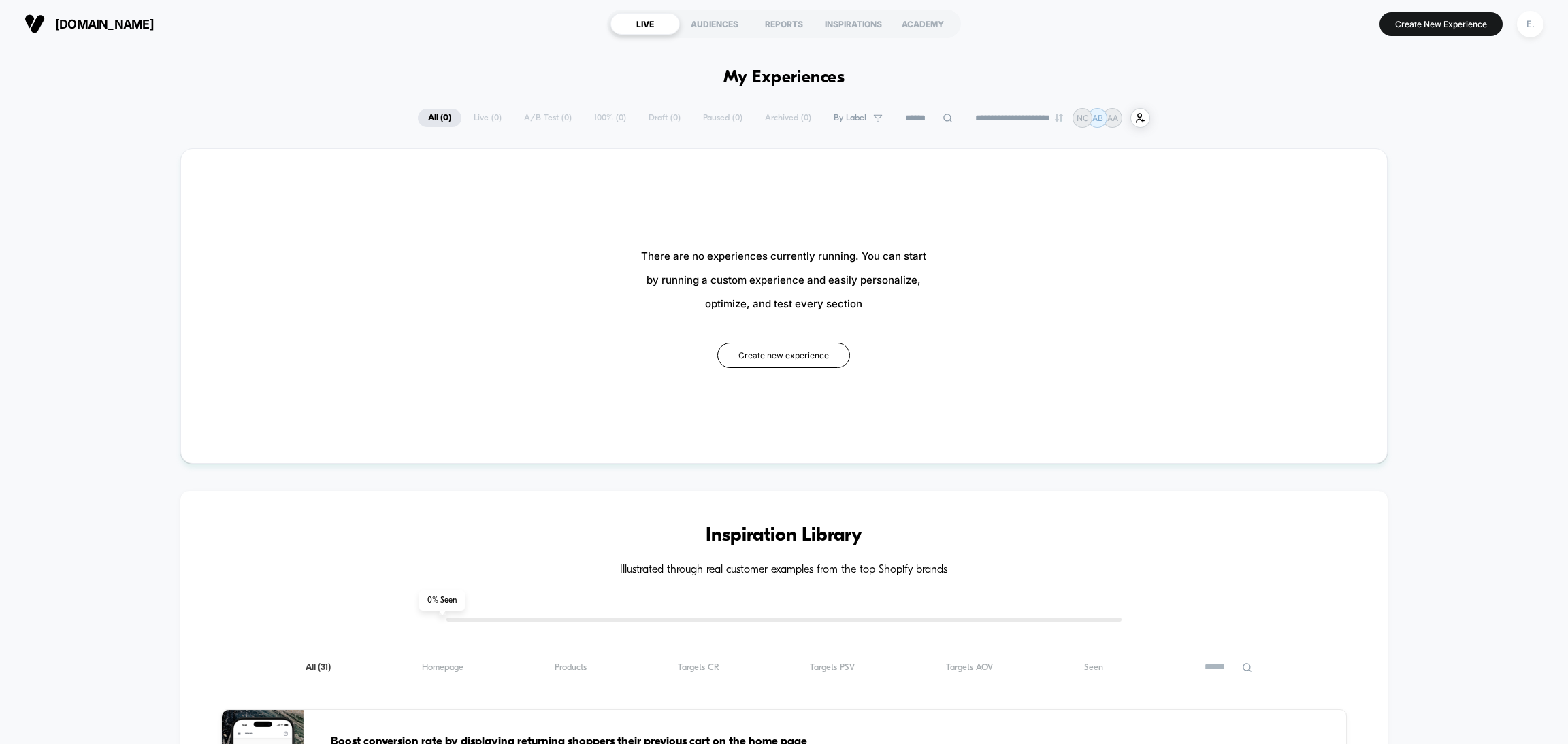
click at [773, 114] on div "**********" at bounding box center [784, 118] width 733 height 20
click at [915, 115] on input at bounding box center [929, 118] width 68 height 16
click at [1439, 26] on button "Create New Experience" at bounding box center [1441, 24] width 123 height 23
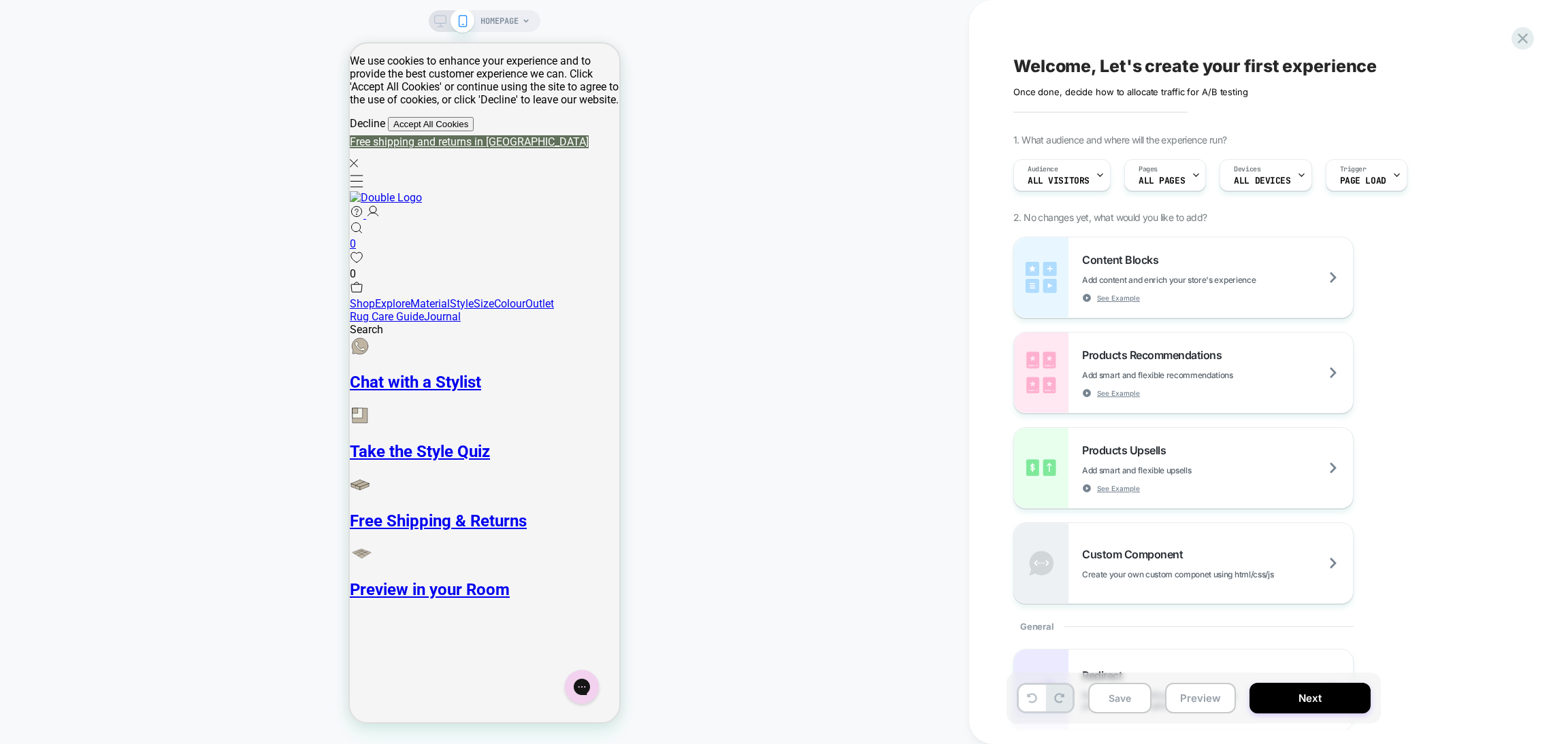
click at [512, 18] on span "HOMEPAGE" at bounding box center [499, 21] width 38 height 22
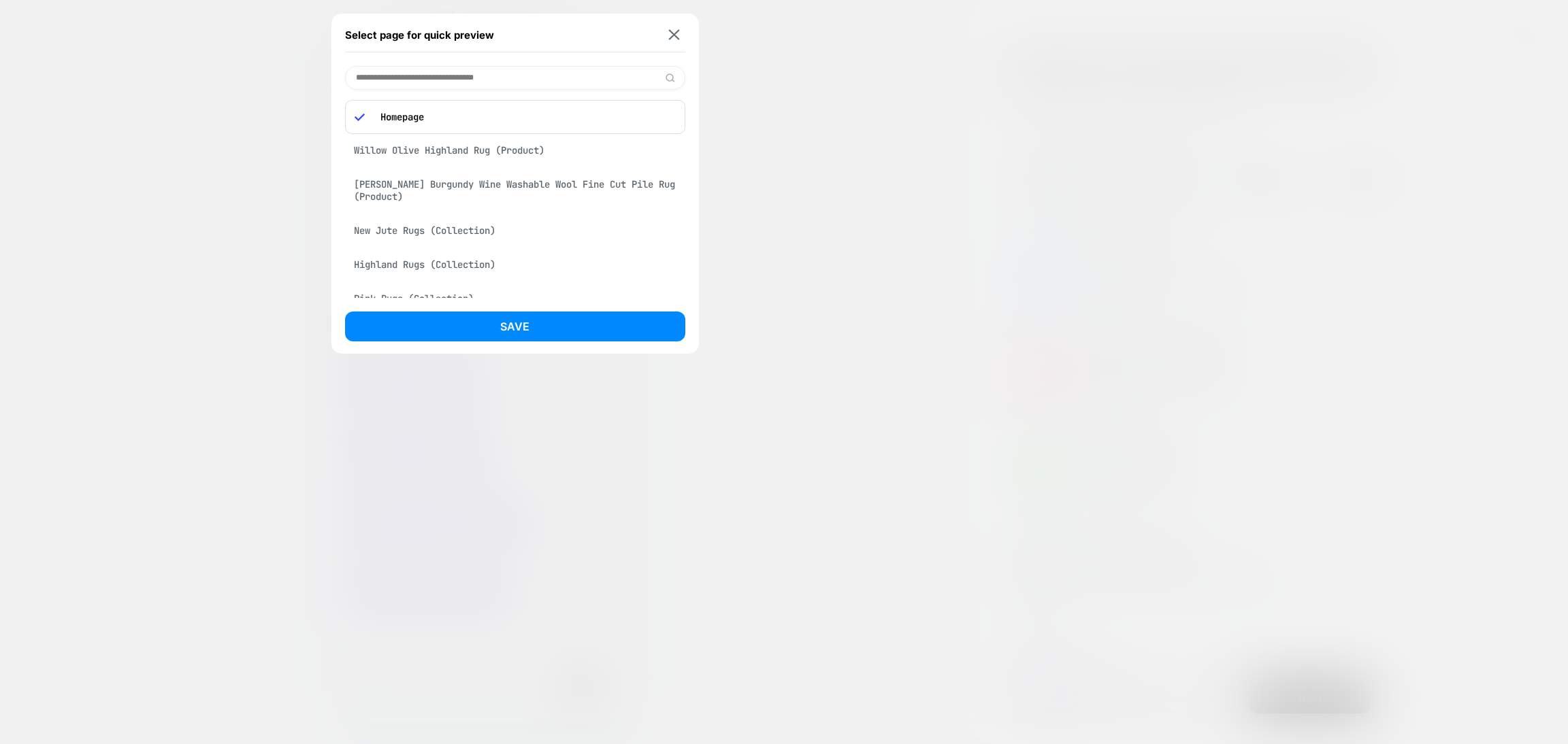
click at [496, 154] on div "Willow Olive Highland Rug (Product)" at bounding box center [515, 150] width 341 height 26
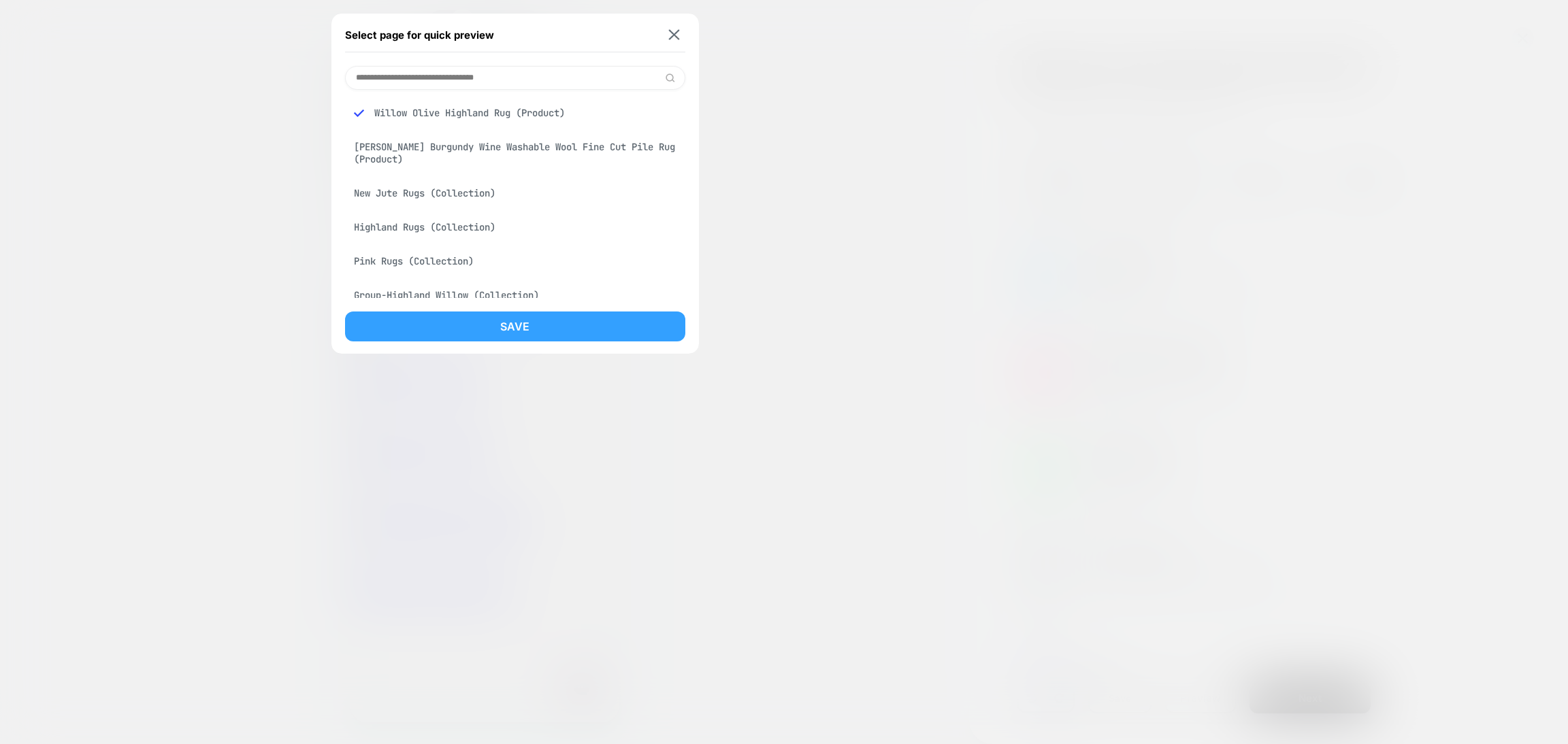
click at [522, 327] on button "Save" at bounding box center [515, 326] width 341 height 30
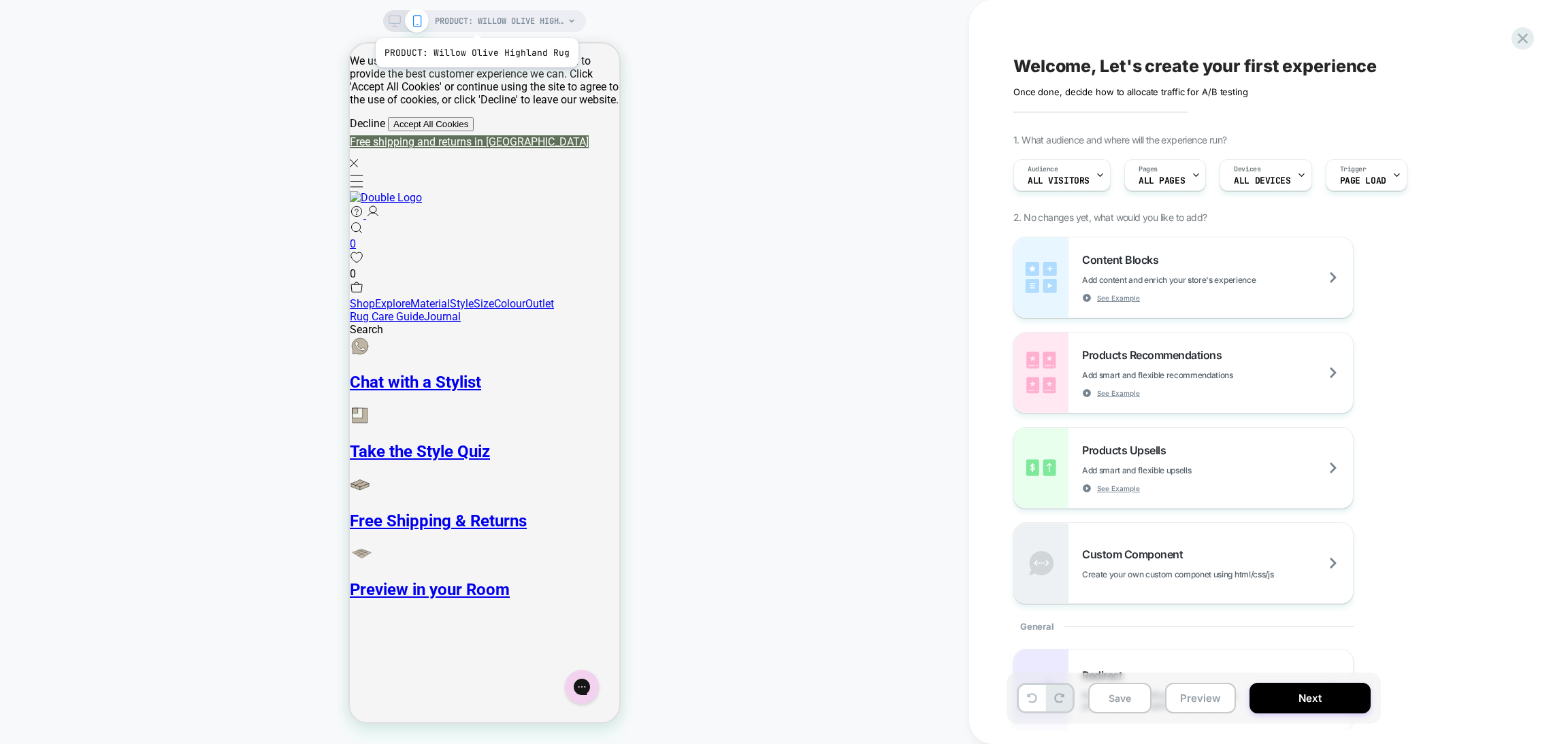
click at [475, 21] on span "PRODUCT: Willow Olive Highland Rug" at bounding box center [499, 21] width 129 height 22
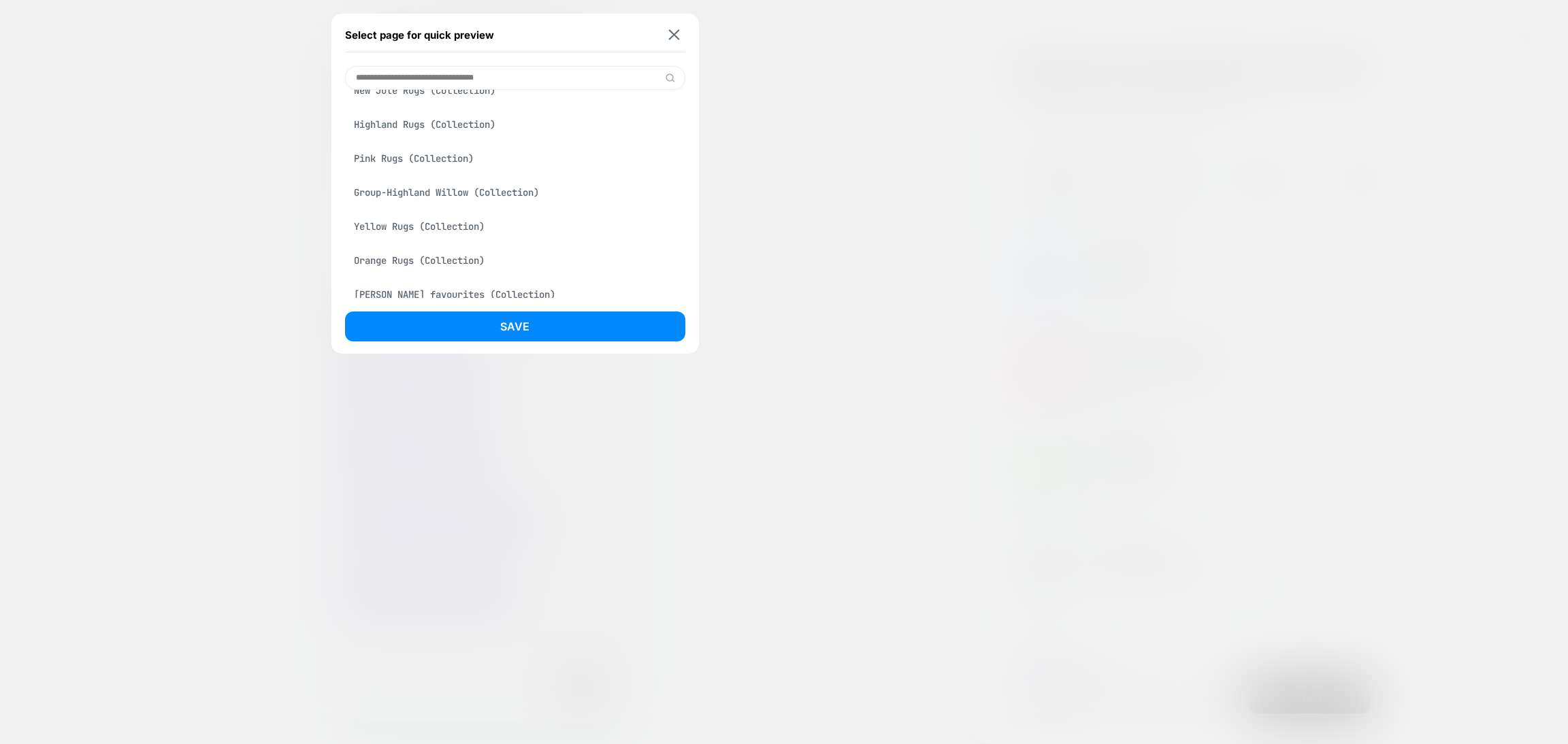
scroll to position [305, 0]
click at [462, 296] on div "Marlborough Natural Washable Wool Heavy Loop Pile Swatch (Product)" at bounding box center [515, 280] width 341 height 38
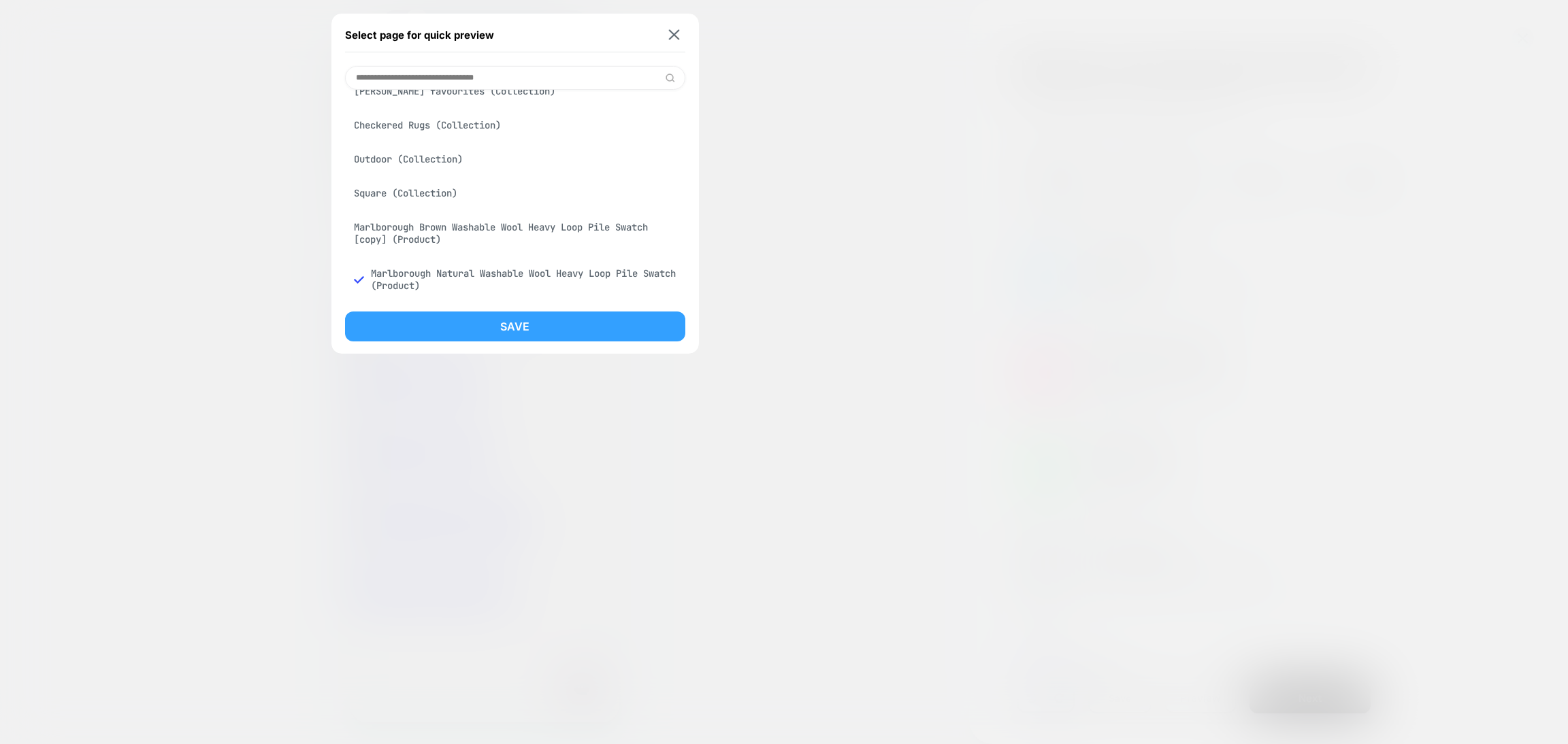
click at [471, 338] on button "Save" at bounding box center [515, 326] width 341 height 30
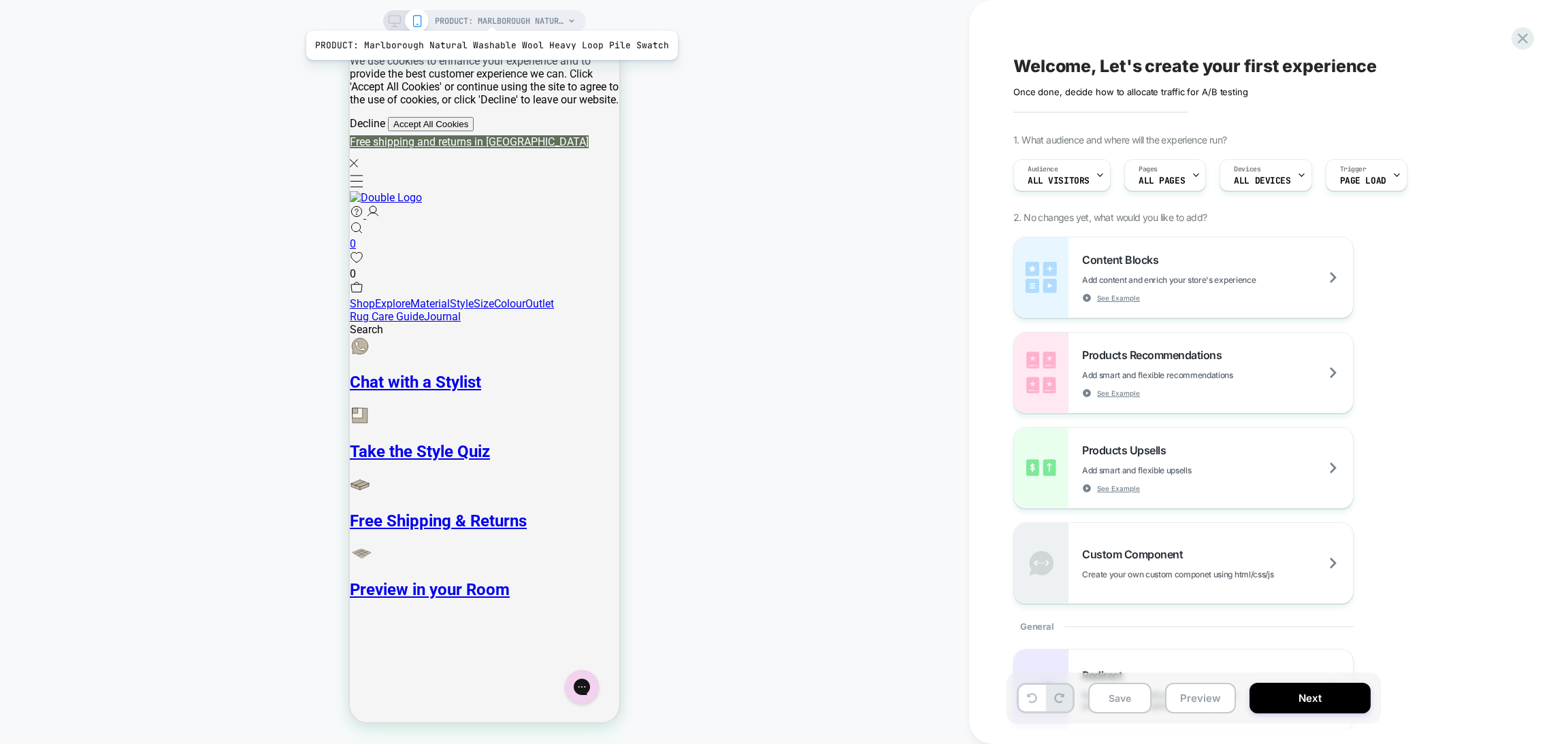
click at [488, 13] on span "PRODUCT: Marlborough Natural Washable Wool Heavy Loop Pile Swatch" at bounding box center [499, 21] width 129 height 22
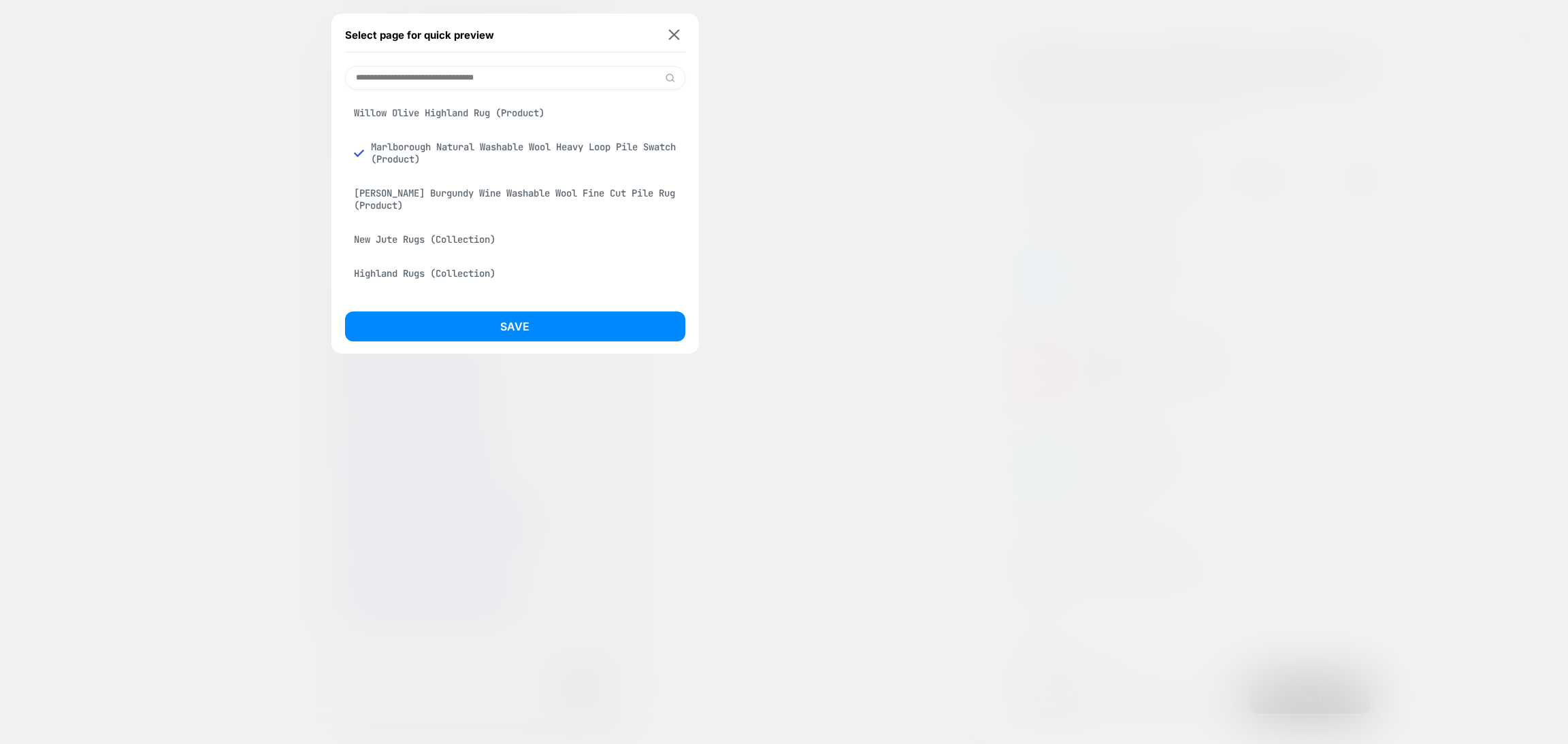
click at [473, 111] on div "Willow Olive Highland Rug (Product)" at bounding box center [515, 113] width 341 height 26
click at [526, 326] on button "Save" at bounding box center [515, 326] width 341 height 30
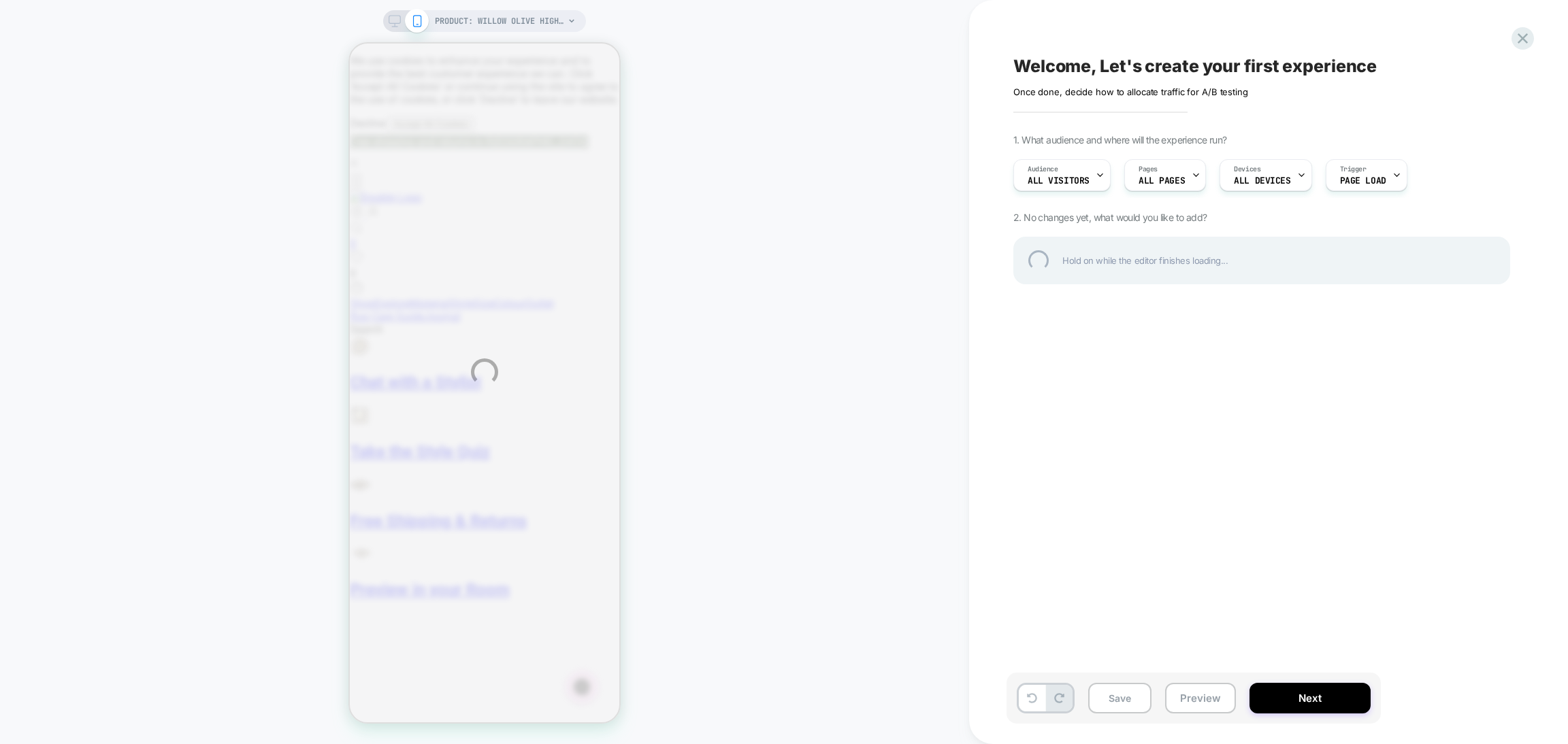
click at [495, 25] on div "PRODUCT: Willow Olive Highland Rug PRODUCT: Willow Olive Highland Rug Welcome, …" at bounding box center [784, 372] width 1568 height 744
click at [497, 23] on div "PRODUCT: Willow Olive Highland Rug PRODUCT: Willow Olive Highland Rug Welcome, …" at bounding box center [784, 372] width 1568 height 744
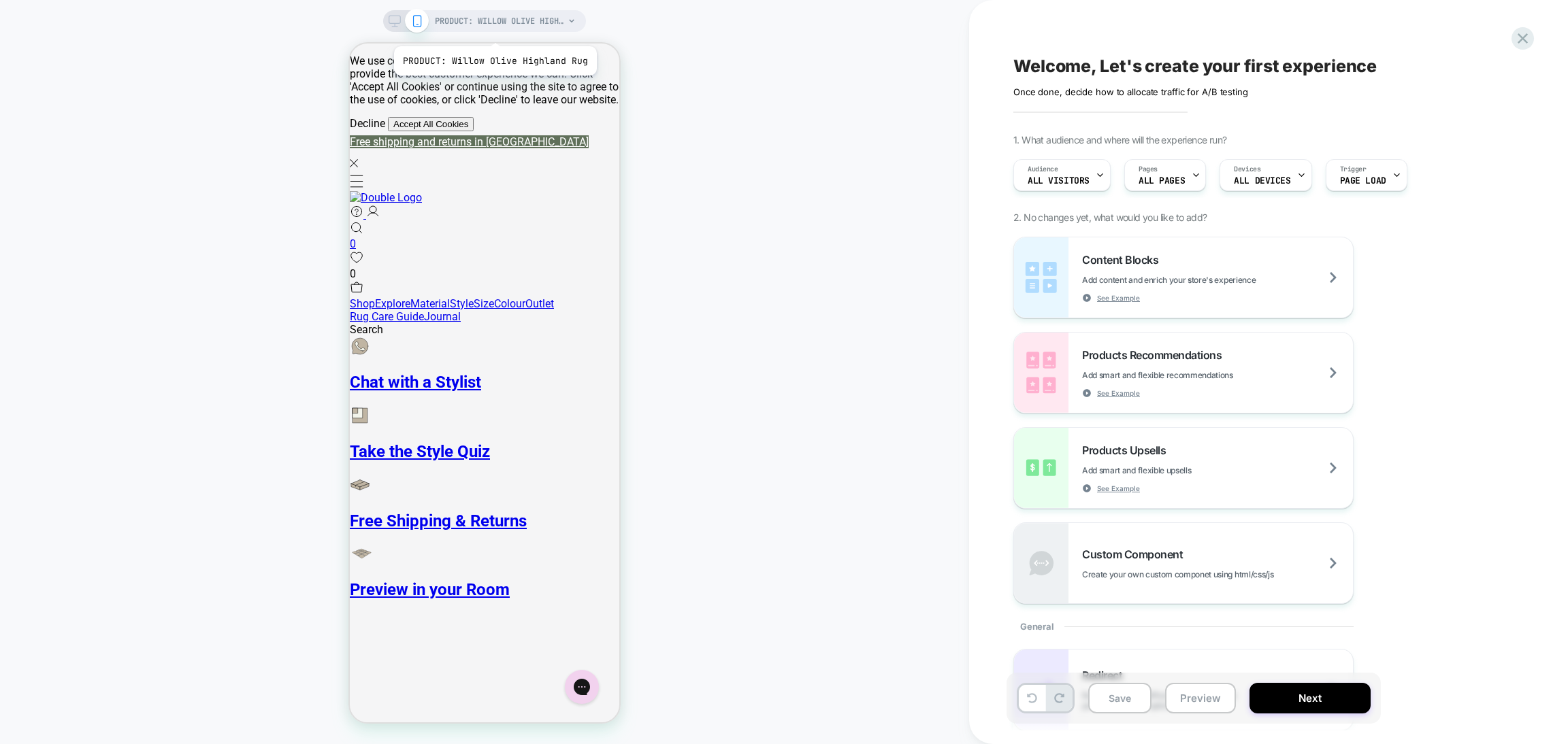
click at [493, 29] on span "PRODUCT: Willow Olive Highland Rug" at bounding box center [499, 21] width 129 height 22
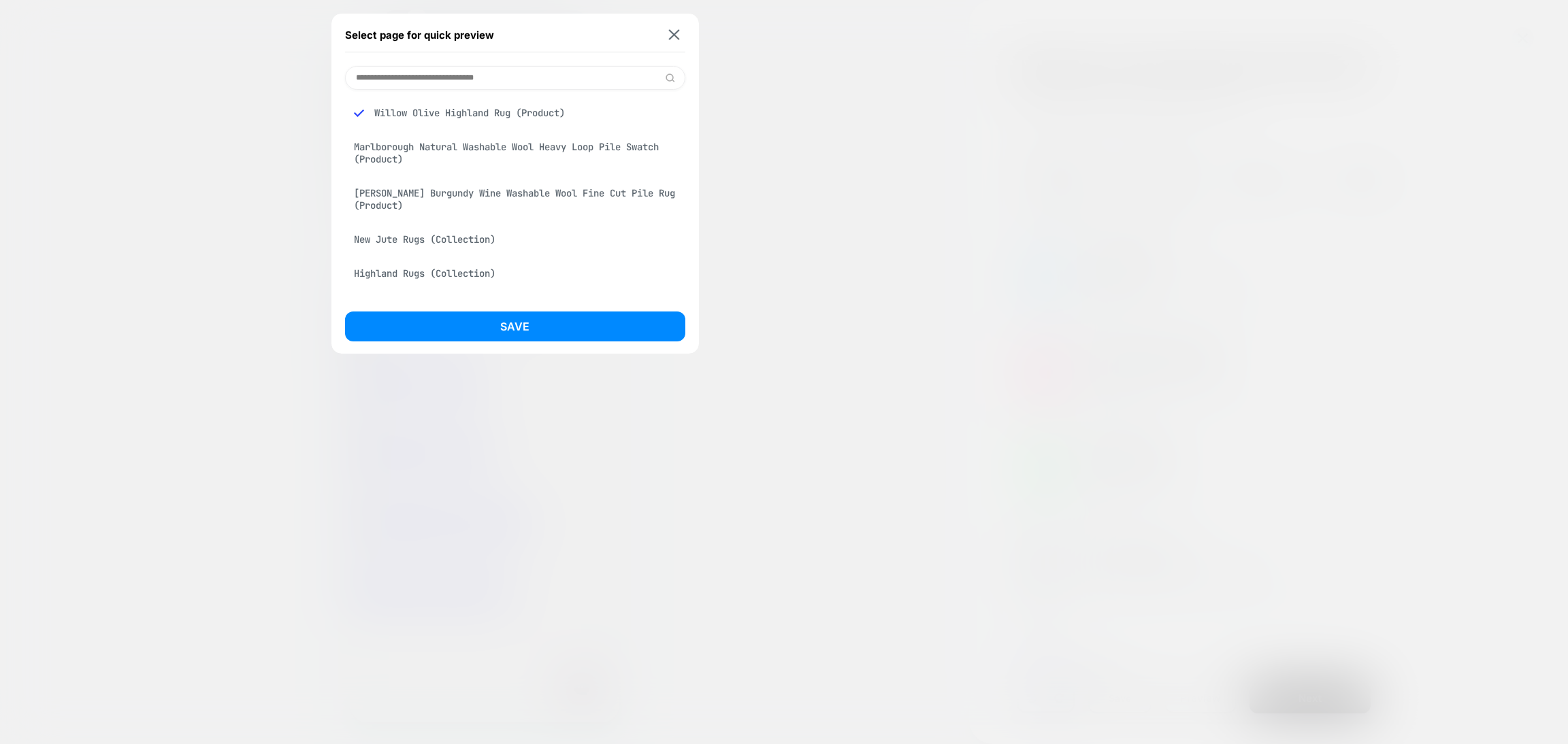
click at [424, 192] on div "Nelson Burgundy Wine Washable Wool Fine Cut Pile Rug (Product)" at bounding box center [515, 200] width 341 height 38
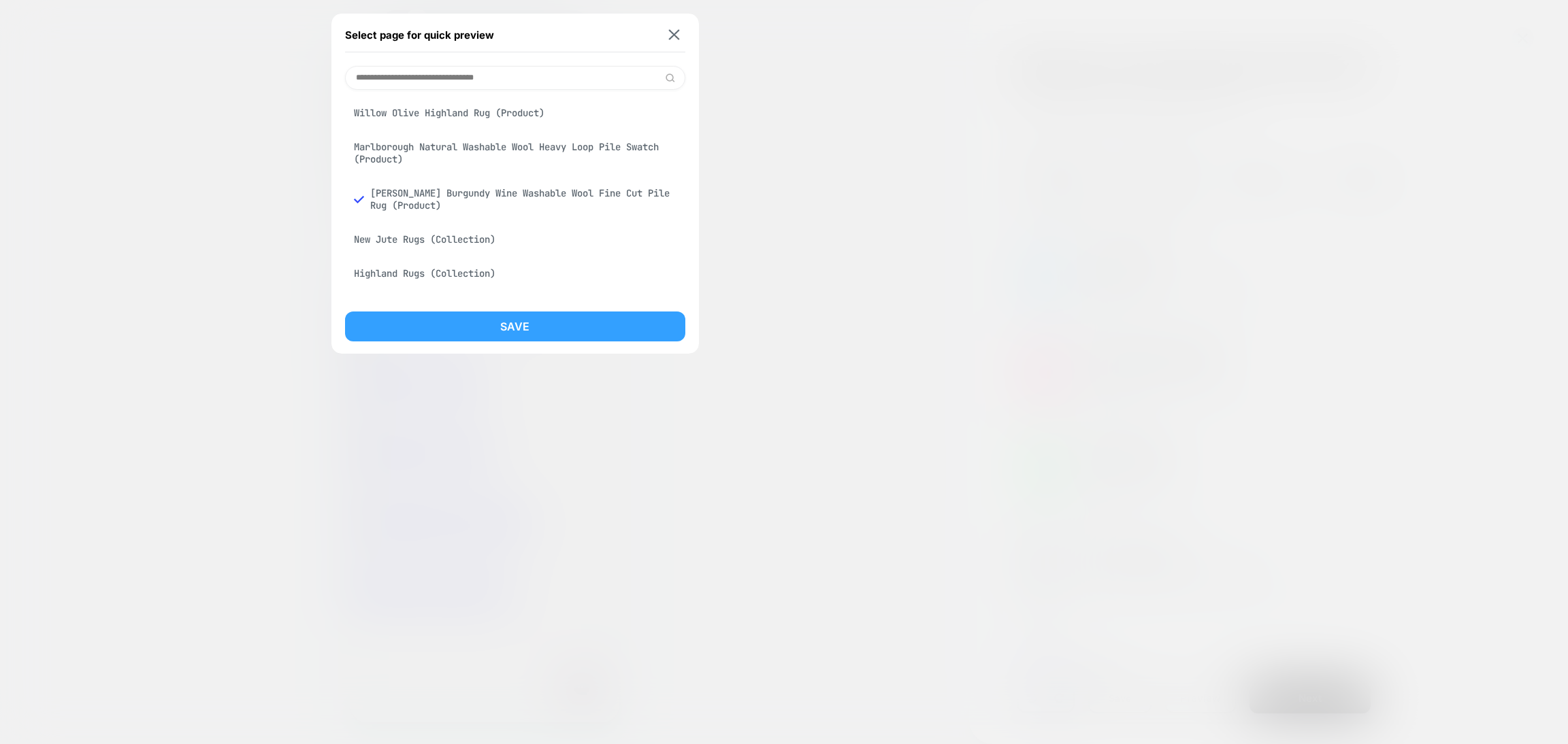
click at [443, 313] on button "Save" at bounding box center [515, 326] width 341 height 30
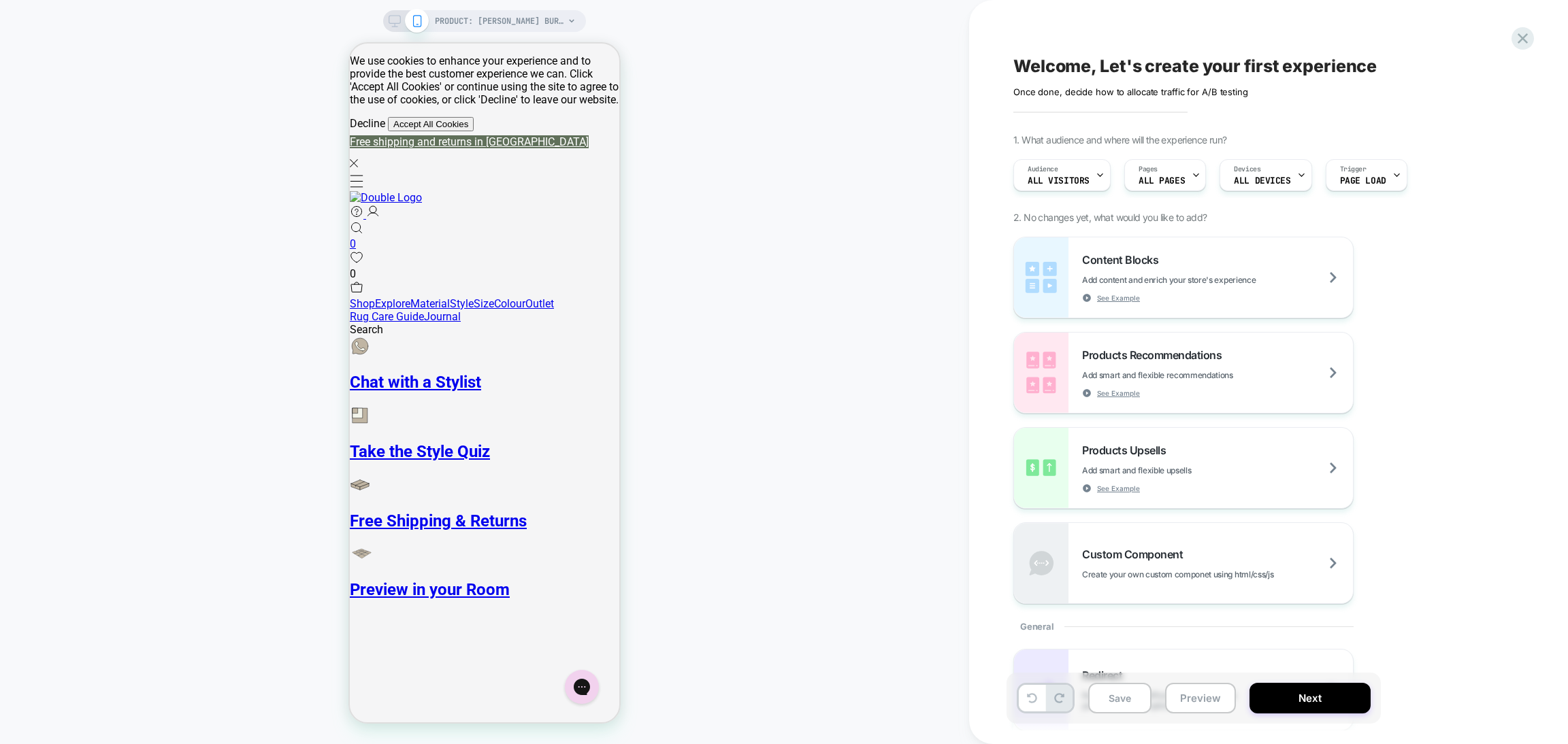
click at [807, 536] on div "PRODUCT: Nelson Burgundy Wine Washable Wool Fine Cut Pile Rug PRODUCT: Nelson B…" at bounding box center [484, 372] width 969 height 717
click at [251, 78] on div "PRODUCT: Nelson Burgundy Wine Washable Wool Fine Cut Pile Rug PRODUCT: Nelson B…" at bounding box center [484, 372] width 969 height 717
click at [473, 14] on span "PRODUCT: Nelson Burgundy Wine Washable Wool Fine Cut Pile Rug" at bounding box center [499, 21] width 129 height 22
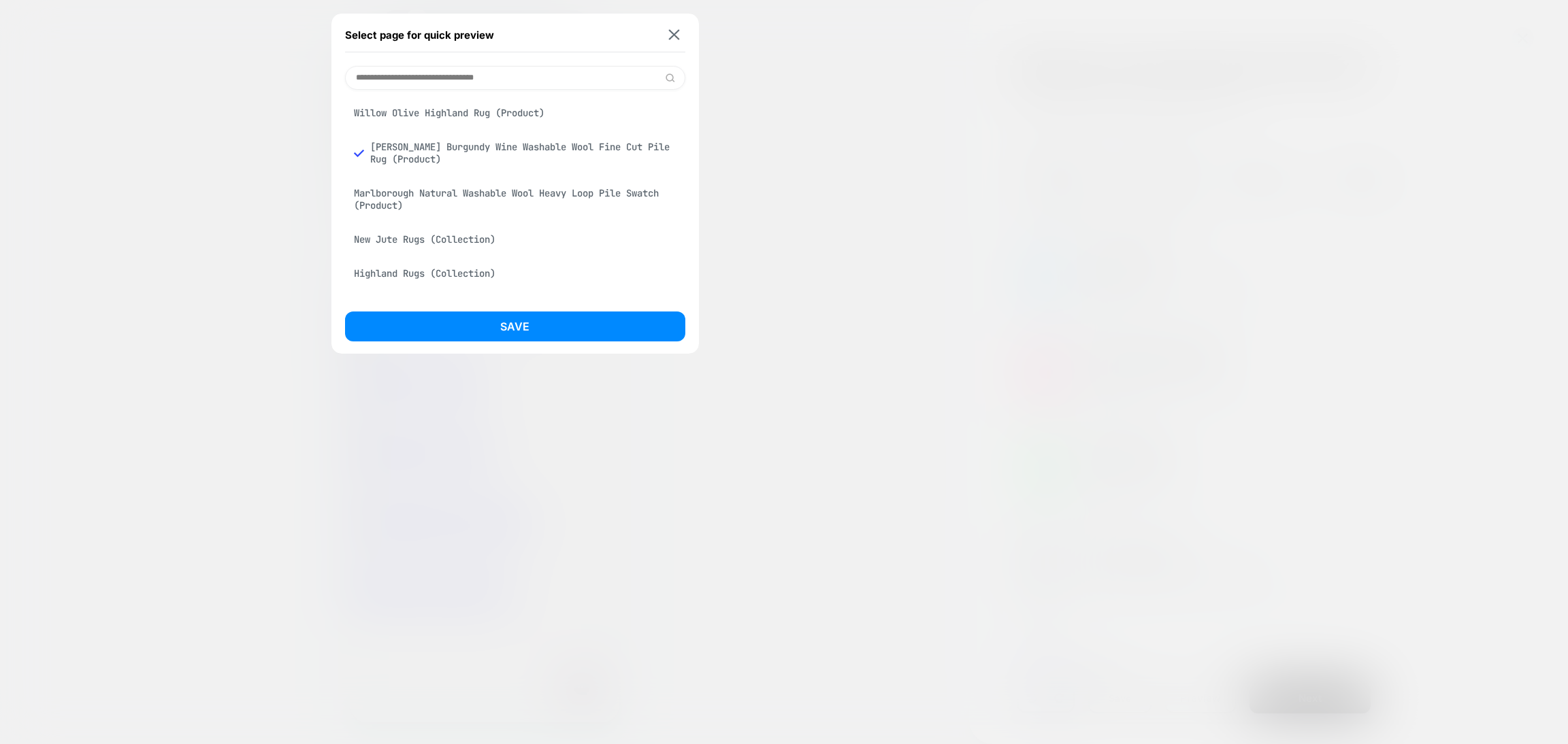
click at [457, 119] on div "Willow Olive Highland Rug (Product)" at bounding box center [515, 113] width 341 height 26
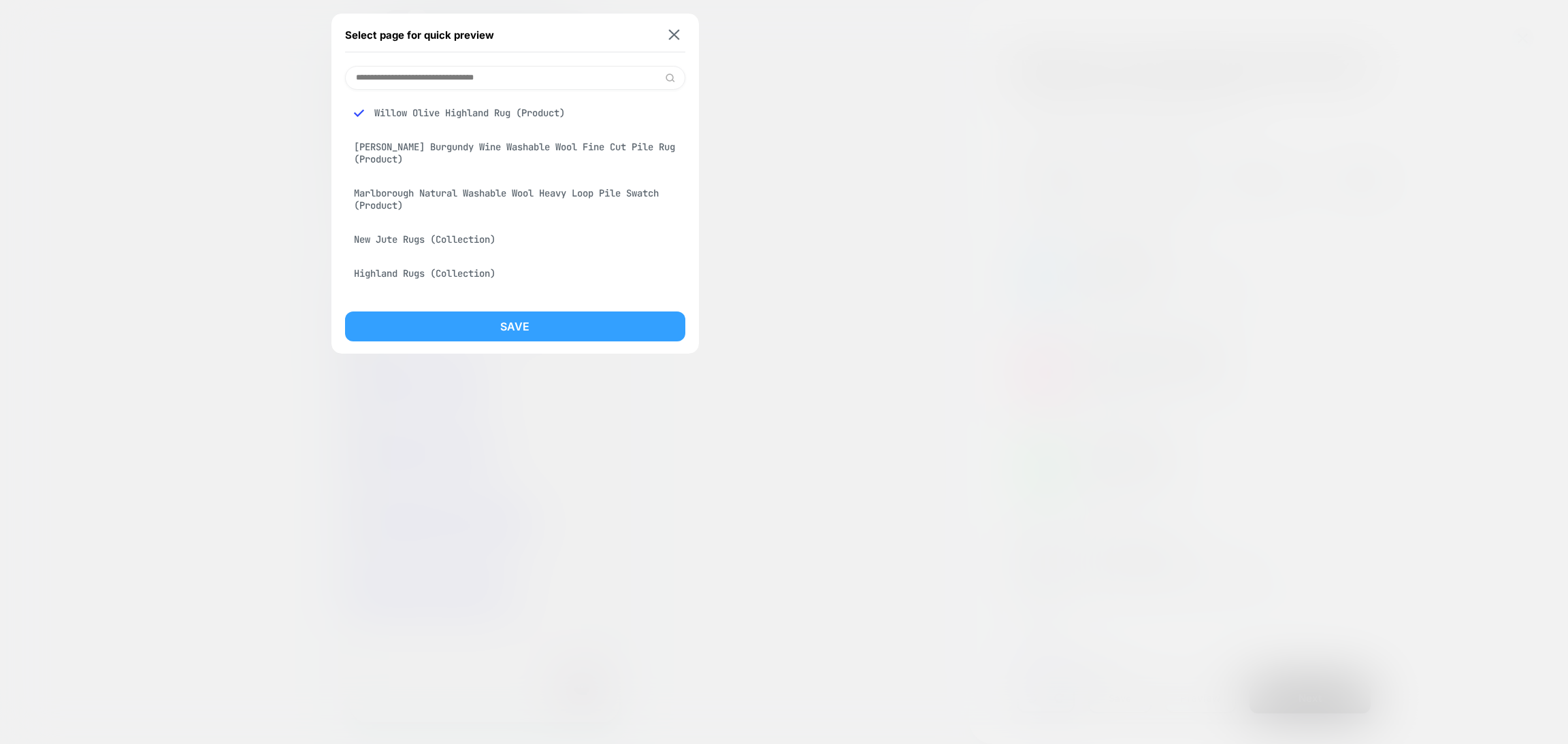
click at [483, 319] on button "Save" at bounding box center [515, 326] width 341 height 30
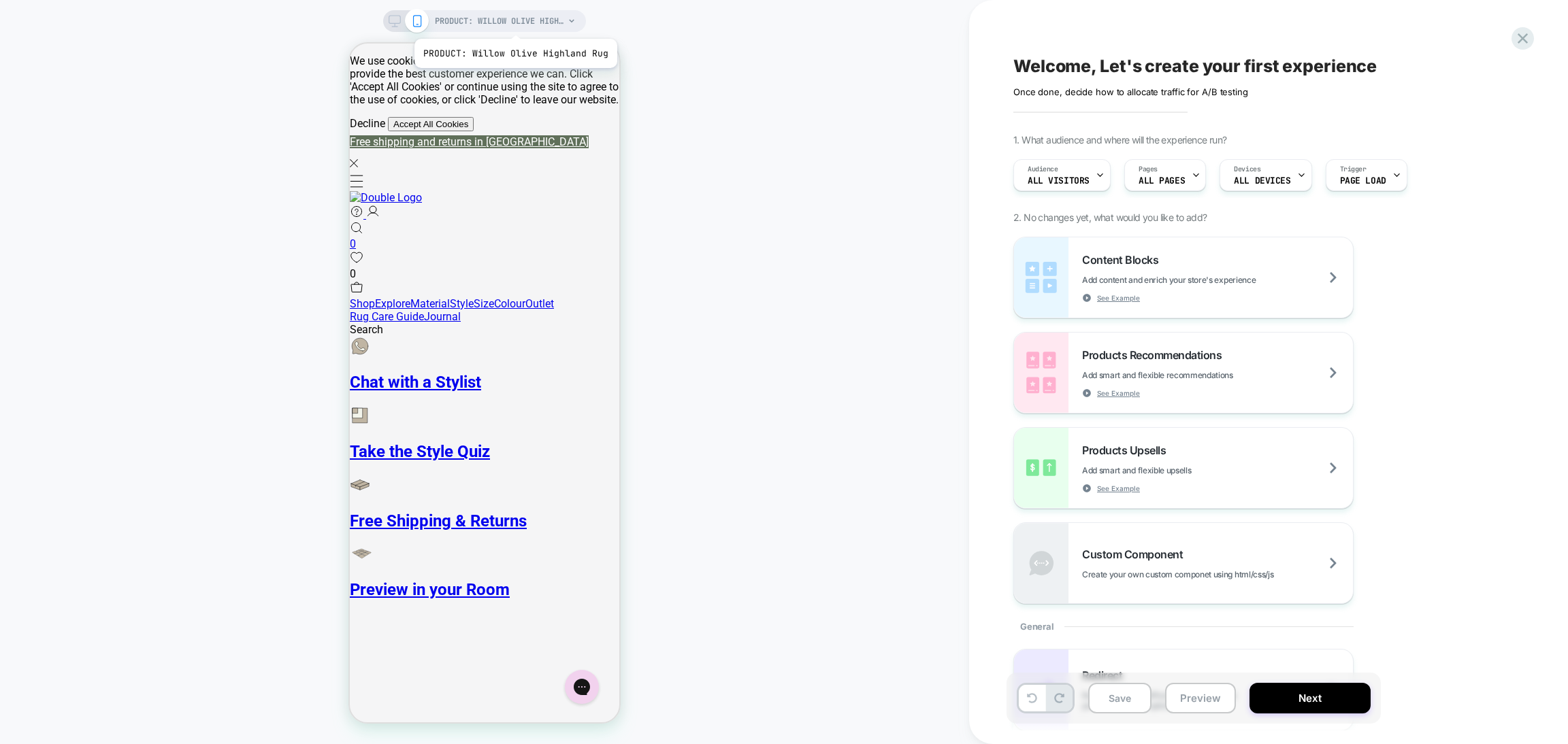
click at [514, 21] on span "PRODUCT: Willow Olive Highland Rug" at bounding box center [499, 21] width 129 height 22
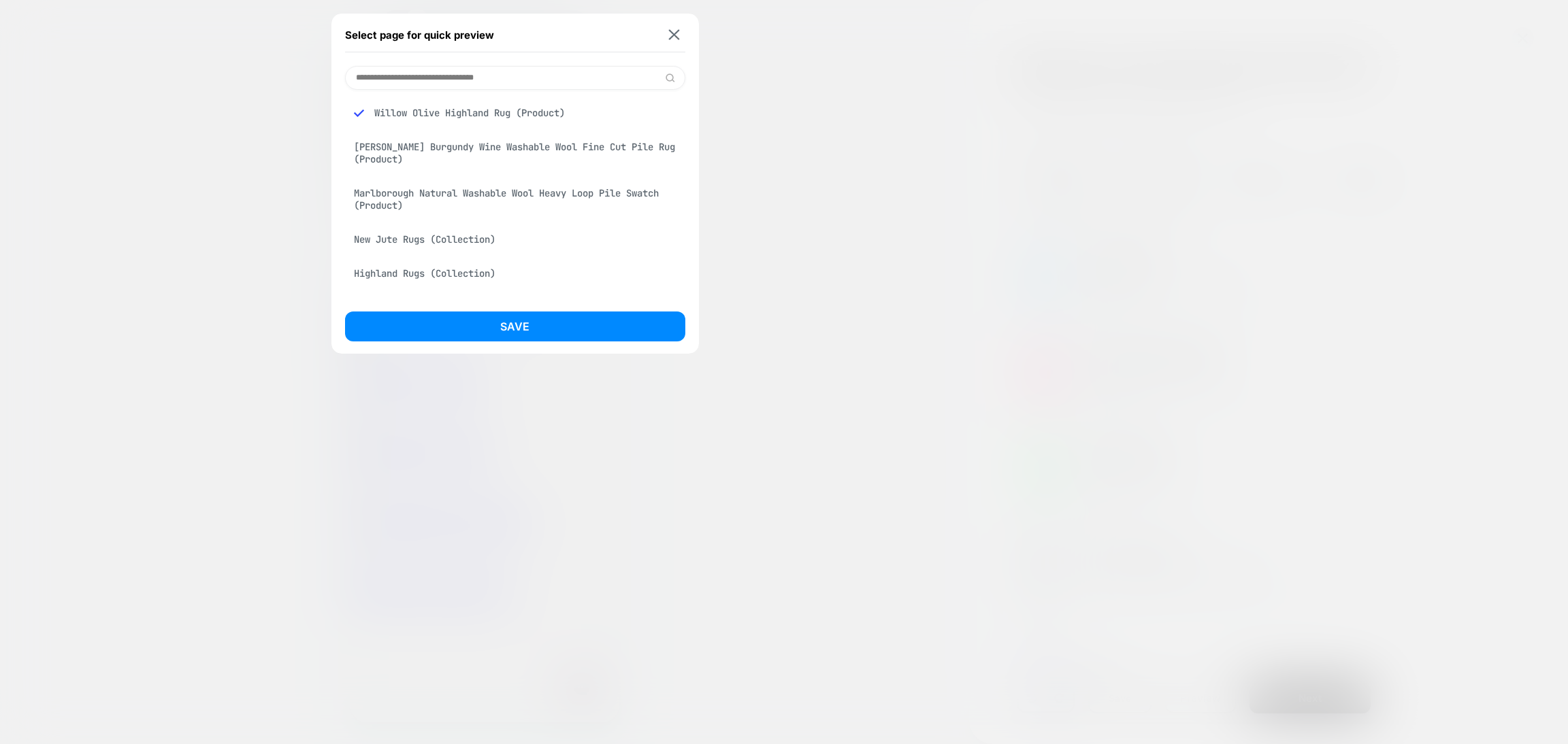
click at [377, 77] on input at bounding box center [515, 78] width 341 height 23
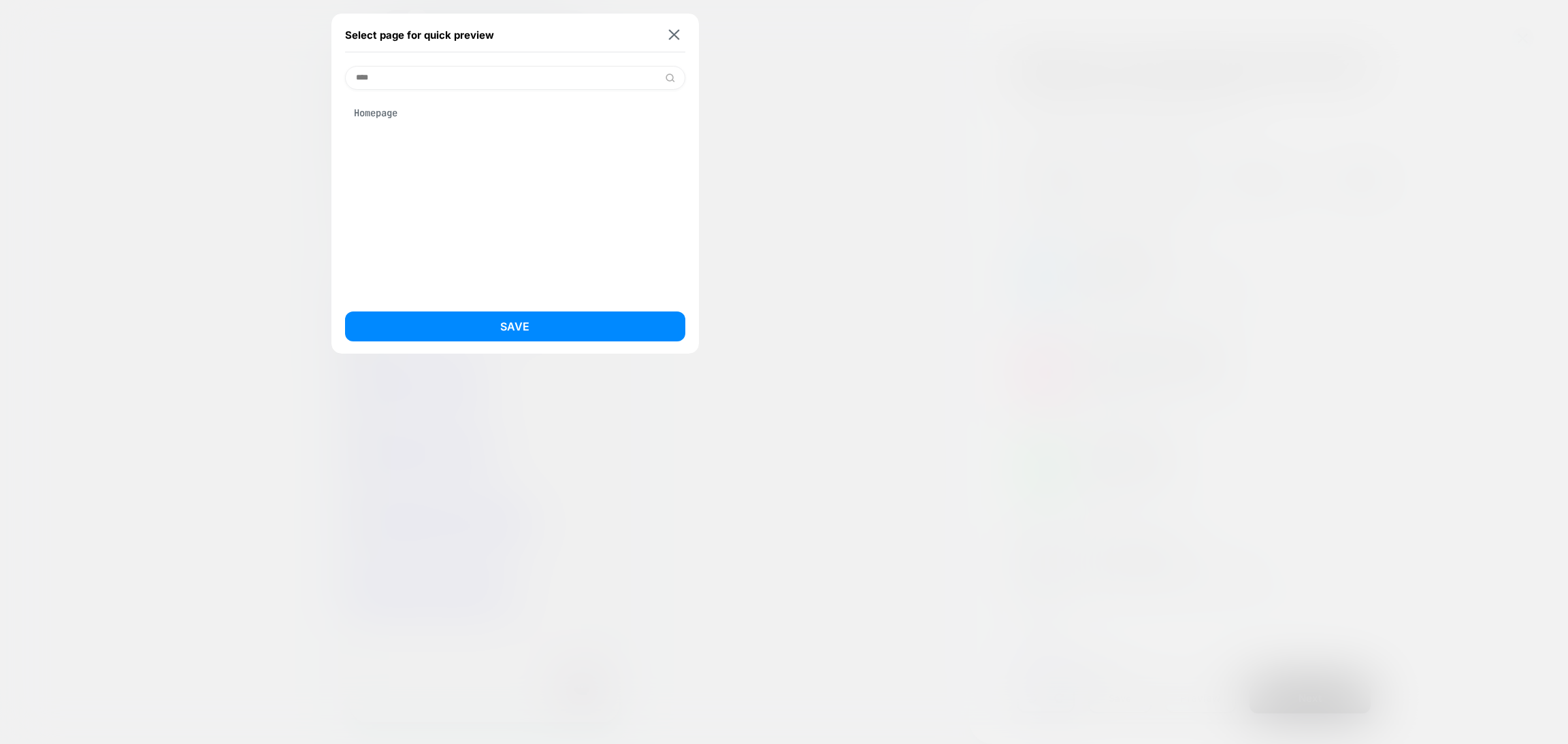
type input "****"
click at [461, 104] on div "Homepage" at bounding box center [515, 113] width 341 height 26
click at [519, 337] on button "Save" at bounding box center [515, 326] width 341 height 30
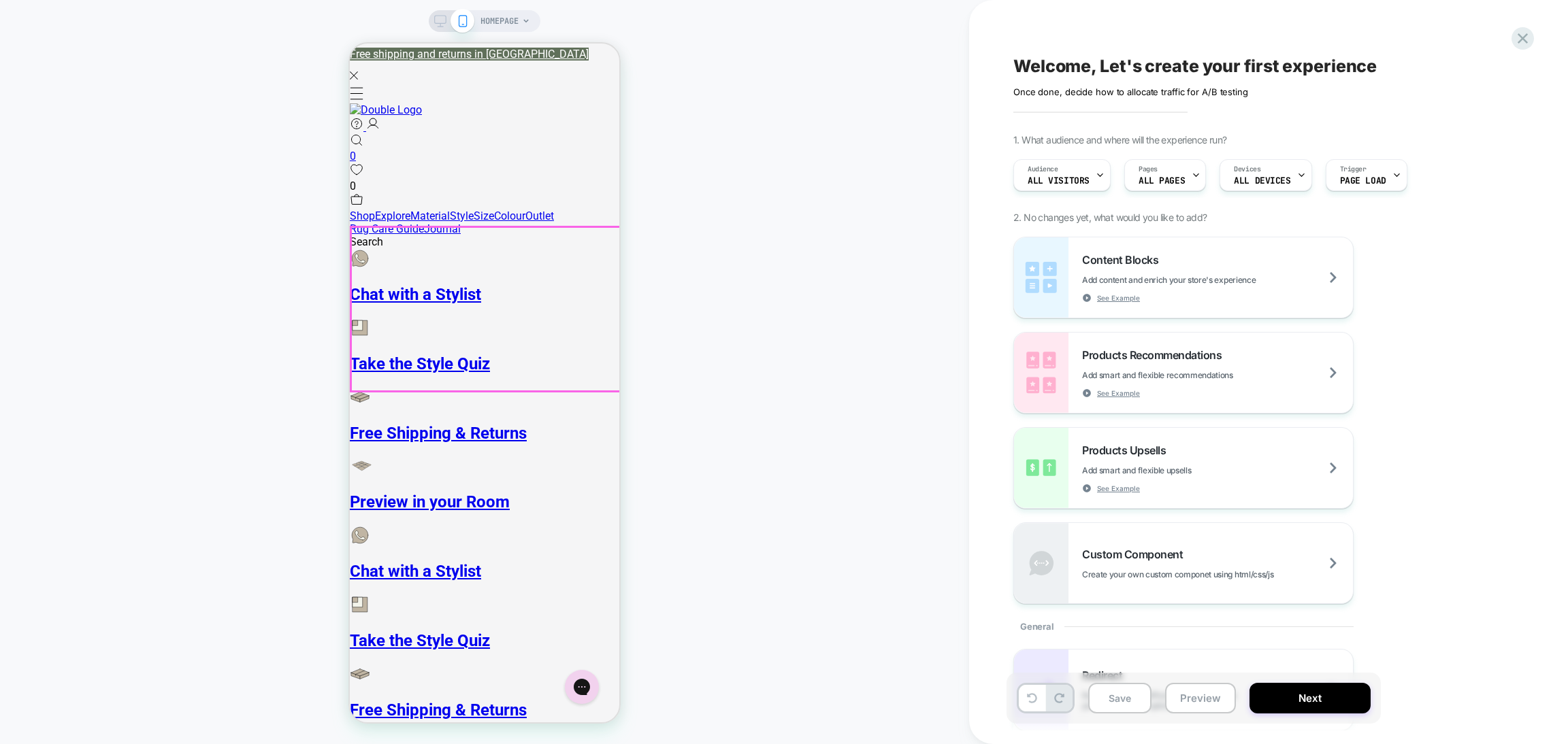
scroll to position [0, 0]
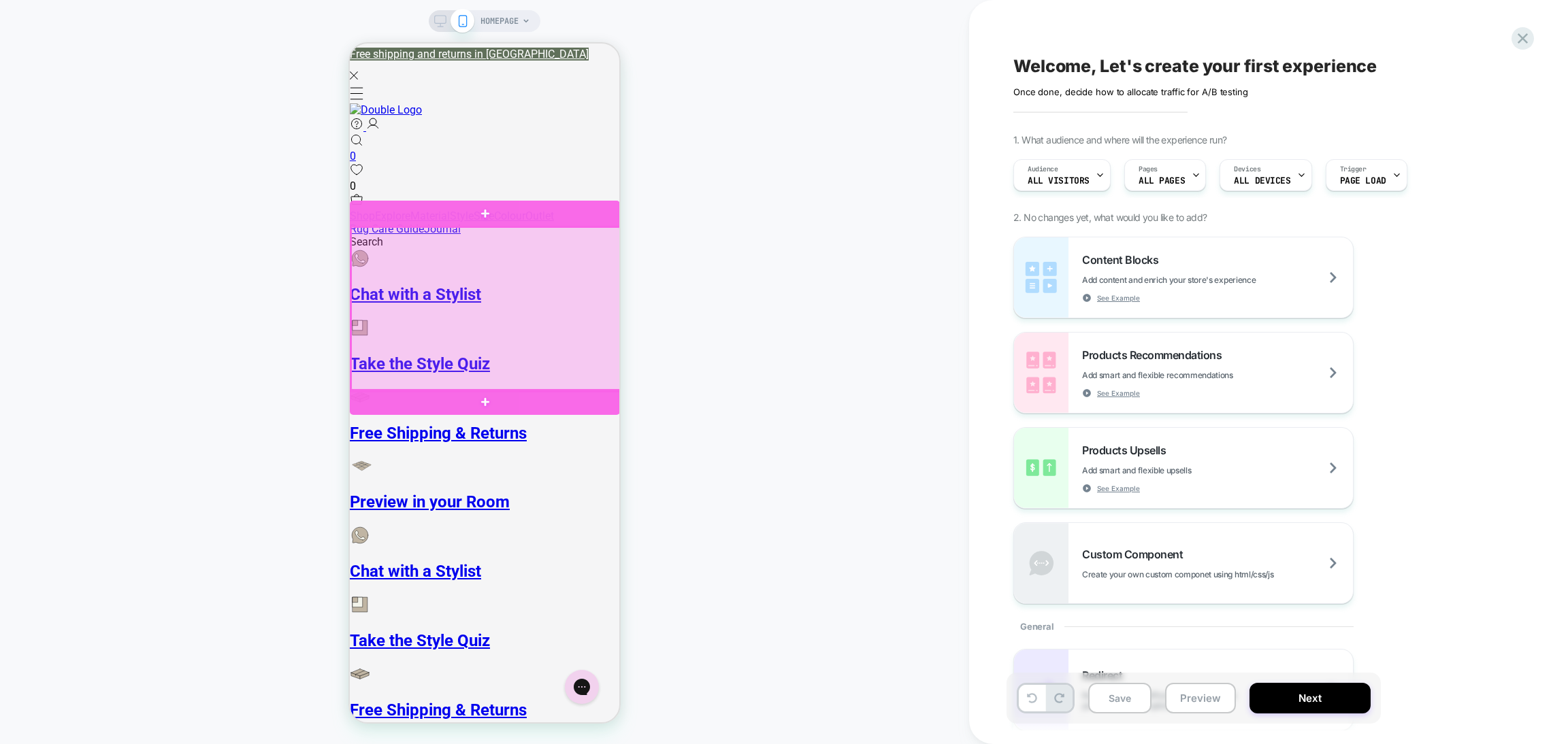
drag, startPoint x: 802, startPoint y: 76, endPoint x: 489, endPoint y: 368, distance: 428.1
click at [489, 368] on div at bounding box center [486, 310] width 270 height 164
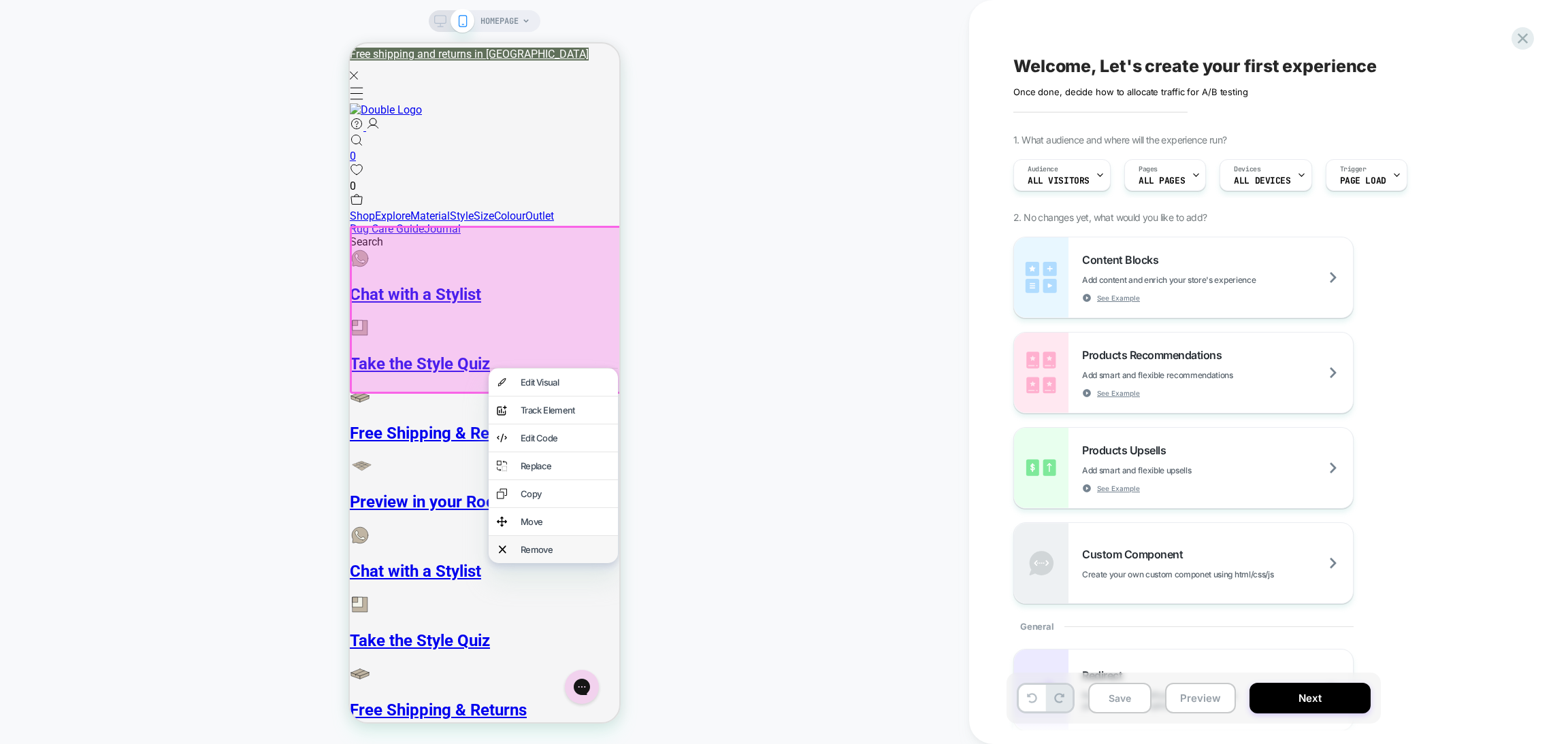
click at [578, 555] on div "Remove" at bounding box center [565, 550] width 89 height 11
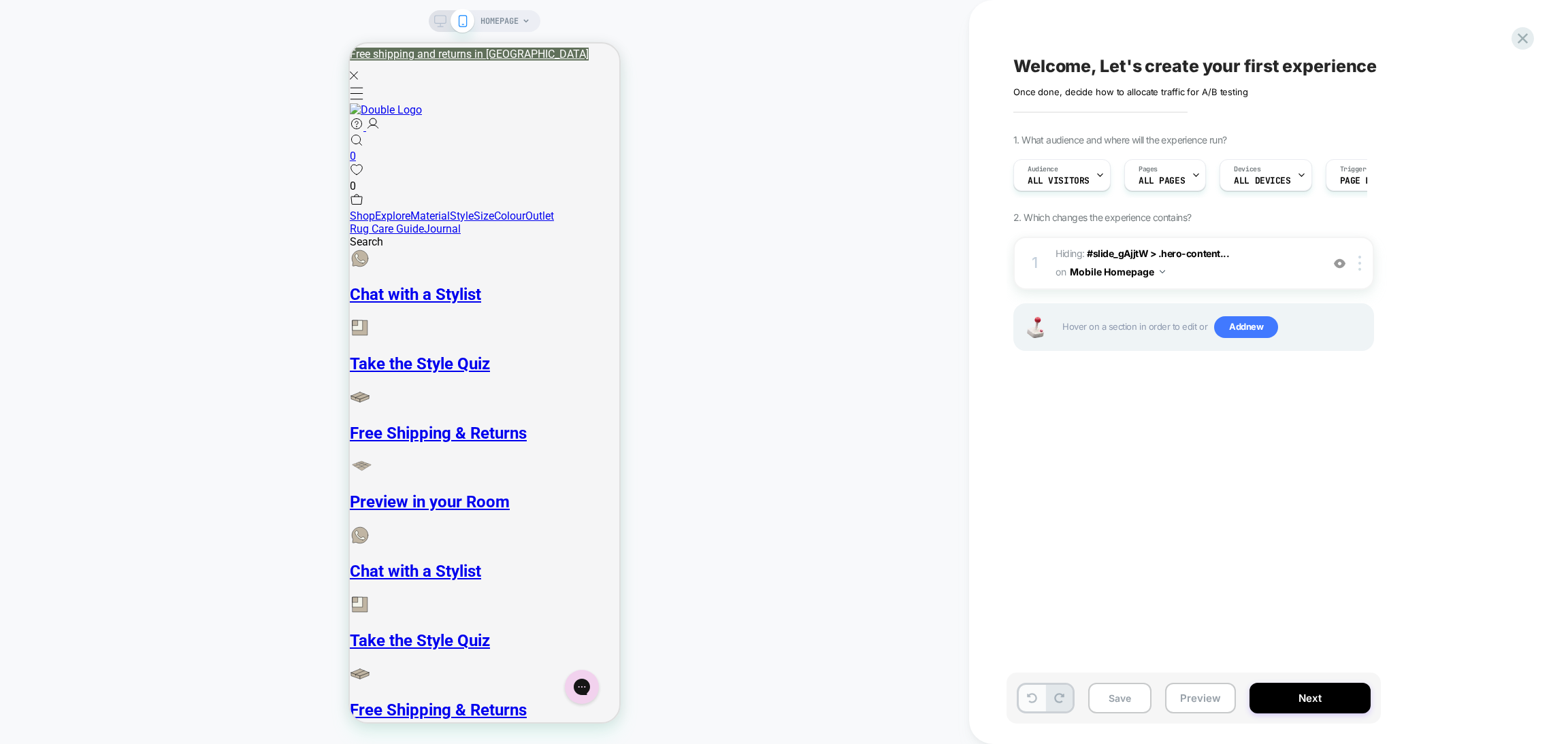
click at [1034, 706] on button at bounding box center [1031, 698] width 26 height 26
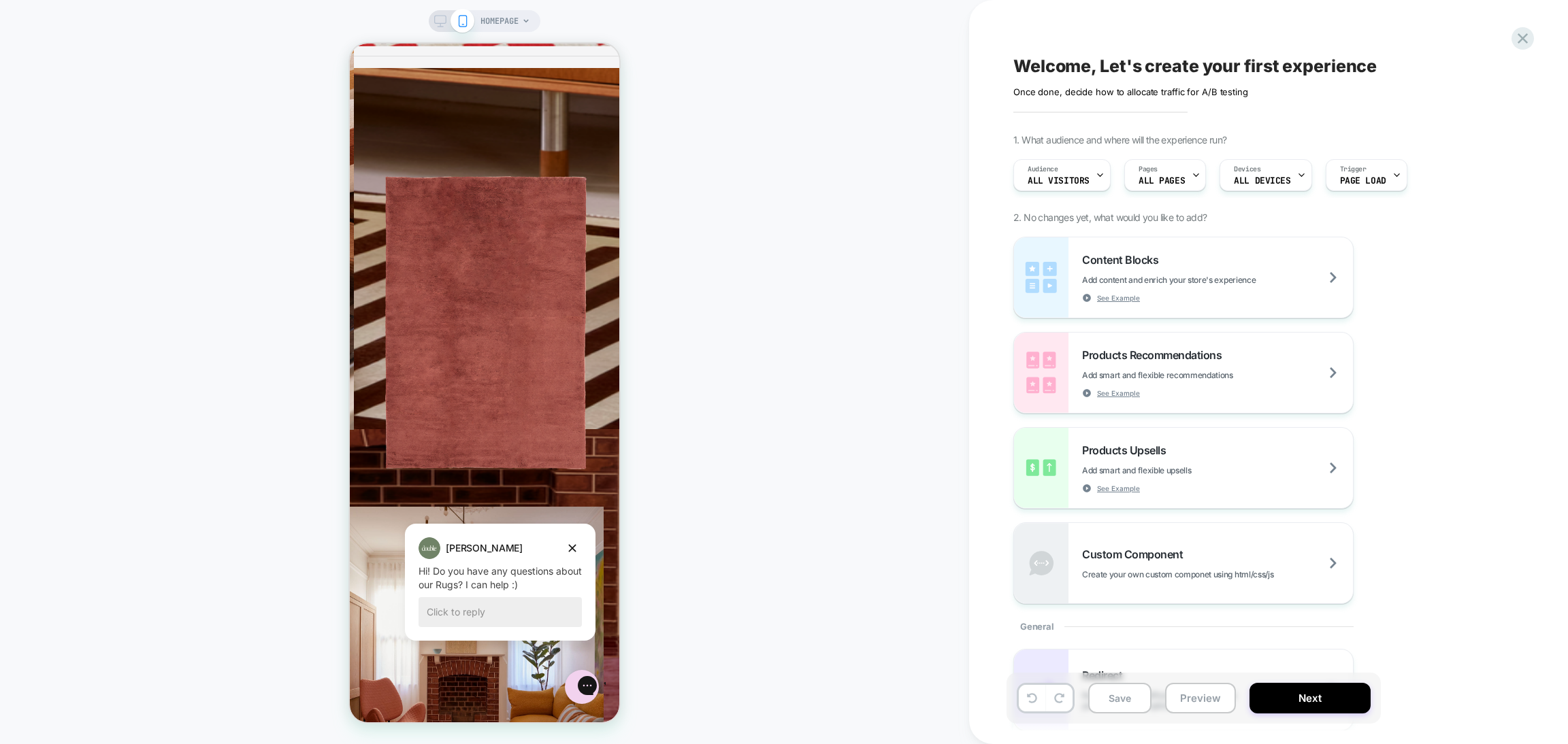
scroll to position [1530, 0]
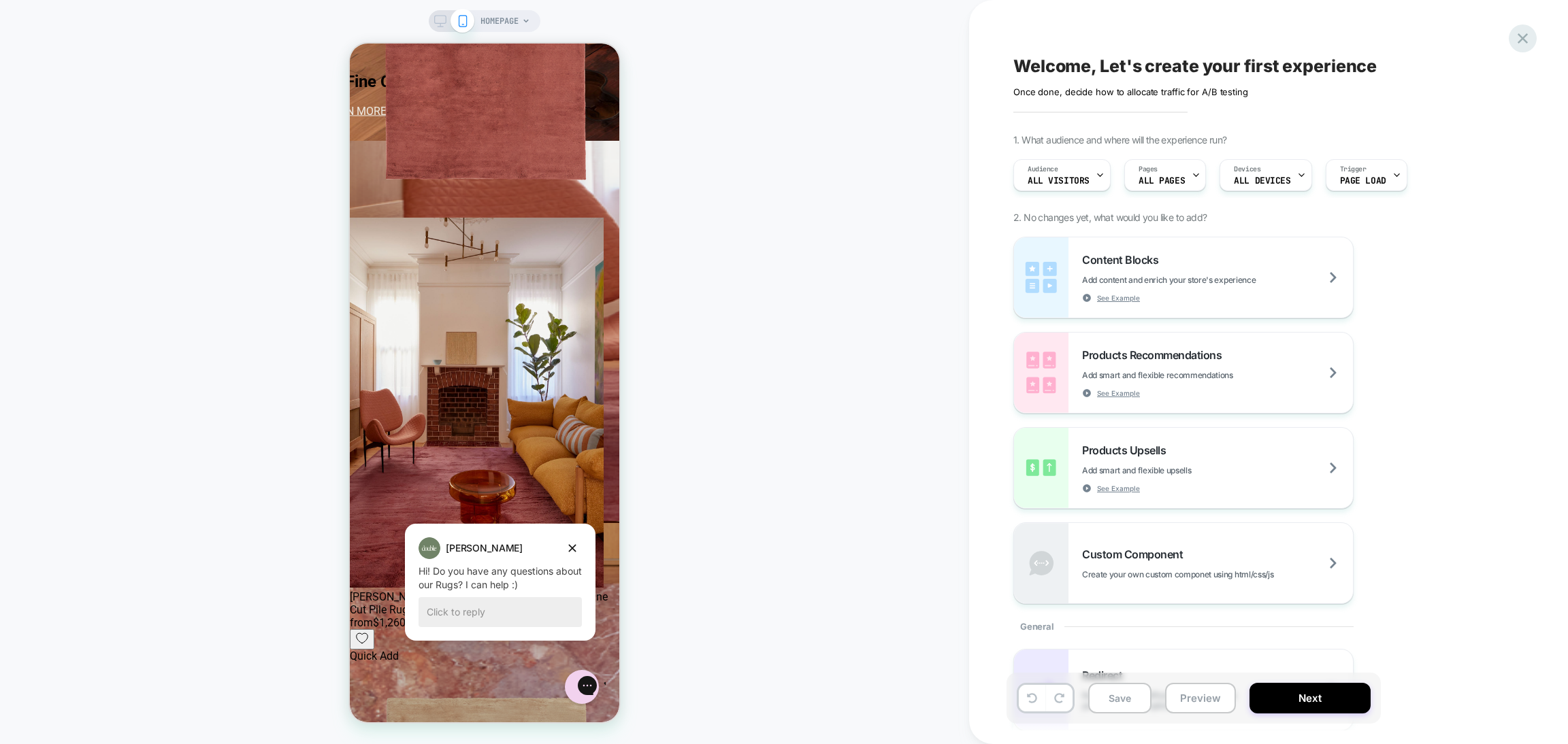
click at [1526, 42] on icon at bounding box center [1523, 38] width 18 height 18
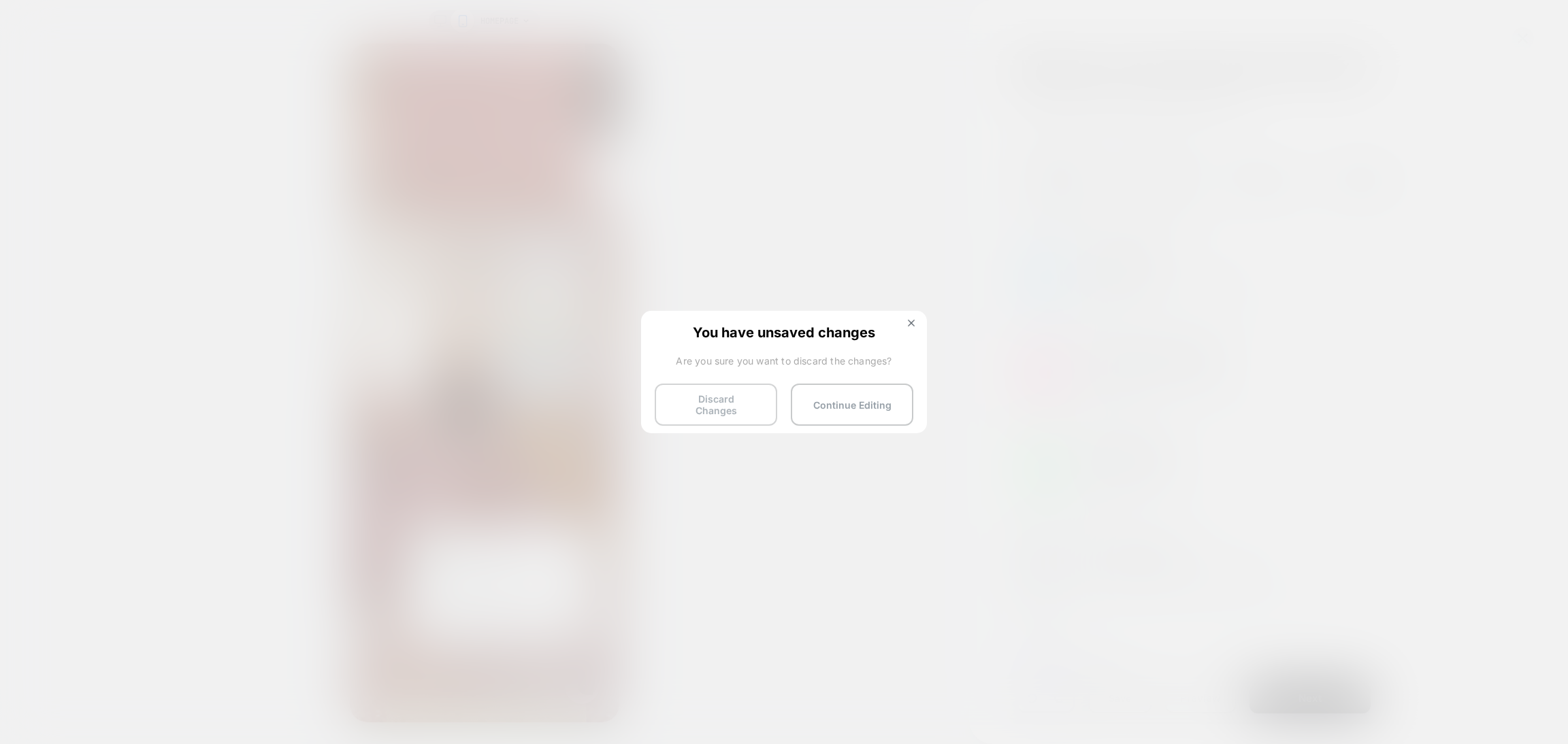
click at [677, 405] on button "Discard Changes" at bounding box center [716, 405] width 123 height 42
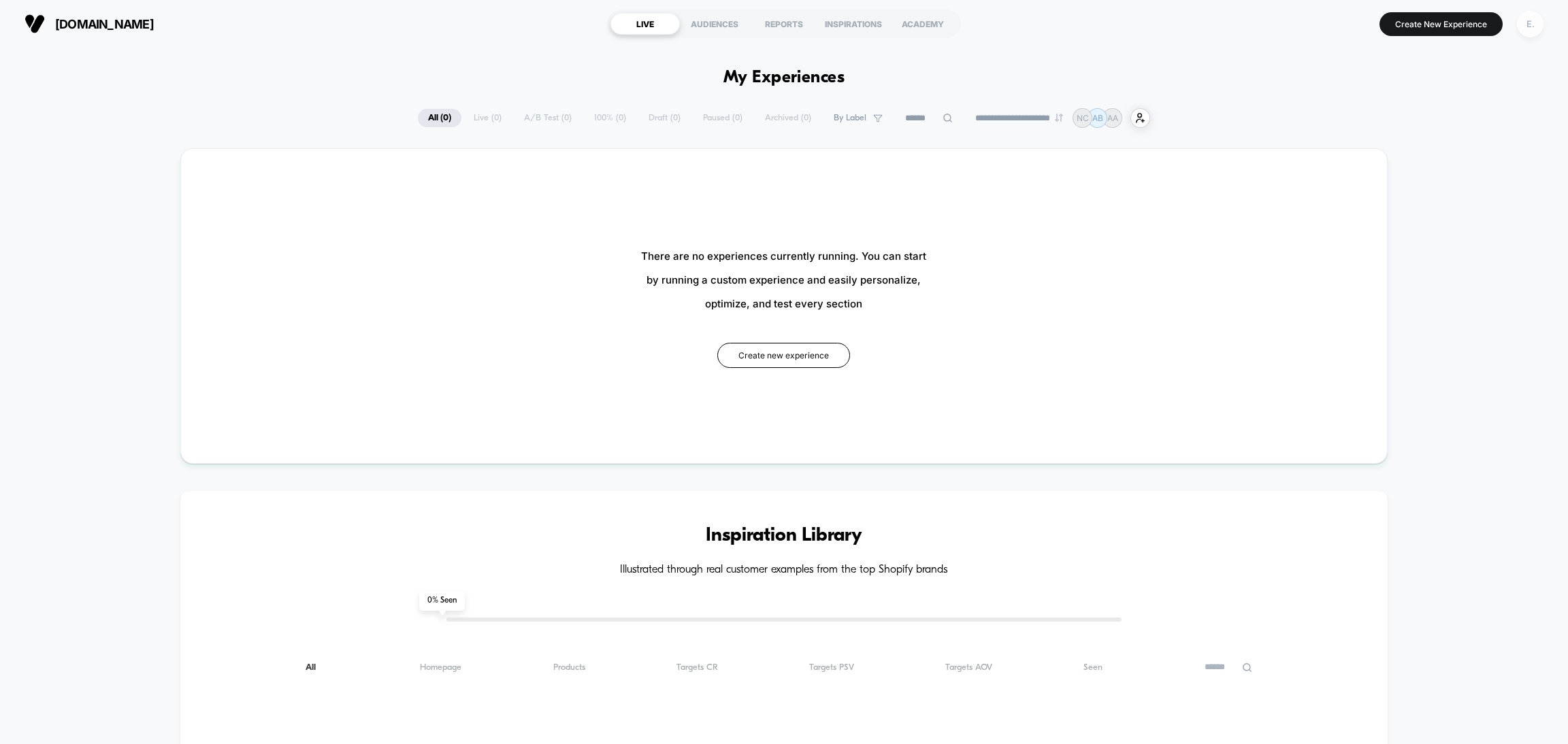
click at [1534, 25] on div "E." at bounding box center [1529, 23] width 26 height 26
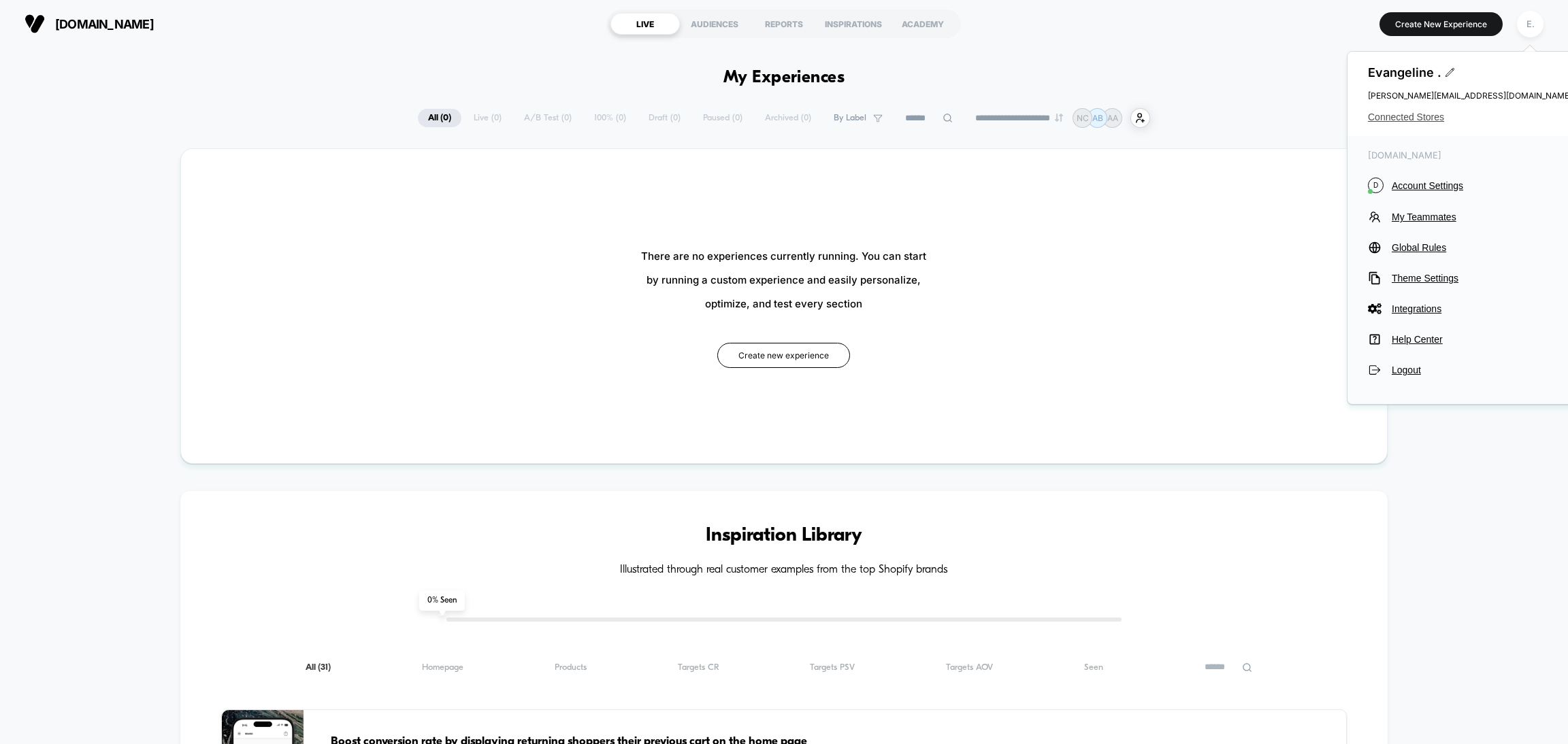
click at [1438, 115] on span "Connected Stores" at bounding box center [1470, 117] width 204 height 11
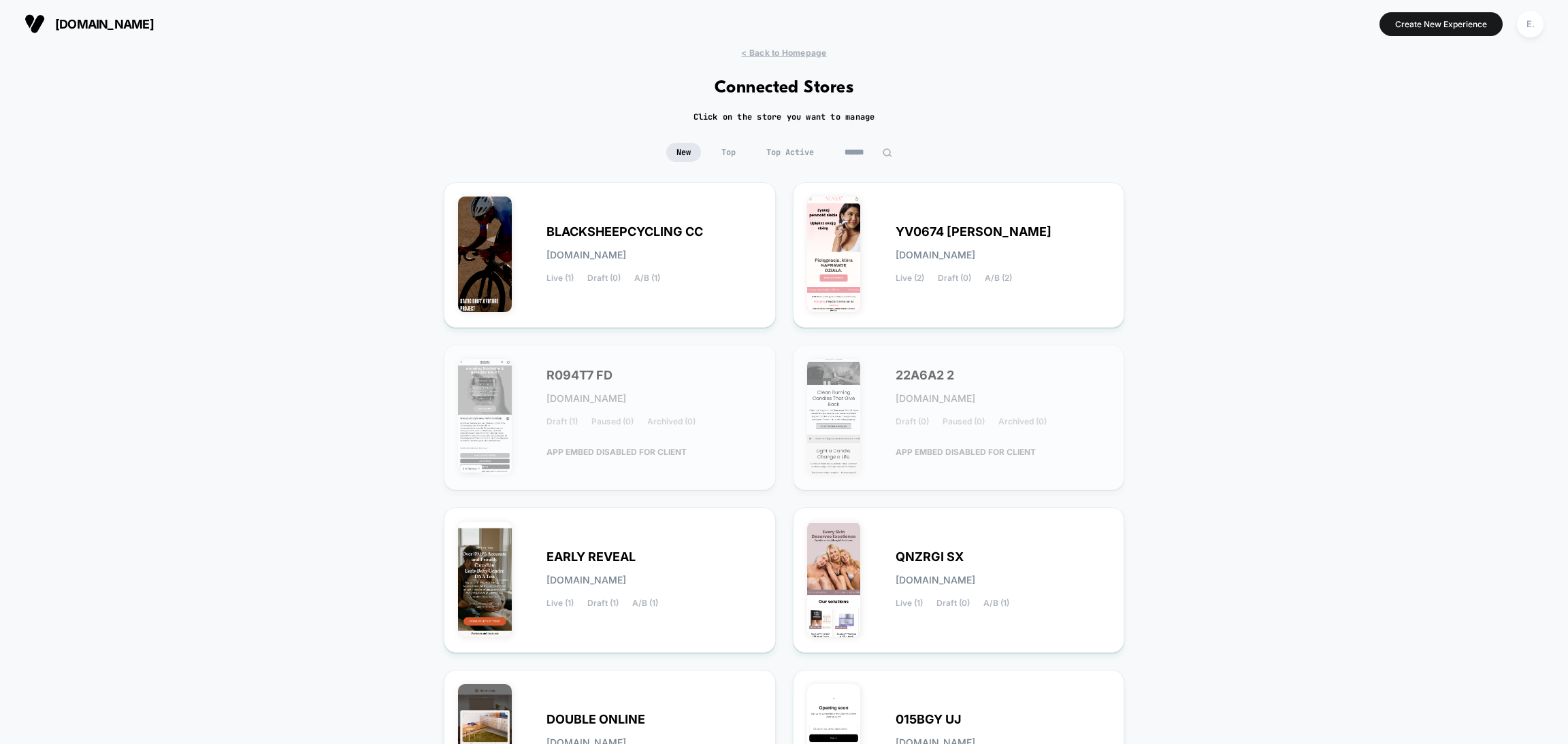
click at [877, 156] on input at bounding box center [868, 152] width 68 height 19
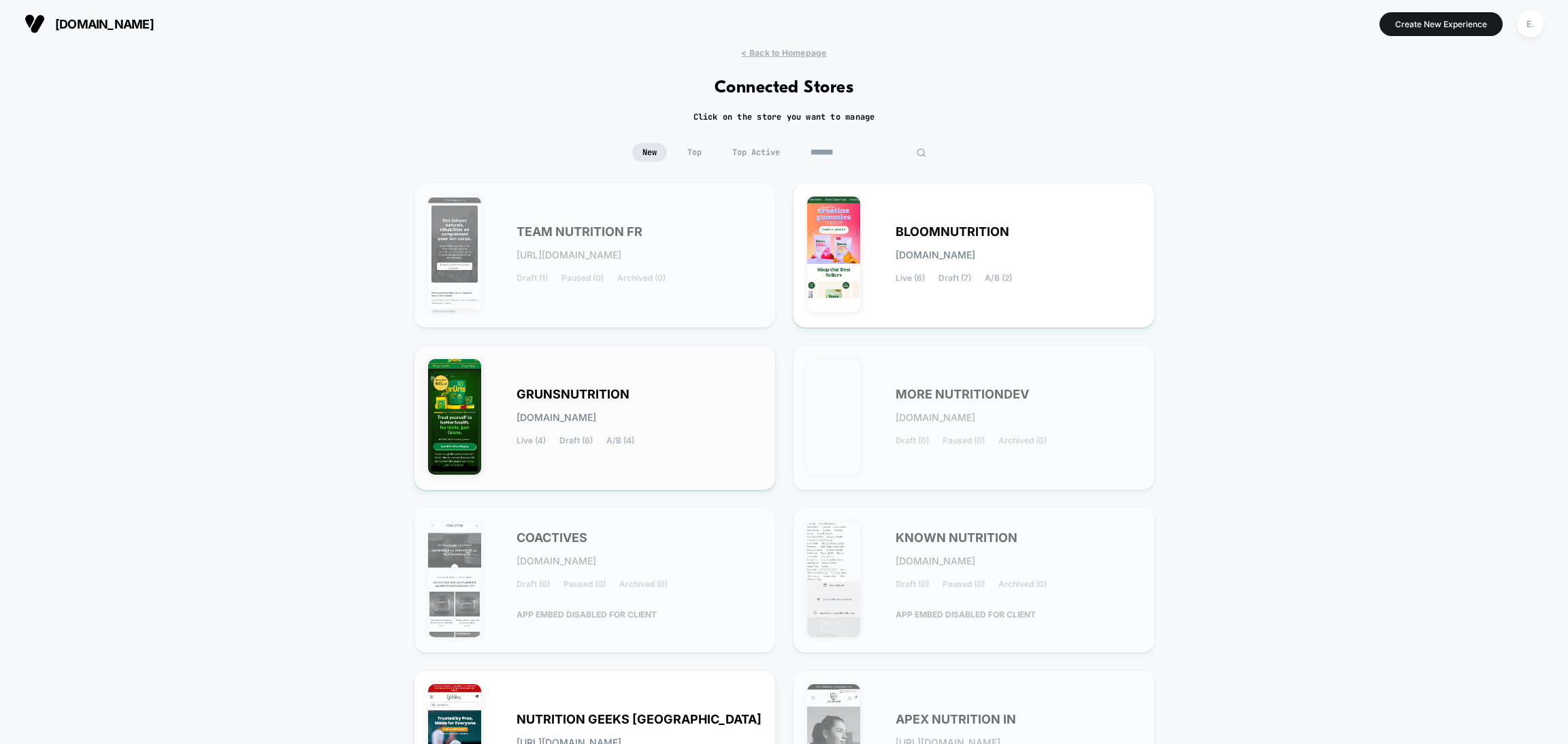
scroll to position [305, 0]
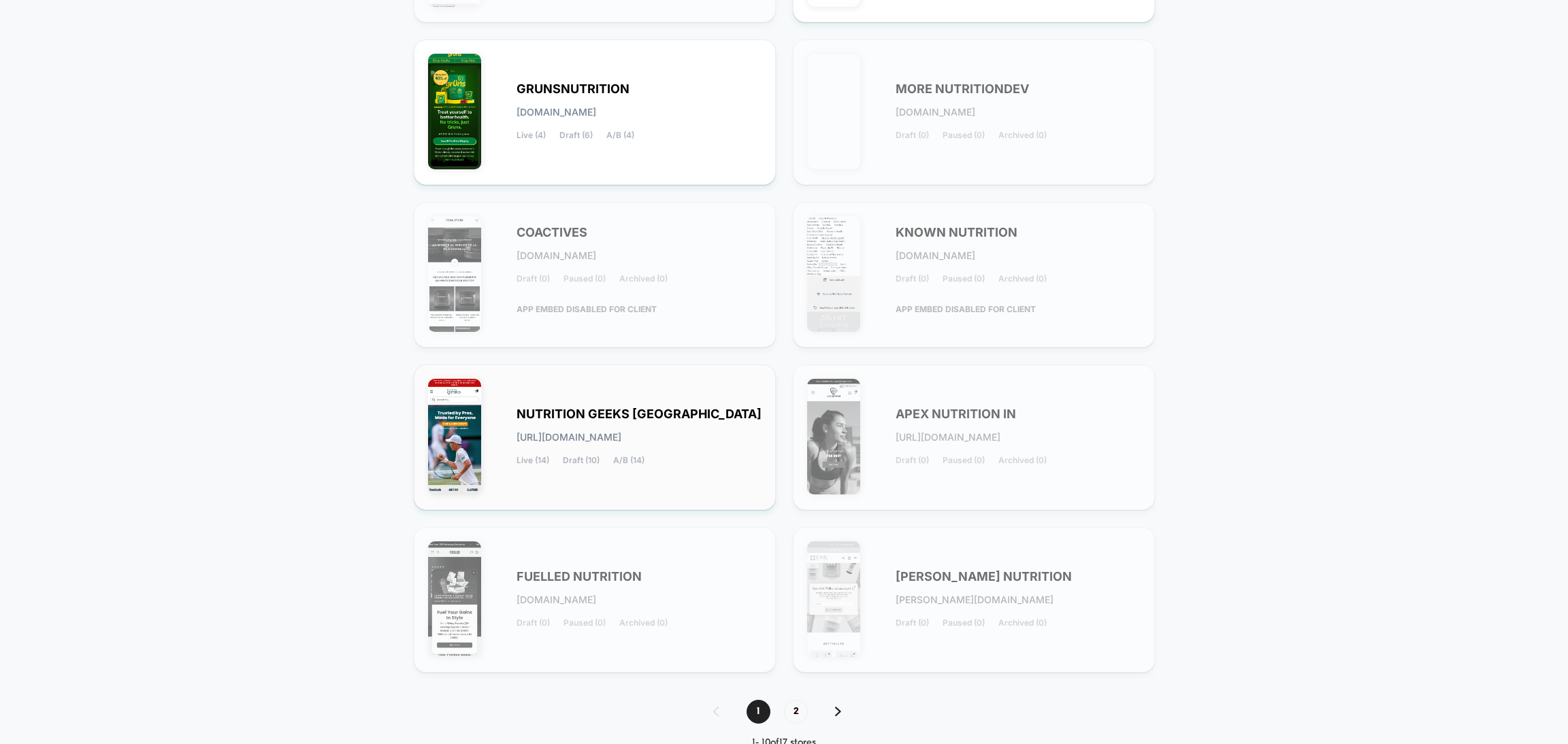
type input "*******"
click at [701, 446] on div "NUTRITION GEEKS UK nutrition-geeks_uk.myshopify.com Live (14) Draft (10) A/B (1…" at bounding box center [639, 438] width 245 height 56
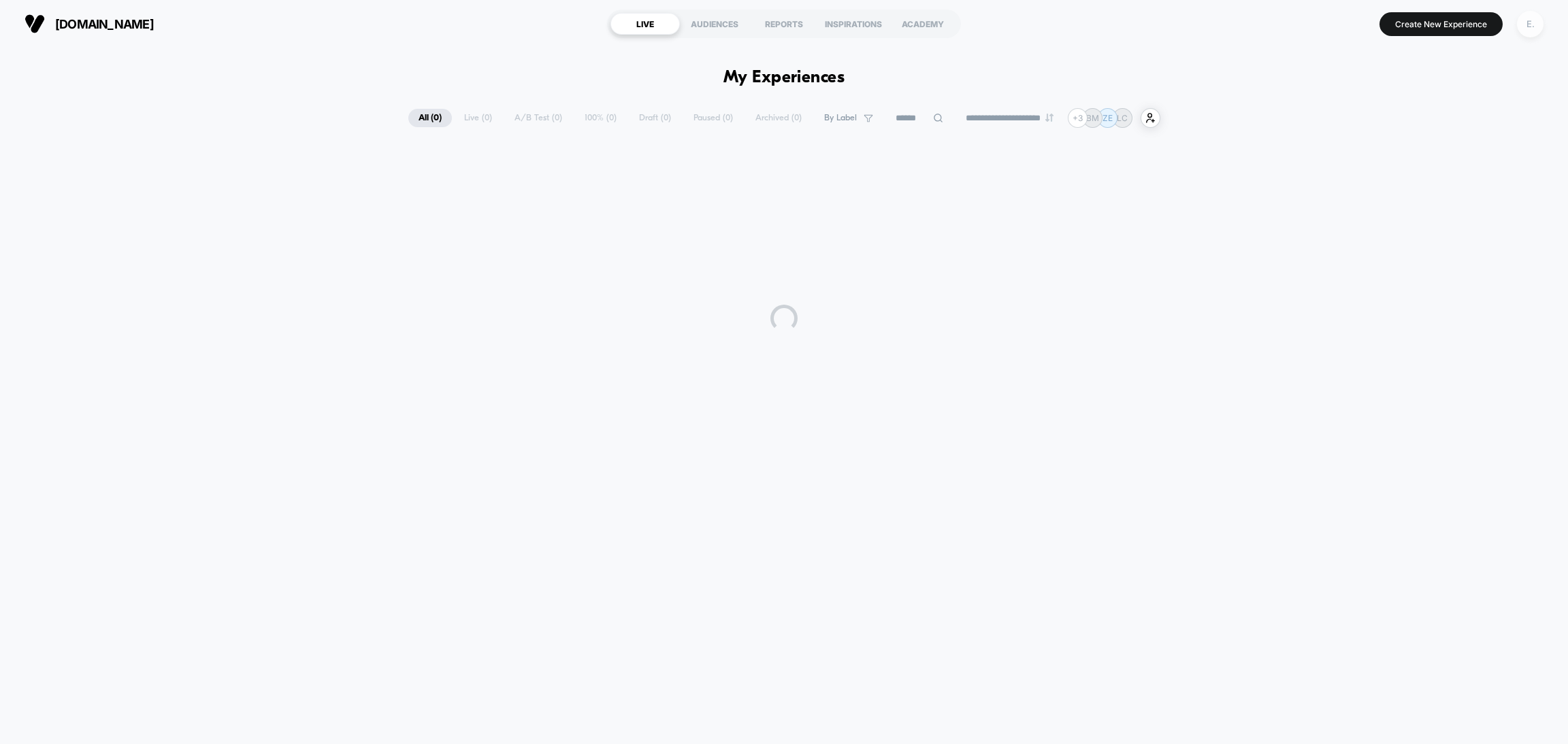
click at [1531, 24] on div "E." at bounding box center [1529, 23] width 26 height 26
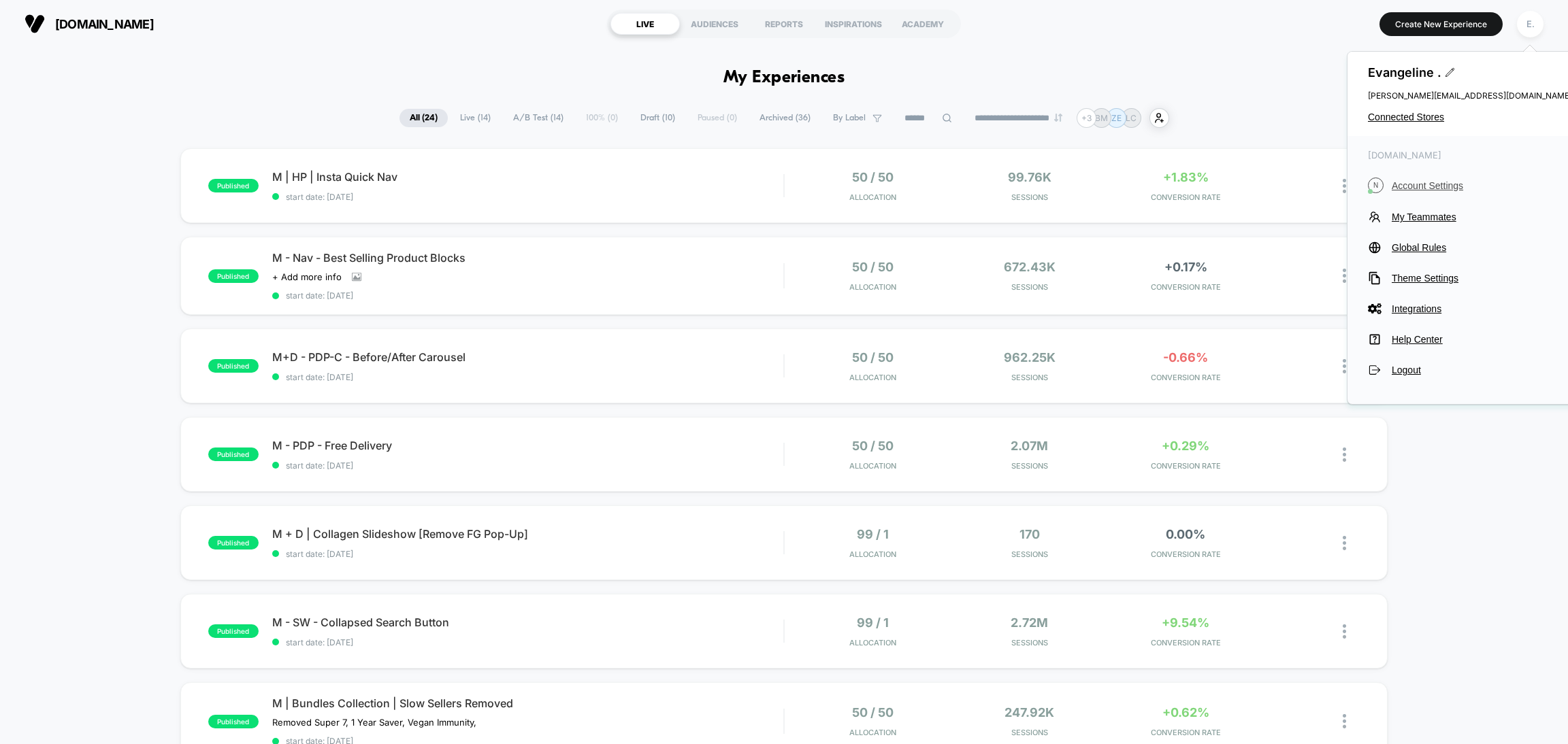
click at [1403, 190] on span "Account Settings" at bounding box center [1482, 186] width 181 height 11
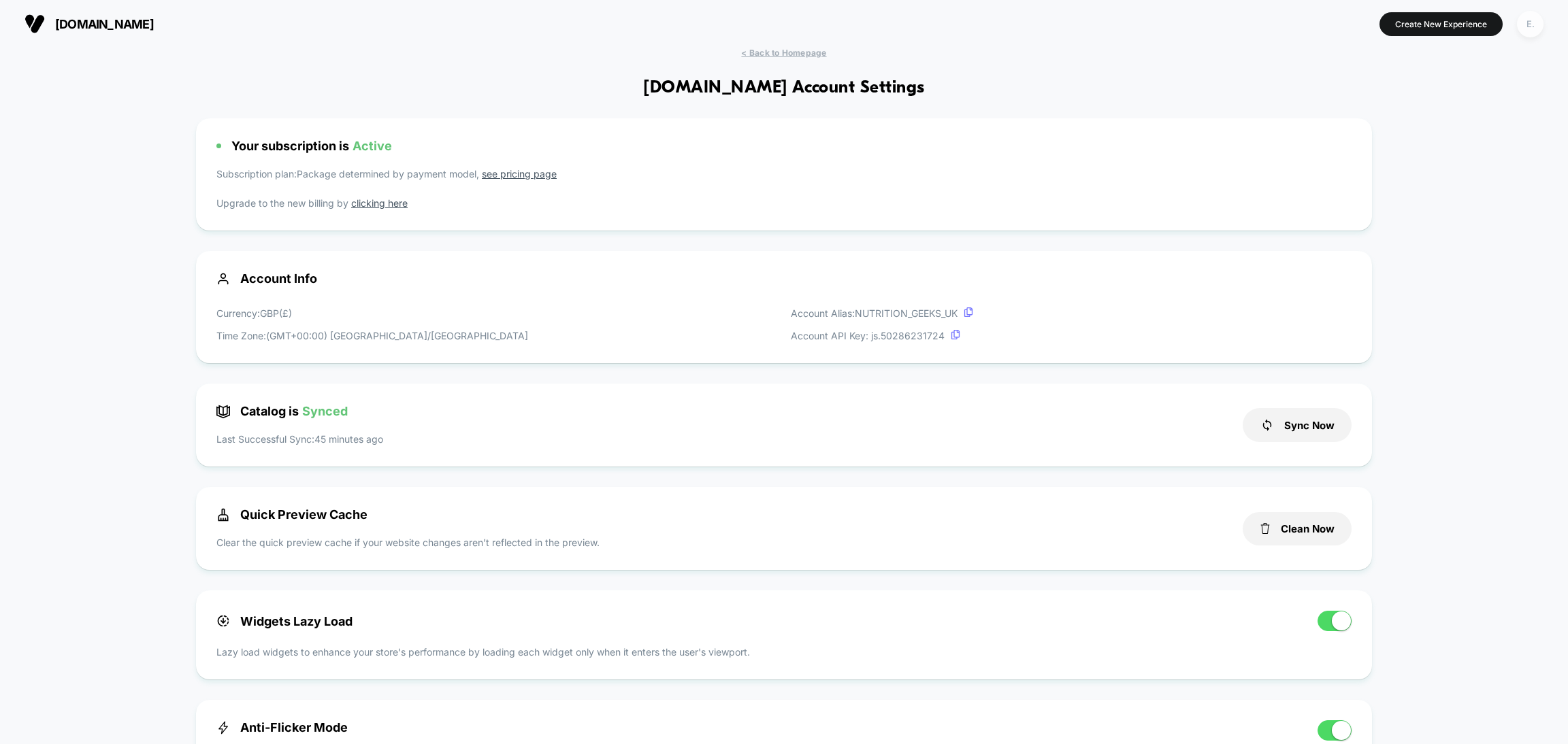
click at [1532, 26] on div "E." at bounding box center [1529, 23] width 26 height 26
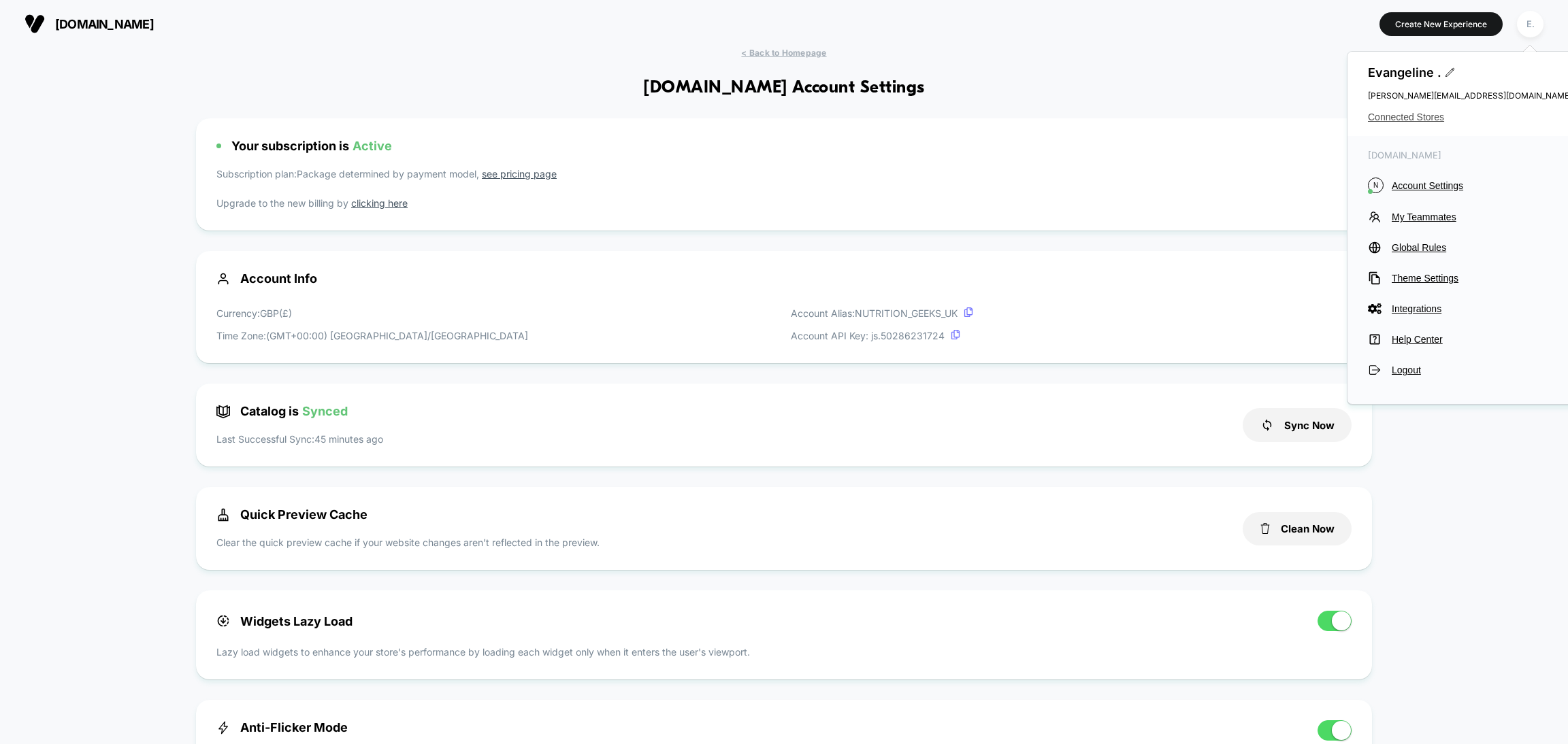
click at [1406, 122] on span "Connected Stores" at bounding box center [1470, 117] width 204 height 11
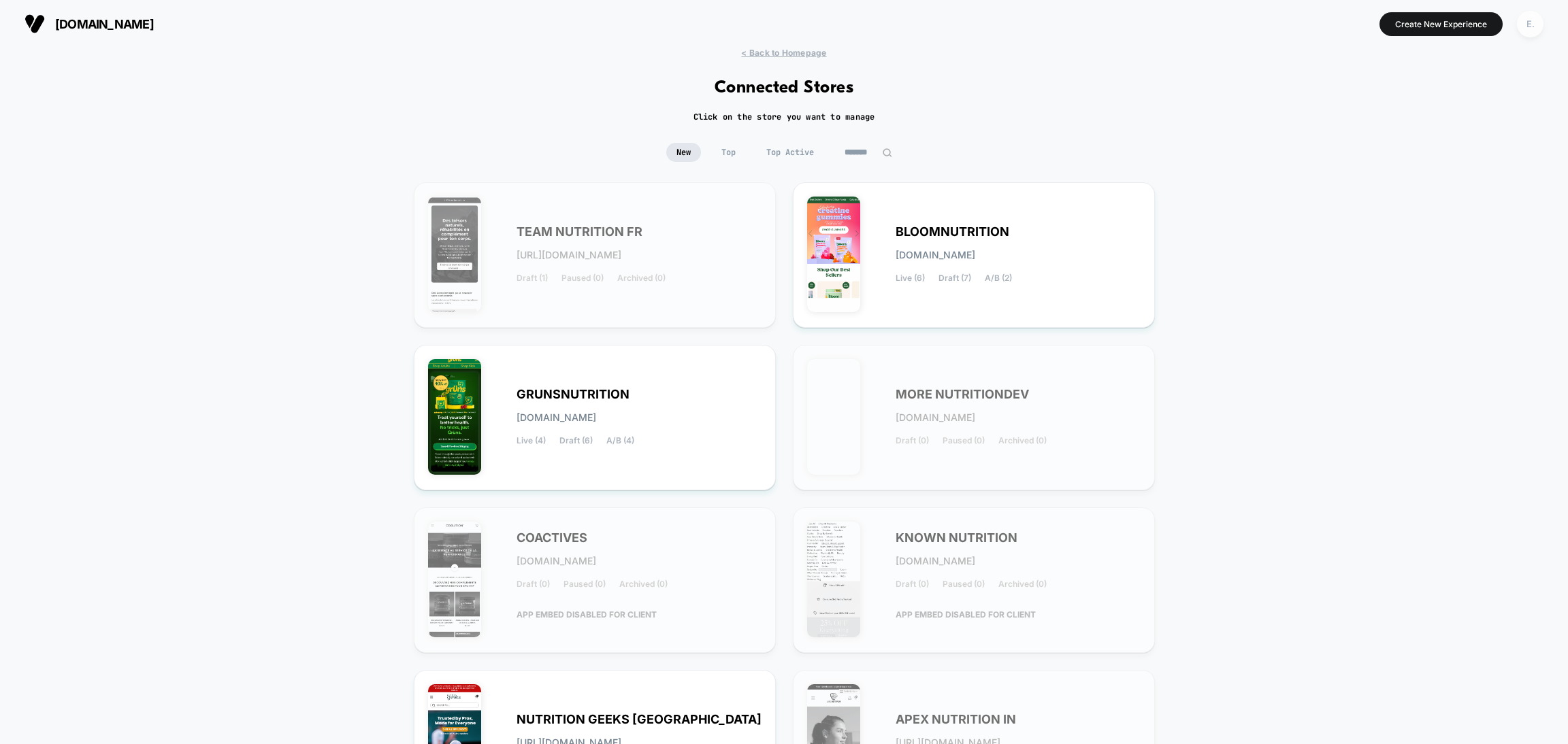
click at [1524, 33] on div "E." at bounding box center [1529, 23] width 26 height 26
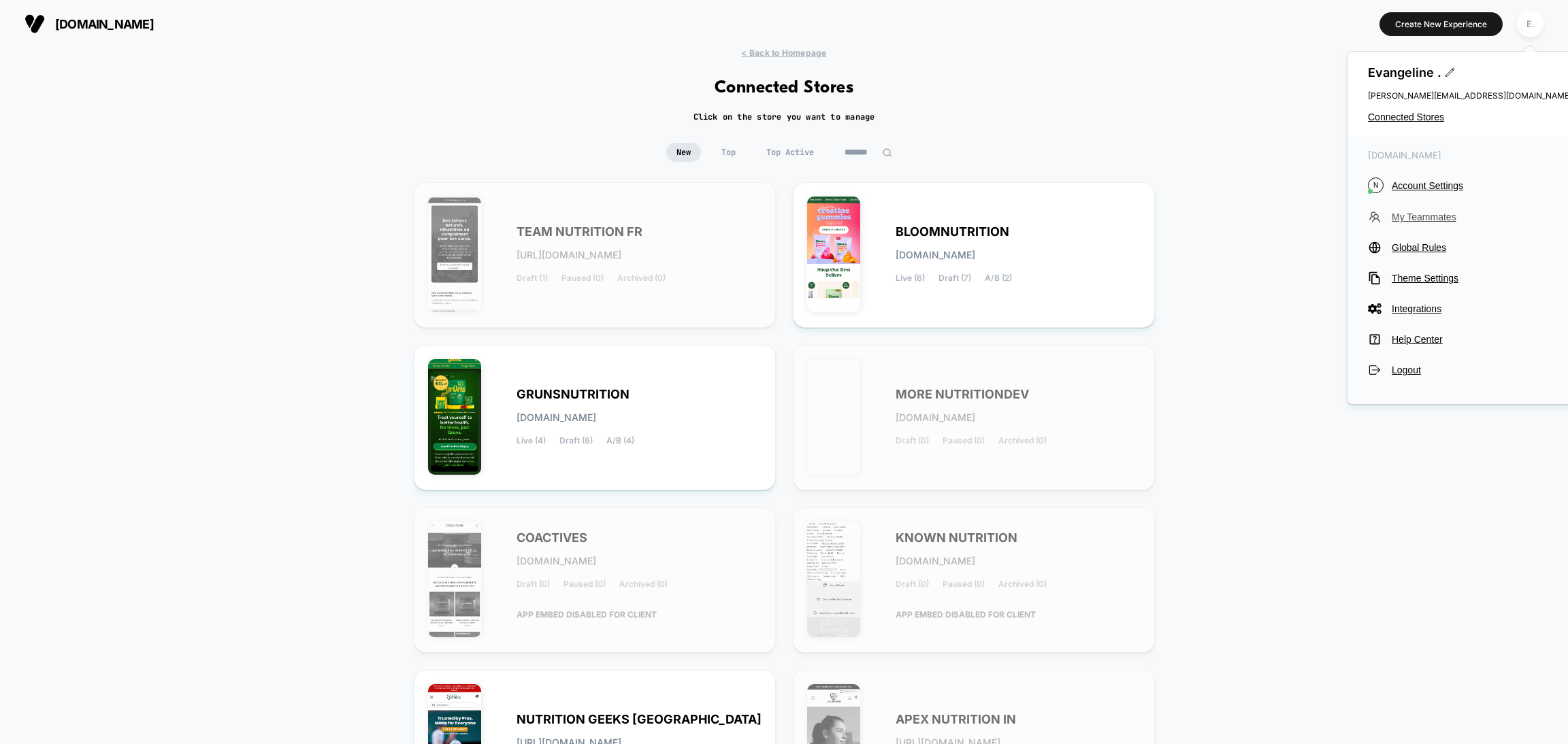
click at [1427, 219] on span "My Teammates" at bounding box center [1482, 217] width 181 height 11
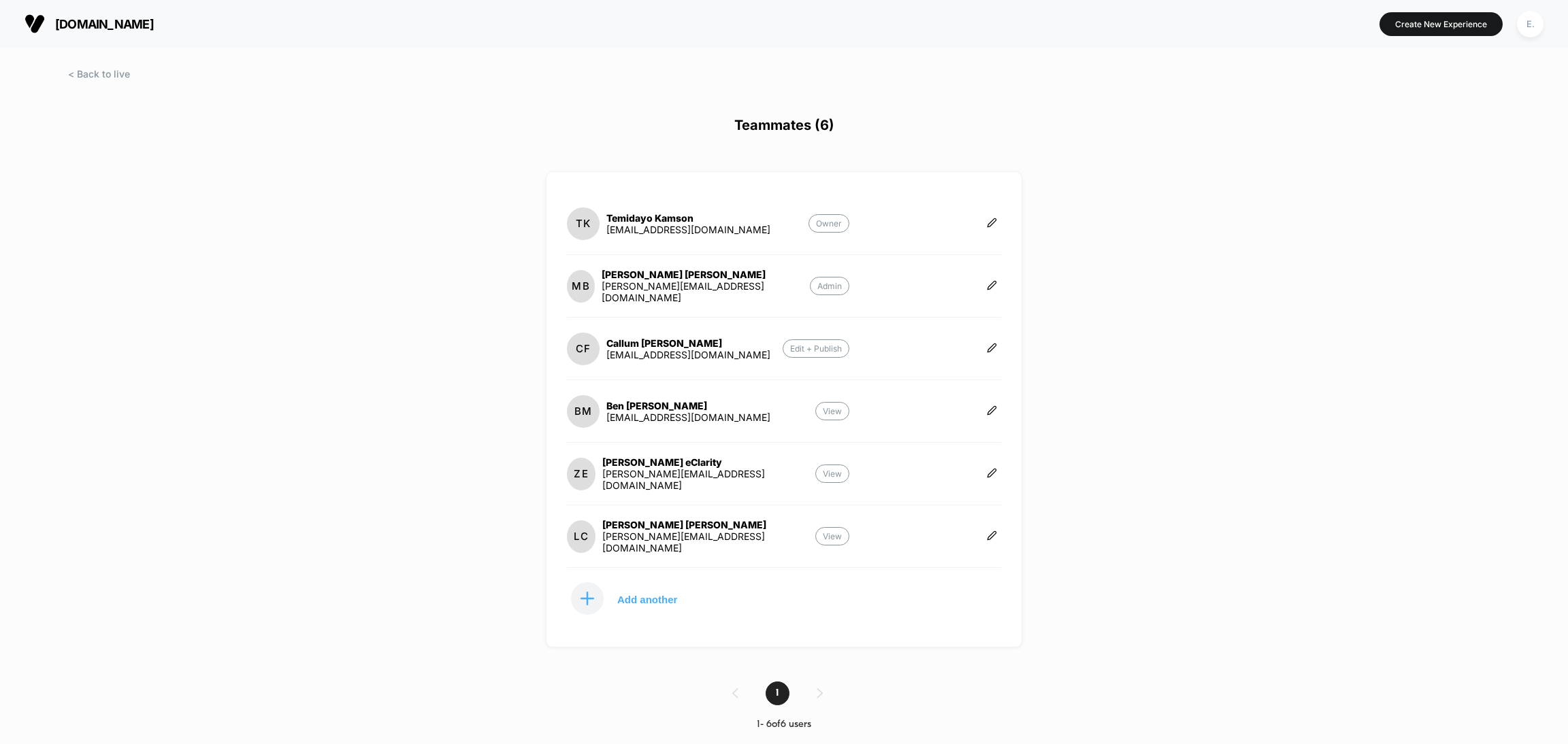
click at [777, 112] on div "nutritiongeeks.co Create New Experience E. Teammates (6) TK Temidayo Kamson uni…" at bounding box center [784, 372] width 1568 height 744
click at [97, 81] on div at bounding box center [784, 87] width 1568 height 34
click at [97, 70] on div "nutritiongeeks.co Create New Experience E. Teammates (6) TK Temidayo Kamson uni…" at bounding box center [784, 372] width 1568 height 744
click at [98, 70] on span at bounding box center [98, 73] width 62 height 12
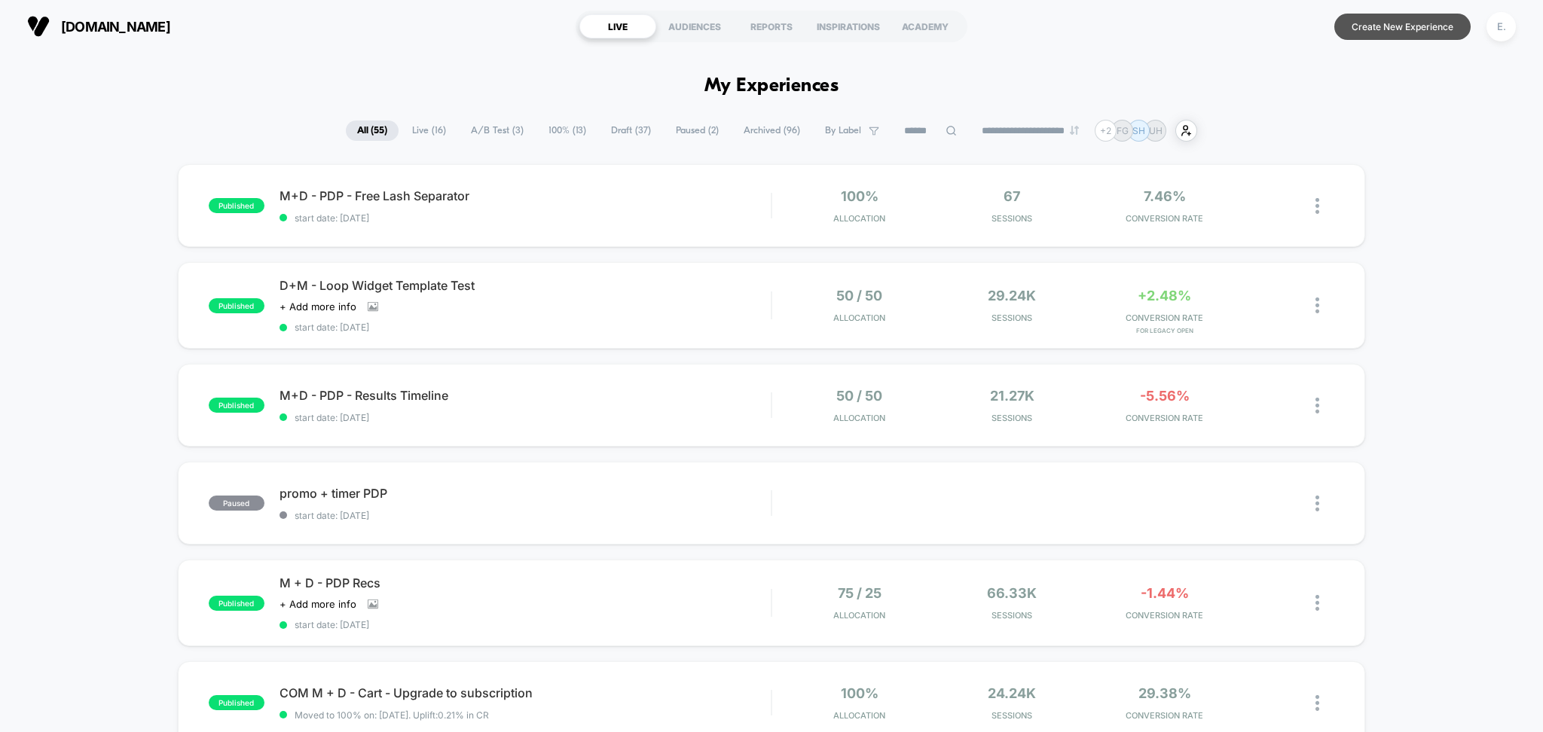
click at [1438, 23] on button "Create New Experience" at bounding box center [1402, 27] width 136 height 26
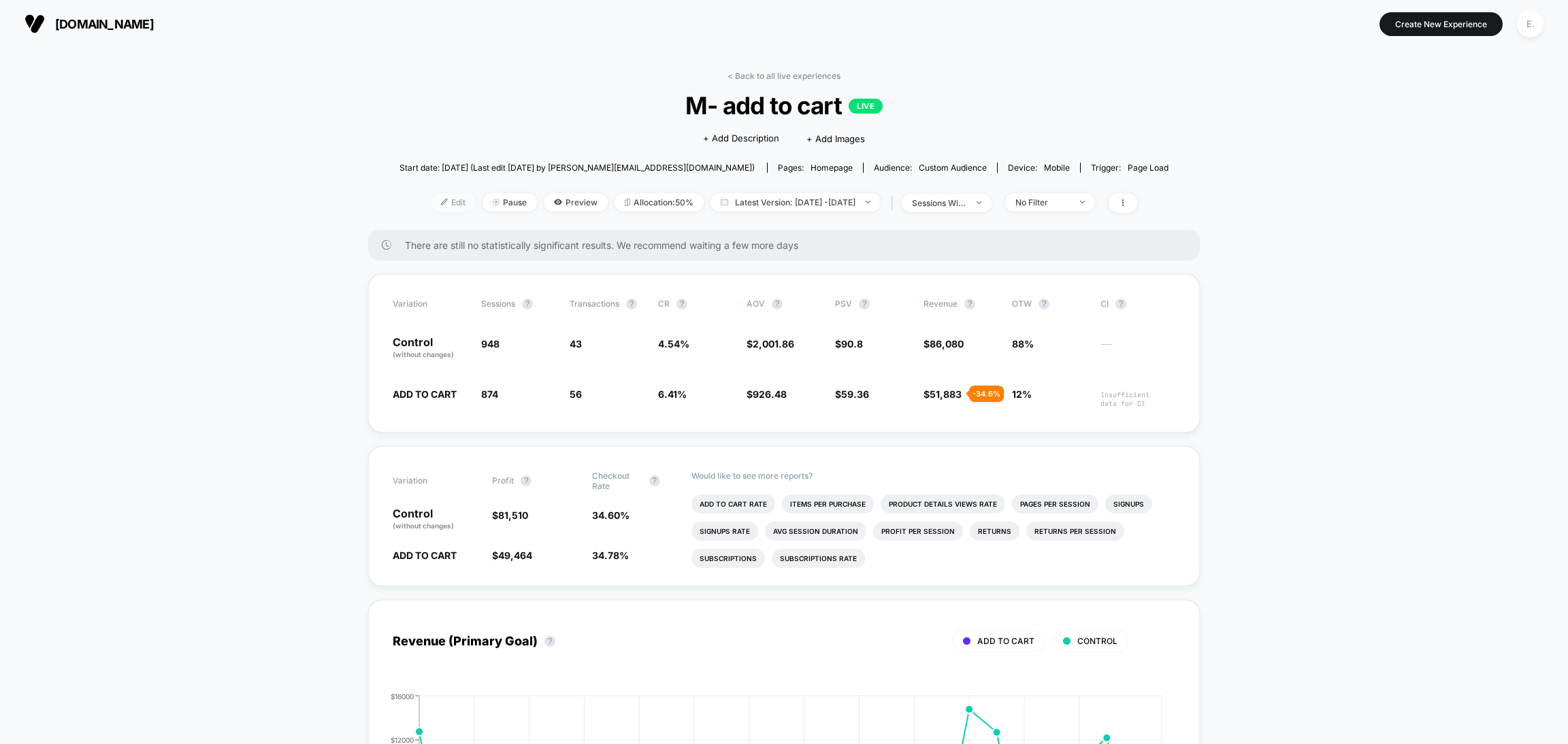
click at [431, 205] on span "Edit" at bounding box center [453, 202] width 45 height 18
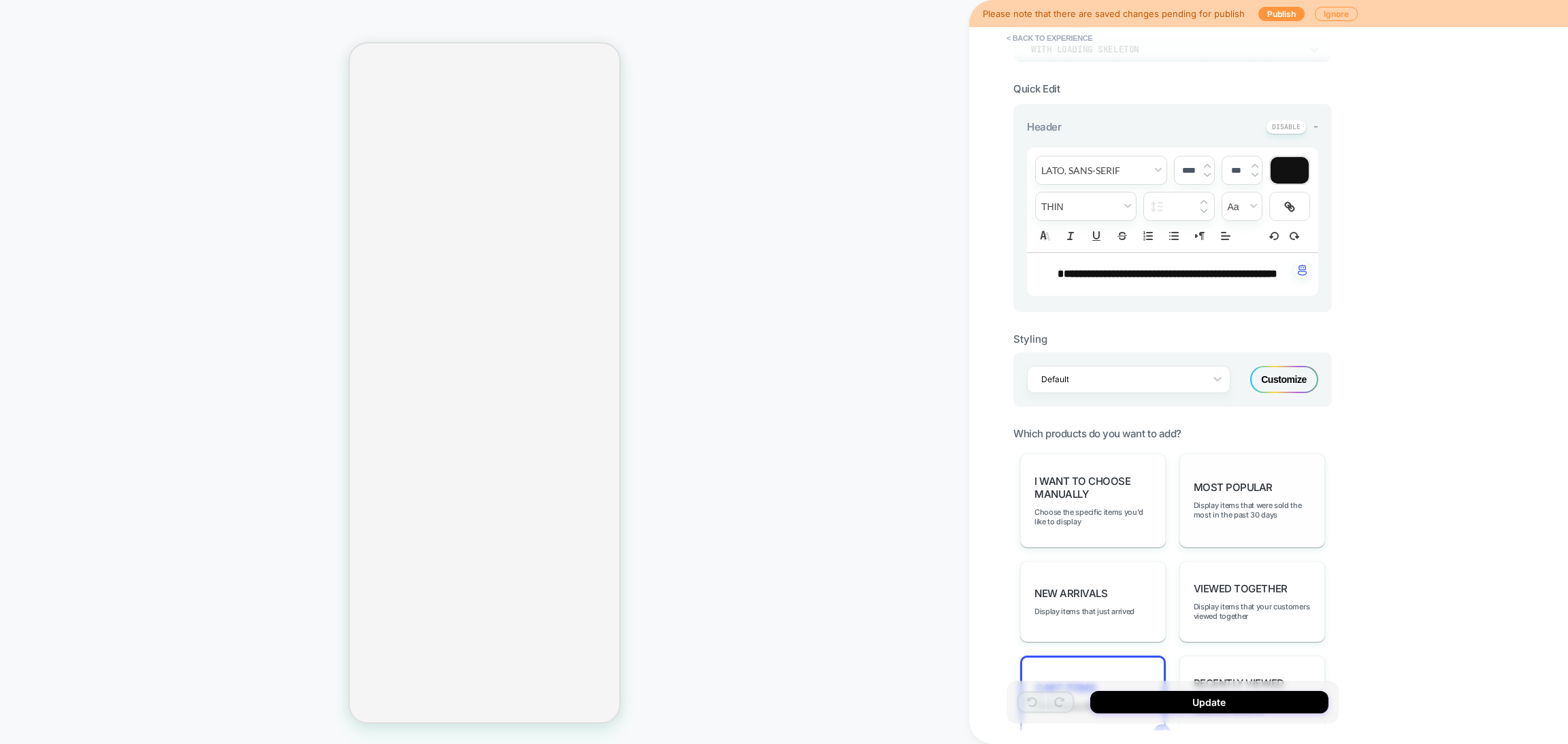
scroll to position [509, 0]
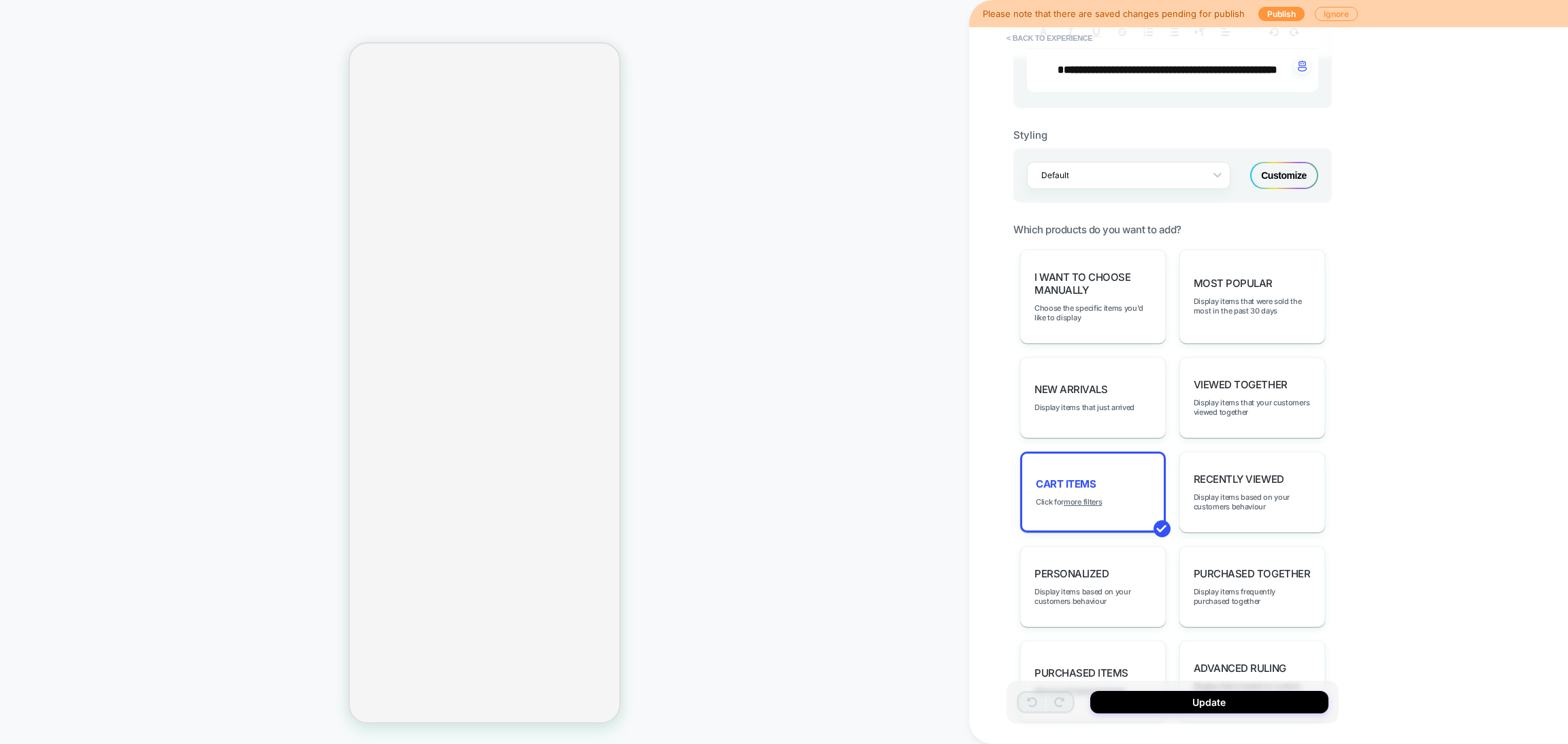
click at [1272, 183] on div "Customize" at bounding box center [1283, 175] width 68 height 27
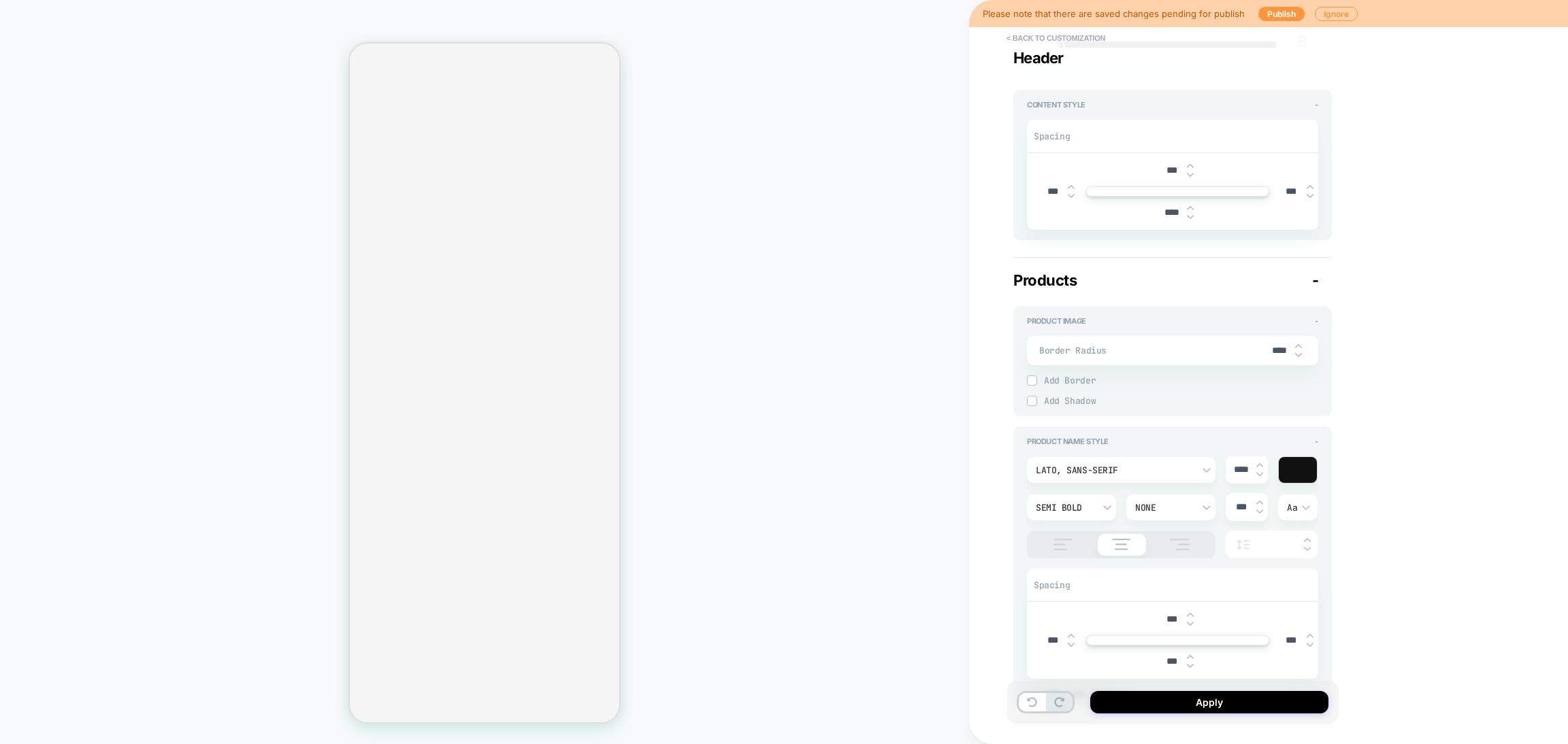
scroll to position [611, 0]
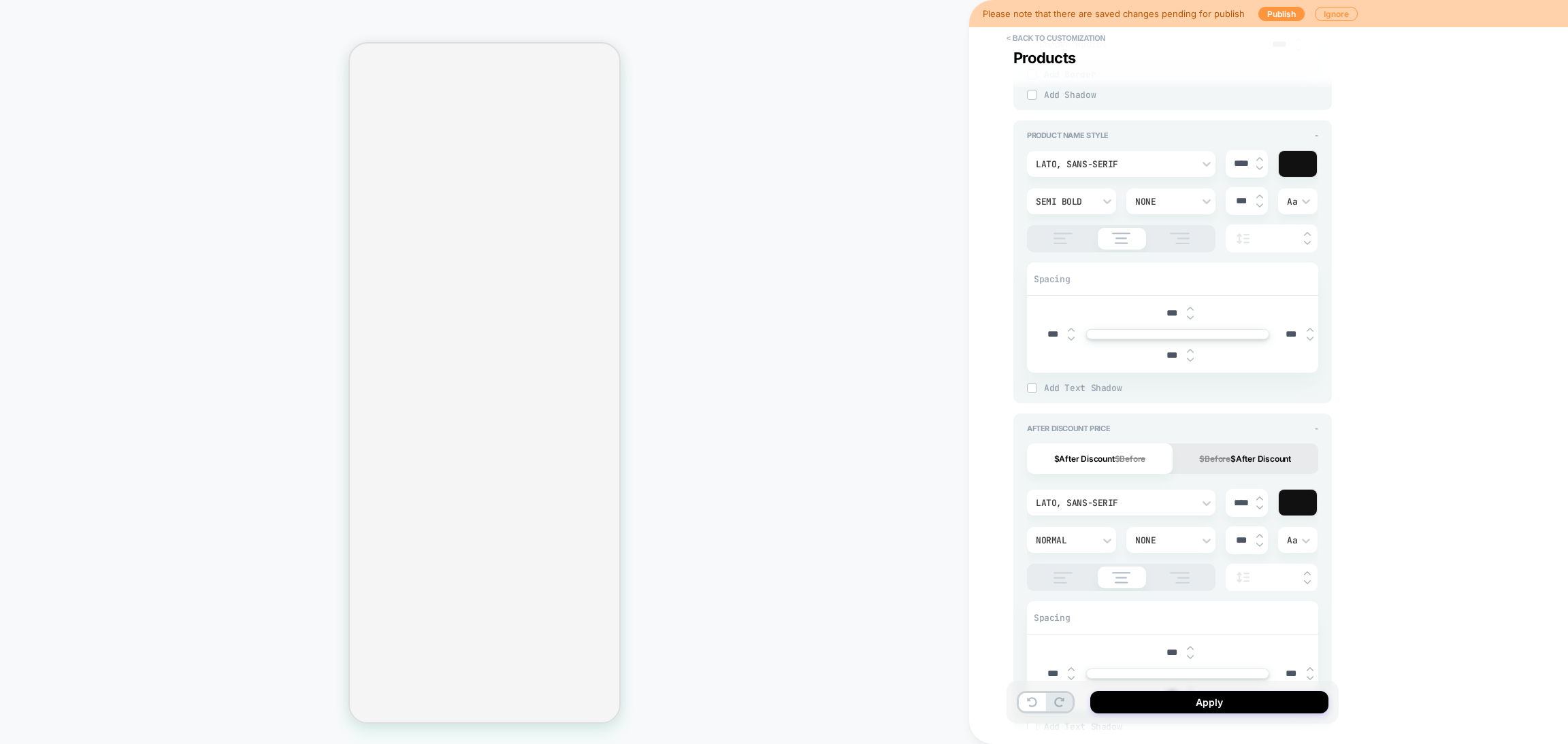
click at [1068, 244] on img at bounding box center [1063, 238] width 34 height 12
click at [1134, 244] on img at bounding box center [1122, 238] width 33 height 12
click at [1255, 170] on input "****" at bounding box center [1241, 163] width 31 height 12
click at [1115, 214] on div "Semi Bold" at bounding box center [1071, 201] width 89 height 26
click at [1144, 209] on div at bounding box center [784, 372] width 1568 height 744
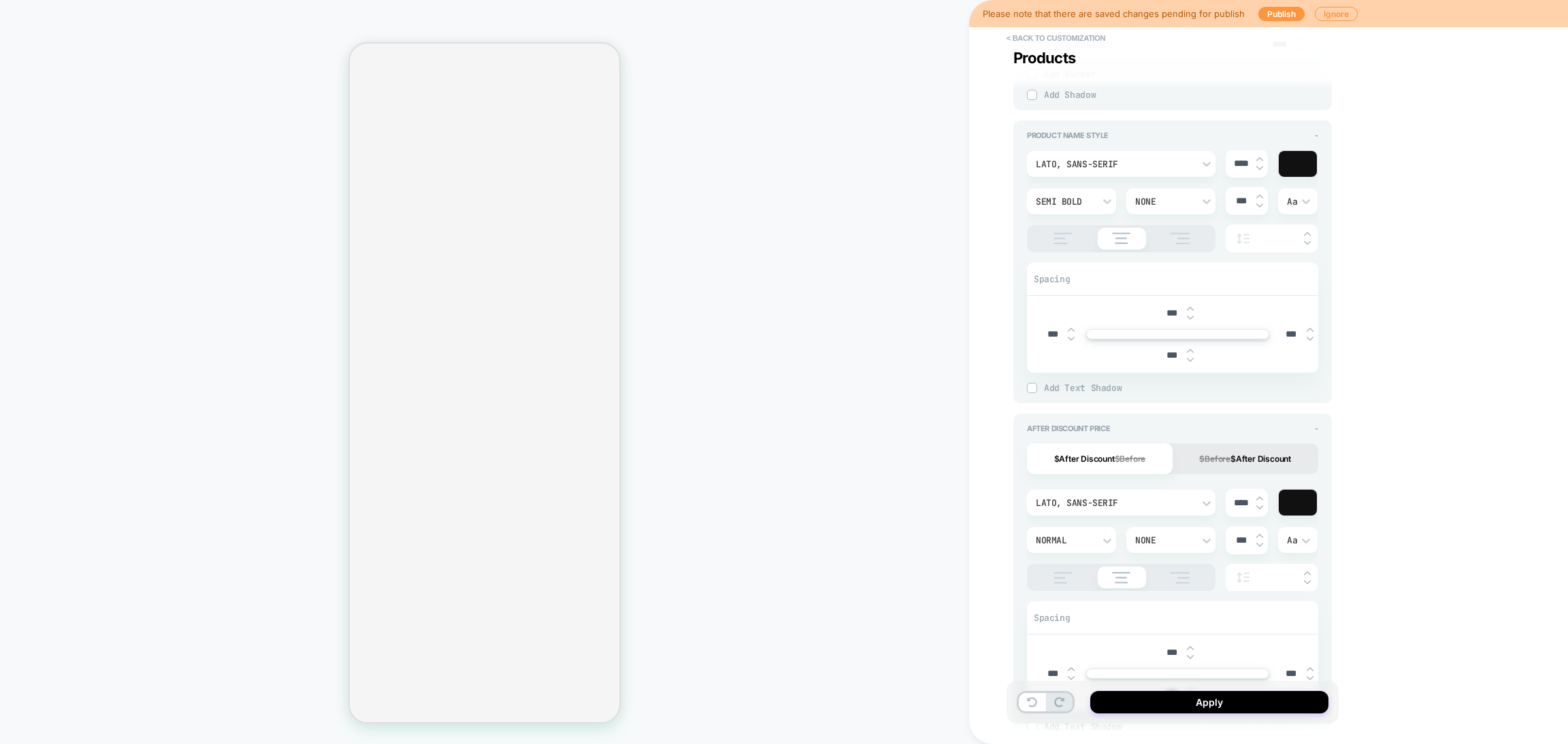
click at [1145, 209] on div "None" at bounding box center [1163, 201] width 71 height 14
click at [1565, 500] on div at bounding box center [784, 372] width 1568 height 744
click at [1256, 162] on img at bounding box center [1260, 159] width 7 height 5
type textarea "*"
type input "****"
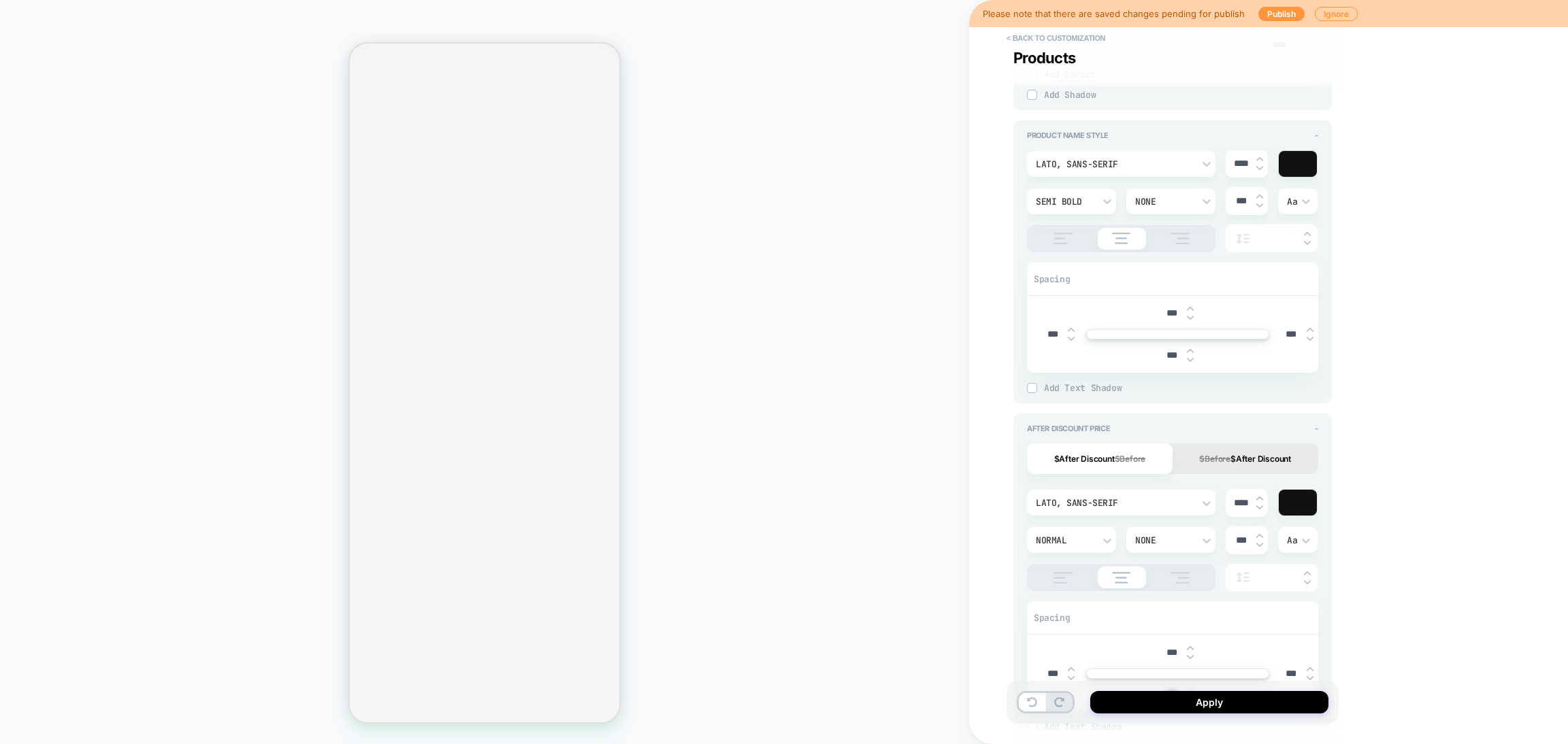
click at [1257, 171] on img at bounding box center [1260, 168] width 7 height 5
type textarea "*"
type input "****"
click at [1288, 214] on div "Aa" at bounding box center [1298, 201] width 40 height 26
drag, startPoint x: 1566, startPoint y: 250, endPoint x: 1532, endPoint y: 258, distance: 34.9
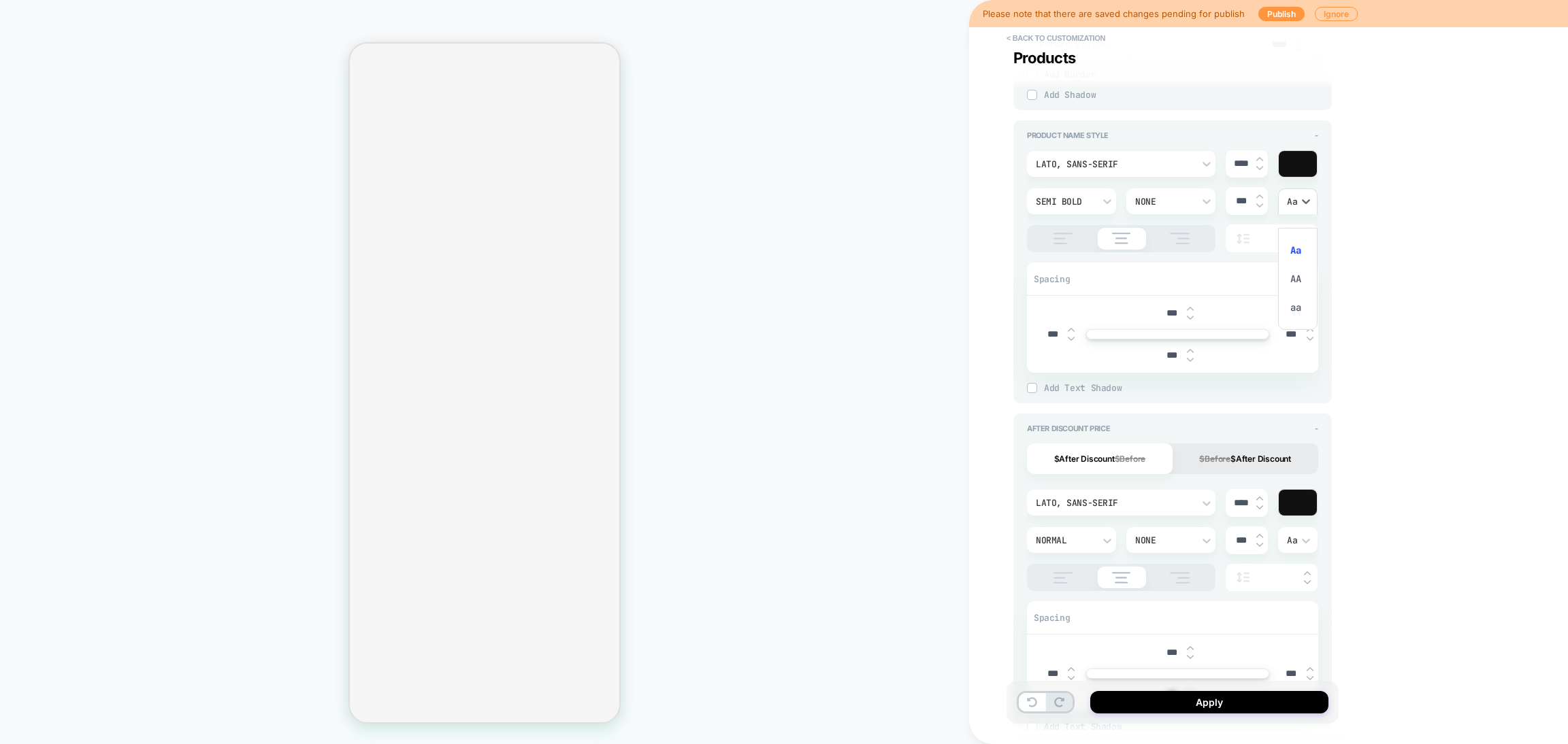
click at [1564, 251] on div at bounding box center [784, 372] width 1568 height 744
click at [1289, 253] on div at bounding box center [1272, 238] width 92 height 28
click at [1305, 250] on div at bounding box center [1272, 238] width 92 height 28
click at [1305, 253] on div at bounding box center [1272, 238] width 92 height 28
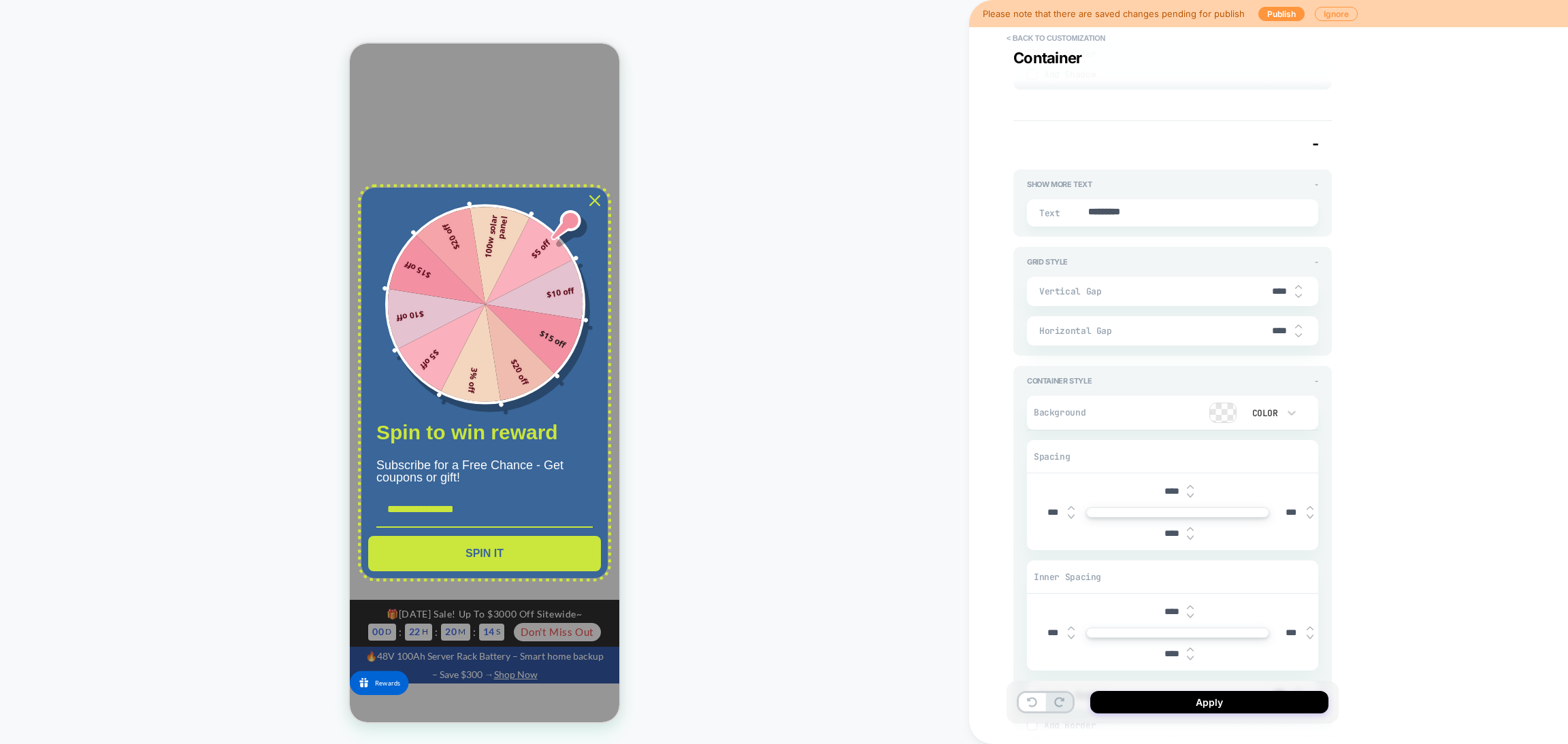
scroll to position [2271, 0]
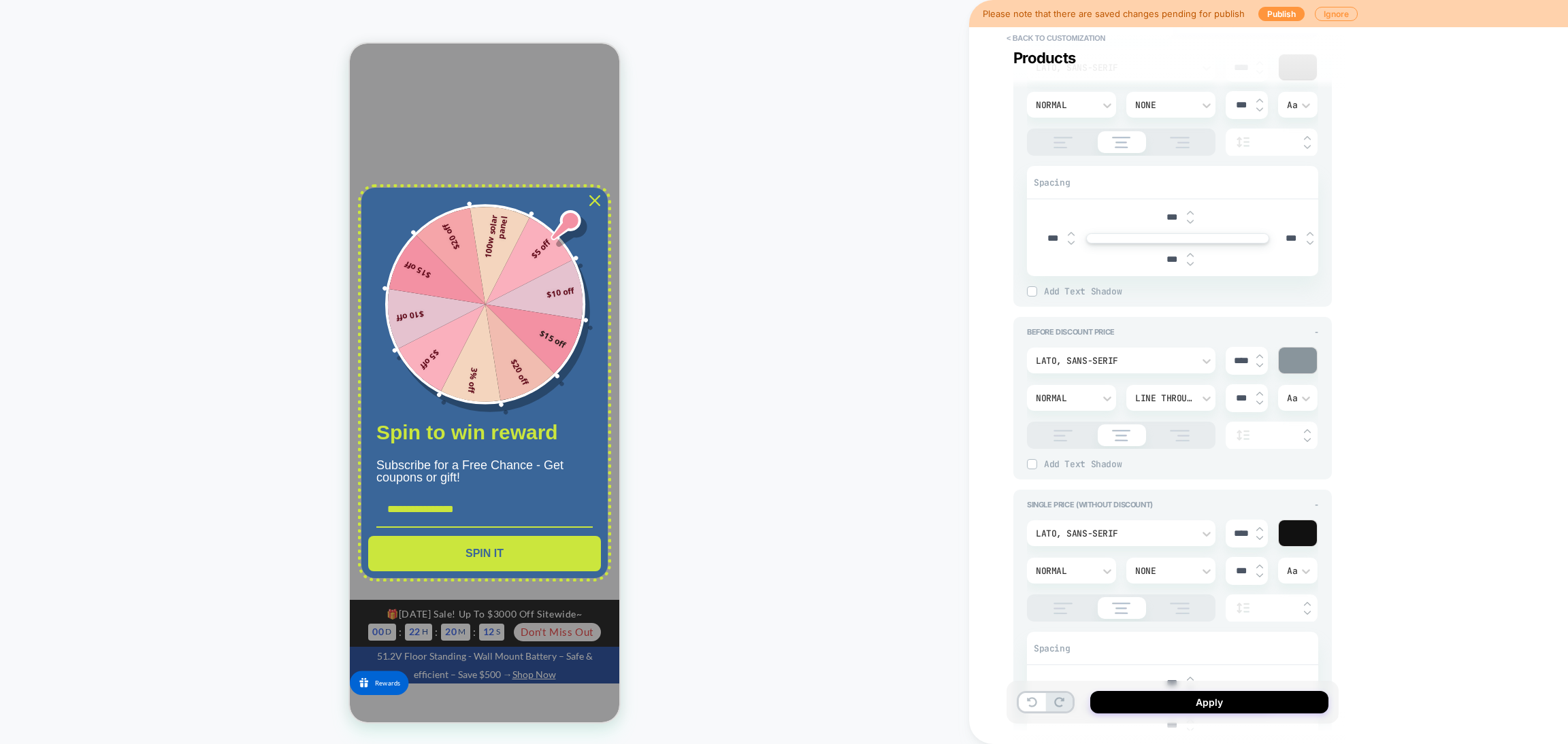
type textarea "*"
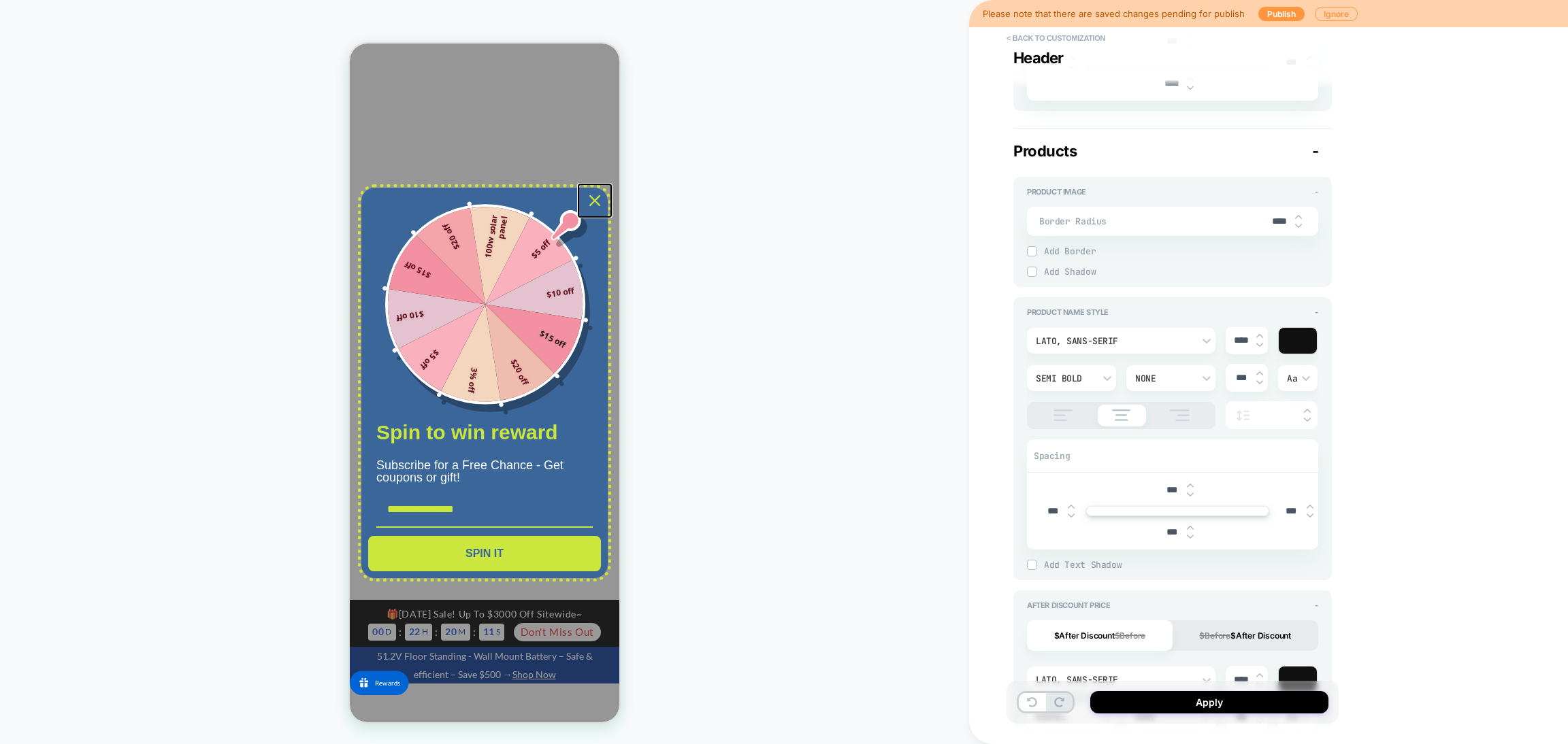
click at [595, 204] on icon "close icon" at bounding box center [595, 200] width 11 height 11
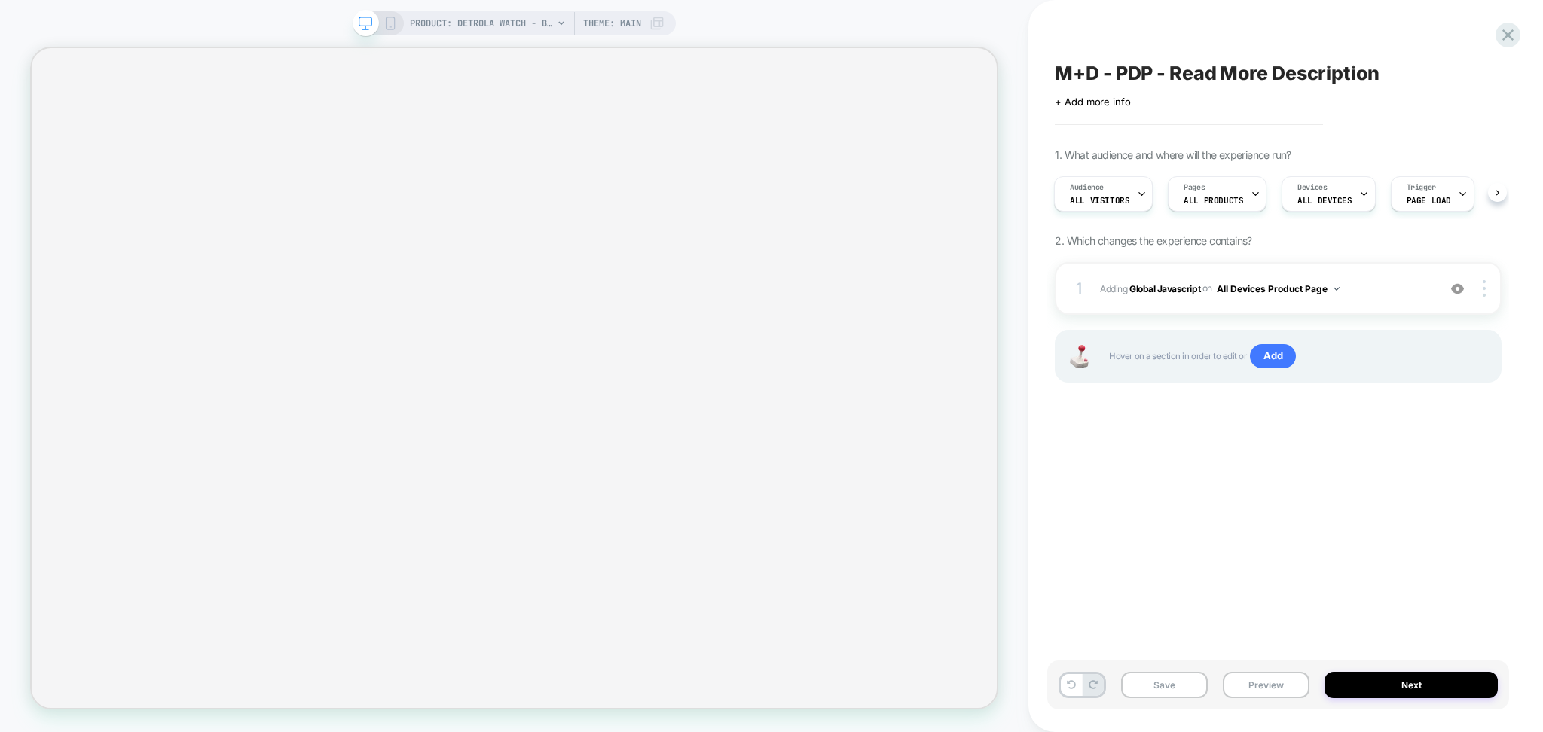
scroll to position [0, 2]
click at [1395, 308] on div "1 Adding Global Javascript on All Devices Product Page Add Before Add After Tar…" at bounding box center [1278, 288] width 447 height 53
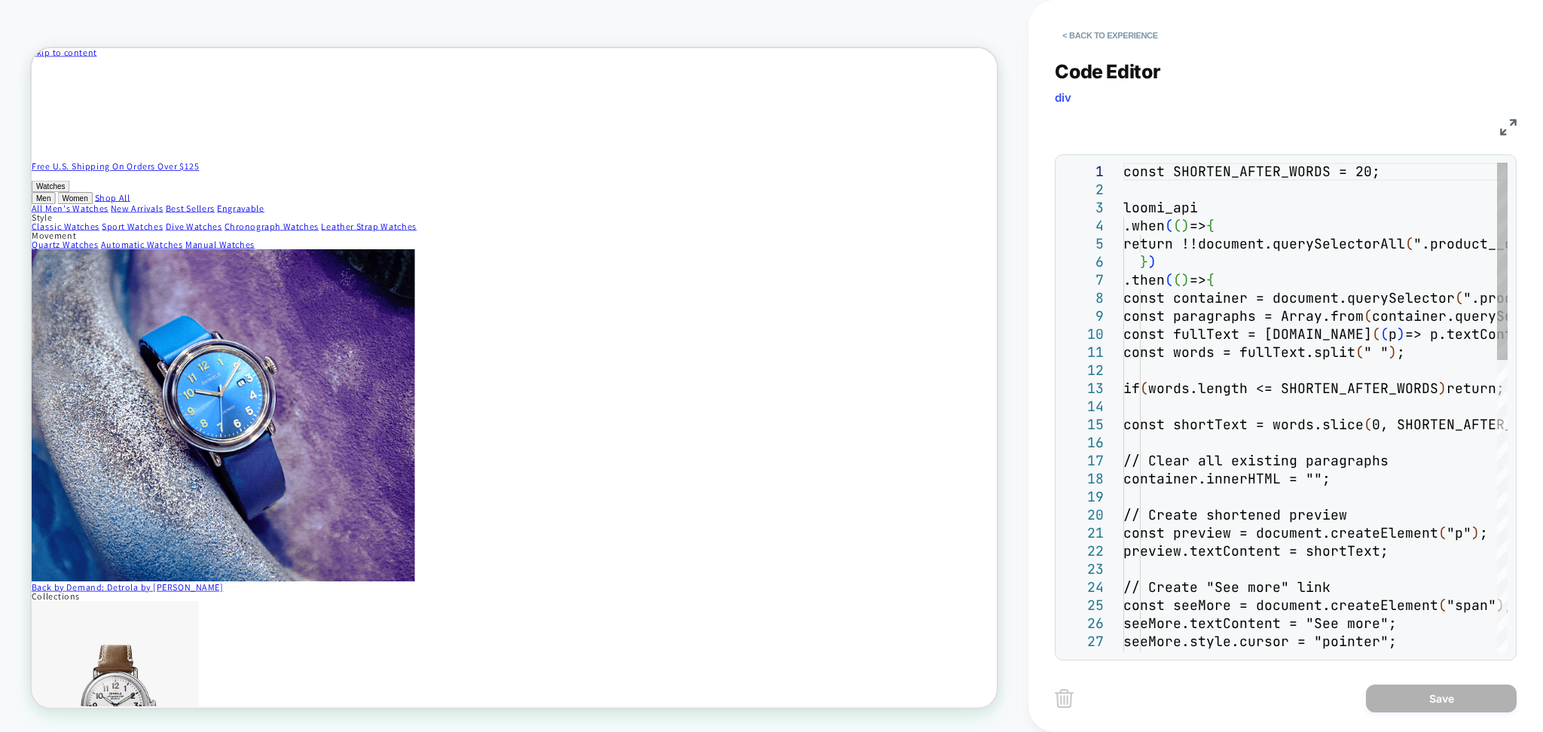
scroll to position [0, 0]
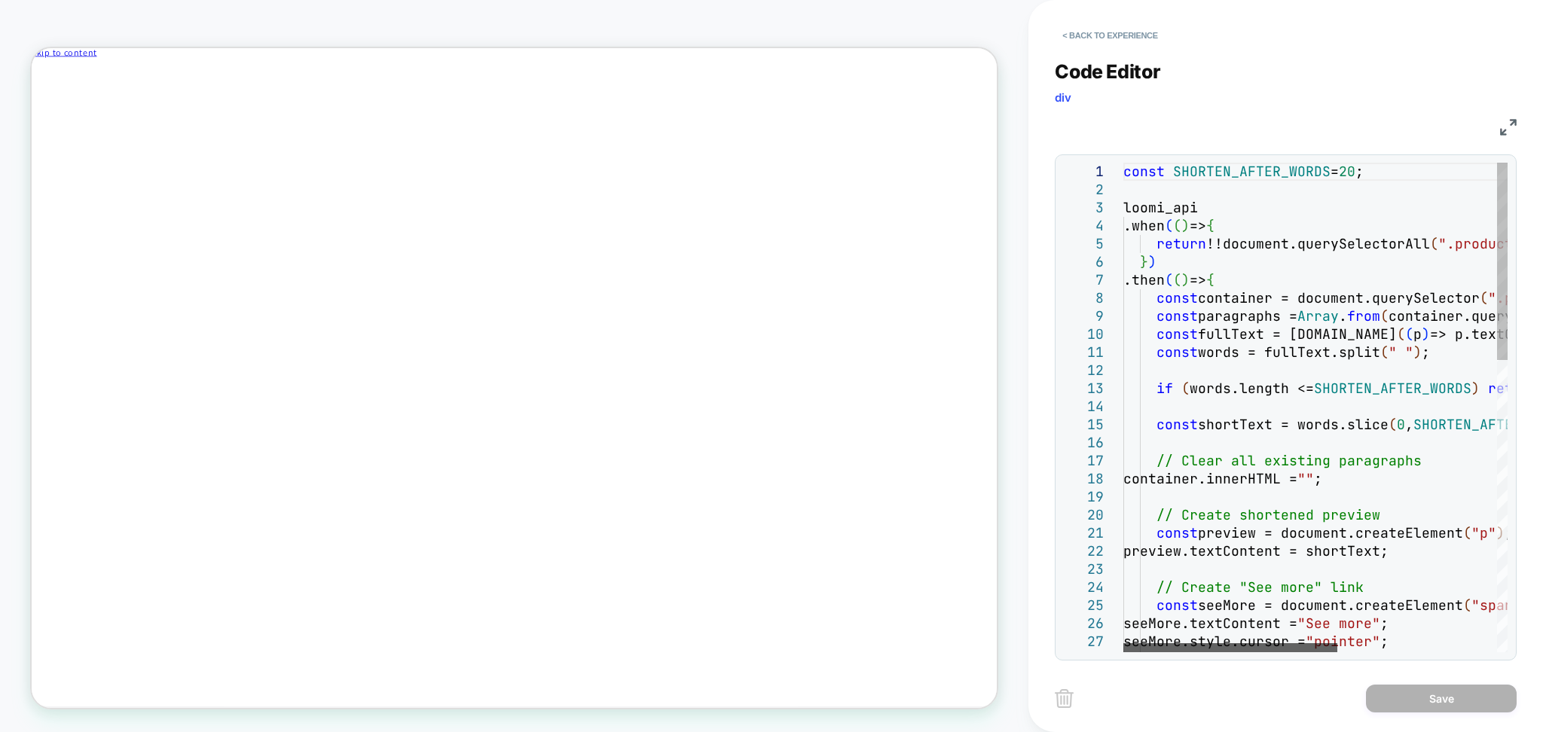
click at [1123, 643] on div at bounding box center [1230, 647] width 214 height 9
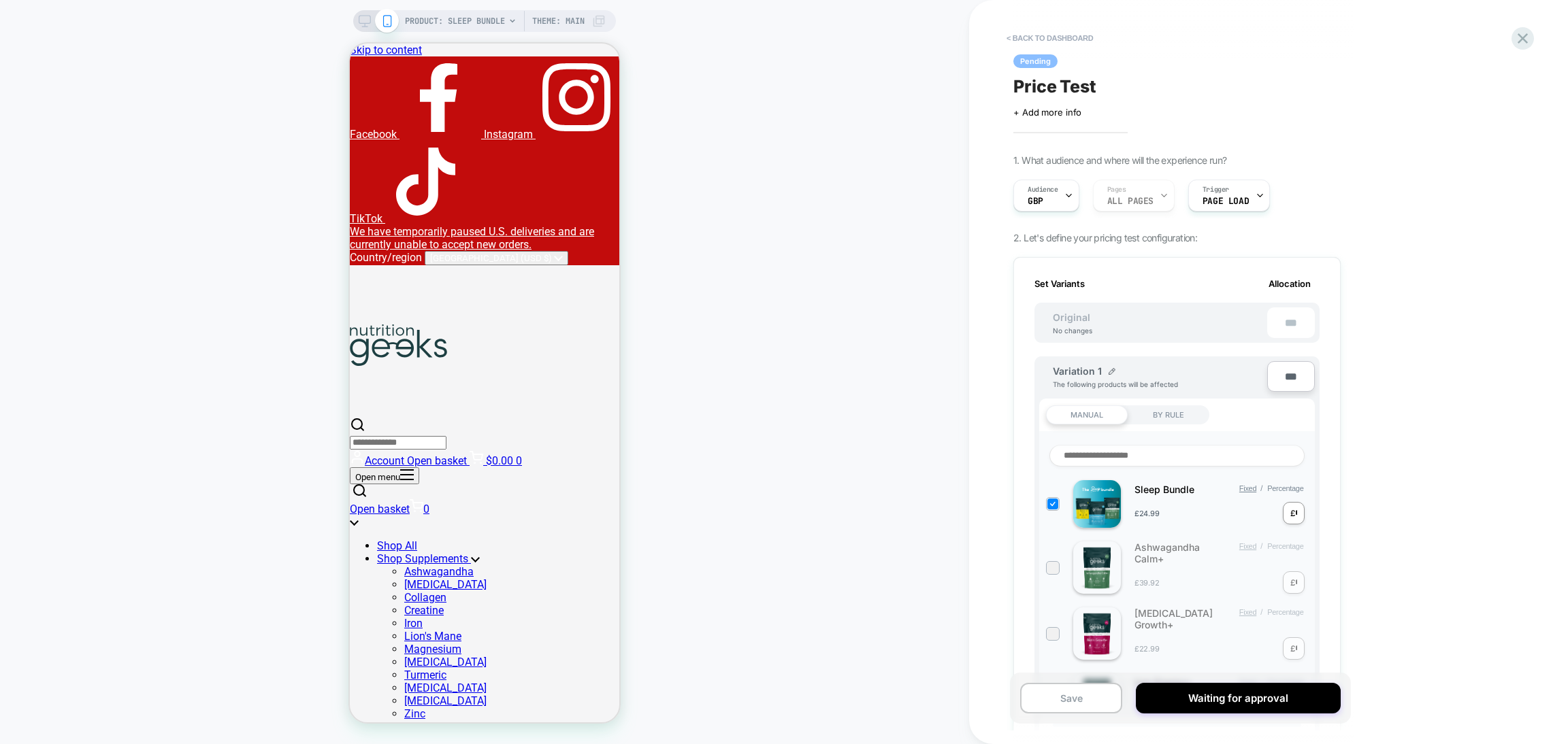
scroll to position [0, 2]
select select "**********"
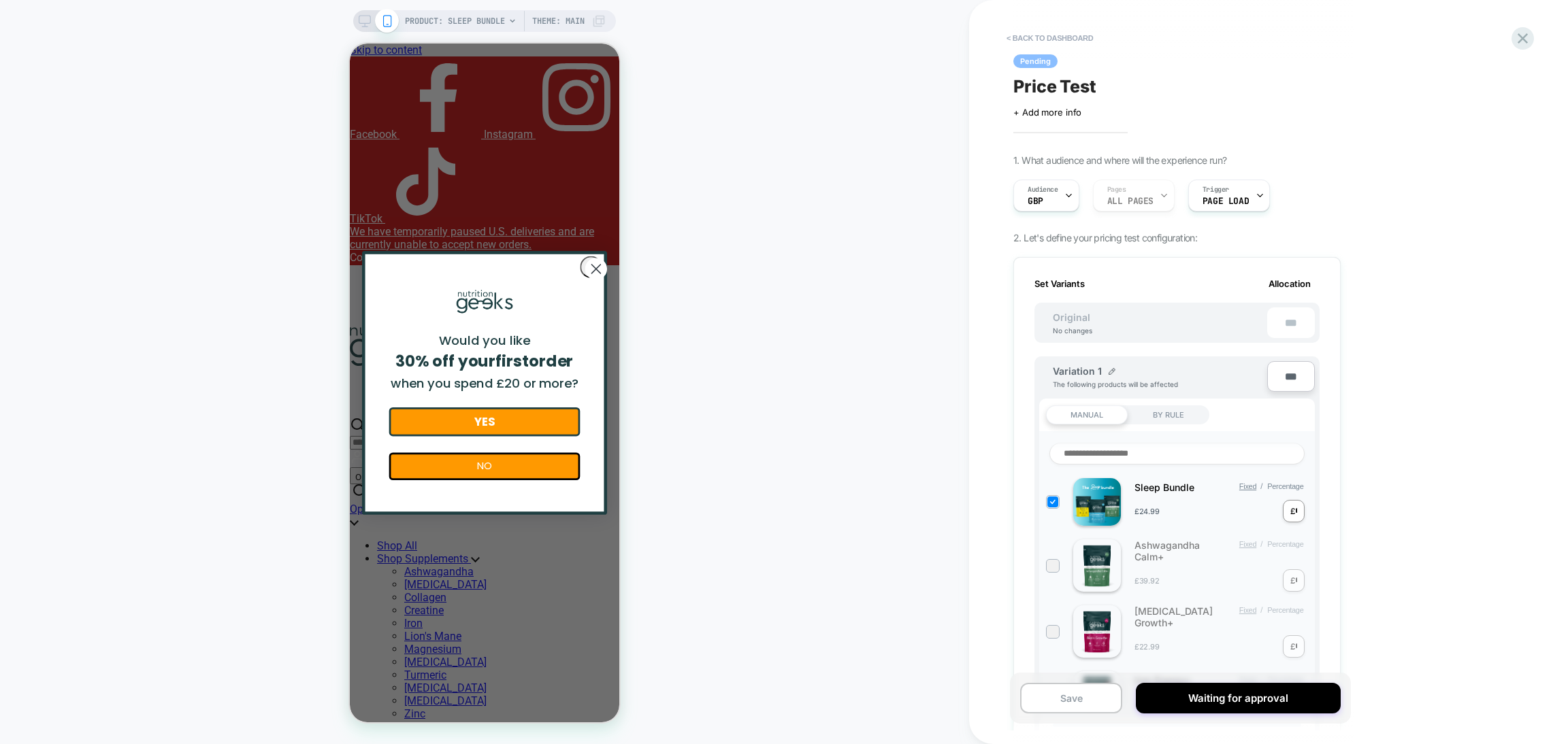
scroll to position [0, 0]
click at [98, 371] on div "£ *" at bounding box center [49, 302] width 98 height 138
click at [1291, 514] on div "£" at bounding box center [1293, 513] width 5 height 10
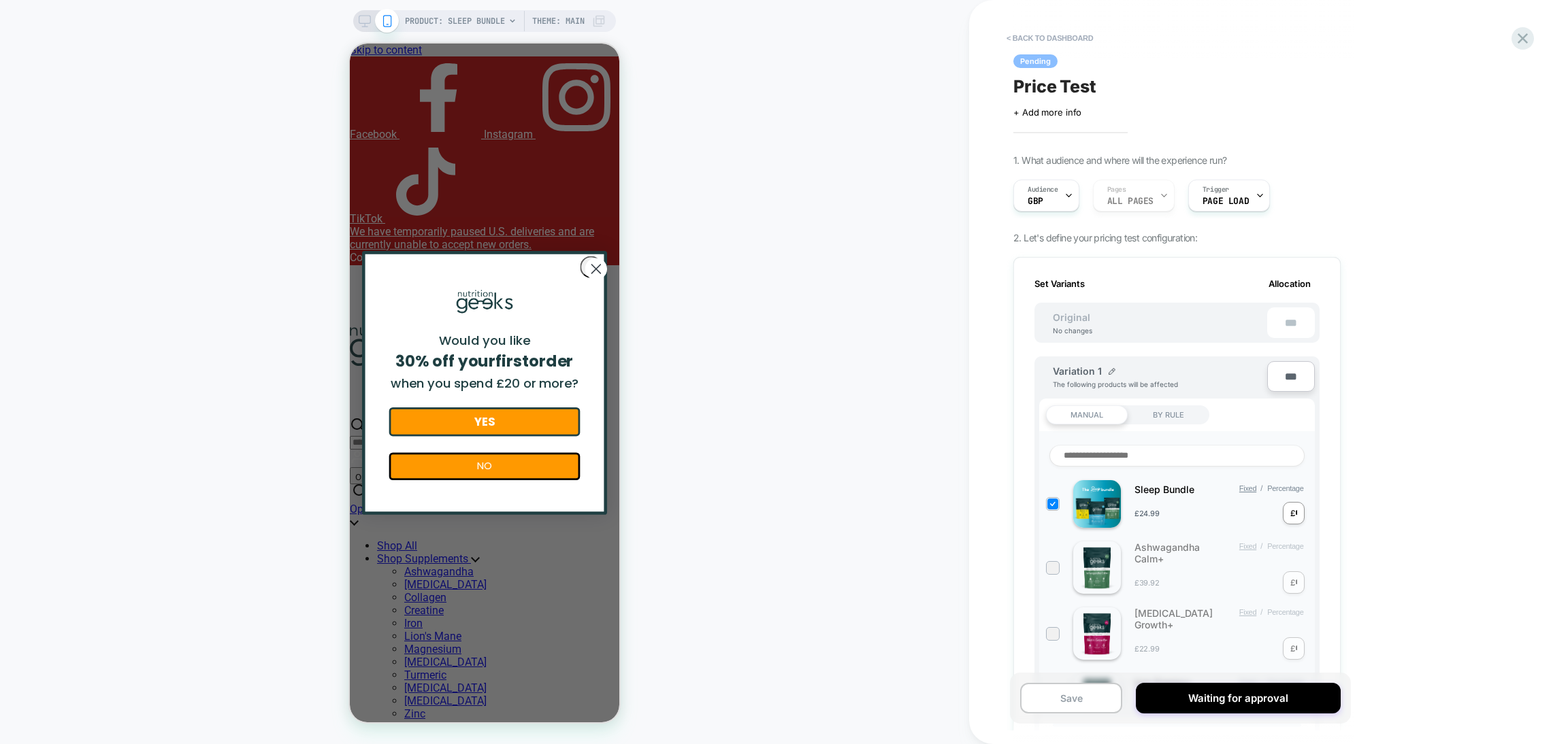
click at [1291, 514] on div "£" at bounding box center [1293, 513] width 5 height 10
click at [1292, 583] on div "Ashwagandha Calm+ Fixed / Percentage £39.92 £ *" at bounding box center [1177, 568] width 262 height 52
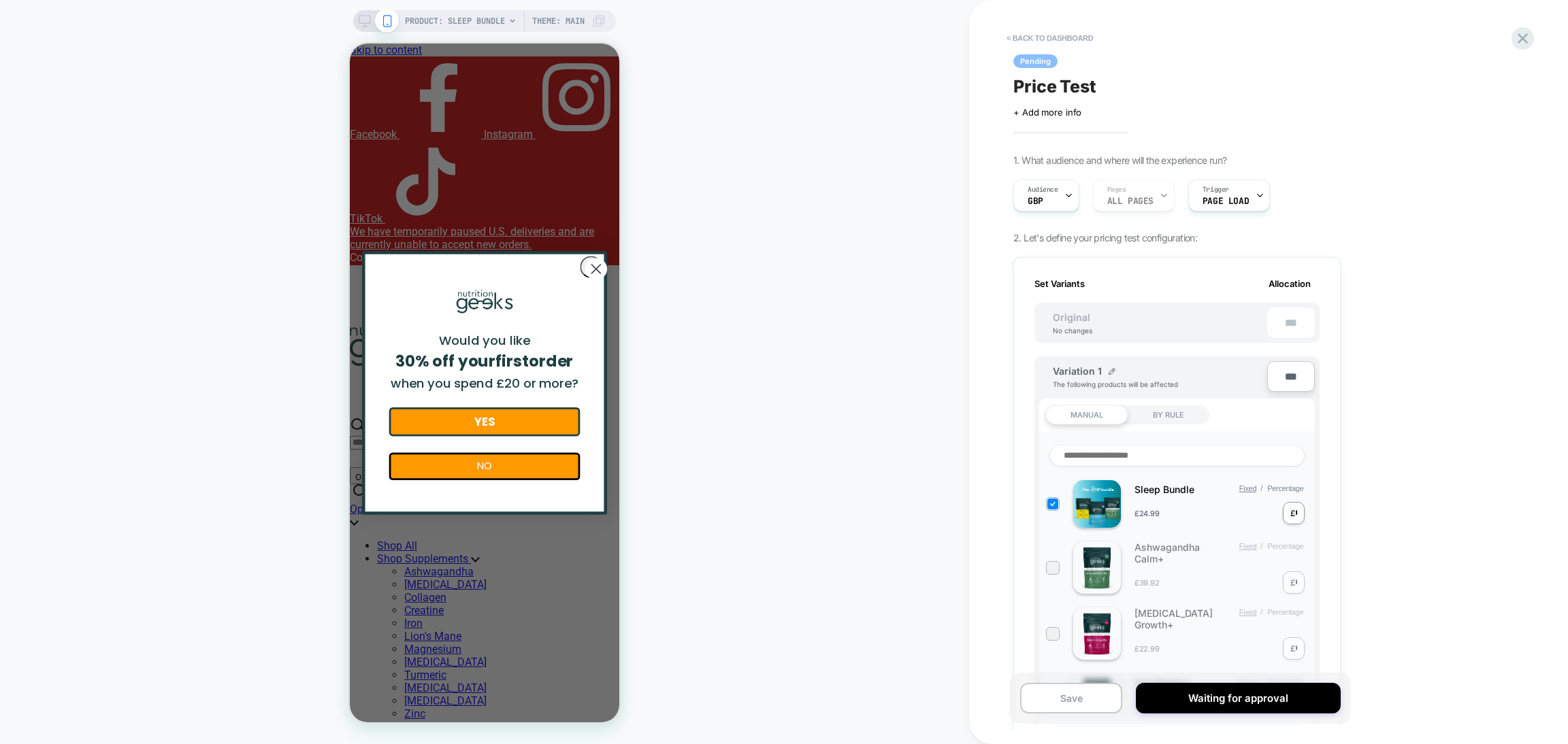
click at [1292, 583] on div "Ashwagandha Calm+ Fixed / Percentage £39.92 £ *" at bounding box center [1177, 568] width 262 height 52
click at [1055, 504] on icon at bounding box center [1052, 504] width 10 height 14
click at [1304, 519] on div "Ashwagandha Calm+ Fixed / Percentage £39.92 £ *" at bounding box center [1177, 507] width 262 height 52
click at [1048, 506] on div at bounding box center [1052, 507] width 14 height 14
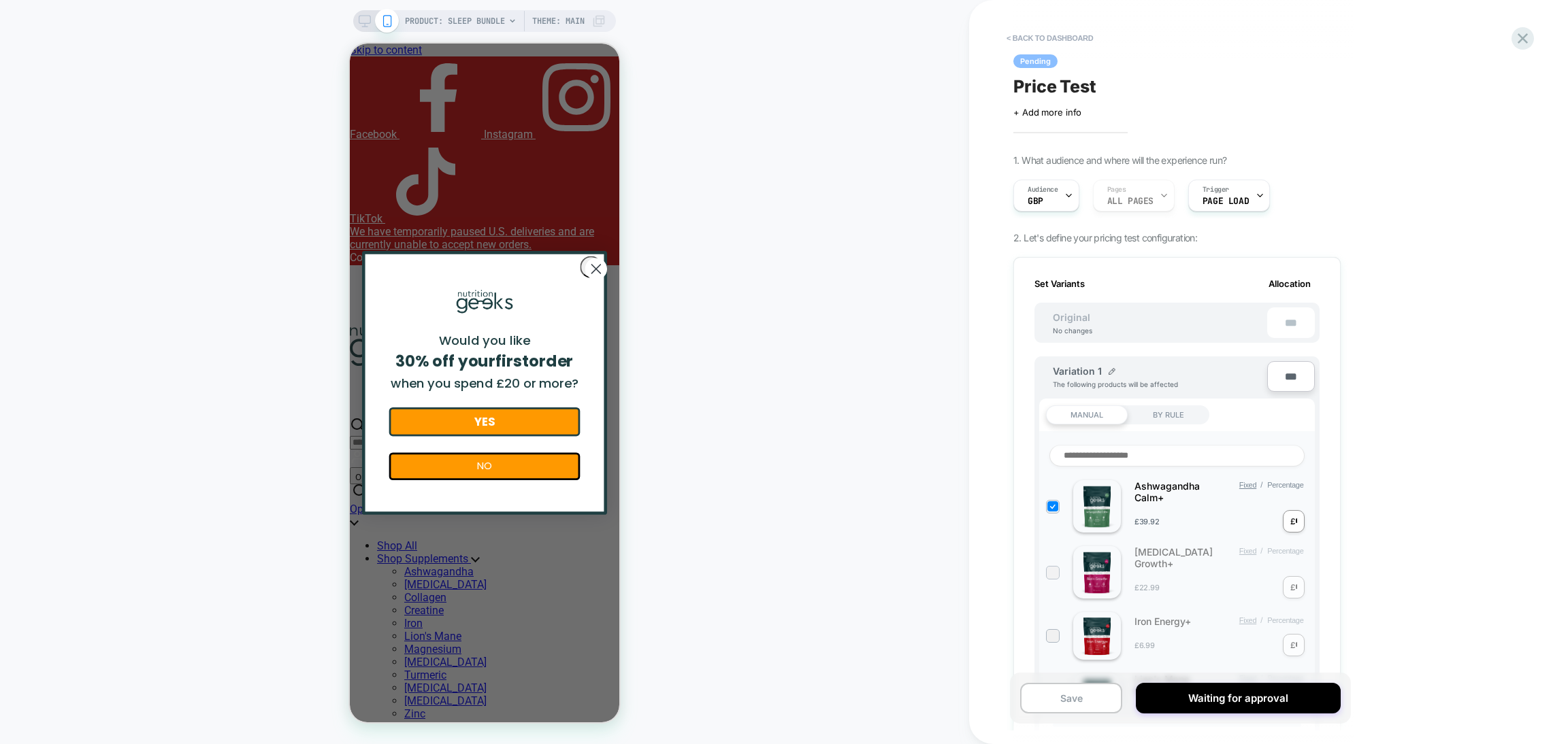
click at [1050, 571] on div at bounding box center [1052, 572] width 10 height 10
click at [0, 0] on div "£ *" at bounding box center [0, 0] width 0 height 0
click at [1295, 518] on input "*" at bounding box center [1296, 521] width 2 height 10
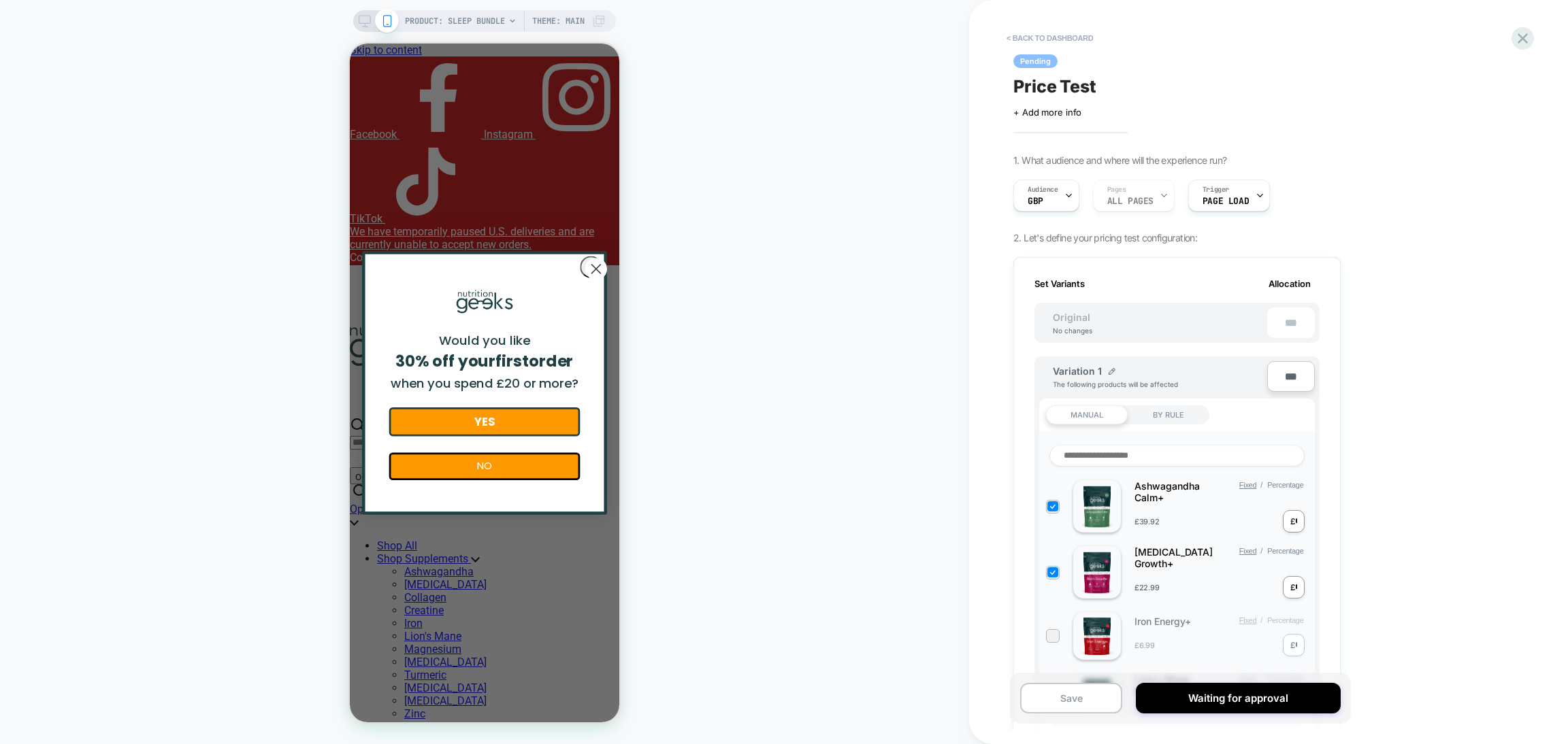
type input "*"
click at [1105, 454] on input at bounding box center [1177, 456] width 256 height 22
click at [821, 525] on div "PRODUCT: Sleep Bundle PRODUCT: Sleep Bundle Theme: MAIN" at bounding box center [484, 372] width 969 height 717
click at [1034, 32] on button "< back to dashboard" at bounding box center [1050, 38] width 100 height 22
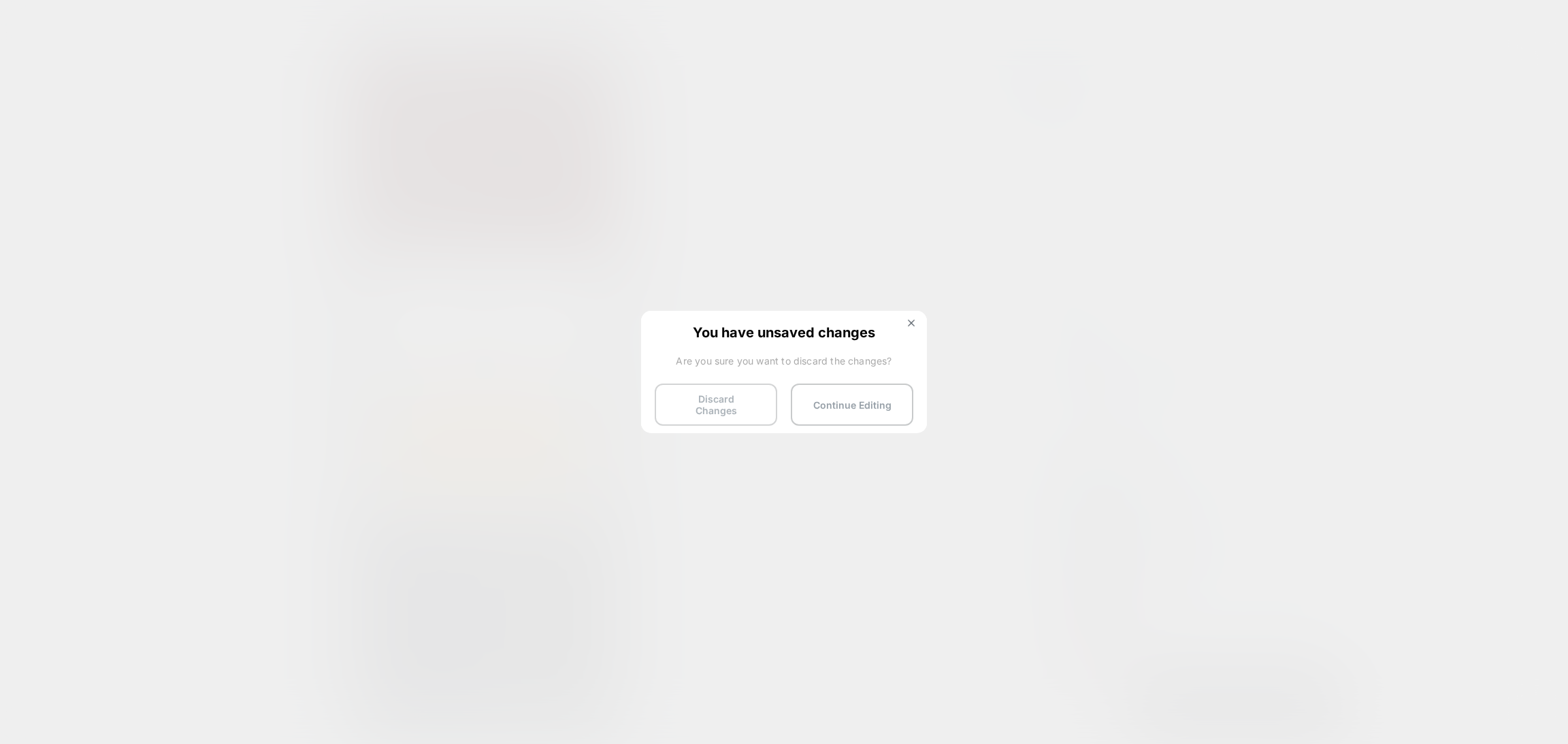
click at [715, 407] on button "Discard Changes" at bounding box center [716, 405] width 123 height 42
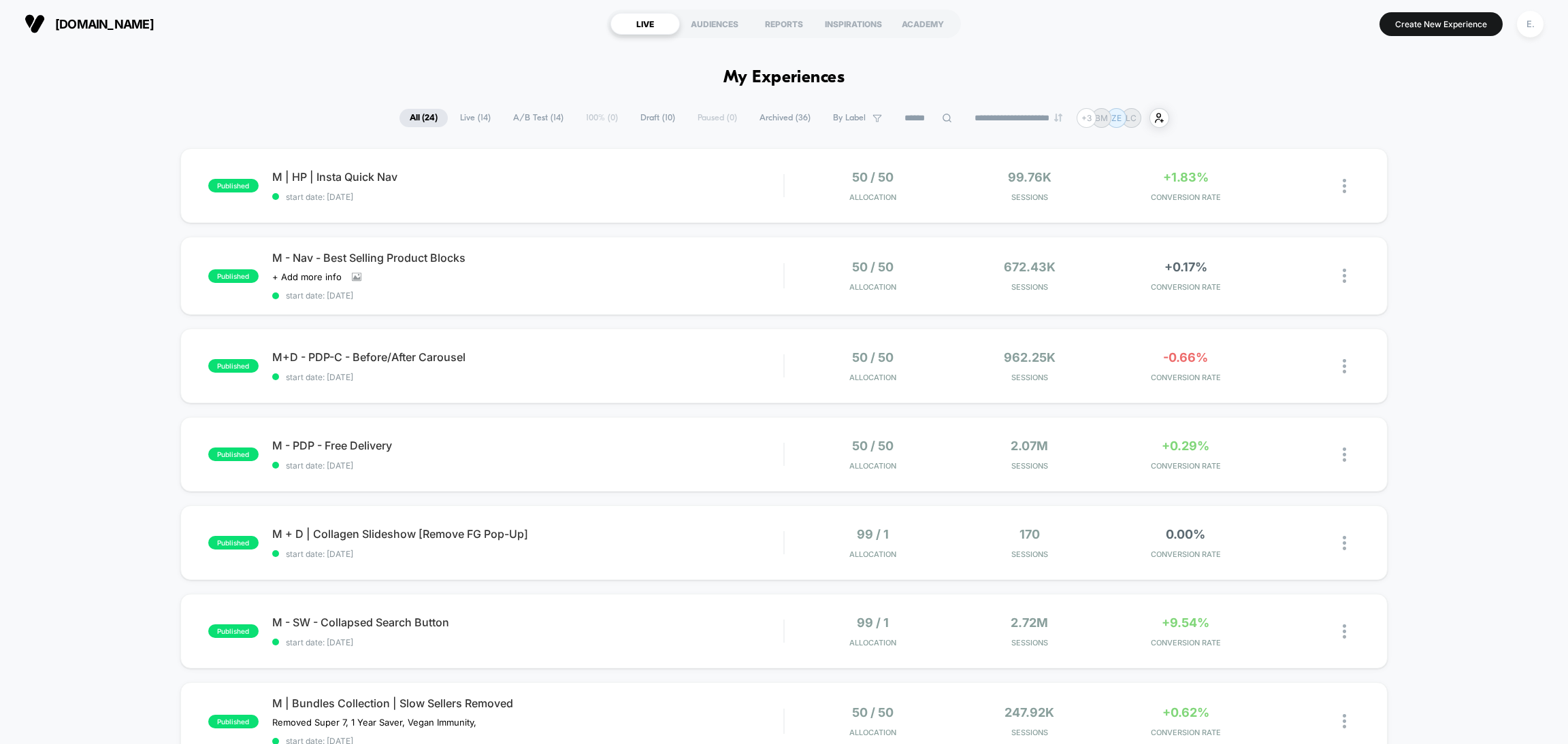
click at [664, 110] on span "Draft ( 10 )" at bounding box center [658, 118] width 55 height 18
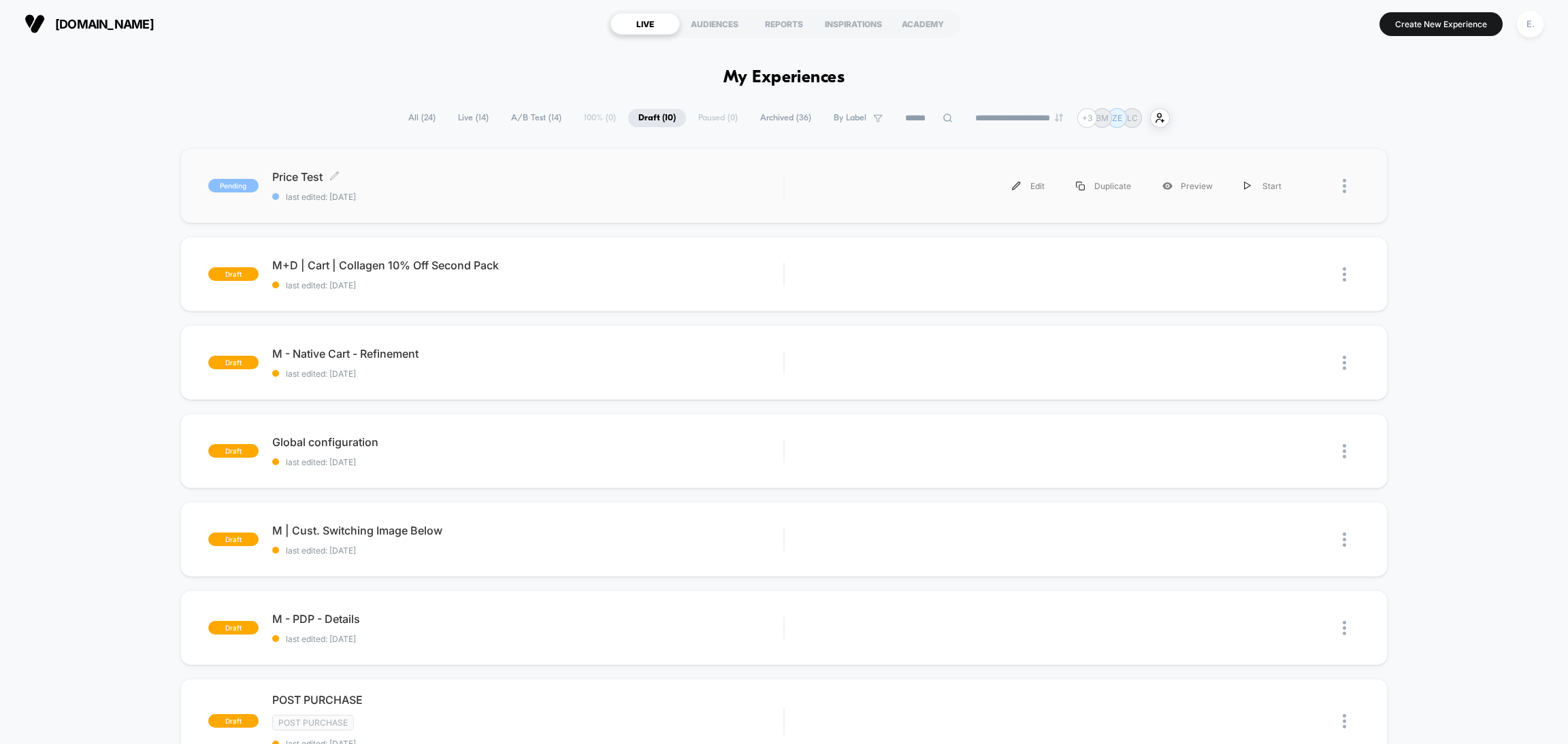
click at [485, 186] on div "Price Test Click to edit experience details Click to edit experience details la…" at bounding box center [527, 185] width 511 height 32
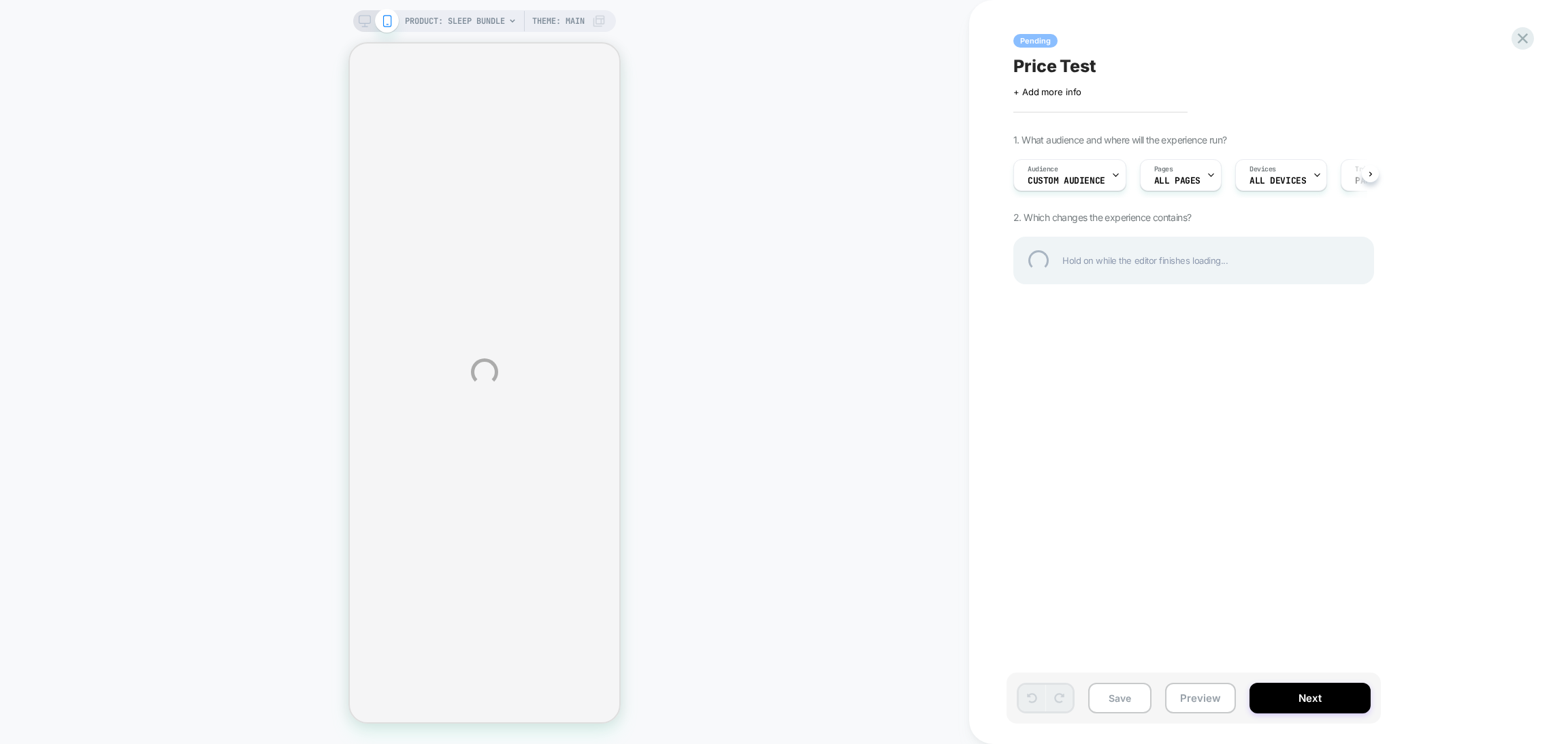
select select "**********"
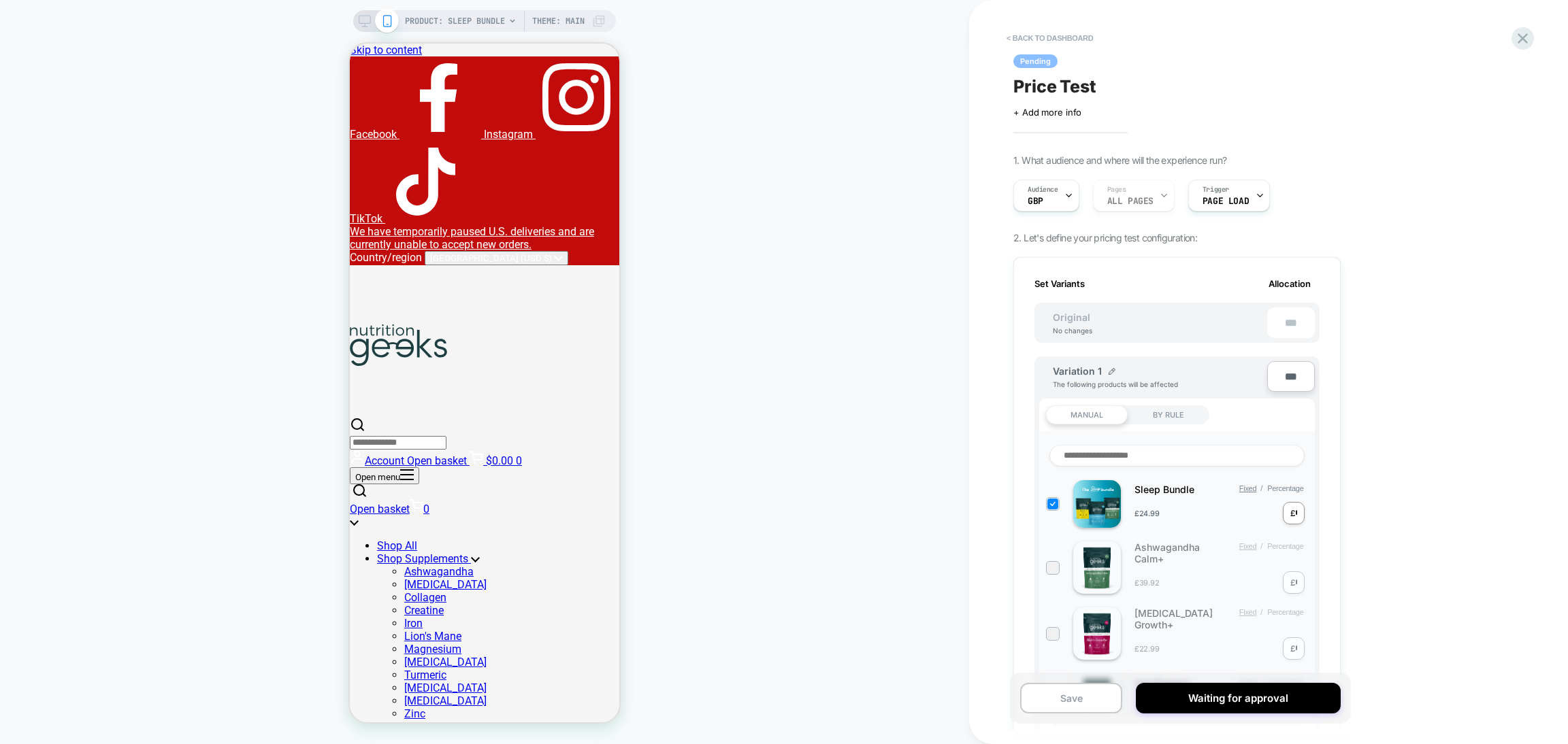
scroll to position [0, 2]
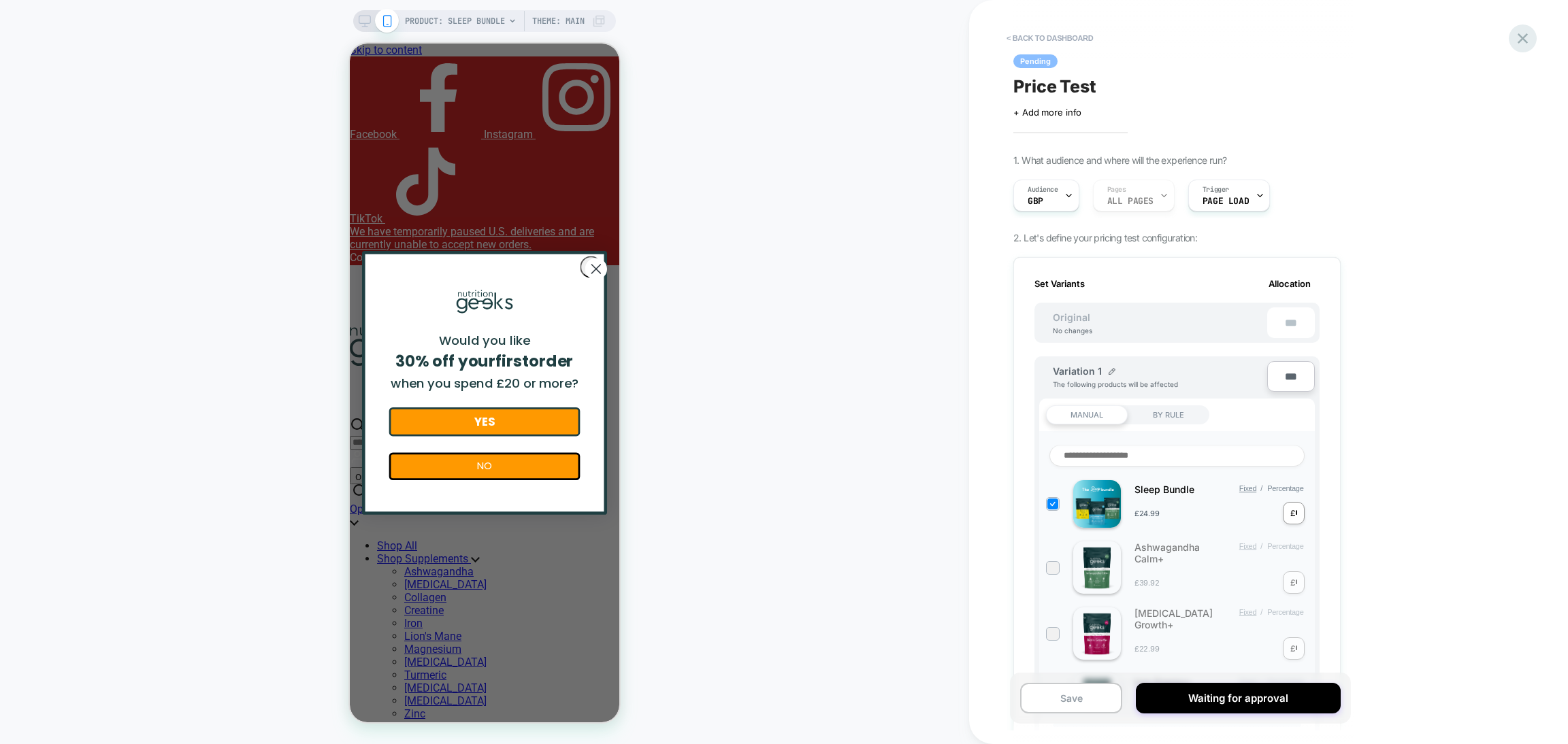
click at [1528, 44] on icon at bounding box center [1523, 38] width 18 height 18
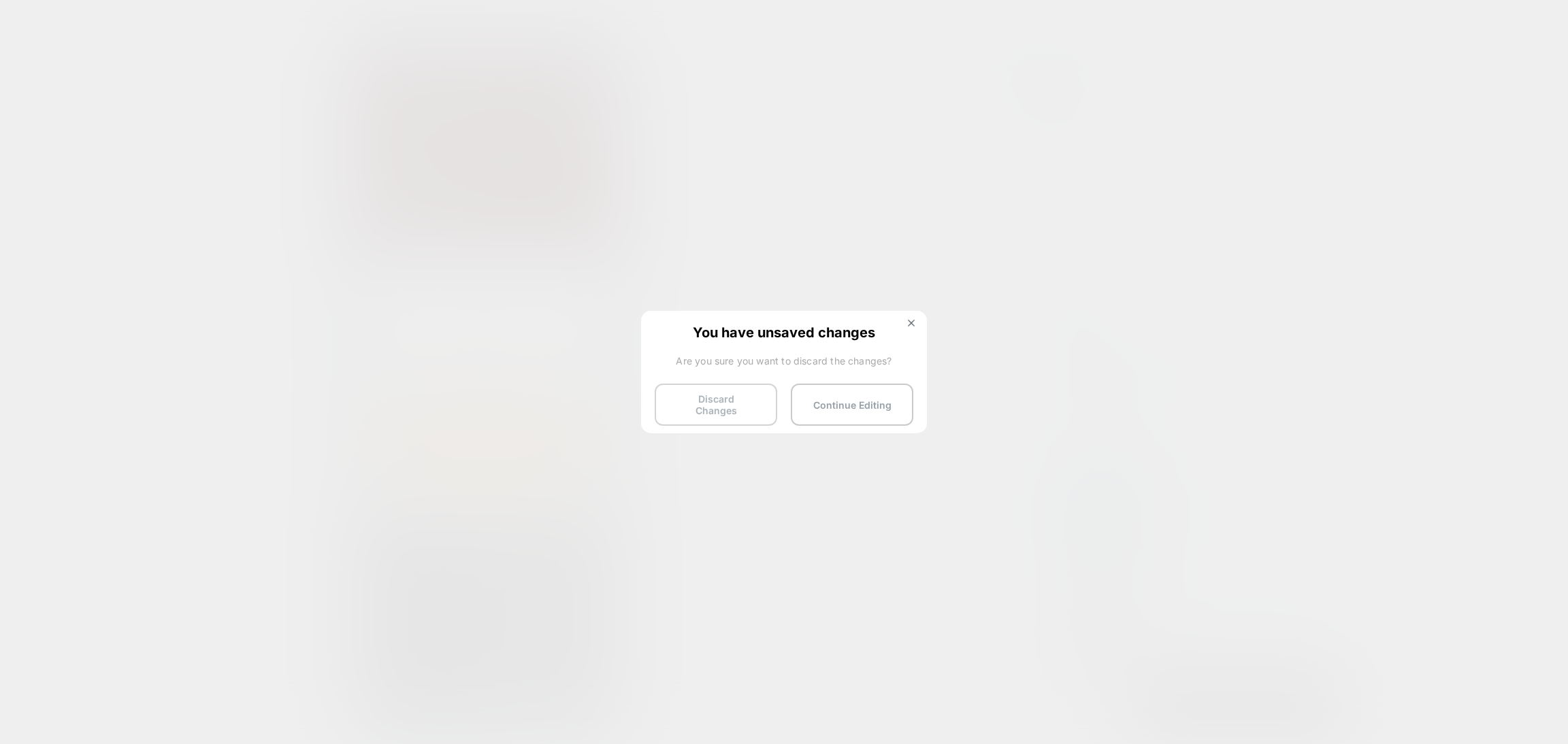
click at [692, 404] on button "Discard Changes" at bounding box center [716, 405] width 123 height 42
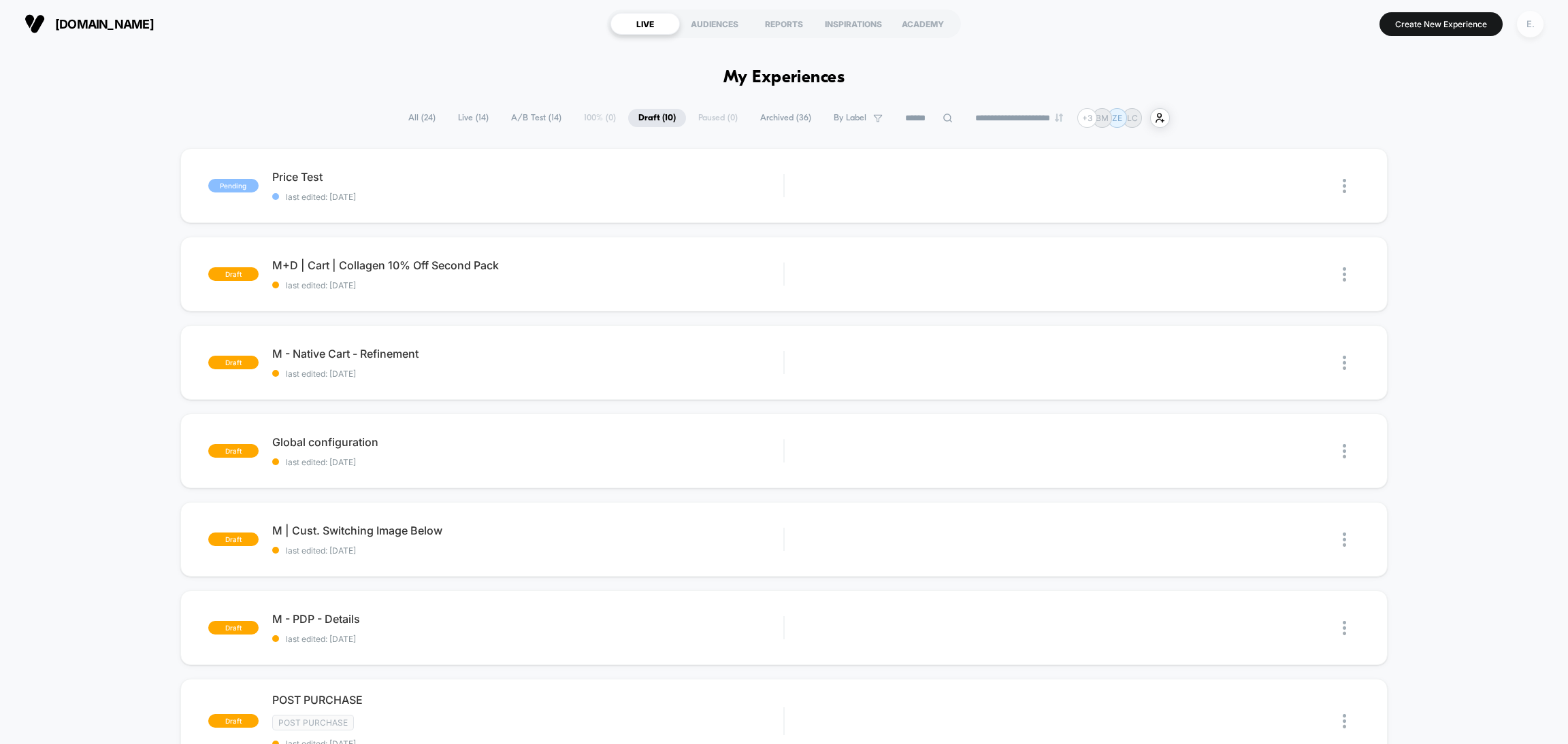
click at [1525, 33] on div "E." at bounding box center [1529, 23] width 26 height 26
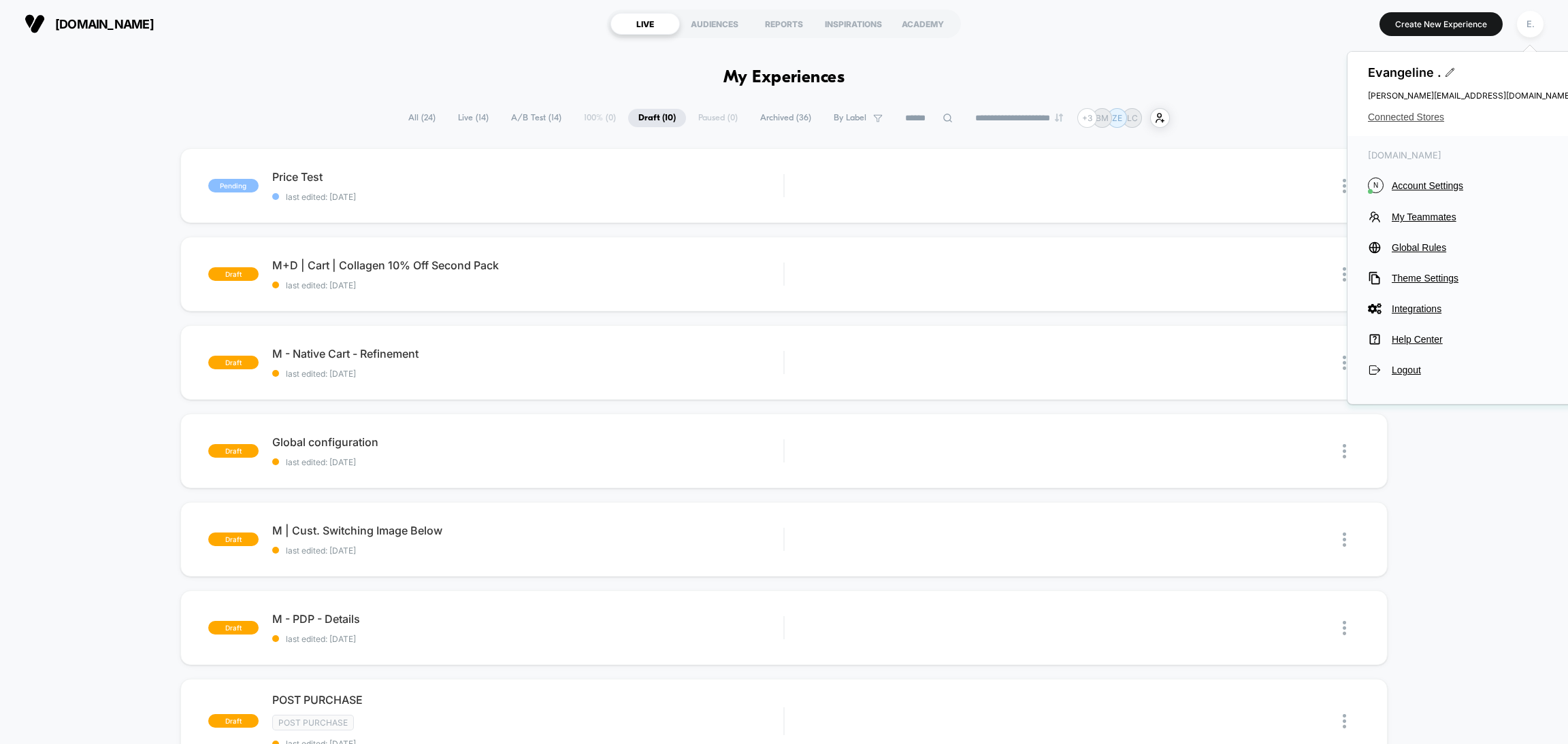
click at [1420, 112] on span "Connected Stores" at bounding box center [1470, 117] width 204 height 11
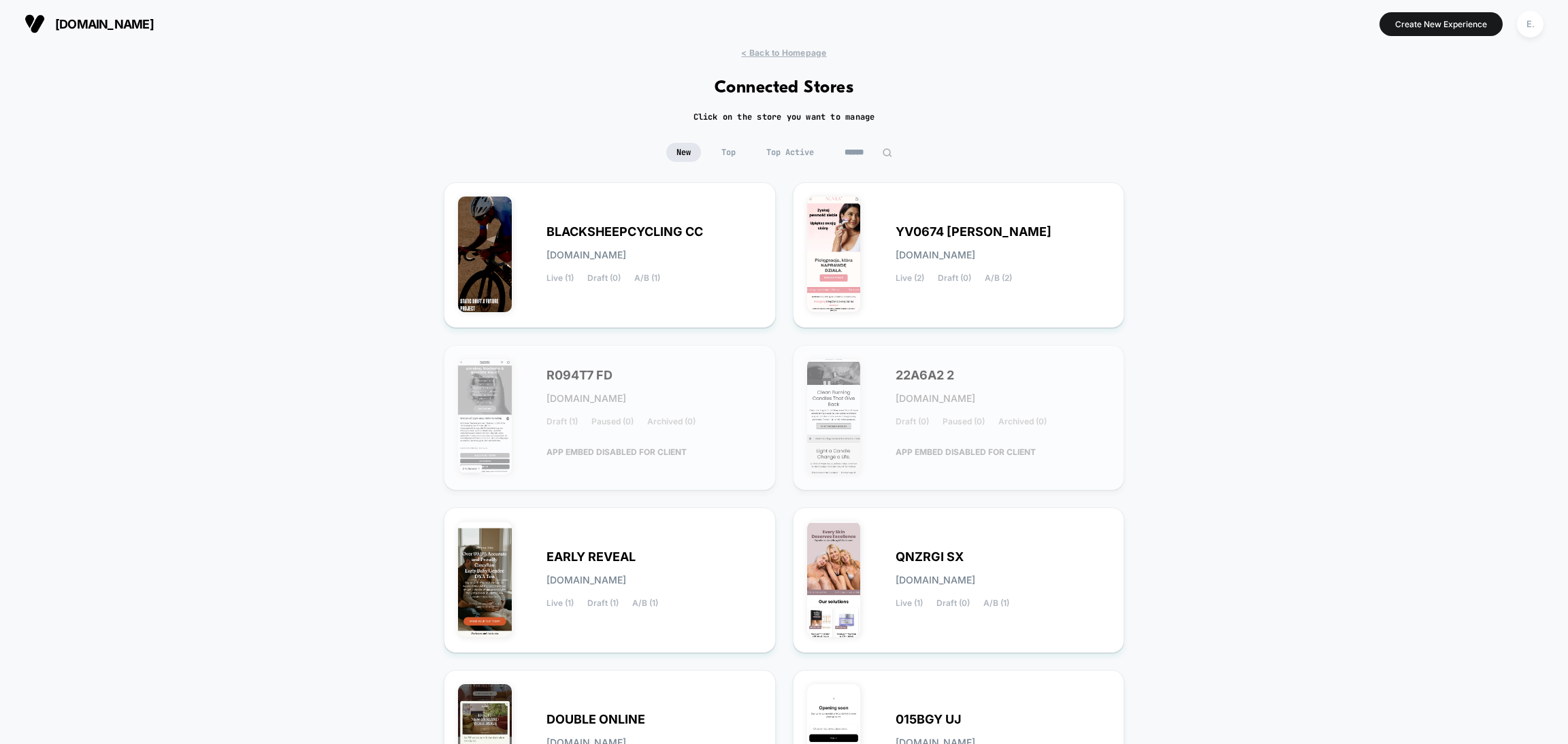
drag, startPoint x: 863, startPoint y: 148, endPoint x: 857, endPoint y: 131, distance: 18.0
click at [863, 147] on input at bounding box center [868, 152] width 68 height 19
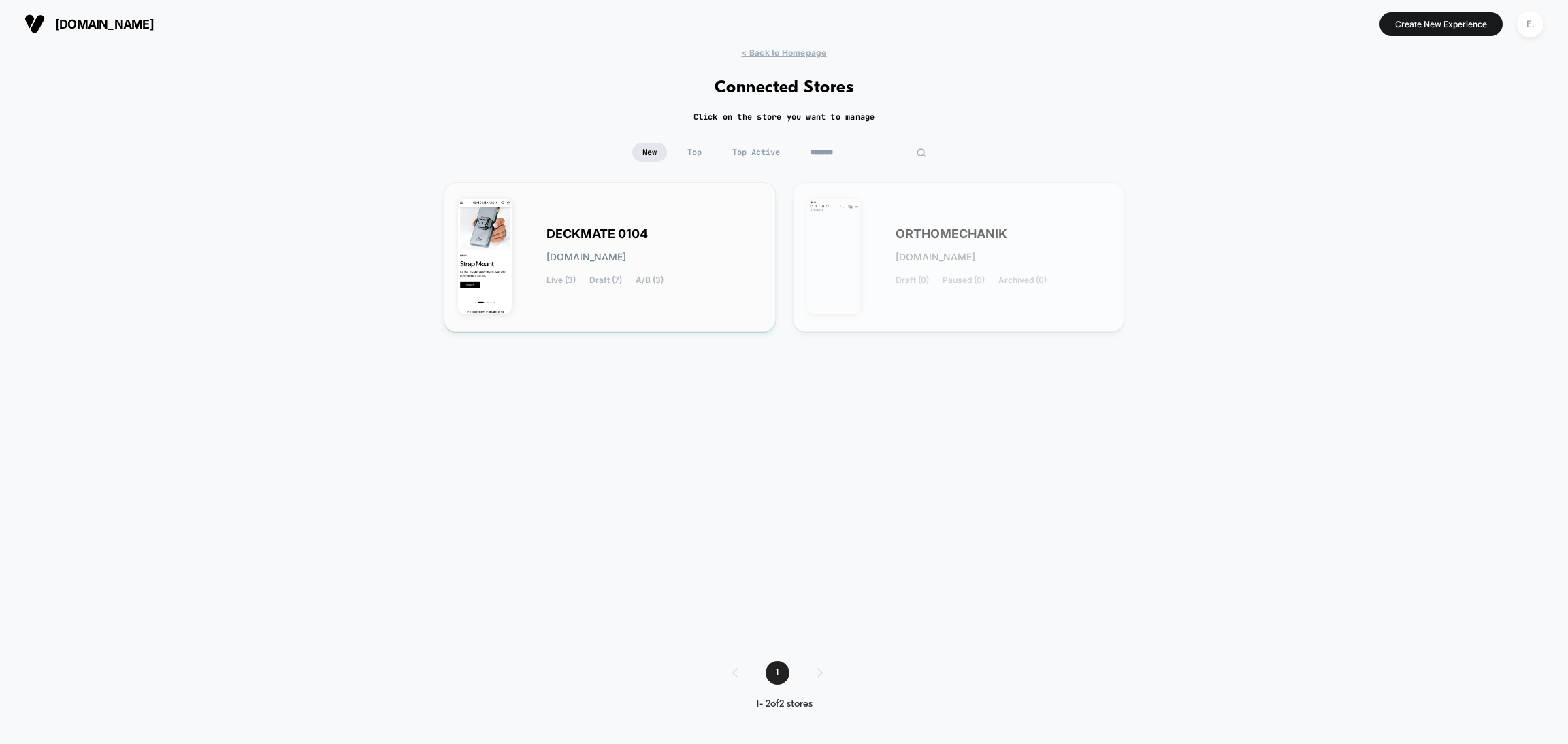
type input "*******"
click at [716, 294] on div "DECKMATE 0104 [DOMAIN_NAME] Live (3) Draft (7) A/B (3)" at bounding box center [610, 257] width 303 height 121
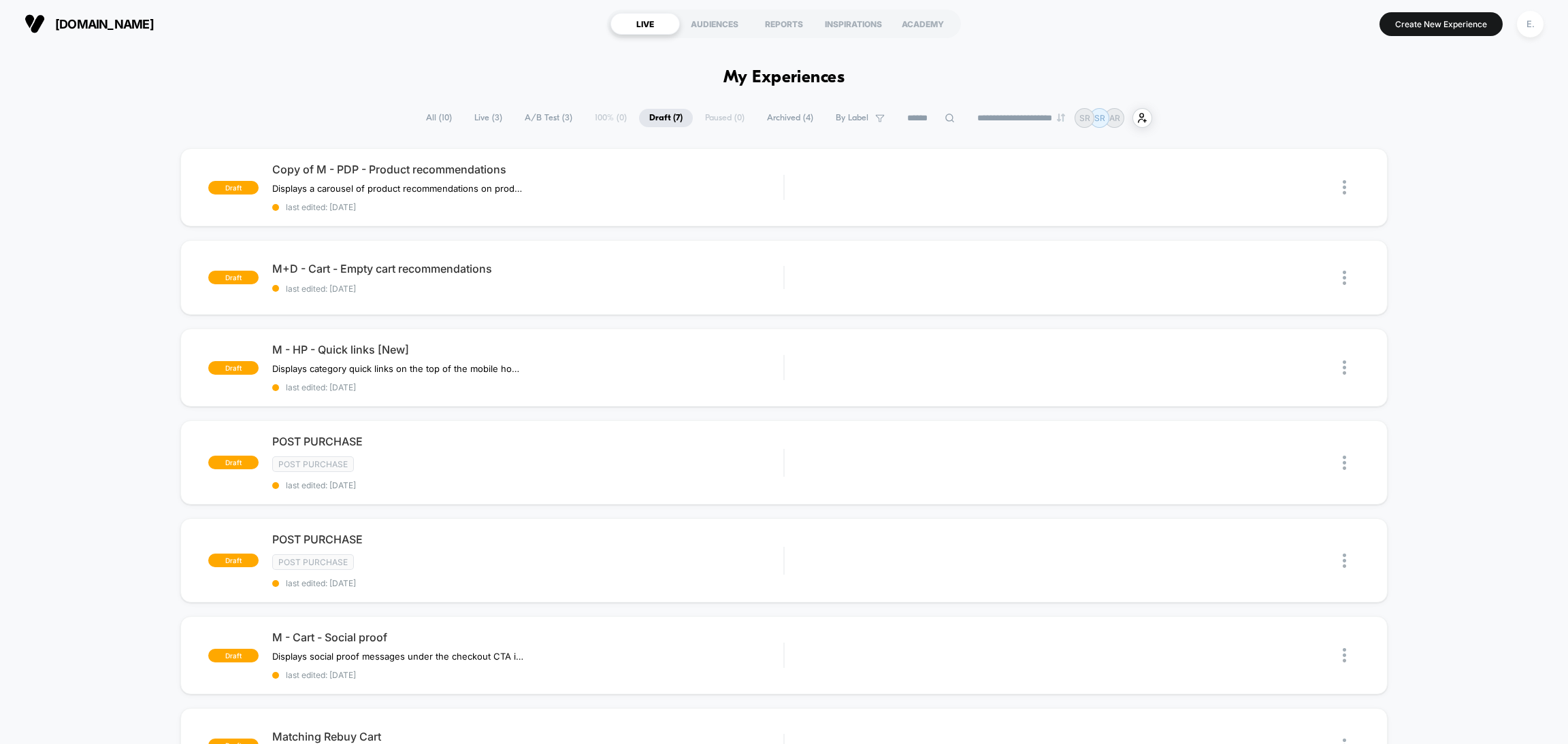
click at [423, 117] on span "All ( 10 )" at bounding box center [438, 118] width 46 height 18
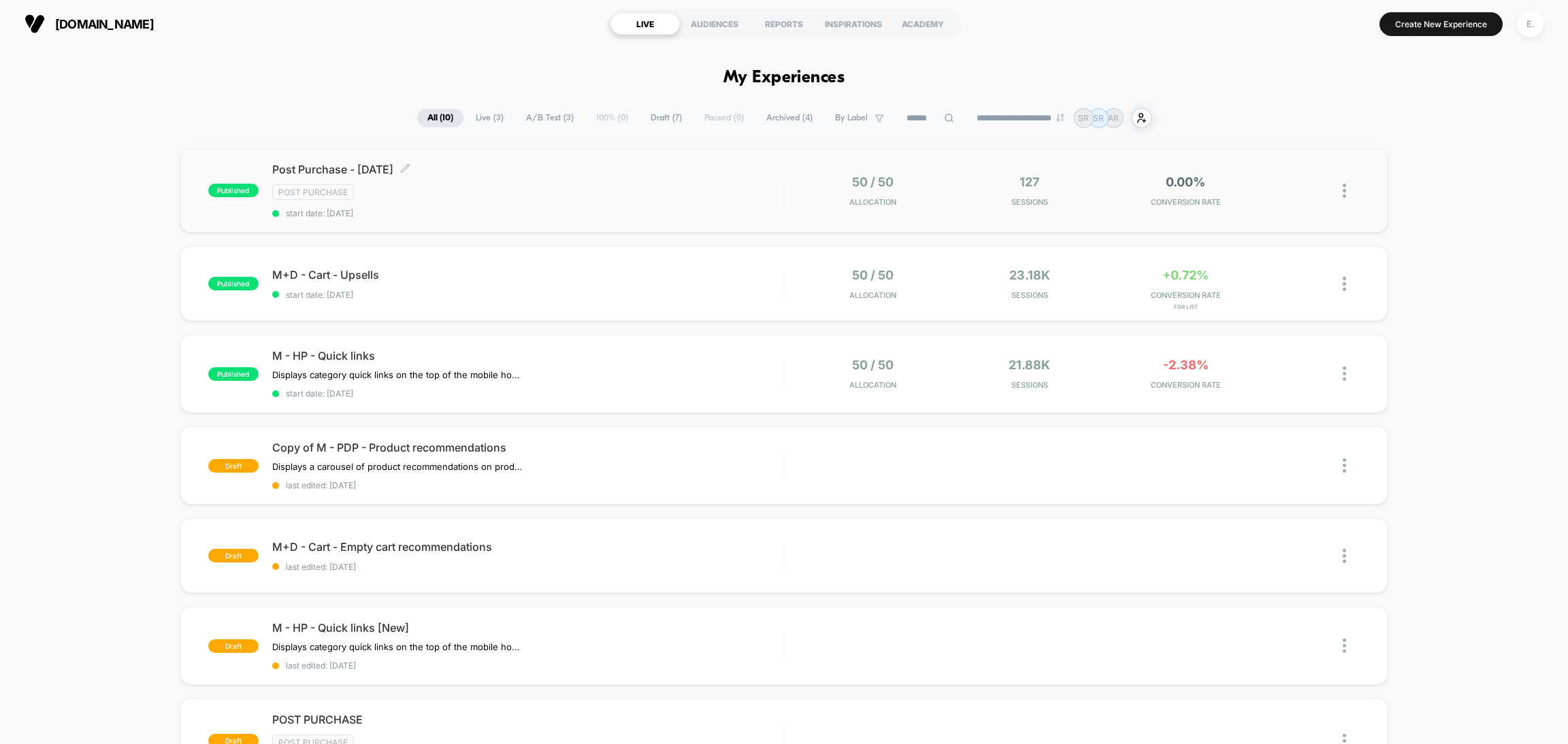
click at [509, 194] on div "Post Purchase" at bounding box center [527, 191] width 511 height 15
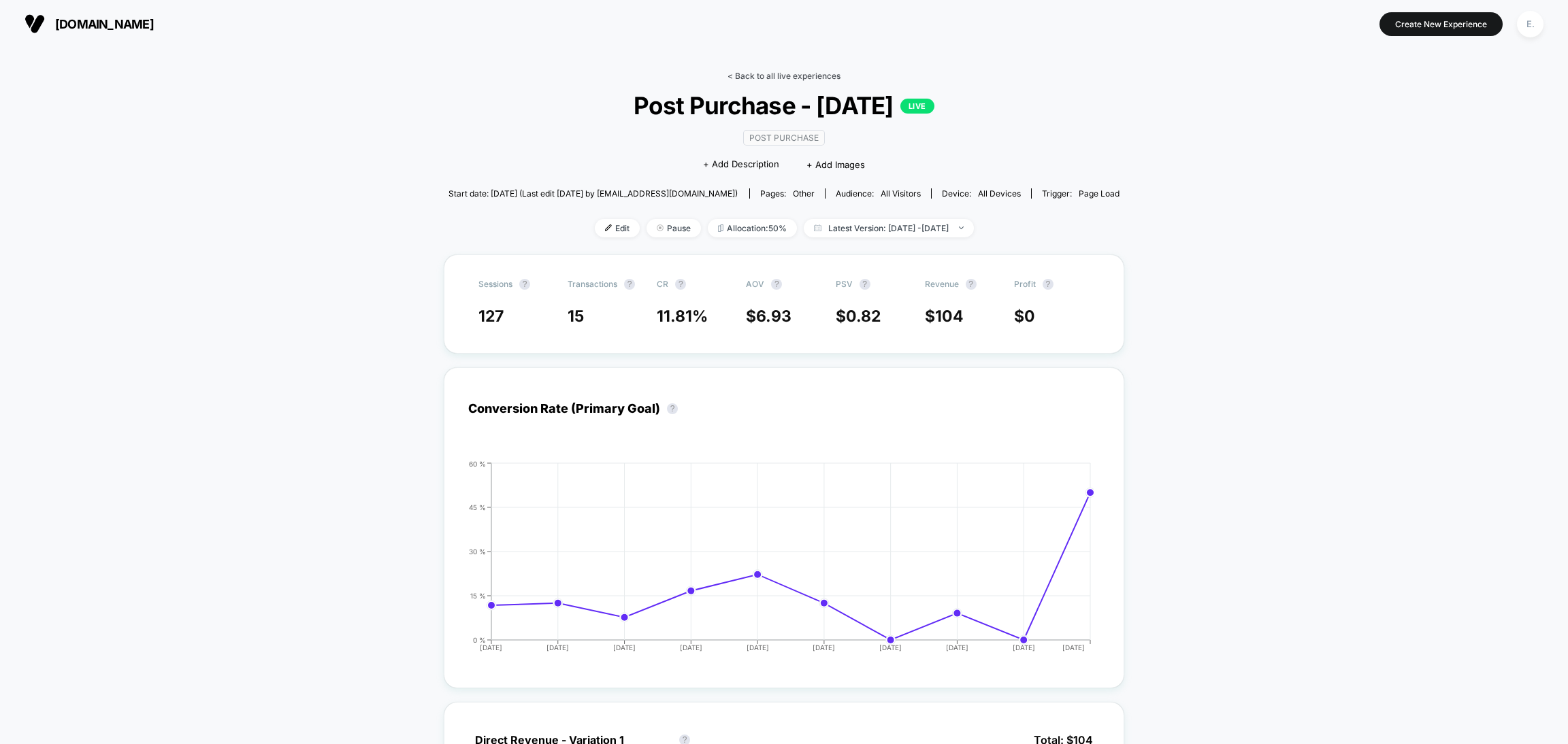
click at [742, 74] on link "< Back to all live experiences" at bounding box center [783, 75] width 113 height 10
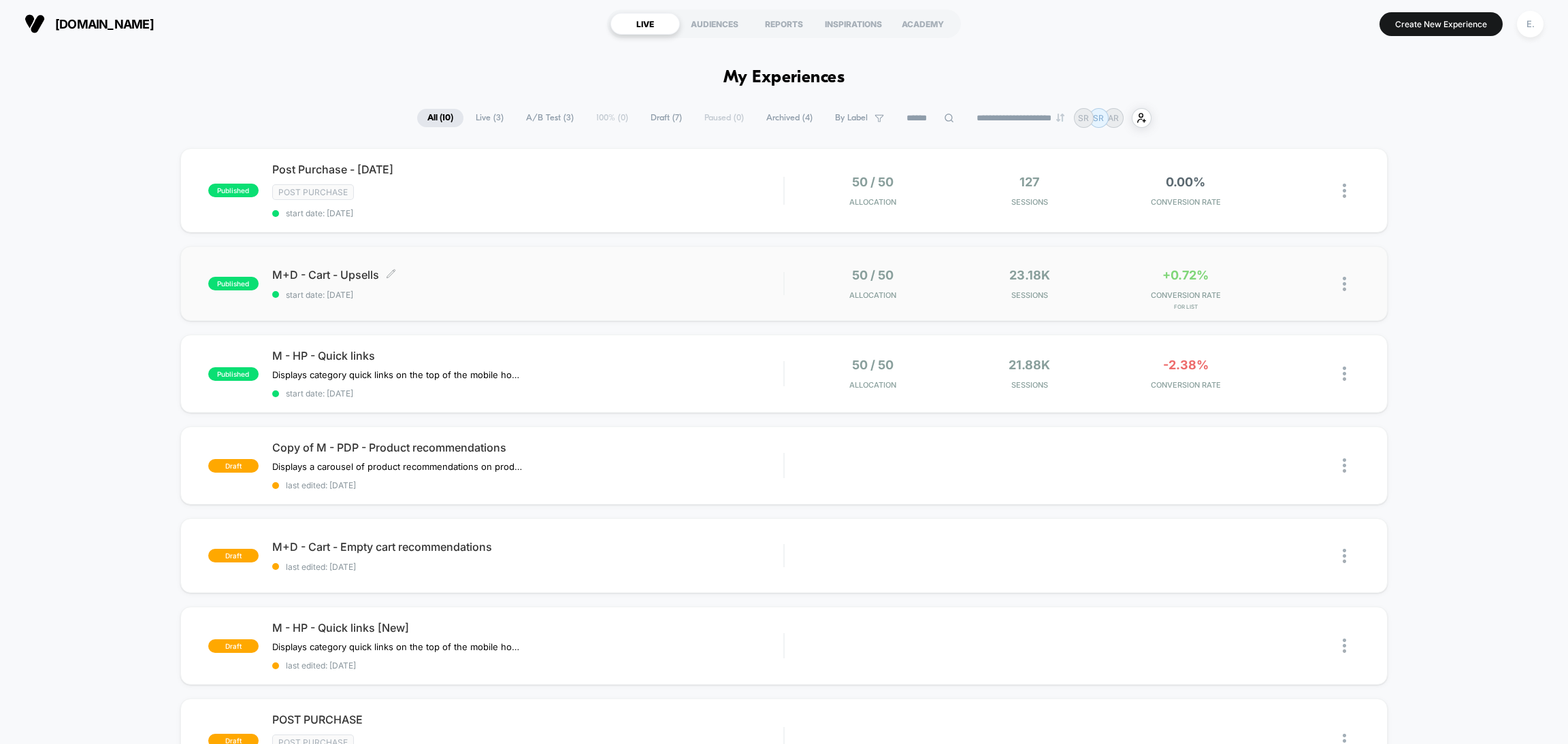
click at [483, 291] on span "start date: 6/25/2025" at bounding box center [527, 294] width 511 height 10
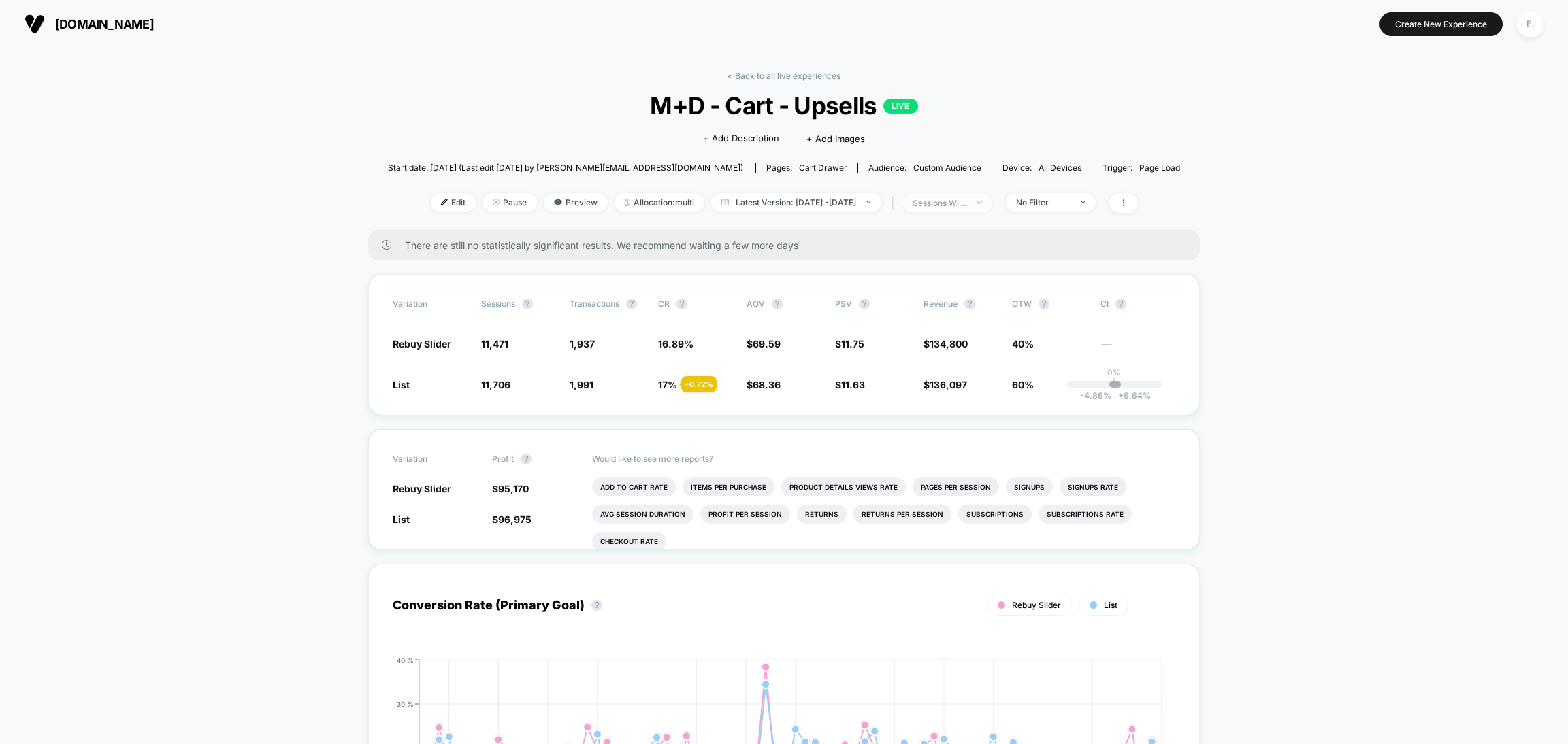
click at [957, 198] on div "sessions with impression" at bounding box center [939, 202] width 54 height 10
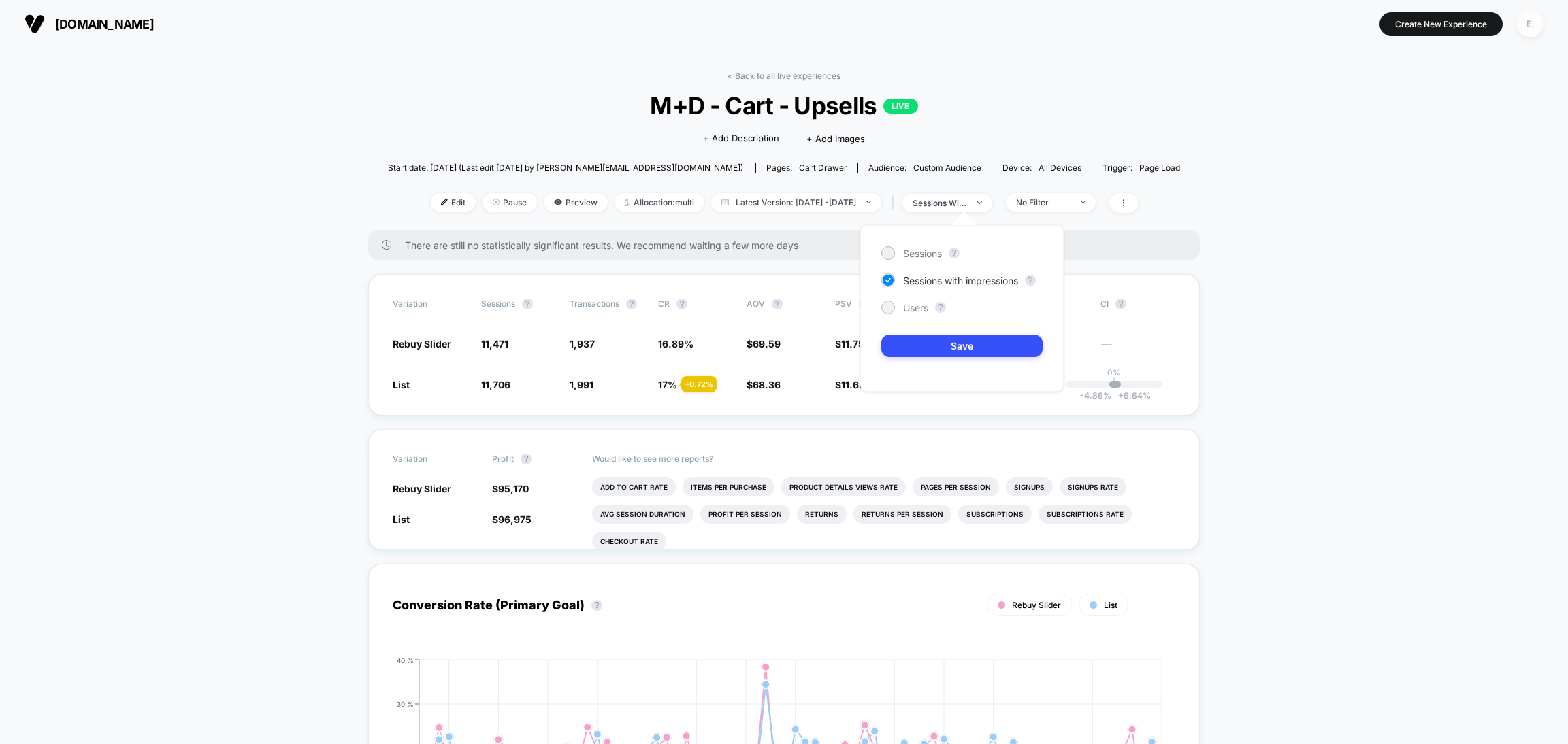
click at [1533, 29] on div "E." at bounding box center [1529, 23] width 26 height 26
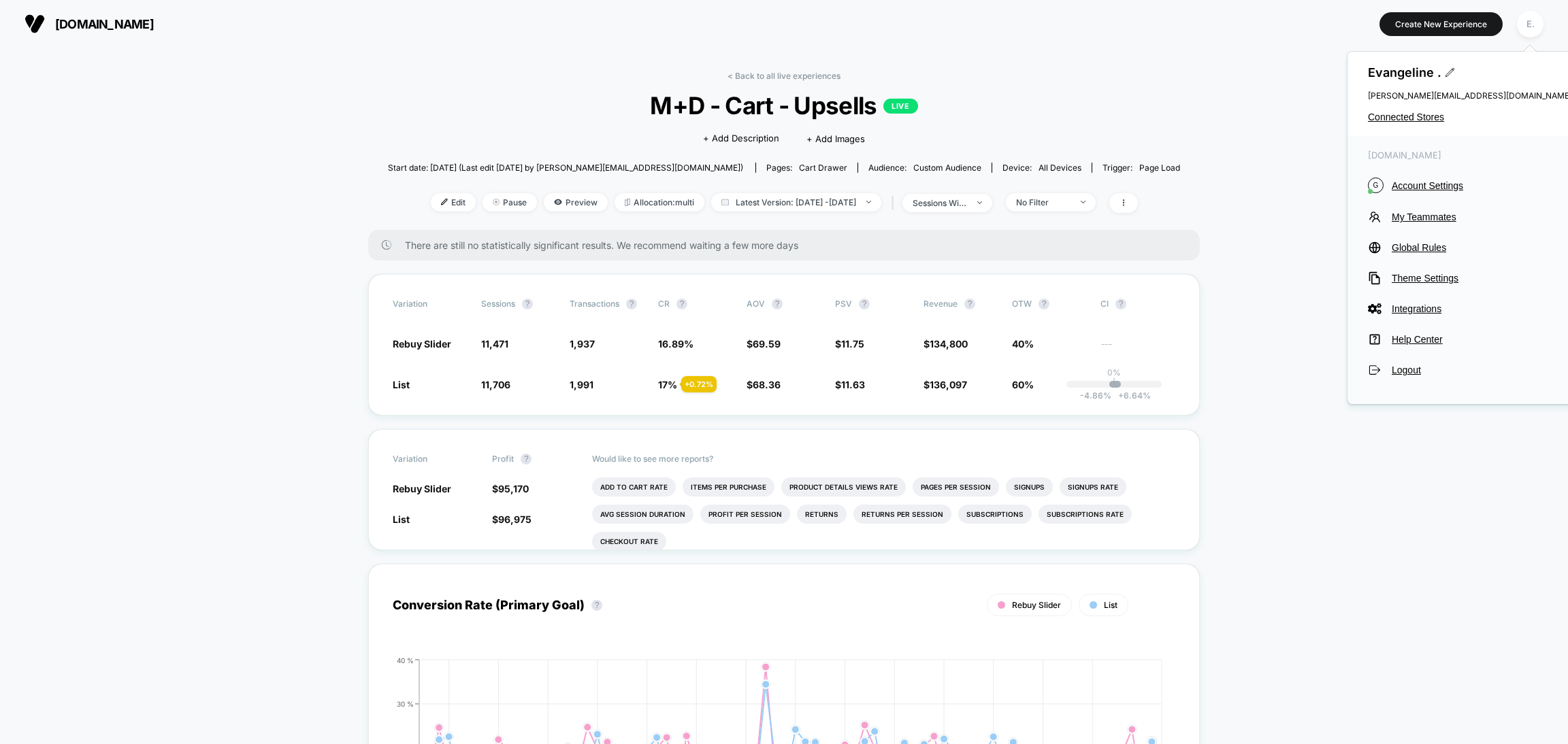
click at [1427, 124] on div "Evangeline . evangeline@visually.io Connected Stores" at bounding box center [1470, 93] width 245 height 84
click at [1423, 119] on span "Connected Stores" at bounding box center [1470, 117] width 204 height 11
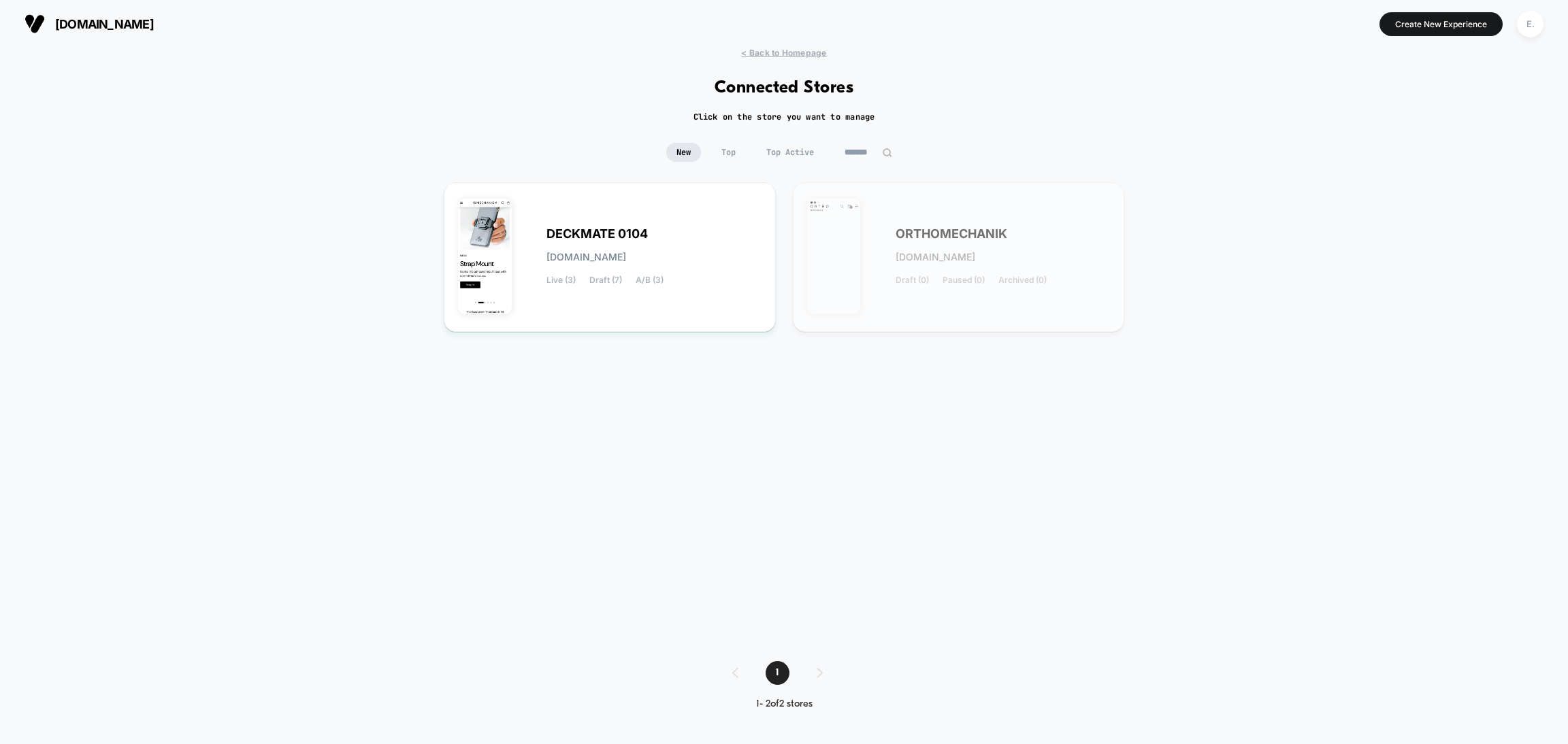
click at [845, 144] on input "*******" at bounding box center [868, 152] width 68 height 19
click at [845, 144] on input "*******" at bounding box center [868, 152] width 136 height 19
paste input "**********"
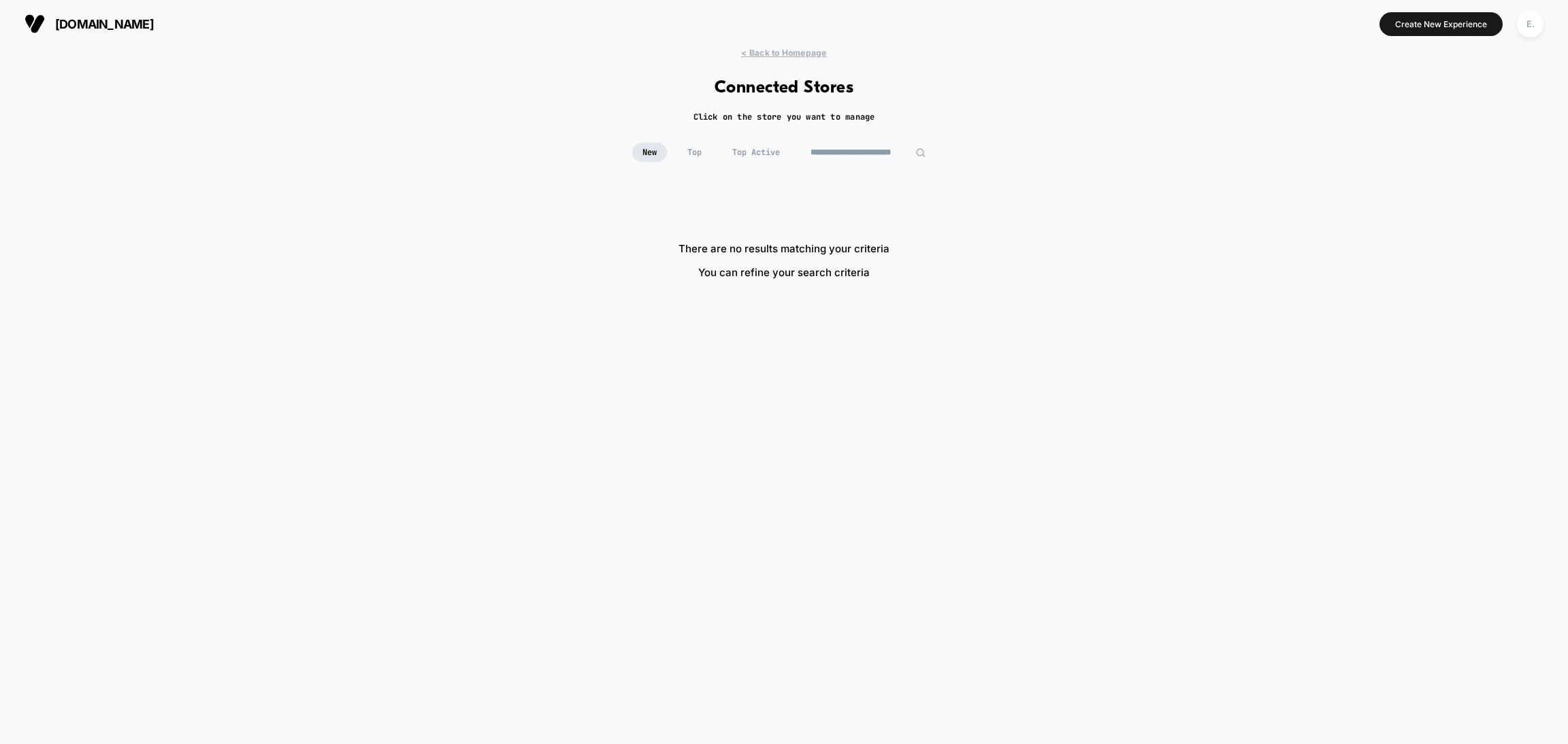
drag, startPoint x: 834, startPoint y: 154, endPoint x: 786, endPoint y: 159, distance: 48.3
click at [786, 159] on div "**********" at bounding box center [784, 152] width 304 height 19
click at [812, 154] on input "**********" at bounding box center [868, 152] width 136 height 19
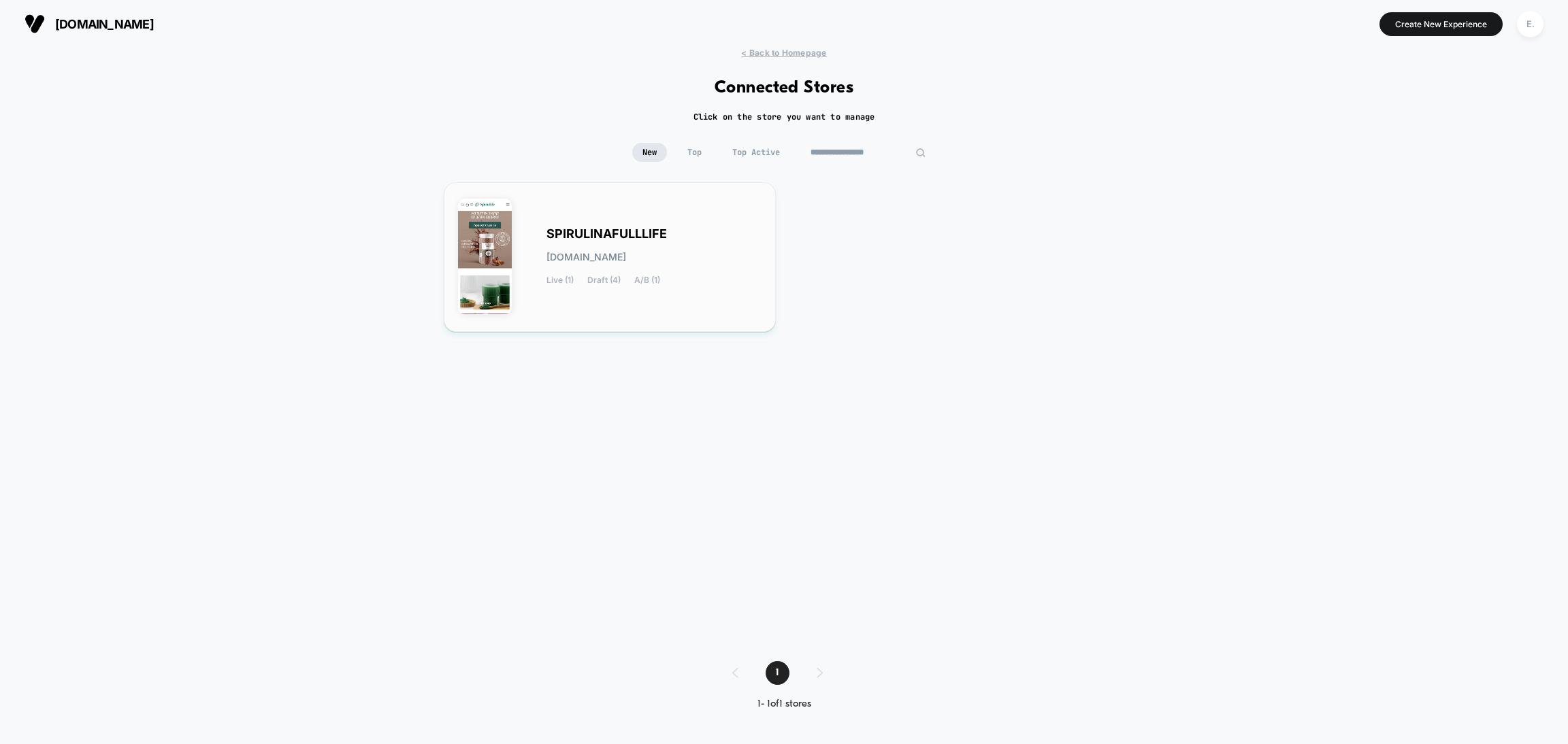
type input "**********"
click at [664, 300] on div "SPIRULINAFULLLIFE spirulinafulllife.myshopify.com Live (1) Draft (4) A/B (1)" at bounding box center [610, 257] width 303 height 121
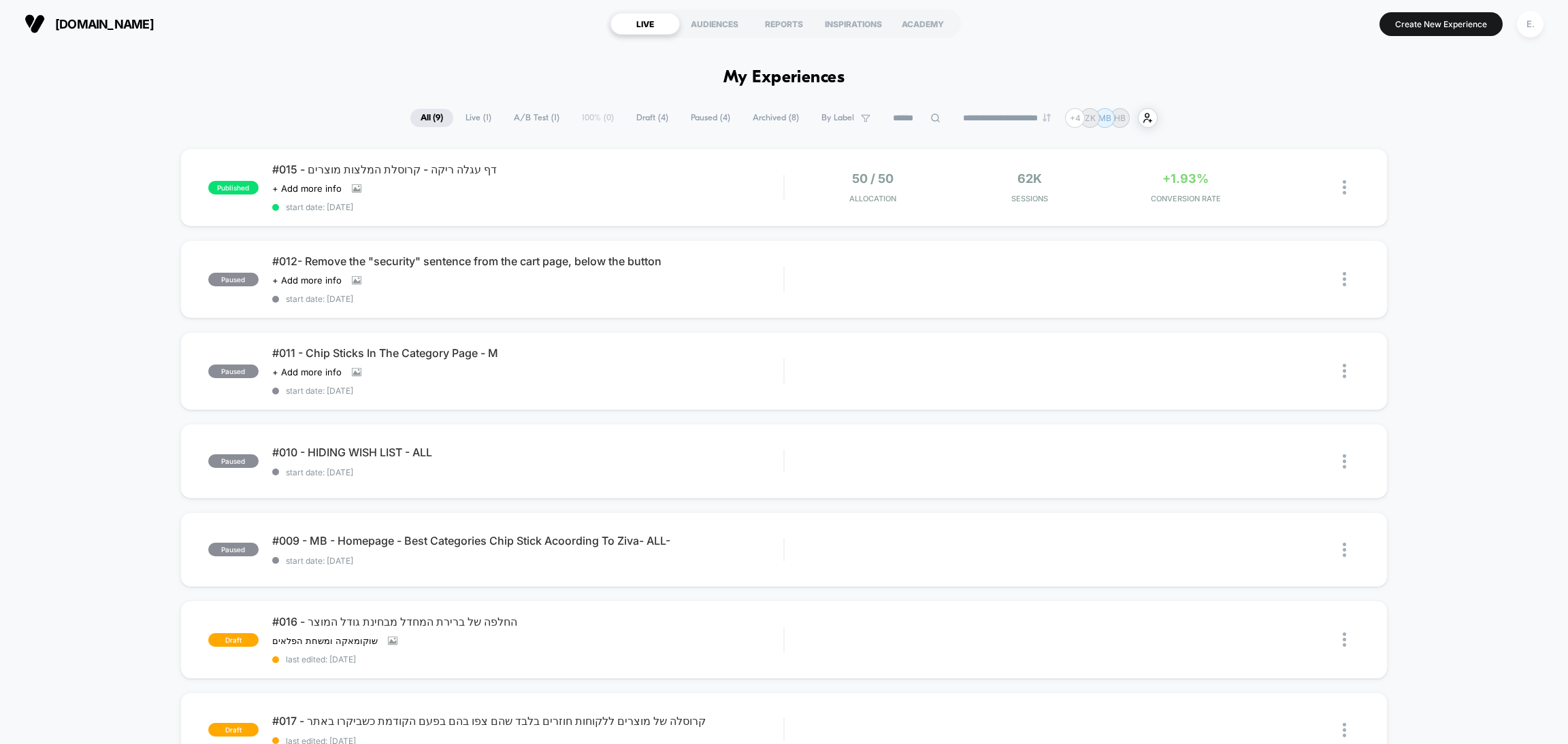
click at [476, 123] on span "Live ( 1 )" at bounding box center [478, 118] width 46 height 18
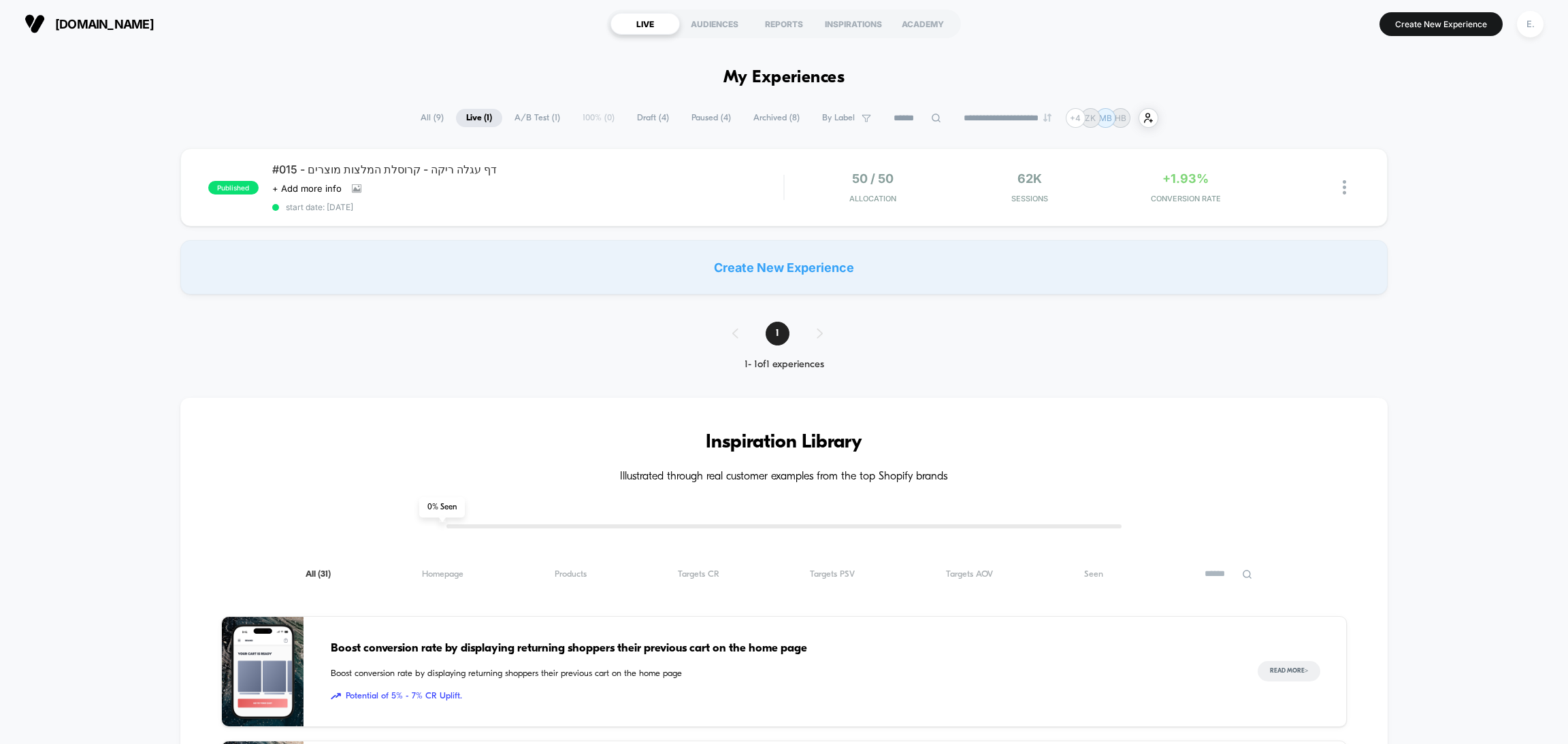
click at [430, 120] on span "All ( 9 )" at bounding box center [432, 118] width 43 height 18
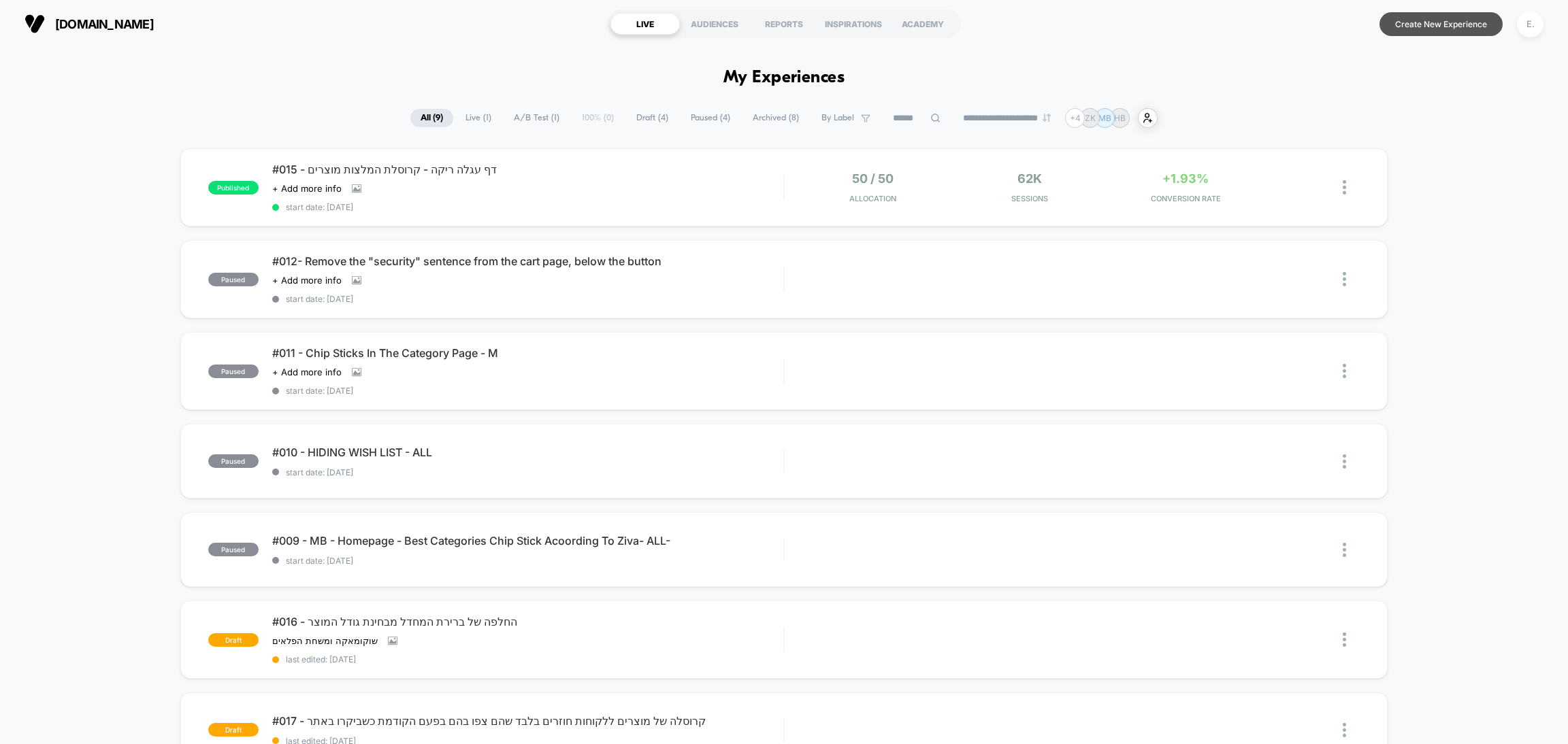
click at [1436, 17] on button "Create New Experience" at bounding box center [1441, 24] width 123 height 23
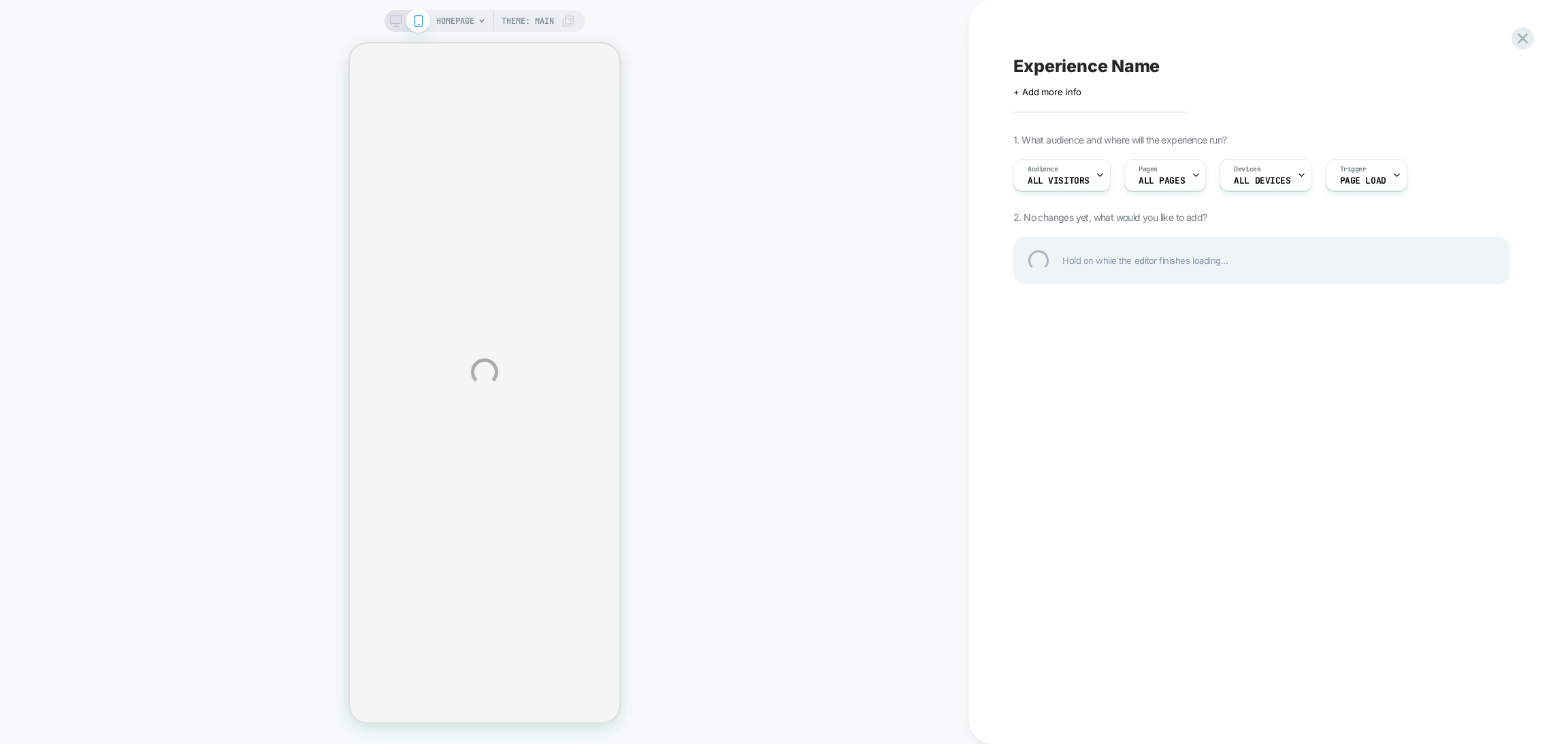
click at [454, 26] on div "HOMEPAGE Theme: MAIN Experience Name Click to edit experience details + Add mor…" at bounding box center [784, 372] width 1568 height 744
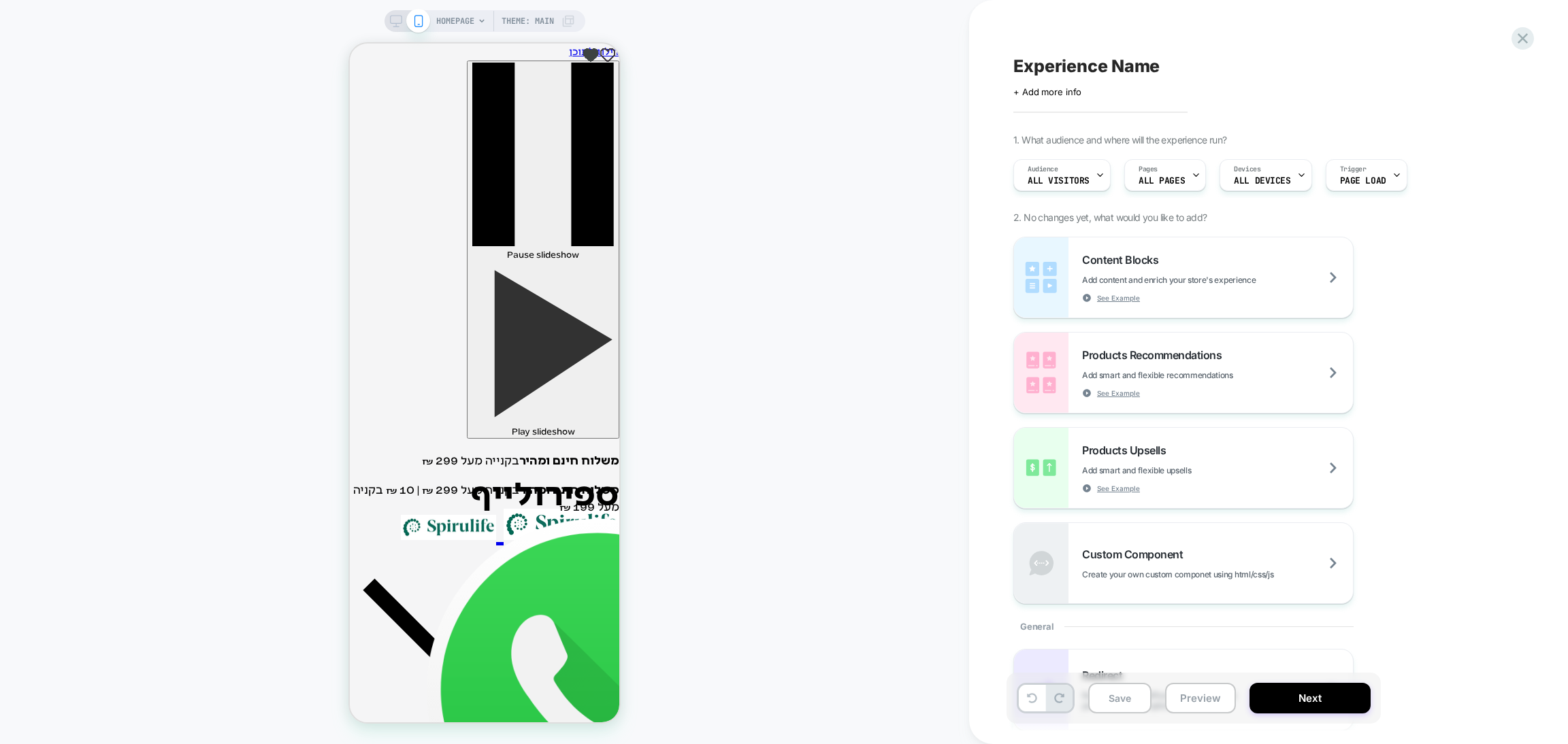
click at [476, 14] on div "HOMEPAGE Theme: MAIN" at bounding box center [506, 21] width 139 height 22
click at [455, 31] on span "HOMEPAGE" at bounding box center [455, 21] width 38 height 22
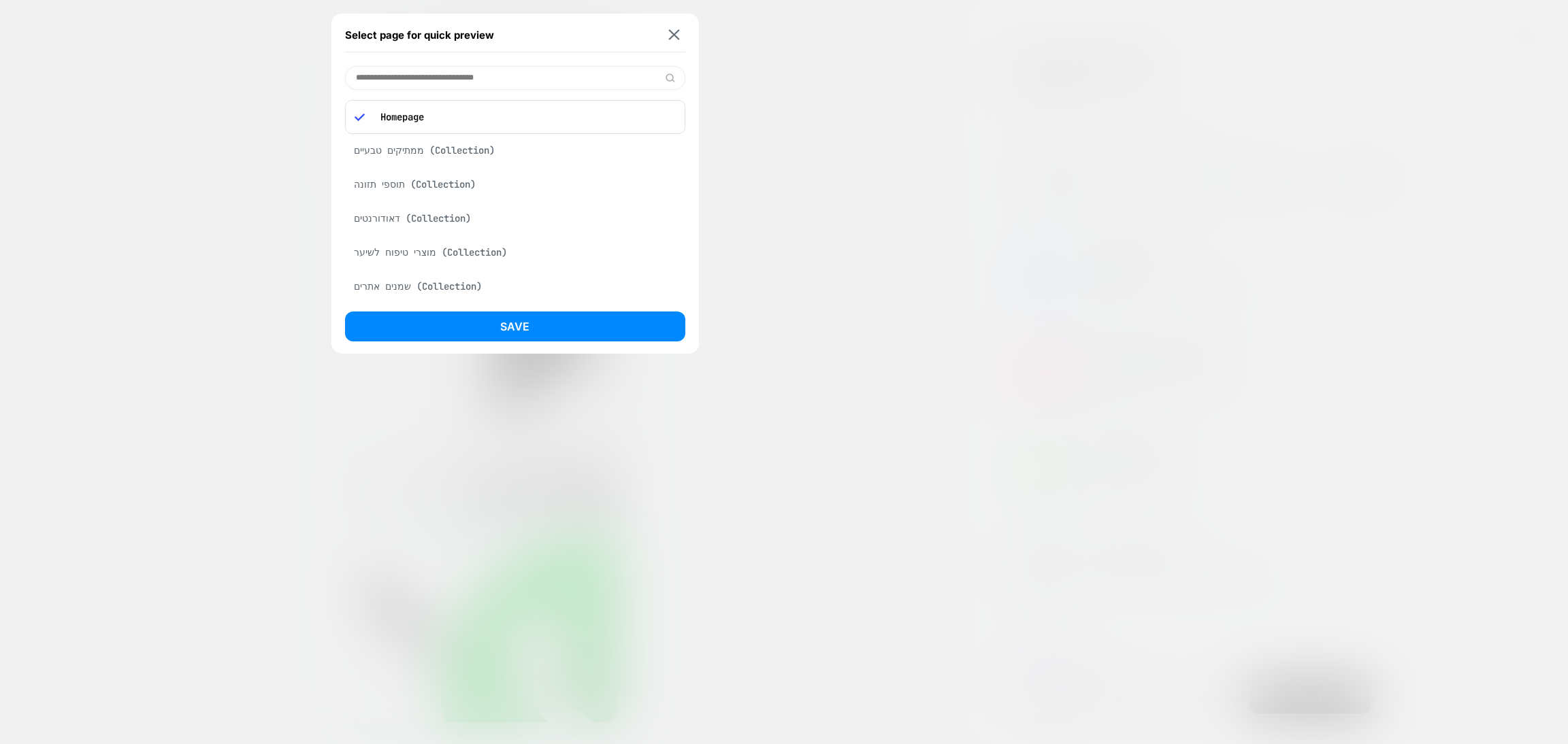
click at [439, 82] on input at bounding box center [515, 78] width 341 height 23
type input "*****"
click at [427, 128] on div "Checkout" at bounding box center [515, 193] width 341 height 209
drag, startPoint x: 411, startPoint y: 111, endPoint x: 415, endPoint y: 124, distance: 13.6
click at [415, 124] on div "Checkout" at bounding box center [515, 113] width 341 height 26
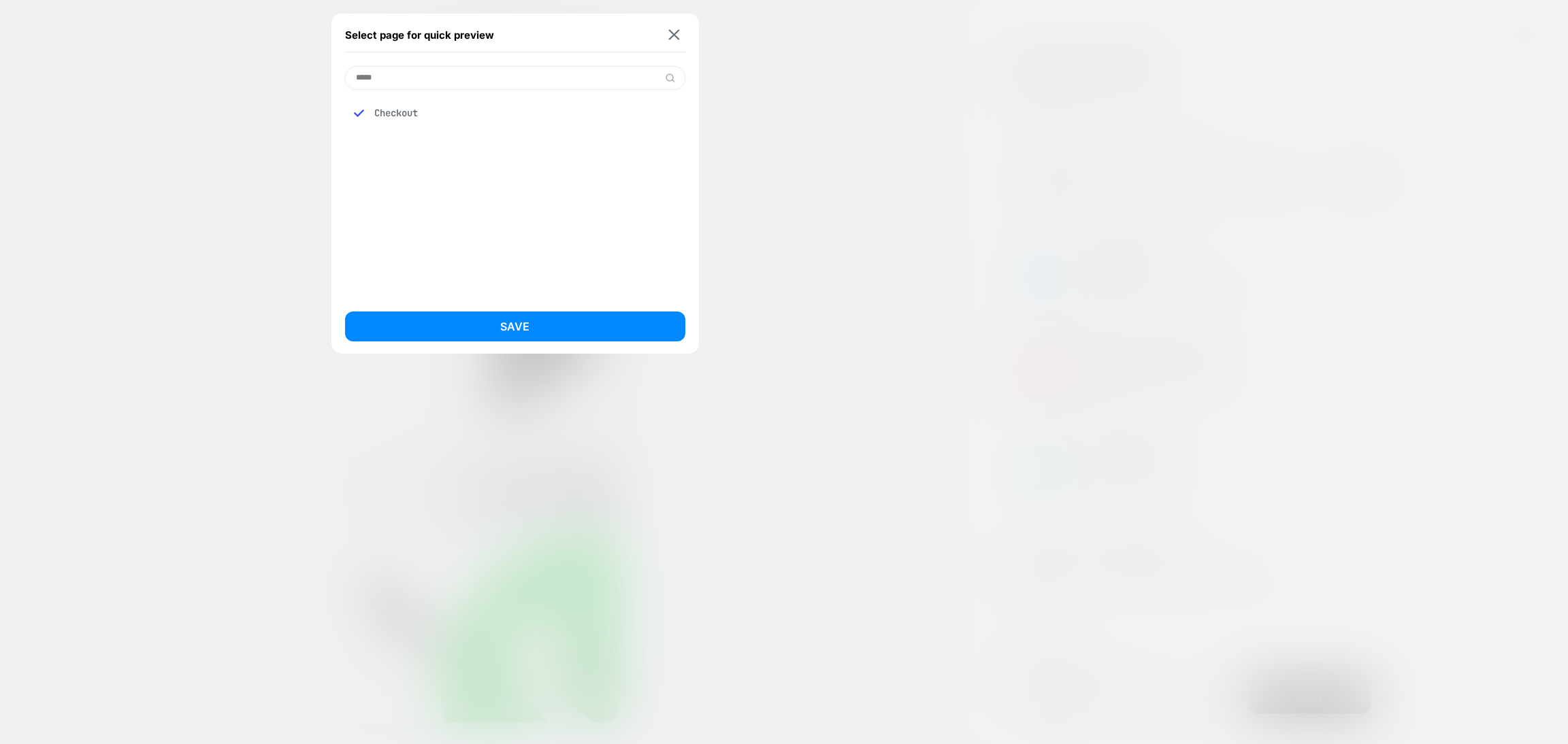
click at [426, 344] on div "Save" at bounding box center [515, 330] width 341 height 37
click at [429, 295] on div "Checkout" at bounding box center [515, 193] width 341 height 209
click at [429, 323] on button "Save" at bounding box center [515, 326] width 341 height 30
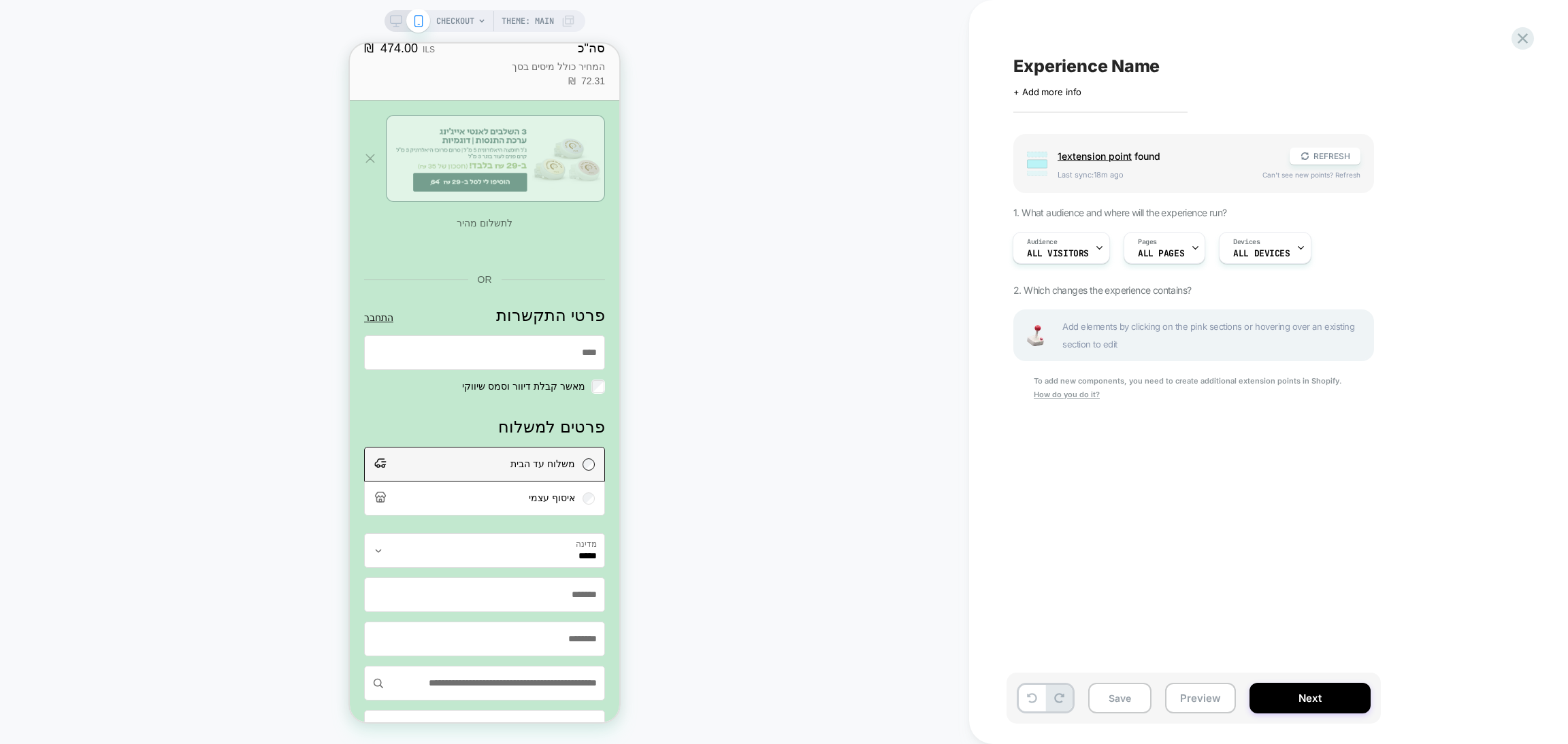
scroll to position [408, 0]
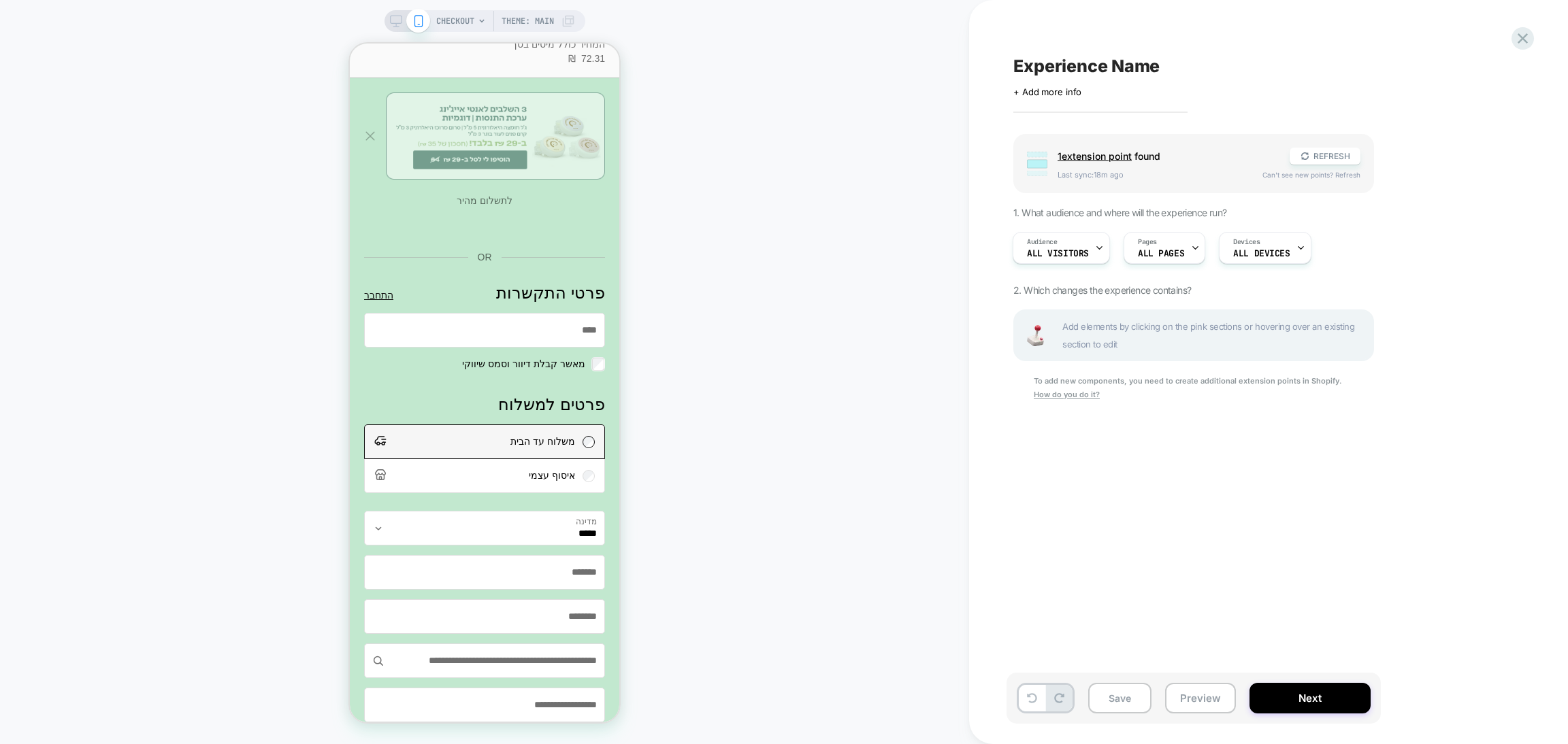
click at [377, 142] on div "פרטי התקשרות" at bounding box center [370, 136] width 13 height 13
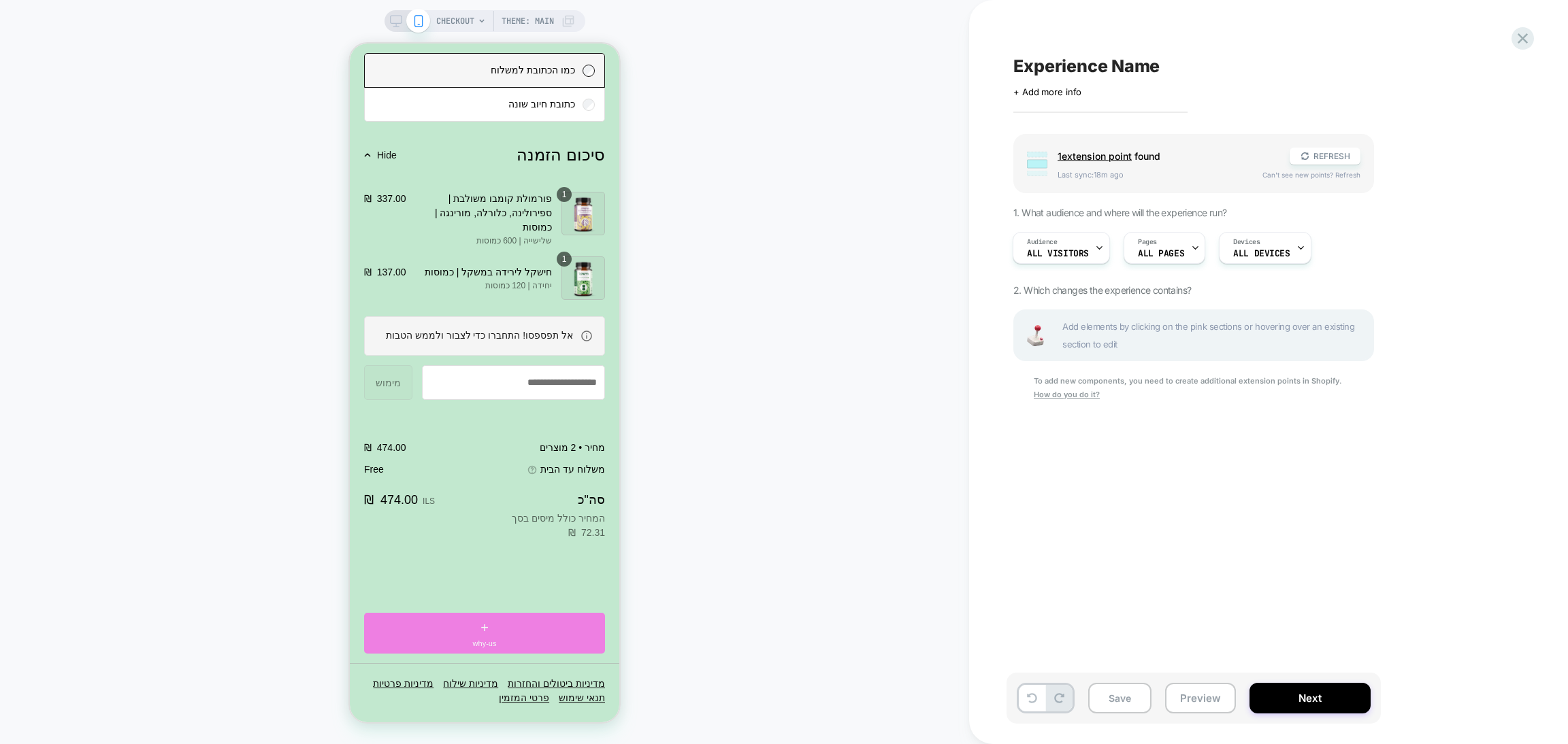
click at [506, 628] on div "+ why-us" at bounding box center [484, 633] width 241 height 41
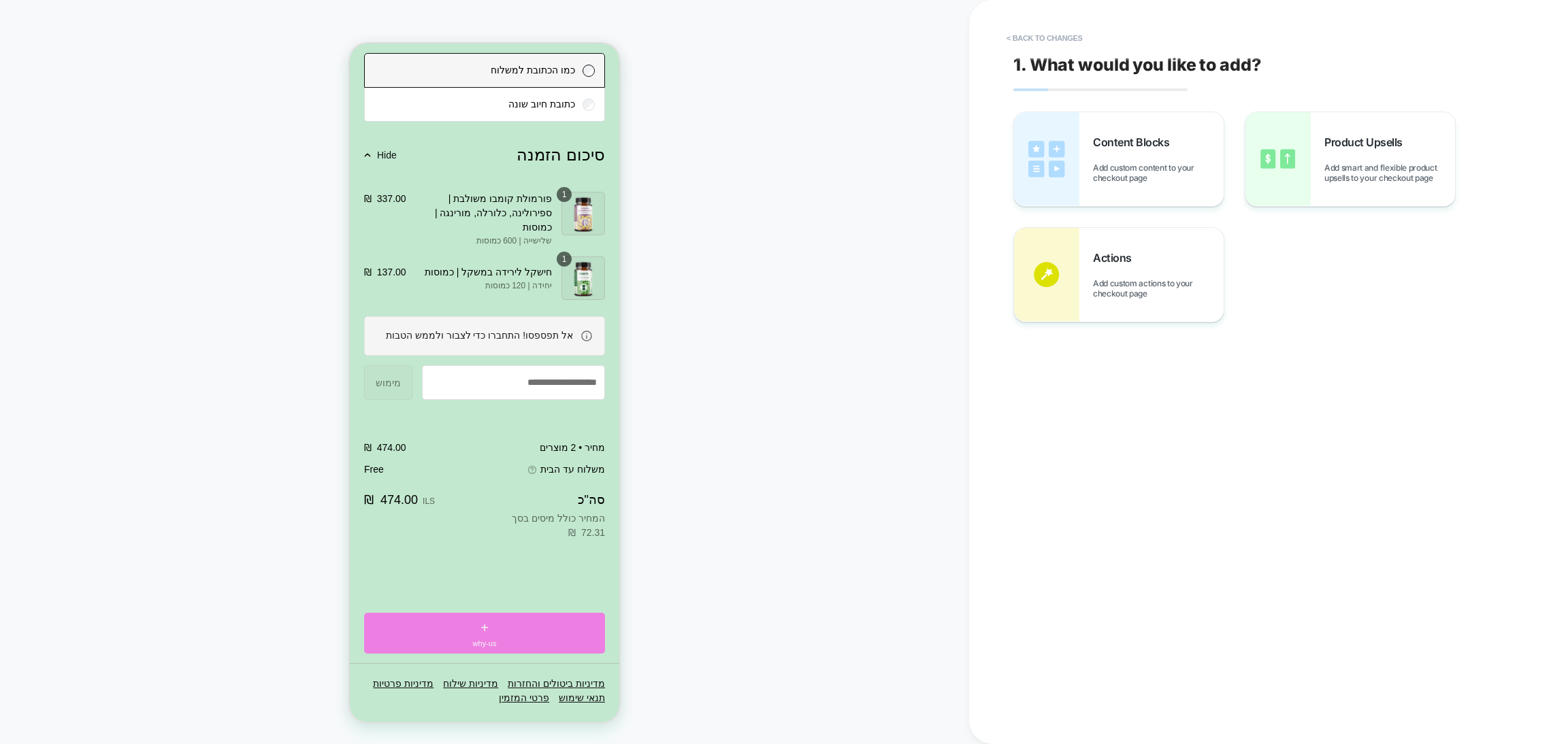
scroll to position [1719, 0]
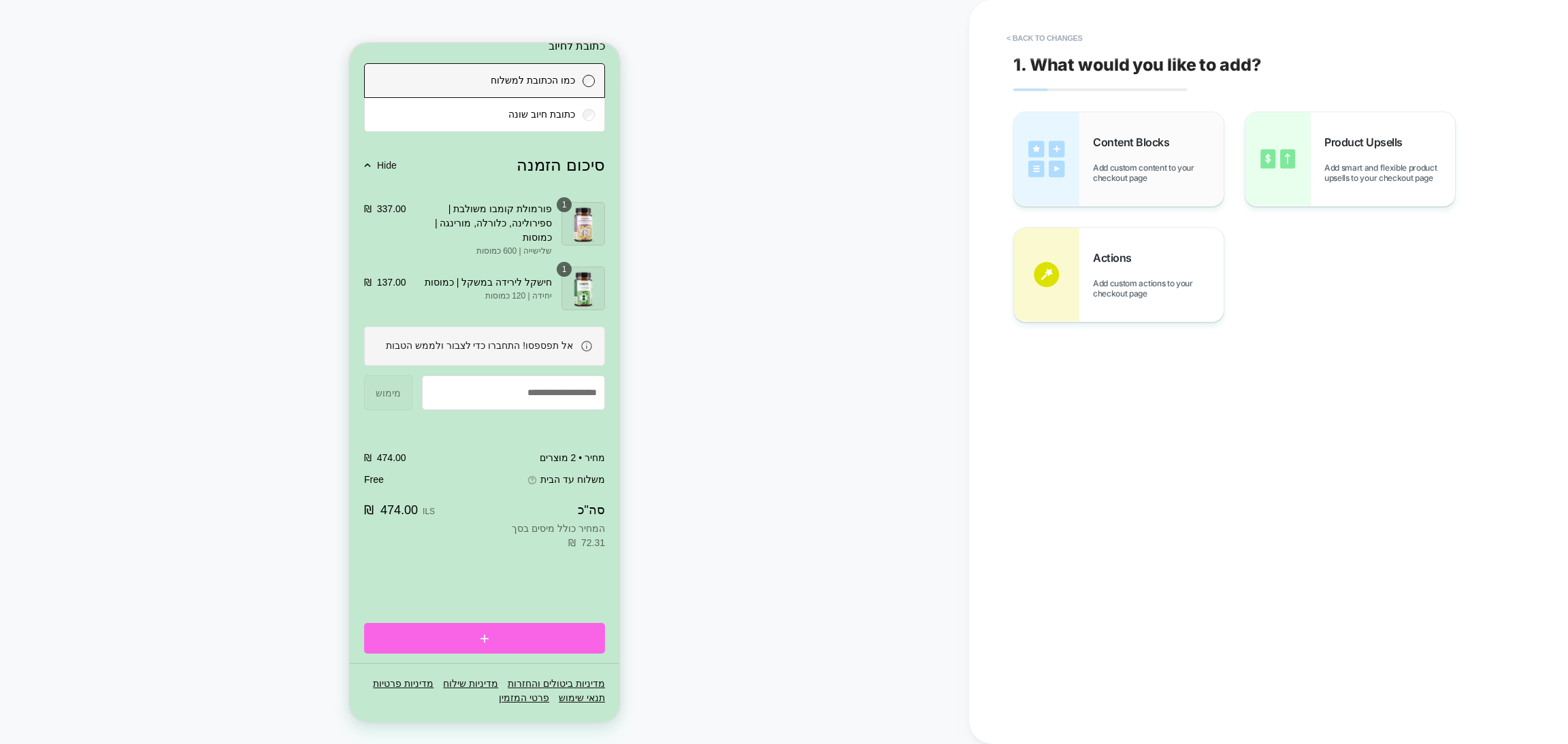
click at [1100, 131] on div "Content Blocks Add custom content to your checkout page" at bounding box center [1119, 159] width 210 height 94
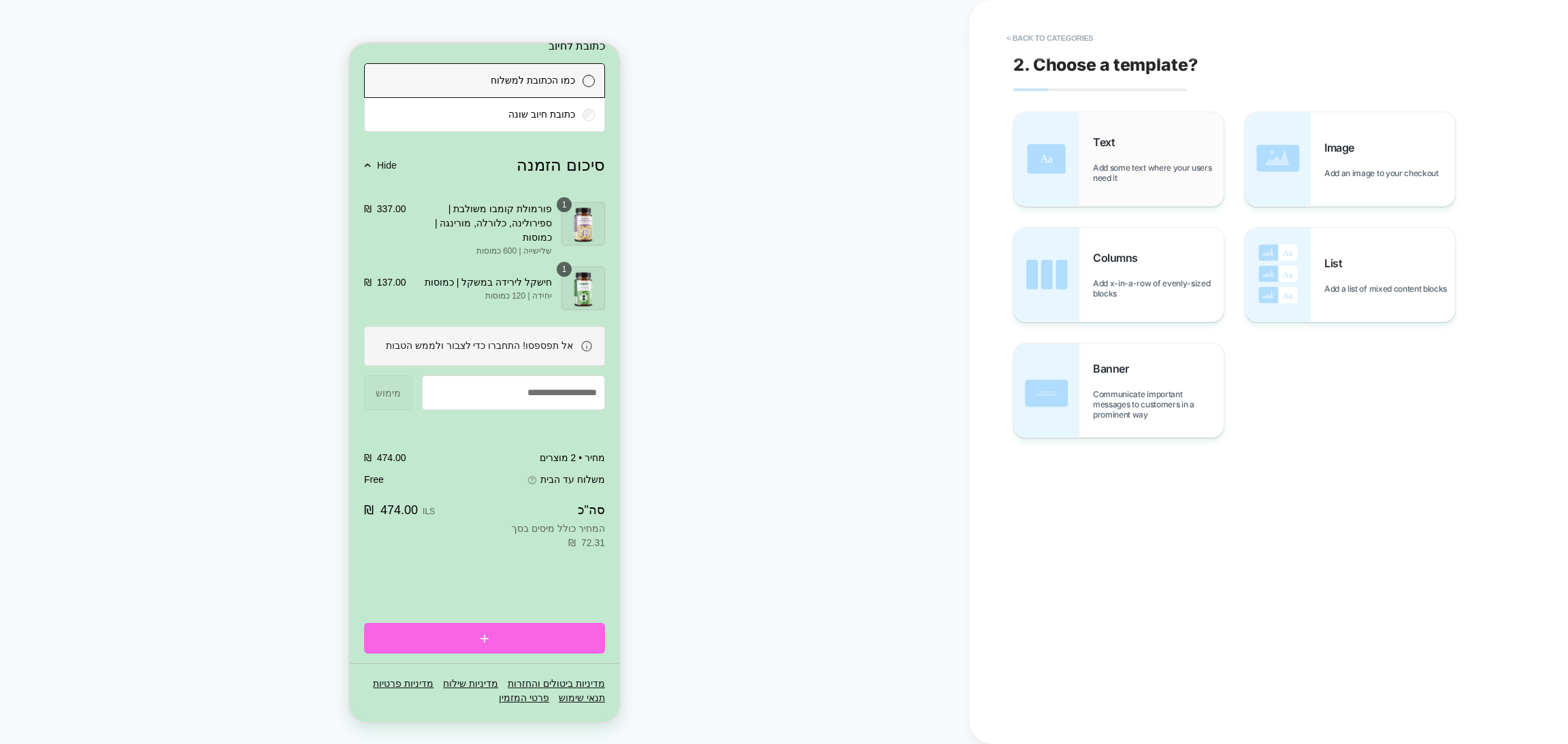
click at [1107, 156] on div "Text Add some text where your users need it" at bounding box center [1158, 159] width 131 height 48
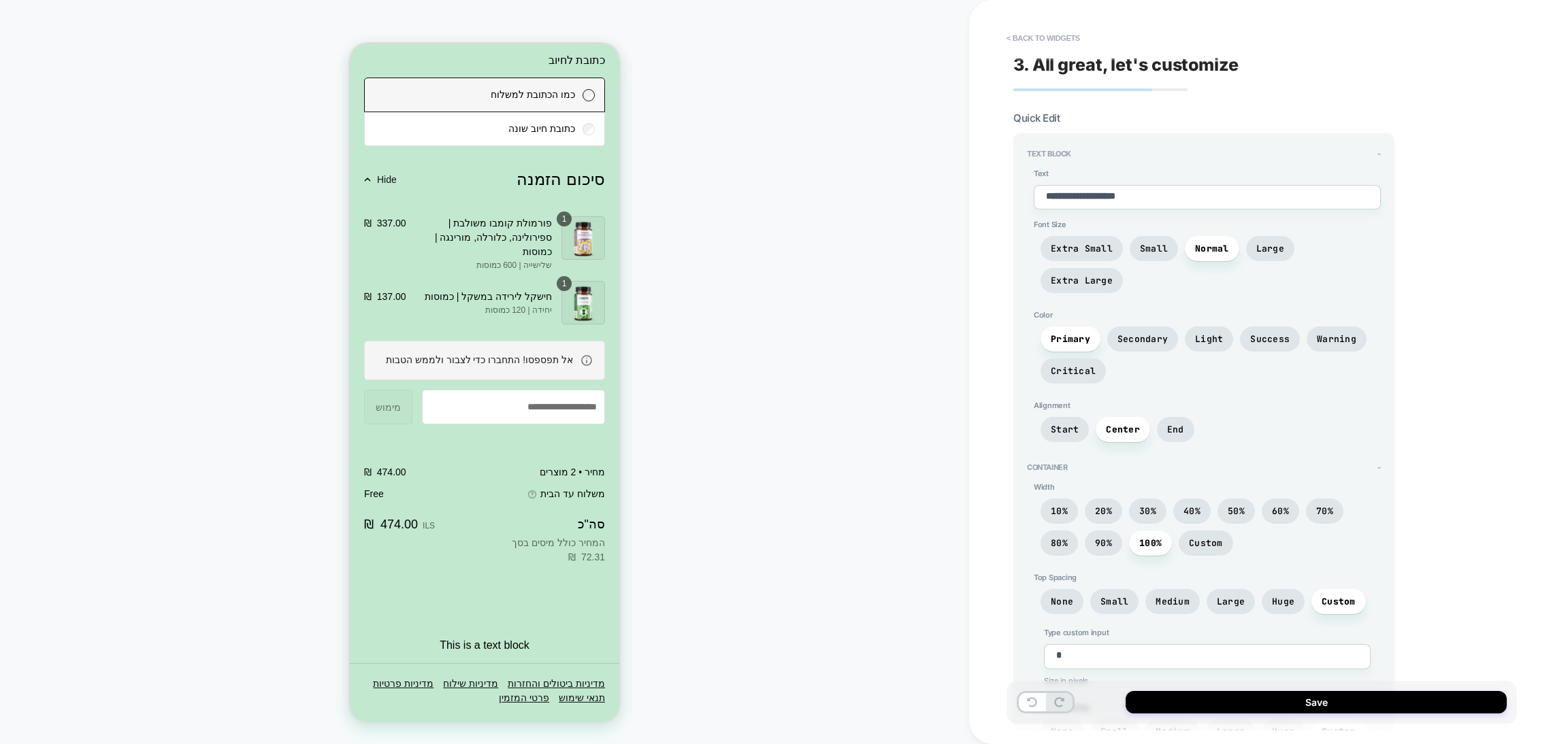
scroll to position [1704, 0]
click at [1081, 206] on textarea "**********" at bounding box center [1208, 197] width 347 height 24
type textarea "*"
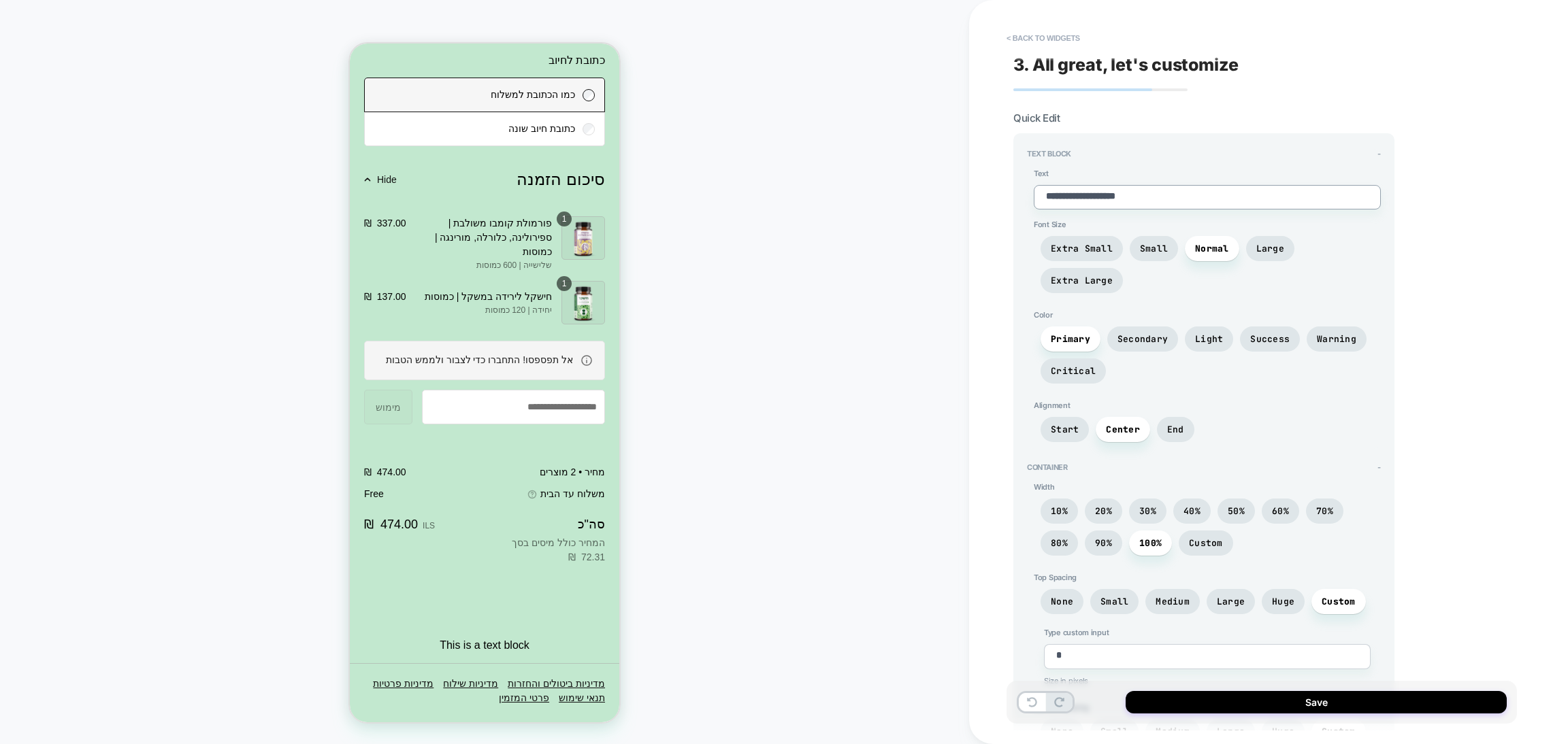
type textarea "*"
type textarea "**"
type textarea "*"
type textarea "***"
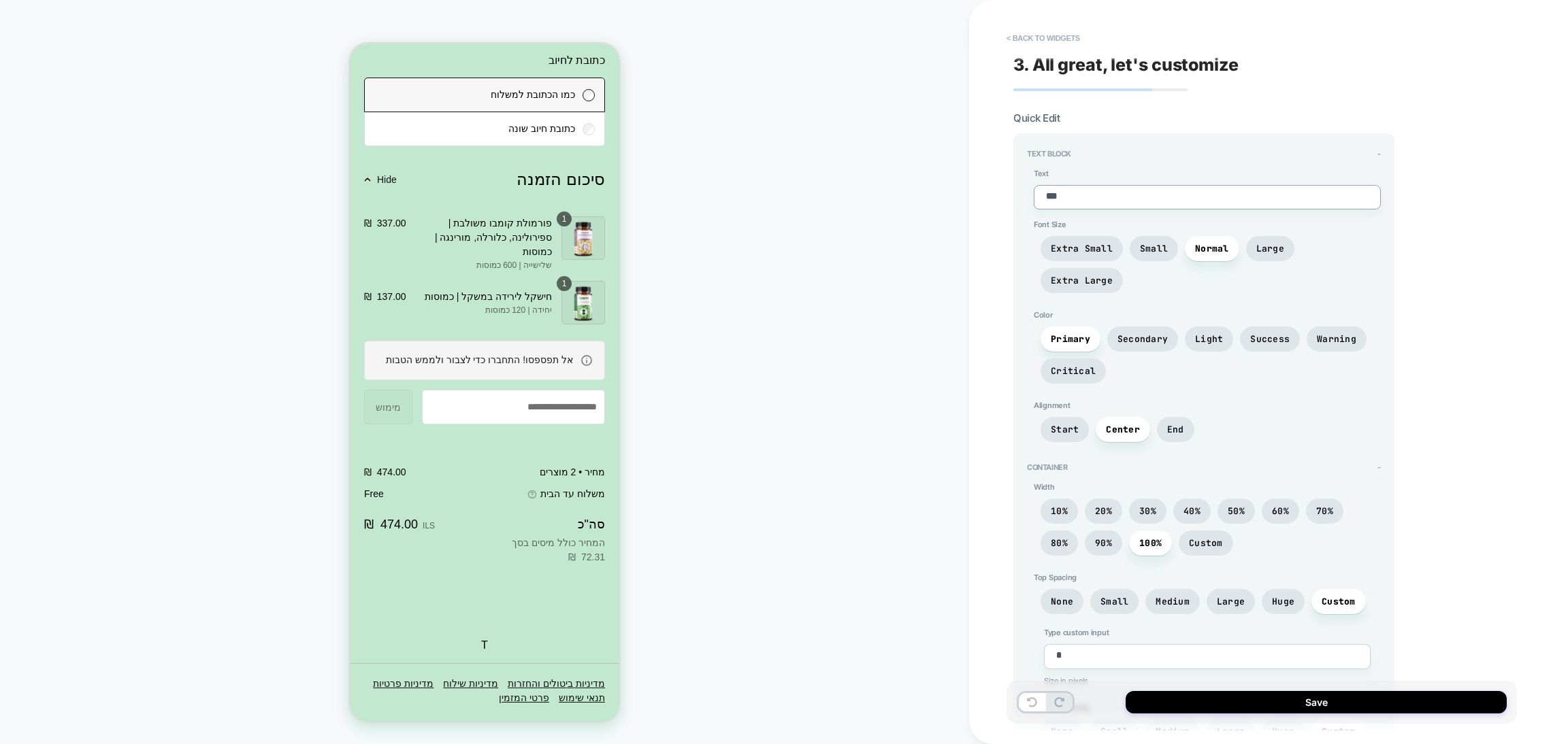
type textarea "*"
type textarea "****"
type textarea "*"
type textarea "****"
type textarea "*"
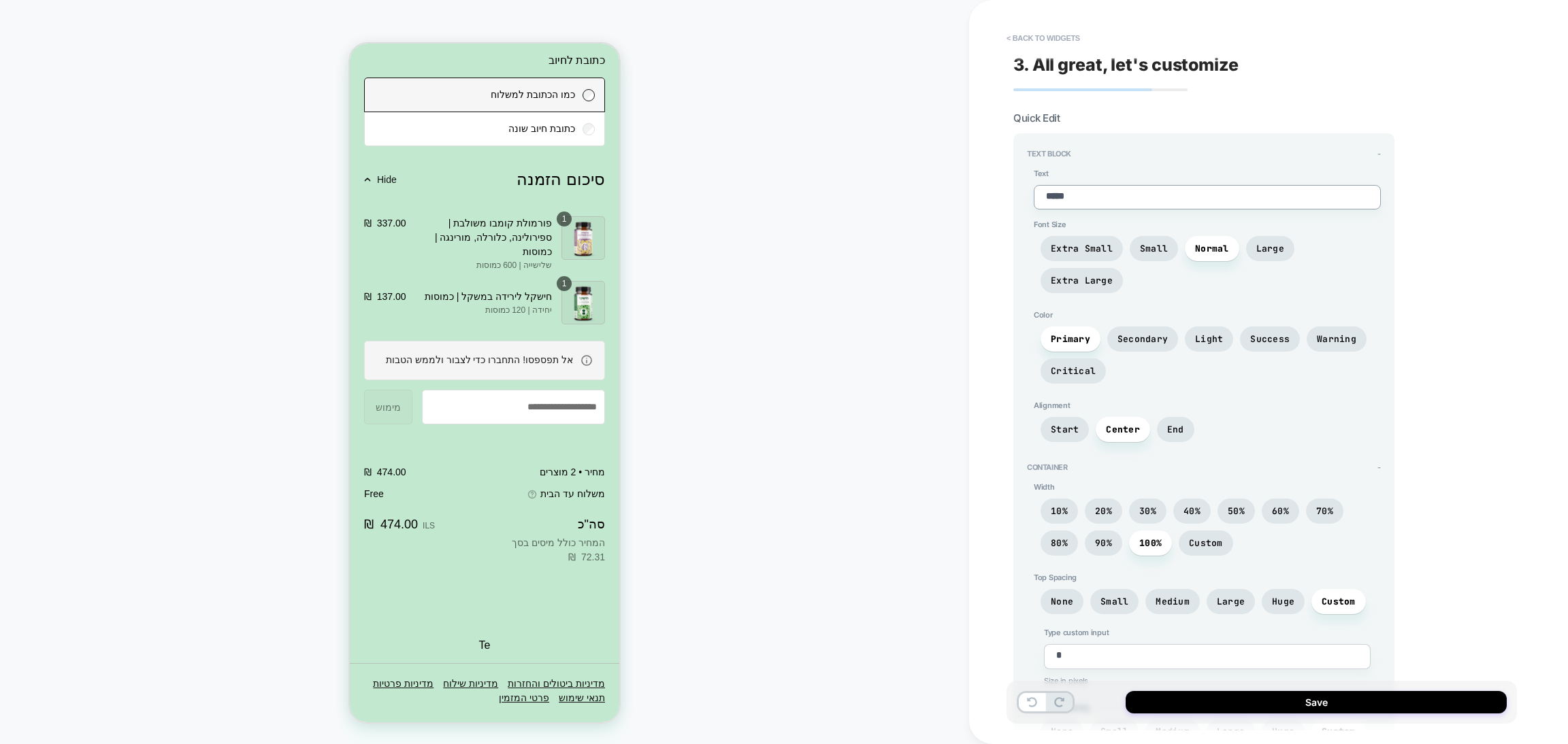
type textarea "******"
type textarea "*"
type textarea "*******"
type textarea "*"
type textarea "********"
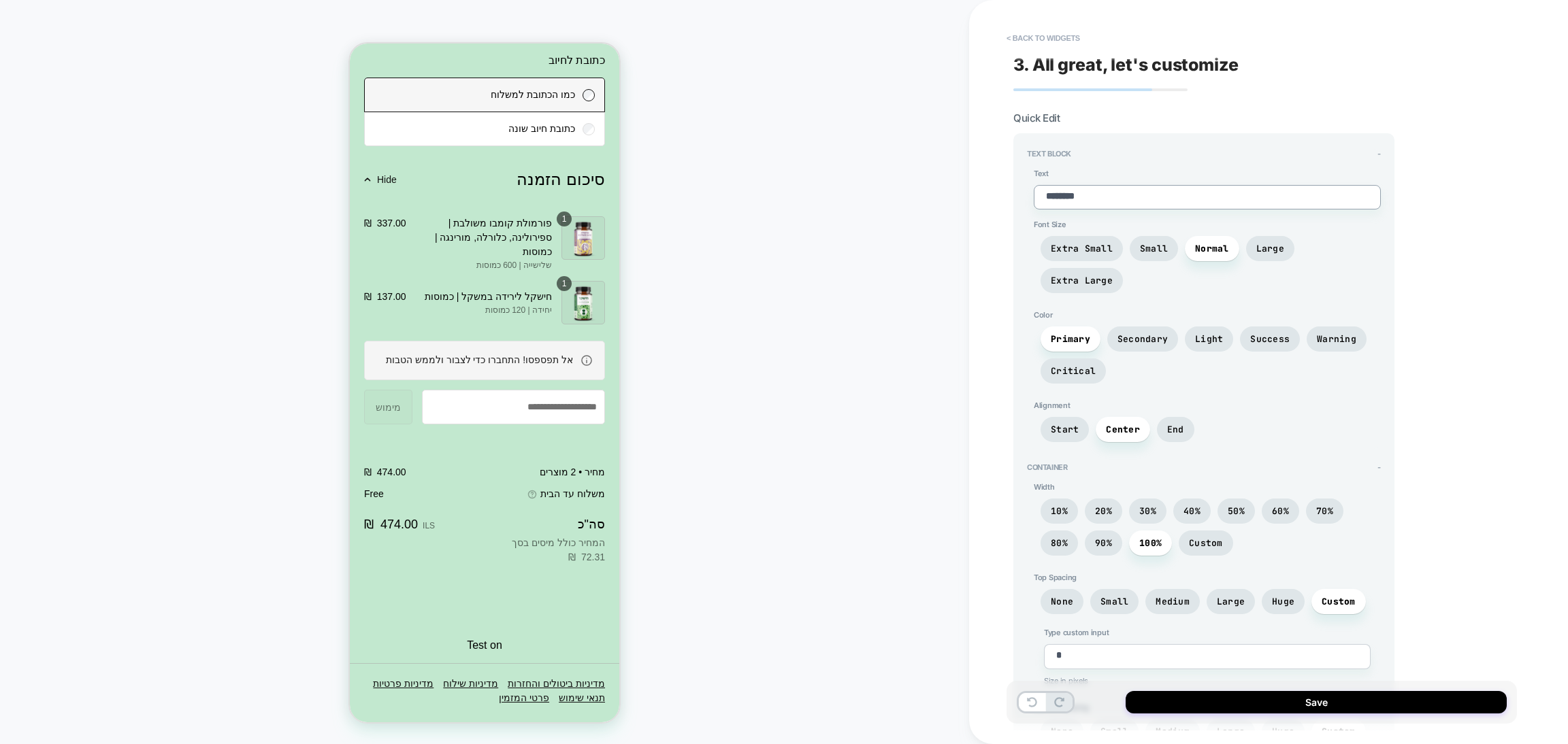
type textarea "*"
type textarea "*********"
type textarea "*"
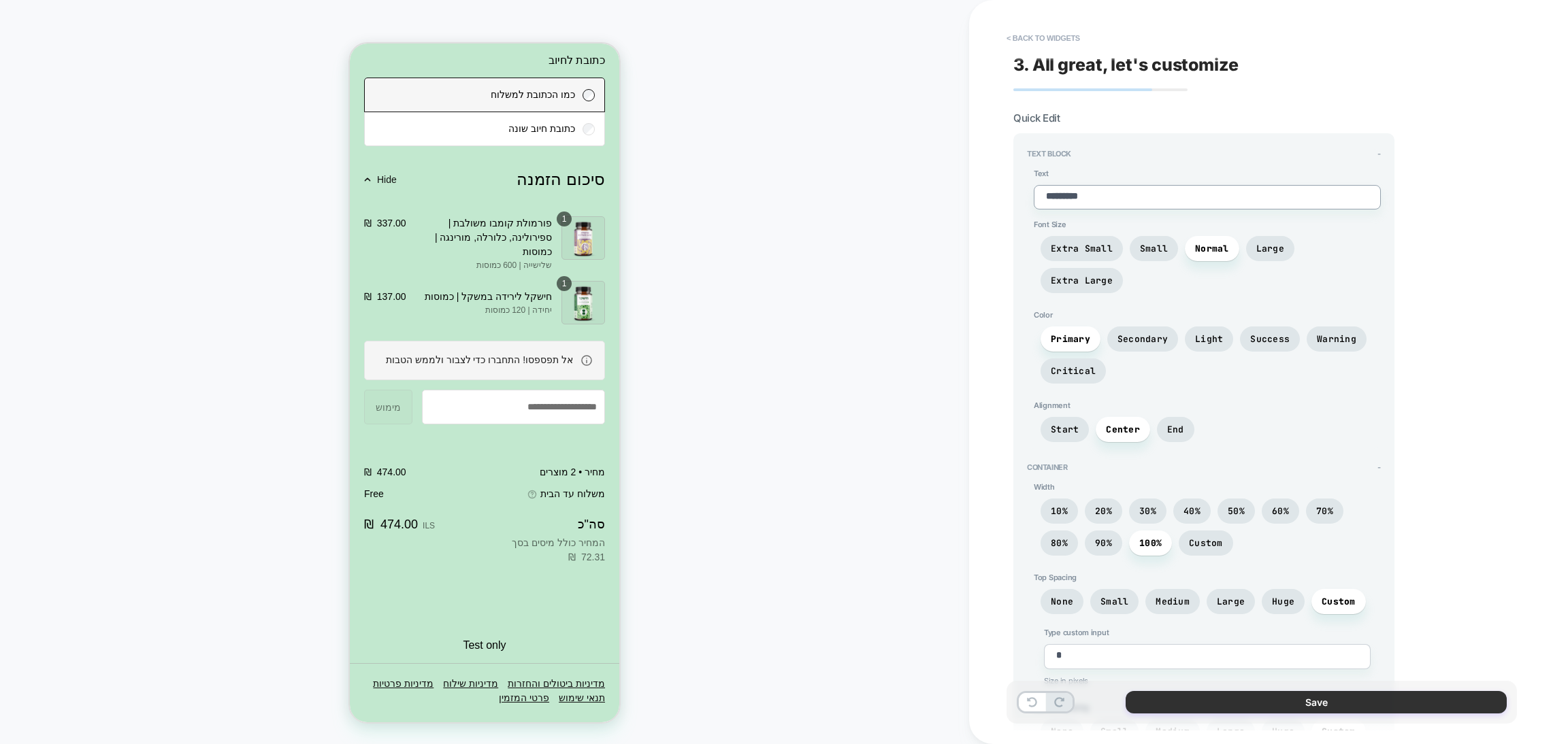
type textarea "*********"
click at [1367, 705] on button "Save" at bounding box center [1316, 702] width 381 height 23
type textarea "*"
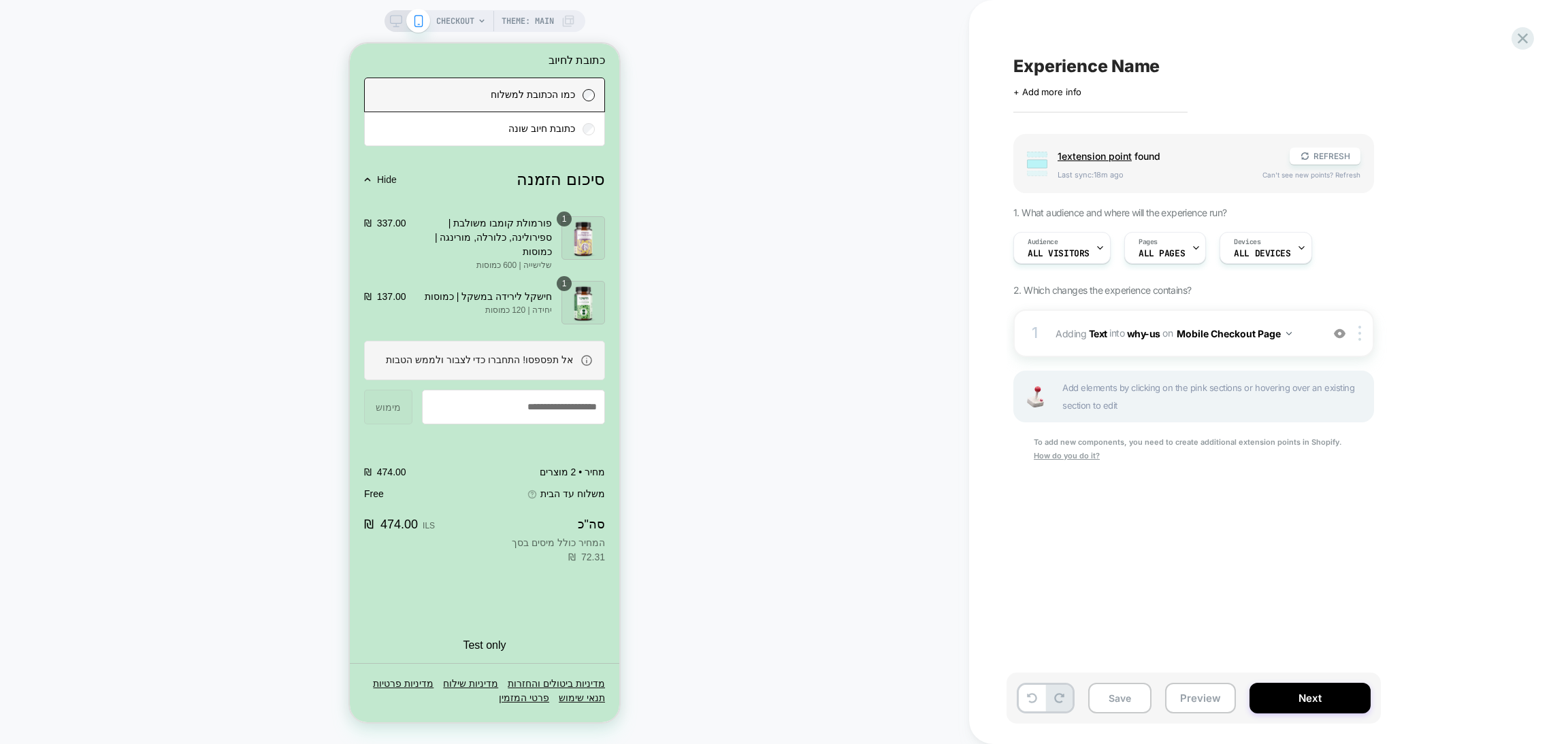
scroll to position [0, 1]
click at [1179, 697] on button "Preview" at bounding box center [1200, 698] width 70 height 31
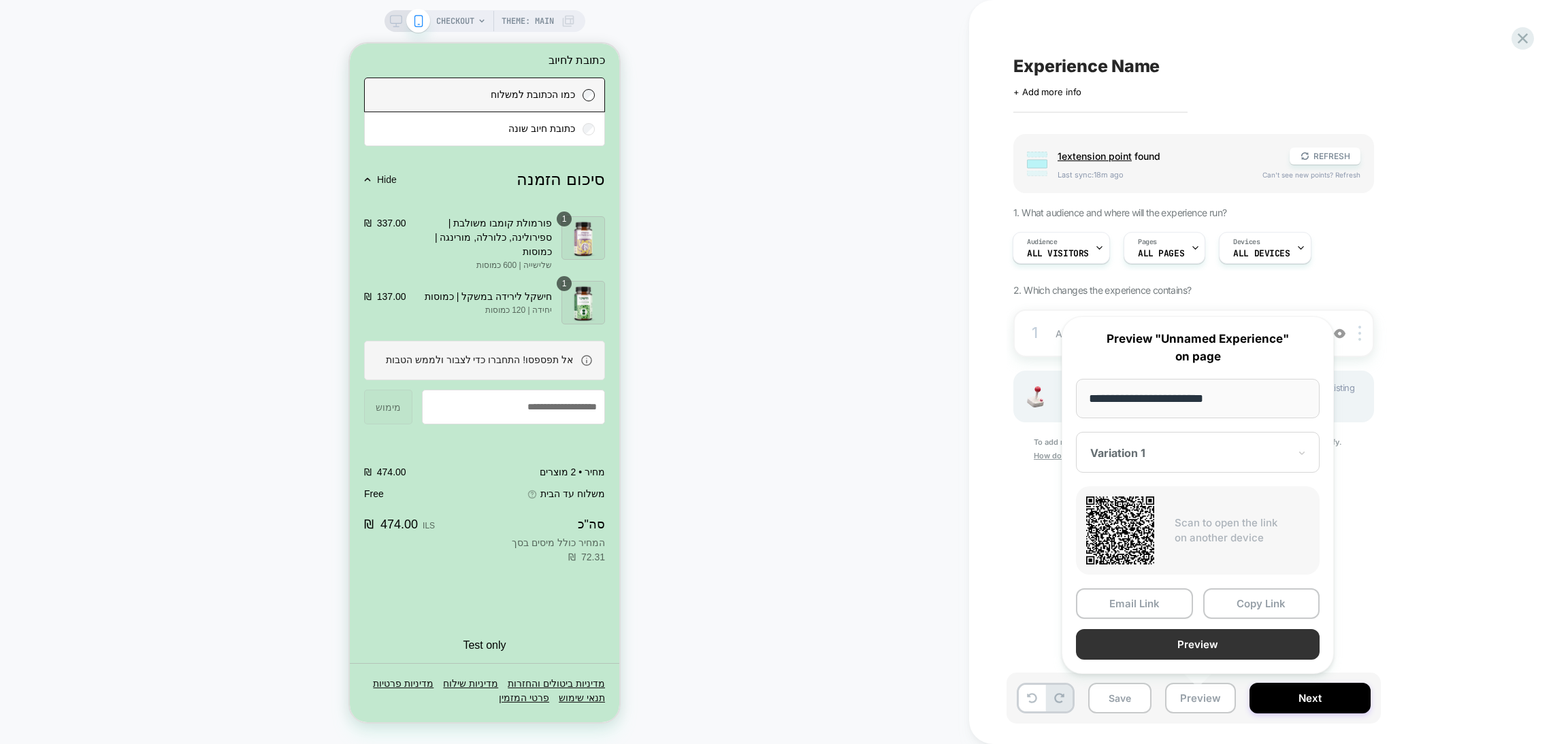
click at [1157, 655] on button "Preview" at bounding box center [1198, 645] width 244 height 31
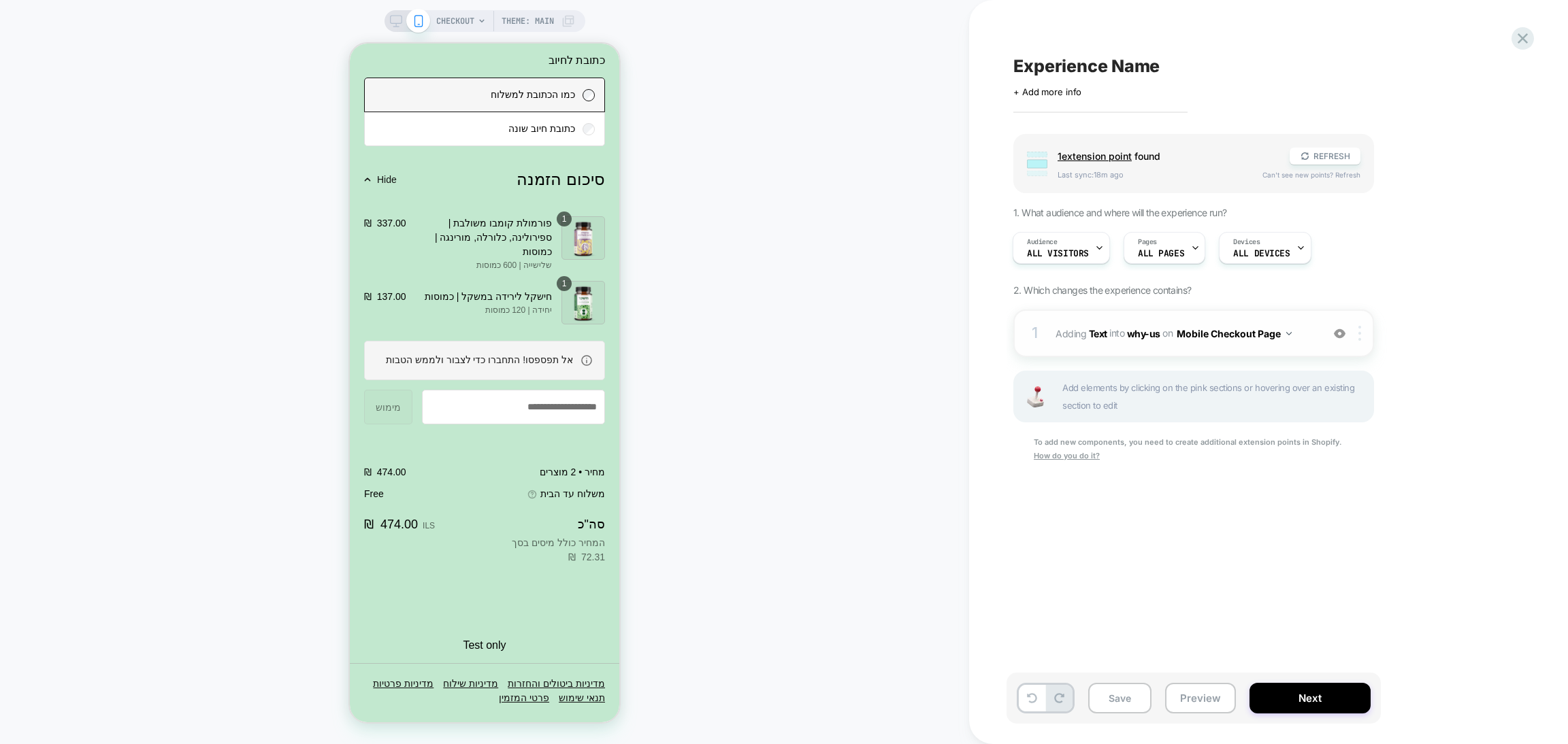
click at [1362, 334] on div at bounding box center [1362, 333] width 23 height 15
click at [1345, 438] on div "Target All Devices" at bounding box center [1362, 440] width 121 height 37
click at [394, 20] on icon at bounding box center [397, 22] width 13 height 13
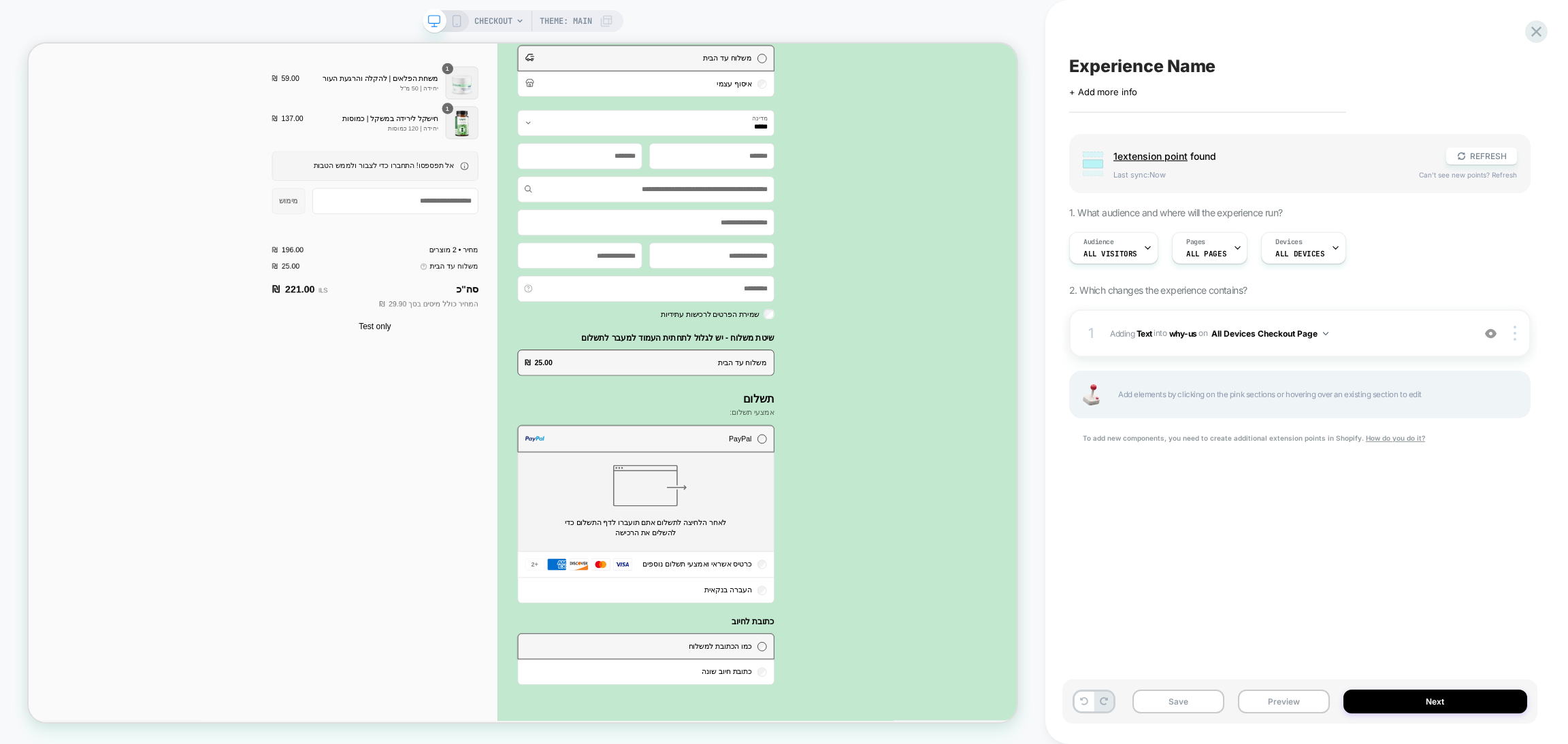
scroll to position [568, 0]
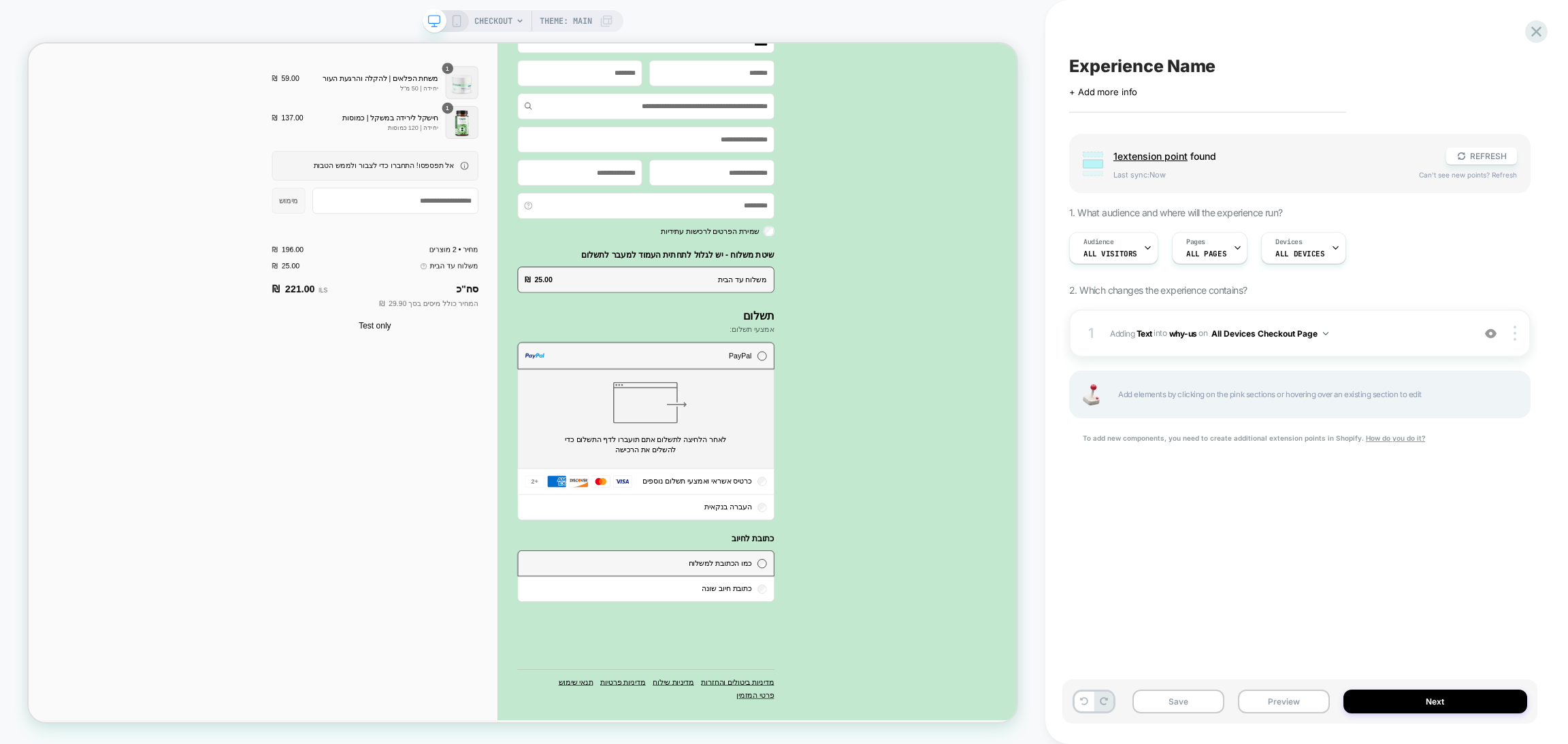
click at [1284, 719] on div "Save Preview Next" at bounding box center [1300, 702] width 475 height 44
click at [1283, 692] on button "Preview" at bounding box center [1284, 702] width 92 height 23
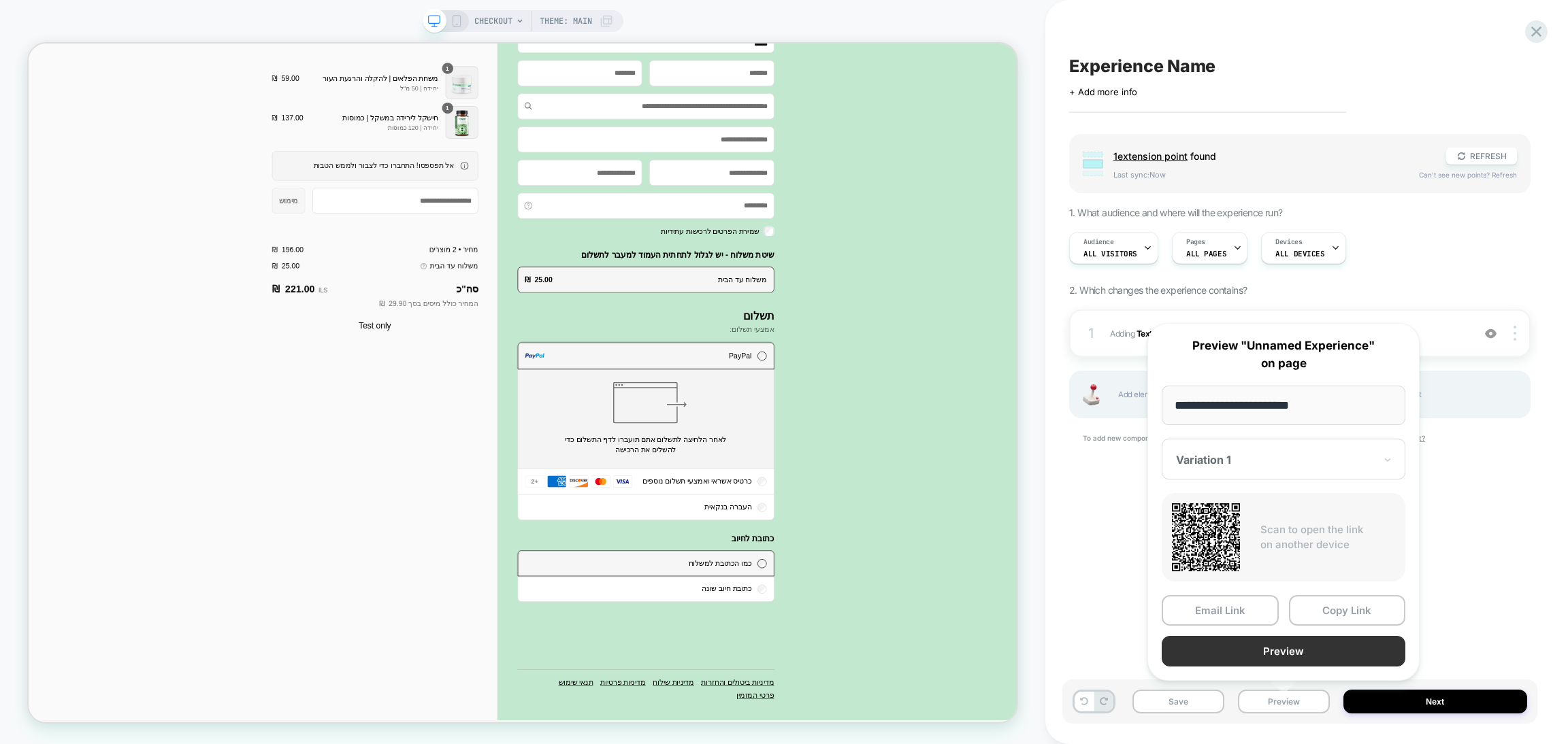
click at [1279, 637] on button "Preview" at bounding box center [1283, 651] width 244 height 31
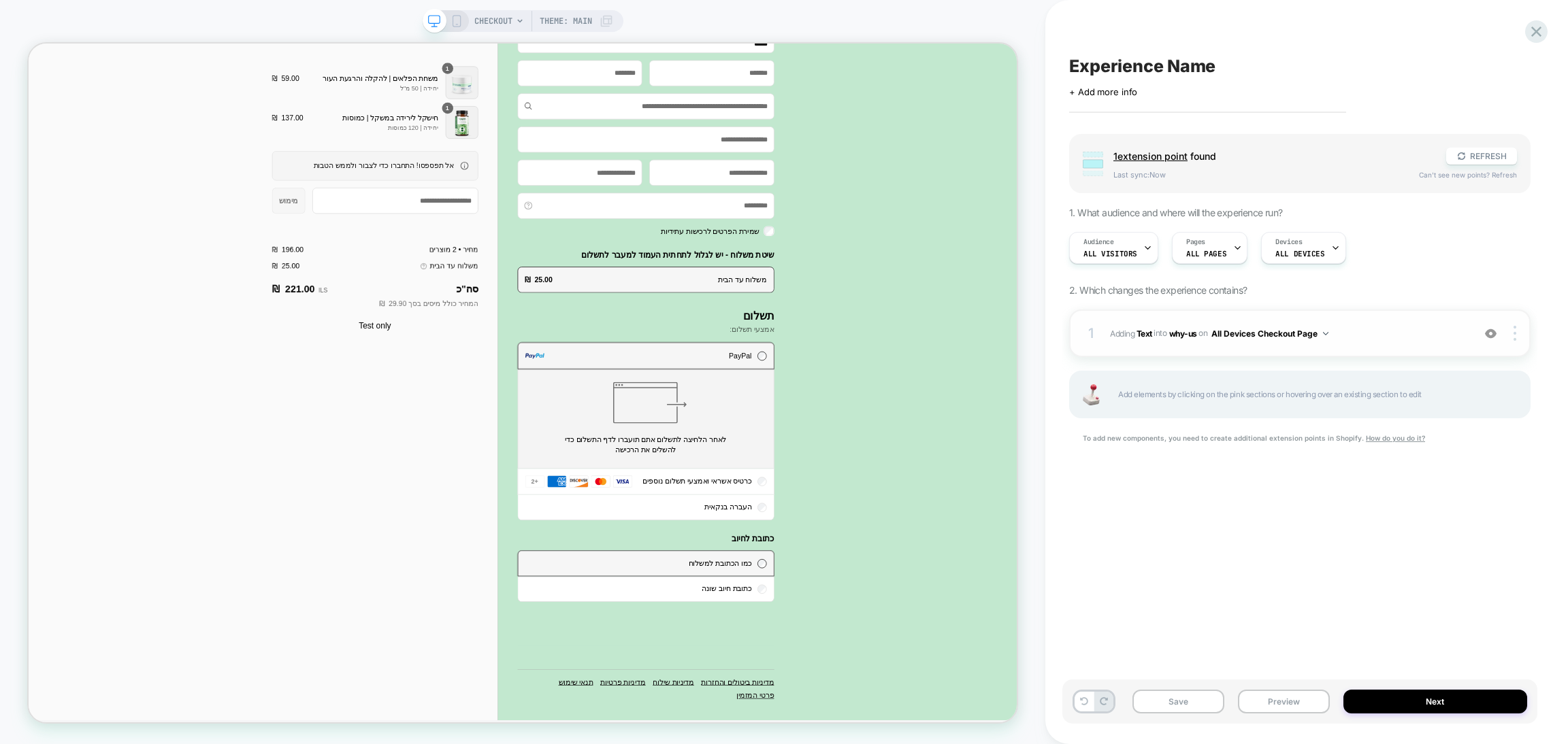
click at [1493, 336] on img at bounding box center [1490, 333] width 12 height 12
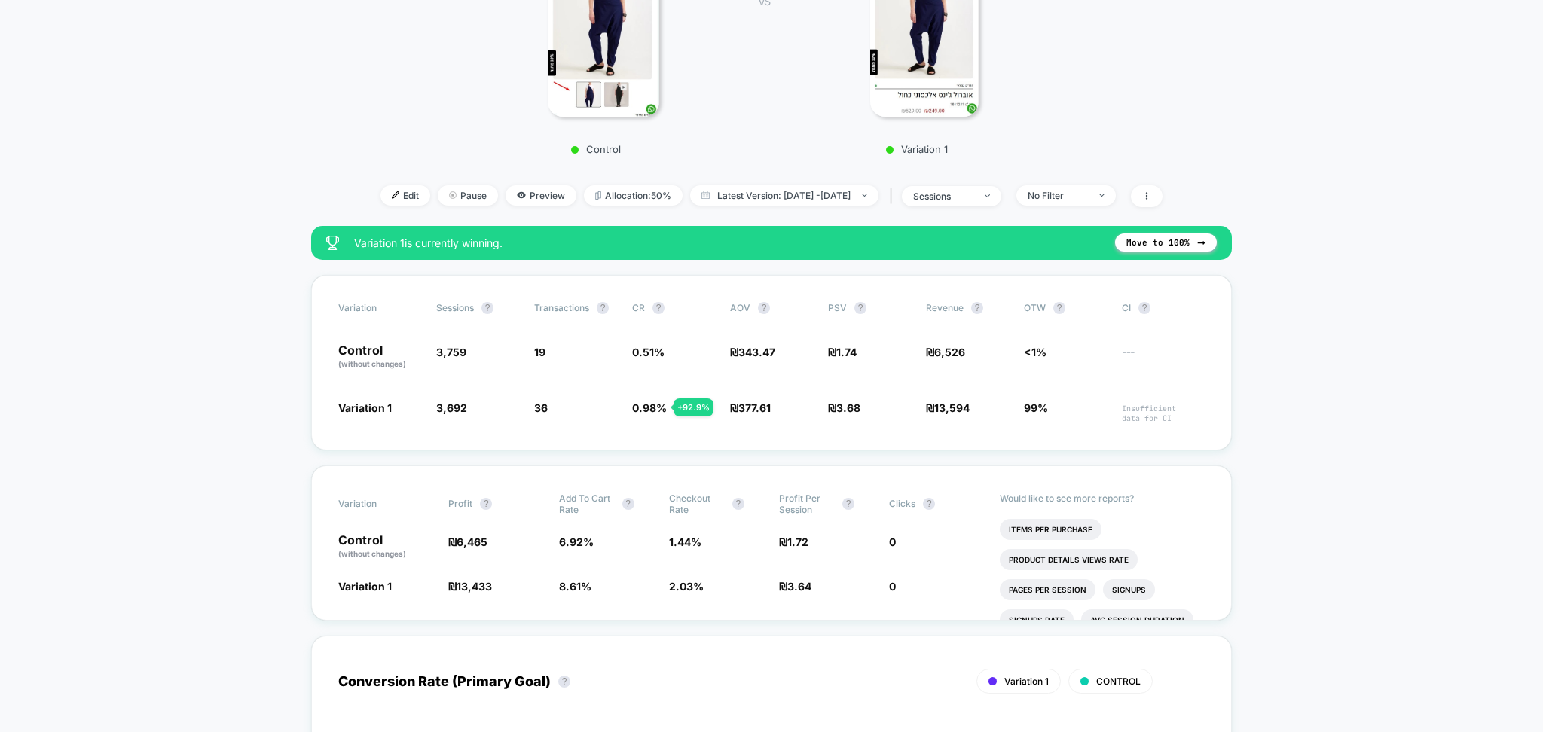
scroll to position [502, 0]
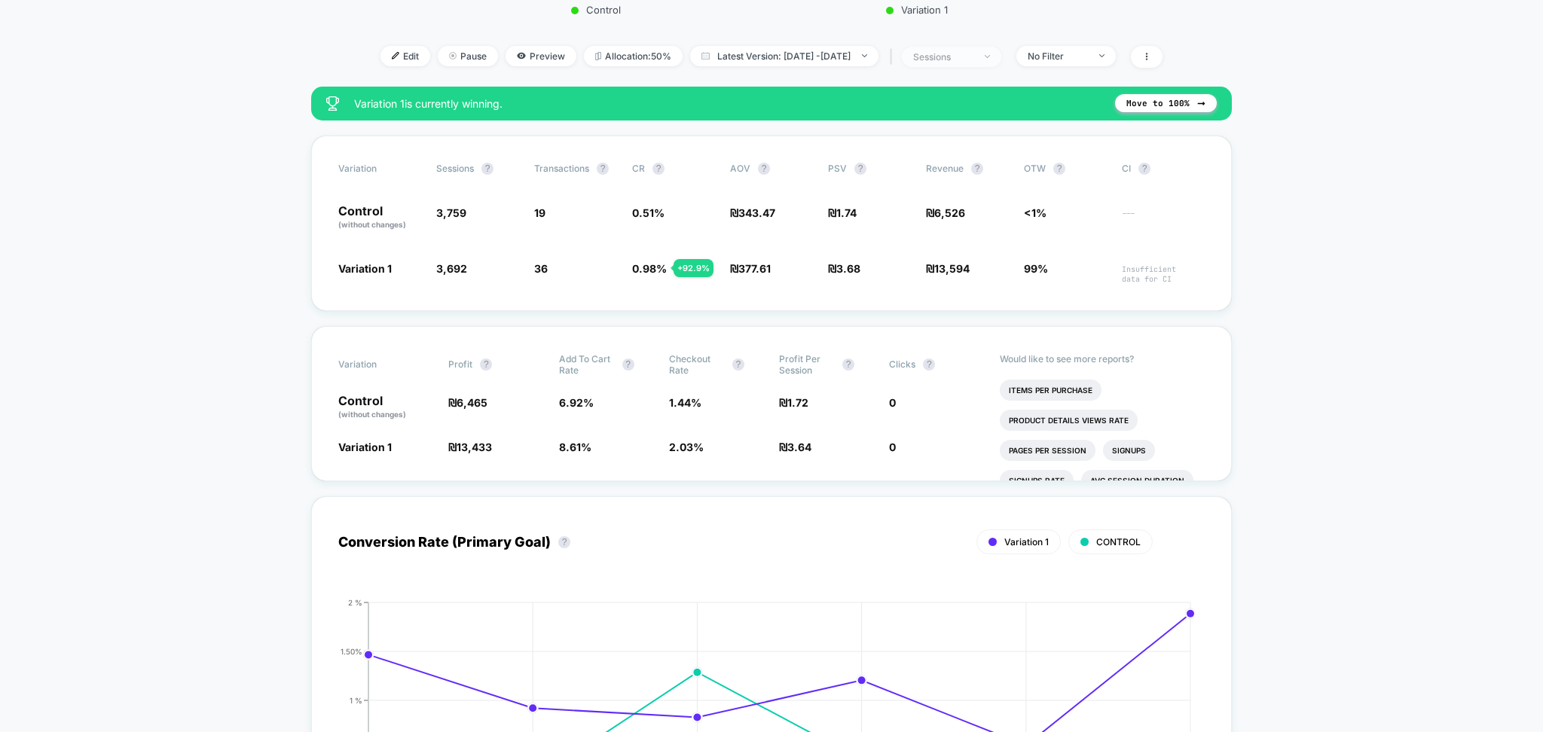
click at [1001, 53] on span "sessions" at bounding box center [951, 57] width 99 height 20
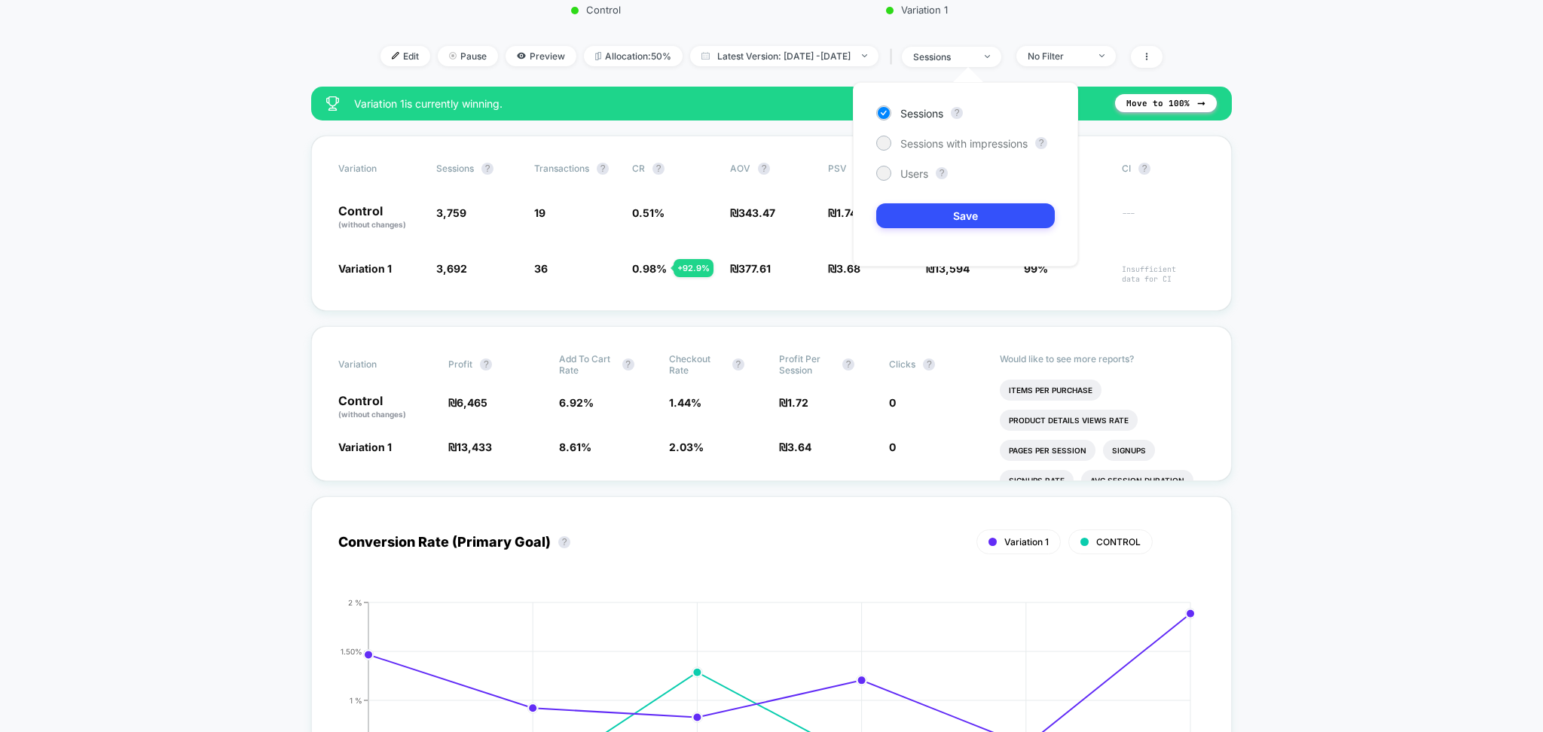
click at [986, 134] on div "Sessions ? Sessions with impressions ? Users ? Save" at bounding box center [965, 174] width 225 height 185
click at [986, 146] on span "Sessions with impressions" at bounding box center [963, 143] width 127 height 13
click at [985, 217] on button "Save" at bounding box center [965, 215] width 179 height 25
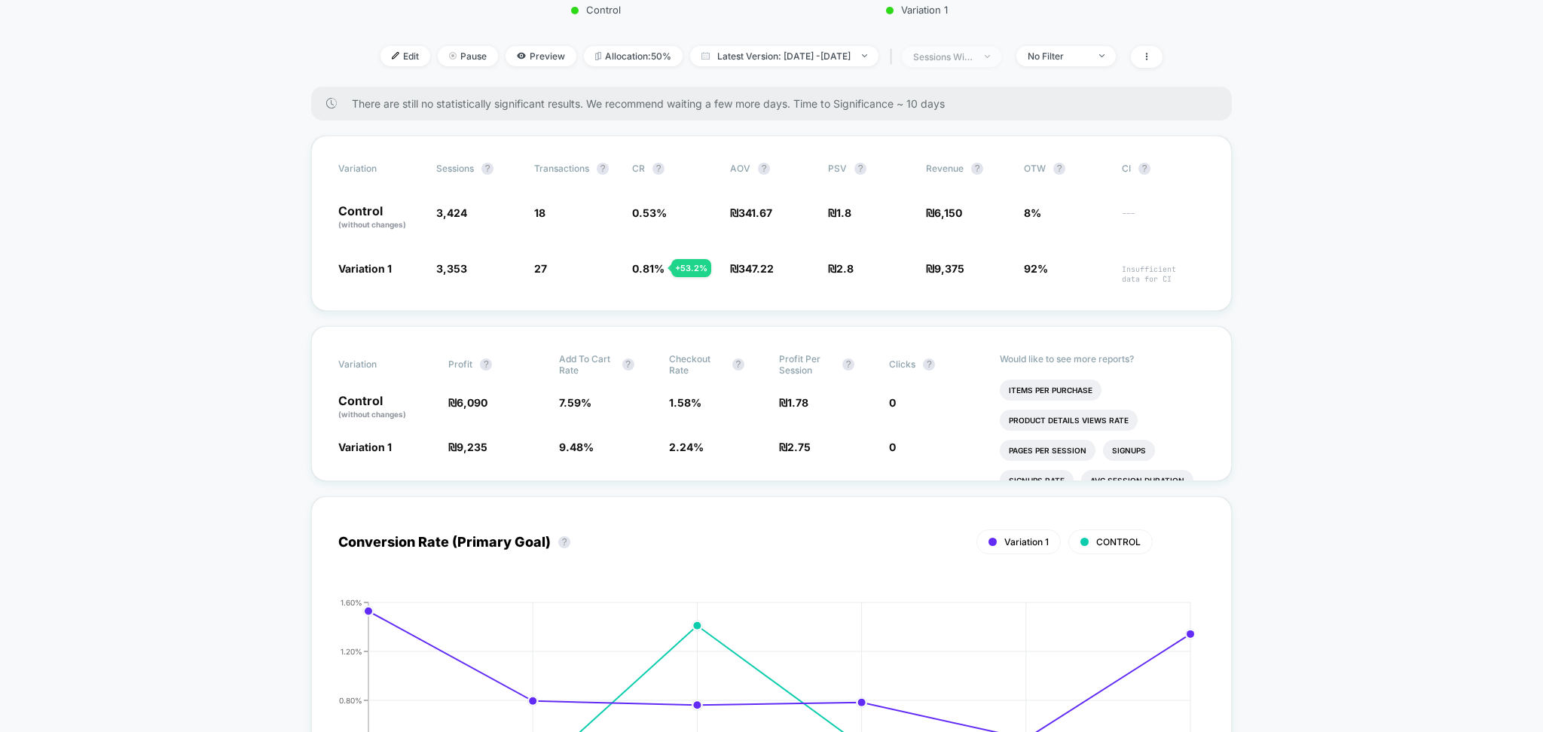
click at [1001, 58] on span "sessions with impression" at bounding box center [951, 57] width 99 height 20
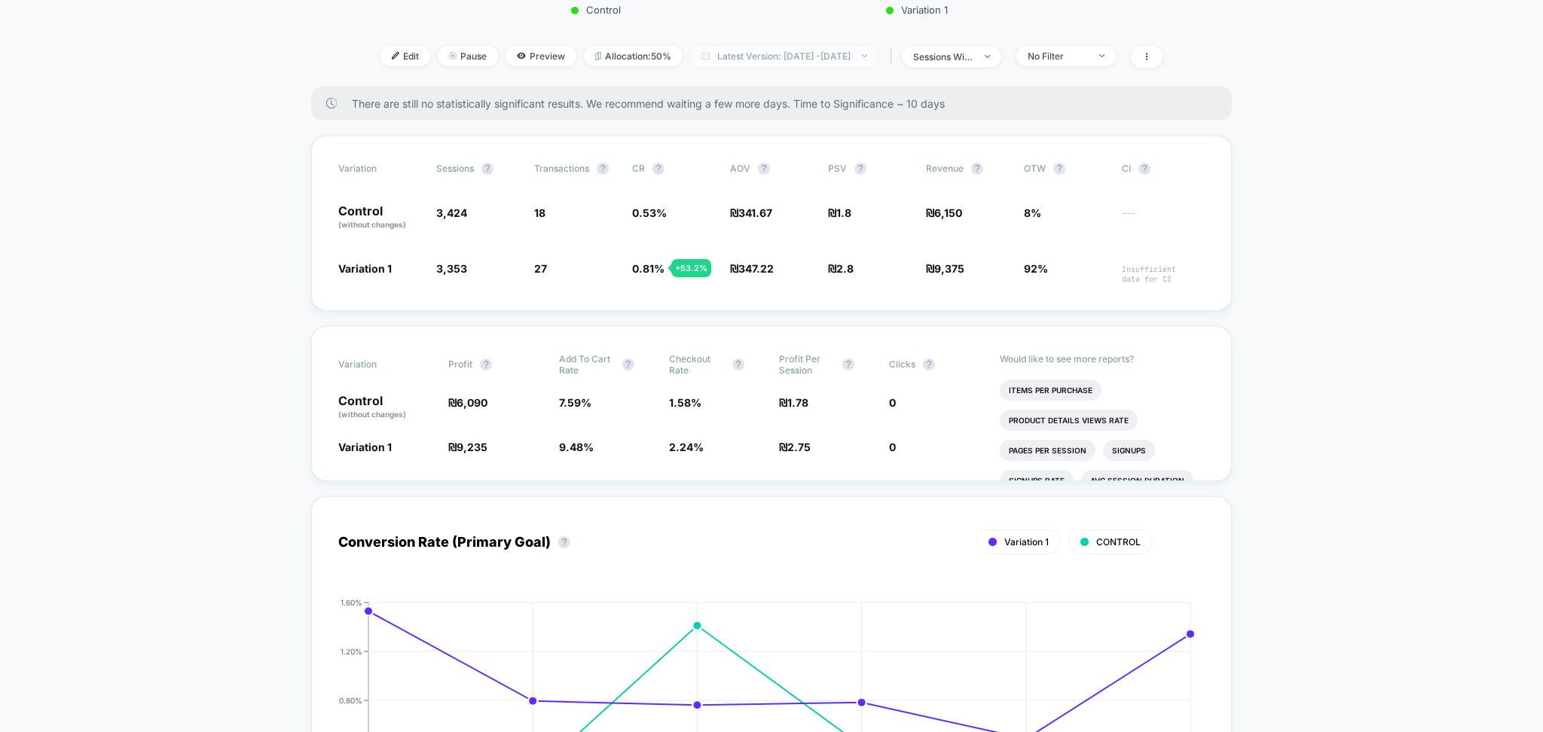
click at [879, 54] on span "Latest Version: Sep 3, 2025 - Sep 8, 2025" at bounding box center [784, 56] width 188 height 20
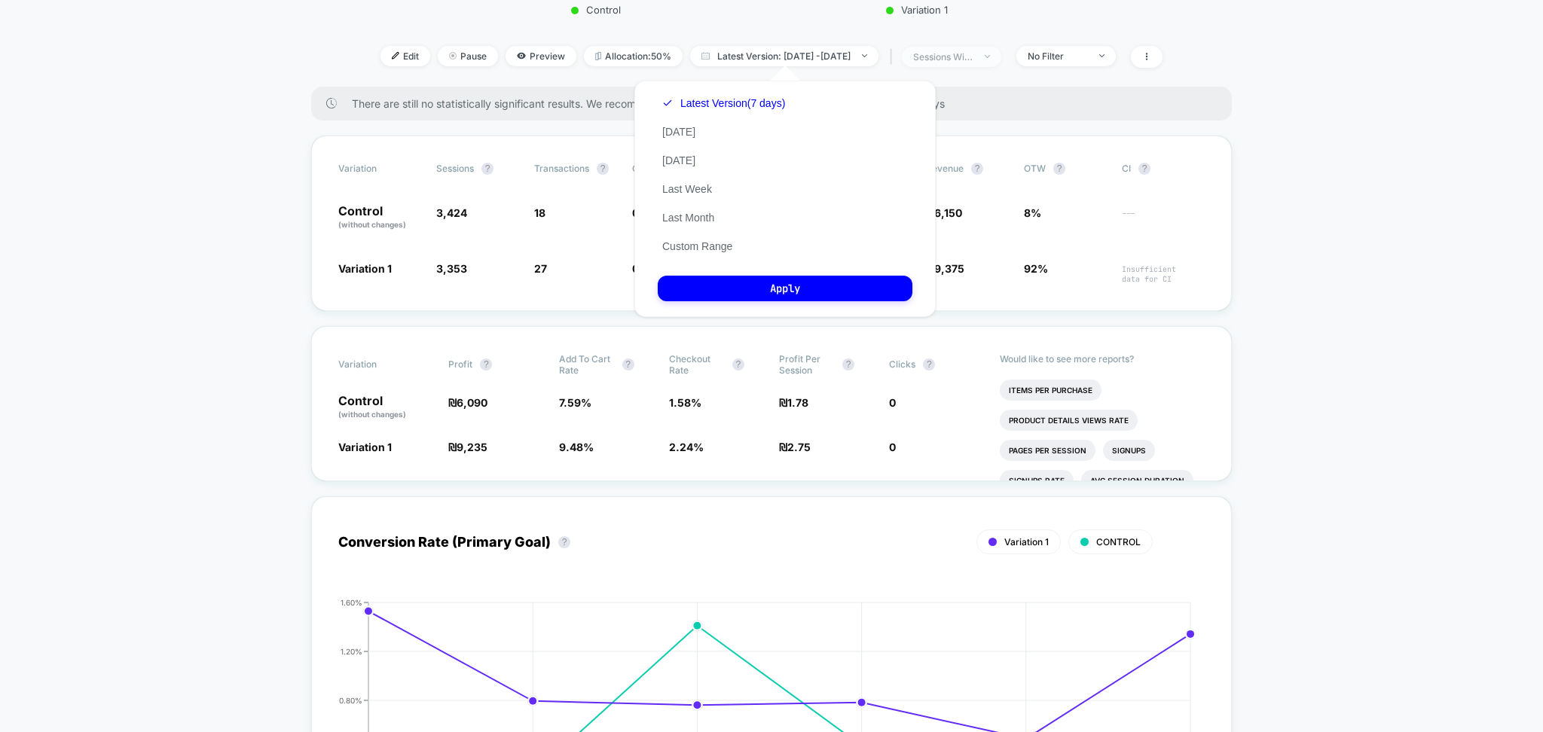
click at [973, 61] on div "sessions with impression" at bounding box center [943, 56] width 60 height 11
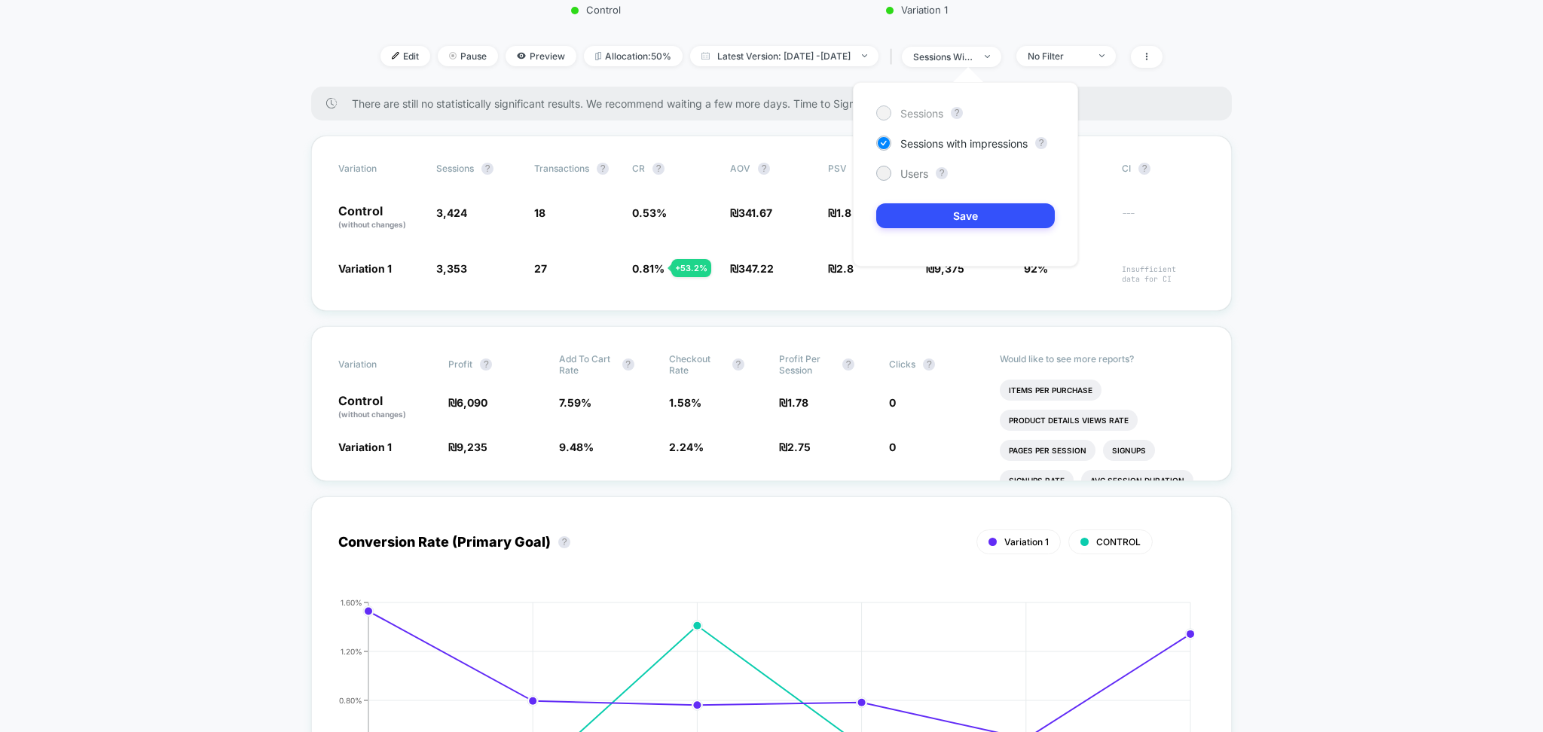
click at [922, 115] on span "Sessions" at bounding box center [921, 113] width 43 height 13
click at [918, 223] on button "Save" at bounding box center [965, 215] width 179 height 25
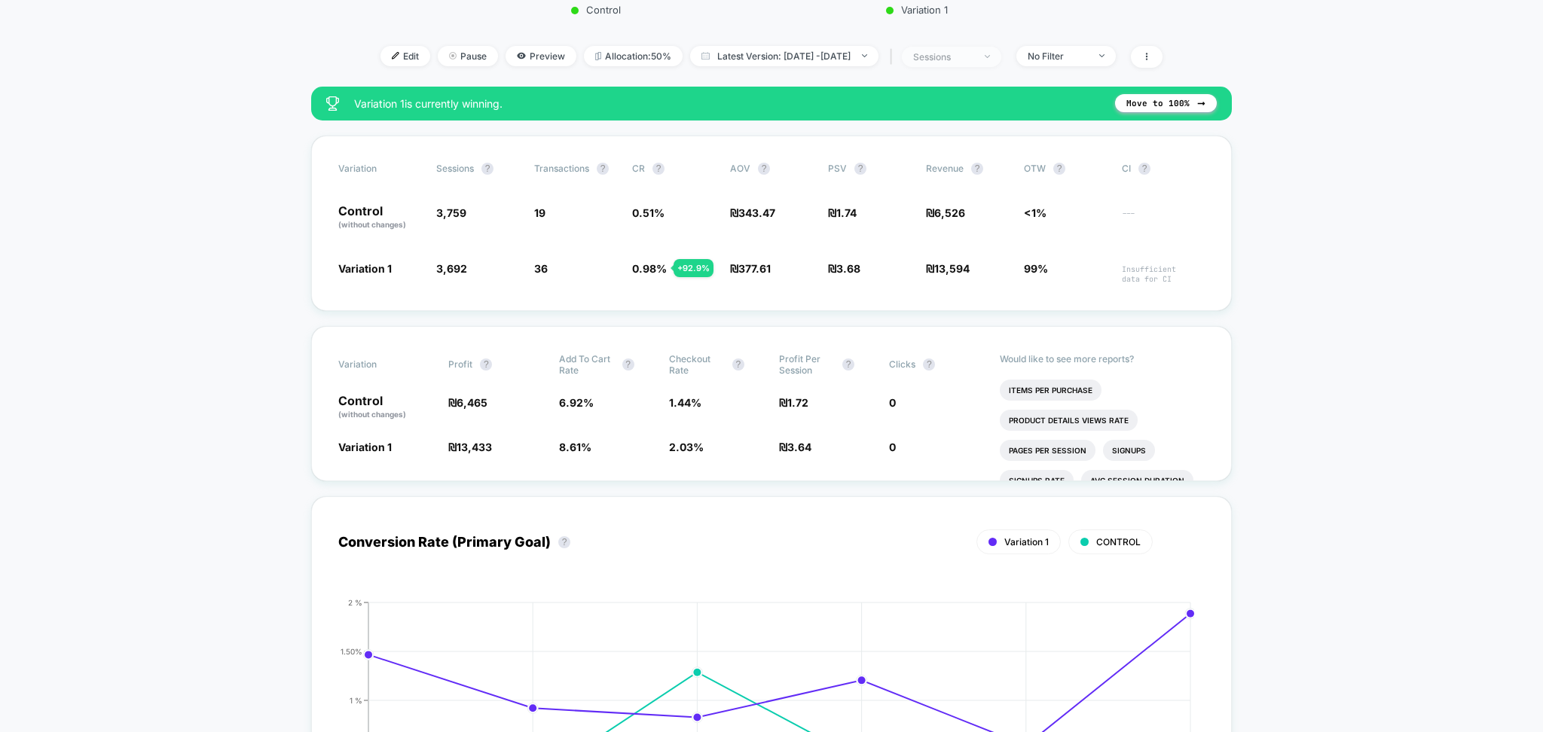
click at [1001, 59] on span "sessions" at bounding box center [951, 57] width 99 height 20
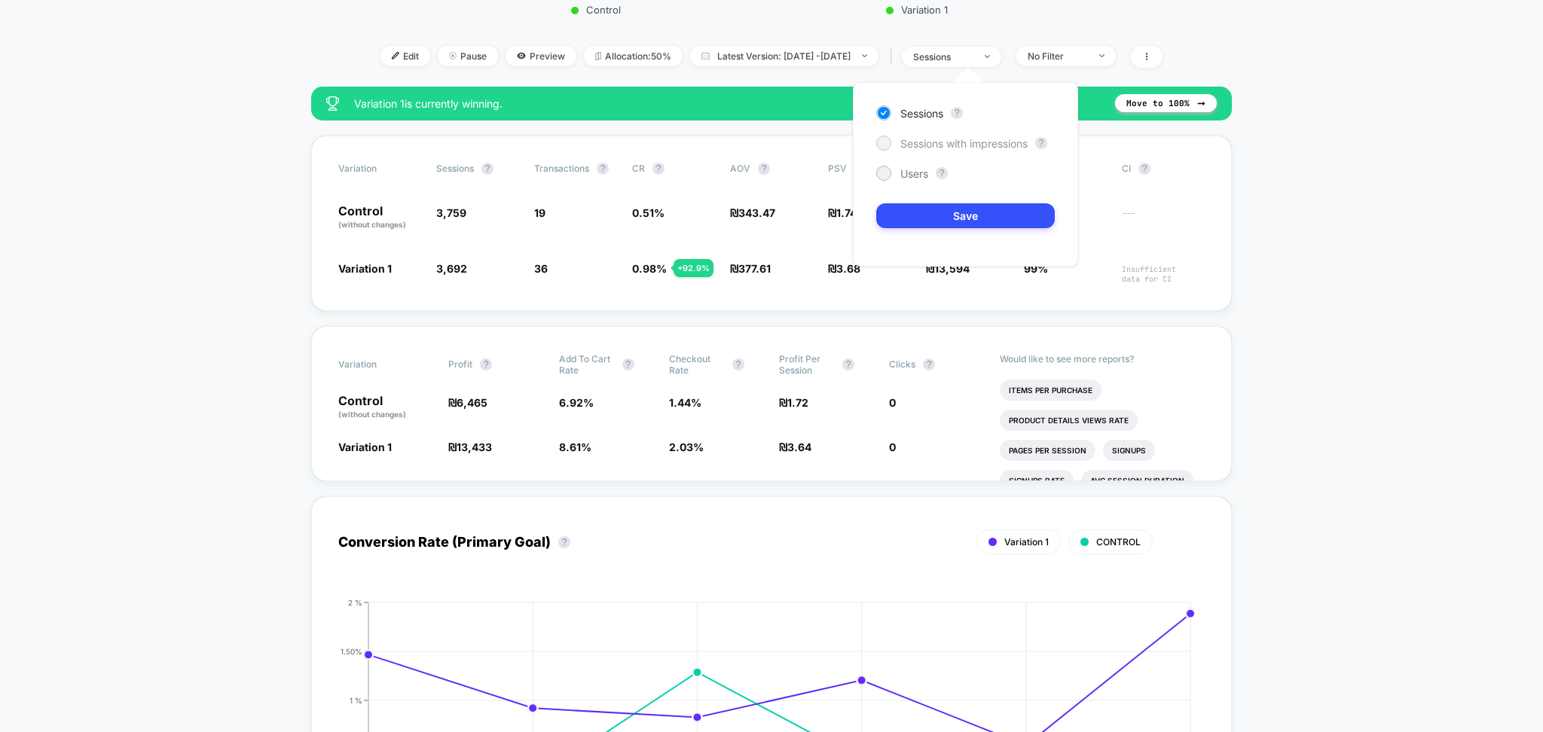
click at [896, 148] on div "Sessions with impressions" at bounding box center [951, 143] width 151 height 15
click at [905, 214] on button "Save" at bounding box center [965, 215] width 179 height 25
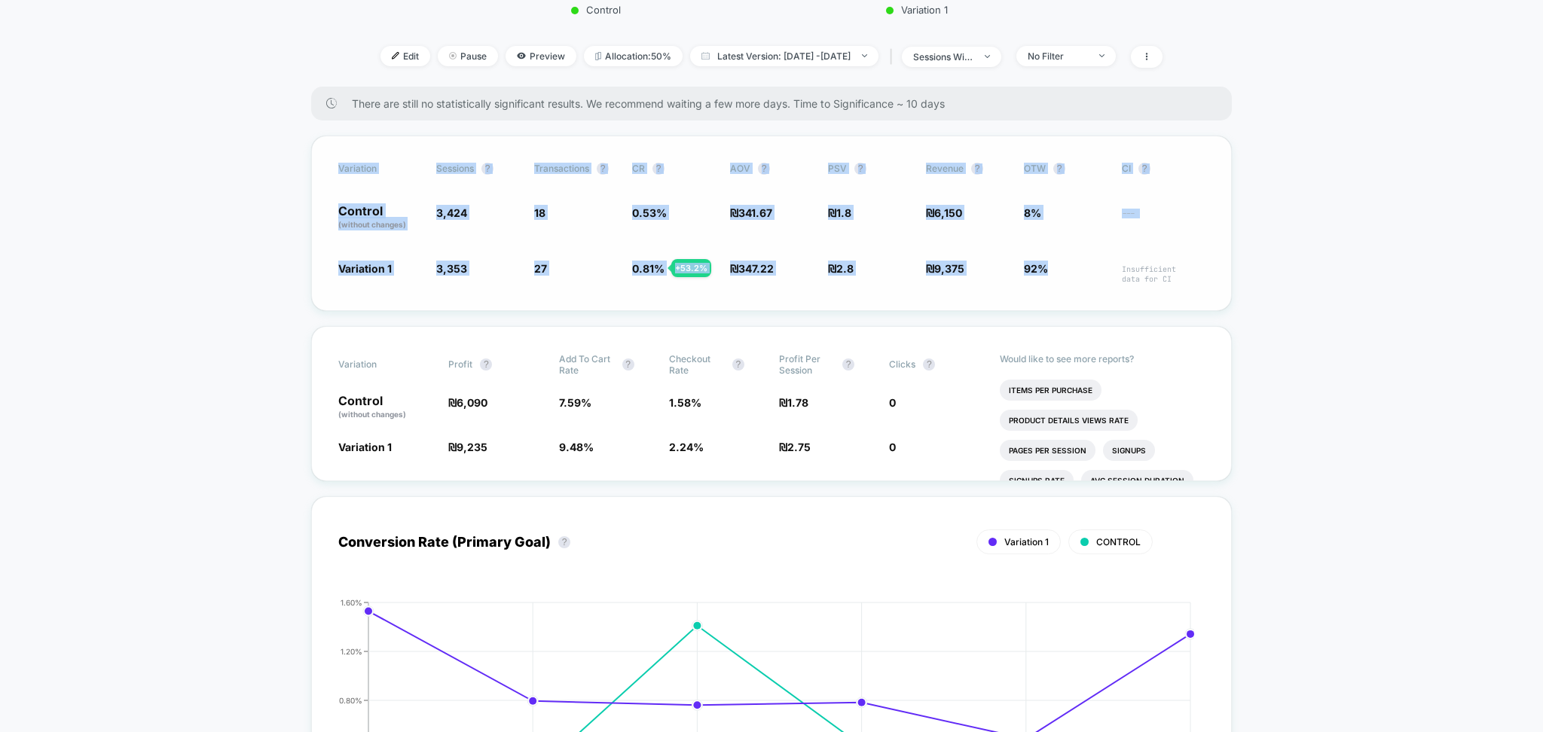
drag, startPoint x: 332, startPoint y: 162, endPoint x: 1105, endPoint y: 284, distance: 782.6
click at [1105, 284] on div "Variation Sessions ? Transactions ? CR ? AOV ? PSV ? Revenue ? OTW ? CI ? Contr…" at bounding box center [771, 224] width 921 height 176
copy div "Variation Sessions ? Transactions ? CR ? AOV ? PSV ? Revenue ? OTW ? CI ? Contr…"
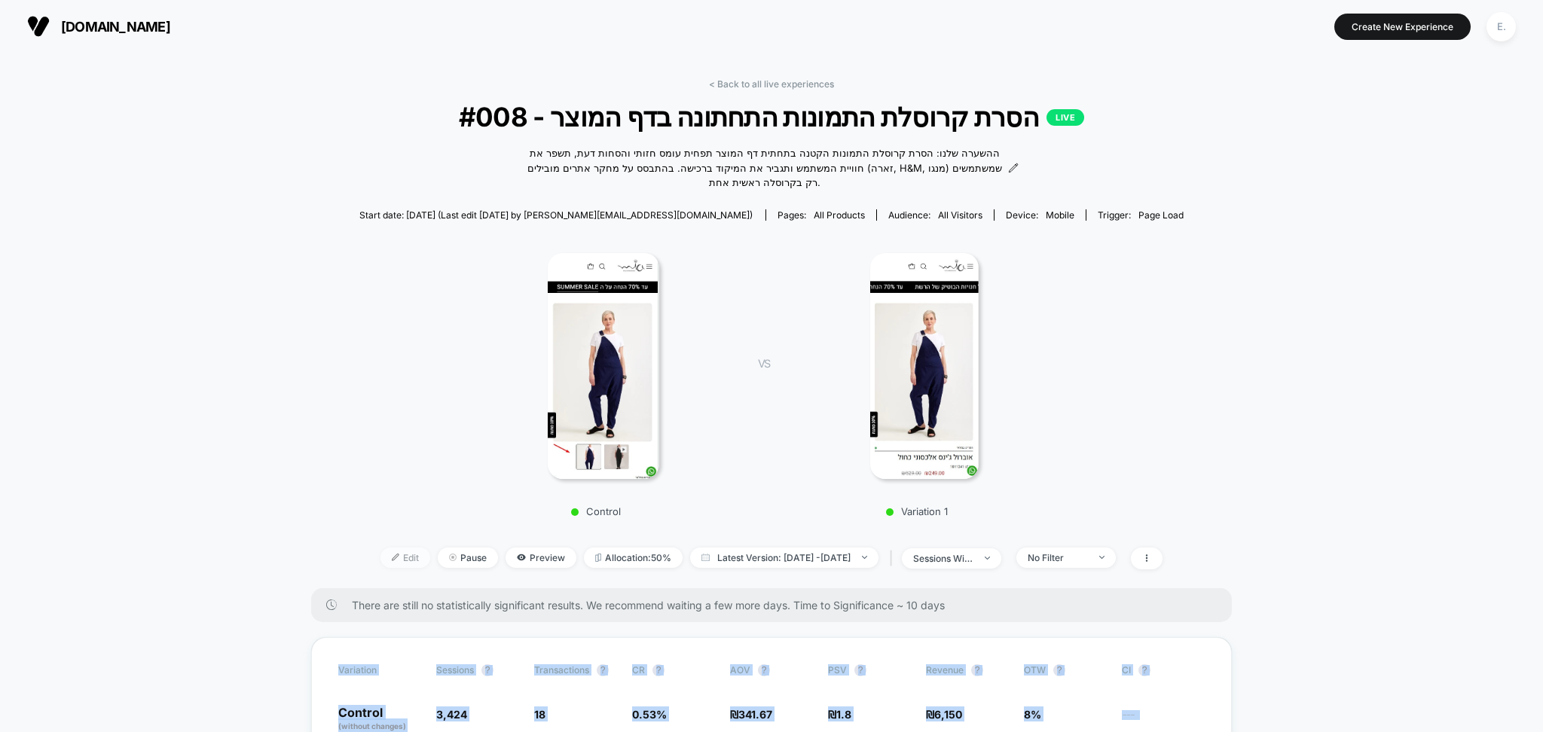
click at [381, 555] on span "Edit" at bounding box center [406, 558] width 50 height 20
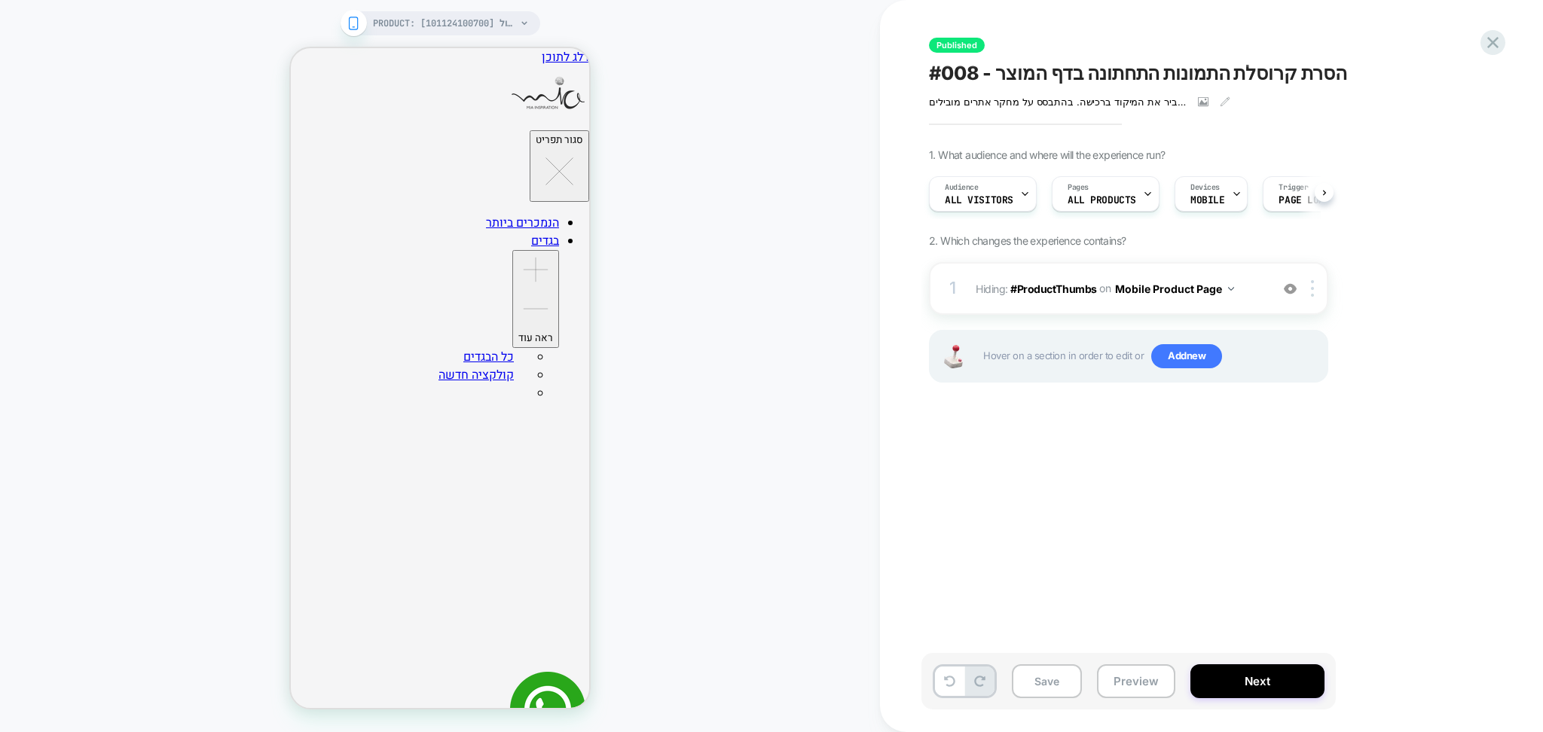
scroll to position [0, 1]
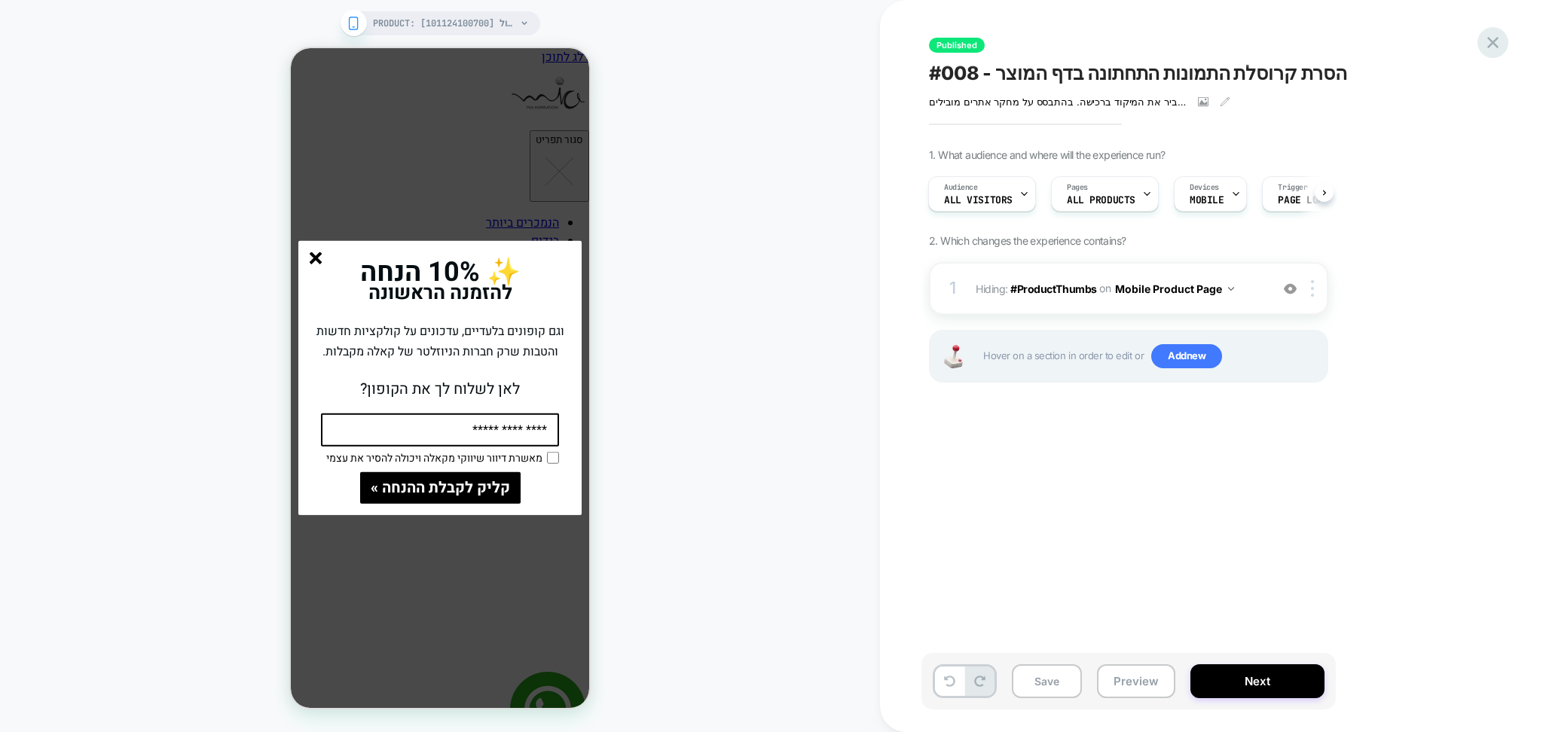
click at [1493, 44] on icon at bounding box center [1493, 42] width 20 height 20
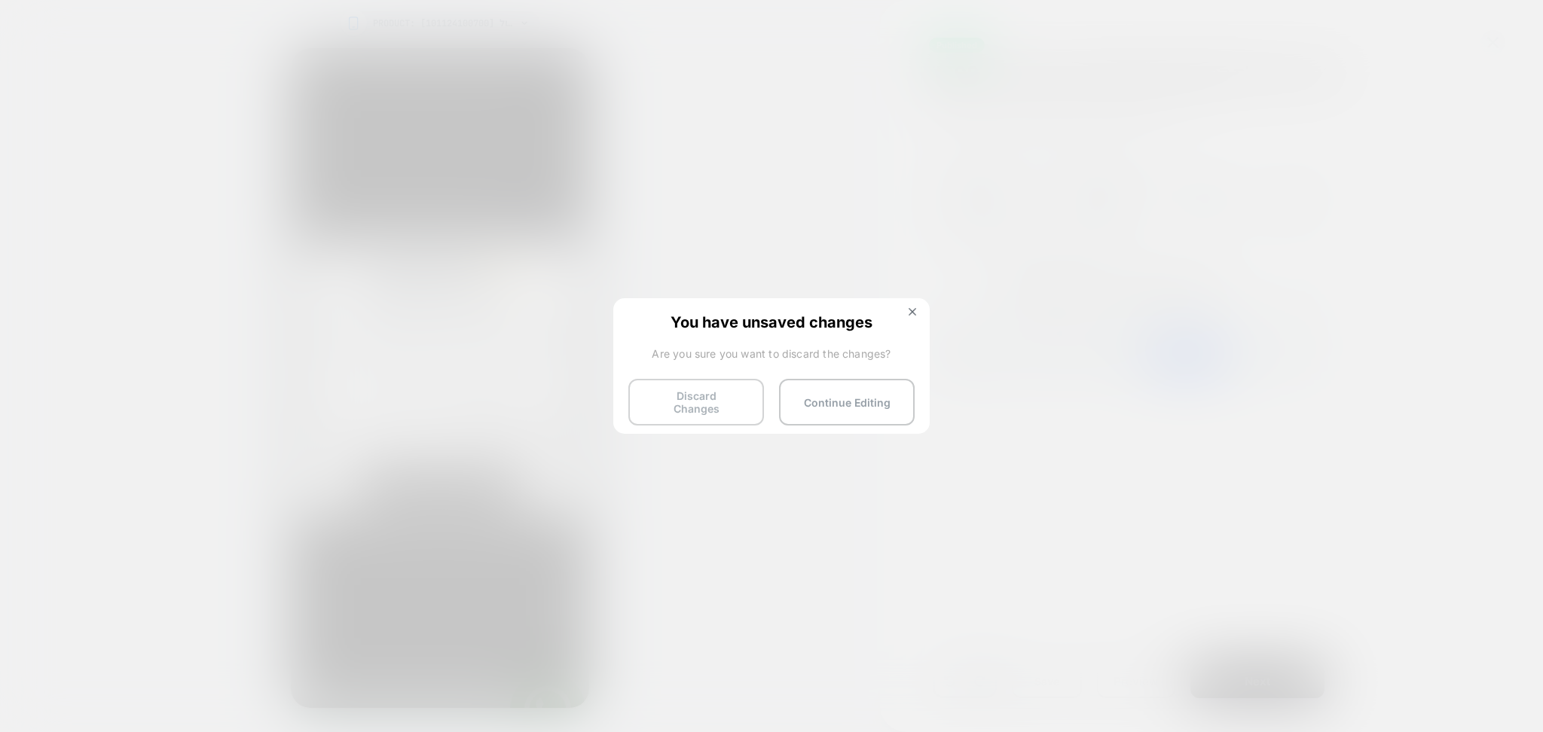
click at [677, 410] on button "Discard Changes" at bounding box center [696, 402] width 136 height 47
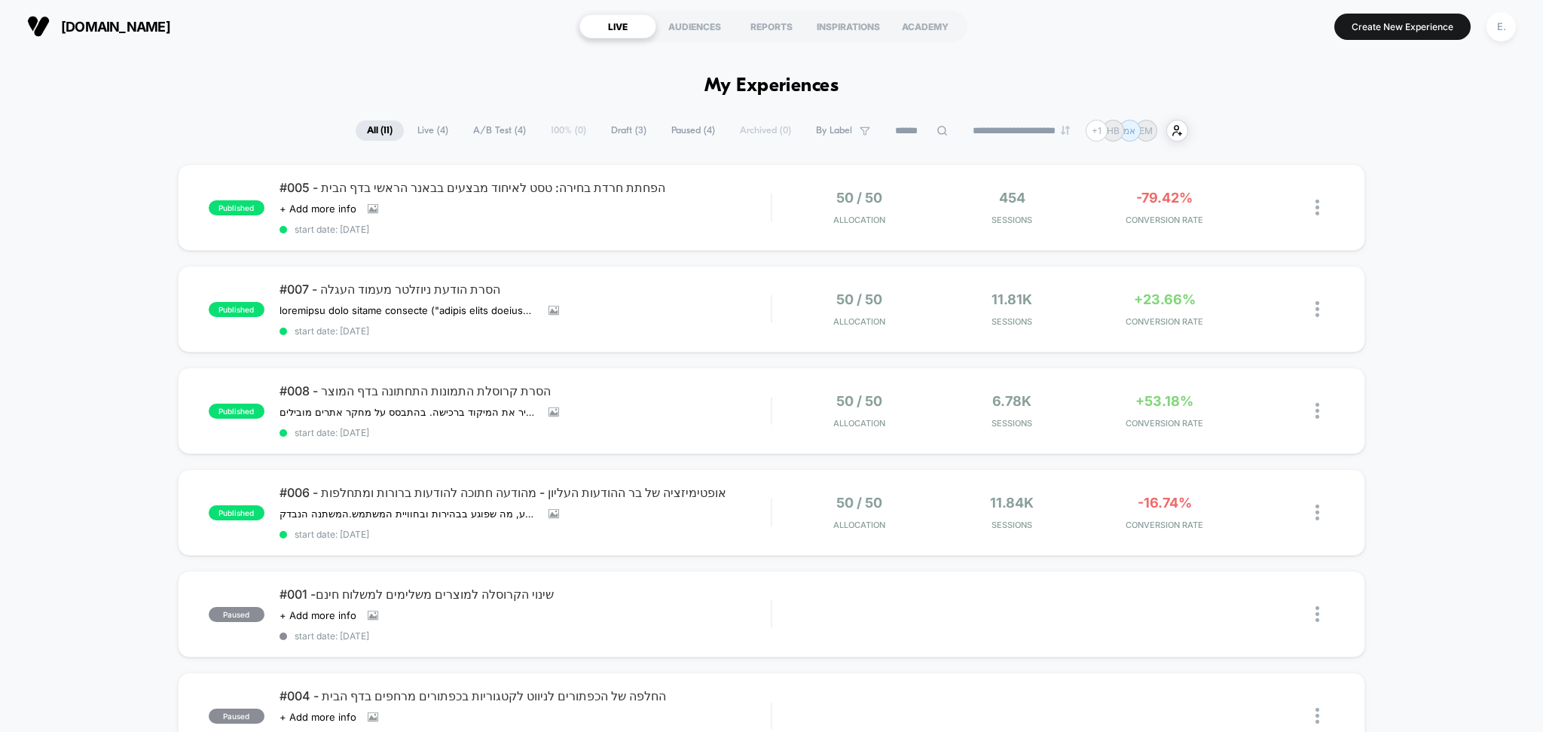
drag, startPoint x: 622, startPoint y: 202, endPoint x: 0, endPoint y: 469, distance: 677.1
click at [681, 423] on div "#008 - הסרת קרוסלת התמונות התחתונה בדף המוצר ההשערה שלנו: הסרת קרוסלת התמונות ה…" at bounding box center [526, 411] width 492 height 55
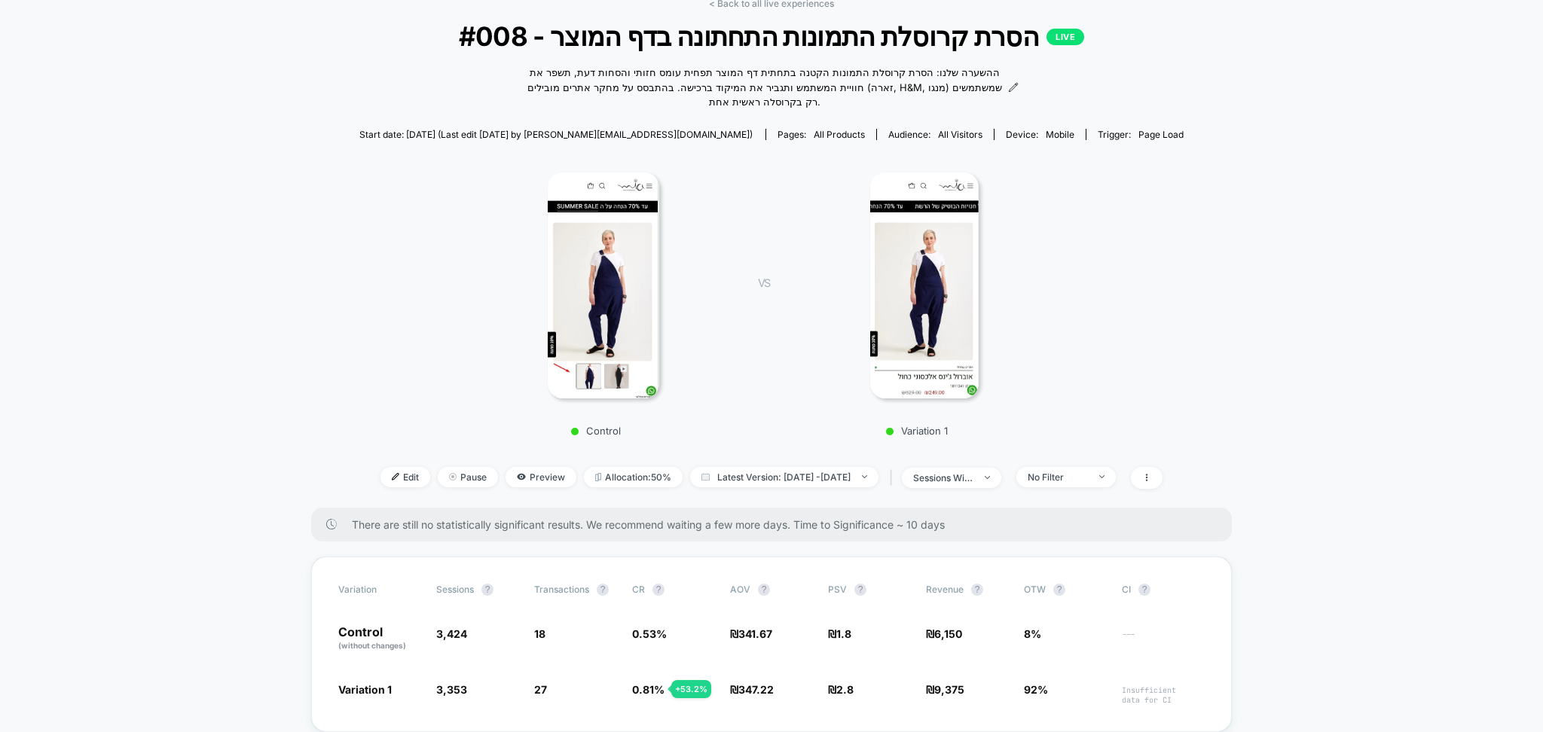
scroll to position [301, 0]
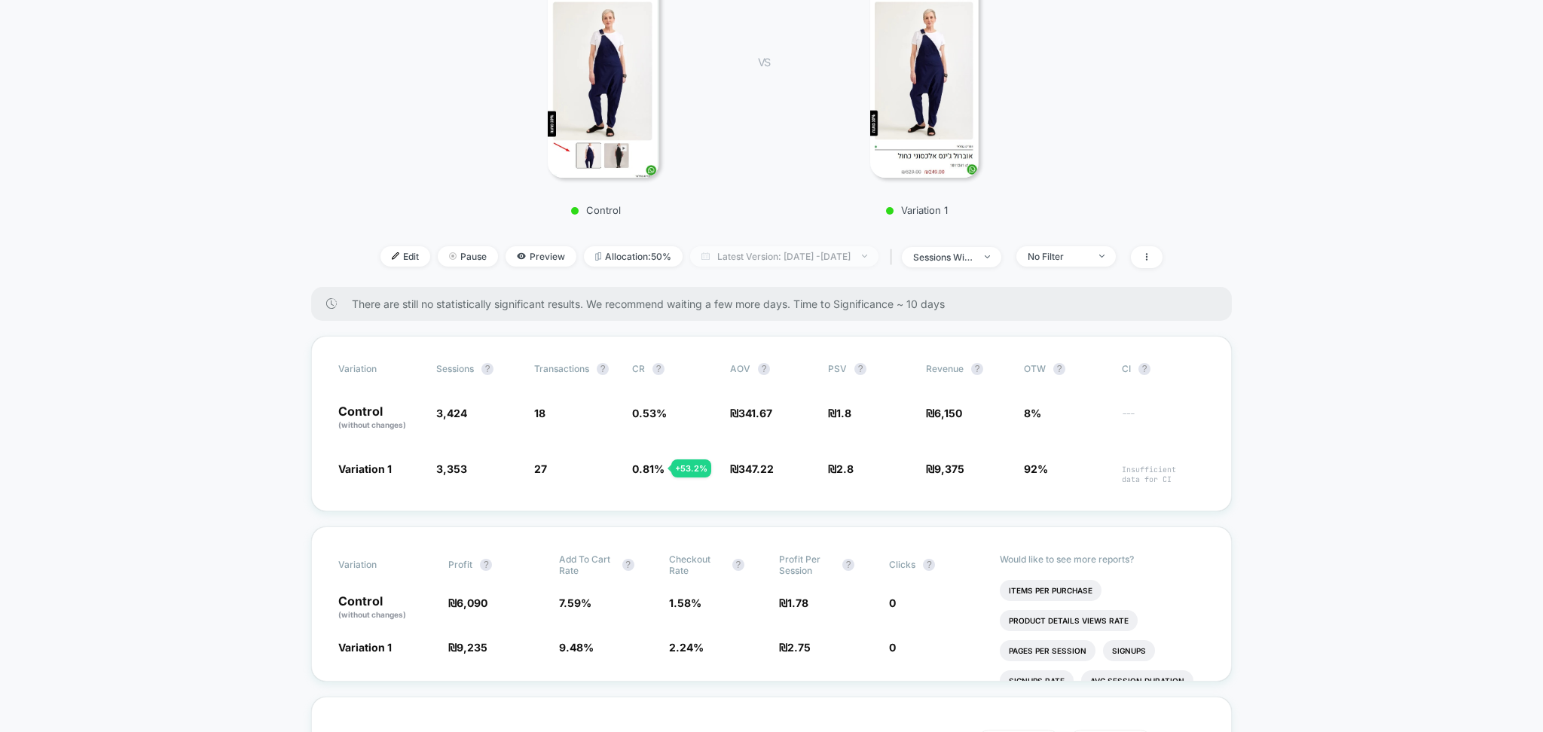
click at [768, 259] on span "Latest Version: Sep 3, 2025 - Sep 8, 2025" at bounding box center [784, 256] width 188 height 20
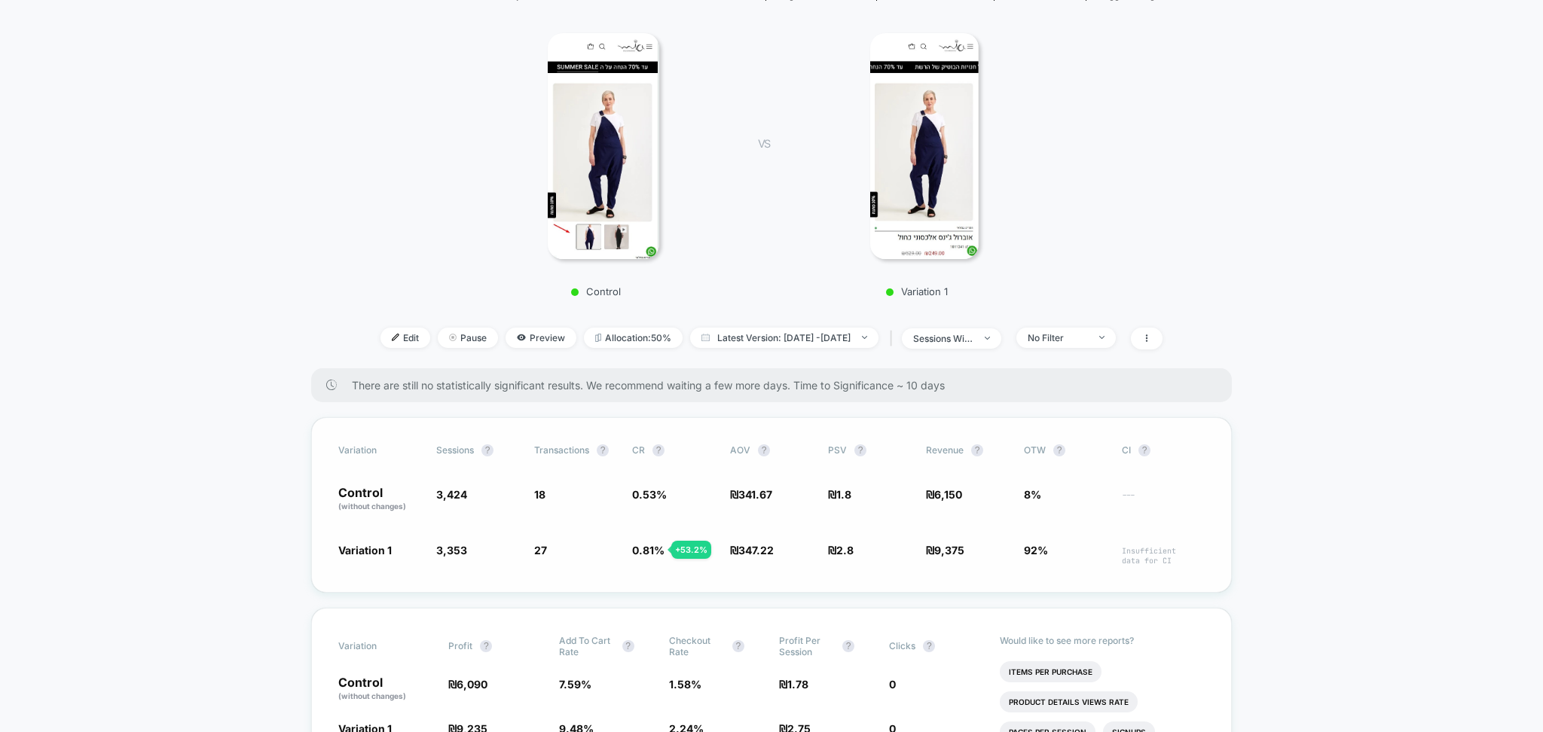
scroll to position [0, 0]
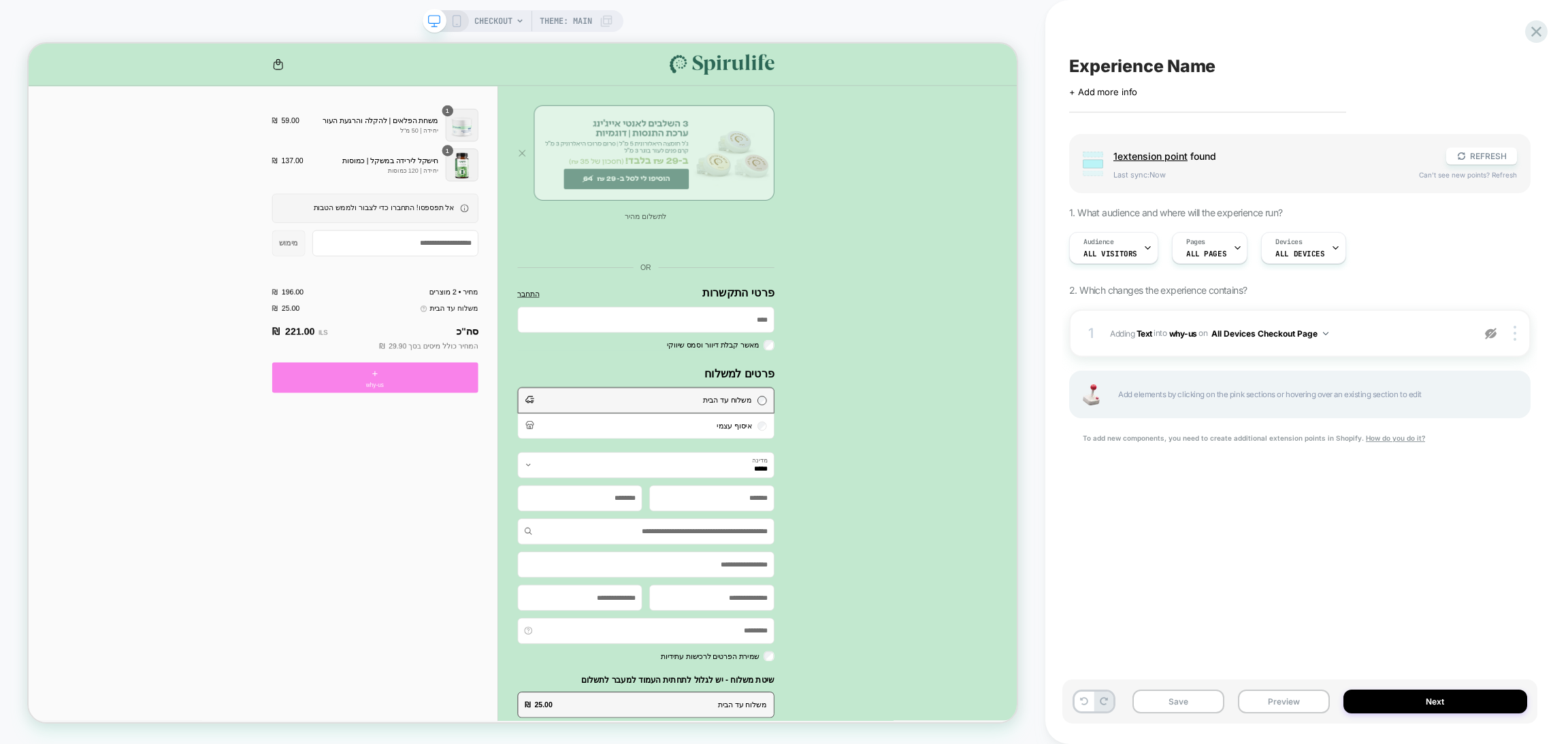
click at [598, 481] on div "+ why-us" at bounding box center [490, 488] width 275 height 41
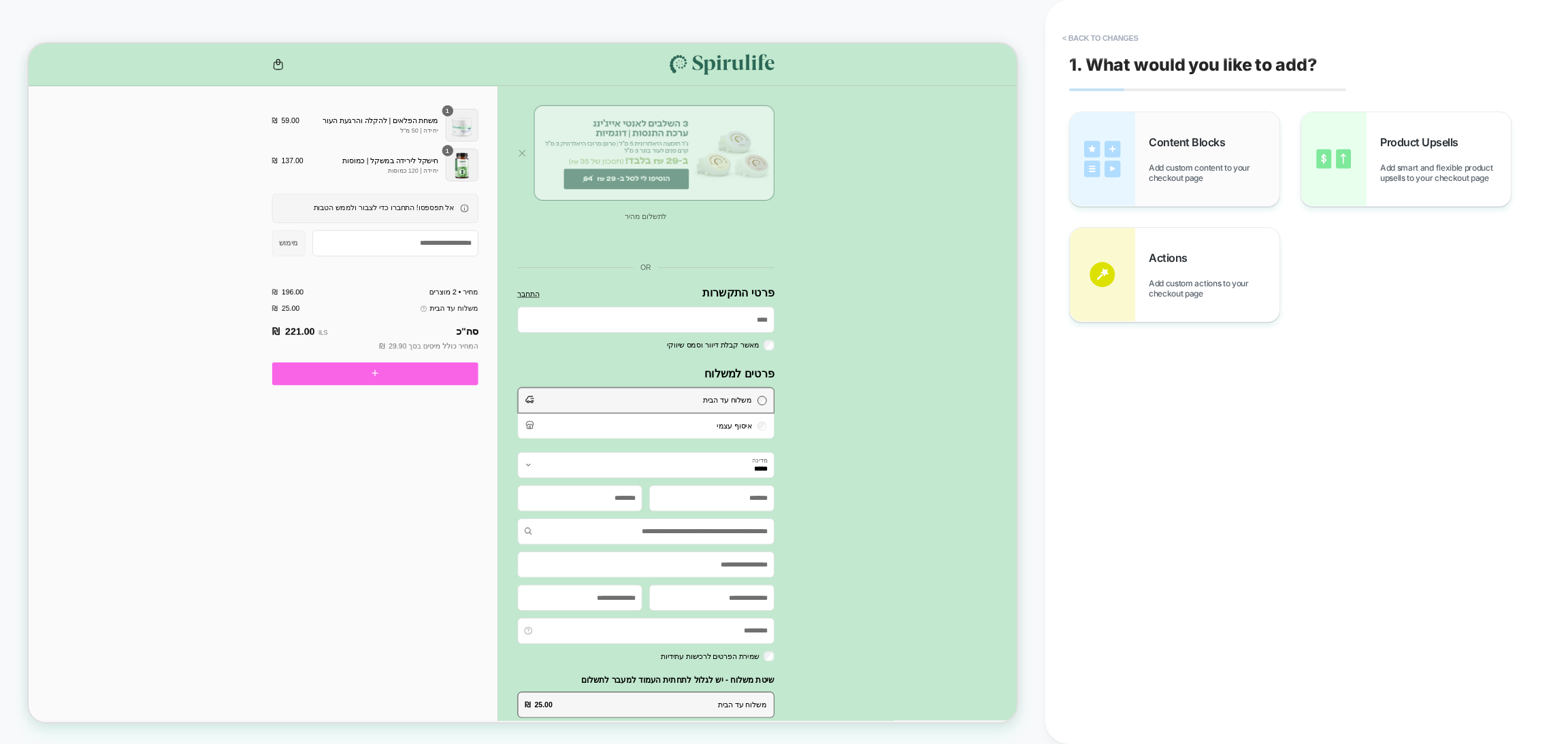
click at [0, 0] on span "Add custom content to your checkout page" at bounding box center [0, 0] width 0 height 0
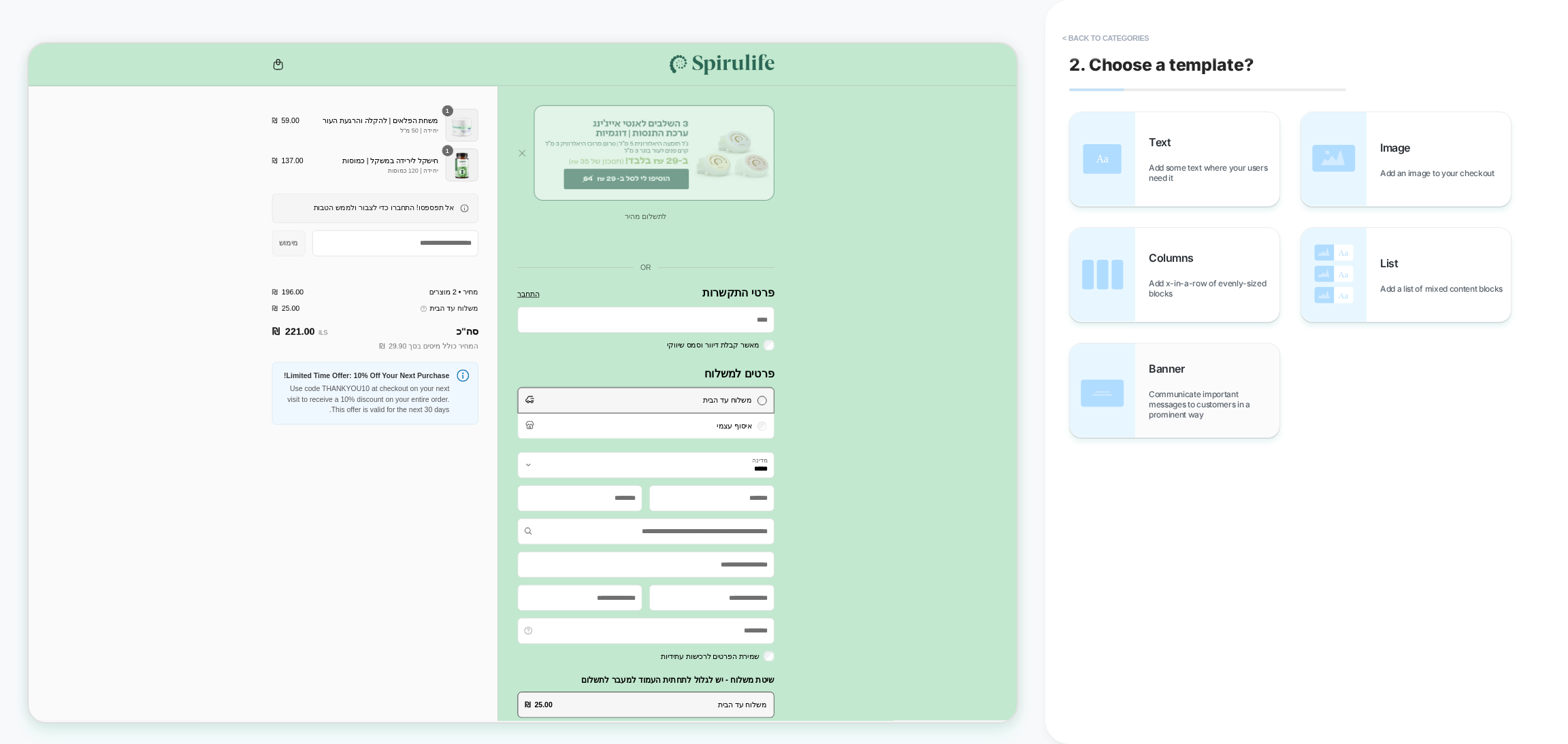
click at [1173, 387] on div "Banner Communicate important messages to customers in a prominent way" at bounding box center [1214, 391] width 131 height 58
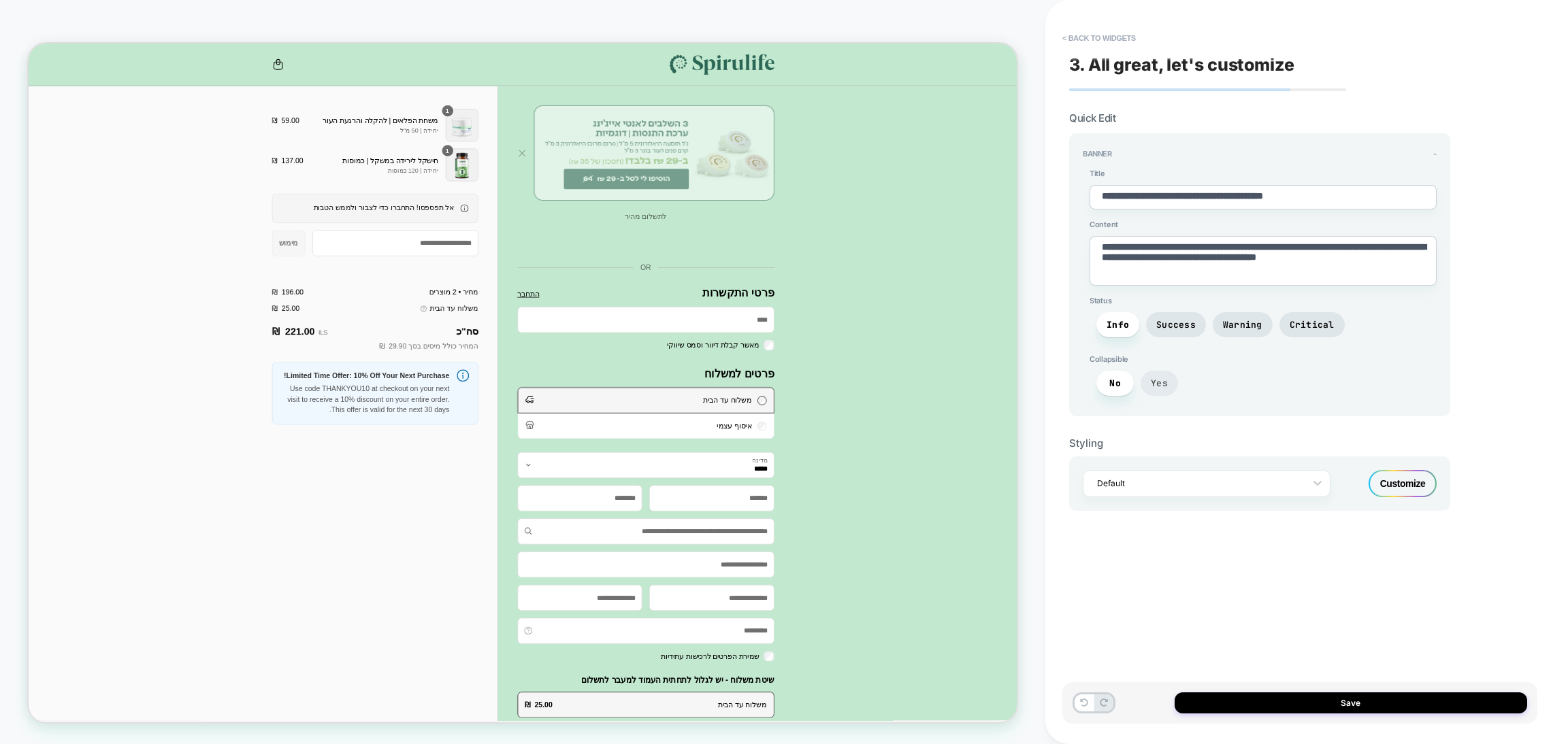
click at [0, 0] on span "Yes" at bounding box center [0, 0] width 0 height 0
click at [1117, 386] on span "No" at bounding box center [1115, 384] width 37 height 25
click at [0, 0] on span "Success" at bounding box center [0, 0] width 0 height 0
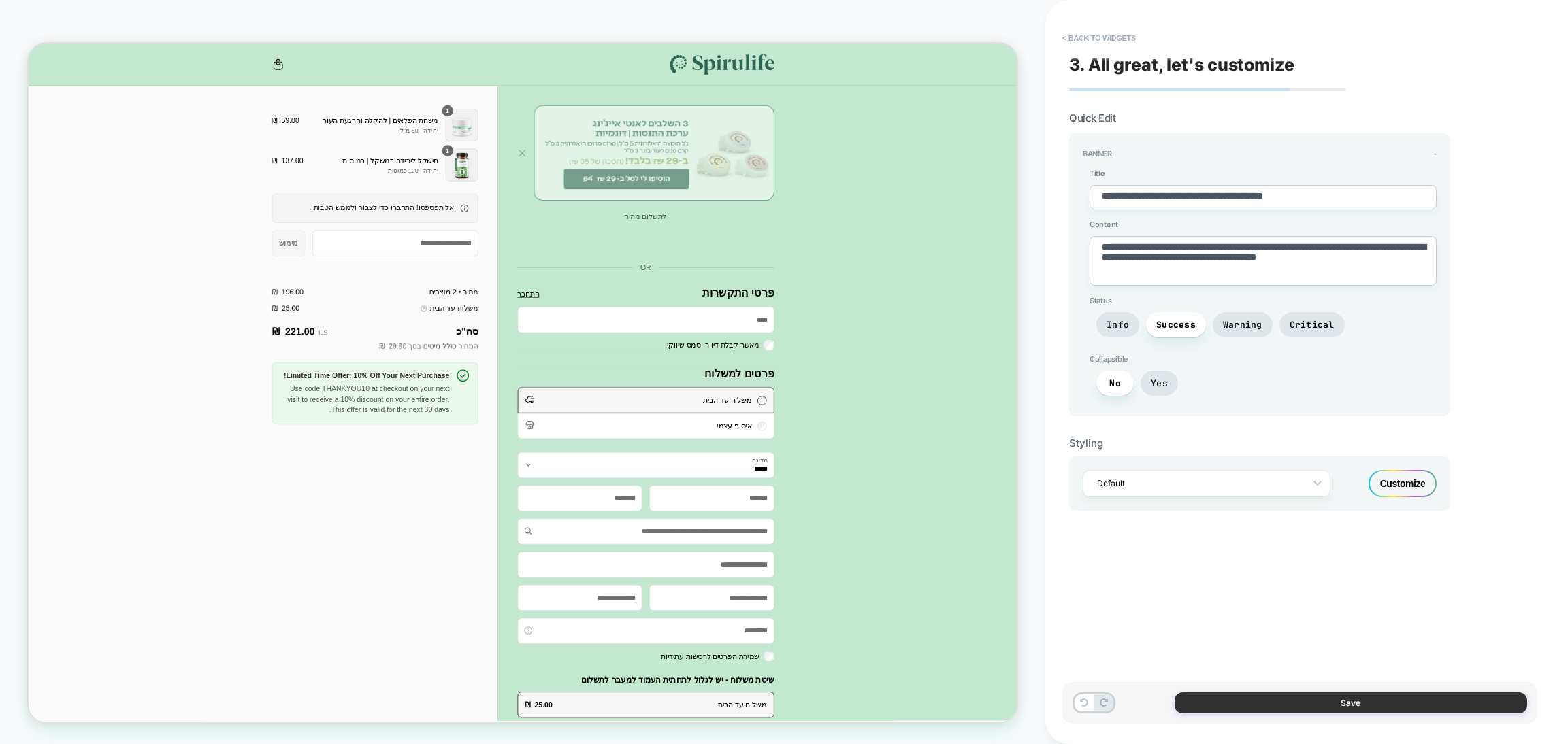
click at [0, 0] on button "Save" at bounding box center [0, 0] width 0 height 0
type textarea "*"
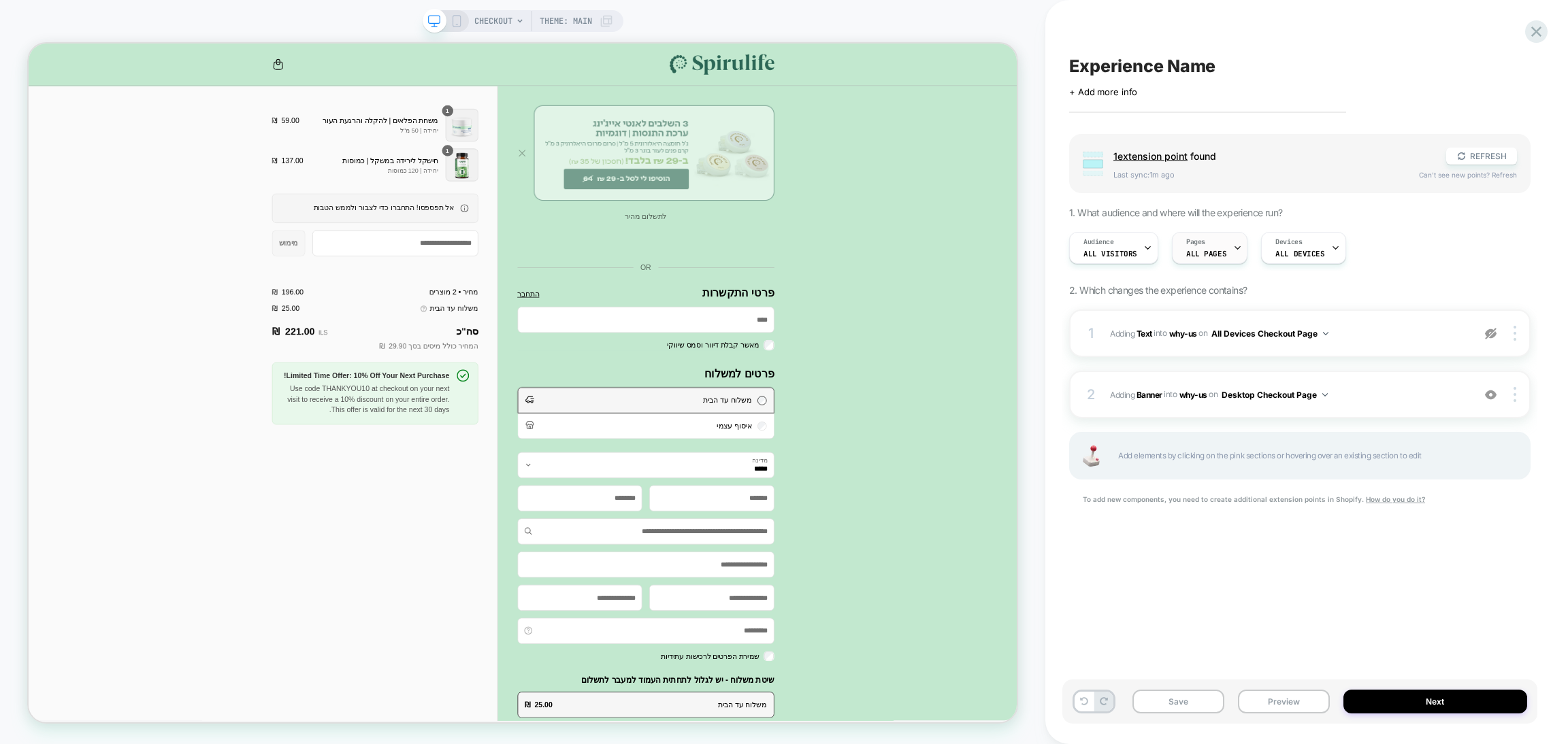
click at [991, 399] on div "Pages ALL PAGES" at bounding box center [988, 403] width 7 height 7
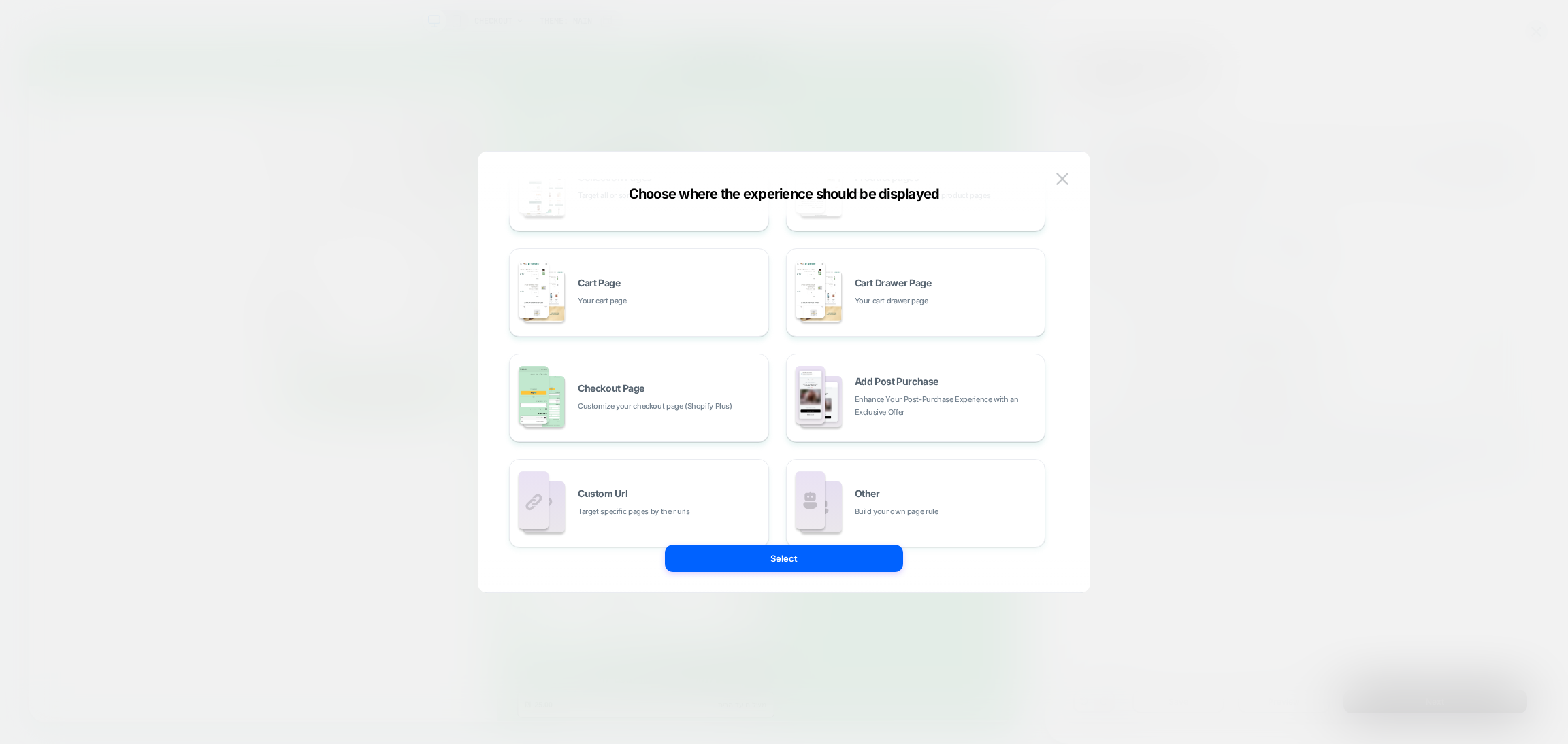
scroll to position [206, 0]
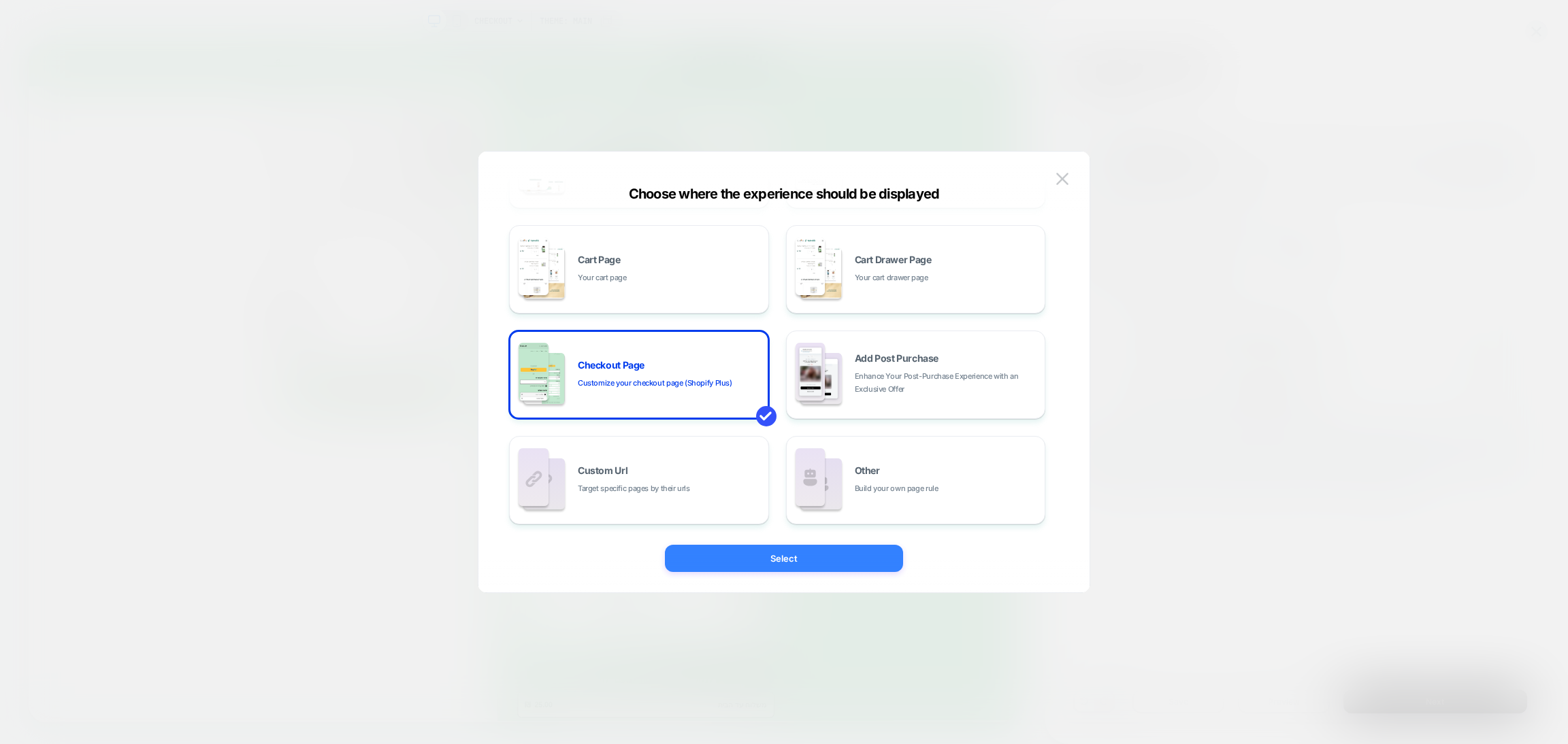
drag, startPoint x: 770, startPoint y: 551, endPoint x: 990, endPoint y: 677, distance: 253.5
click at [770, 551] on button "Select" at bounding box center [784, 559] width 238 height 27
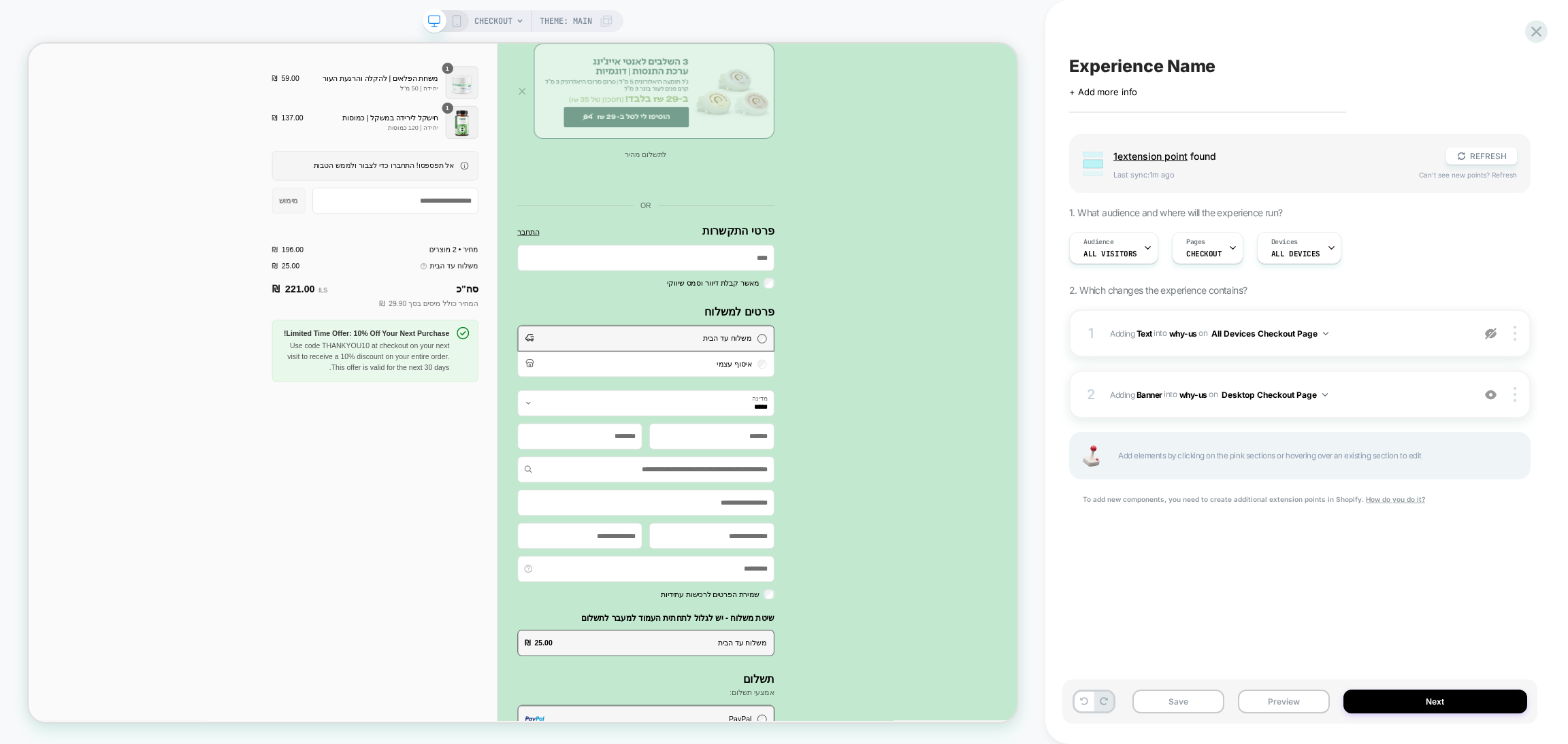
scroll to position [0, 0]
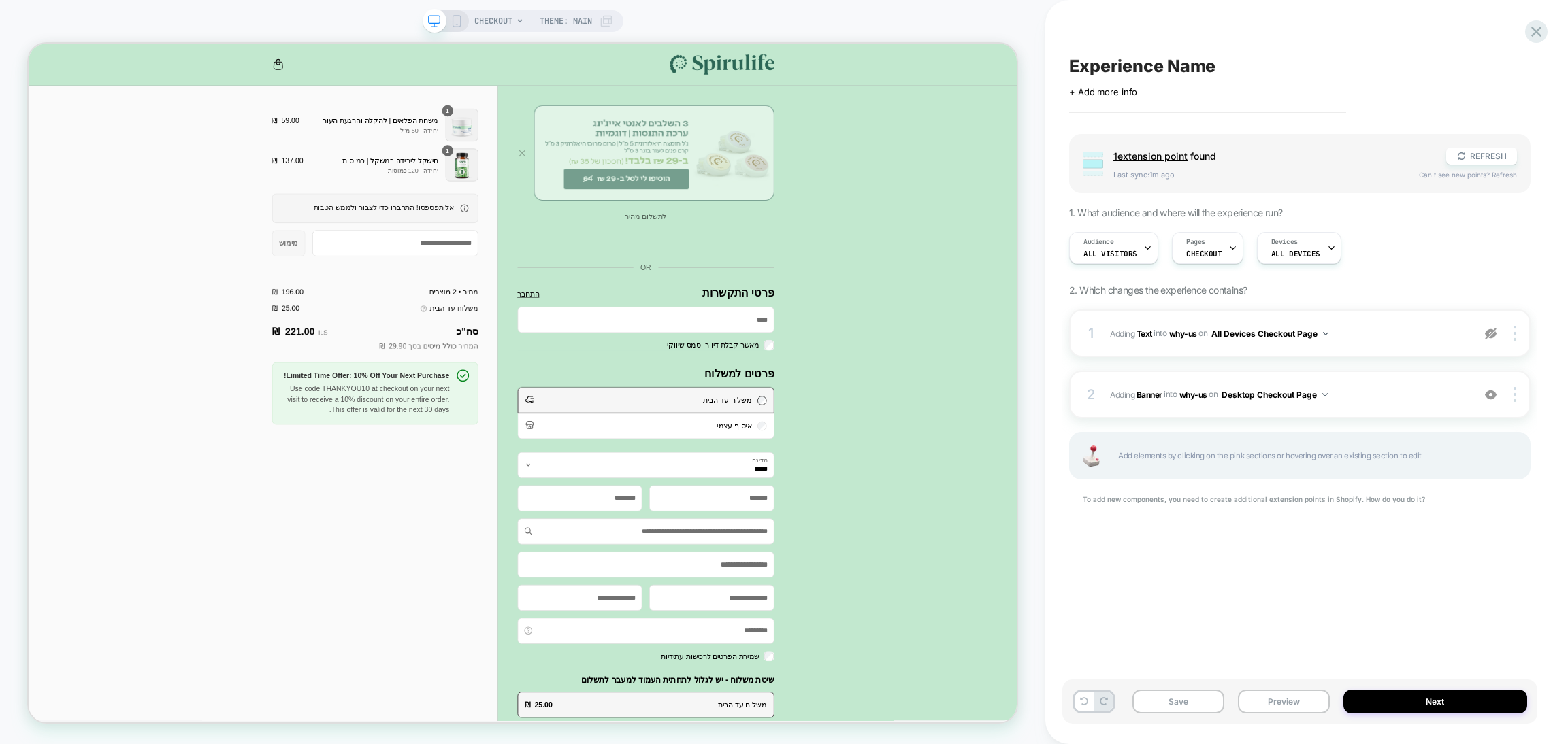
click at [455, 13] on div "CHECKOUT Theme: MAIN" at bounding box center [523, 21] width 201 height 22
click at [459, 22] on rect at bounding box center [456, 21] width 7 height 11
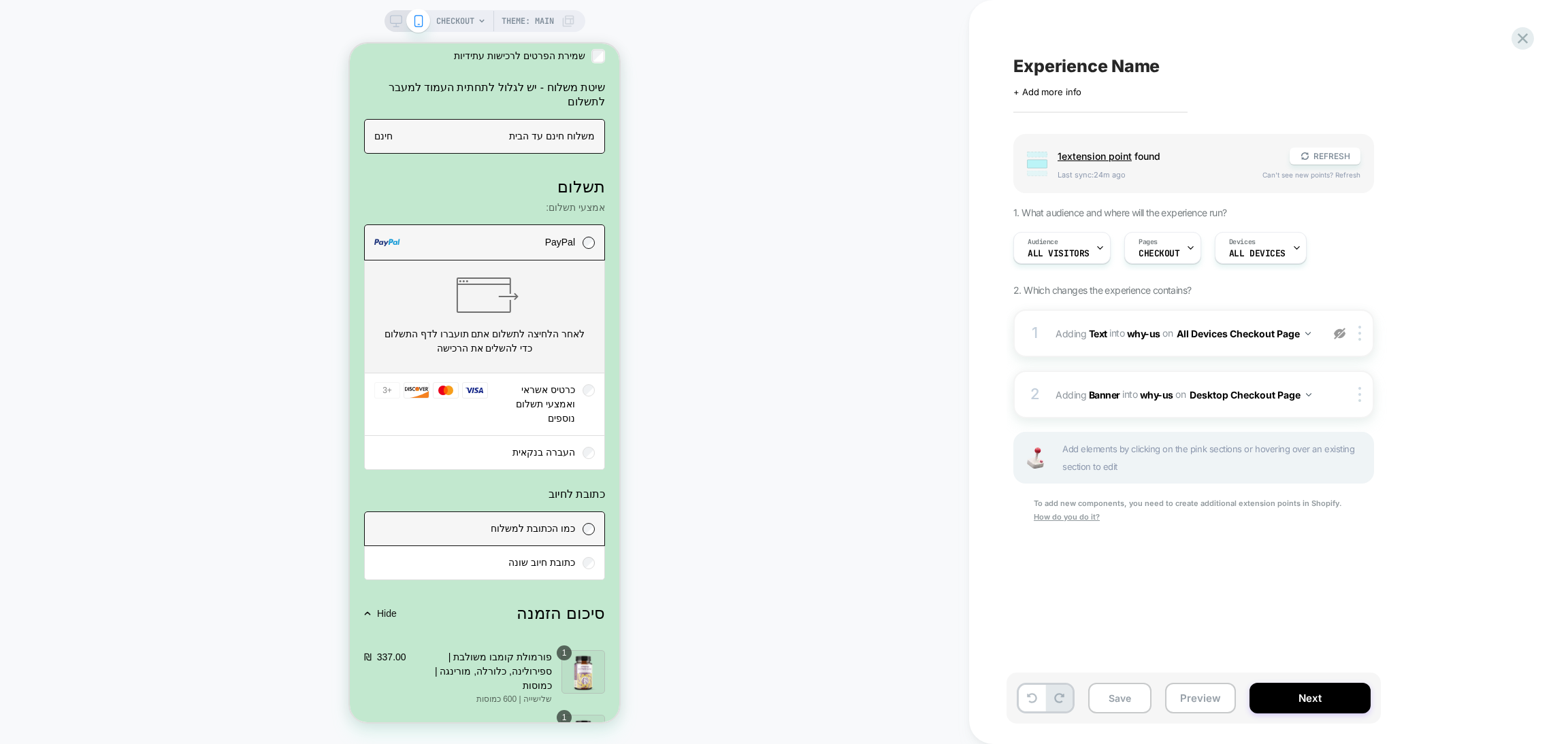
scroll to position [1729, 0]
